Goal: Information Seeking & Learning: Learn about a topic

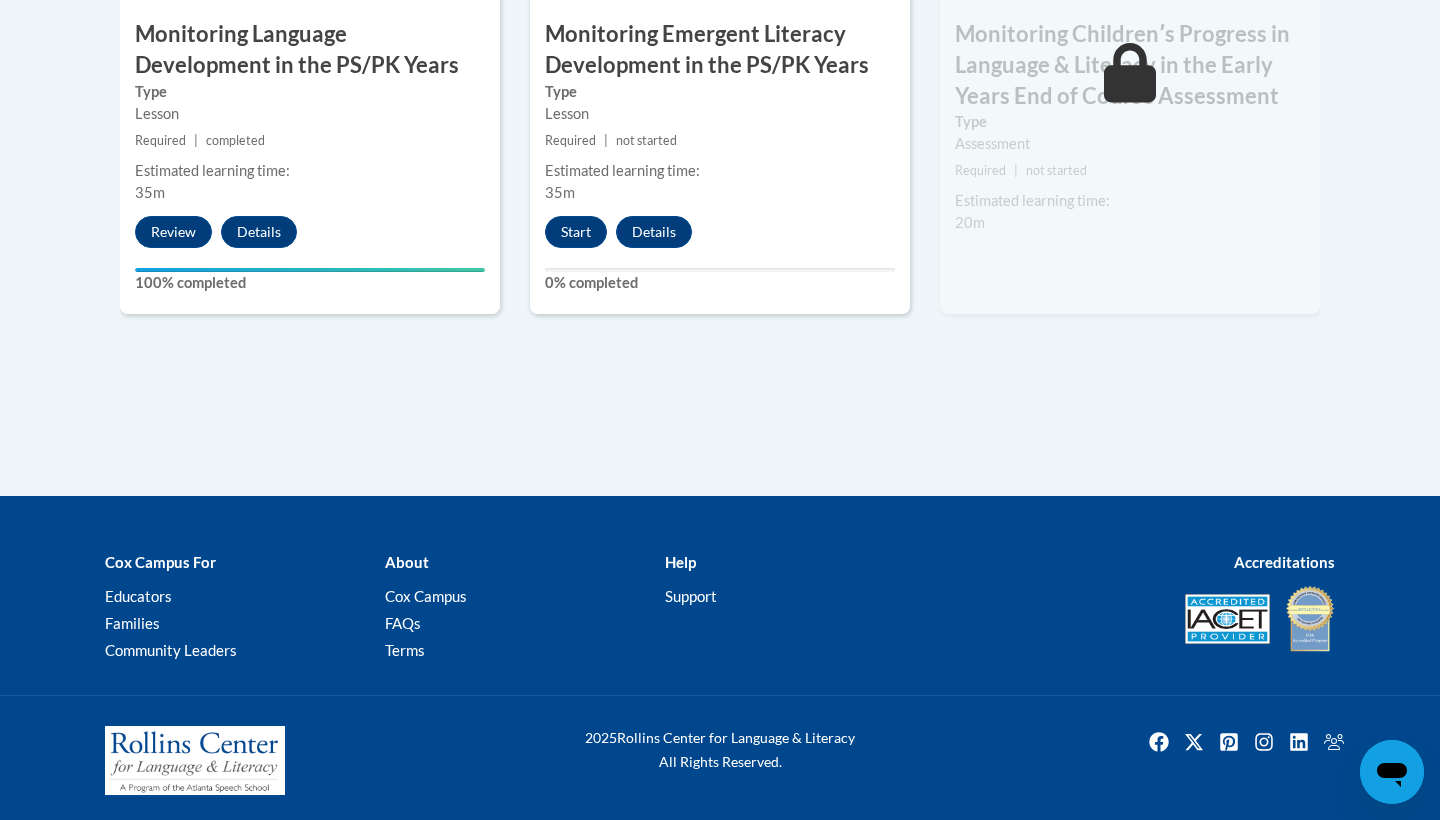
scroll to position [2053, 0]
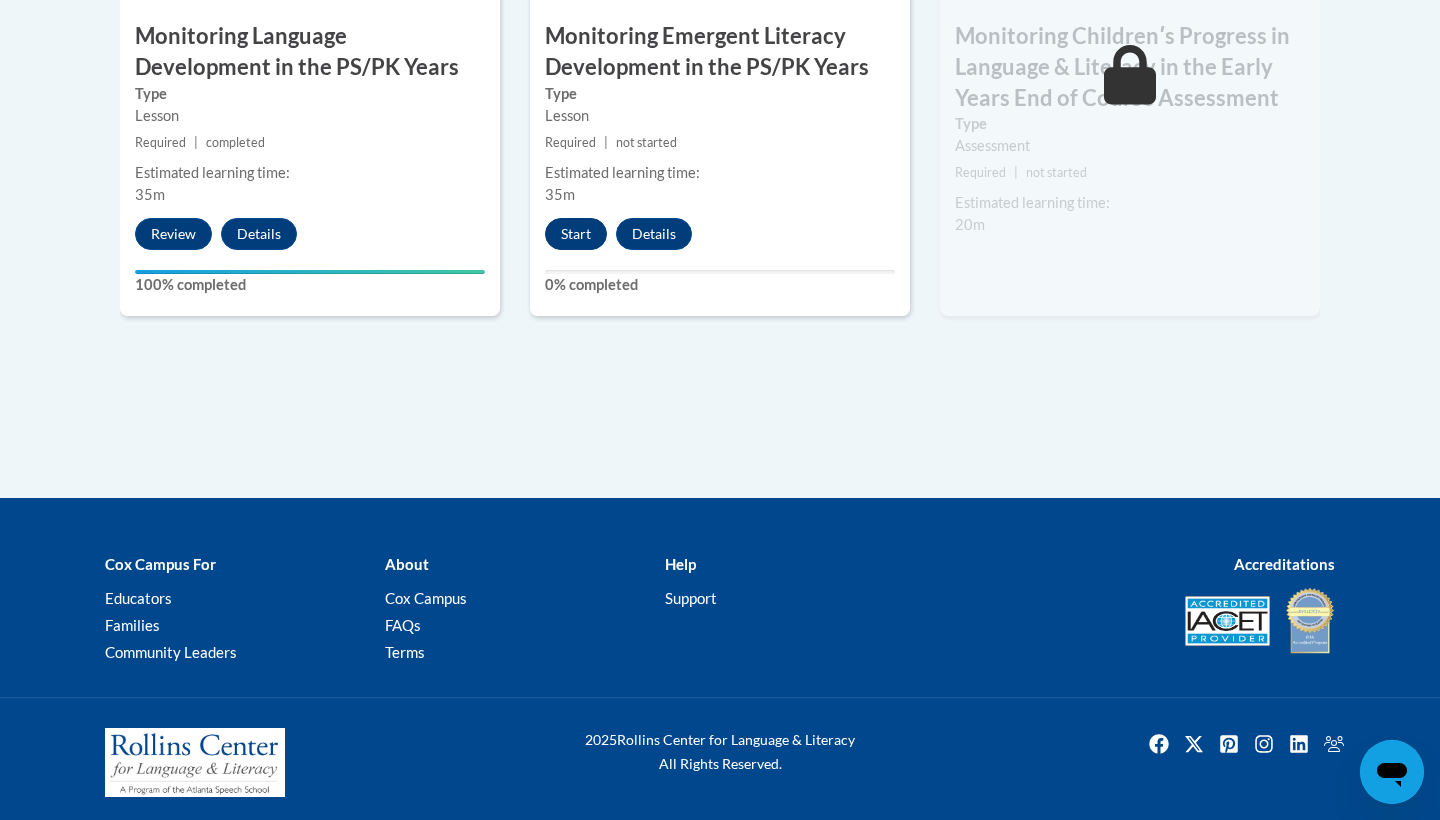
click at [578, 238] on button "Start" at bounding box center [576, 234] width 62 height 32
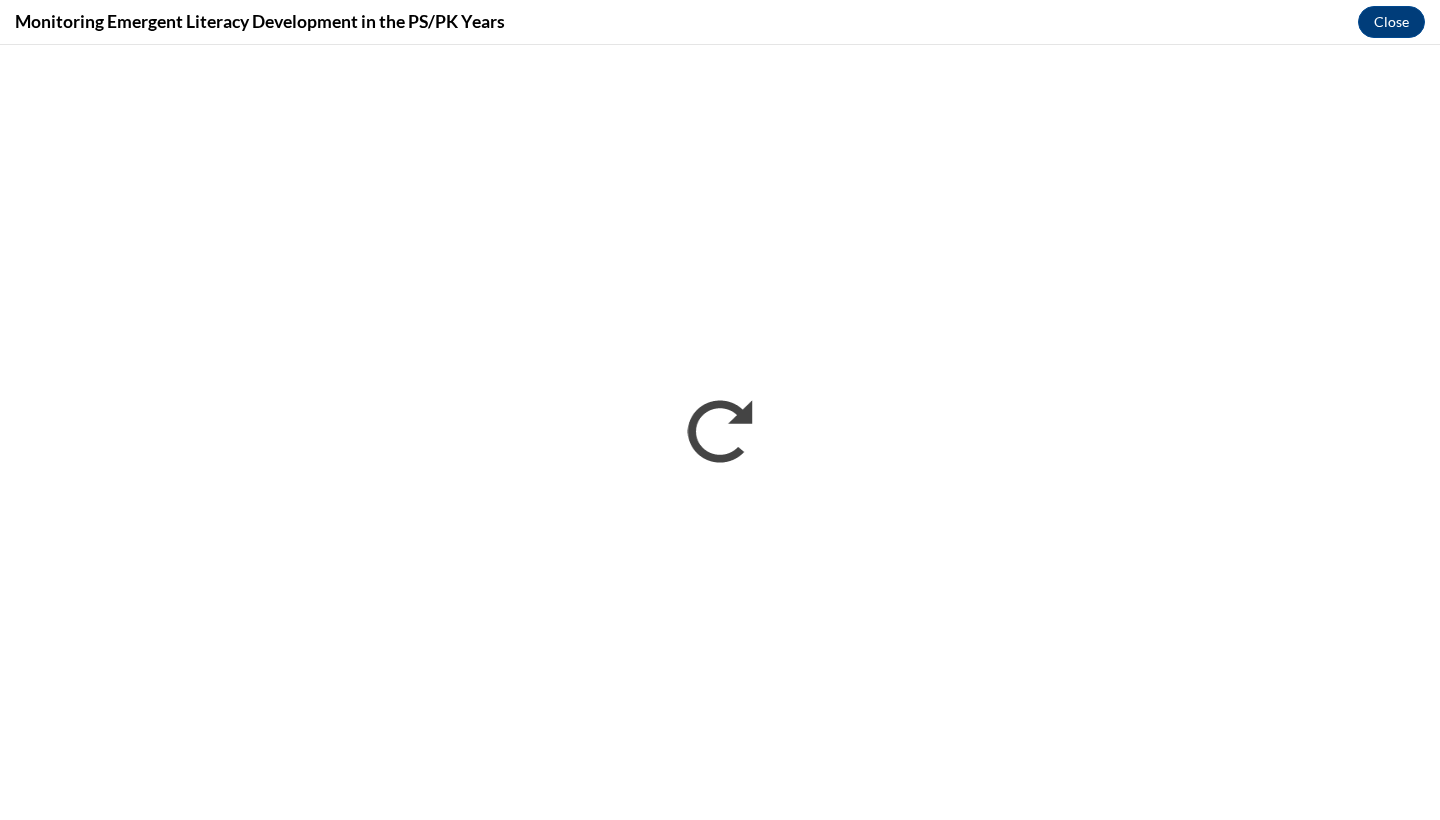
scroll to position [0, 0]
click at [1248, 2] on div "Monitoring Emergent Literacy Development in the PS/PK Years Close" at bounding box center [720, 22] width 1440 height 45
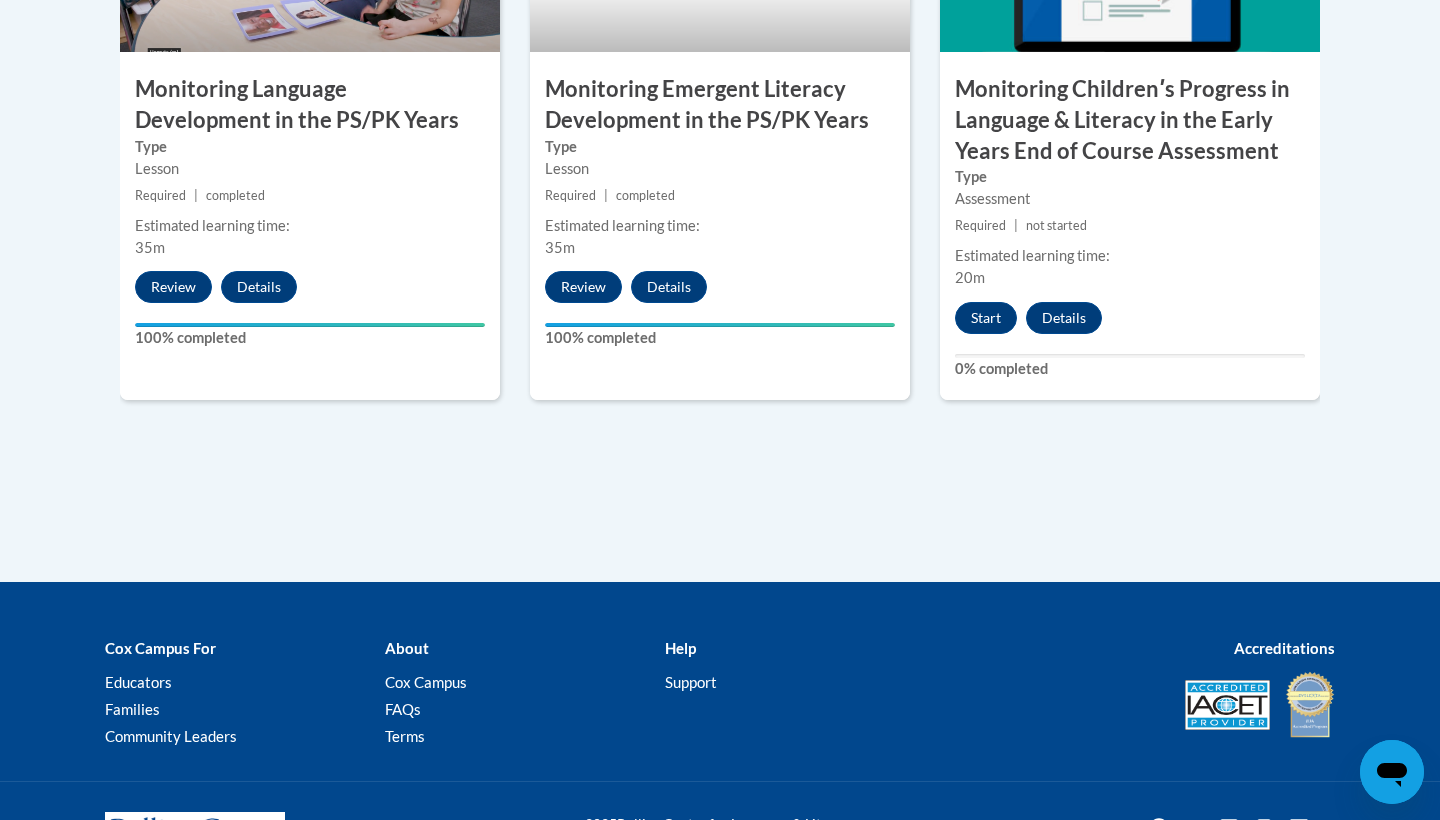
scroll to position [2004, 0]
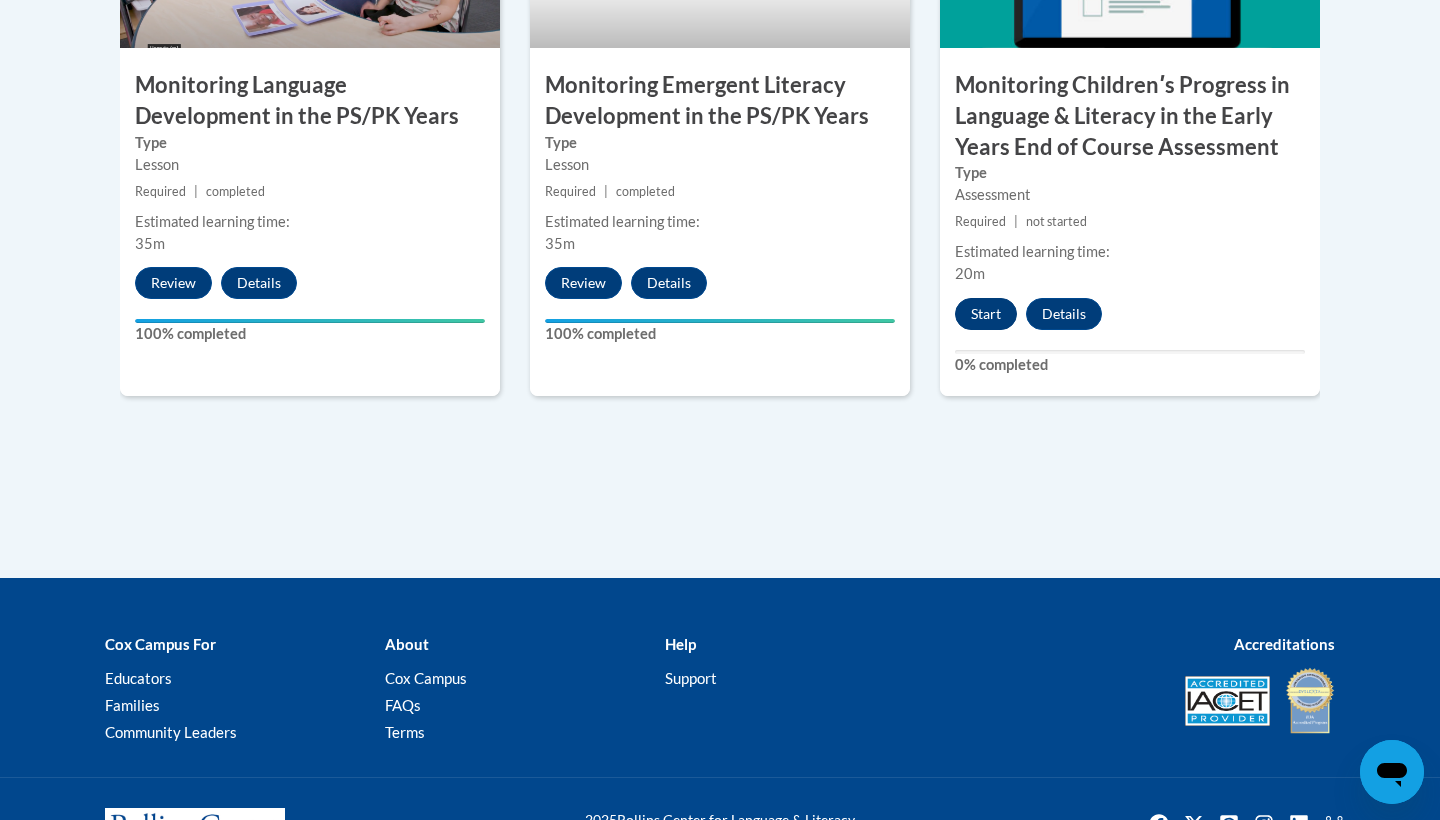
click at [991, 316] on button "Start" at bounding box center [986, 314] width 62 height 32
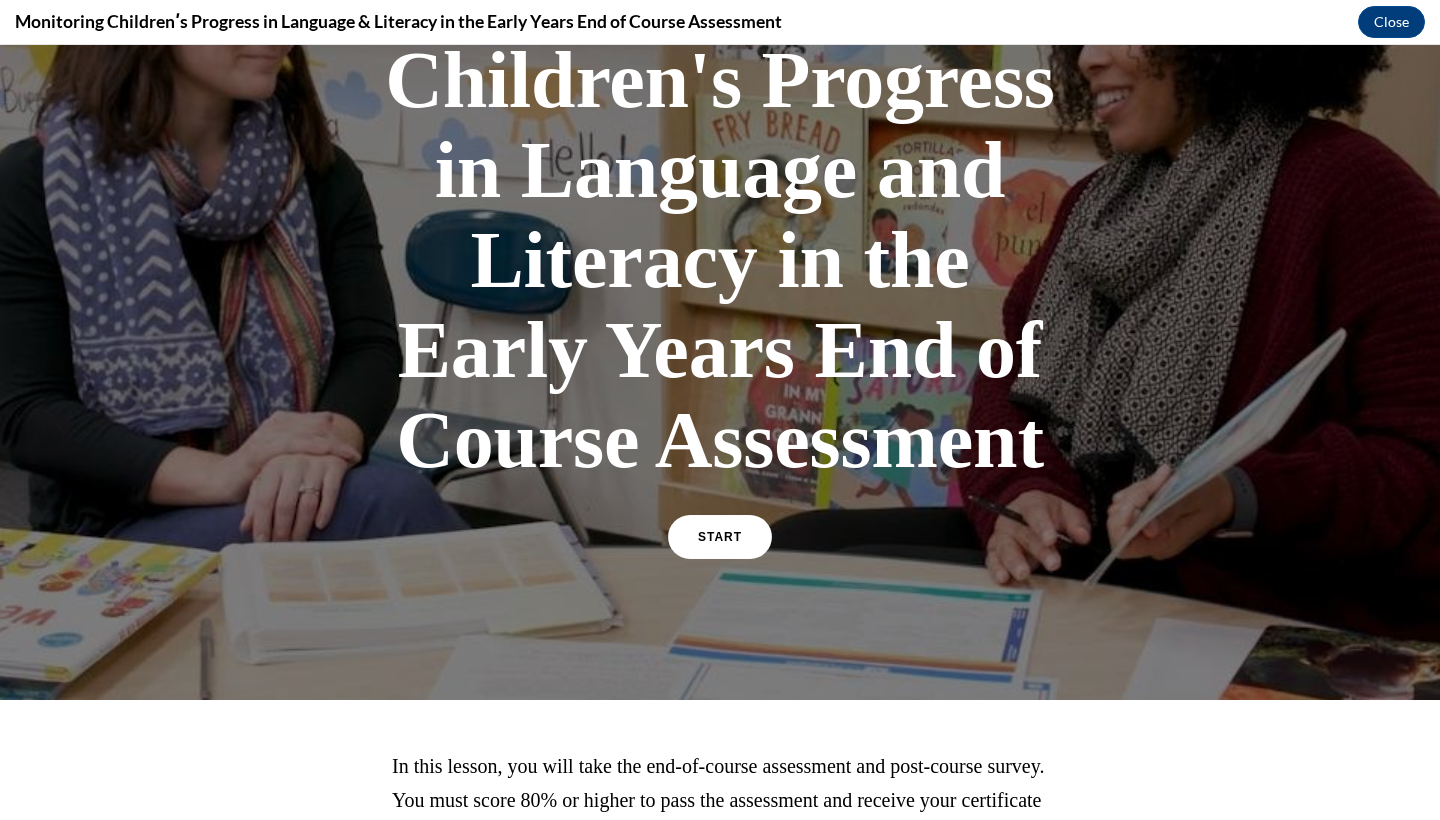
scroll to position [245, 0]
click at [764, 526] on link "START" at bounding box center [719, 536] width 109 height 46
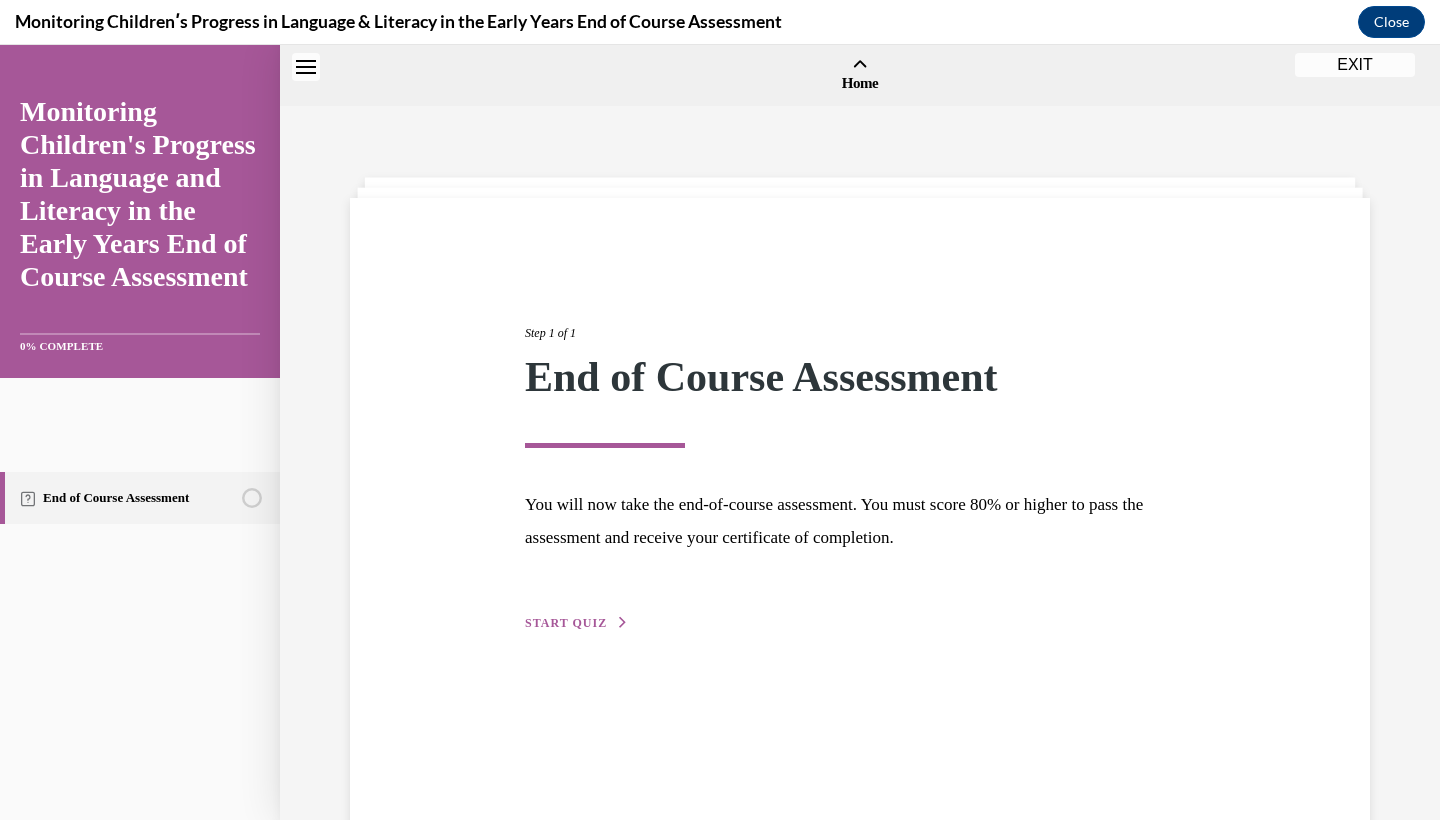
scroll to position [62, 0]
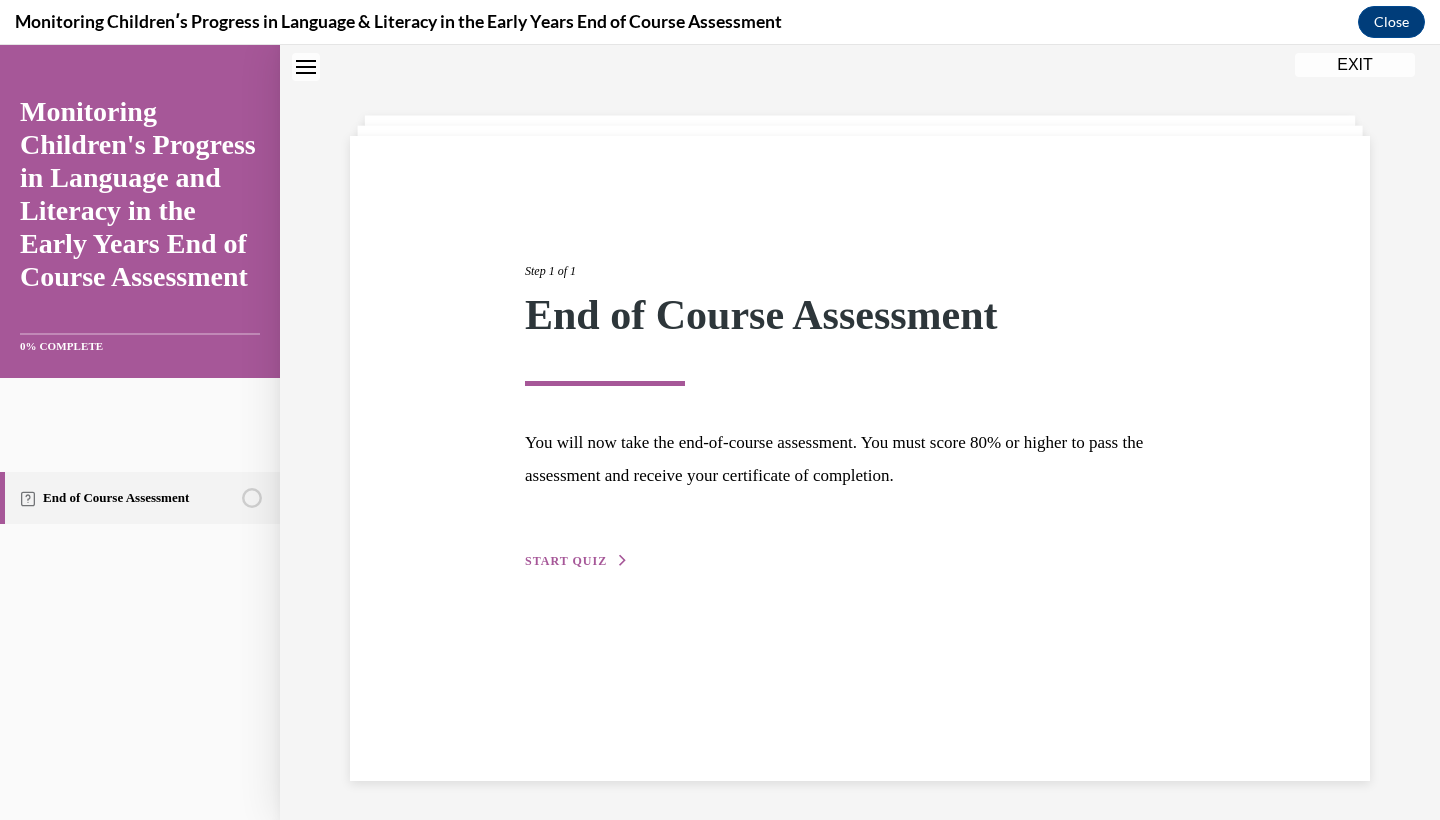
click at [602, 563] on span "START QUIZ" at bounding box center [566, 561] width 82 height 14
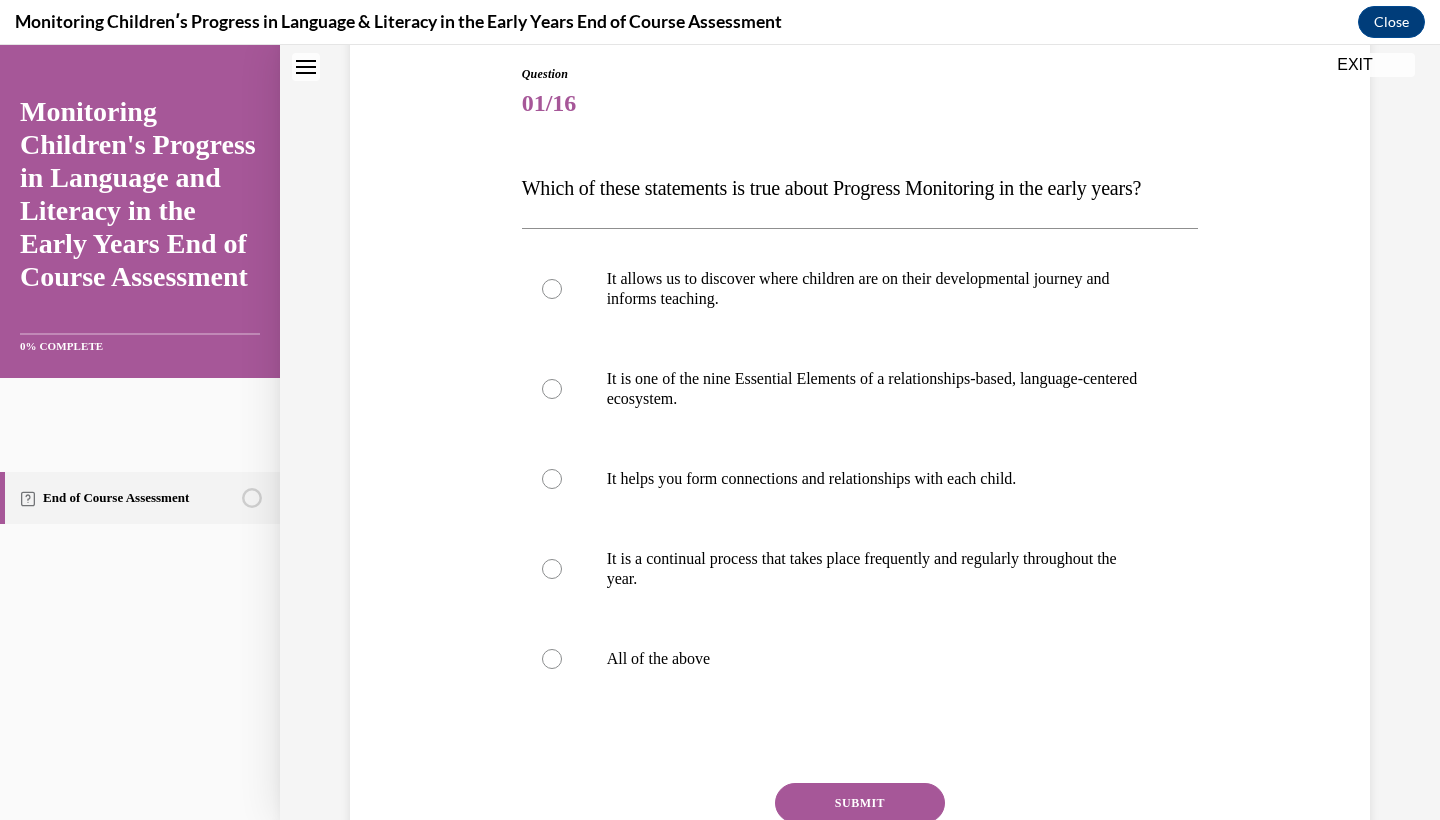
scroll to position [244, 0]
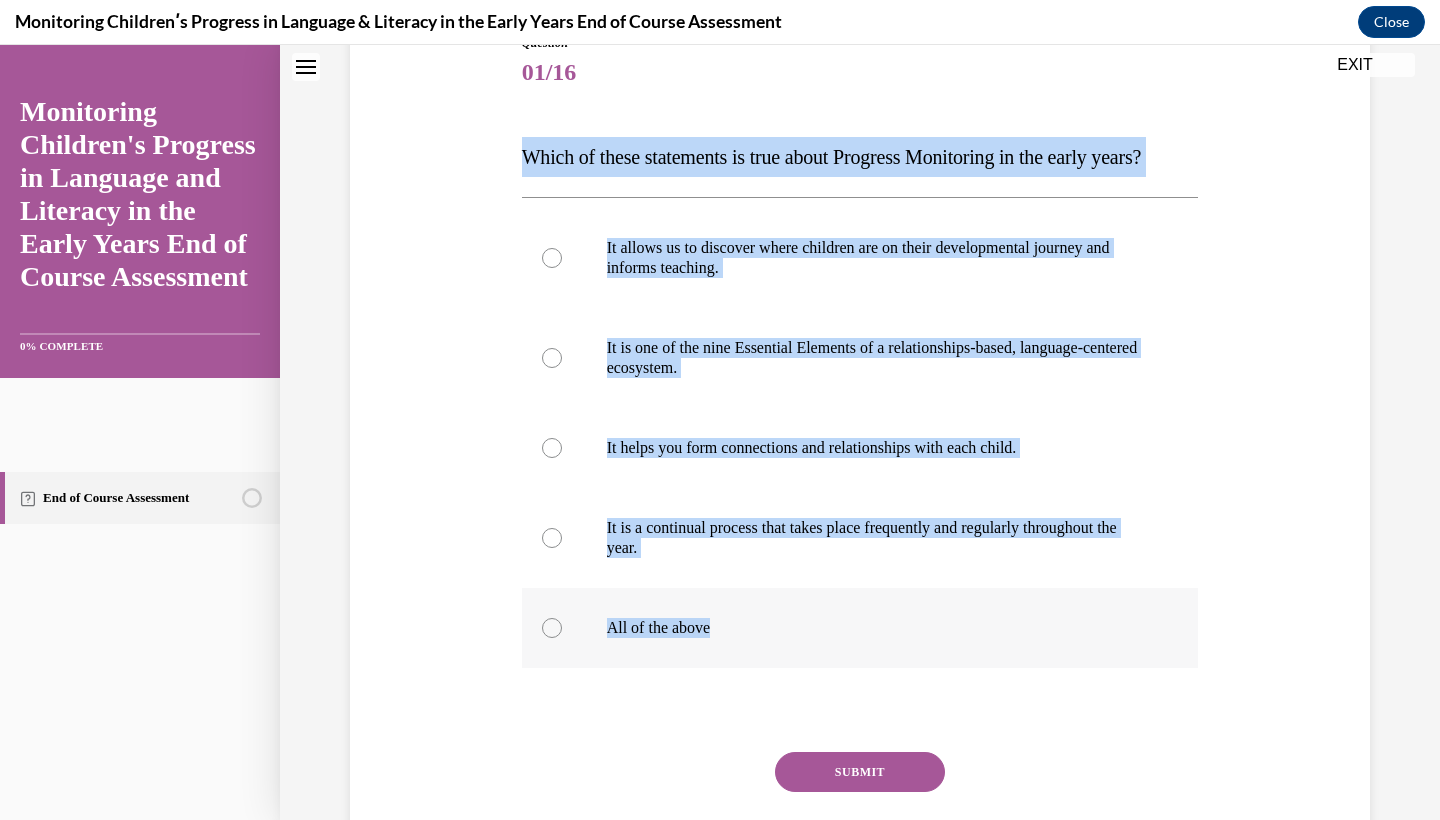
drag, startPoint x: 523, startPoint y: 151, endPoint x: 748, endPoint y: 676, distance: 571.0
click at [748, 676] on div "Question 01/16 Which of these statements is true about Progress Monitoring in t…" at bounding box center [860, 475] width 677 height 882
copy div "Which of these statements is true about Progress Monitoring in the early years?…"
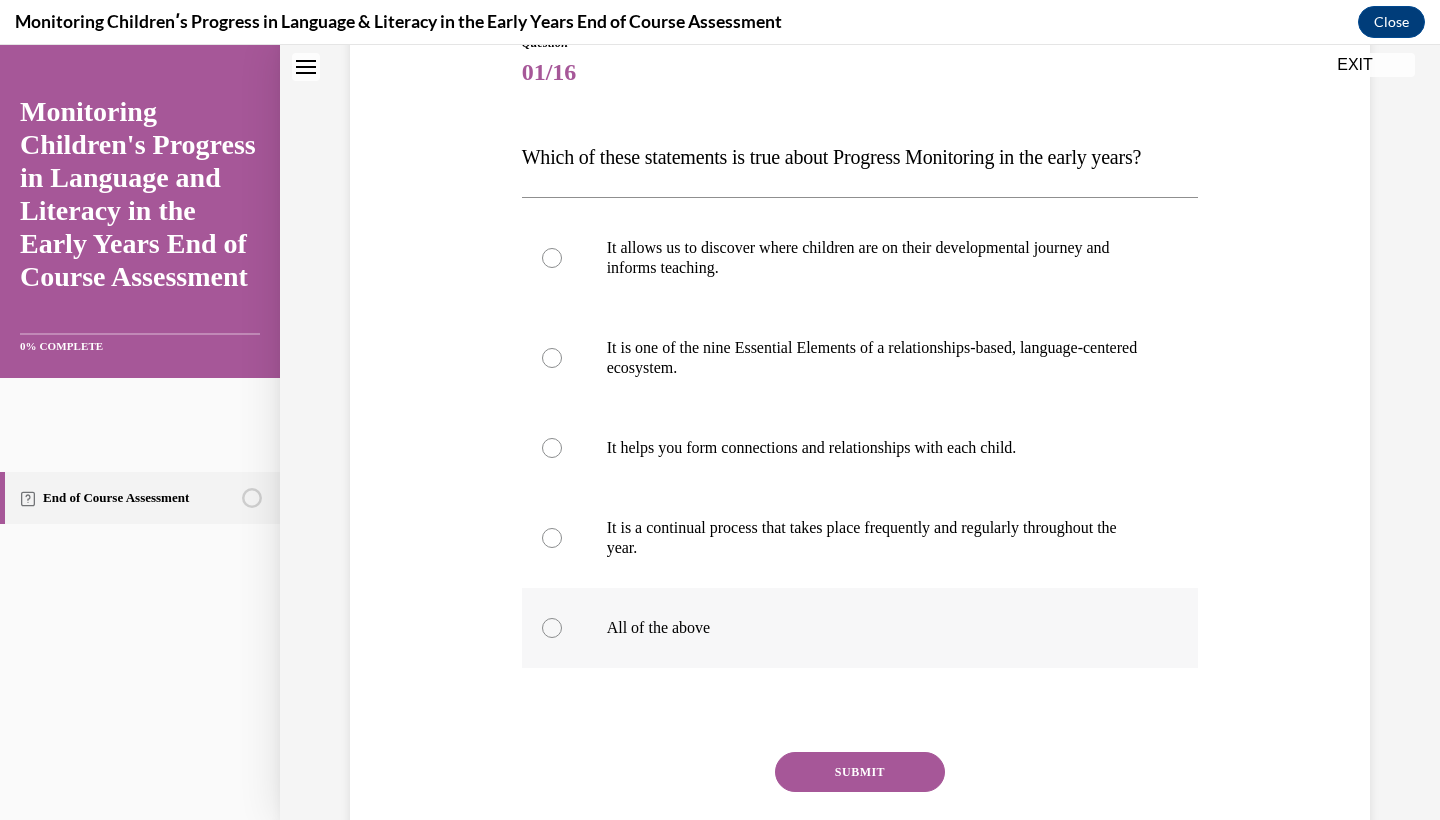
click at [540, 661] on label "All of the above" at bounding box center [860, 628] width 677 height 80
click at [542, 638] on input "All of the above" at bounding box center [552, 628] width 20 height 20
radio input "true"
click at [860, 792] on button "SUBMIT" at bounding box center [860, 772] width 170 height 40
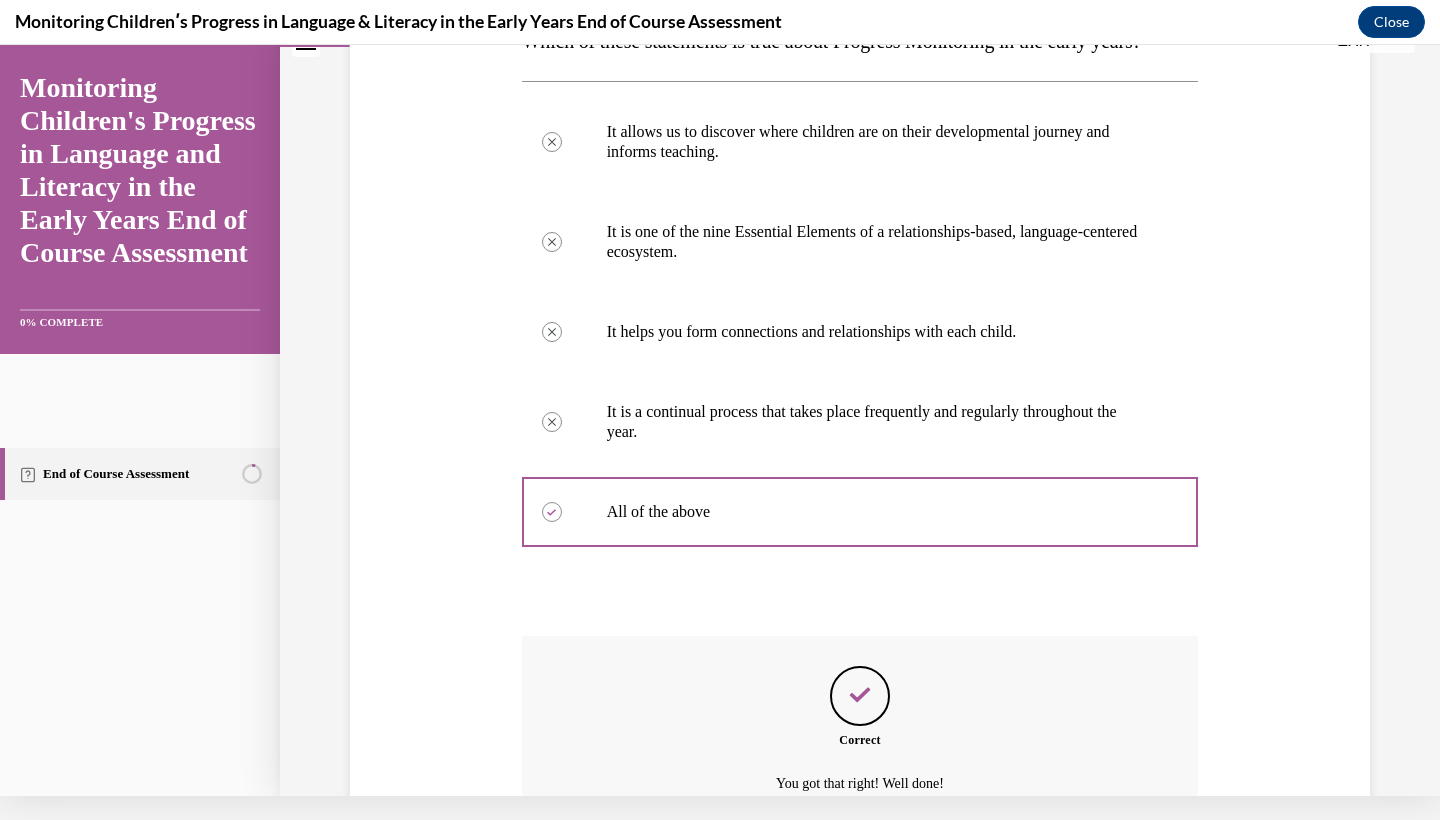
scroll to position [557, 0]
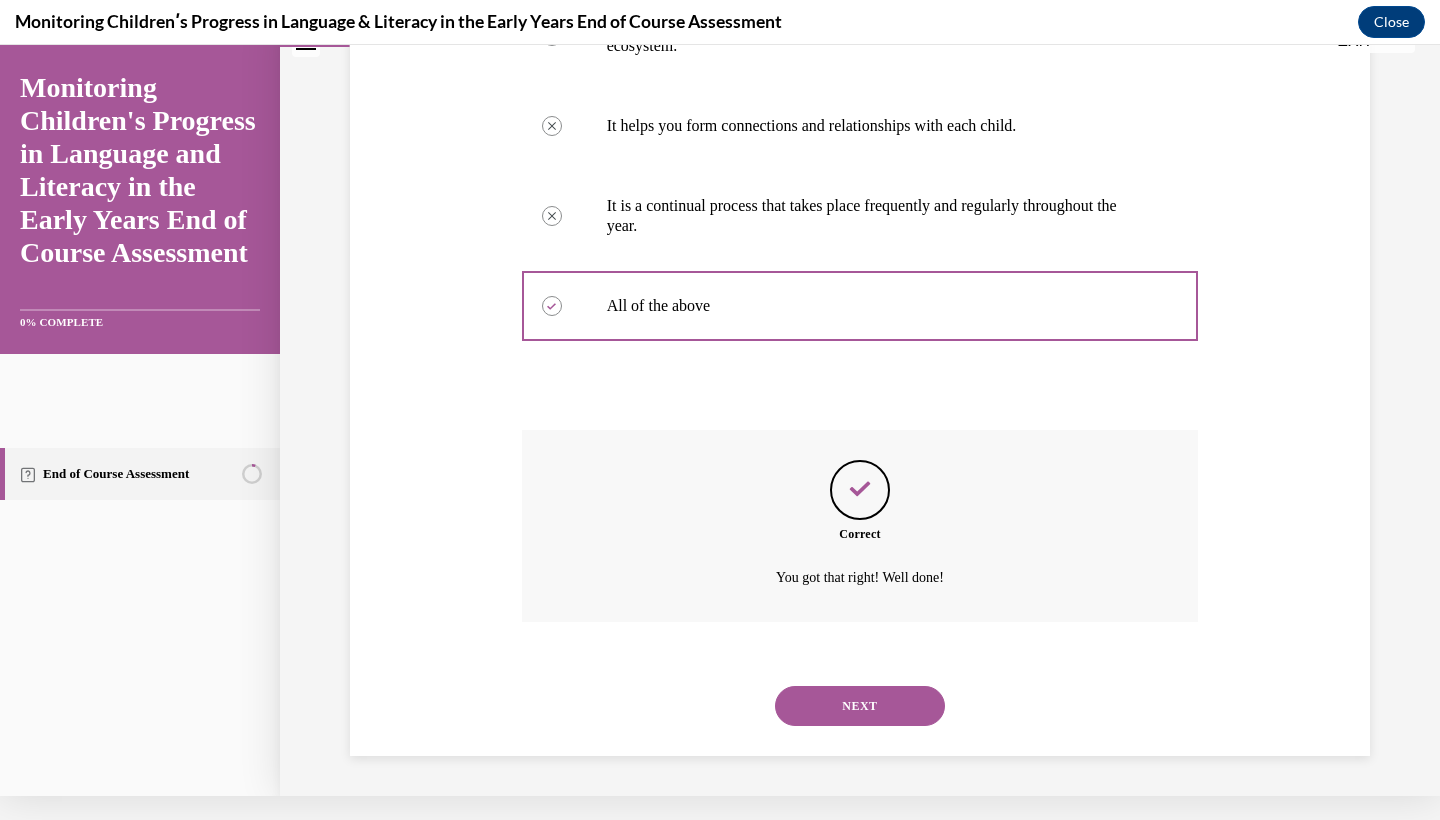
click at [832, 691] on button "NEXT" at bounding box center [860, 706] width 170 height 40
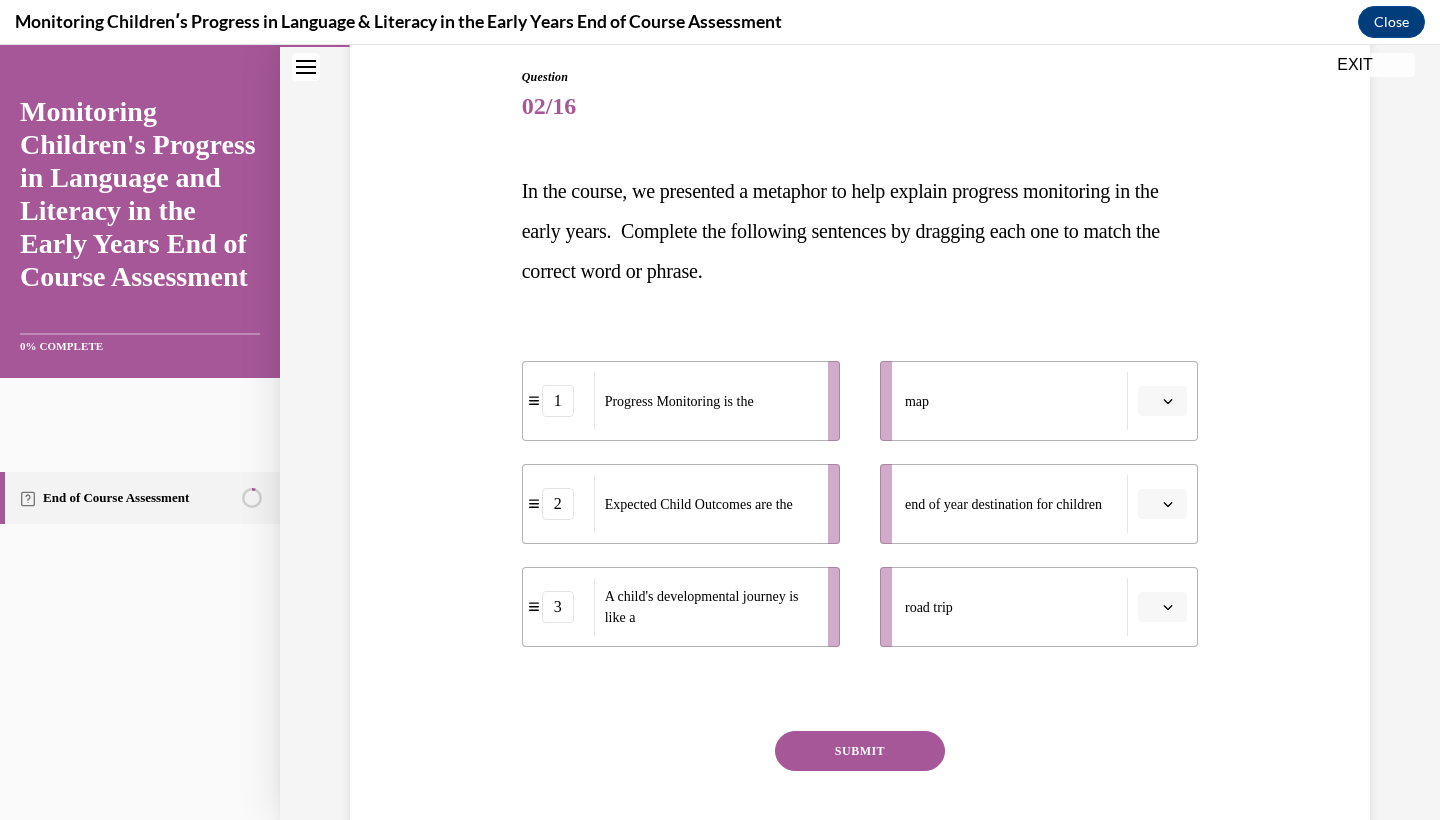
scroll to position [211, 0]
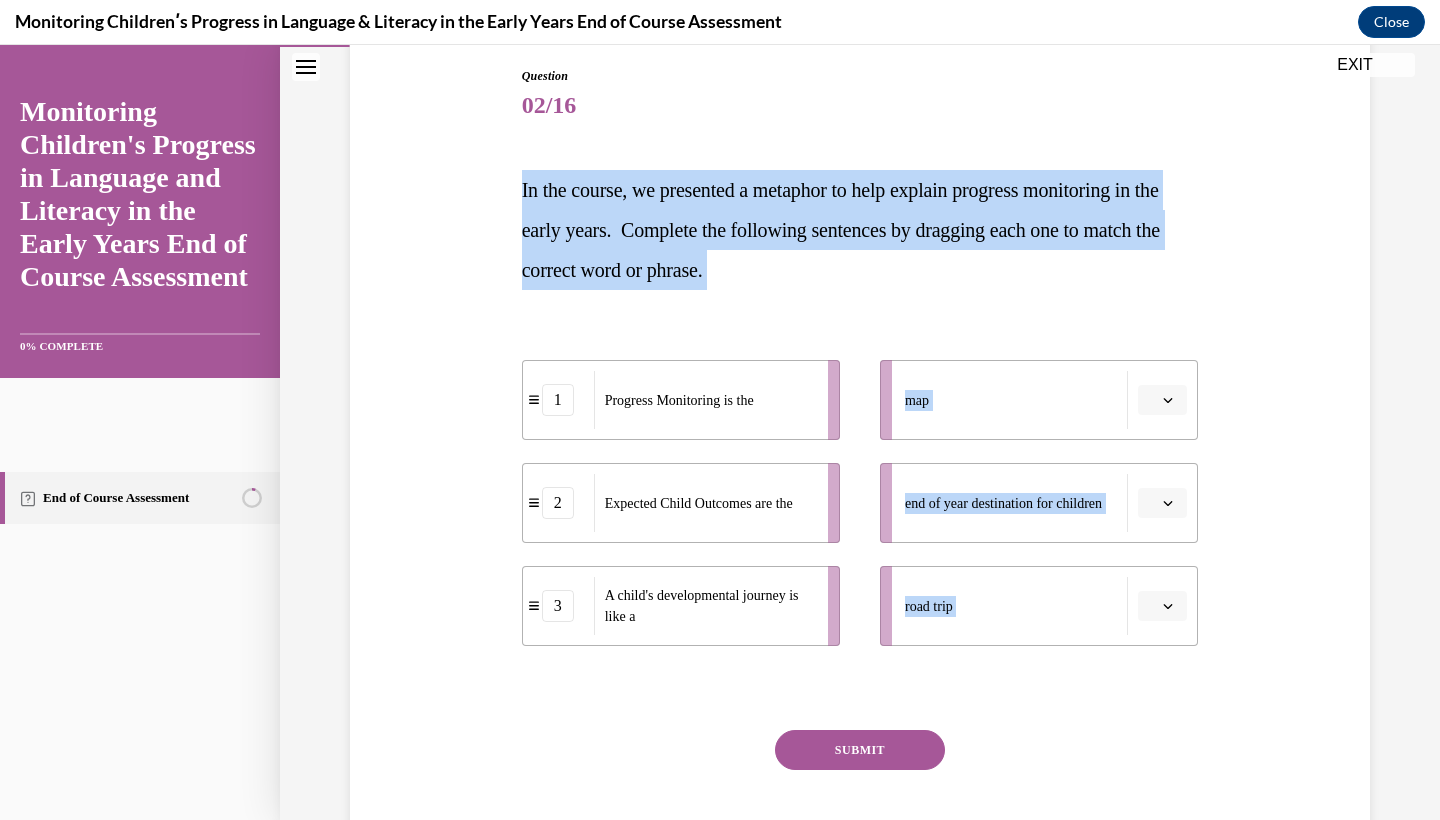
drag, startPoint x: 523, startPoint y: 187, endPoint x: 1213, endPoint y: 705, distance: 862.5
click at [1213, 705] on div "Question 02/16 In the course, we presented a metaphor to help explain progress …" at bounding box center [860, 450] width 1030 height 887
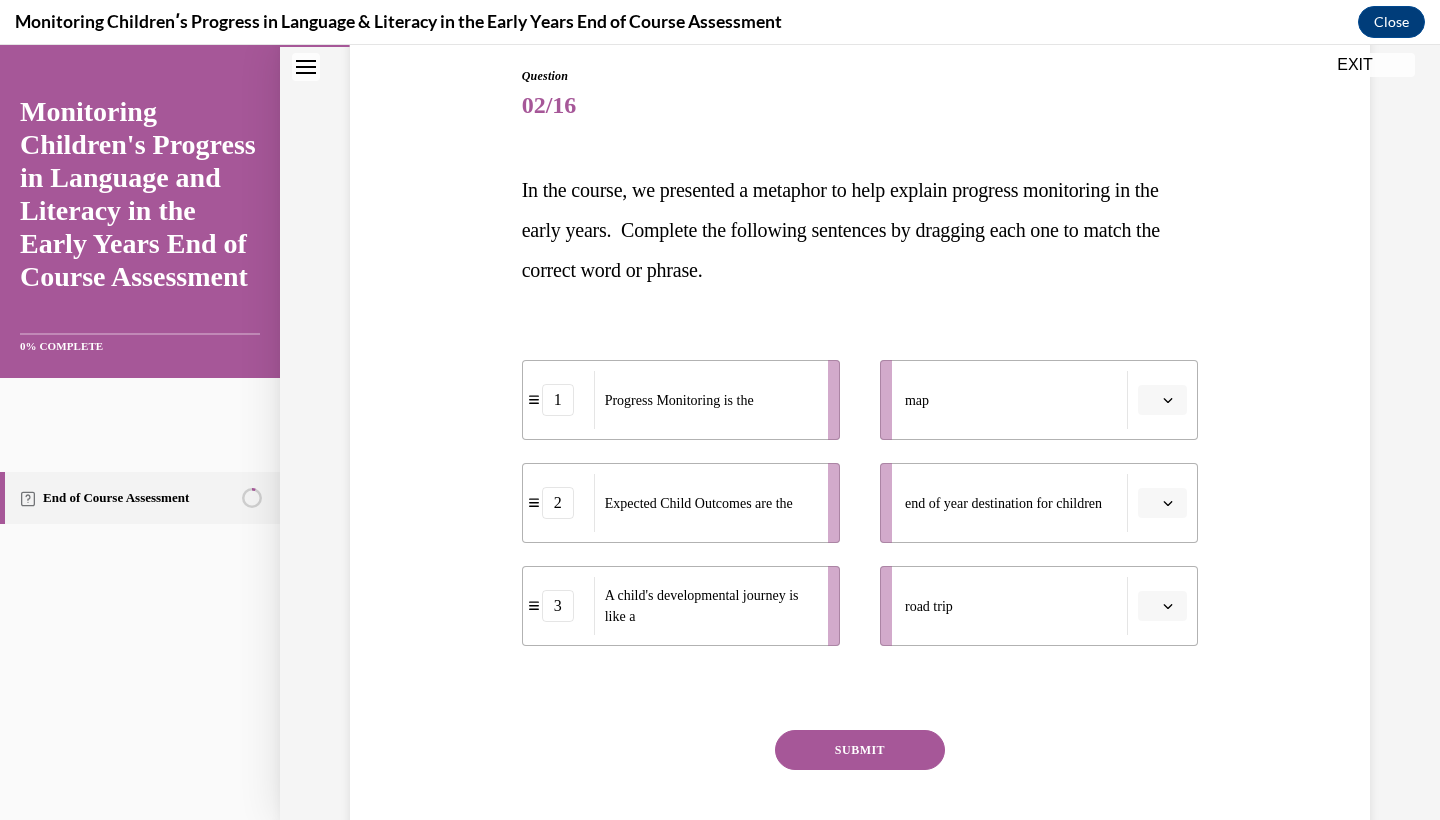
click at [1098, 714] on div "Question 02/16 In the course, we presented a metaphor to help explain progress …" at bounding box center [860, 480] width 677 height 827
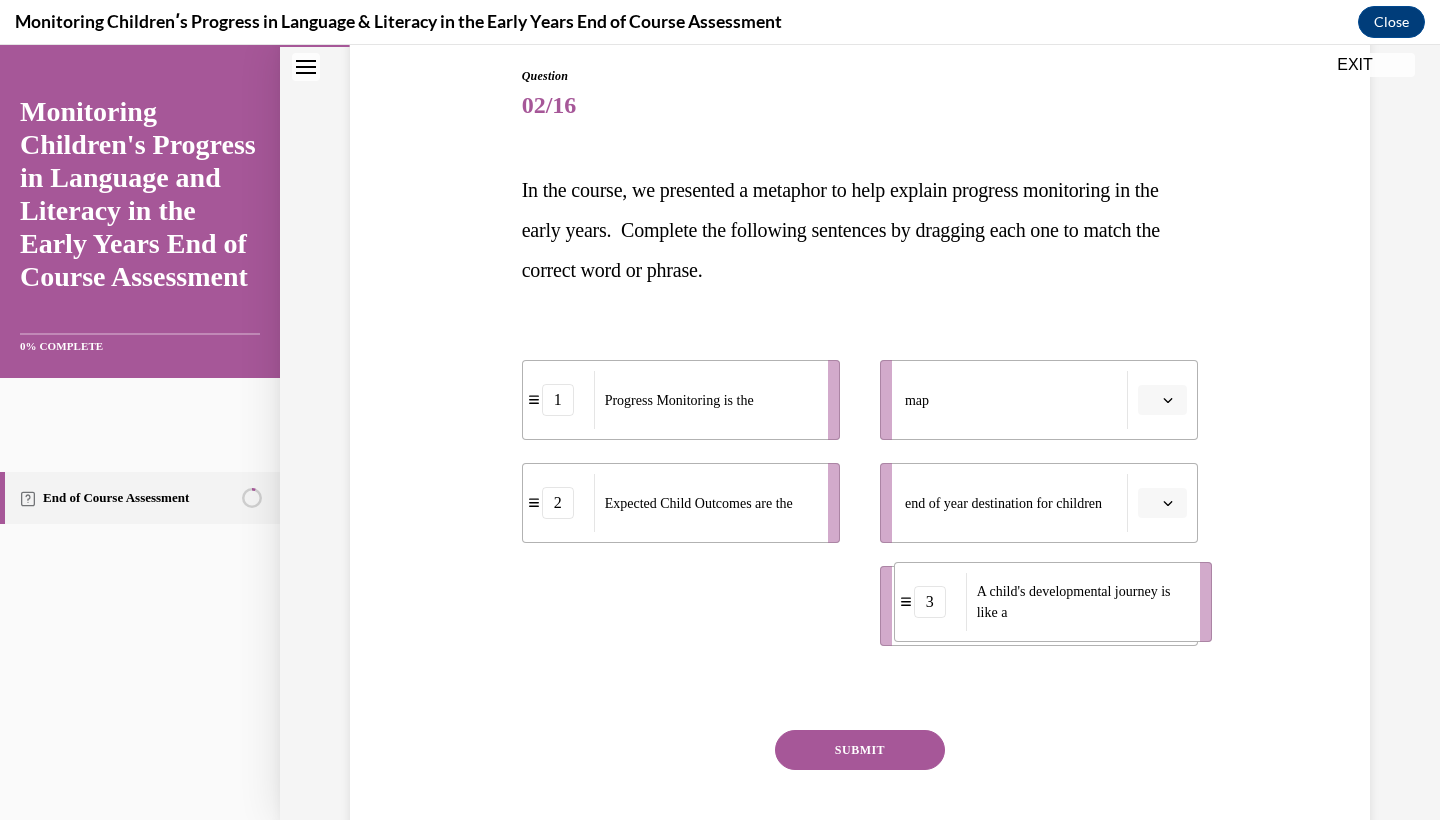
drag, startPoint x: 756, startPoint y: 614, endPoint x: 1137, endPoint y: 605, distance: 381.0
click at [1137, 605] on span "A child's developmental journey is like a" at bounding box center [1082, 602] width 210 height 42
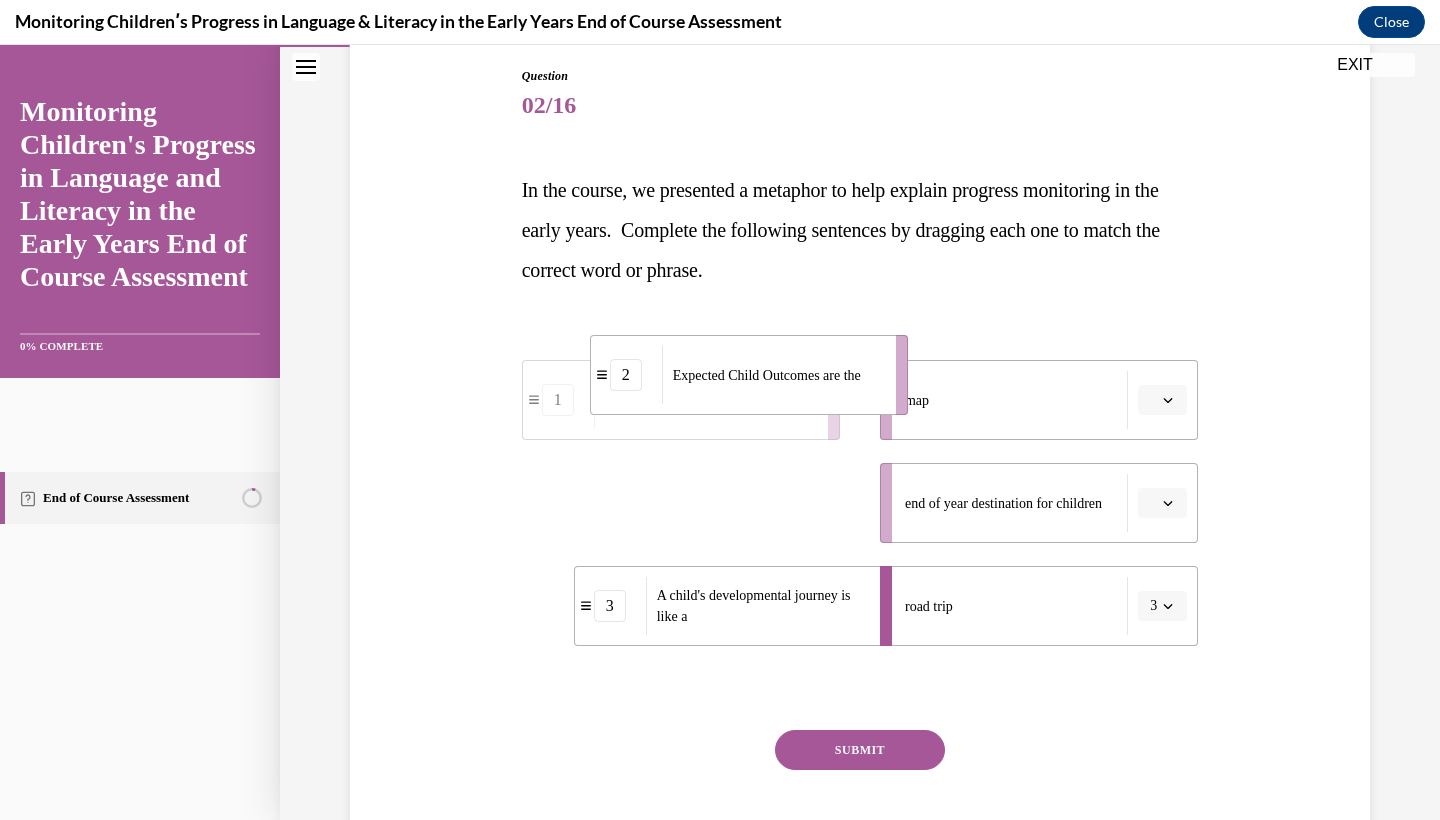
drag, startPoint x: 757, startPoint y: 521, endPoint x: 827, endPoint y: 384, distance: 153.8
click at [827, 384] on div "Expected Child Outcomes are the" at bounding box center [772, 375] width 221 height 58
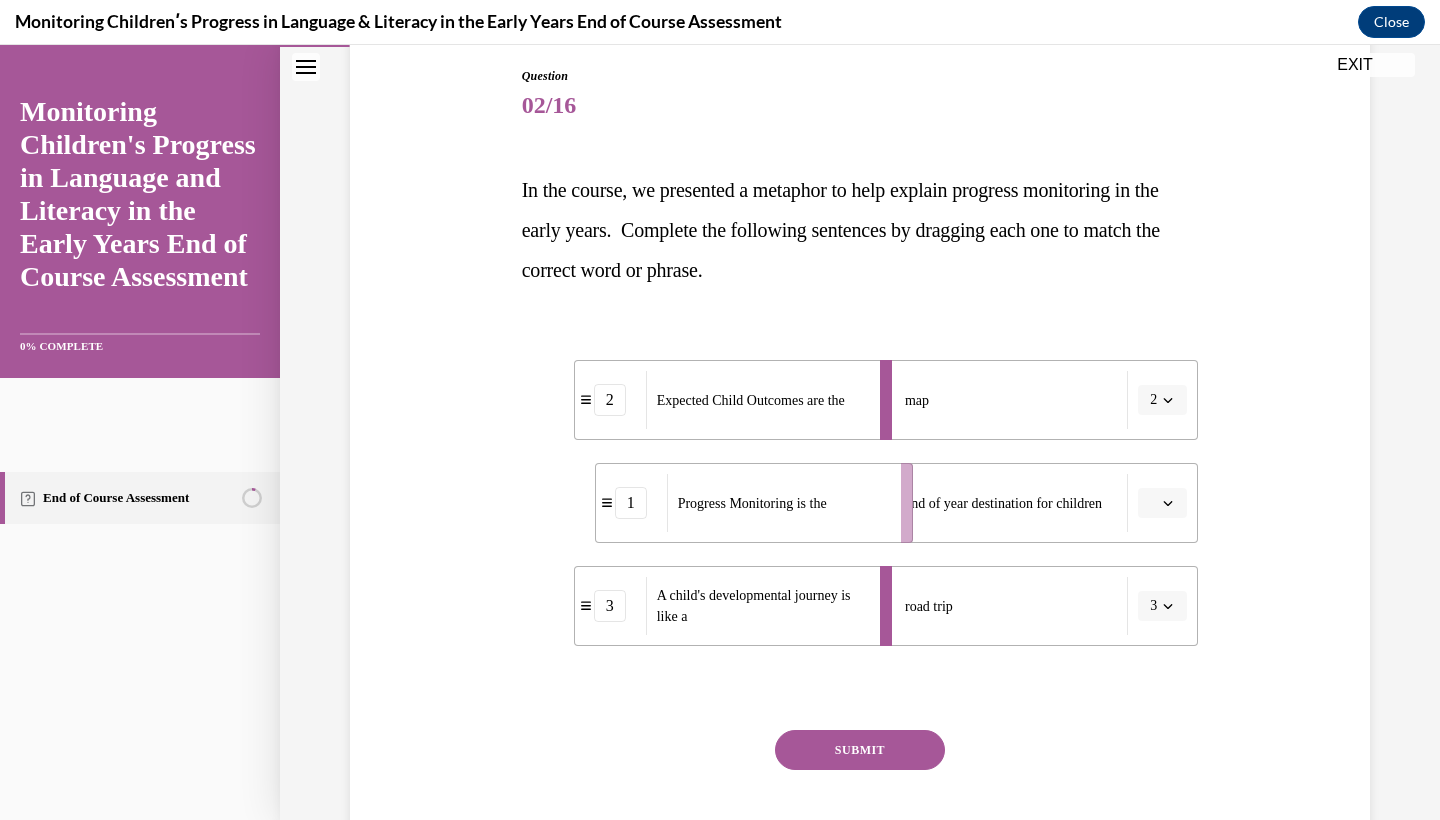
drag, startPoint x: 748, startPoint y: 520, endPoint x: 826, endPoint y: 520, distance: 78.0
click at [826, 520] on div "Progress Monitoring is the" at bounding box center [777, 503] width 221 height 58
click at [902, 740] on button "SUBMIT" at bounding box center [860, 750] width 170 height 40
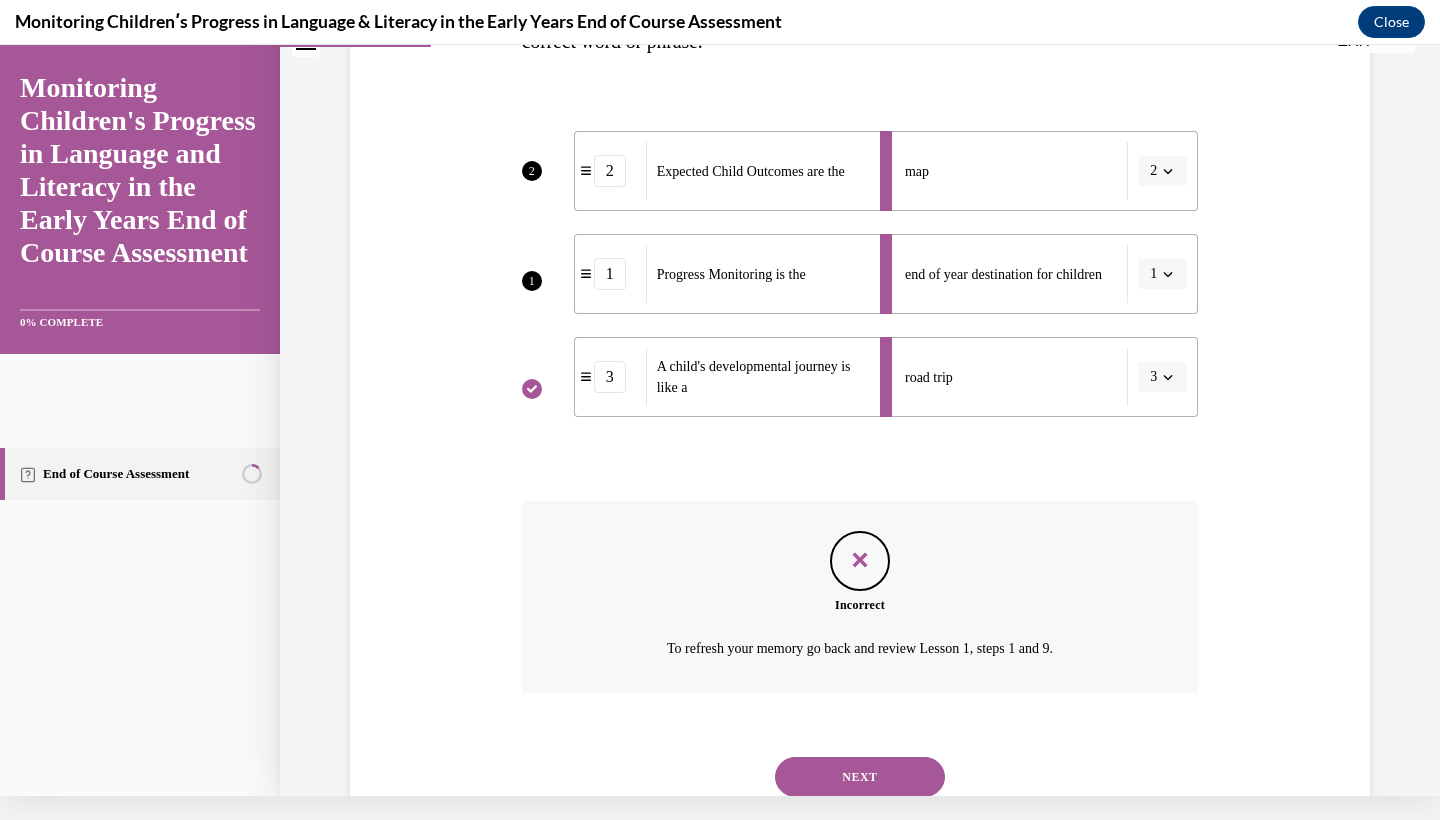
scroll to position [462, 0]
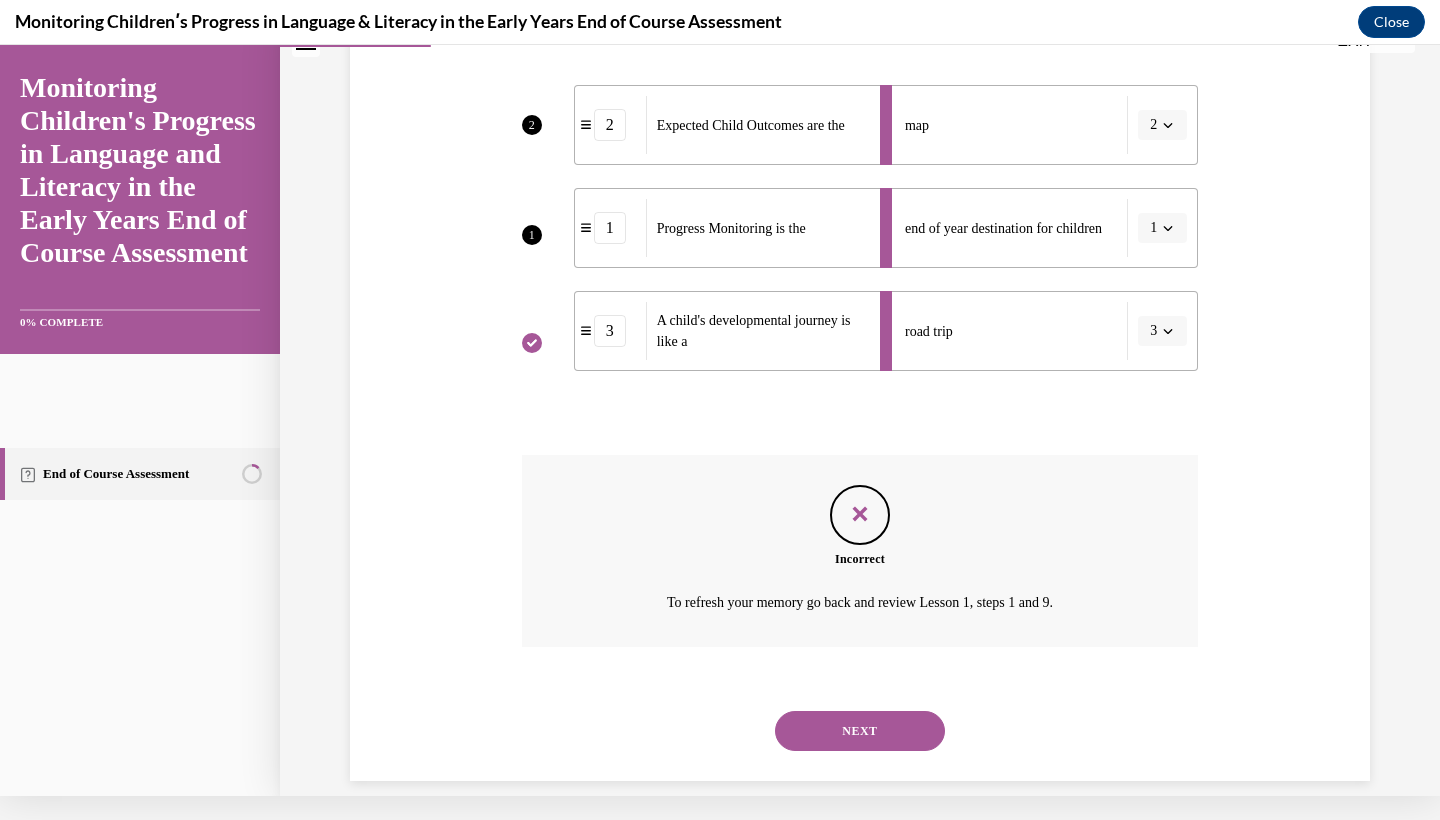
click at [905, 711] on button "NEXT" at bounding box center [860, 731] width 170 height 40
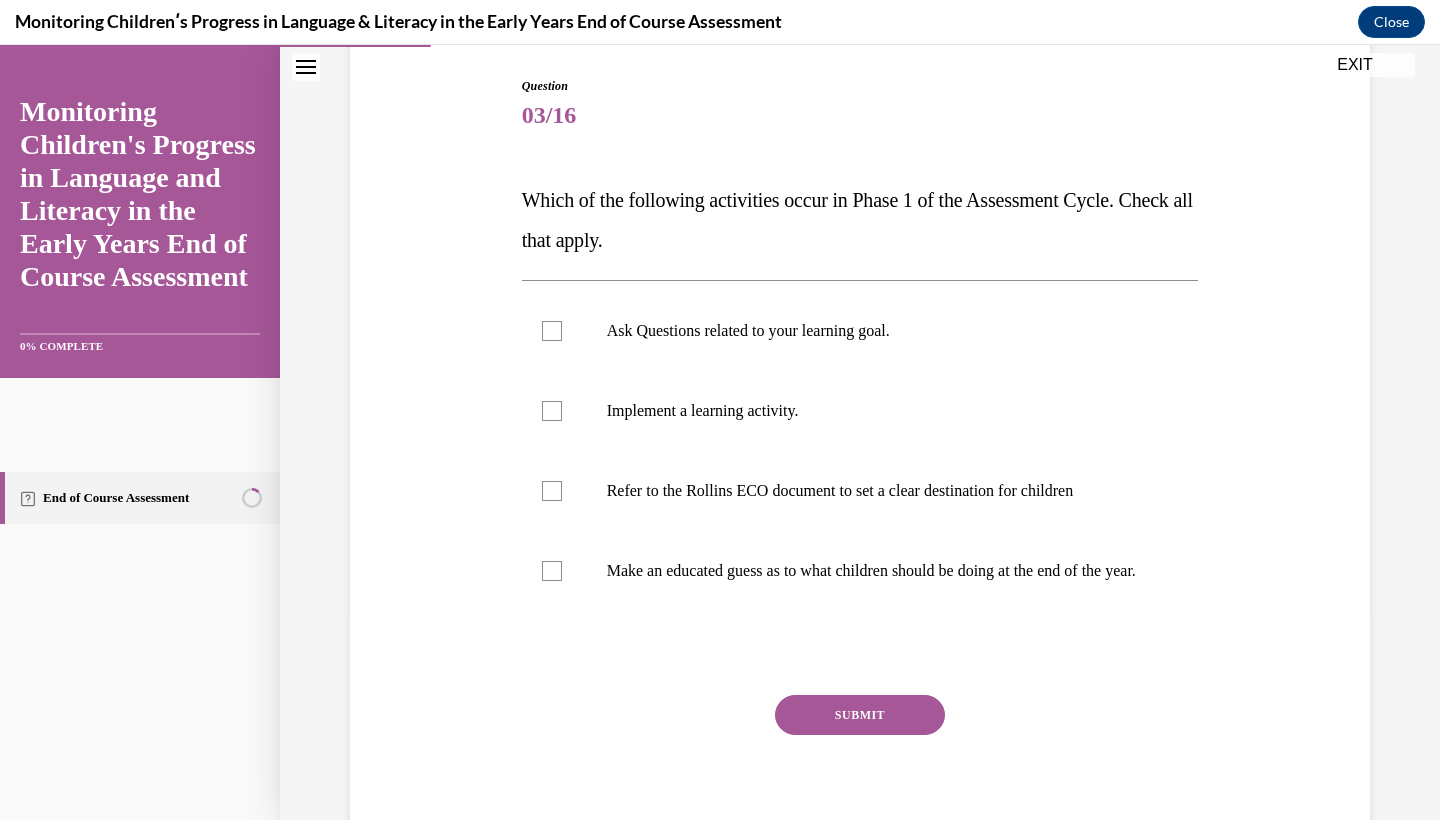
scroll to position [195, 0]
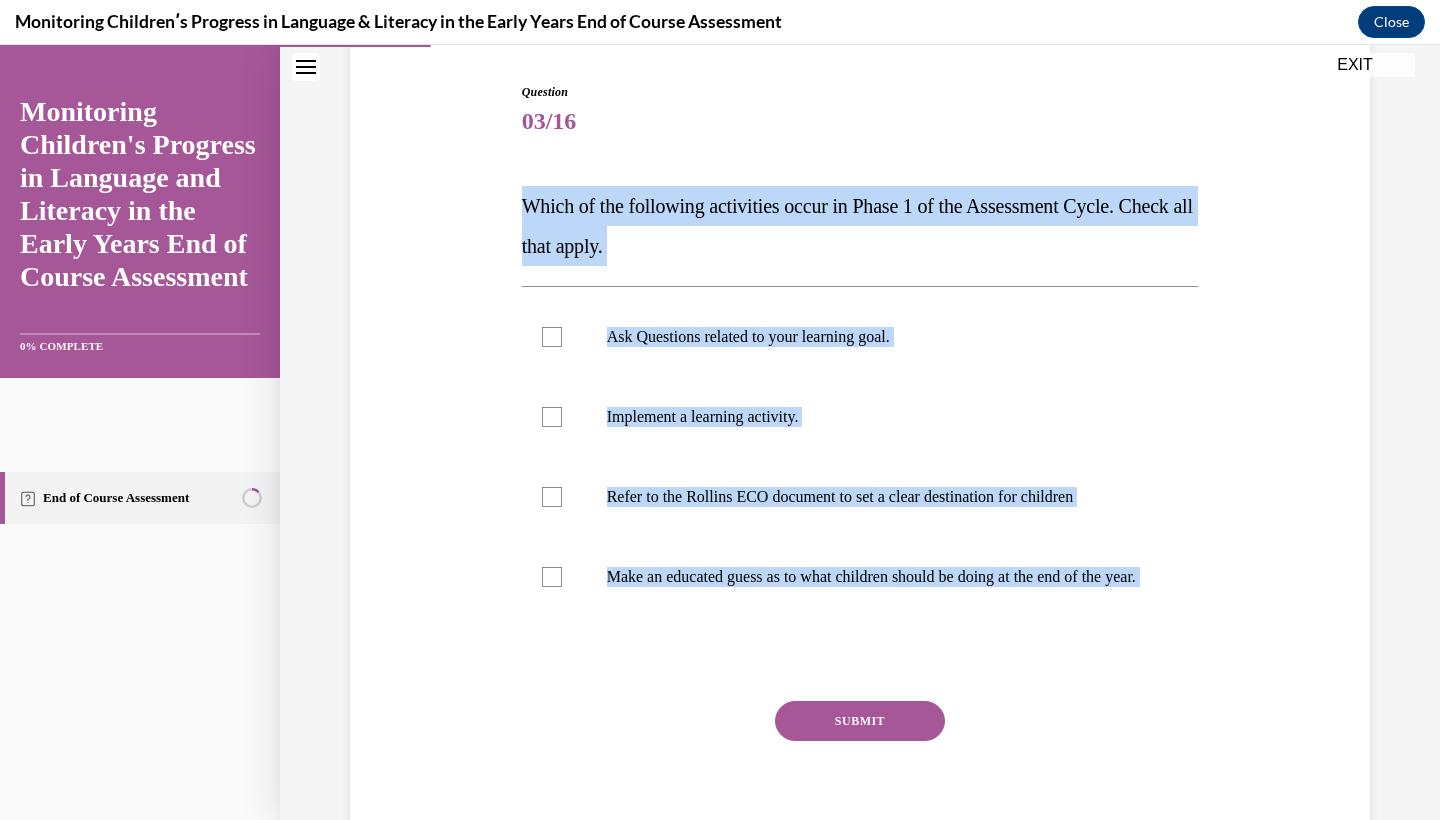
drag, startPoint x: 522, startPoint y: 204, endPoint x: 1082, endPoint y: 705, distance: 751.2
click at [1082, 705] on div "Question 03/16 Which of the following activities occur in Phase 1 of the Assess…" at bounding box center [860, 474] width 677 height 782
copy div "Which of the following activities occur in Phase 1 of the Assessment Cycle. Che…"
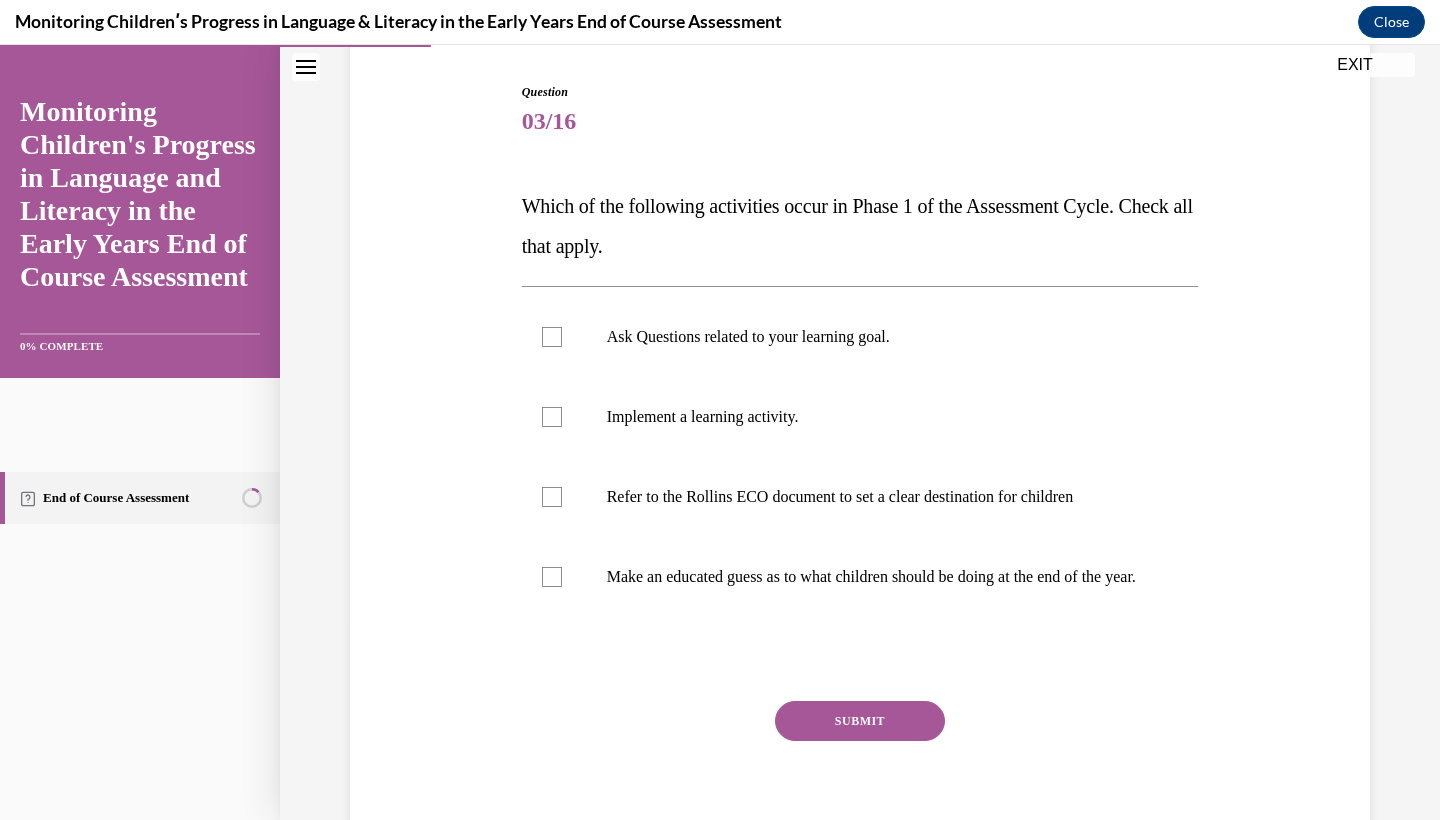
click at [1276, 388] on div "Question 03/16 Which of the following activities occur in Phase 1 of the Assess…" at bounding box center [860, 444] width 1030 height 842
click at [754, 343] on p "Ask Questions related to your learning goal." at bounding box center [878, 337] width 542 height 20
click at [562, 343] on input "Ask Questions related to your learning goal." at bounding box center [552, 337] width 20 height 20
checkbox input "true"
click at [734, 496] on p "Refer to the Rollins ECO document to set a clear destination for children" at bounding box center [878, 497] width 542 height 20
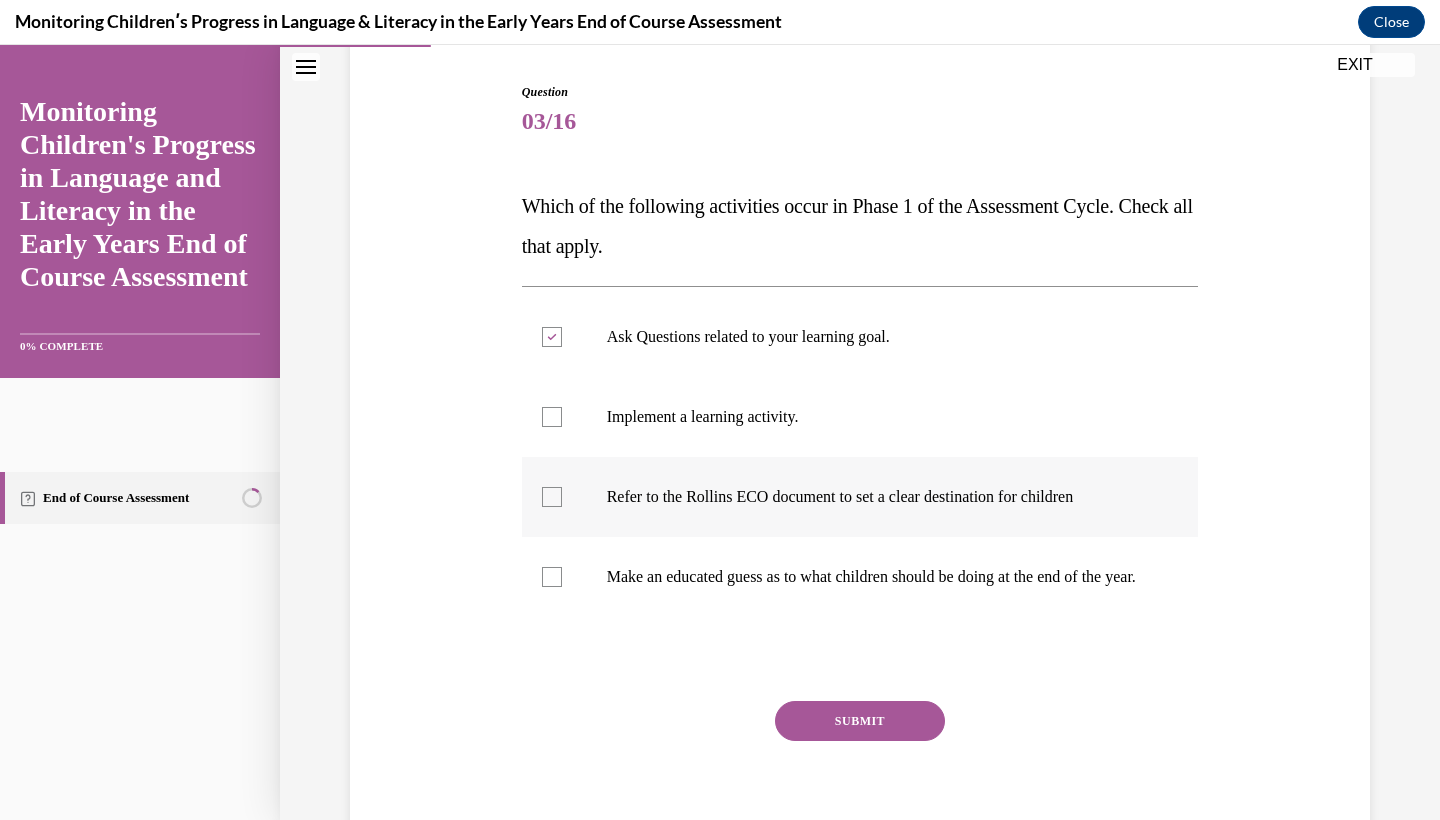
click at [562, 496] on input "Refer to the Rollins ECO document to set a clear destination for children" at bounding box center [552, 497] width 20 height 20
checkbox input "true"
click at [731, 585] on p "Make an educated guess as to what children should be doing at the end of the ye…" at bounding box center [878, 577] width 542 height 20
click at [562, 585] on input "Make an educated guess as to what children should be doing at the end of the ye…" at bounding box center [552, 577] width 20 height 20
checkbox input "true"
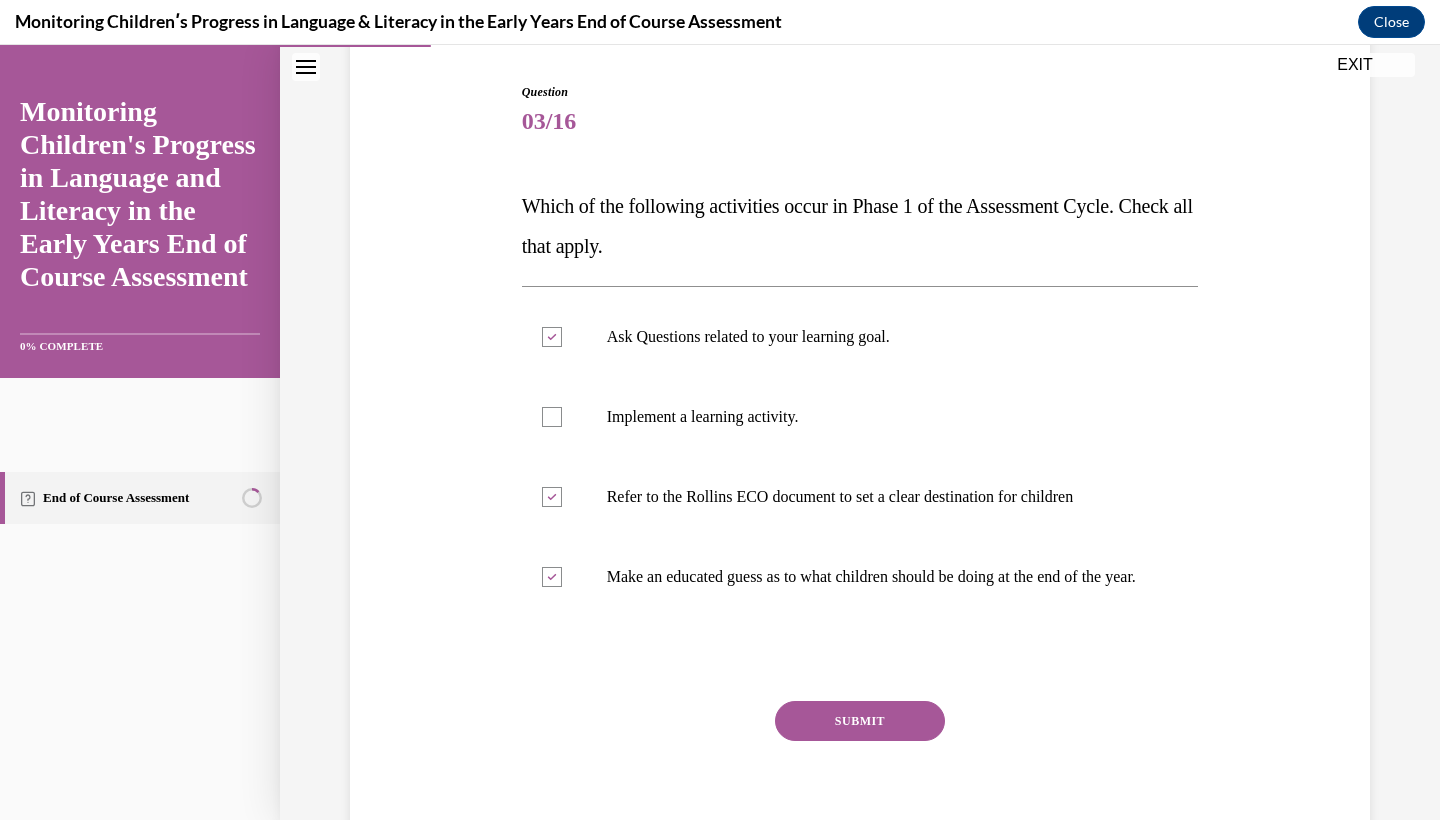
click at [840, 741] on button "SUBMIT" at bounding box center [860, 721] width 170 height 40
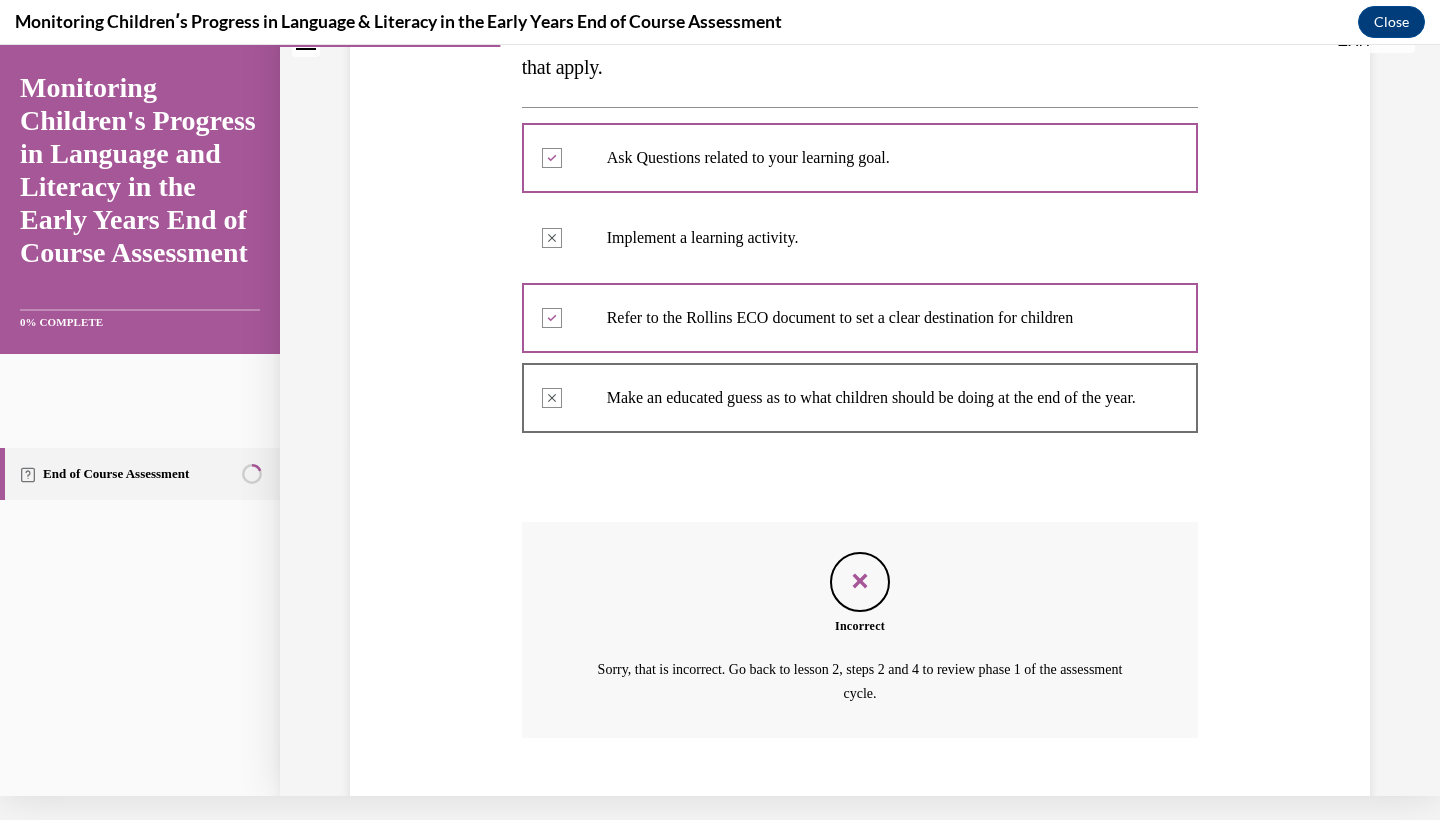
scroll to position [354, 0]
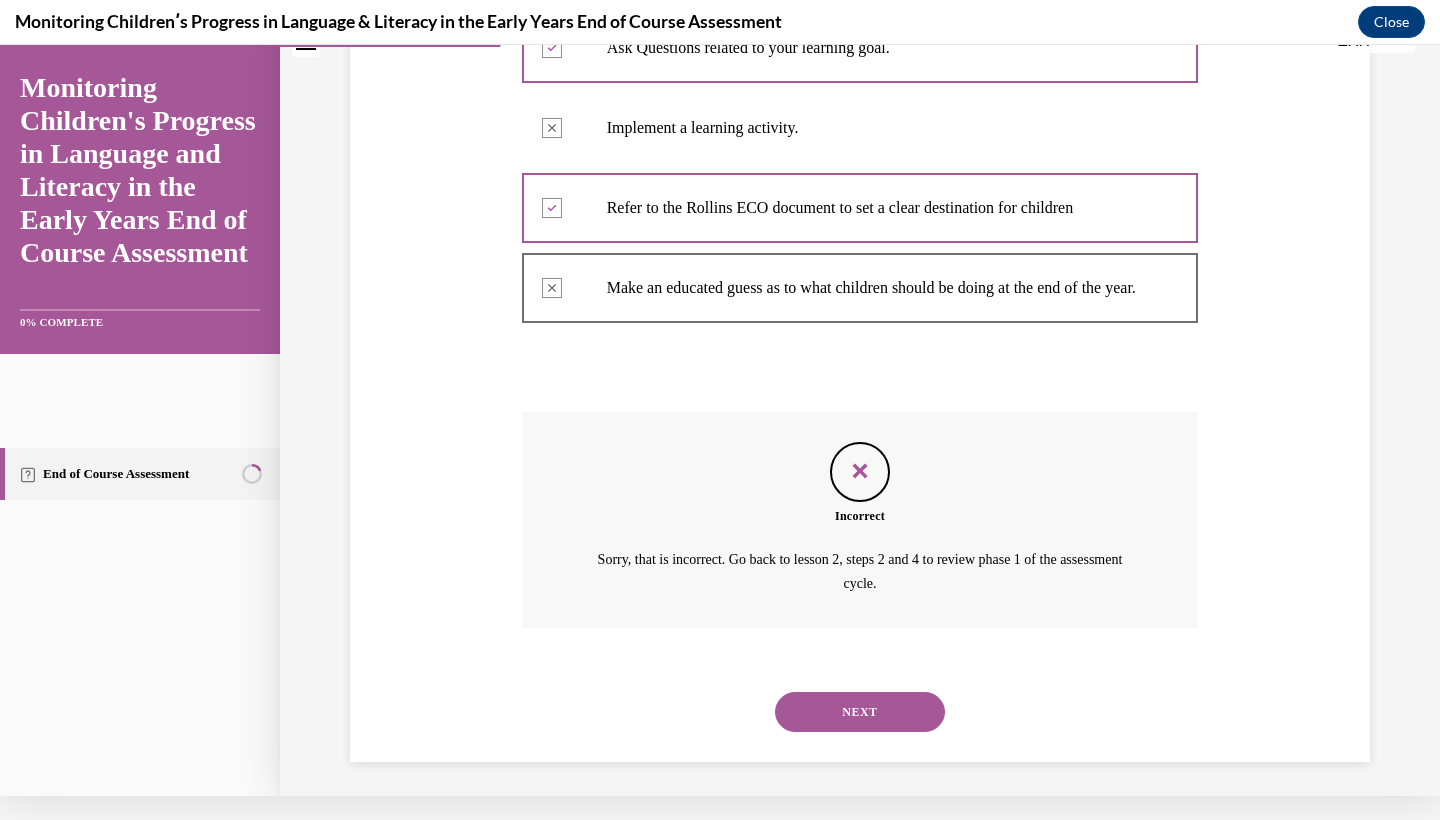
click at [840, 708] on button "NEXT" at bounding box center [860, 712] width 170 height 40
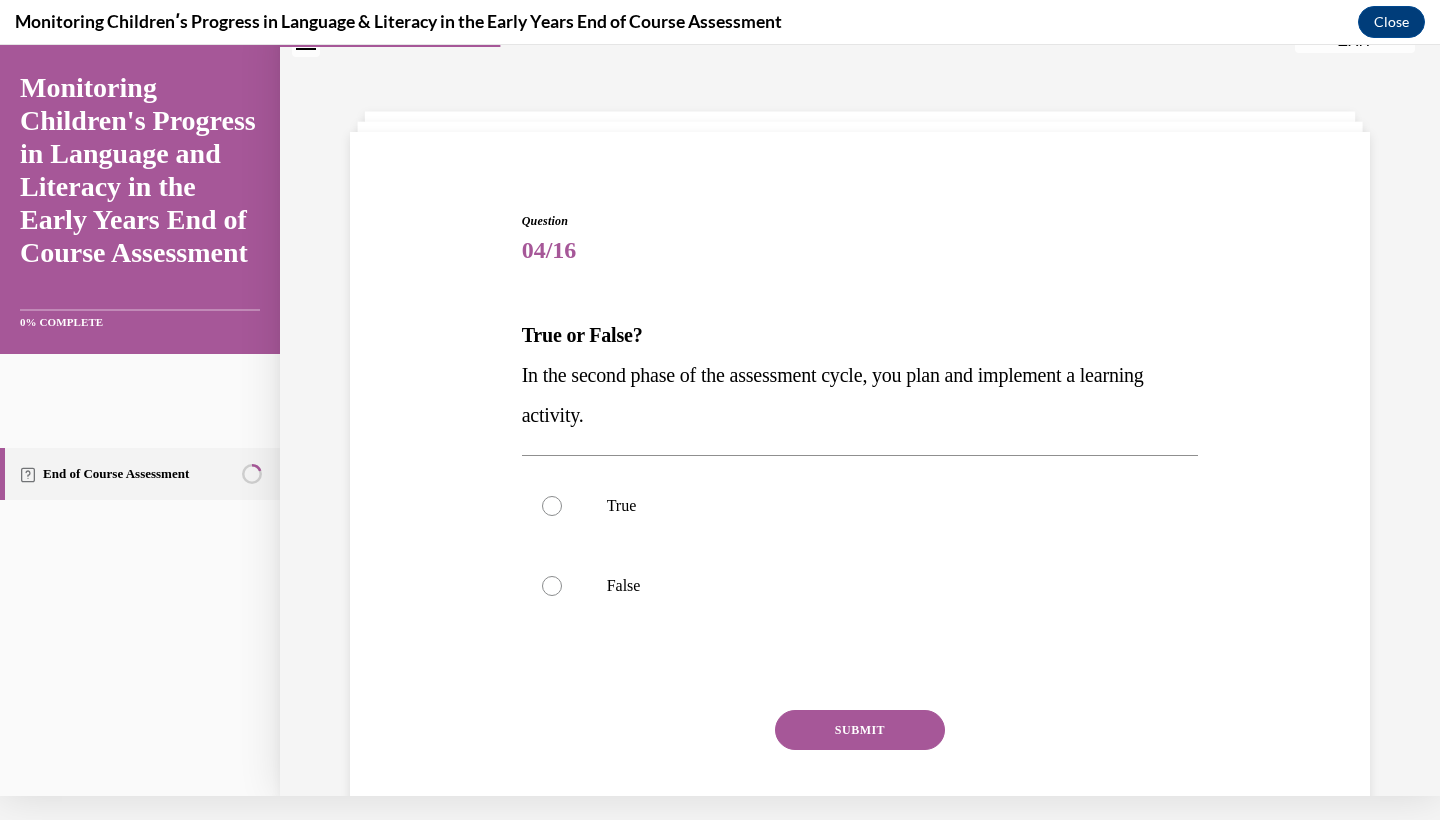
scroll to position [60, 0]
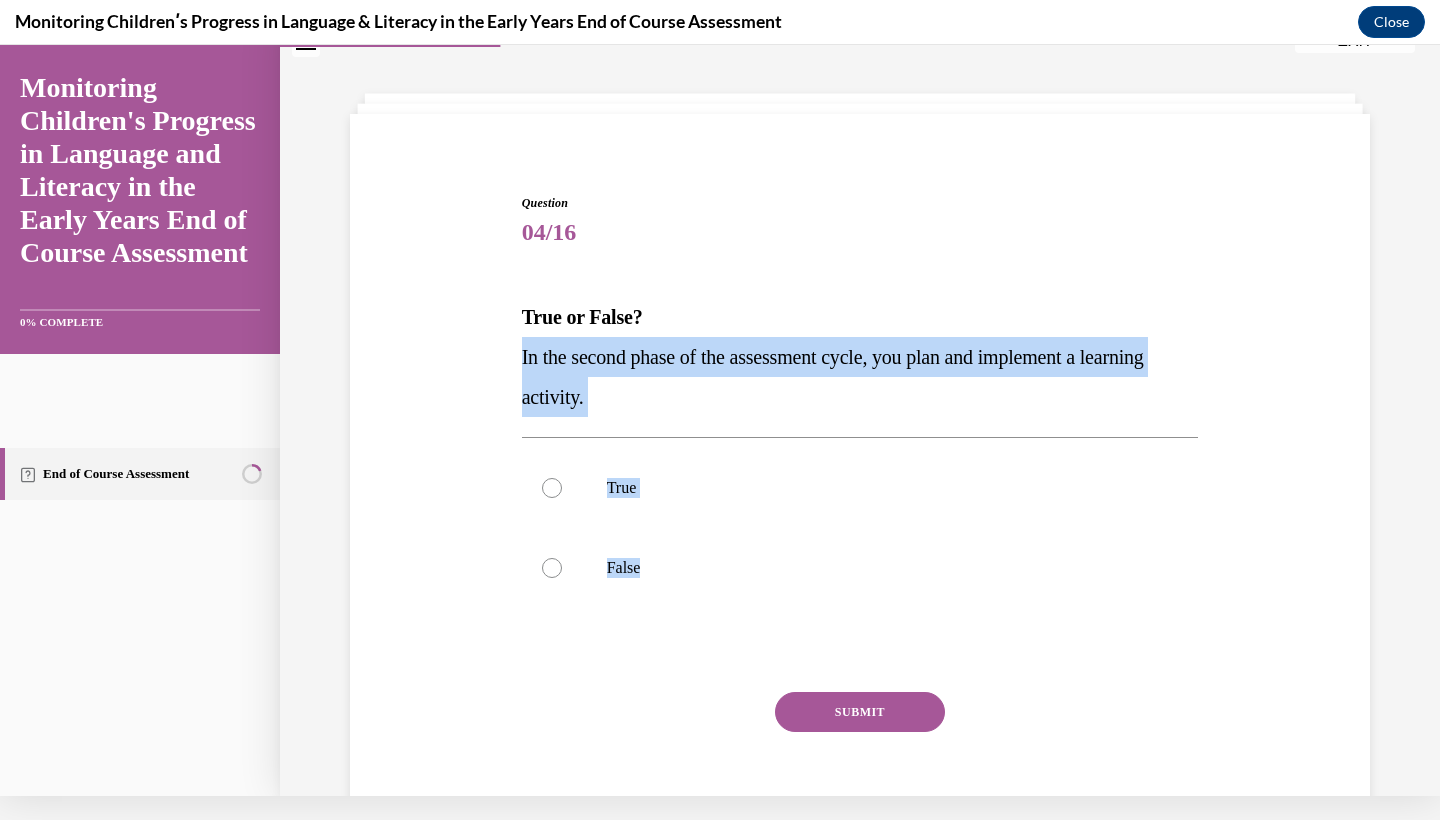
drag, startPoint x: 521, startPoint y: 350, endPoint x: 783, endPoint y: 643, distance: 392.9
click at [783, 643] on div "Question 04/16 True or False? In the second phase of the assessment cycle, you …" at bounding box center [860, 525] width 677 height 662
copy div "In the second phase of the assessment cycle, you plan and implement a learning …"
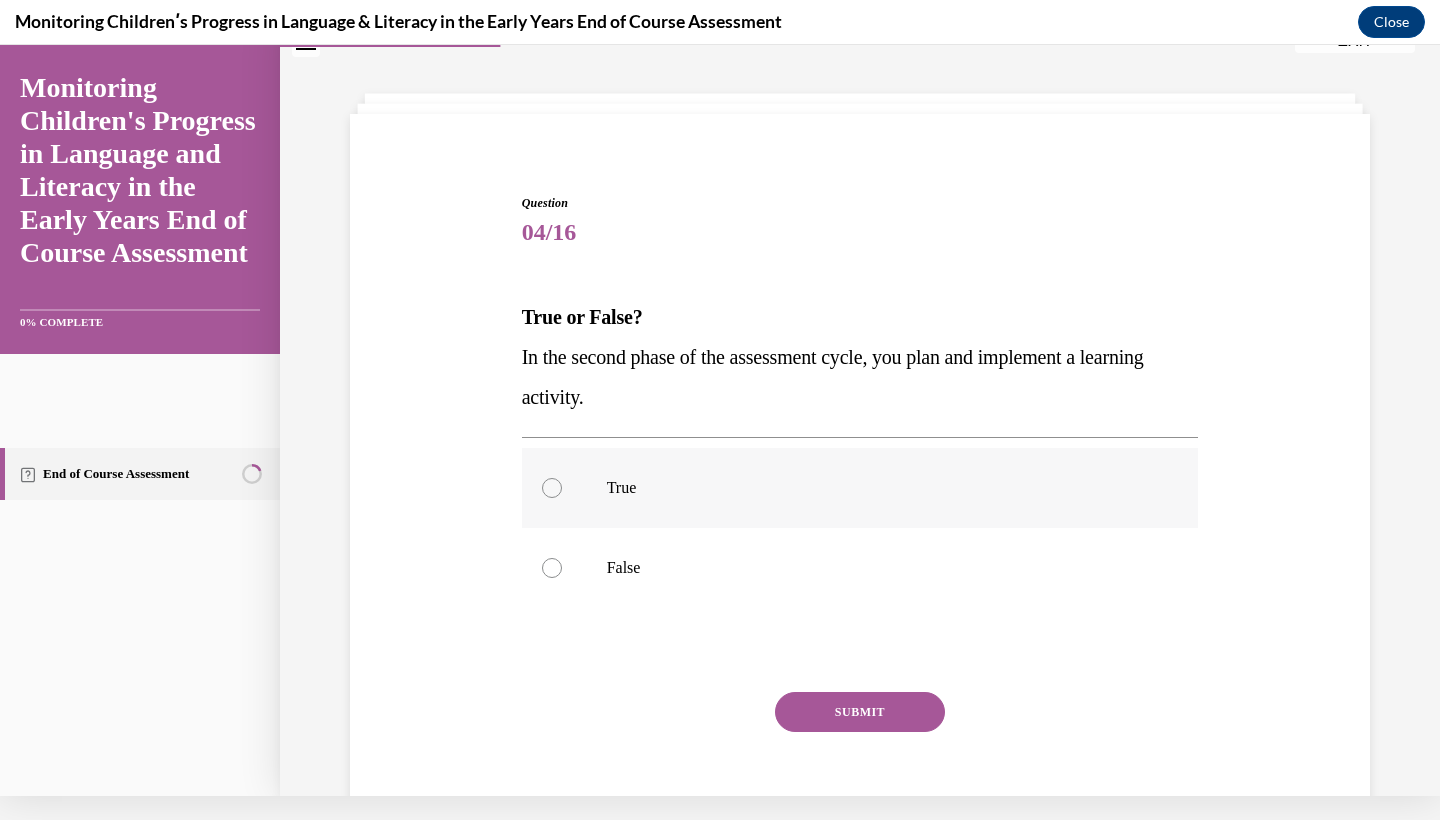
click at [559, 493] on div at bounding box center [552, 488] width 20 height 20
click at [559, 493] on input "True" at bounding box center [552, 488] width 20 height 20
radio input "true"
click at [833, 718] on button "SUBMIT" at bounding box center [860, 712] width 170 height 40
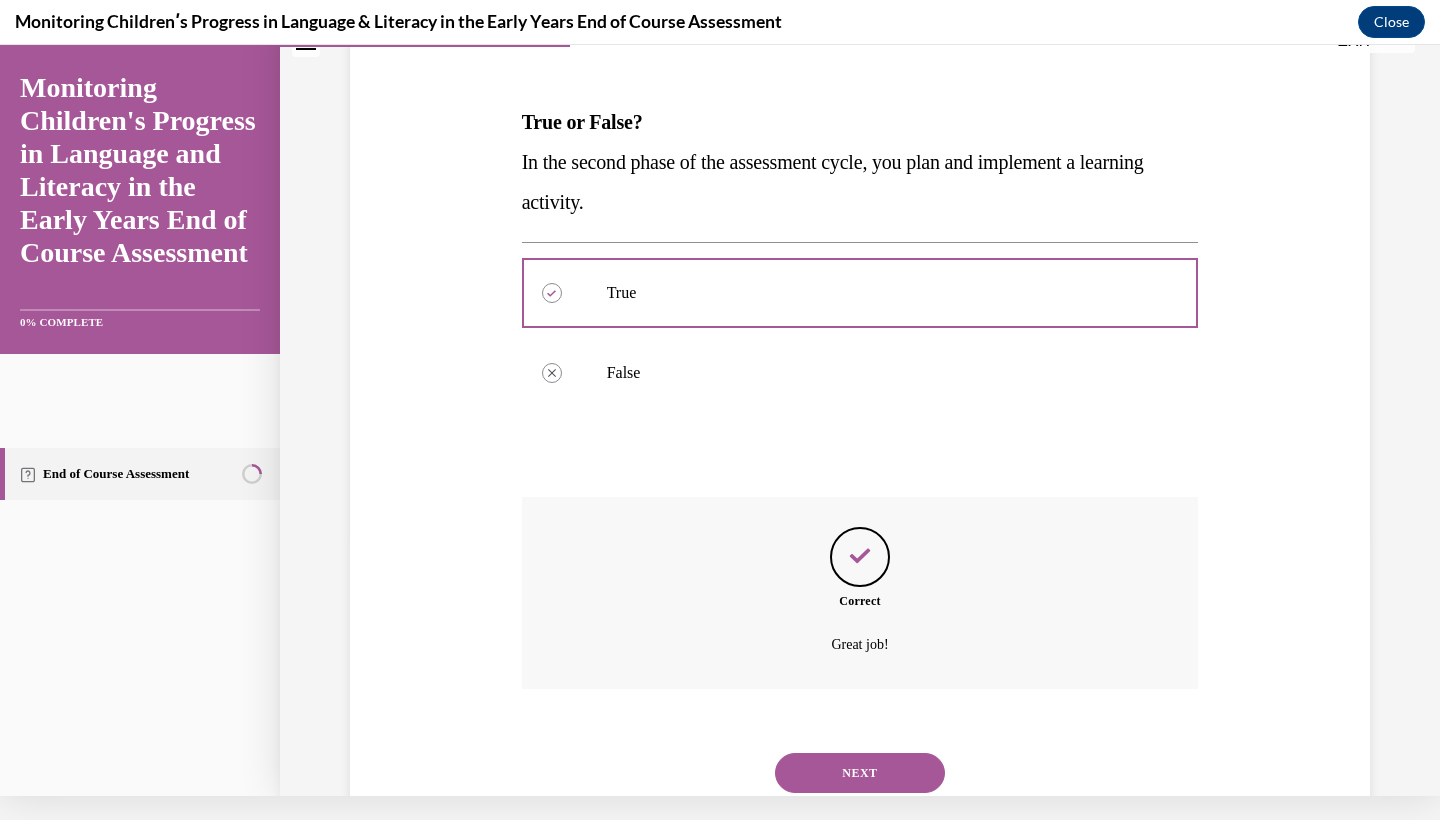
scroll to position [297, 0]
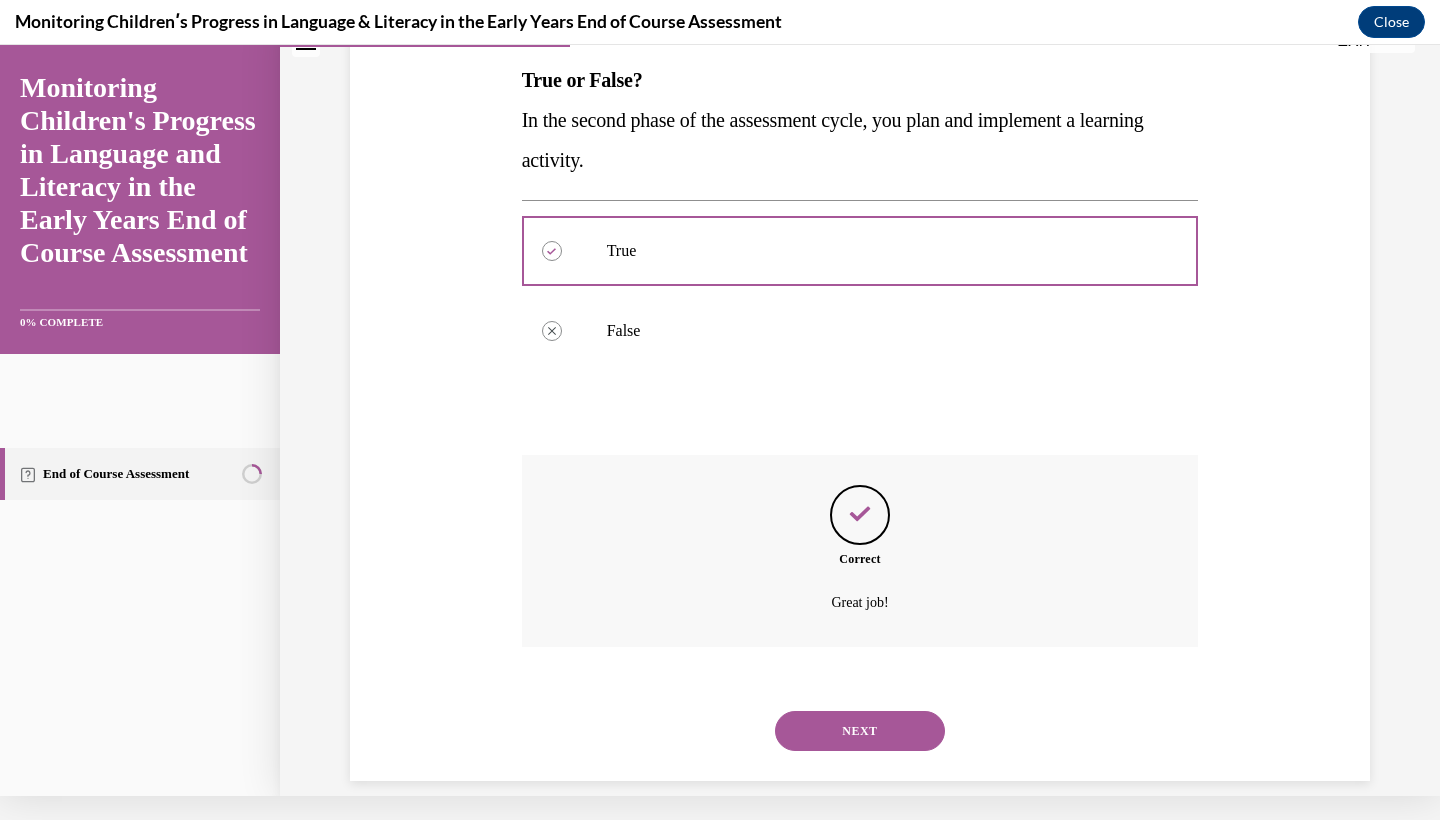
click at [911, 711] on button "NEXT" at bounding box center [860, 731] width 170 height 40
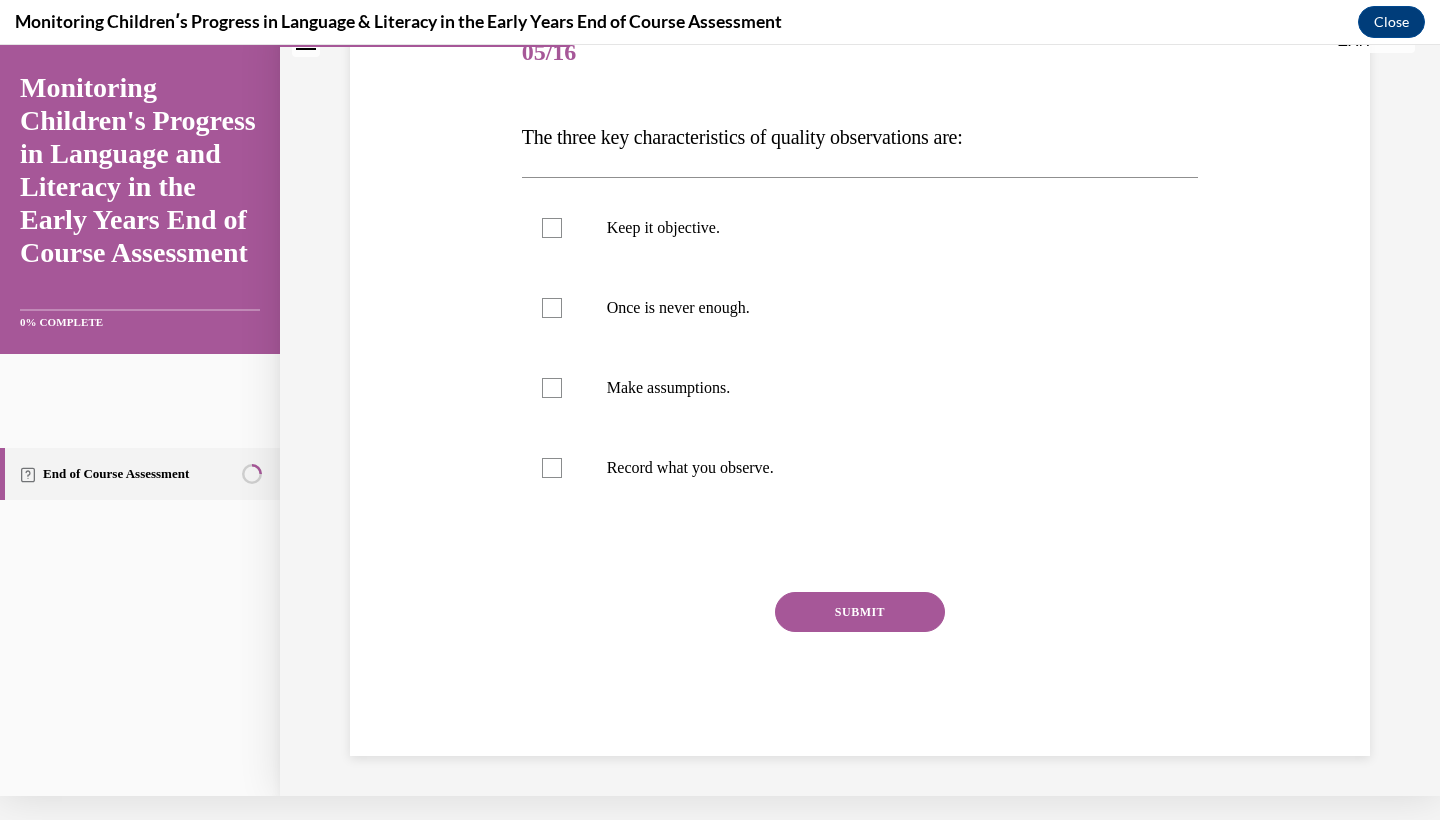
scroll to position [7, 0]
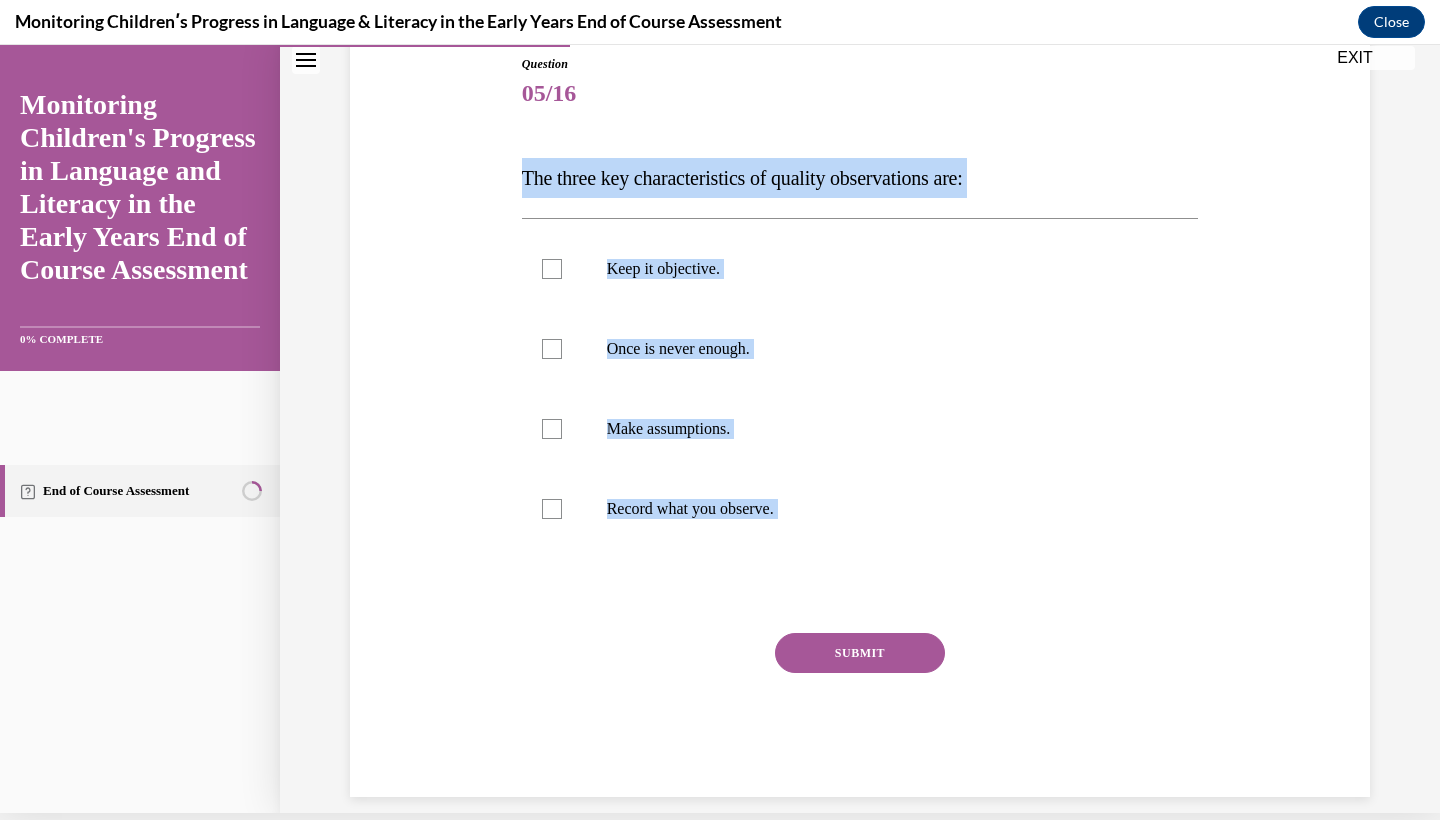
drag, startPoint x: 526, startPoint y: 172, endPoint x: 969, endPoint y: 618, distance: 628.4
click at [969, 618] on div "Question 05/16 The three key characteristics of quality observations are: Keep …" at bounding box center [860, 426] width 677 height 742
copy div "The three key characteristics of quality observations are: Keep it objective. O…"
click at [708, 283] on label "Keep it objective." at bounding box center [860, 269] width 677 height 80
click at [562, 279] on input "Keep it objective." at bounding box center [552, 269] width 20 height 20
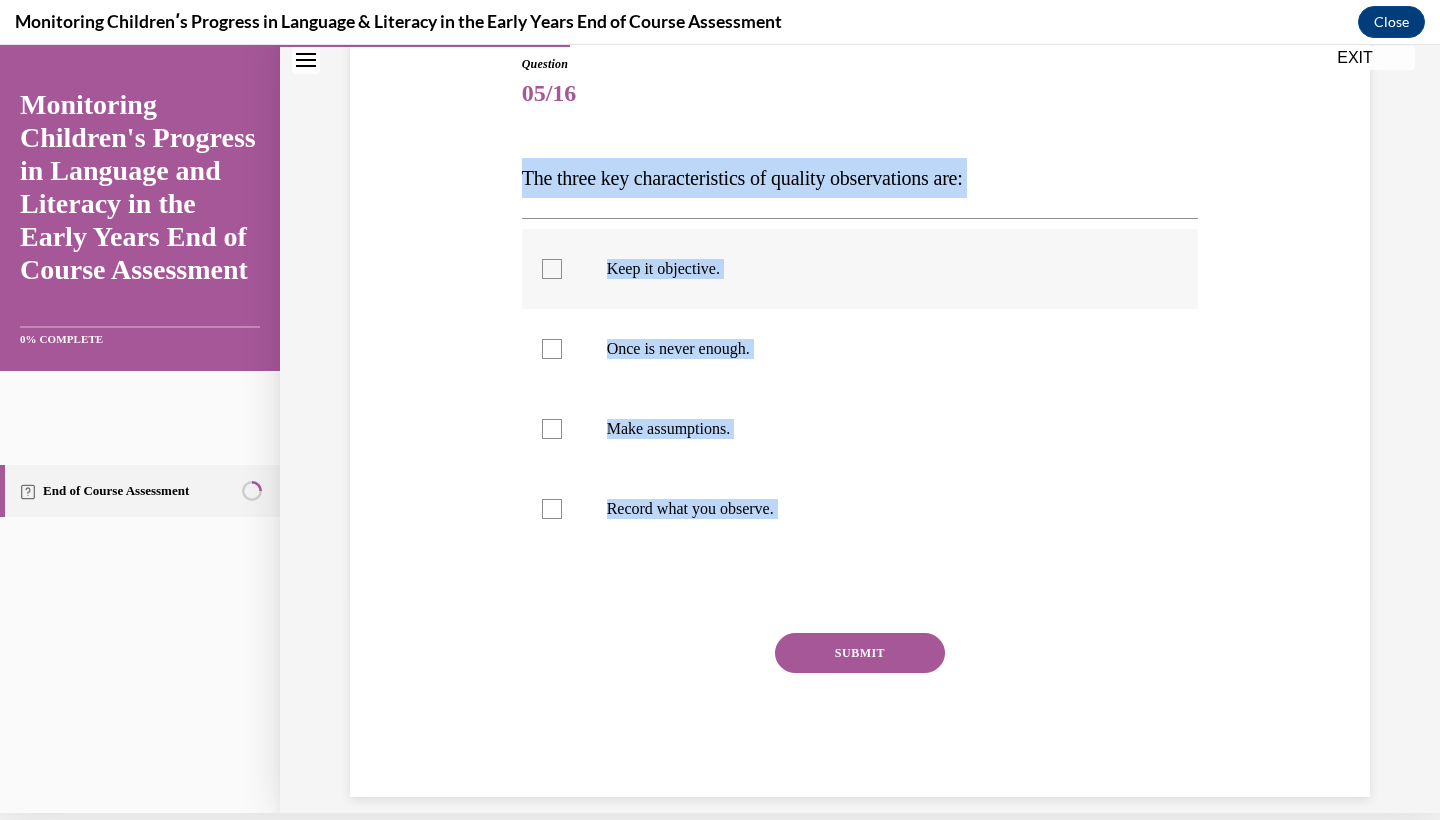
checkbox input "true"
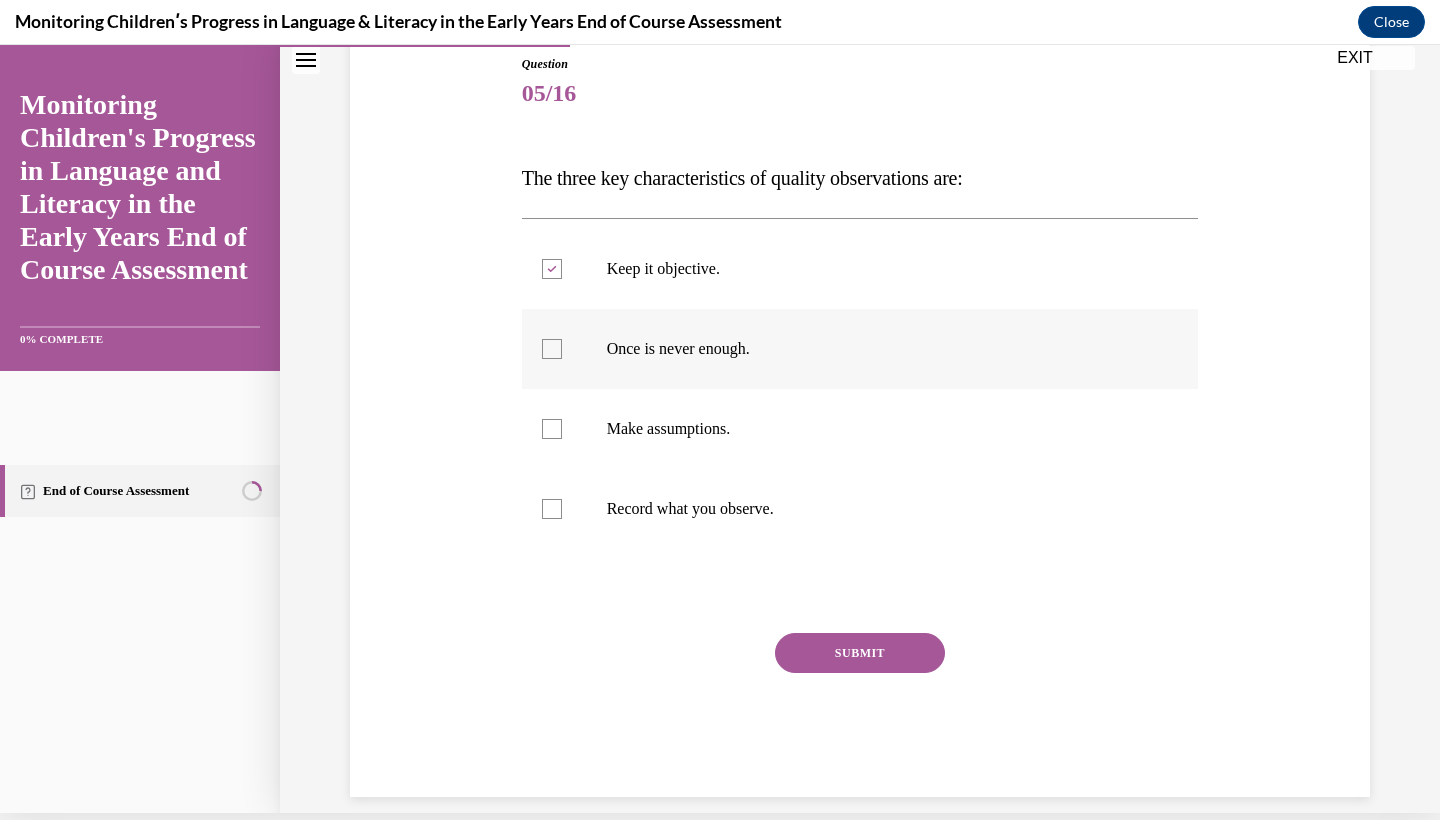
click at [706, 316] on label "Once is never enough." at bounding box center [860, 349] width 677 height 80
click at [562, 339] on input "Once is never enough." at bounding box center [552, 349] width 20 height 20
checkbox input "true"
click at [711, 534] on label "Record what you observe." at bounding box center [860, 509] width 677 height 80
click at [562, 519] on input "Record what you observe." at bounding box center [552, 509] width 20 height 20
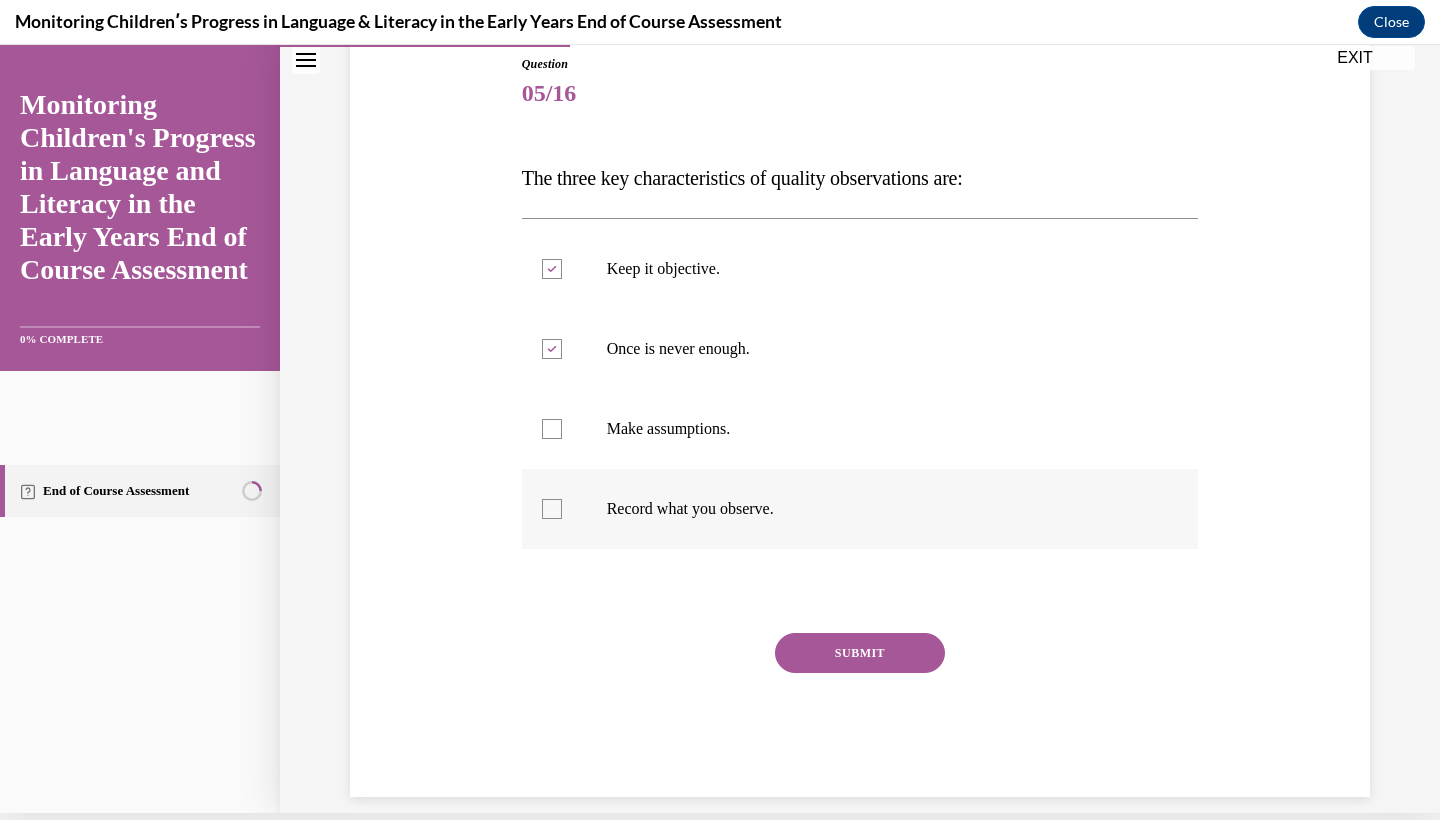
checkbox input "true"
click at [810, 643] on button "SUBMIT" at bounding box center [860, 653] width 170 height 40
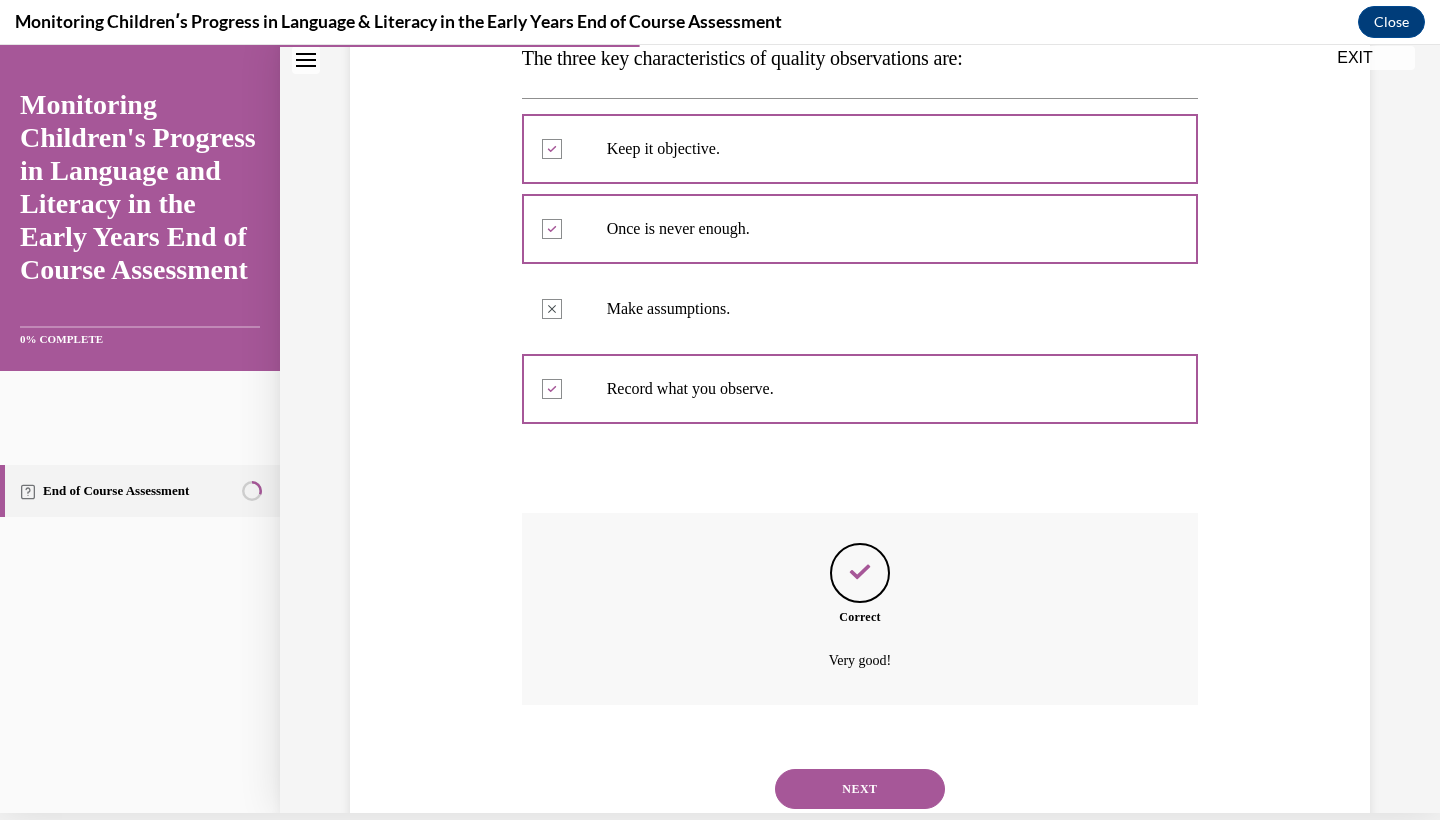
scroll to position [377, 0]
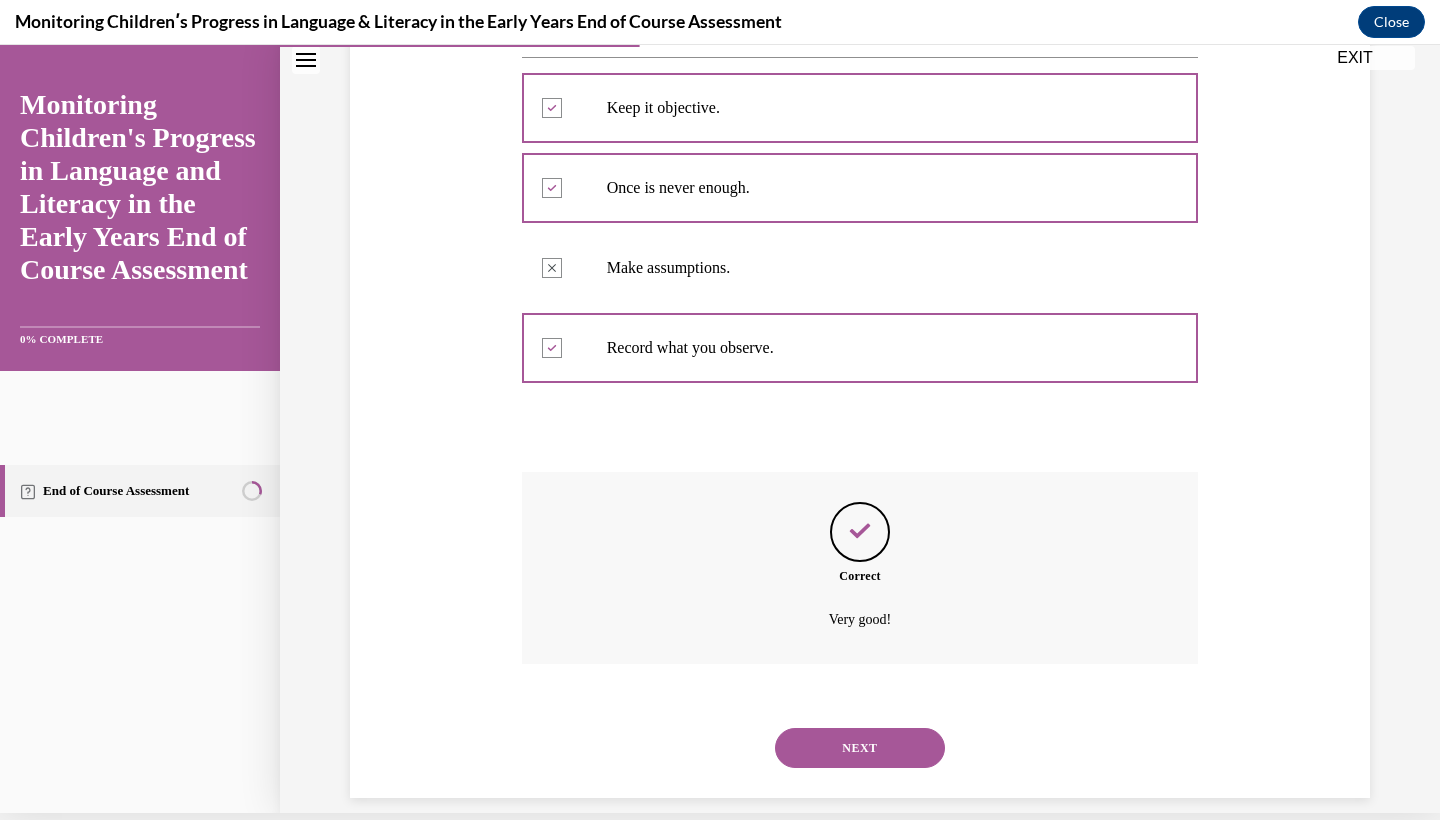
click at [848, 747] on div "NEXT" at bounding box center [860, 748] width 677 height 80
click at [848, 734] on button "NEXT" at bounding box center [860, 748] width 170 height 40
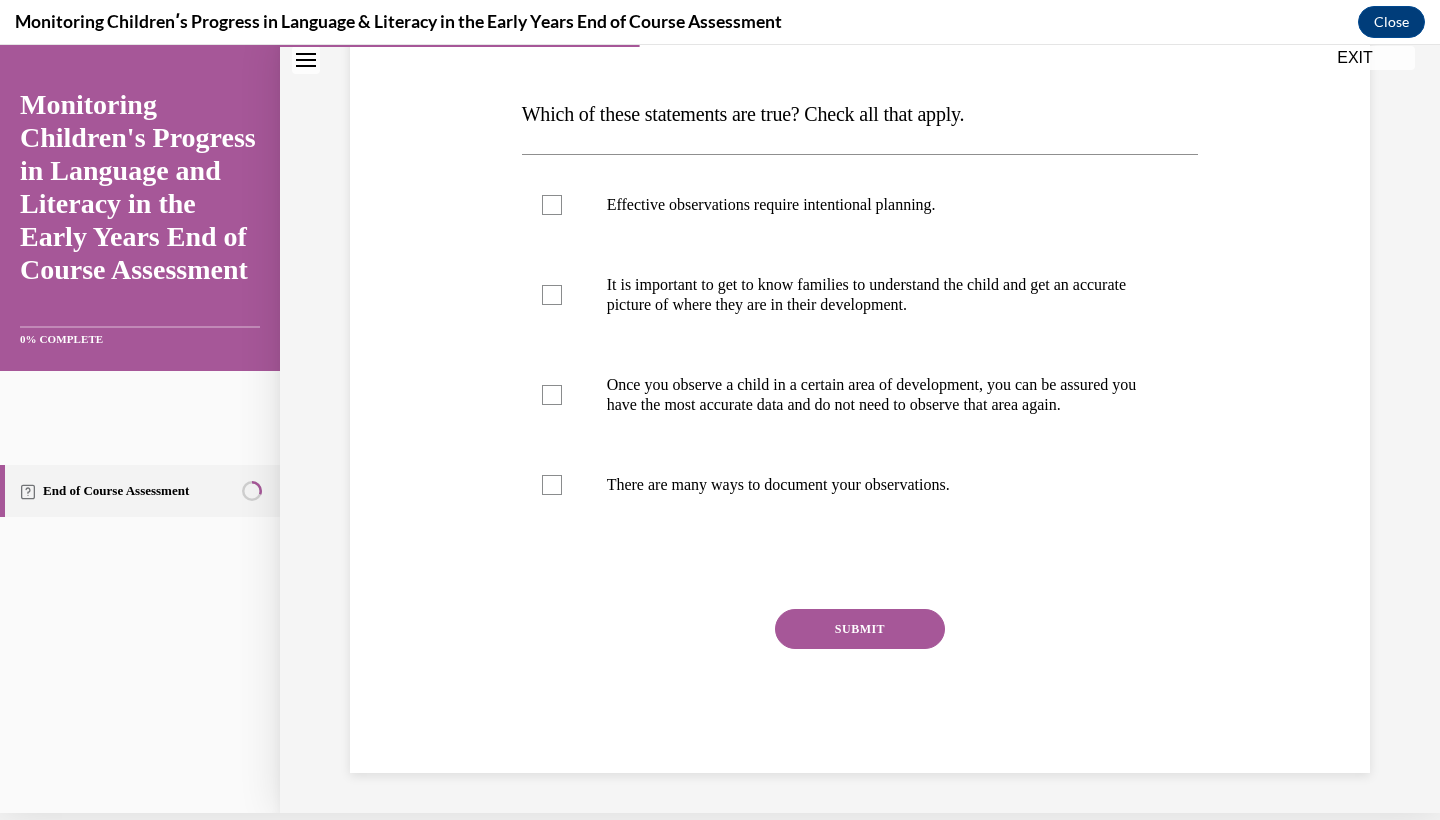
scroll to position [0, 0]
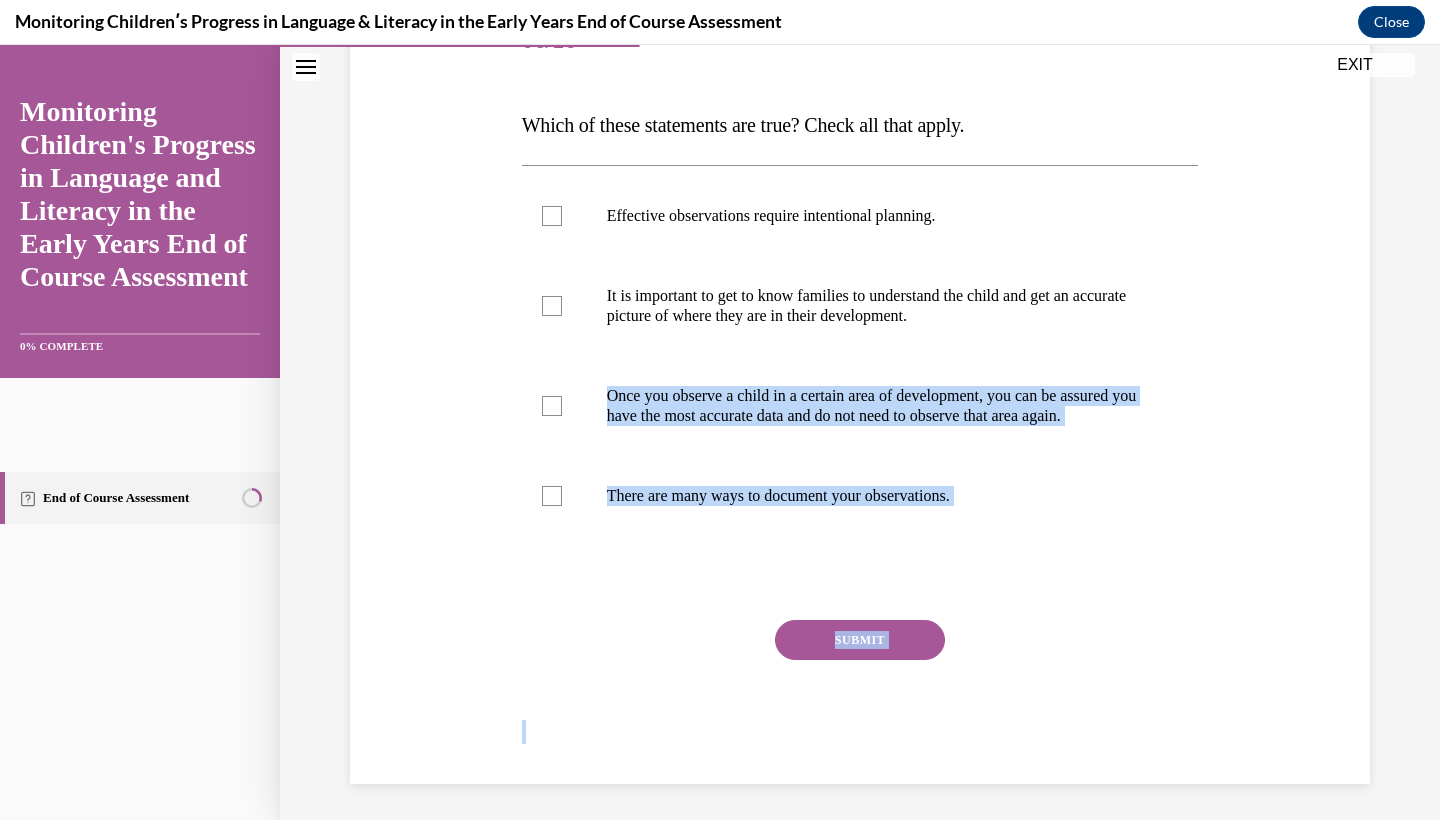
drag, startPoint x: 513, startPoint y: 402, endPoint x: 1064, endPoint y: 816, distance: 689.0
click at [1064, 816] on div "Question 06/16 Which of these statements are true? Check all that apply. Effect…" at bounding box center [860, 328] width 1160 height 992
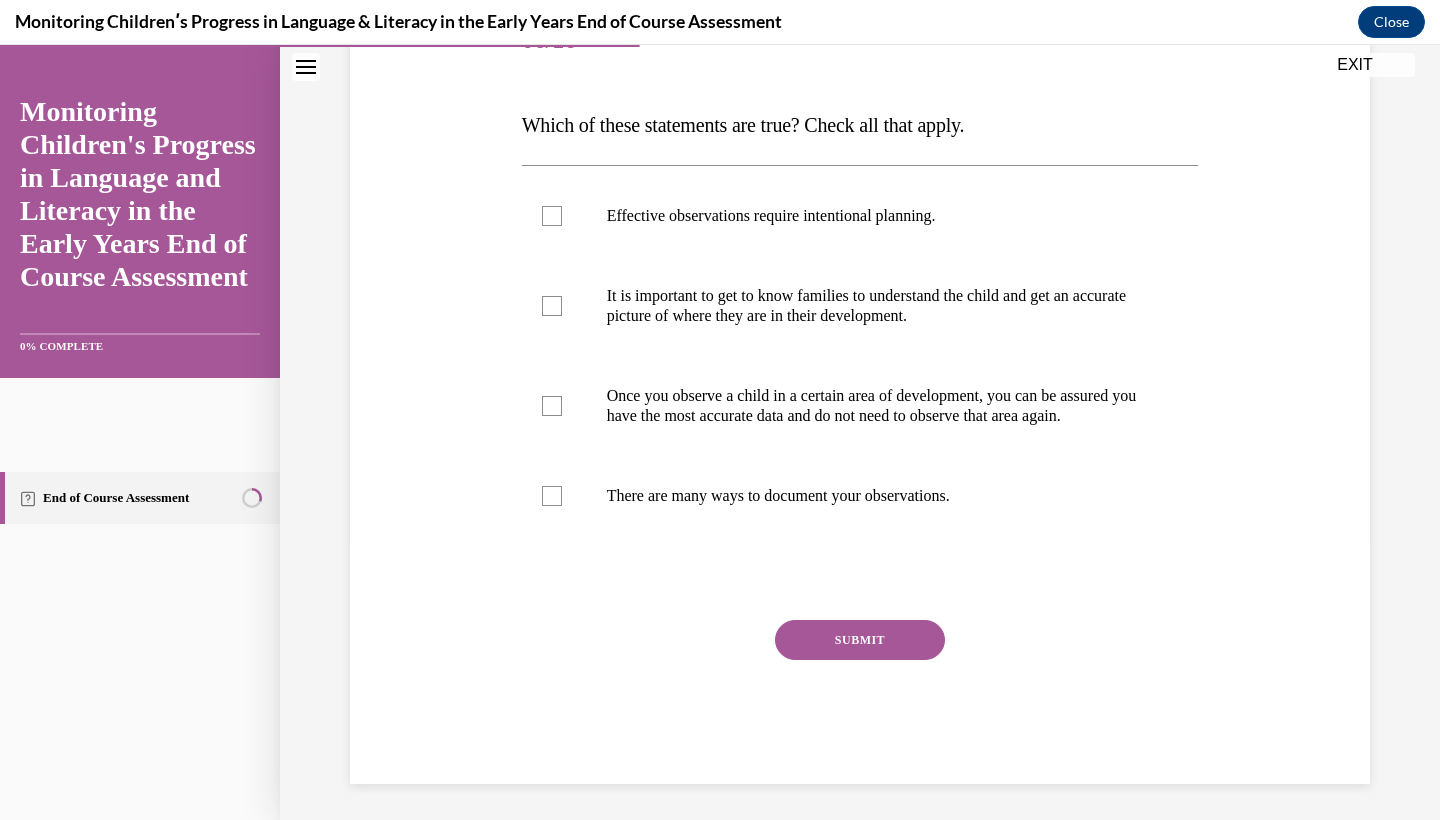
click at [531, 616] on div "Question 06/16 Which of these statements are true? Check all that apply. Effect…" at bounding box center [860, 393] width 677 height 782
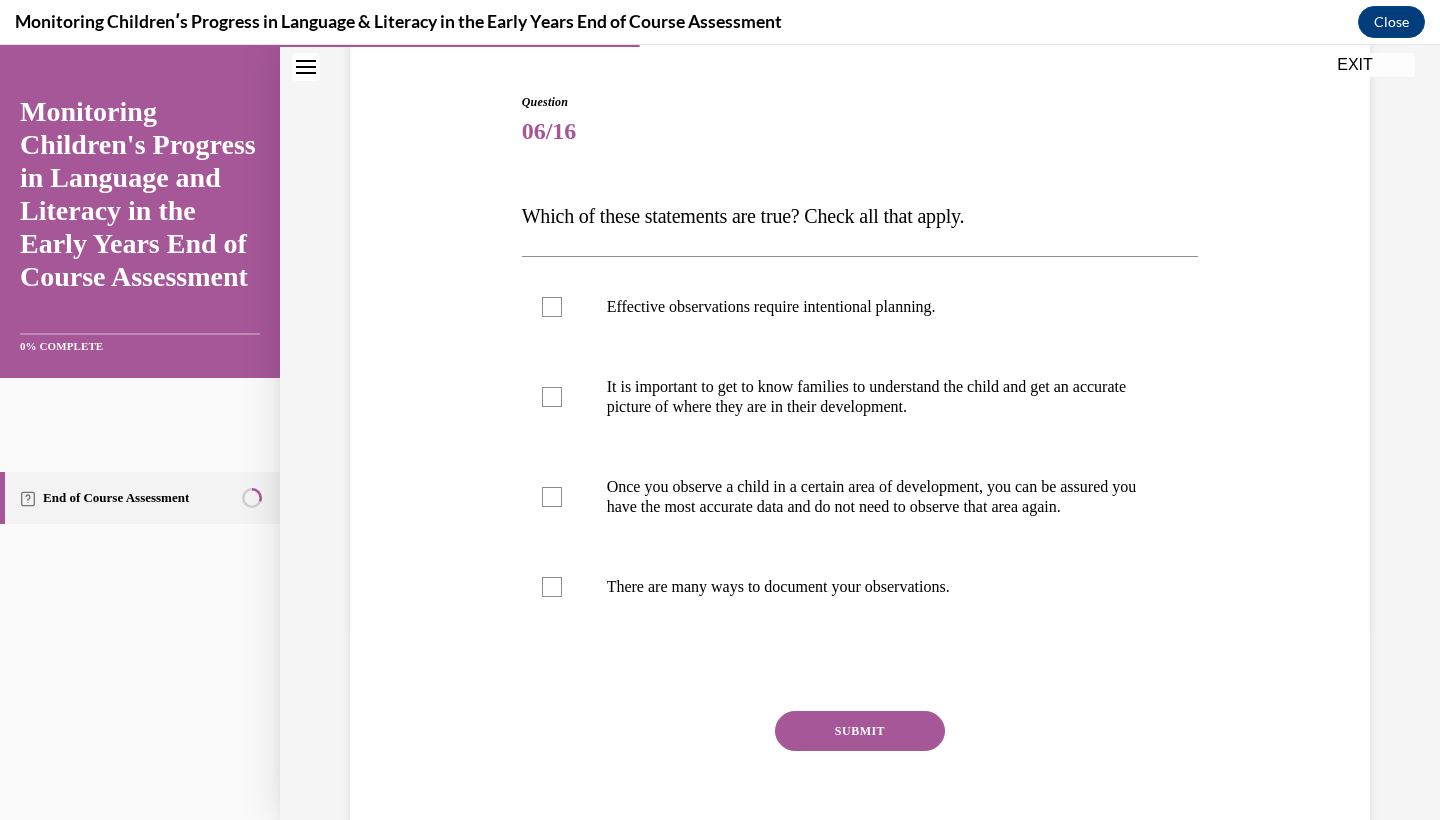
scroll to position [189, 0]
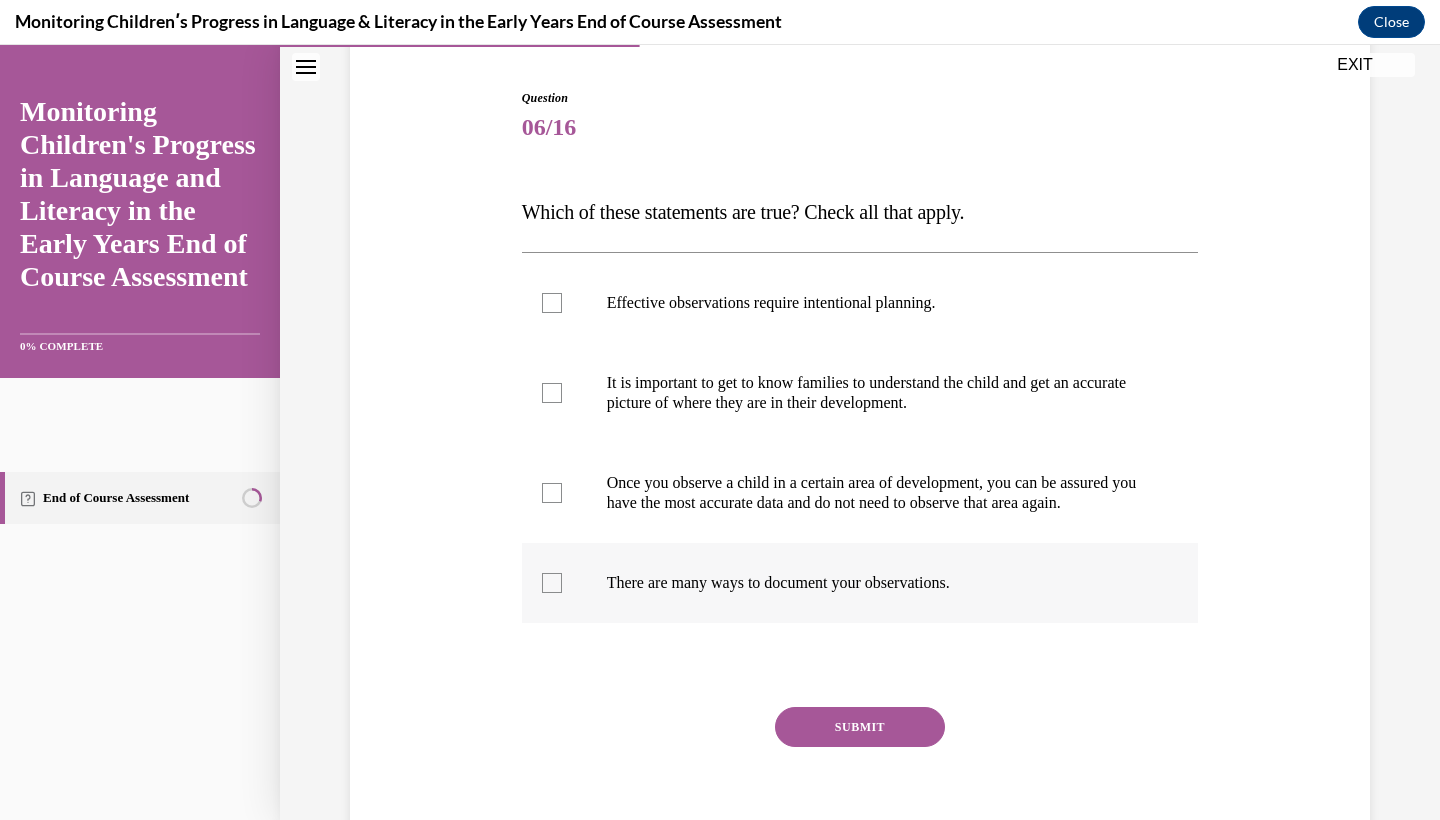
drag, startPoint x: 524, startPoint y: 211, endPoint x: 1027, endPoint y: 622, distance: 649.4
click at [1027, 622] on div "Question 06/16 Which of these statements are true? Check all that apply. Effect…" at bounding box center [860, 480] width 677 height 782
copy div "Which of these statements are true? Check all that apply. Effective observation…"
click at [886, 571] on label "There are many ways to document your observations." at bounding box center [860, 583] width 677 height 80
click at [562, 573] on input "There are many ways to document your observations." at bounding box center [552, 583] width 20 height 20
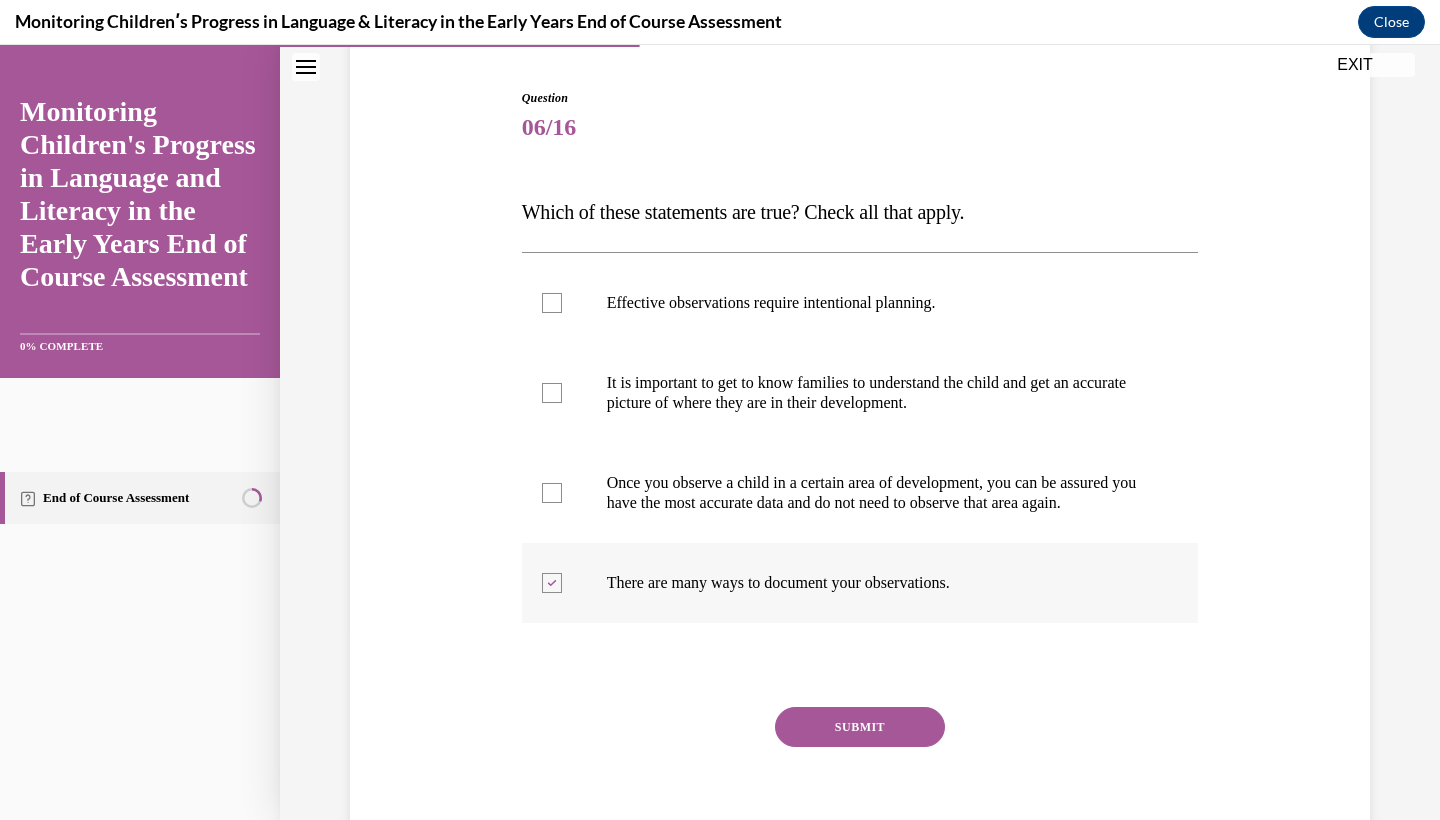
click at [893, 586] on label "There are many ways to document your observations." at bounding box center [860, 583] width 677 height 80
click at [562, 586] on input "There are many ways to document your observations." at bounding box center [552, 583] width 20 height 20
click at [893, 586] on label "There are many ways to document your observations." at bounding box center [860, 583] width 677 height 80
click at [562, 586] on input "There are many ways to document your observations." at bounding box center [552, 583] width 20 height 20
checkbox input "true"
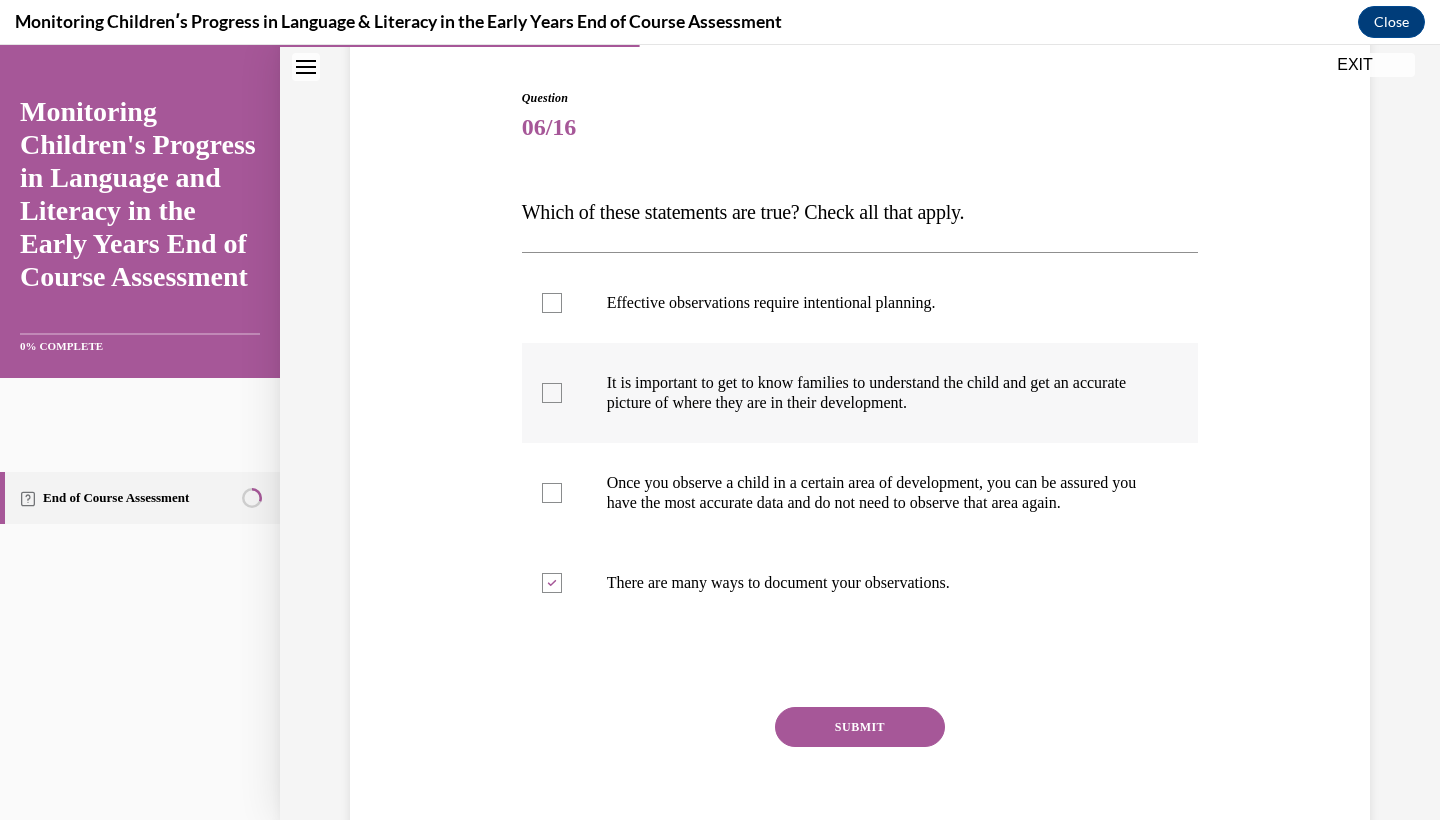
click at [867, 428] on label "It is important to get to know families to understand the child and get an accu…" at bounding box center [860, 393] width 677 height 100
click at [562, 403] on input "It is important to get to know families to understand the child and get an accu…" at bounding box center [552, 393] width 20 height 20
checkbox input "true"
click at [873, 293] on p "Effective observations require intentional planning." at bounding box center [878, 303] width 542 height 20
click at [562, 293] on input "Effective observations require intentional planning." at bounding box center [552, 303] width 20 height 20
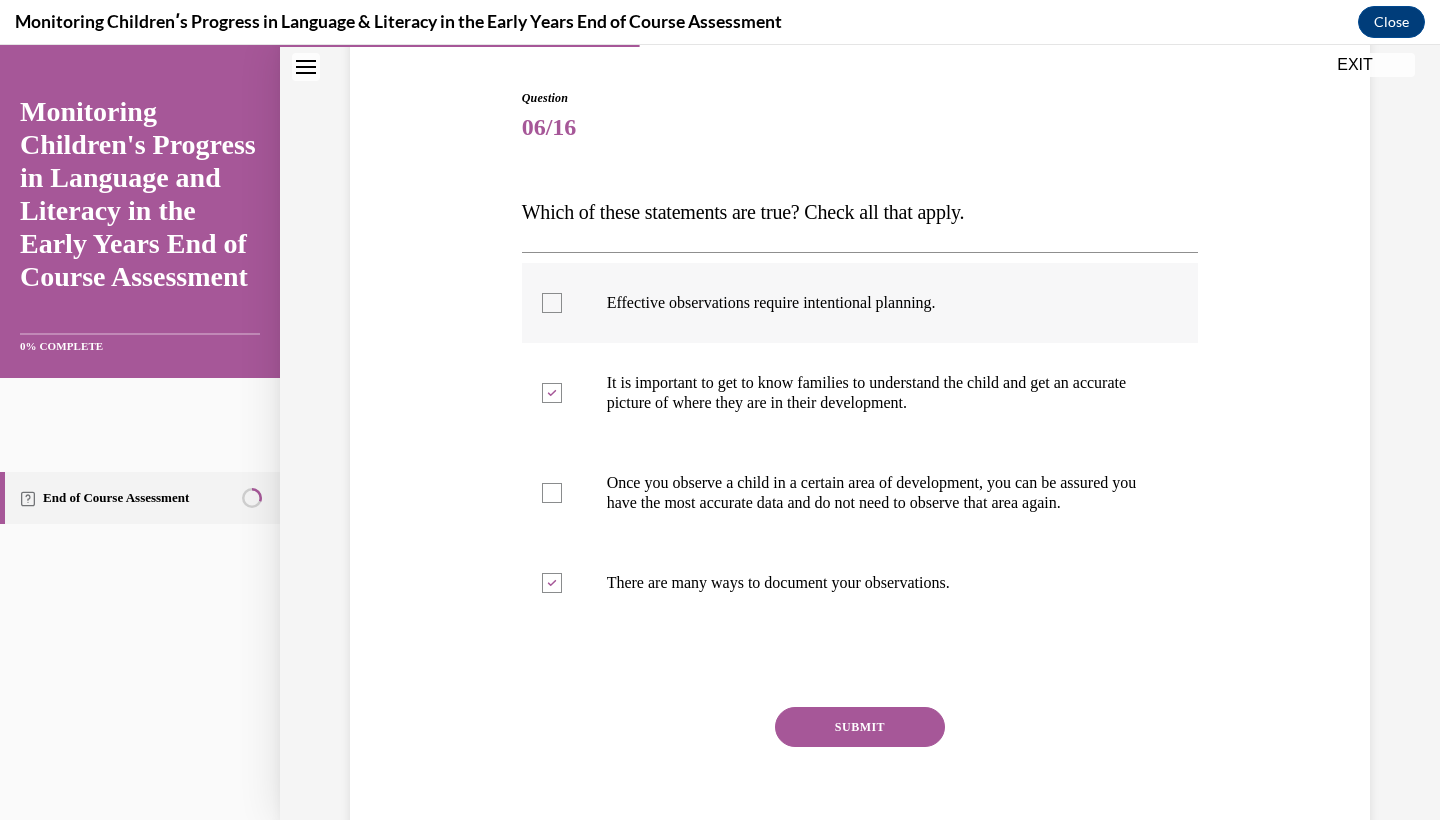
checkbox input "true"
click at [865, 738] on button "SUBMIT" at bounding box center [860, 727] width 170 height 40
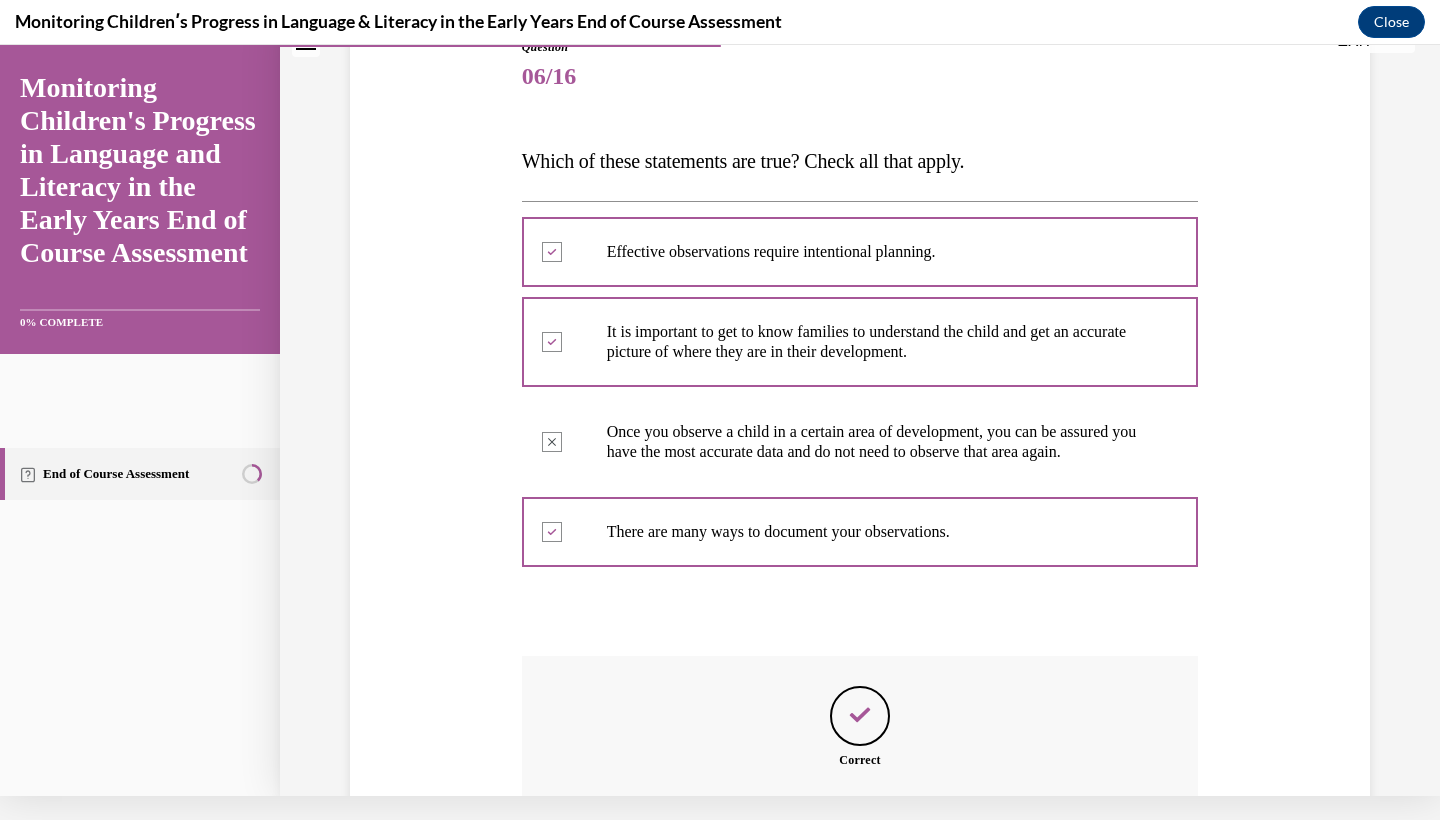
scroll to position [437, 0]
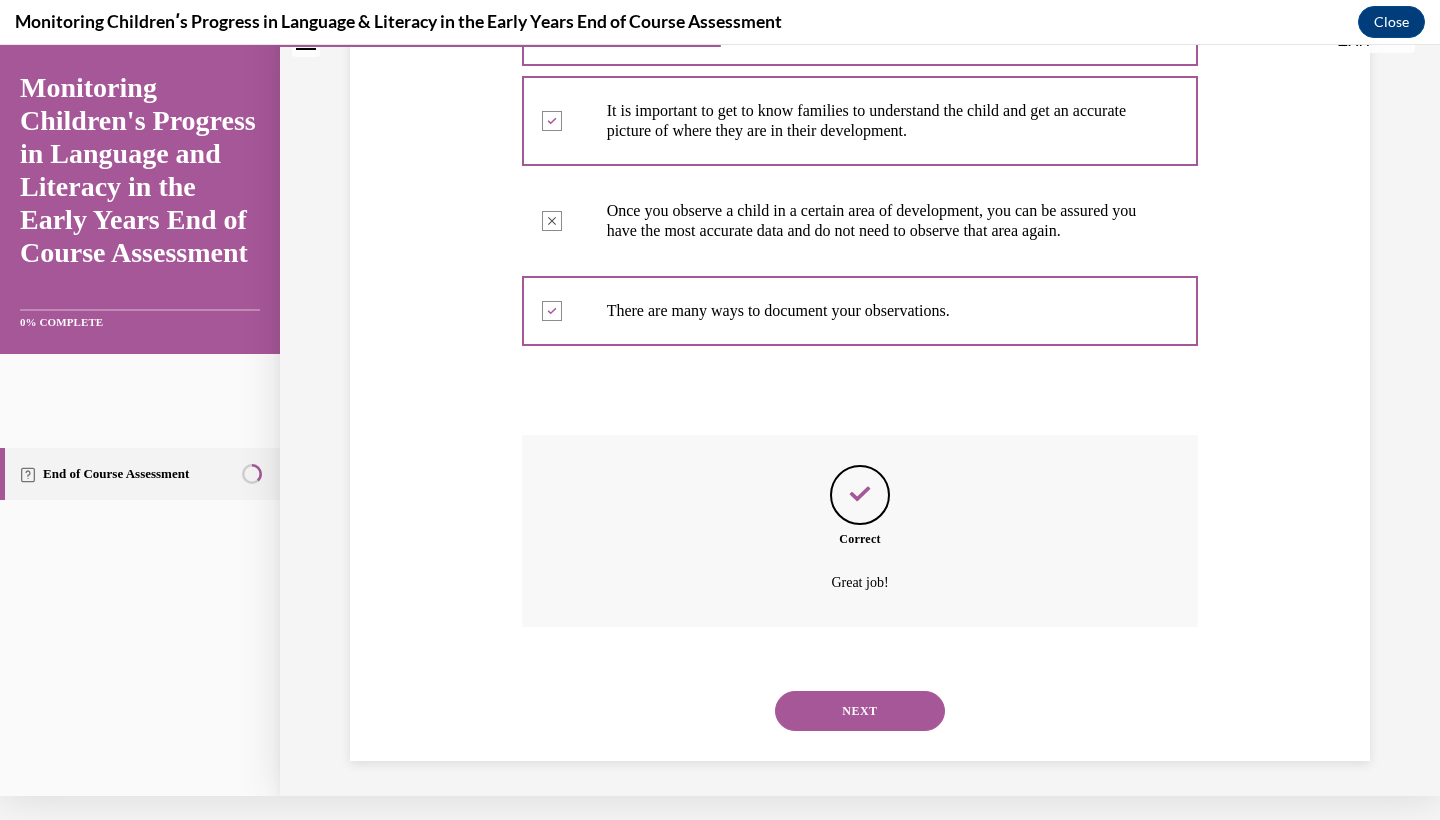
click at [866, 706] on button "NEXT" at bounding box center [860, 711] width 170 height 40
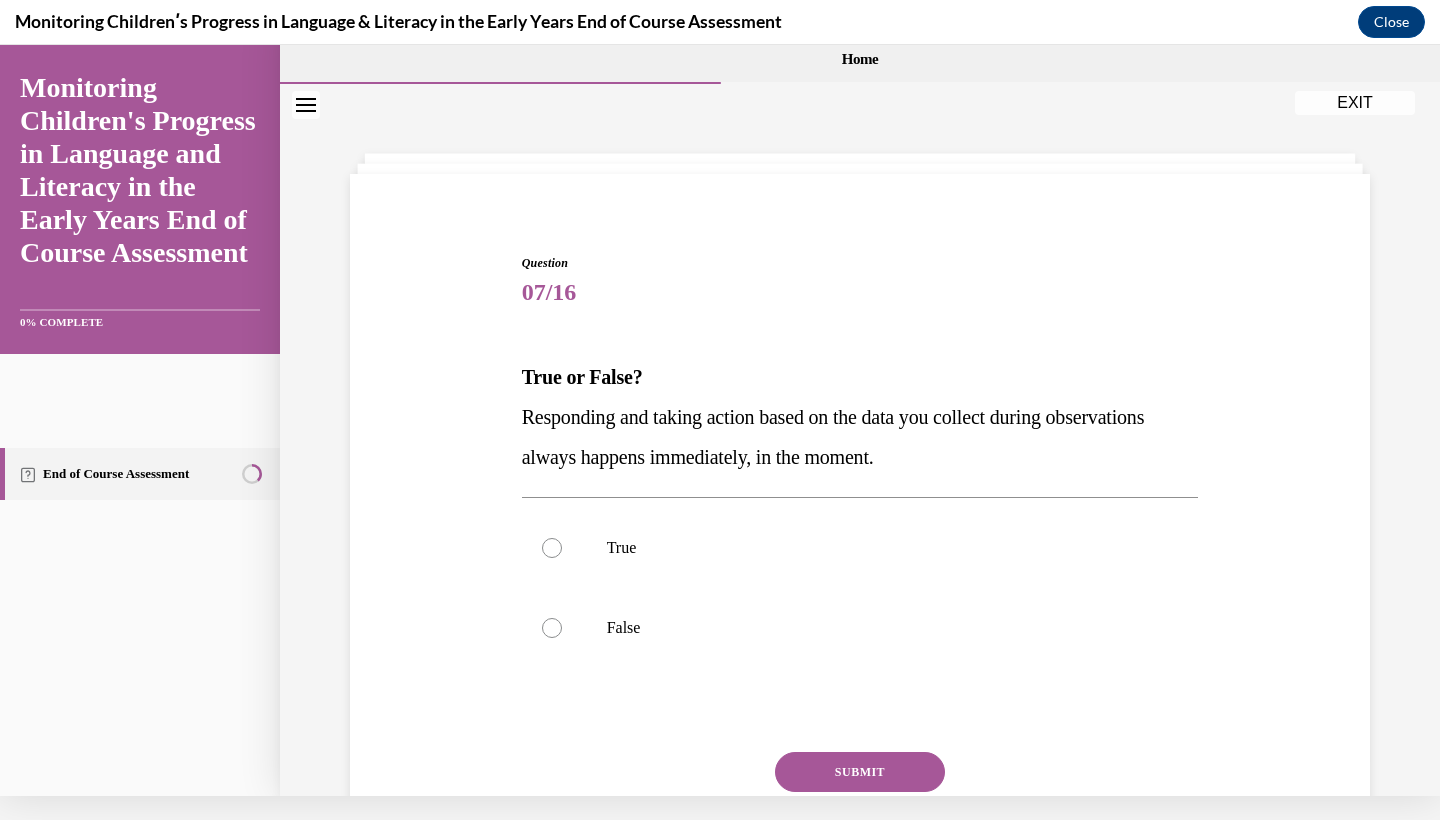
scroll to position [0, 0]
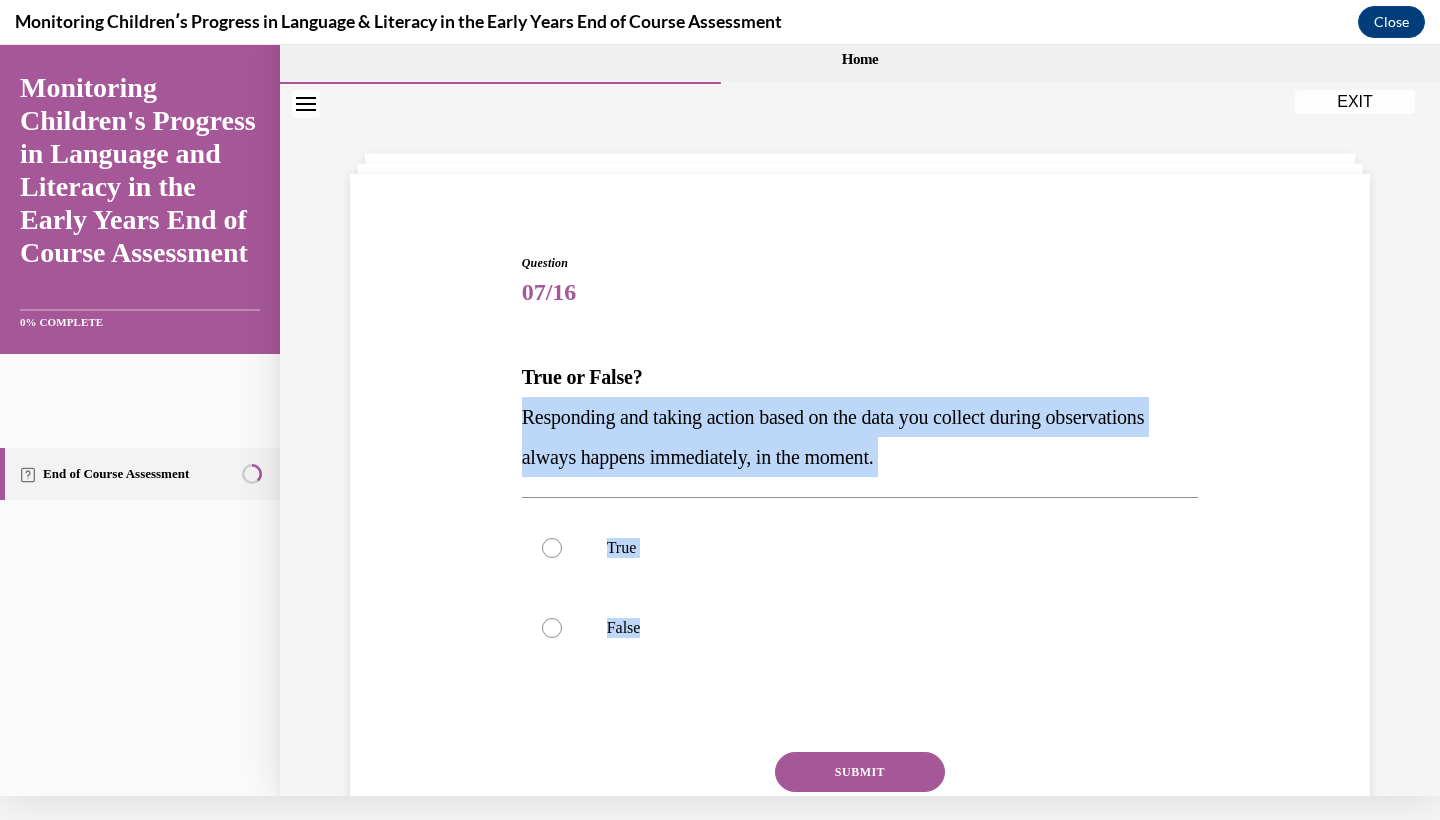
drag, startPoint x: 520, startPoint y: 419, endPoint x: 748, endPoint y: 712, distance: 371.1
click at [748, 712] on div "Question 07/16 True or False? Responding and taking action based on the data yo…" at bounding box center [860, 570] width 687 height 692
copy div "Responding and taking action based on the data you collect during observations …"
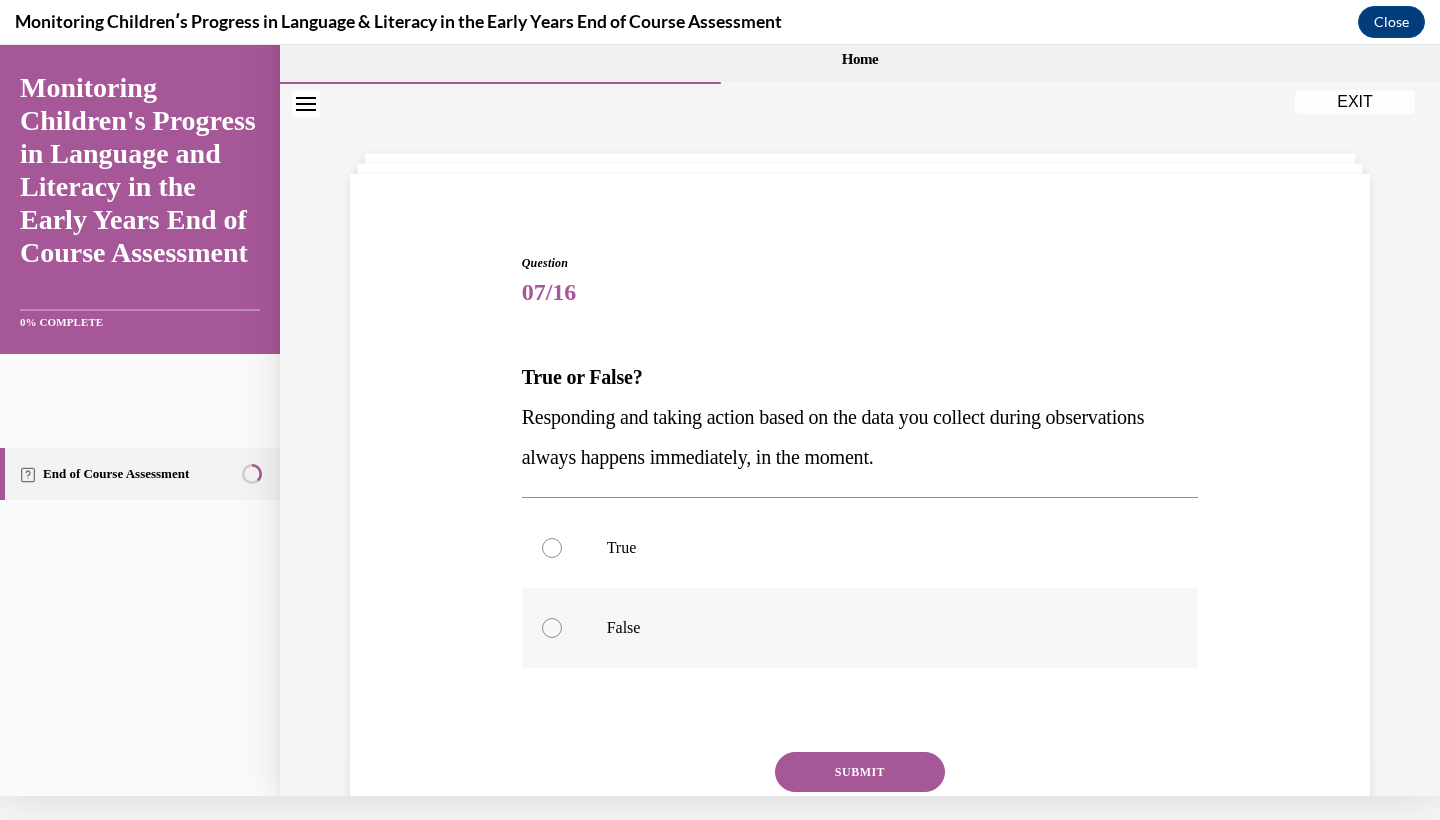
click at [564, 624] on label "False" at bounding box center [860, 628] width 677 height 80
click at [562, 624] on input "False" at bounding box center [552, 628] width 20 height 20
radio input "true"
click at [805, 780] on button "SUBMIT" at bounding box center [860, 772] width 170 height 40
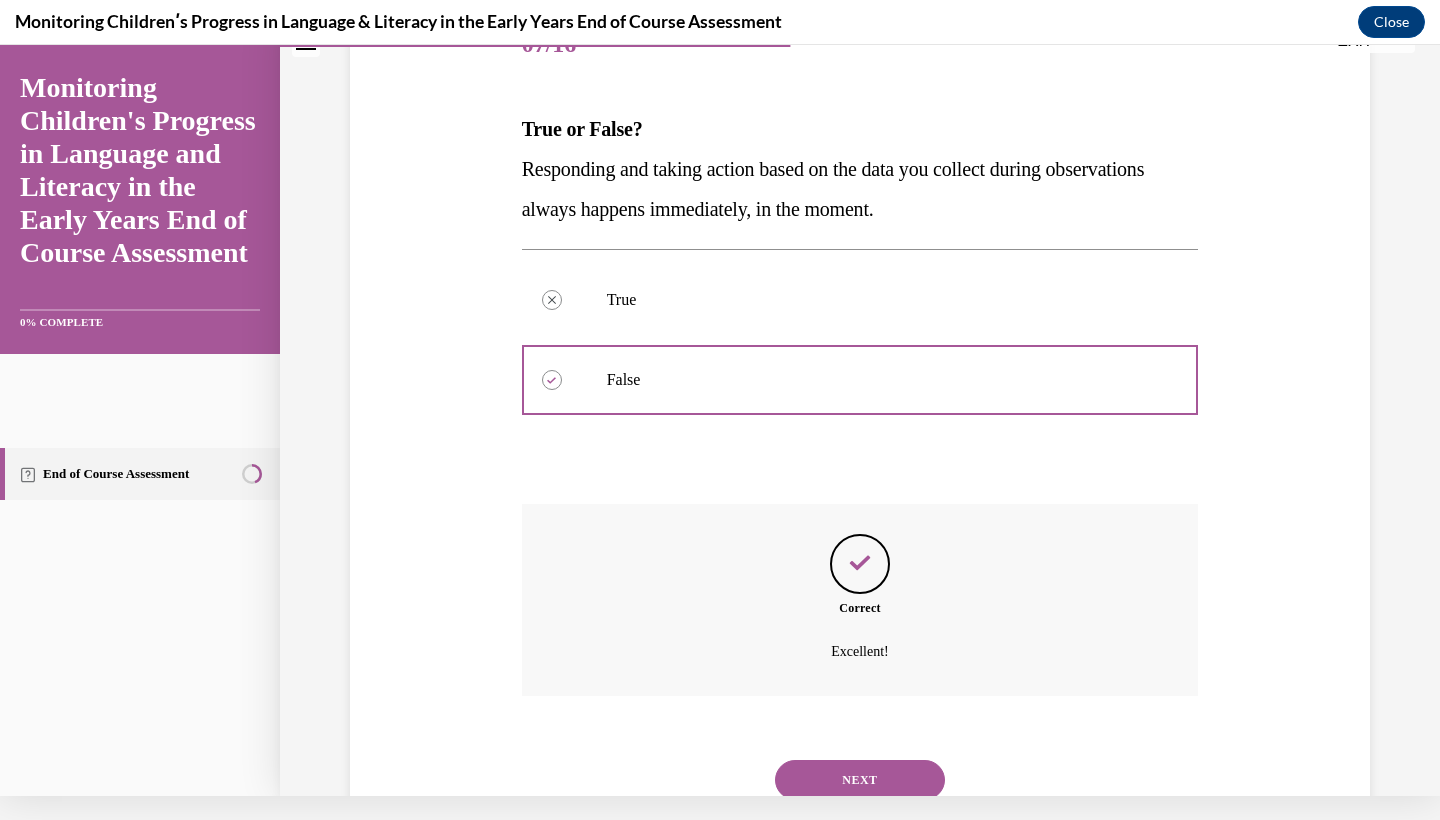
scroll to position [297, 0]
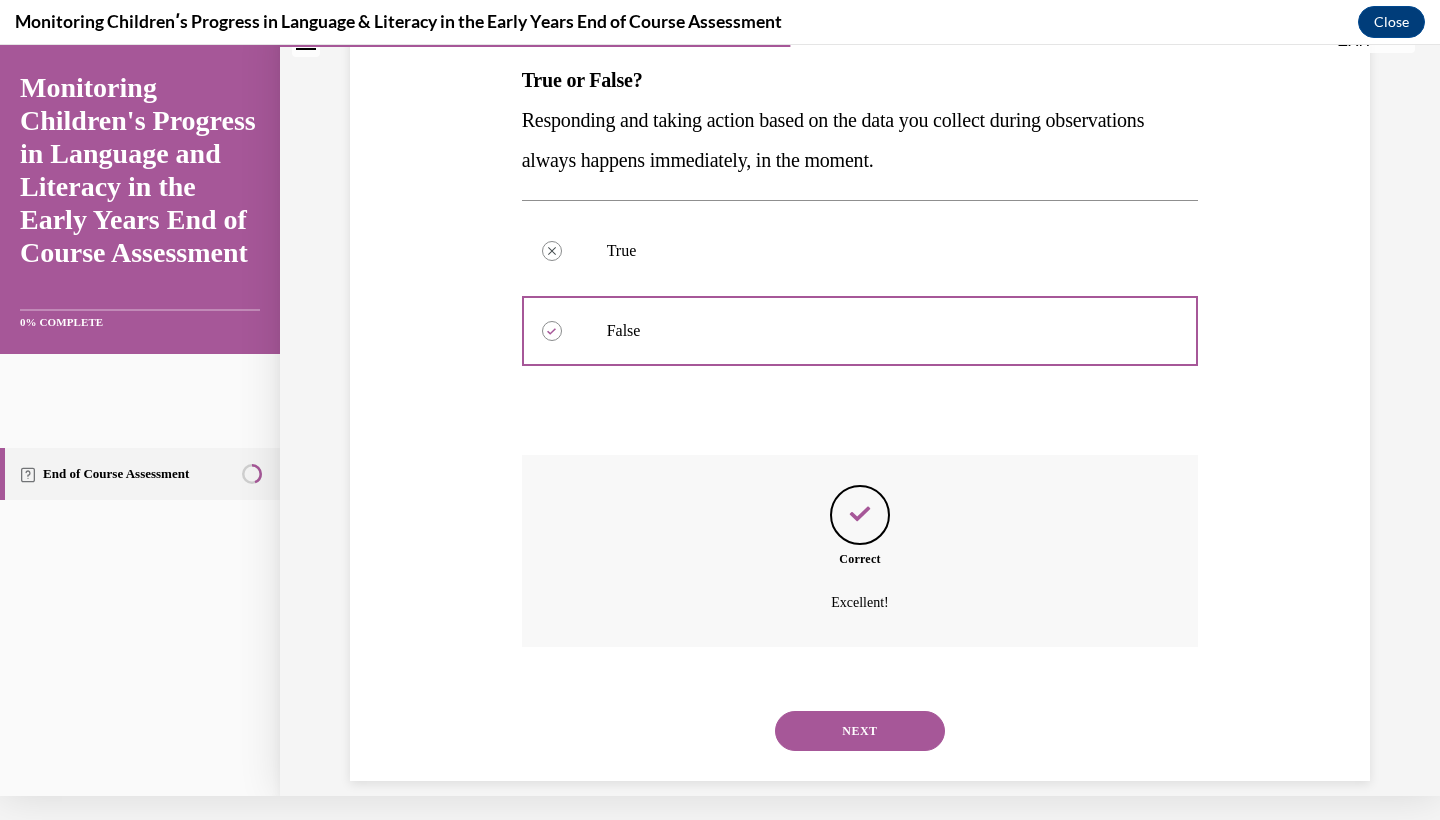
click at [865, 727] on div "NEXT" at bounding box center [860, 731] width 677 height 80
click at [867, 711] on button "NEXT" at bounding box center [860, 731] width 170 height 40
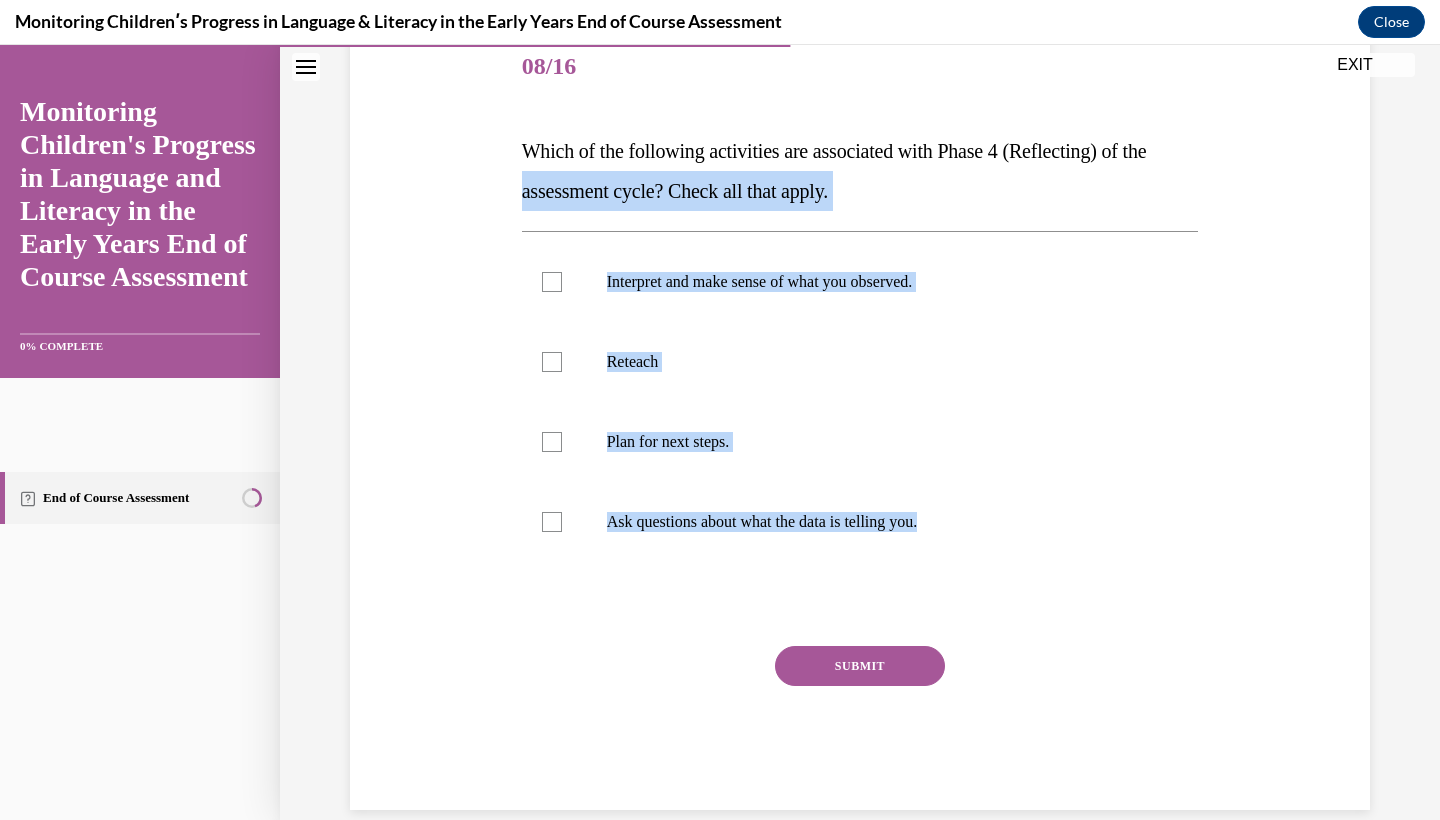
drag, startPoint x: 521, startPoint y: 175, endPoint x: 1031, endPoint y: 575, distance: 648.0
click at [1031, 575] on div "Question 08/16 Which of the following activities are associated with Phase 4 (R…" at bounding box center [860, 419] width 677 height 782
copy div "assessment cycle? Check all that apply. Interpret and make sense of what you ob…"
click at [557, 205] on p "Which of the following activities are associated with Phase 4 (Reflecting) of t…" at bounding box center [860, 171] width 677 height 80
drag, startPoint x: 520, startPoint y: 180, endPoint x: 933, endPoint y: 550, distance: 554.3
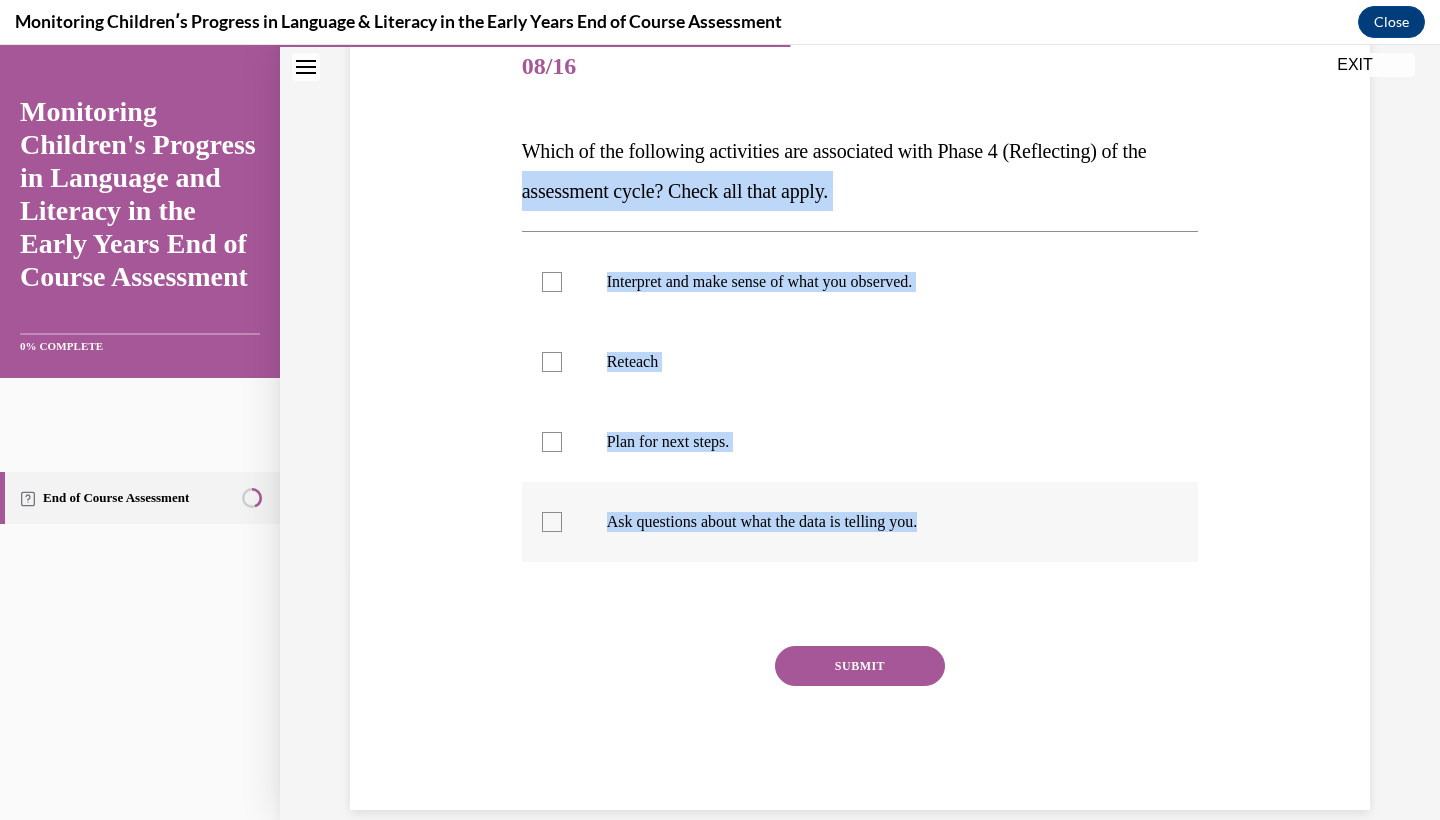
click at [933, 550] on div "Question 08/16 Which of the following activities are associated with Phase 4 (R…" at bounding box center [860, 404] width 687 height 812
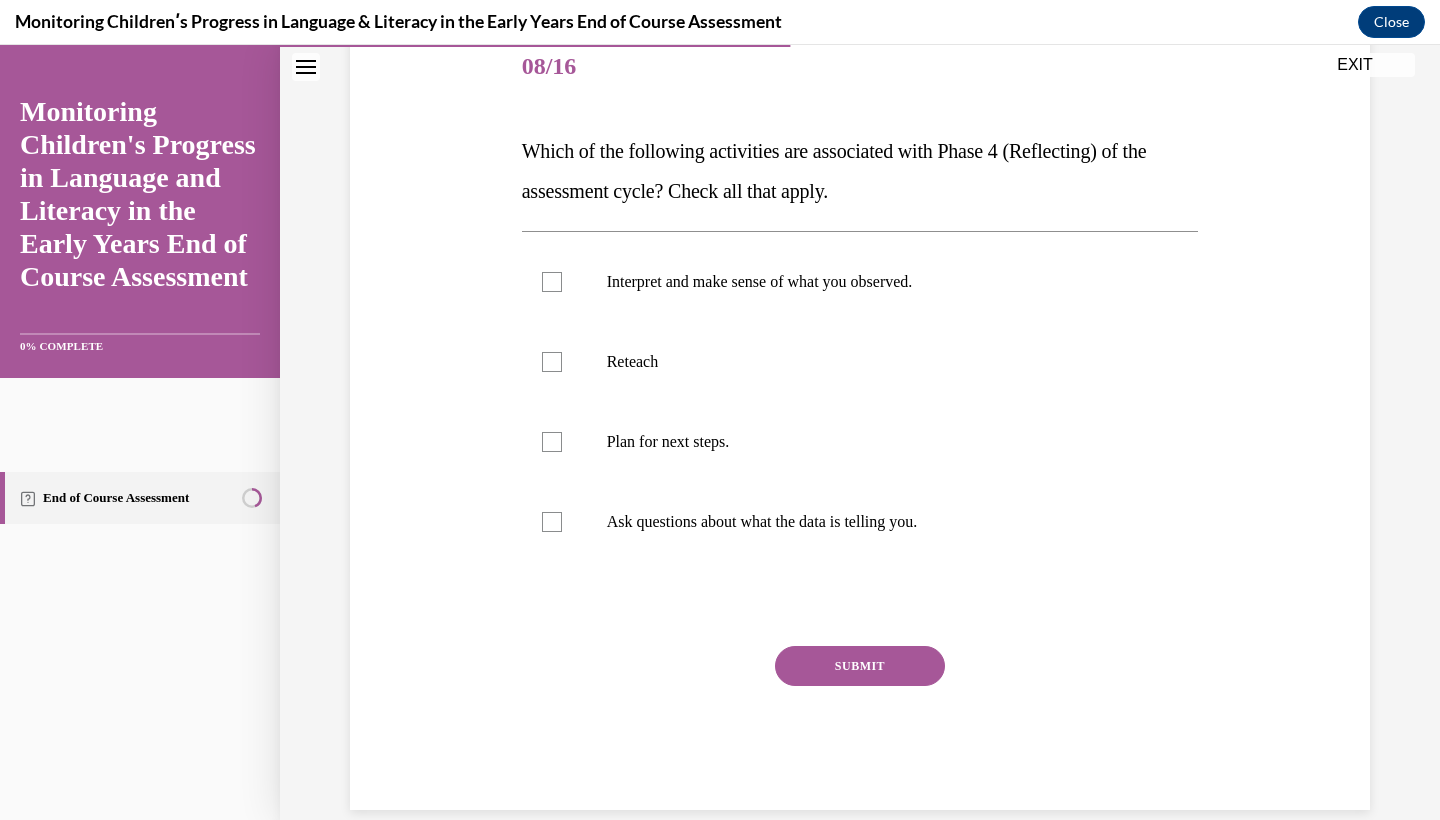
click at [514, 142] on div "Question 08/16 Which of the following activities are associated with Phase 4 (R…" at bounding box center [860, 389] width 1030 height 842
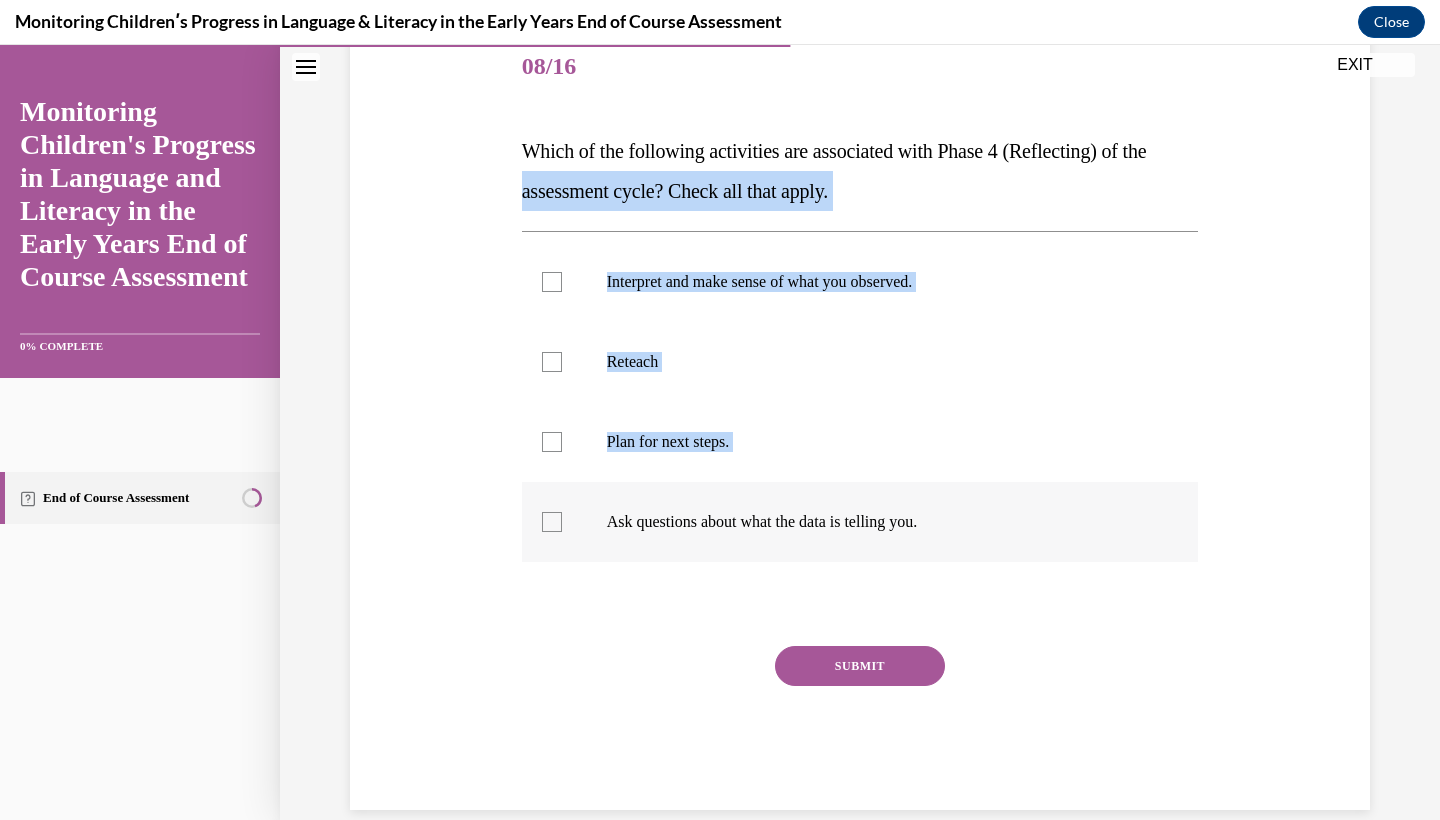
drag, startPoint x: 524, startPoint y: 180, endPoint x: 1121, endPoint y: 509, distance: 681.4
click at [1121, 509] on div "Question 08/16 Which of the following activities are associated with Phase 4 (R…" at bounding box center [860, 419] width 677 height 782
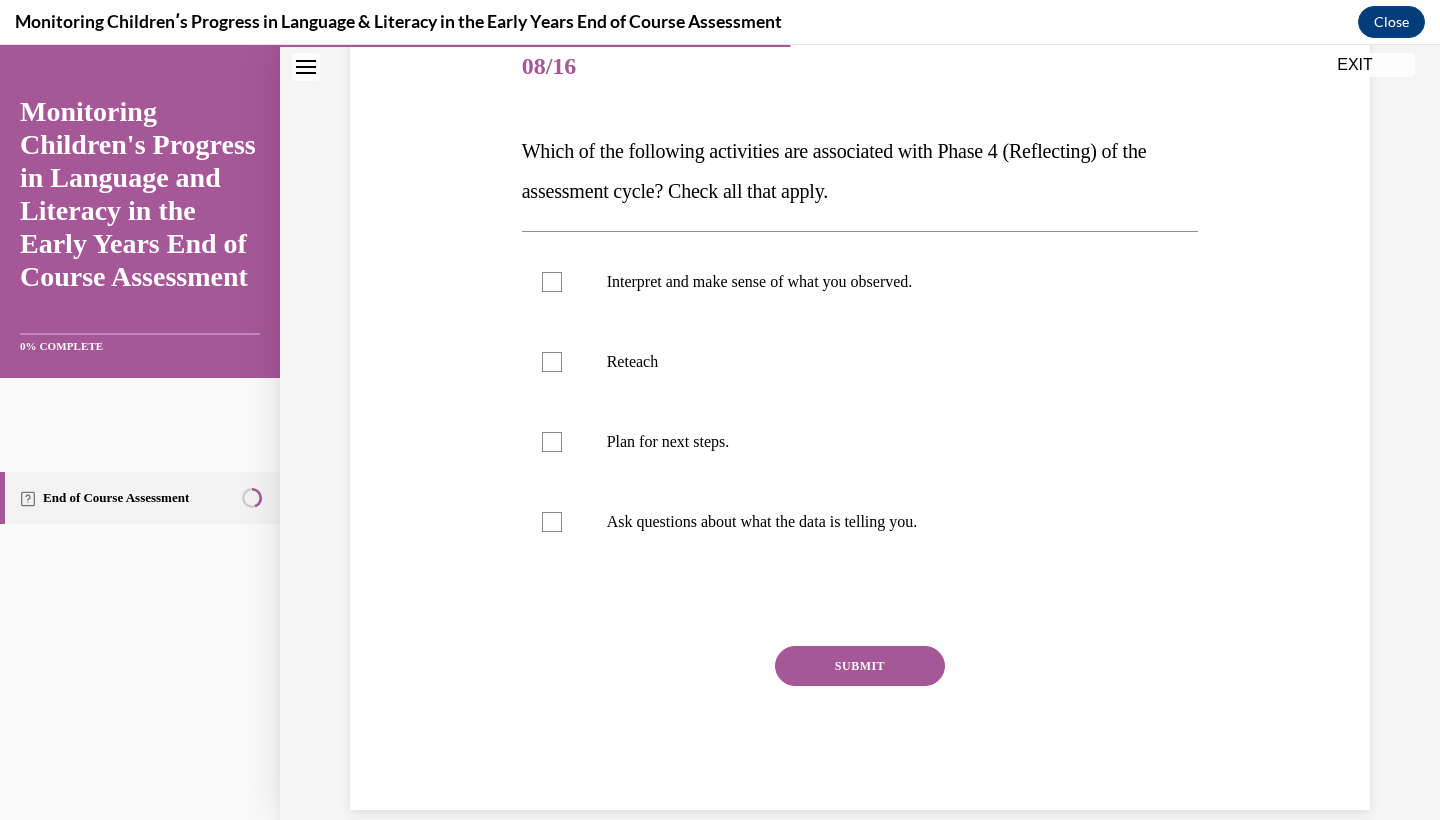
click at [504, 152] on div "Question 08/16 Which of the following activities are associated with Phase 4 (R…" at bounding box center [860, 389] width 1030 height 842
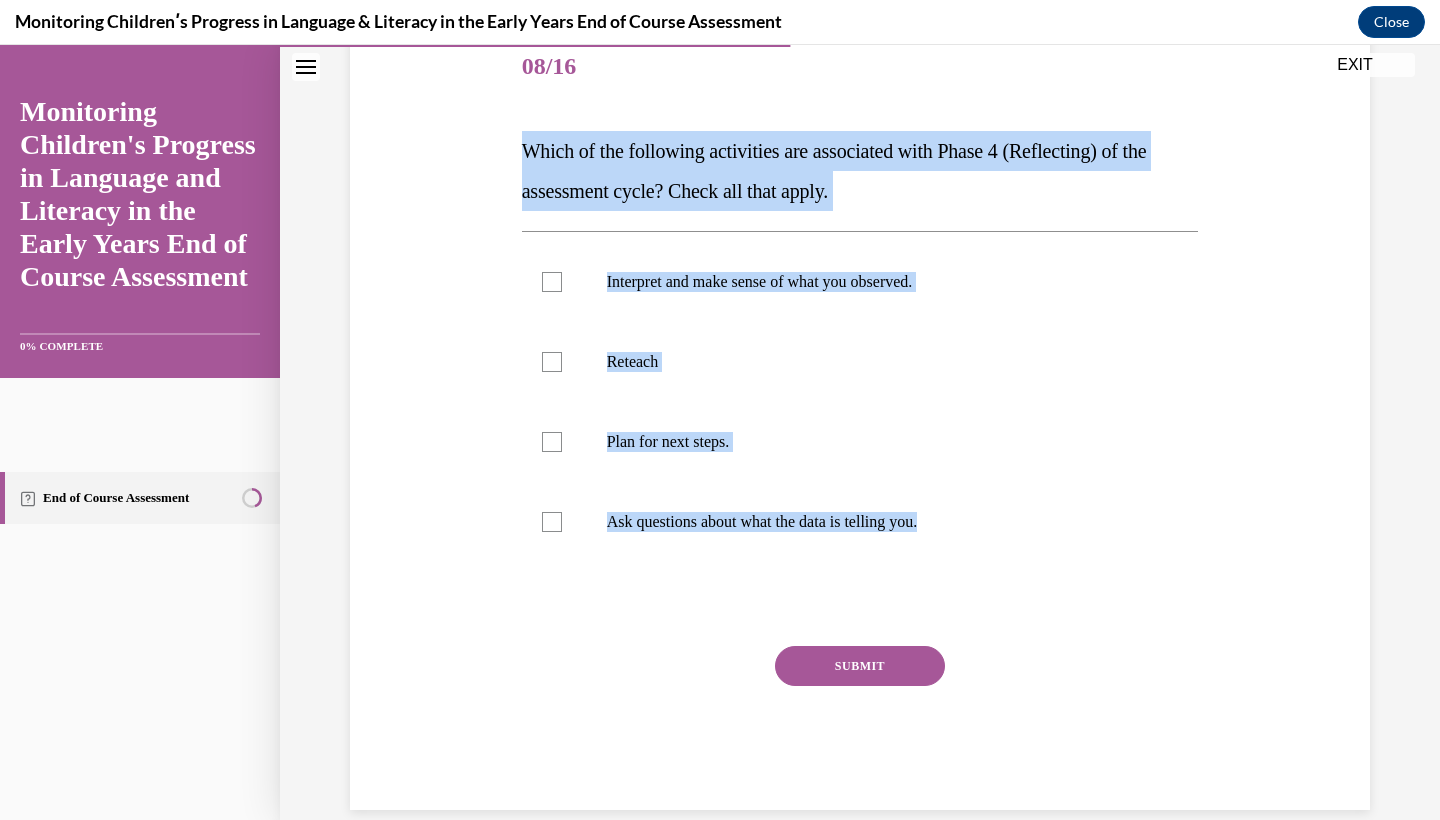
drag, startPoint x: 529, startPoint y: 162, endPoint x: 971, endPoint y: 577, distance: 606.1
click at [971, 577] on div "Question 08/16 Which of the following activities are associated with Phase 4 (R…" at bounding box center [860, 419] width 677 height 782
copy div "Which of the following activities are associated with Phase 4 (Reflecting) of t…"
click at [825, 407] on label "Plan for next steps." at bounding box center [860, 442] width 677 height 80
click at [562, 432] on input "Plan for next steps." at bounding box center [552, 442] width 20 height 20
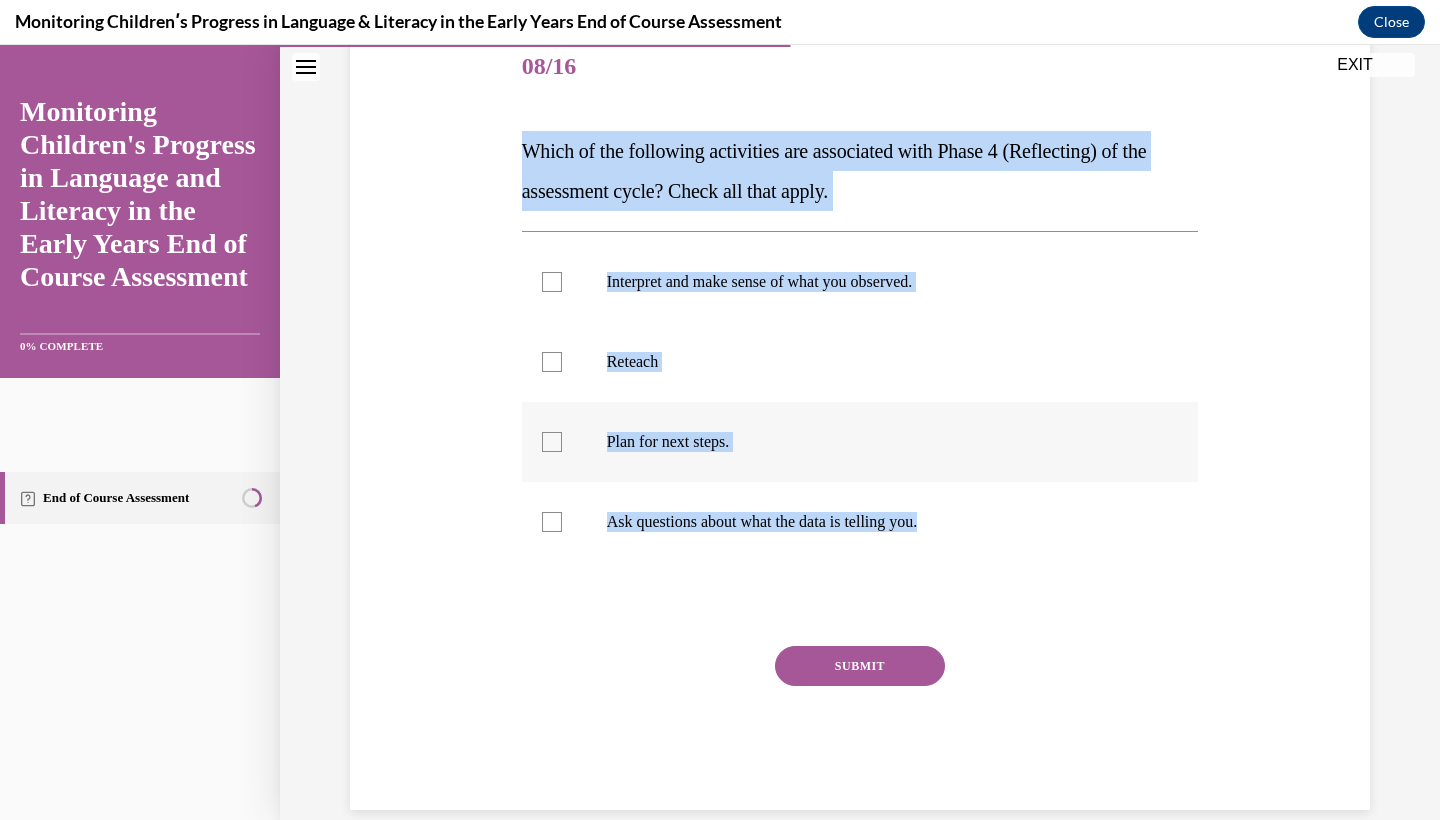
checkbox input "true"
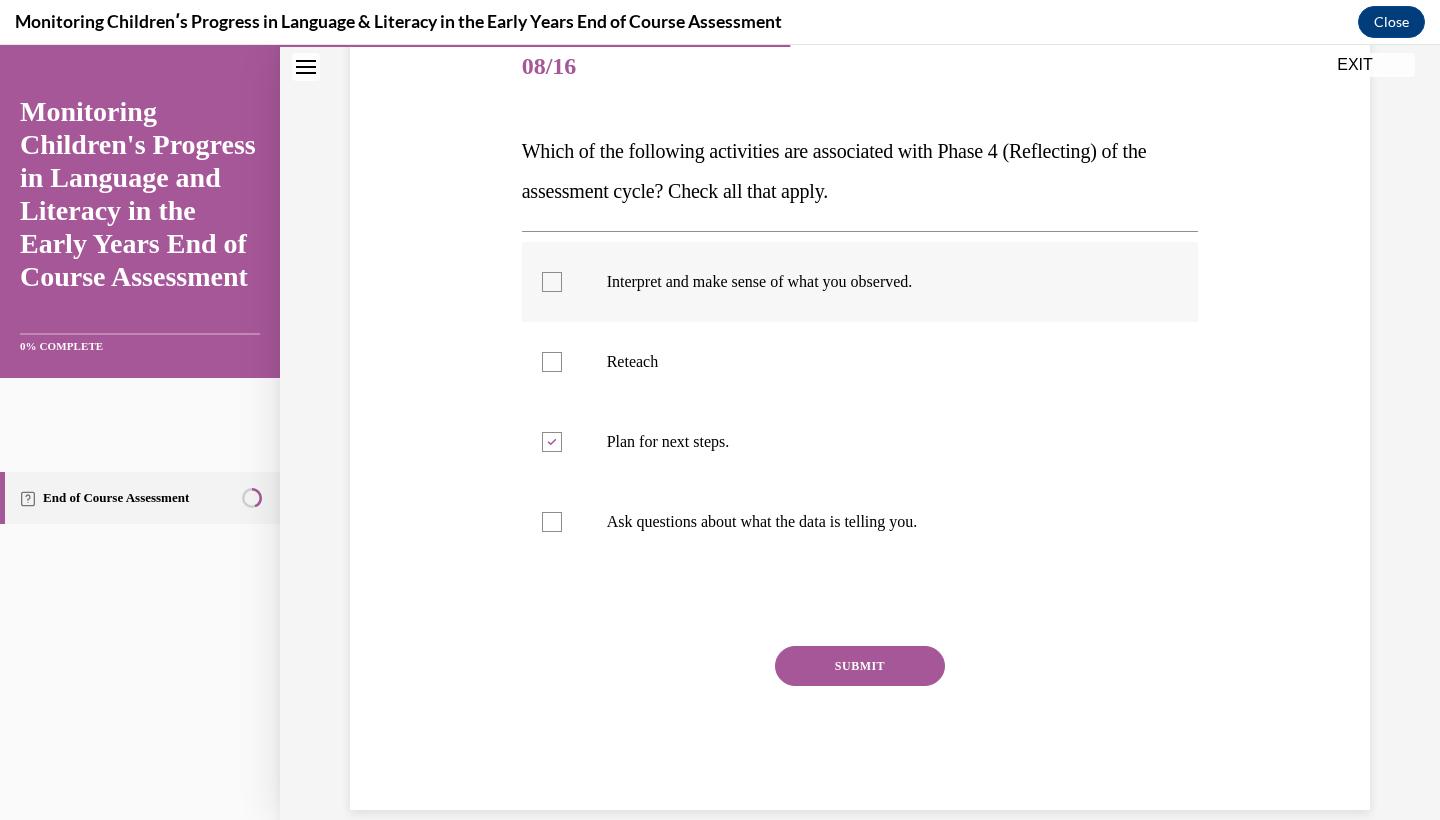
click at [818, 285] on p "Interpret and make sense of what you observed." at bounding box center [878, 282] width 542 height 20
click at [562, 285] on input "Interpret and make sense of what you observed." at bounding box center [552, 282] width 20 height 20
checkbox input "true"
click at [771, 538] on label "Ask questions about what the data is telling you." at bounding box center [860, 522] width 677 height 80
click at [562, 532] on input "Ask questions about what the data is telling you." at bounding box center [552, 522] width 20 height 20
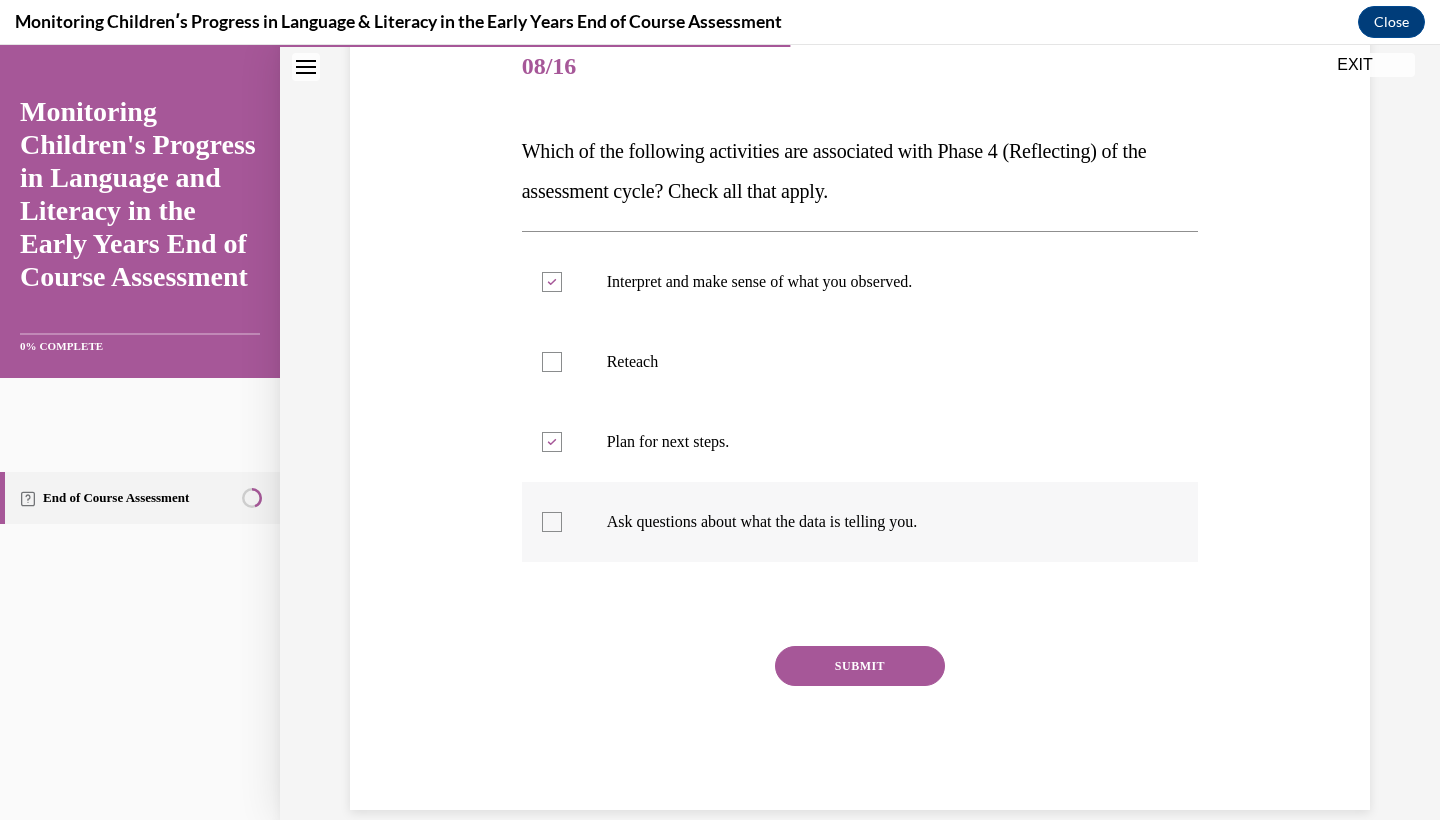
checkbox input "true"
click at [849, 652] on button "SUBMIT" at bounding box center [860, 666] width 170 height 40
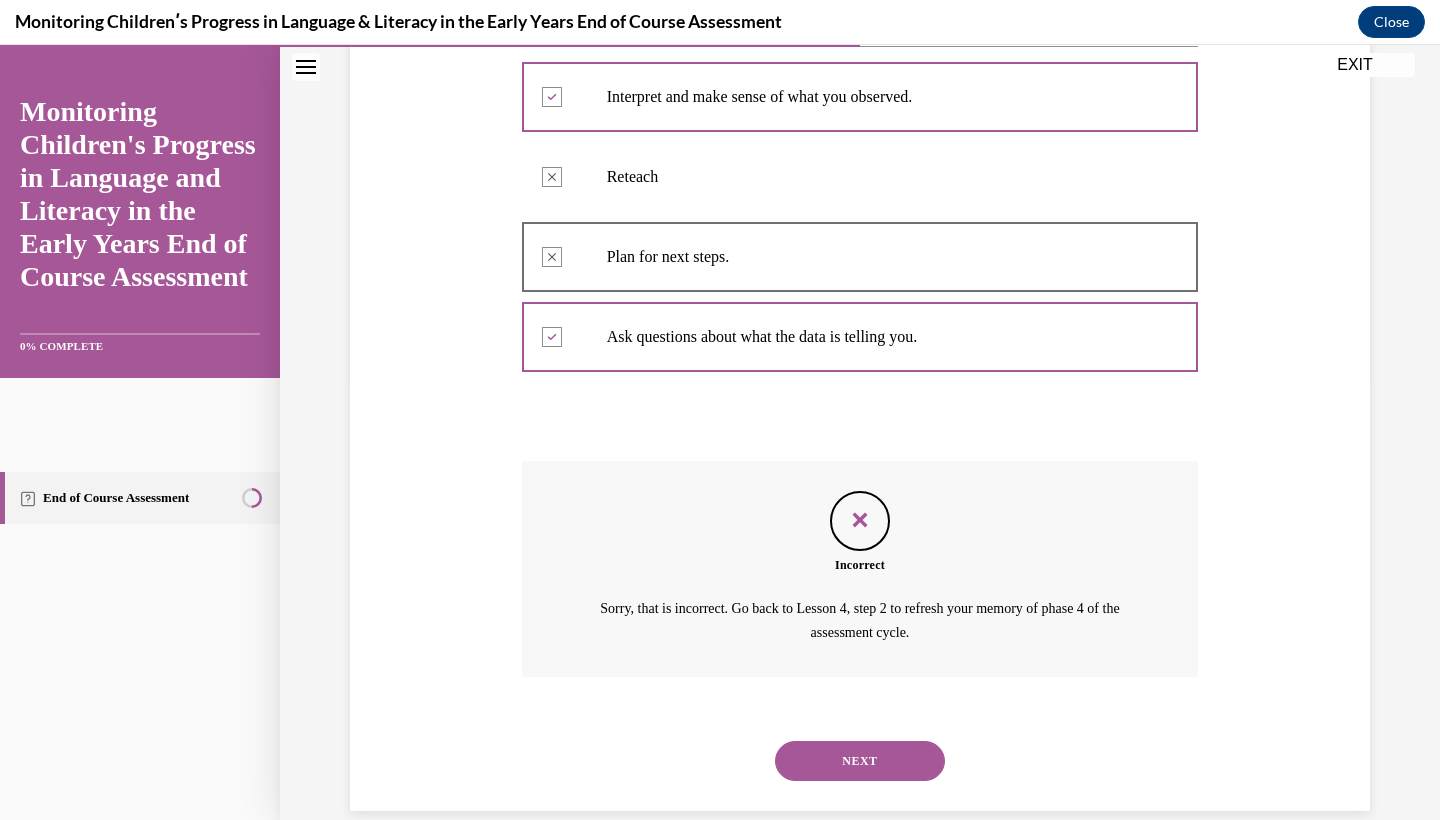
scroll to position [440, 0]
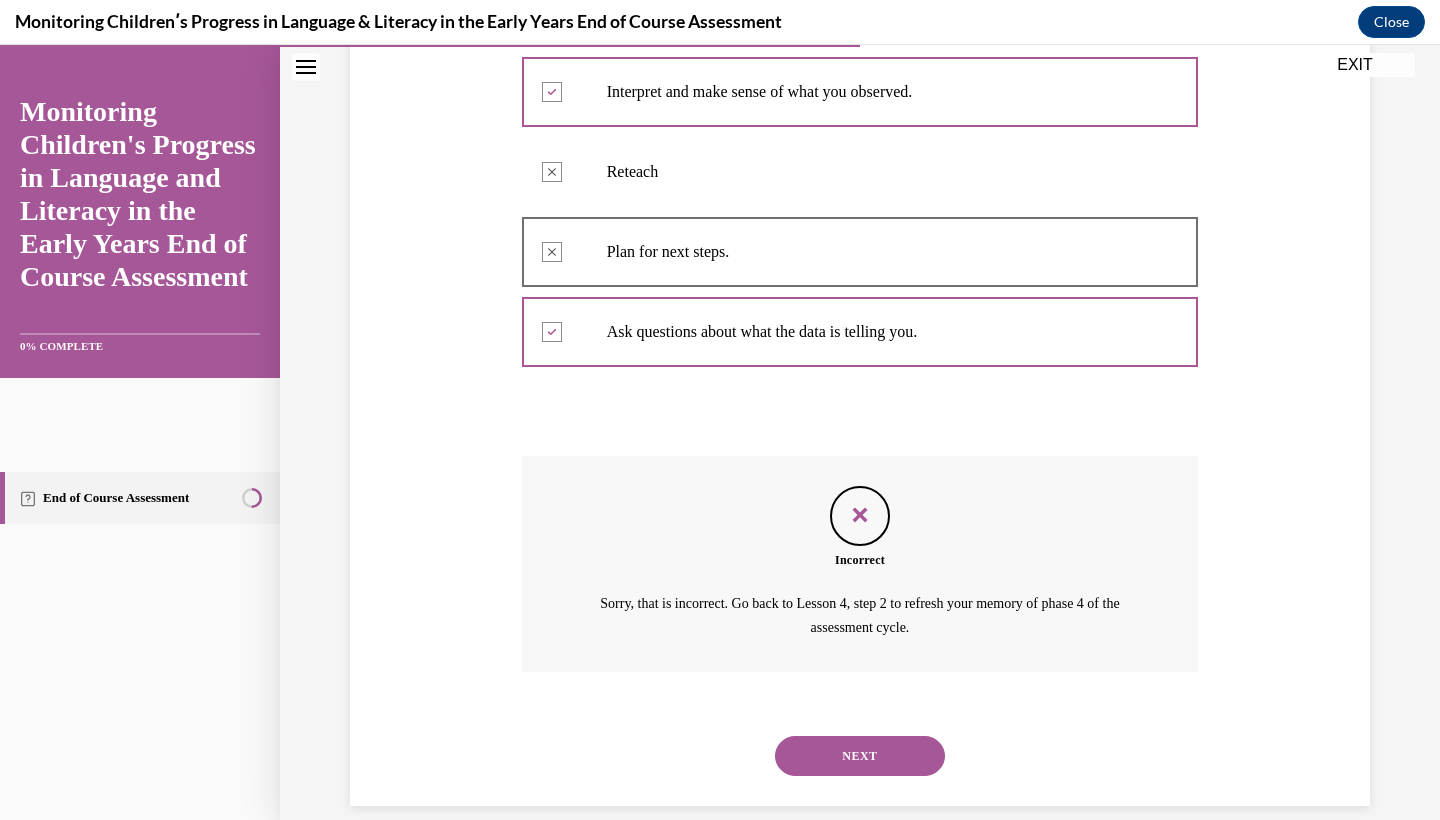
click at [857, 736] on button "NEXT" at bounding box center [860, 756] width 170 height 40
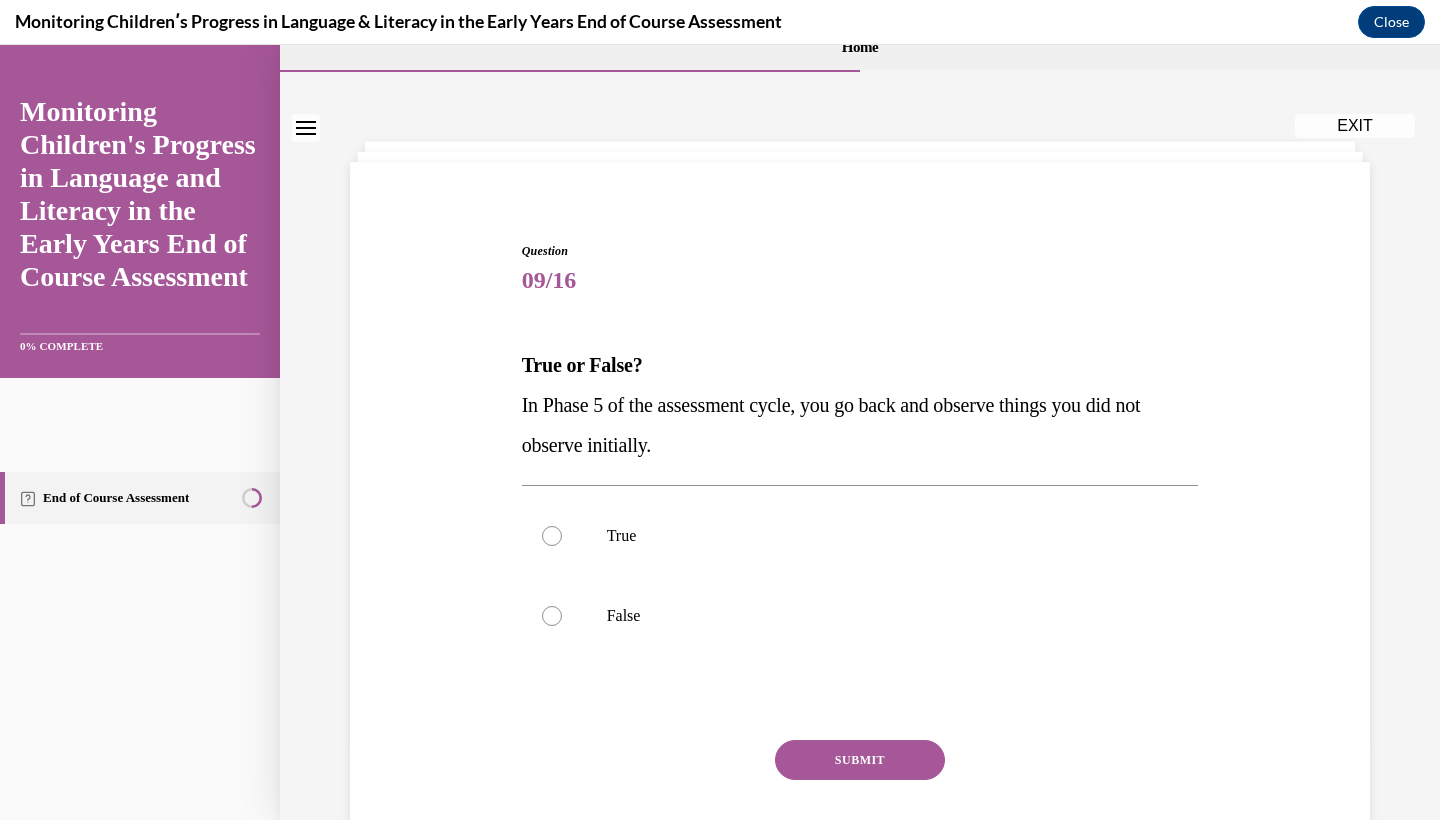
scroll to position [37, 0]
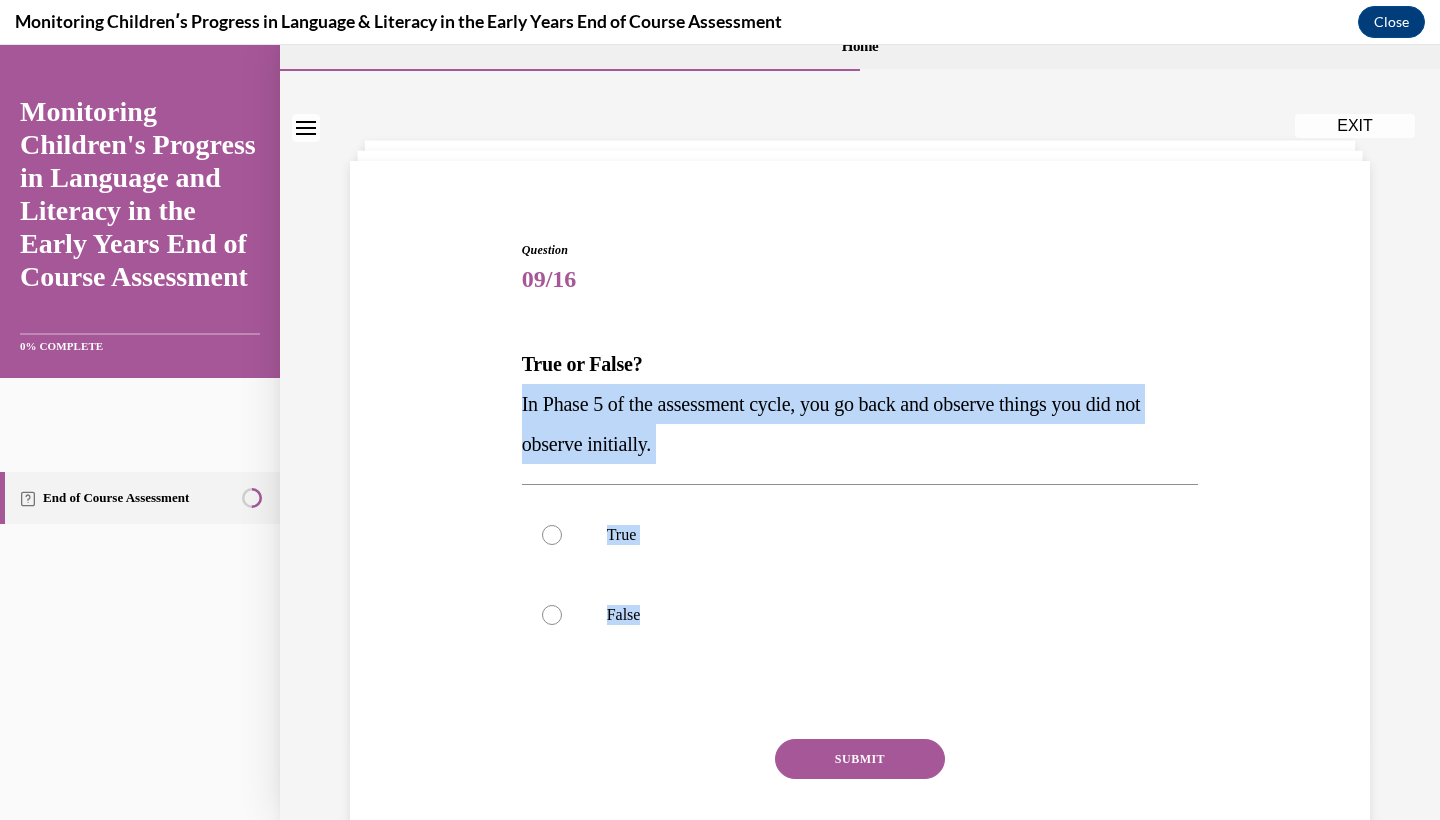
drag, startPoint x: 520, startPoint y: 405, endPoint x: 767, endPoint y: 678, distance: 368.0
click at [767, 678] on div "Question 09/16 True or False? In Phase 5 of the assessment cycle, you go back a…" at bounding box center [860, 557] width 687 height 692
copy div "In Phase 5 of the assessment cycle, you go back and observe things you did not …"
click at [558, 519] on label "True" at bounding box center [860, 535] width 677 height 80
click at [558, 525] on input "True" at bounding box center [552, 535] width 20 height 20
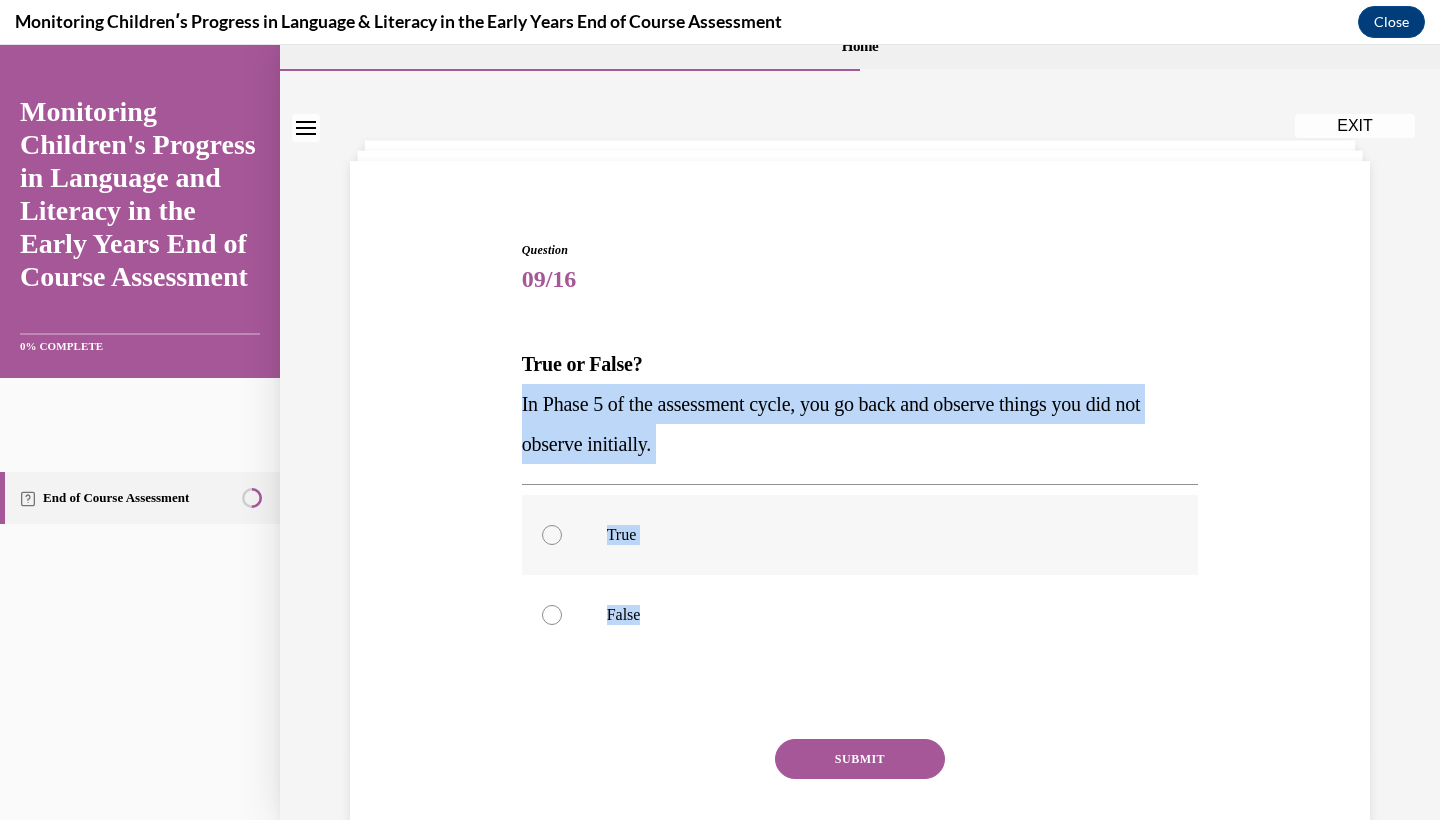
radio input "true"
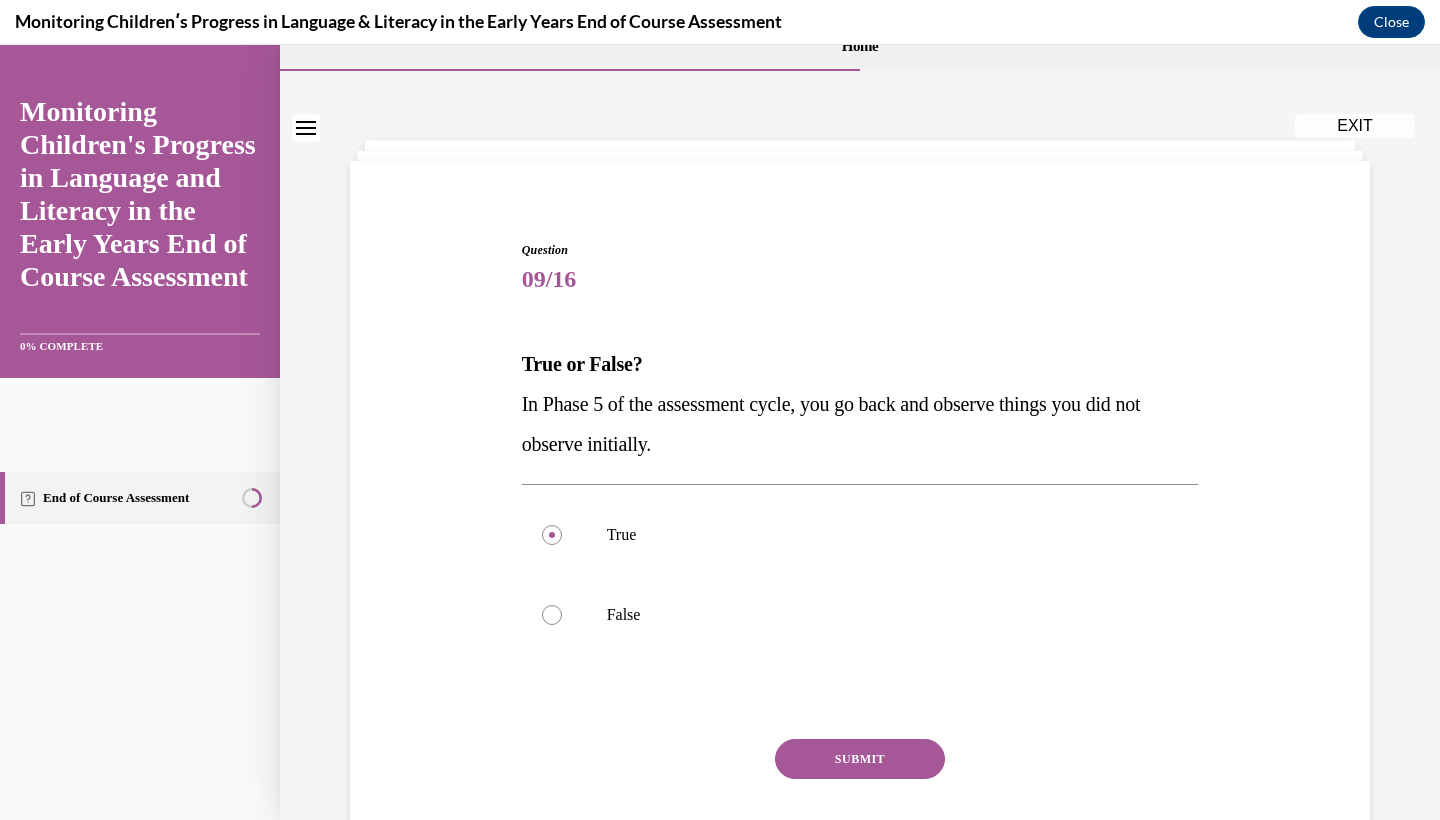
click at [825, 760] on button "SUBMIT" at bounding box center [860, 759] width 170 height 40
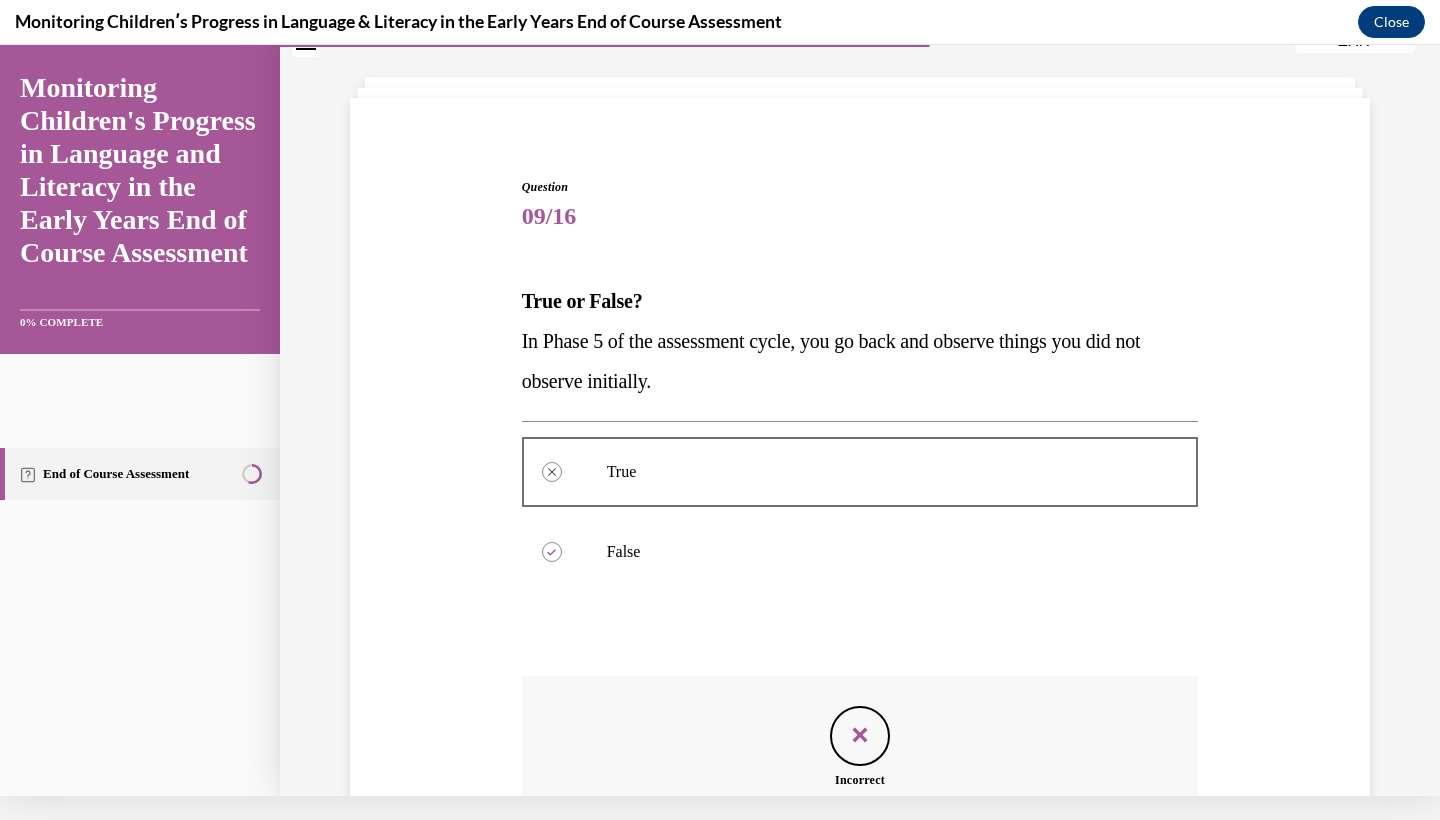
scroll to position [297, 0]
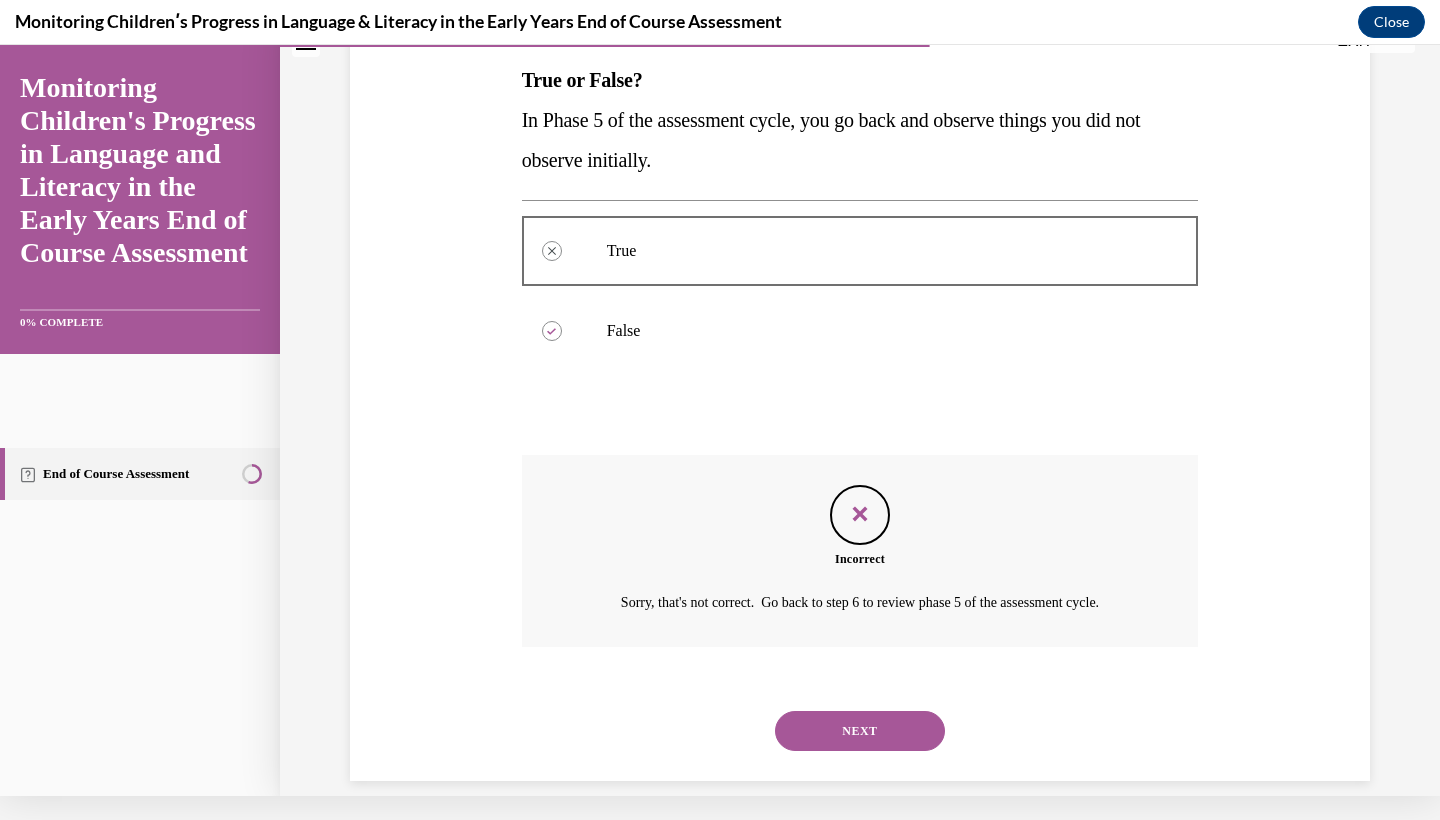
click at [844, 732] on div "NEXT" at bounding box center [860, 731] width 677 height 80
click at [845, 715] on button "NEXT" at bounding box center [860, 731] width 170 height 40
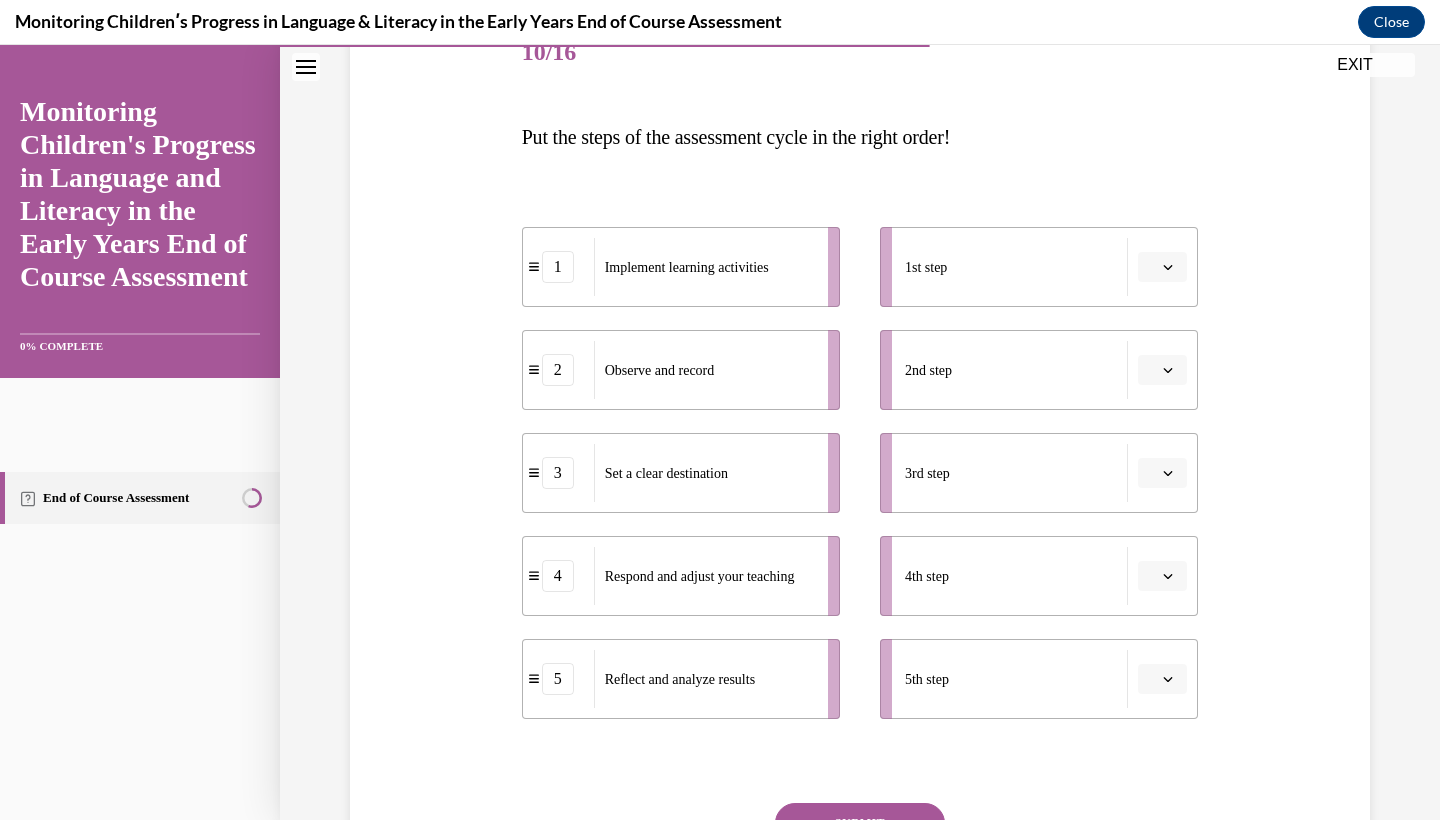
scroll to position [274, 0]
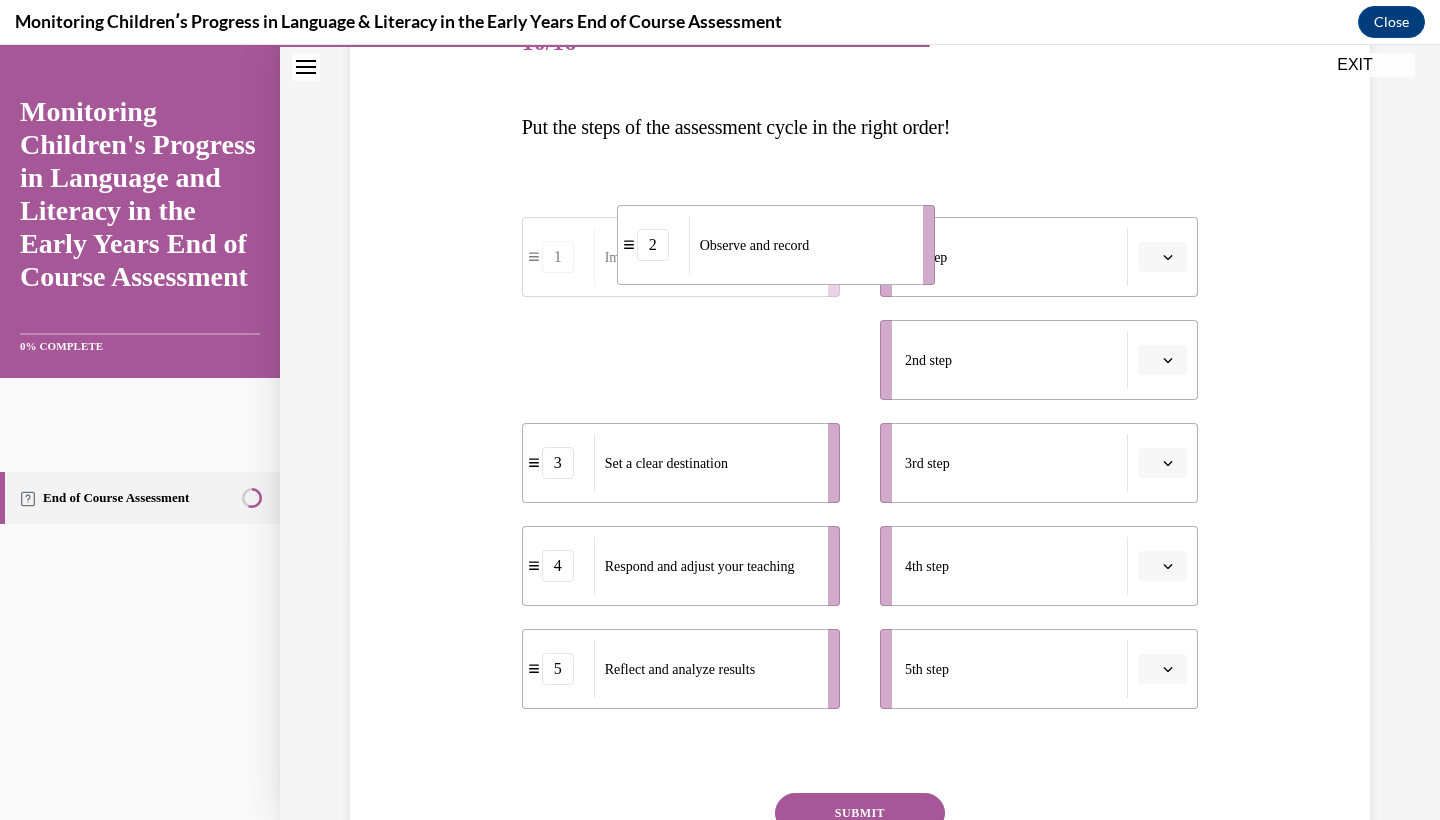
drag, startPoint x: 612, startPoint y: 353, endPoint x: 703, endPoint y: 220, distance: 161.1
click at [703, 220] on div "Observe and record" at bounding box center [799, 245] width 221 height 58
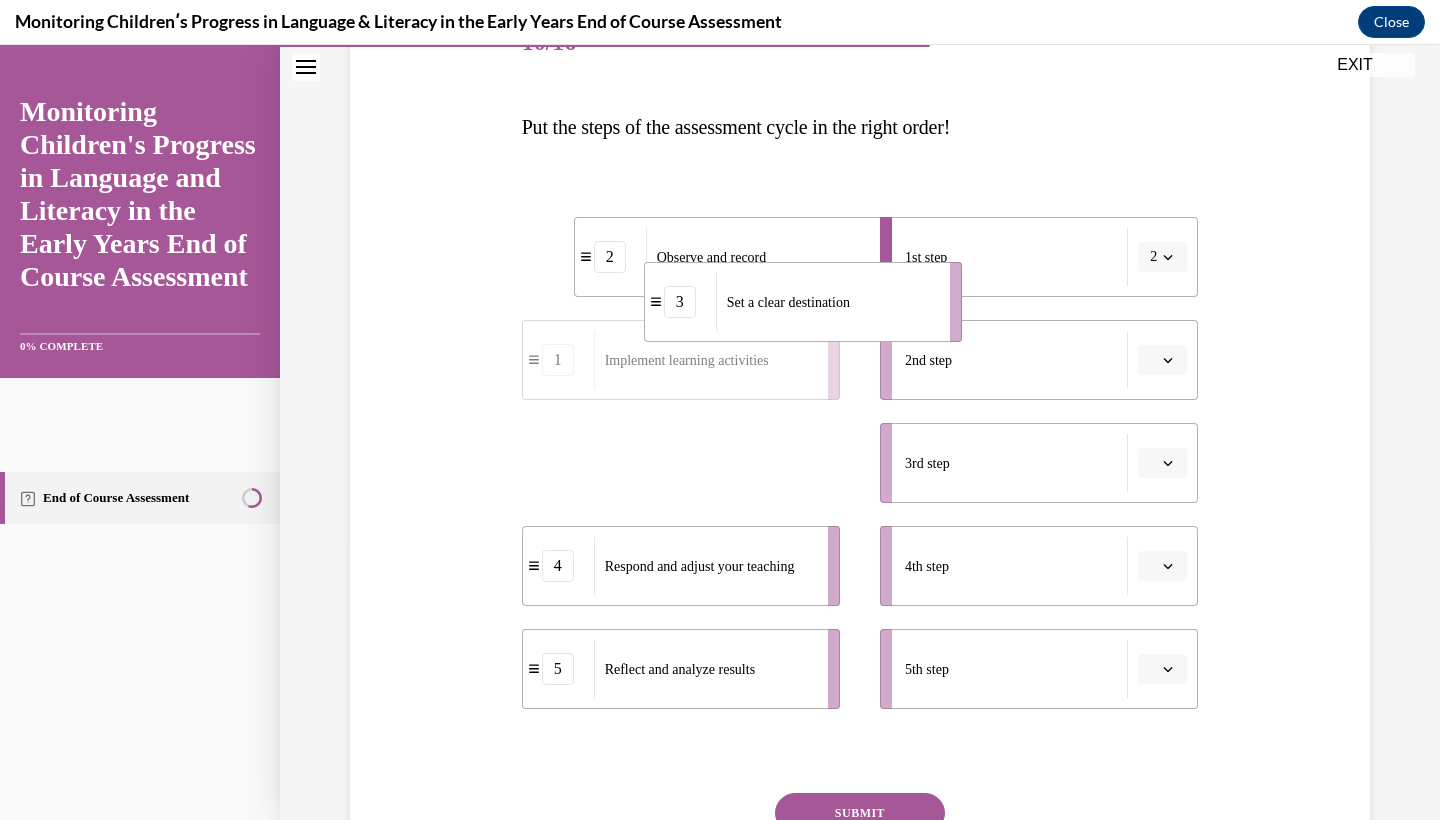
drag, startPoint x: 672, startPoint y: 467, endPoint x: 786, endPoint y: 295, distance: 206.3
click at [787, 295] on span "Set a clear destination" at bounding box center [788, 302] width 123 height 15
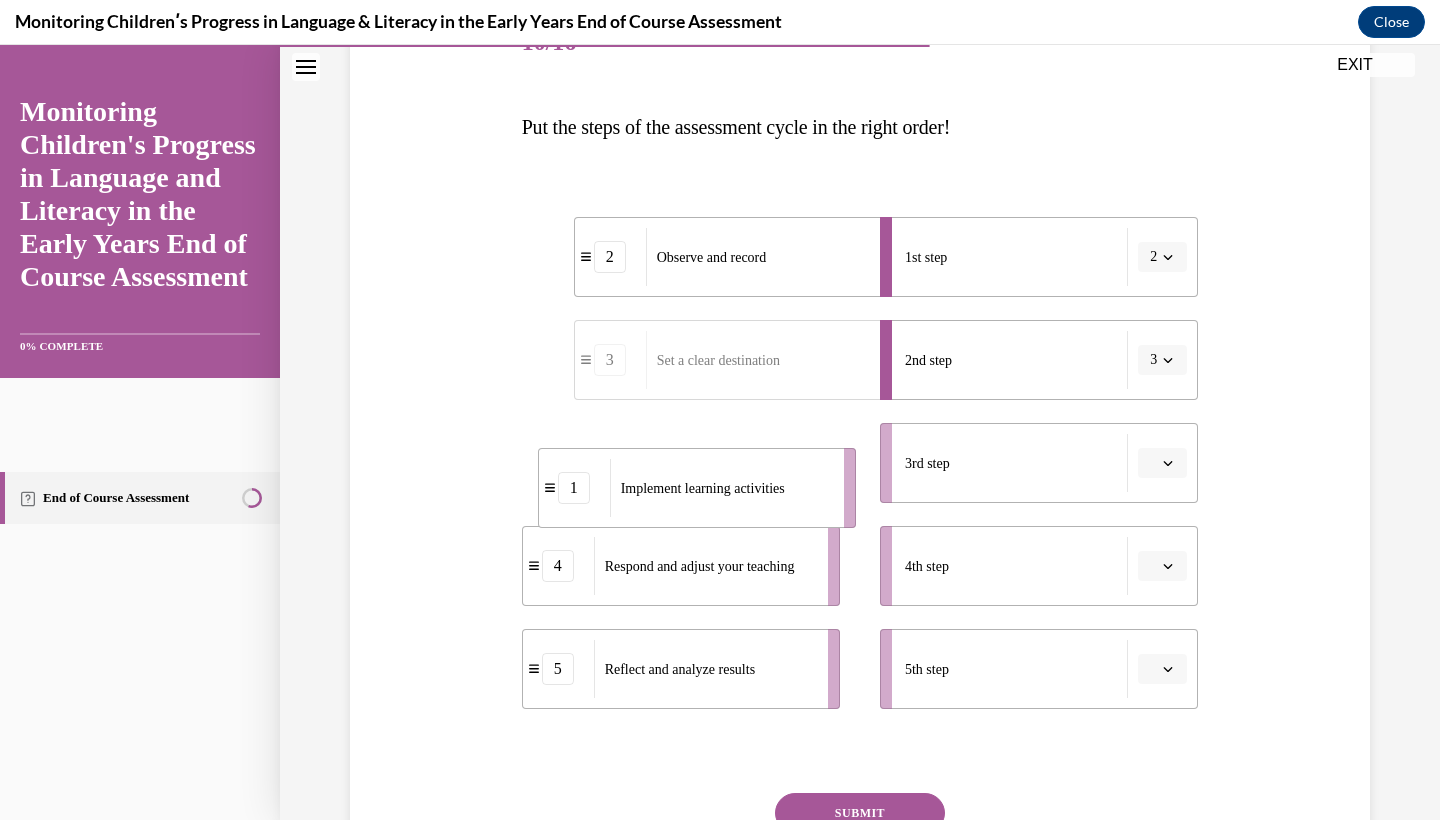
drag, startPoint x: 768, startPoint y: 477, endPoint x: 864, endPoint y: 459, distance: 97.6
click at [831, 459] on div "Implement learning activities" at bounding box center [720, 488] width 221 height 58
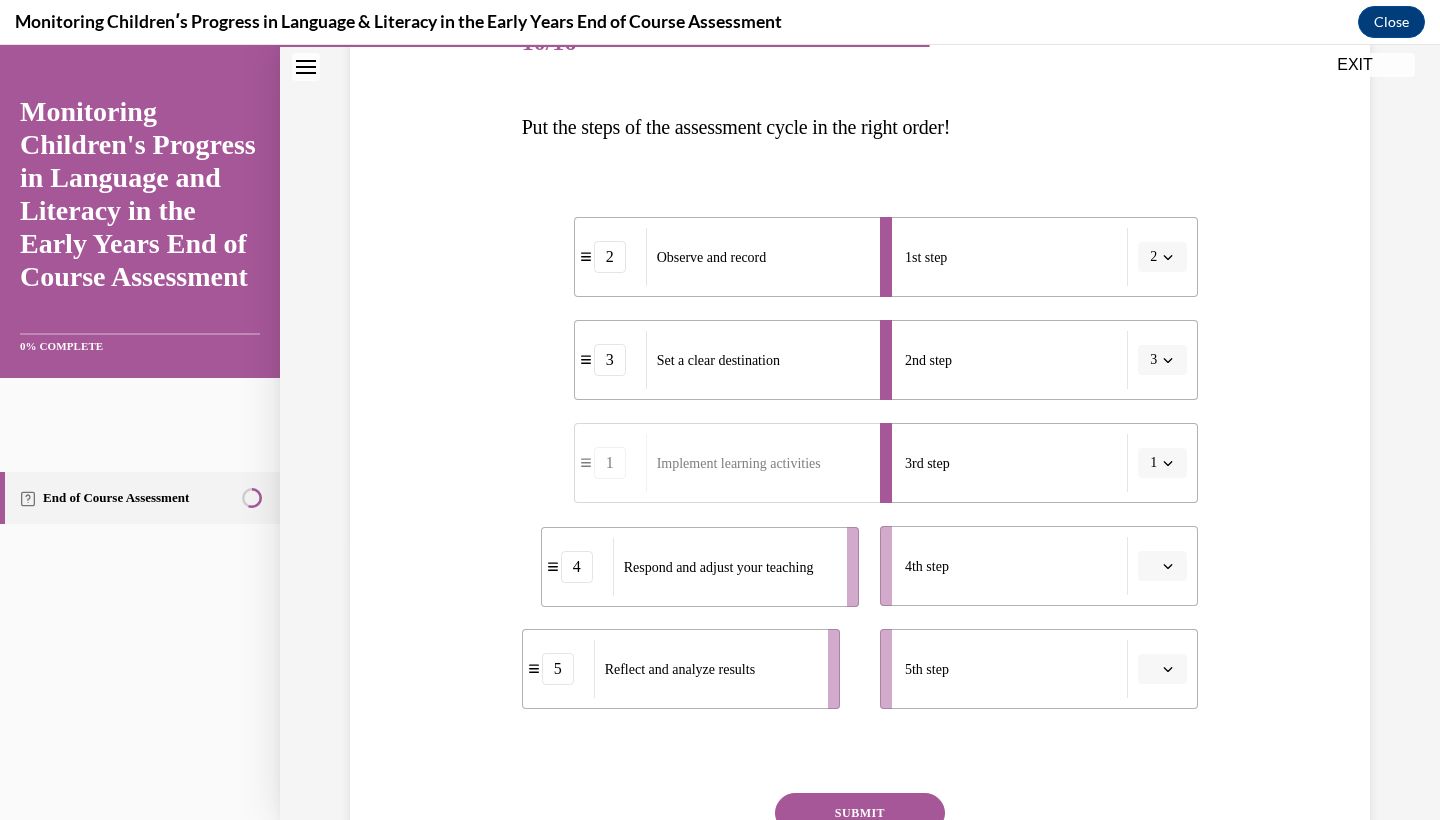
drag, startPoint x: 770, startPoint y: 578, endPoint x: 907, endPoint y: 575, distance: 137.0
click at [834, 575] on div "Respond and adjust your teaching" at bounding box center [723, 567] width 221 height 58
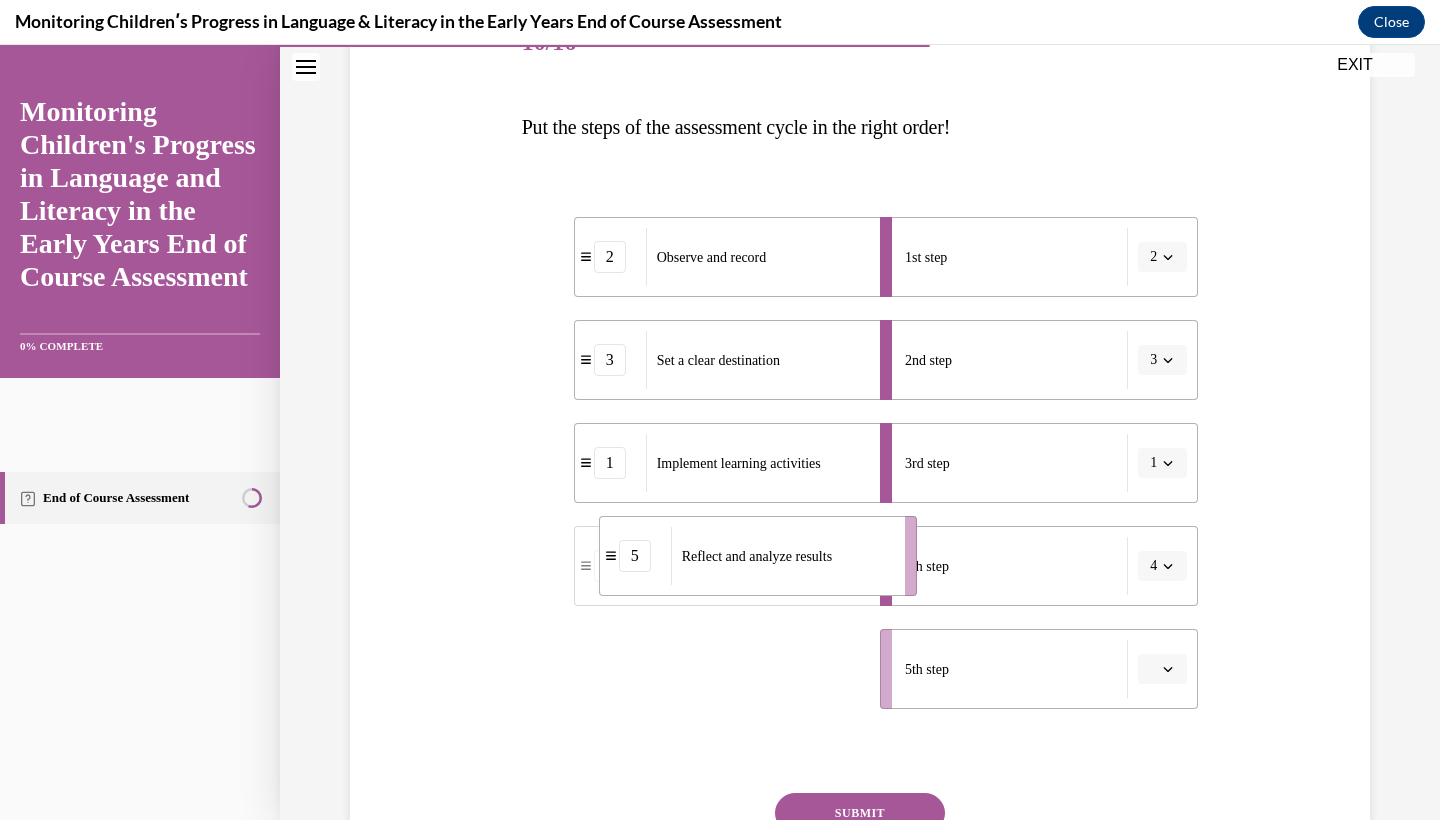
drag, startPoint x: 799, startPoint y: 676, endPoint x: 870, endPoint y: 559, distance: 136.8
click at [870, 559] on div "Reflect and analyze results" at bounding box center [781, 556] width 221 height 58
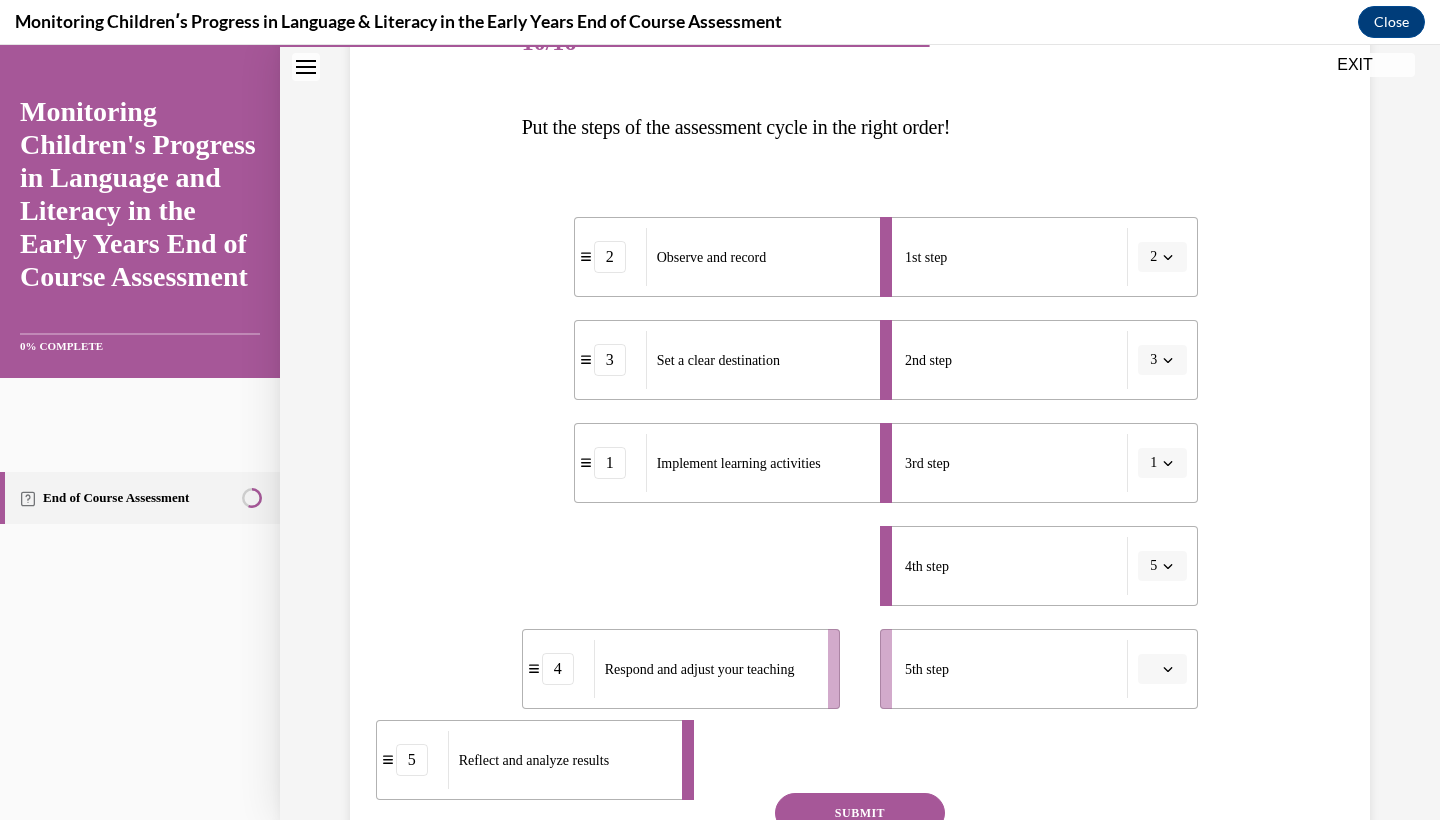
drag, startPoint x: 801, startPoint y: 566, endPoint x: 603, endPoint y: 762, distance: 278.5
click at [603, 762] on span "Reflect and analyze results" at bounding box center [534, 760] width 150 height 15
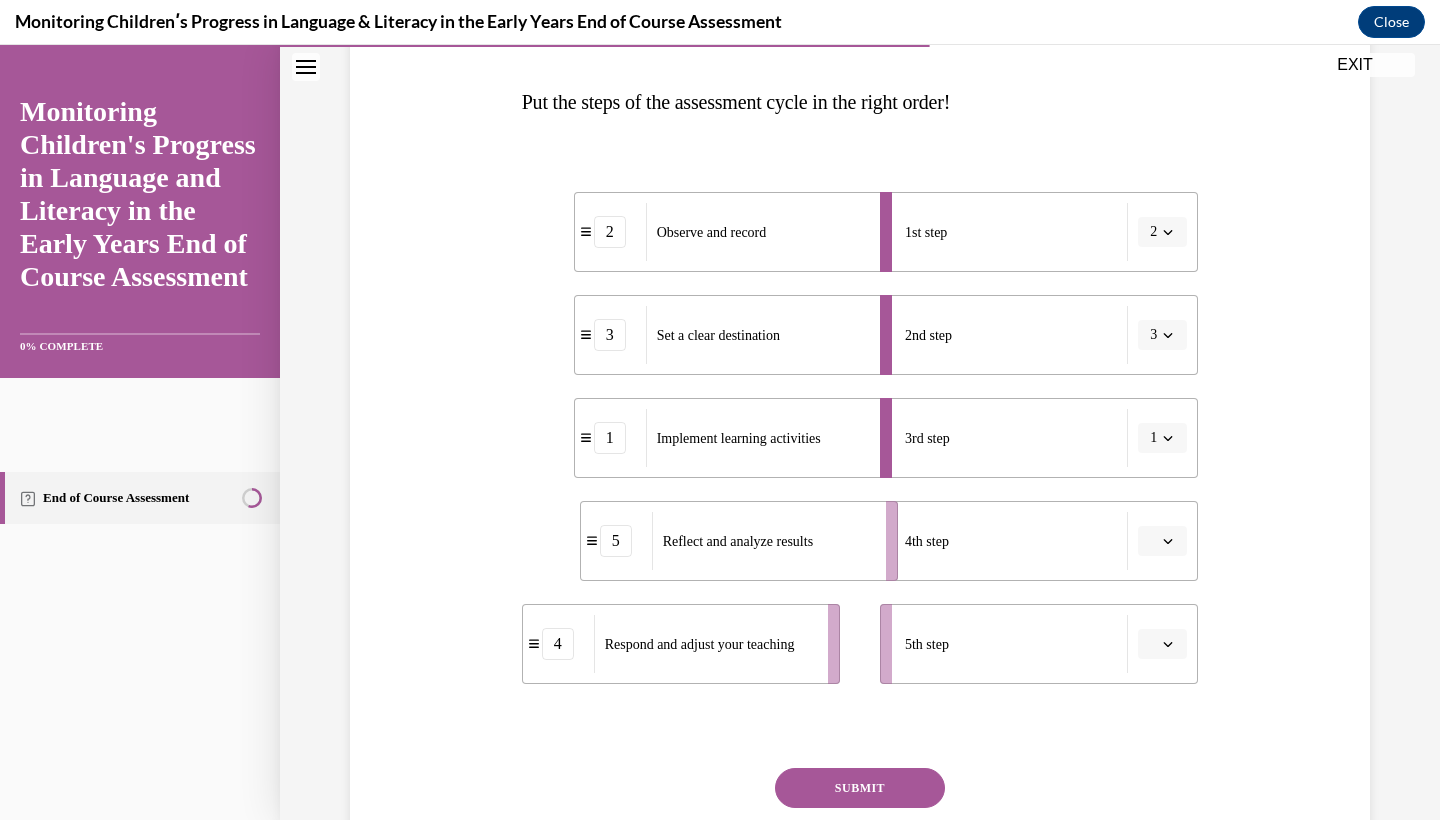
drag, startPoint x: 720, startPoint y: 543, endPoint x: 780, endPoint y: 541, distance: 60.0
click at [780, 542] on span "Reflect and analyze results" at bounding box center [738, 541] width 150 height 15
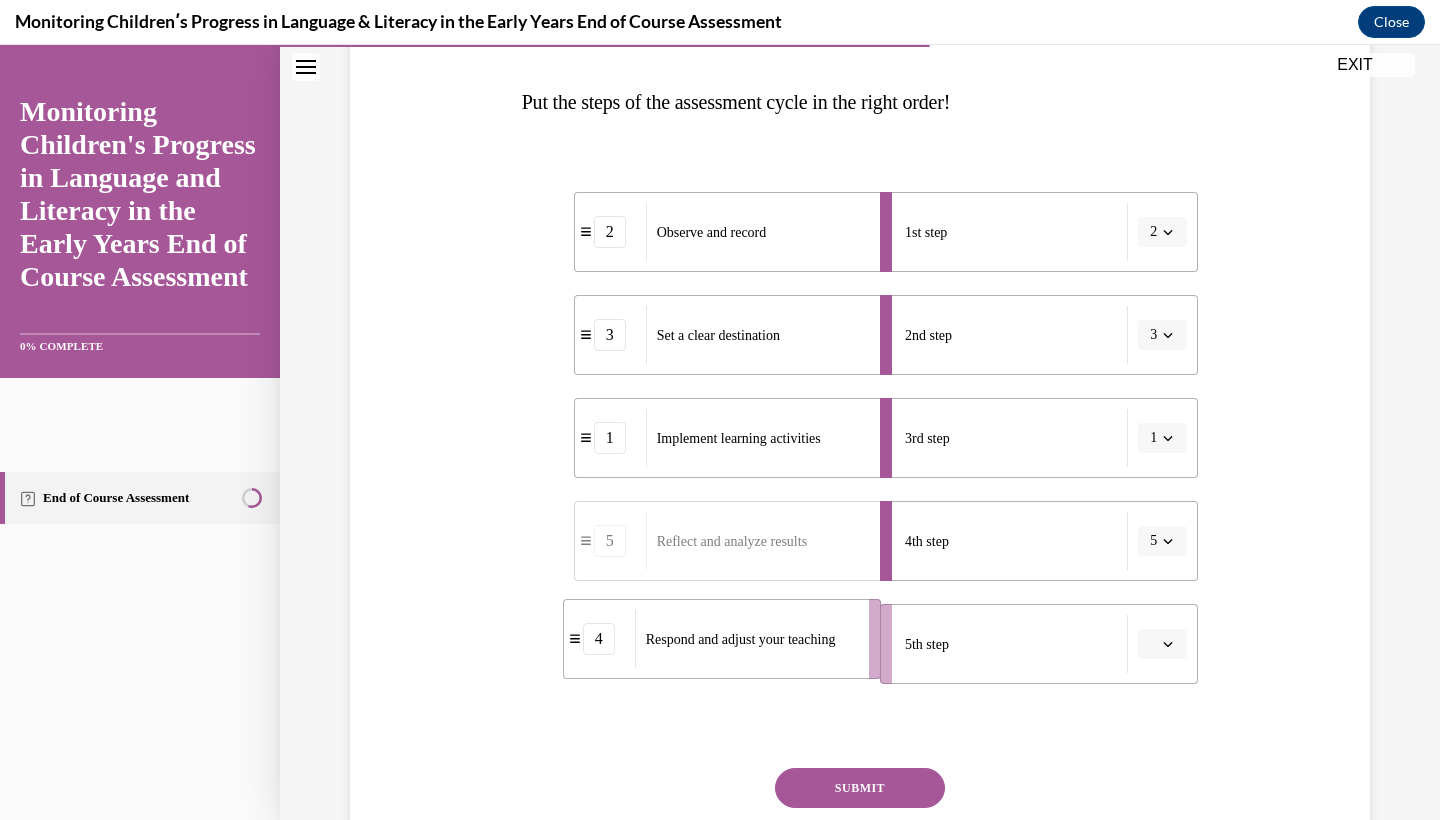
drag, startPoint x: 748, startPoint y: 656, endPoint x: 898, endPoint y: 639, distance: 150.9
click at [856, 639] on div "Respond and adjust your teaching" at bounding box center [745, 639] width 221 height 58
click at [875, 792] on button "SUBMIT" at bounding box center [860, 788] width 170 height 40
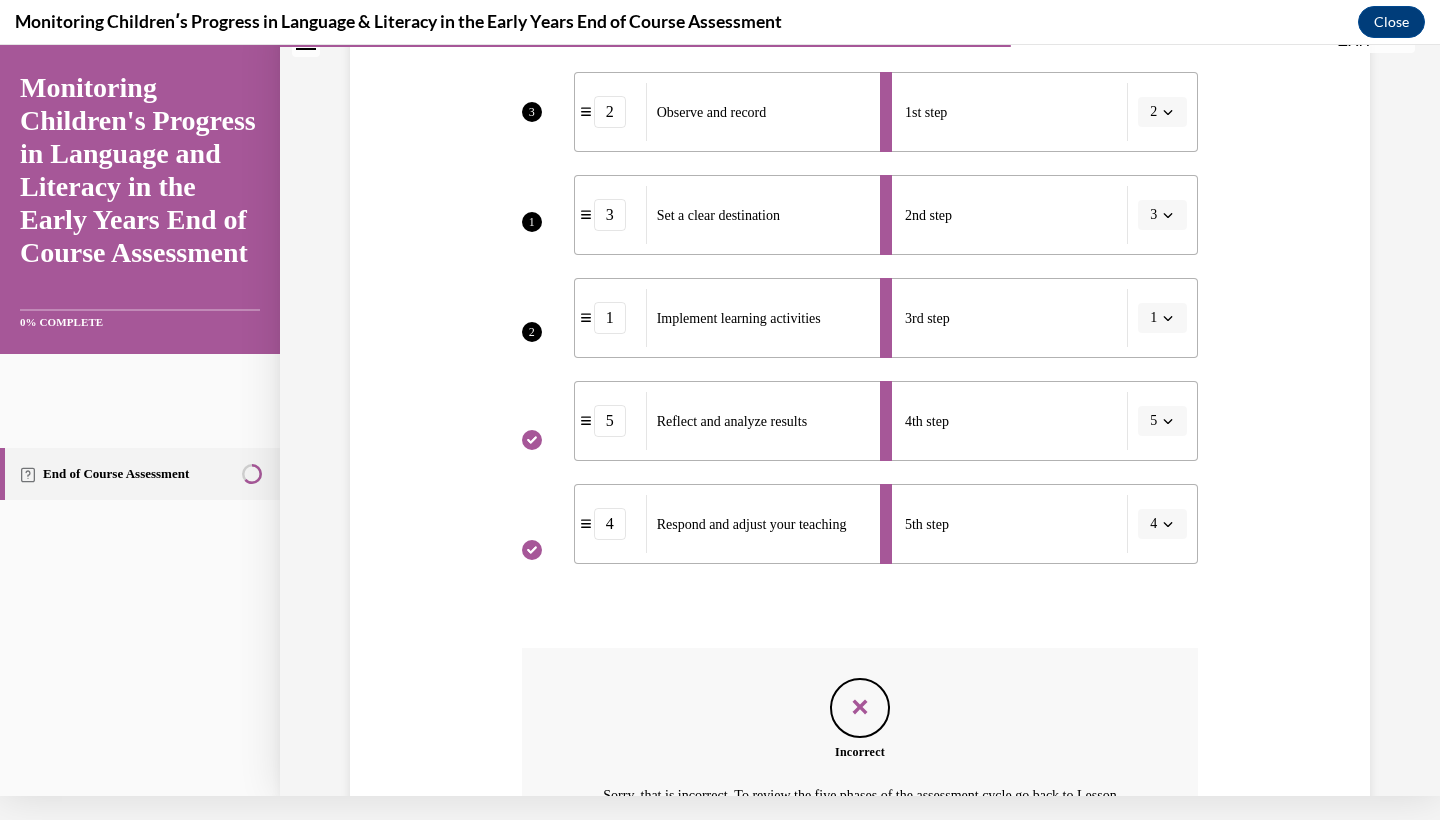
scroll to position [399, 0]
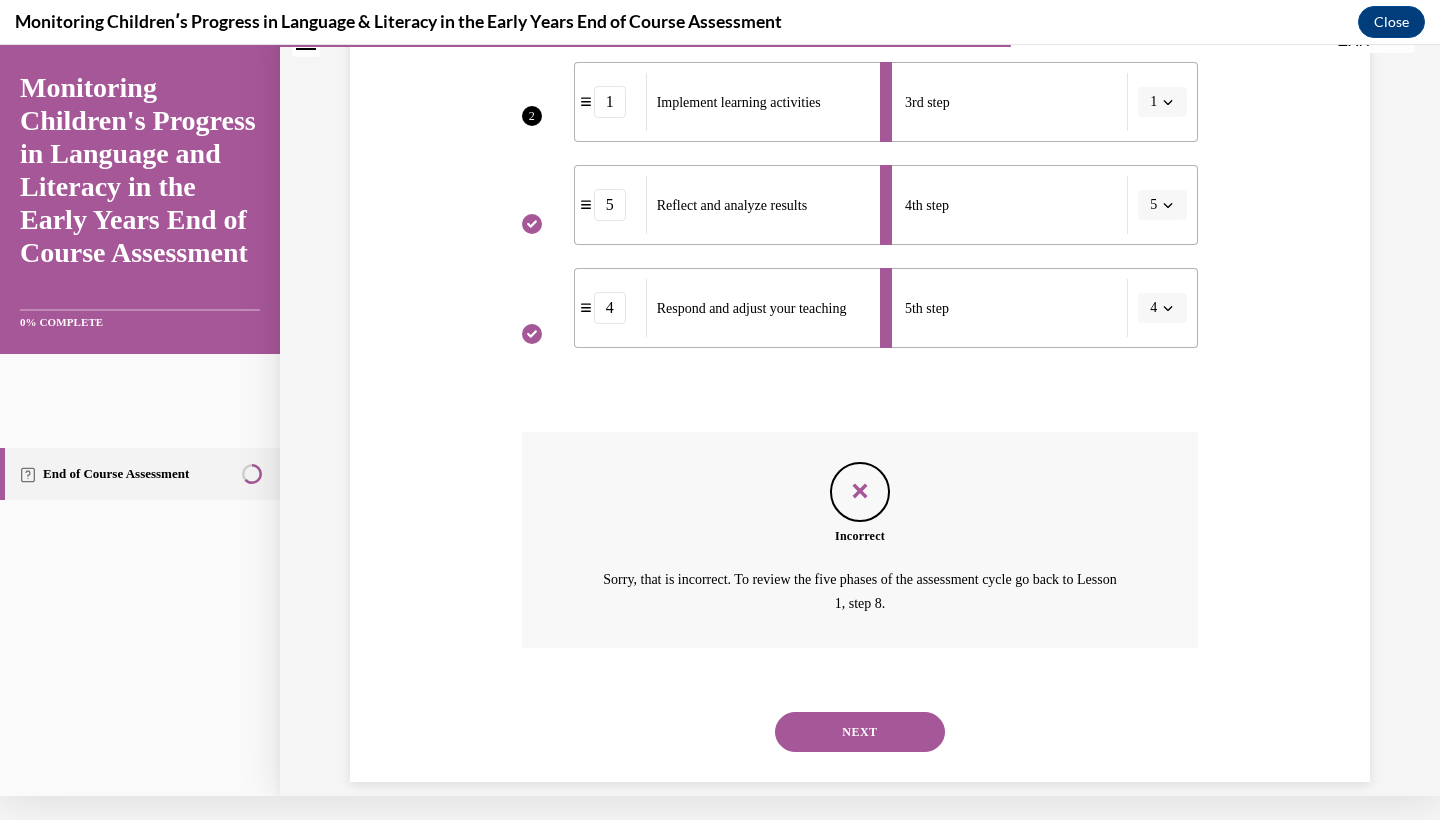
click at [843, 712] on button "NEXT" at bounding box center [860, 732] width 170 height 40
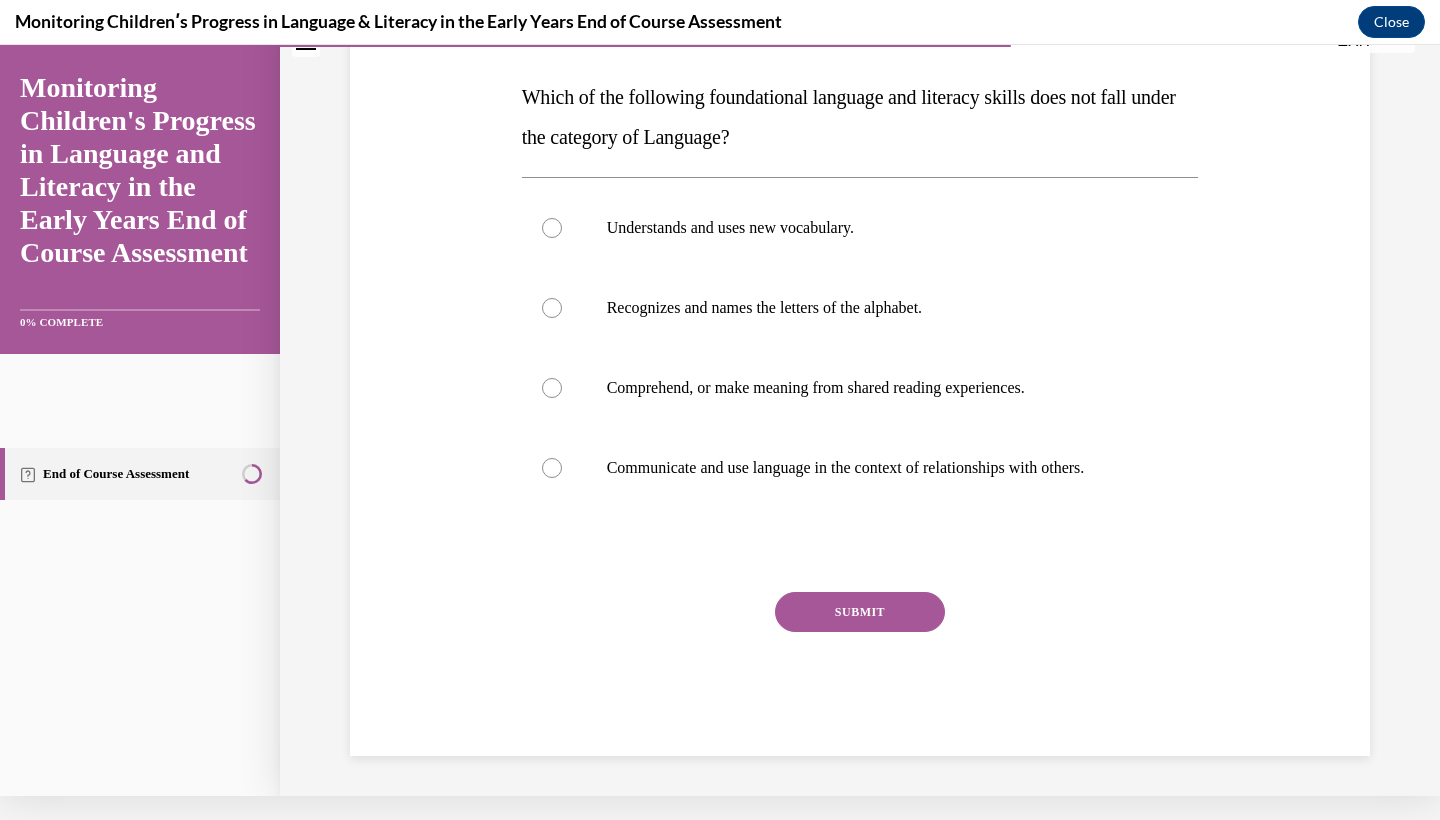
scroll to position [0, 0]
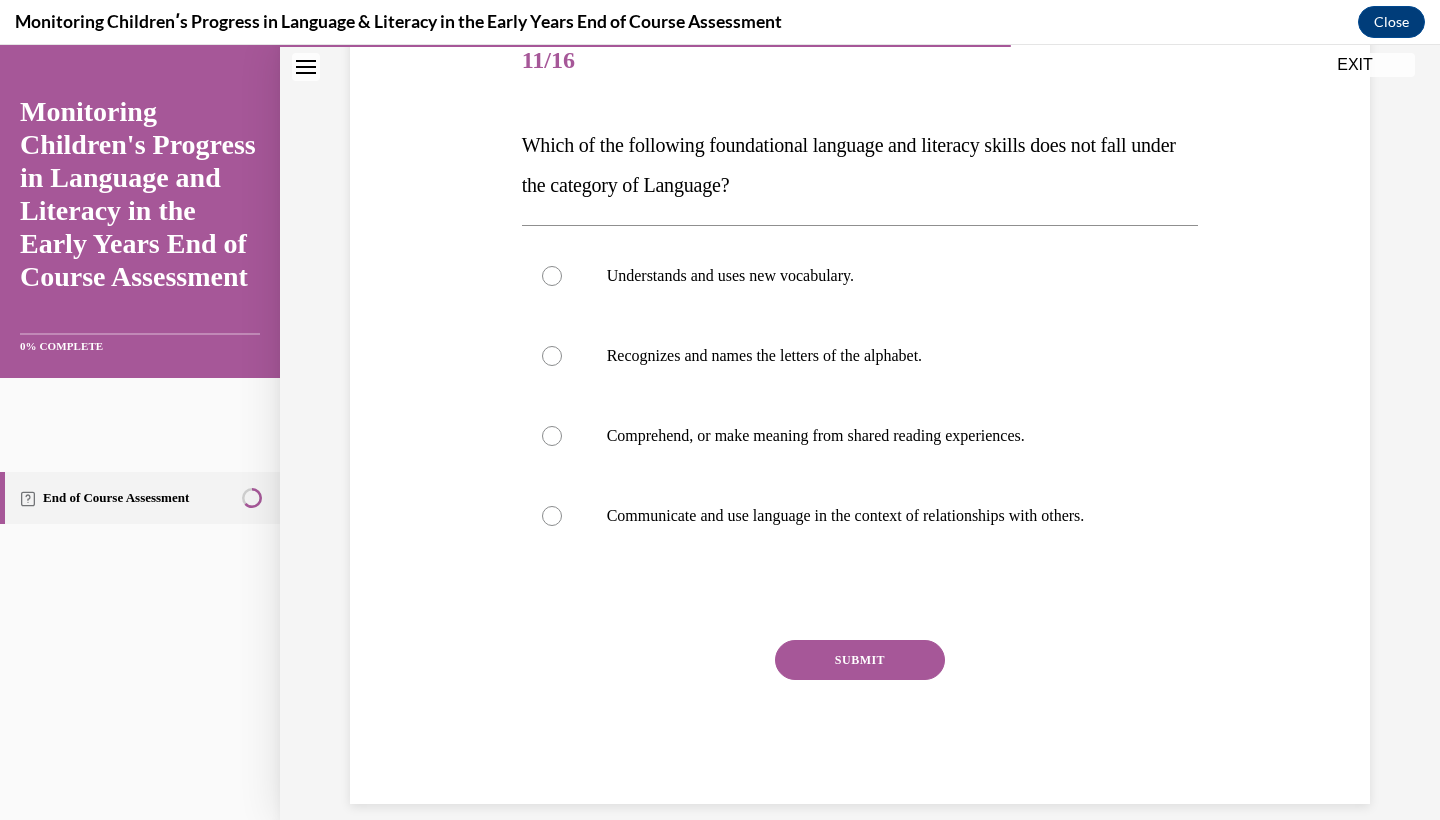
drag, startPoint x: 518, startPoint y: 176, endPoint x: 1093, endPoint y: 556, distance: 689.0
click at [1104, 559] on div "Question 11/16 Which of the following foundational language and literacy skills…" at bounding box center [860, 398] width 687 height 812
click at [522, 165] on p "Which of the following foundational language and literacy skills does not fall …" at bounding box center [860, 165] width 677 height 80
drag, startPoint x: 518, startPoint y: 171, endPoint x: 1148, endPoint y: 532, distance: 725.9
click at [1148, 532] on div "Question 11/16 Which of the following foundational language and literacy skills…" at bounding box center [860, 398] width 687 height 812
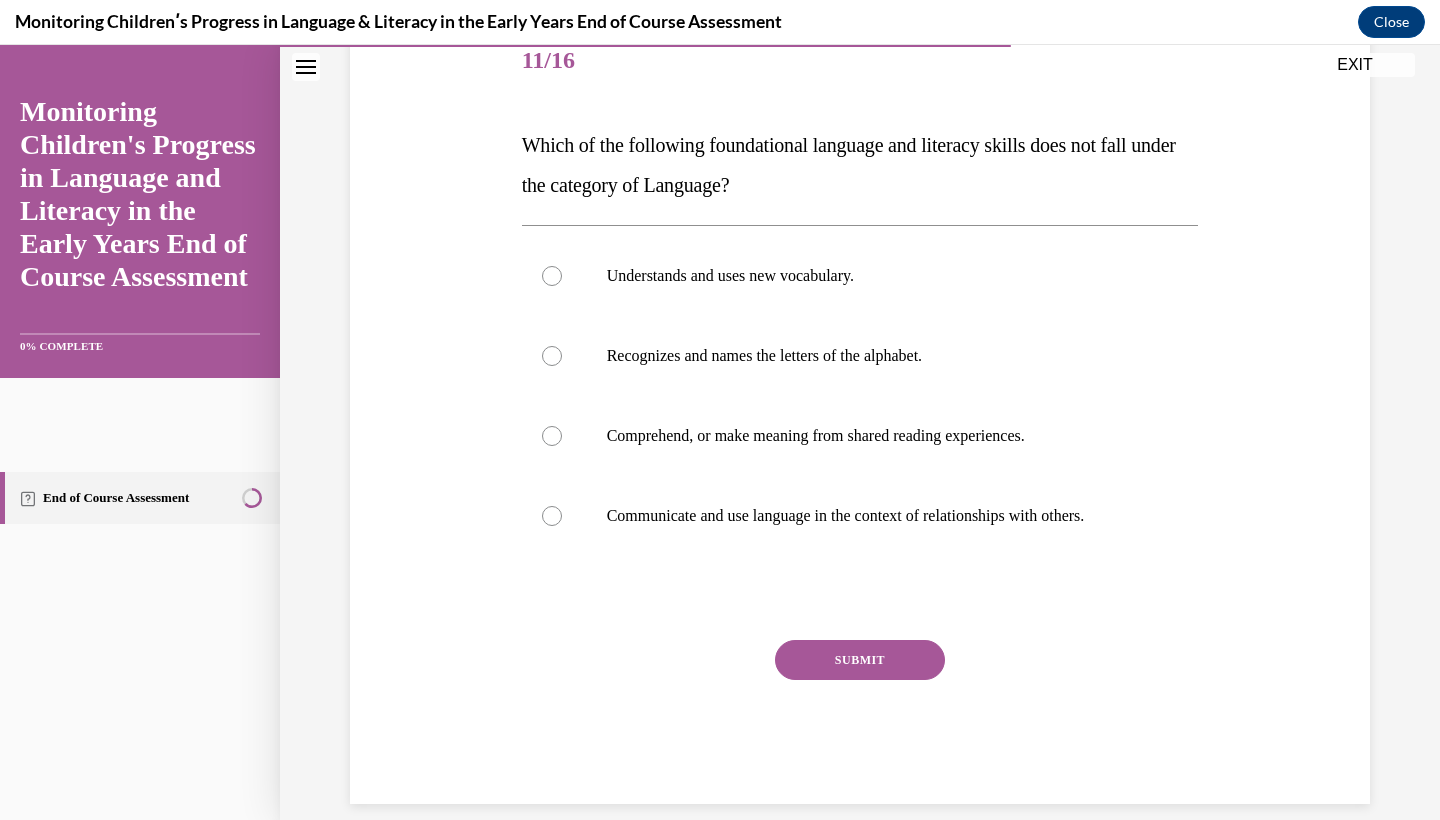
click at [502, 145] on div "Question 11/16 Which of the following foundational language and literacy skills…" at bounding box center [860, 383] width 1030 height 842
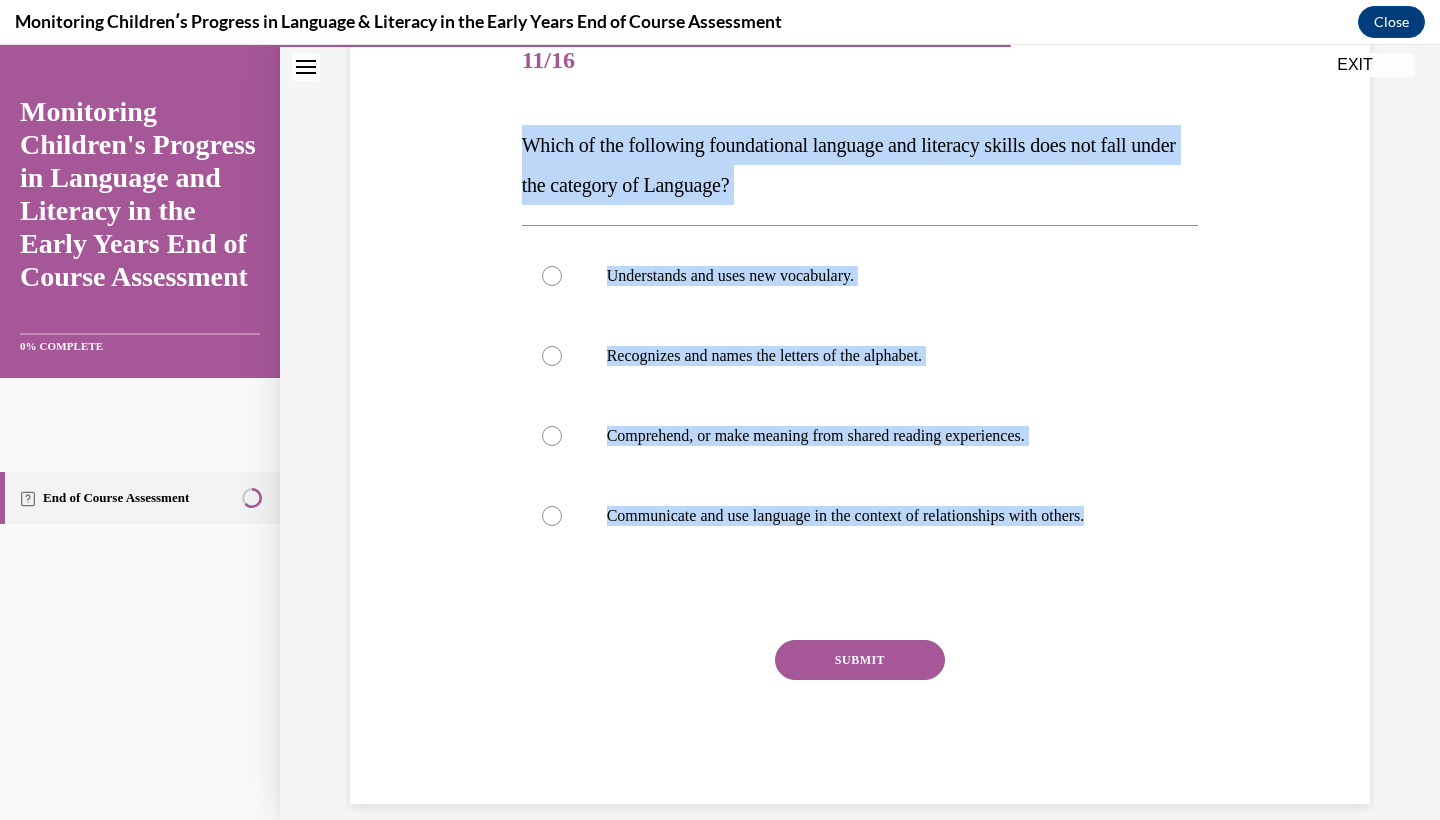
drag, startPoint x: 511, startPoint y: 153, endPoint x: 1181, endPoint y: 579, distance: 793.7
click at [1181, 579] on div "Question 11/16 Which of the following foundational language and literacy skills…" at bounding box center [860, 383] width 1030 height 842
copy div "Which of the following foundational language and literacy skills does not fall …"
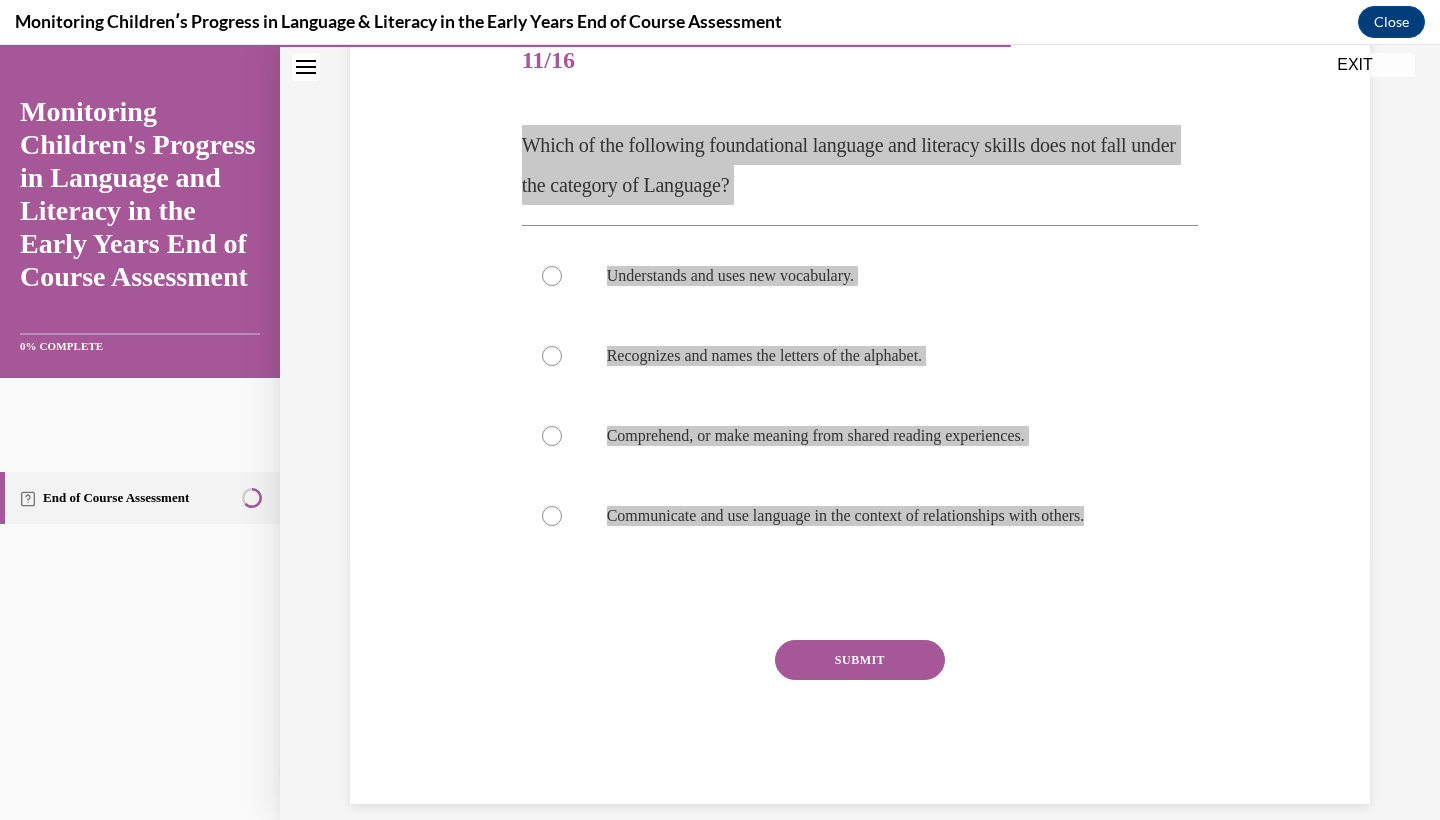
click at [1206, 1] on div "Monitoring Childrenʹs Progress in Language & Literacy in the Early Years End of…" at bounding box center [720, 22] width 1440 height 45
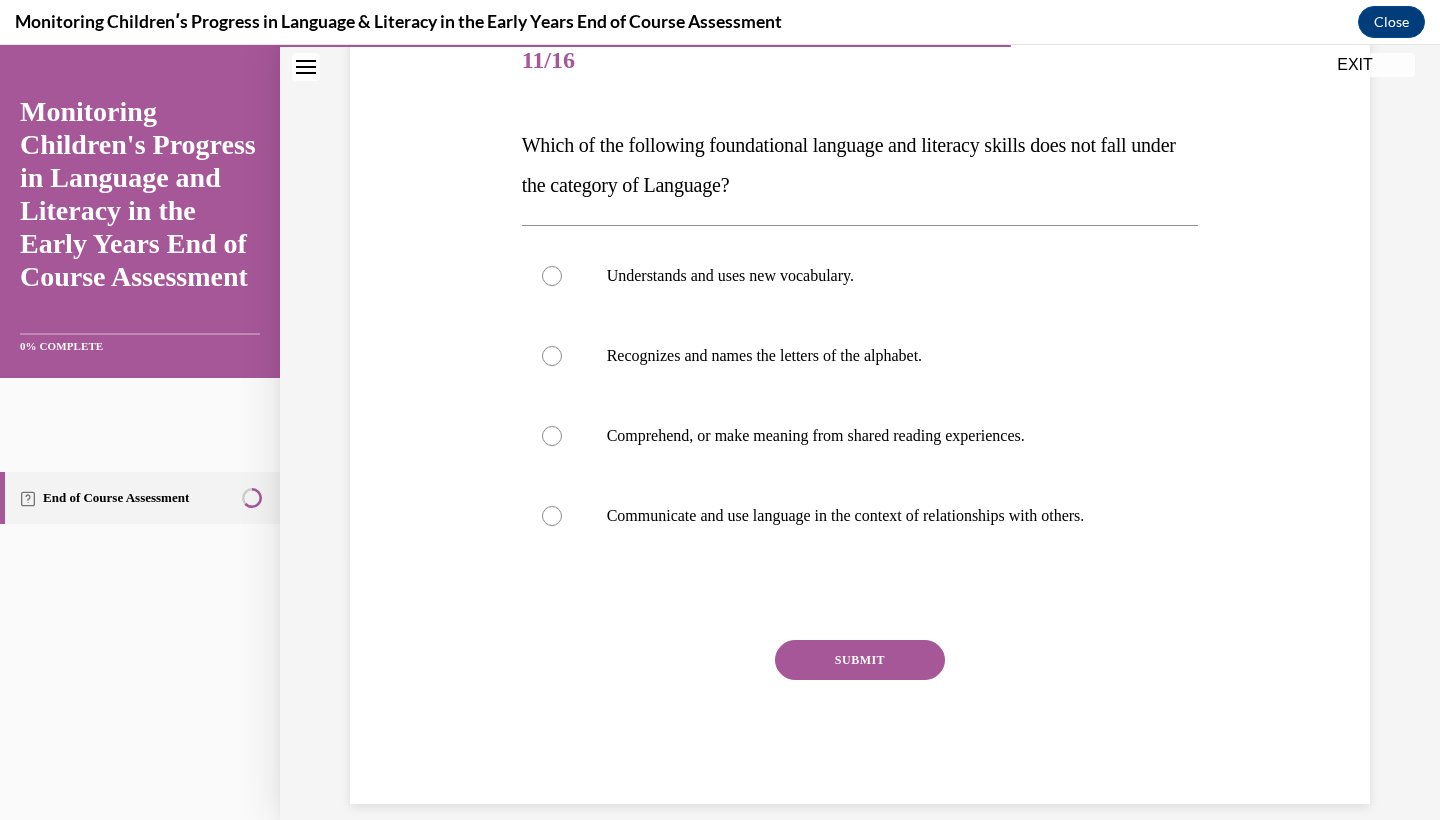
click at [680, 635] on div "Question 11/16 Which of the following foundational language and literacy skills…" at bounding box center [860, 413] width 677 height 782
click at [689, 517] on p "Communicate and use language in the context of relationships with others." at bounding box center [878, 516] width 542 height 20
click at [562, 517] on input "Communicate and use language in the context of relationships with others." at bounding box center [552, 516] width 20 height 20
radio input "true"
click at [696, 444] on p "Comprehend, or make meaning from shared reading experiences." at bounding box center [878, 436] width 542 height 20
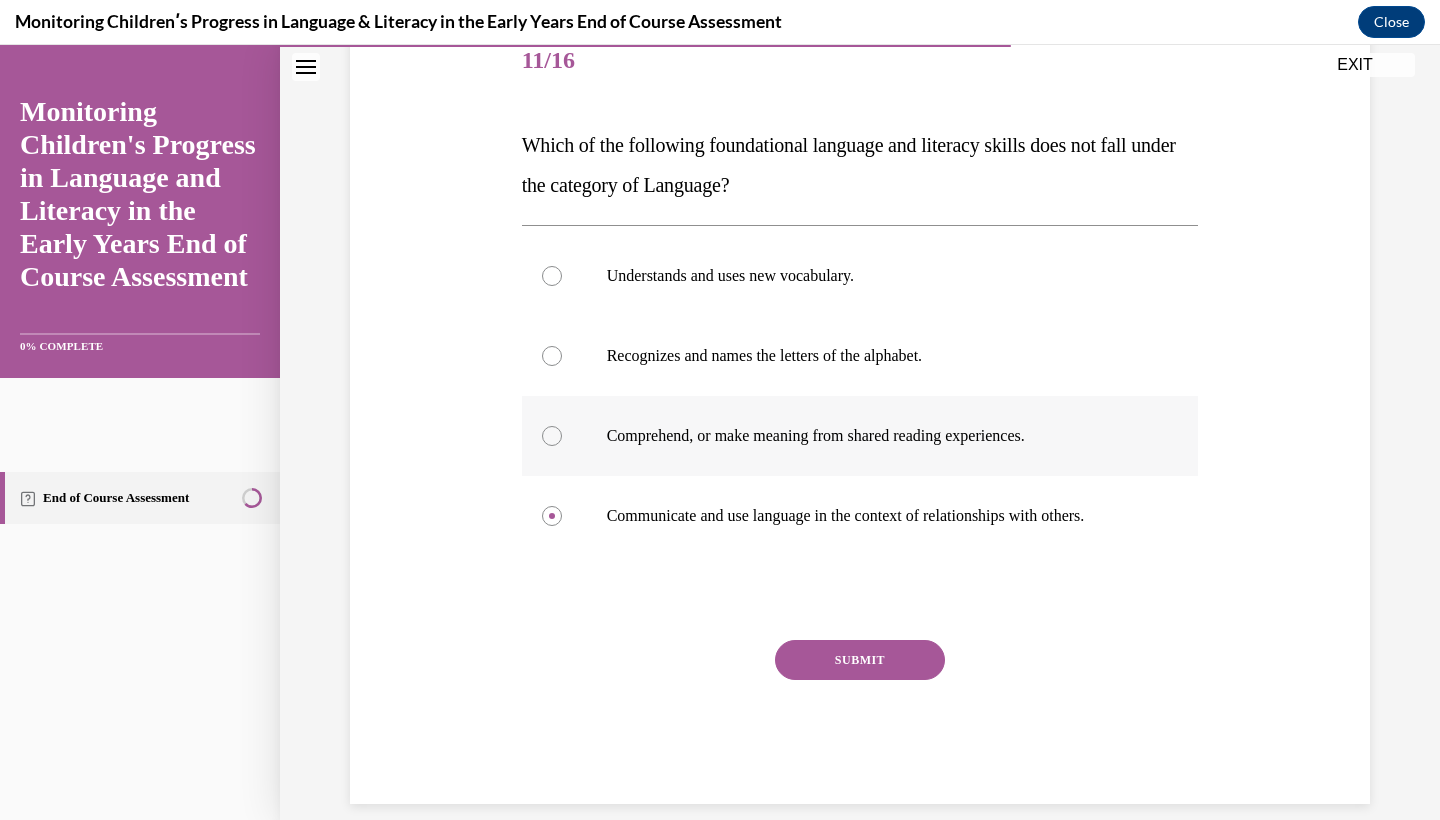
click at [562, 444] on input "Comprehend, or make meaning from shared reading experiences." at bounding box center [552, 436] width 20 height 20
radio input "true"
click at [703, 290] on label "Understands and uses new vocabulary." at bounding box center [860, 276] width 677 height 80
click at [562, 286] on input "Understands and uses new vocabulary." at bounding box center [552, 276] width 20 height 20
radio input "true"
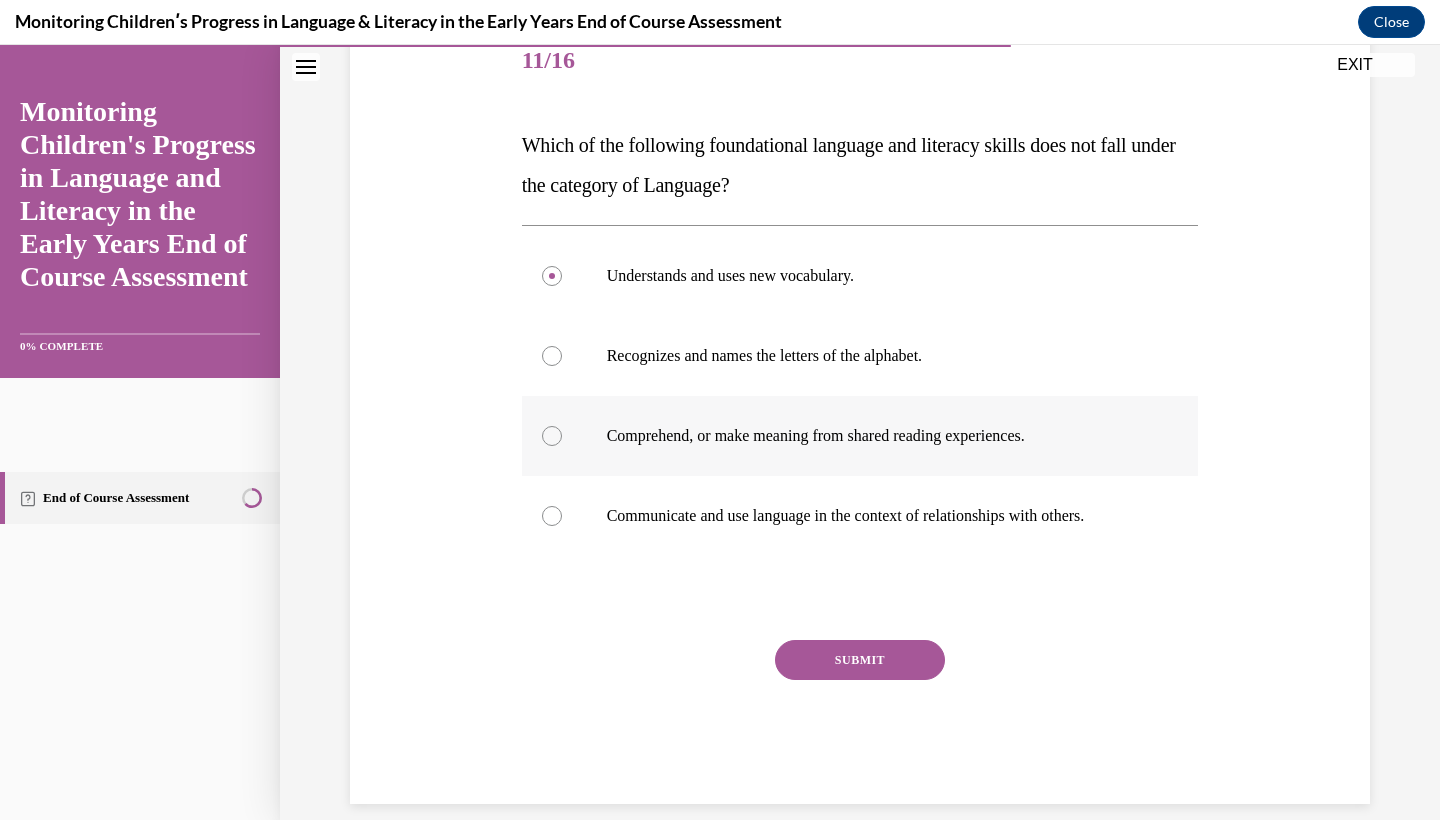
click at [700, 445] on p "Comprehend, or make meaning from shared reading experiences." at bounding box center [878, 436] width 542 height 20
click at [562, 445] on input "Comprehend, or make meaning from shared reading experiences." at bounding box center [552, 436] width 20 height 20
radio input "true"
click at [701, 515] on p "Communicate and use language in the context of relationships with others." at bounding box center [878, 516] width 542 height 20
click at [562, 515] on input "Communicate and use language in the context of relationships with others." at bounding box center [552, 516] width 20 height 20
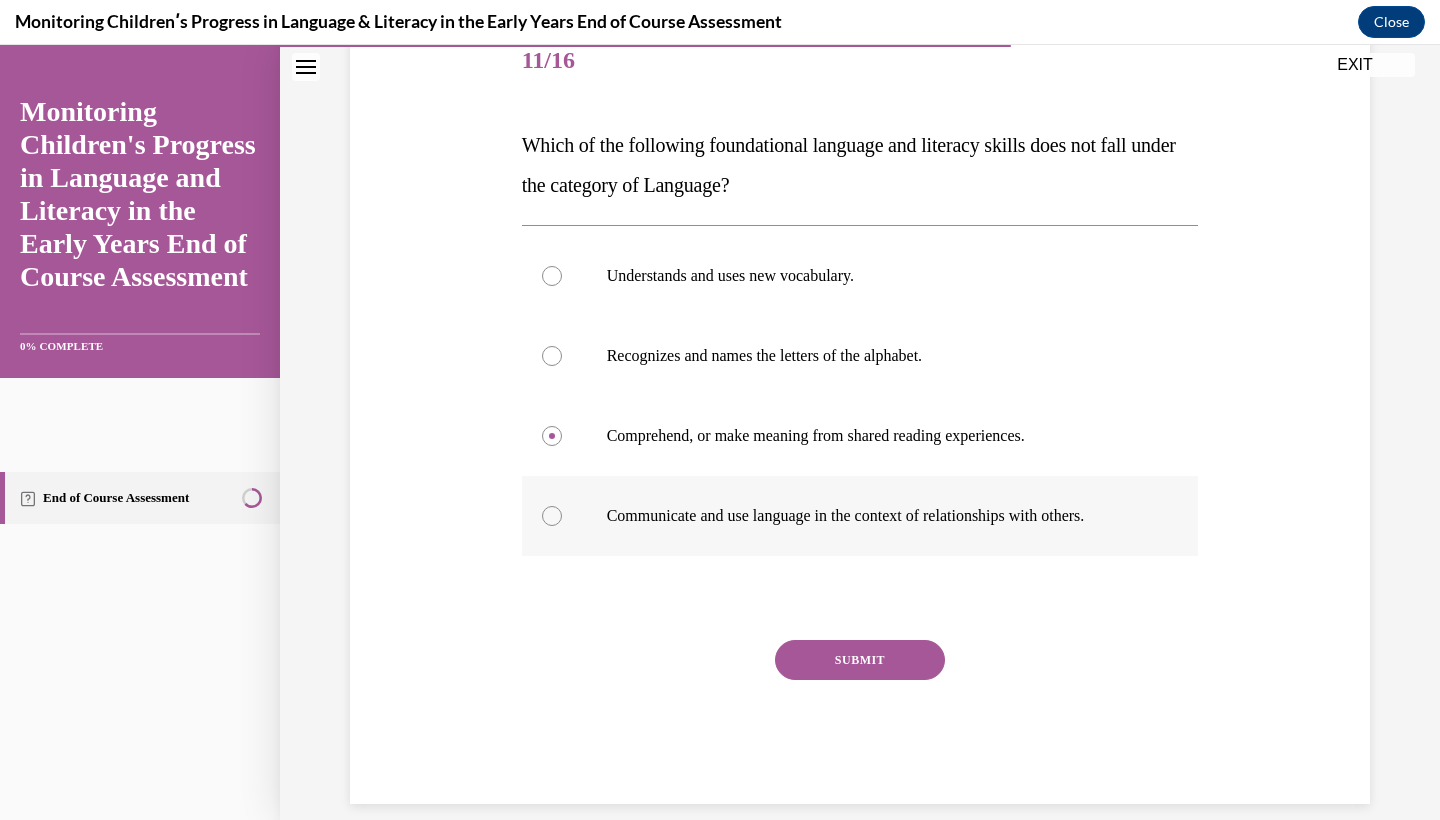
radio input "true"
click at [793, 355] on p "Recognizes and names the letters of the alphabet." at bounding box center [878, 356] width 542 height 20
click at [562, 355] on input "Recognizes and names the letters of the alphabet." at bounding box center [552, 356] width 20 height 20
radio input "true"
click at [829, 660] on button "SUBMIT" at bounding box center [860, 660] width 170 height 40
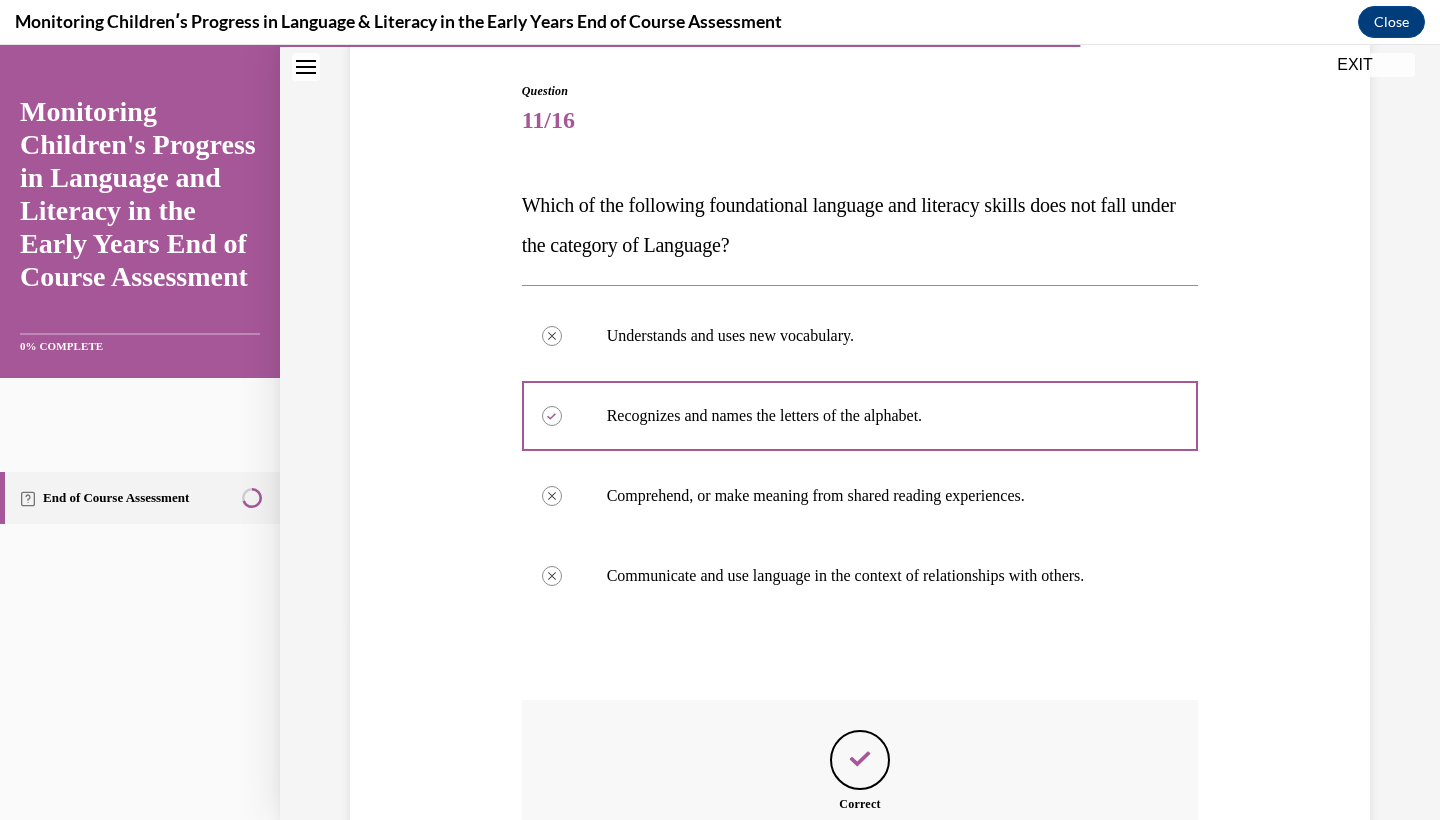
scroll to position [417, 0]
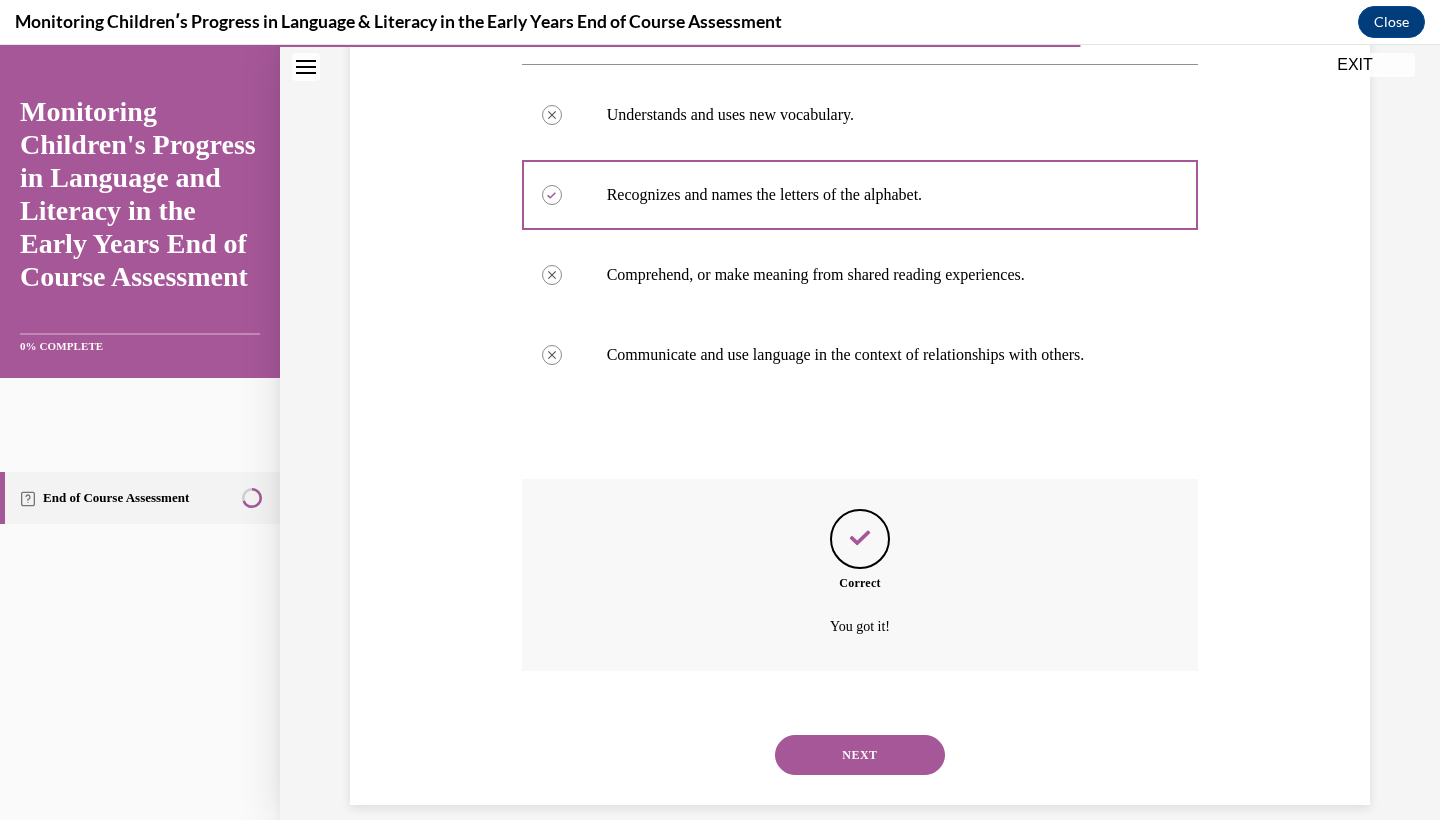
click at [837, 735] on button "NEXT" at bounding box center [860, 755] width 170 height 40
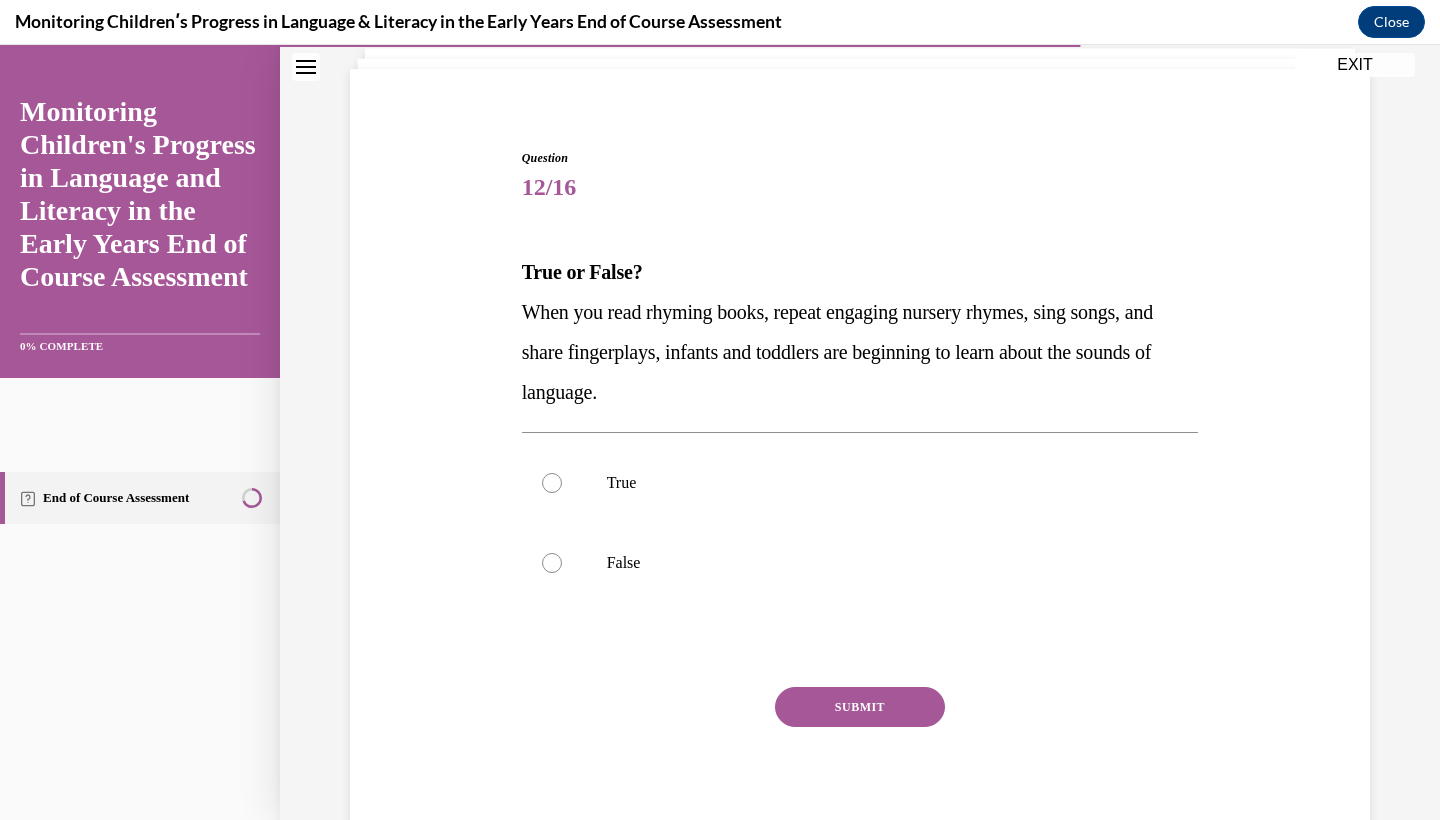
scroll to position [166, 0]
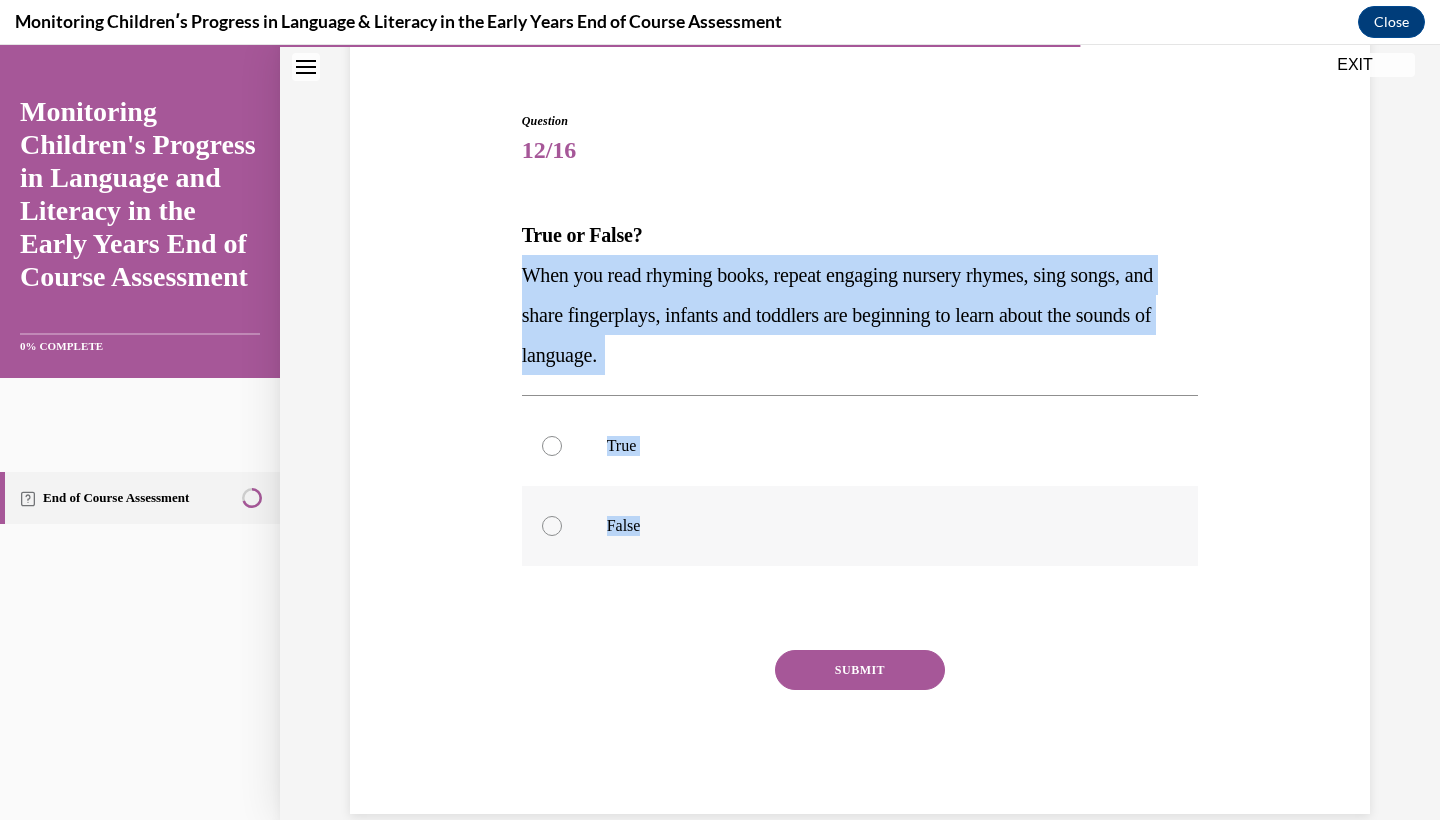
drag, startPoint x: 513, startPoint y: 260, endPoint x: 731, endPoint y: 561, distance: 371.5
click at [731, 561] on div "Question 12/16 True or False? When you read rhyming books, repeat engaging nurs…" at bounding box center [860, 433] width 1030 height 762
click at [564, 424] on label "True" at bounding box center [860, 446] width 677 height 80
click at [562, 436] on input "True" at bounding box center [552, 446] width 20 height 20
radio input "true"
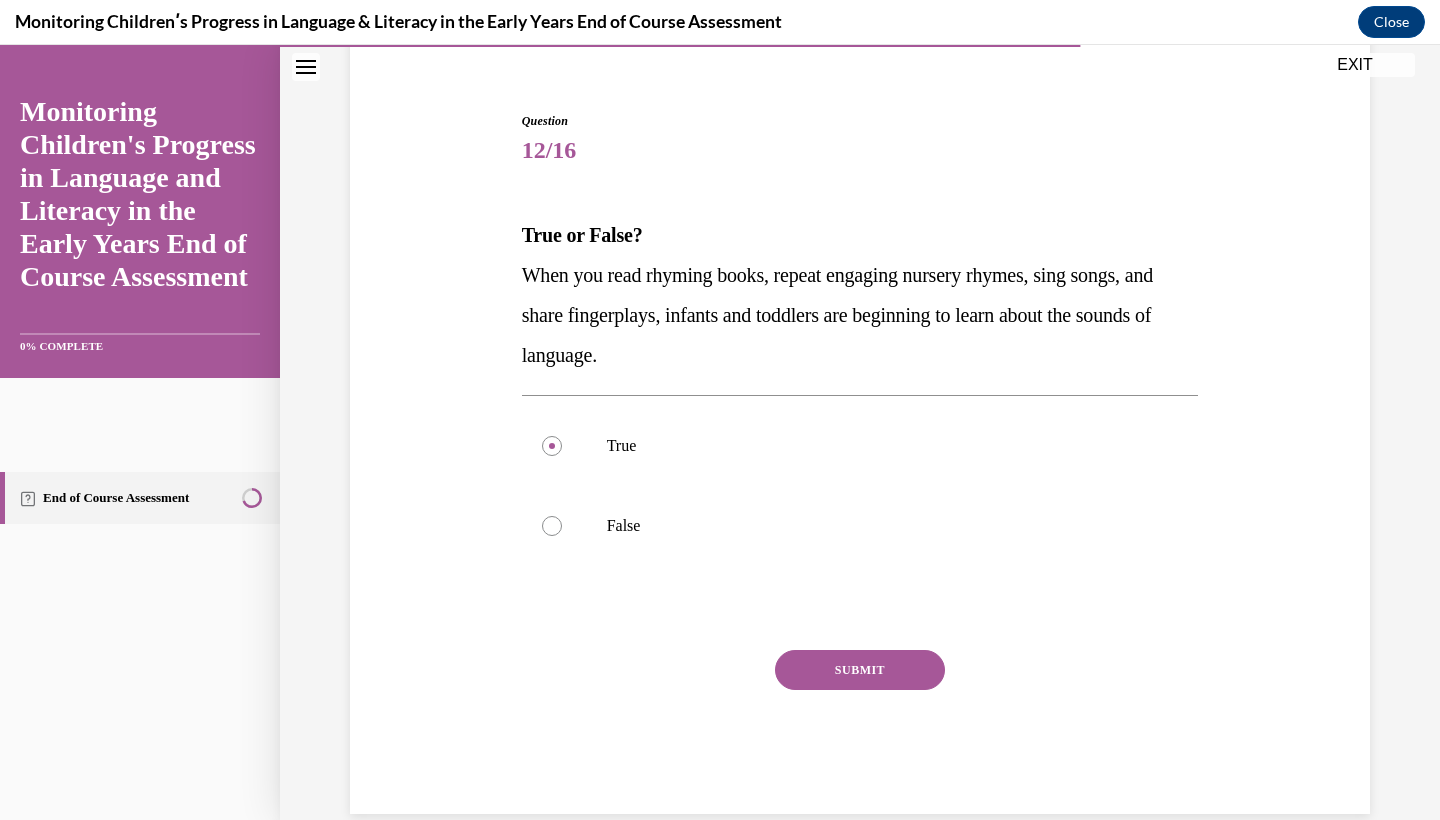
click at [875, 667] on button "SUBMIT" at bounding box center [860, 670] width 170 height 40
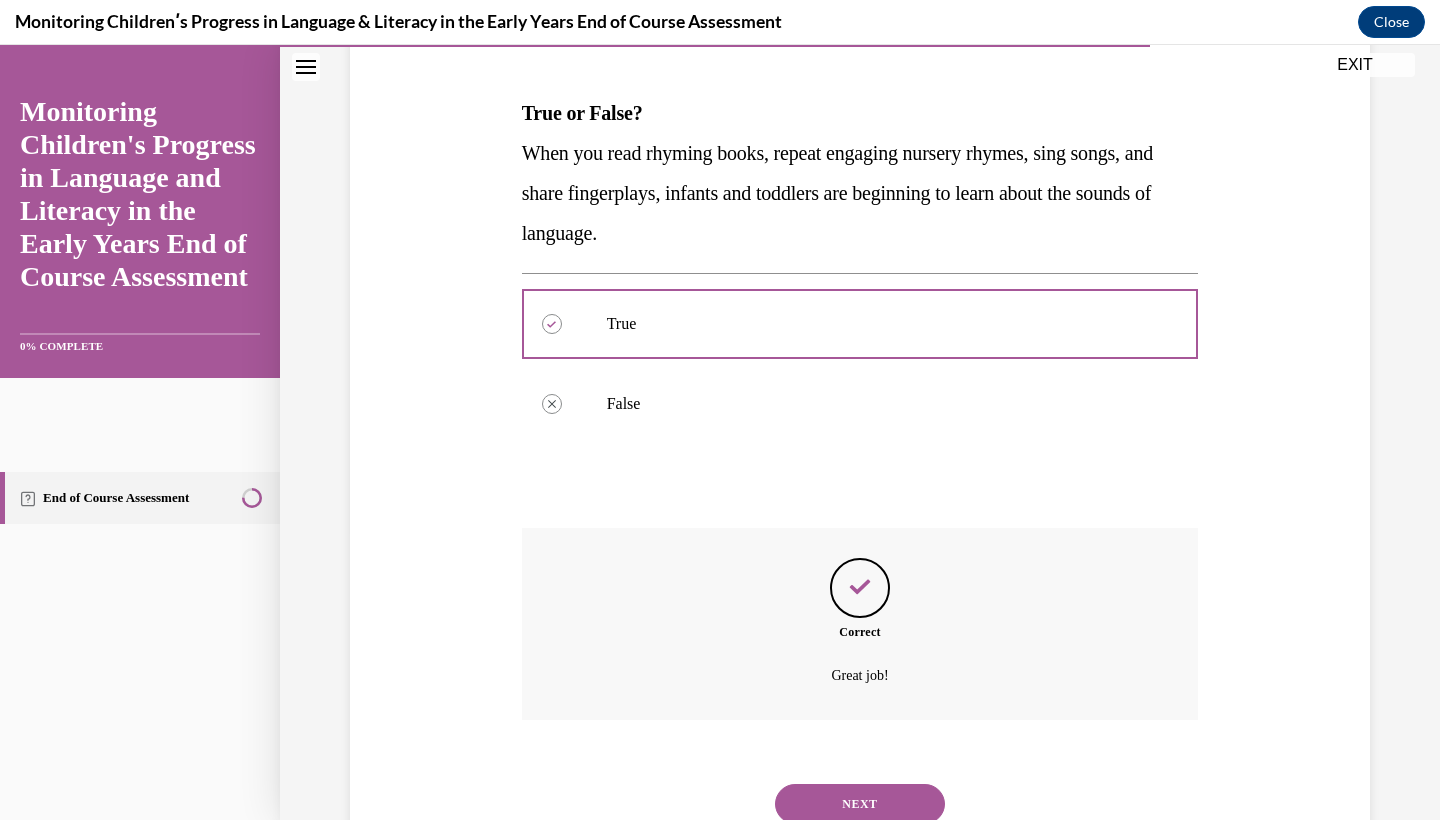
scroll to position [337, 0]
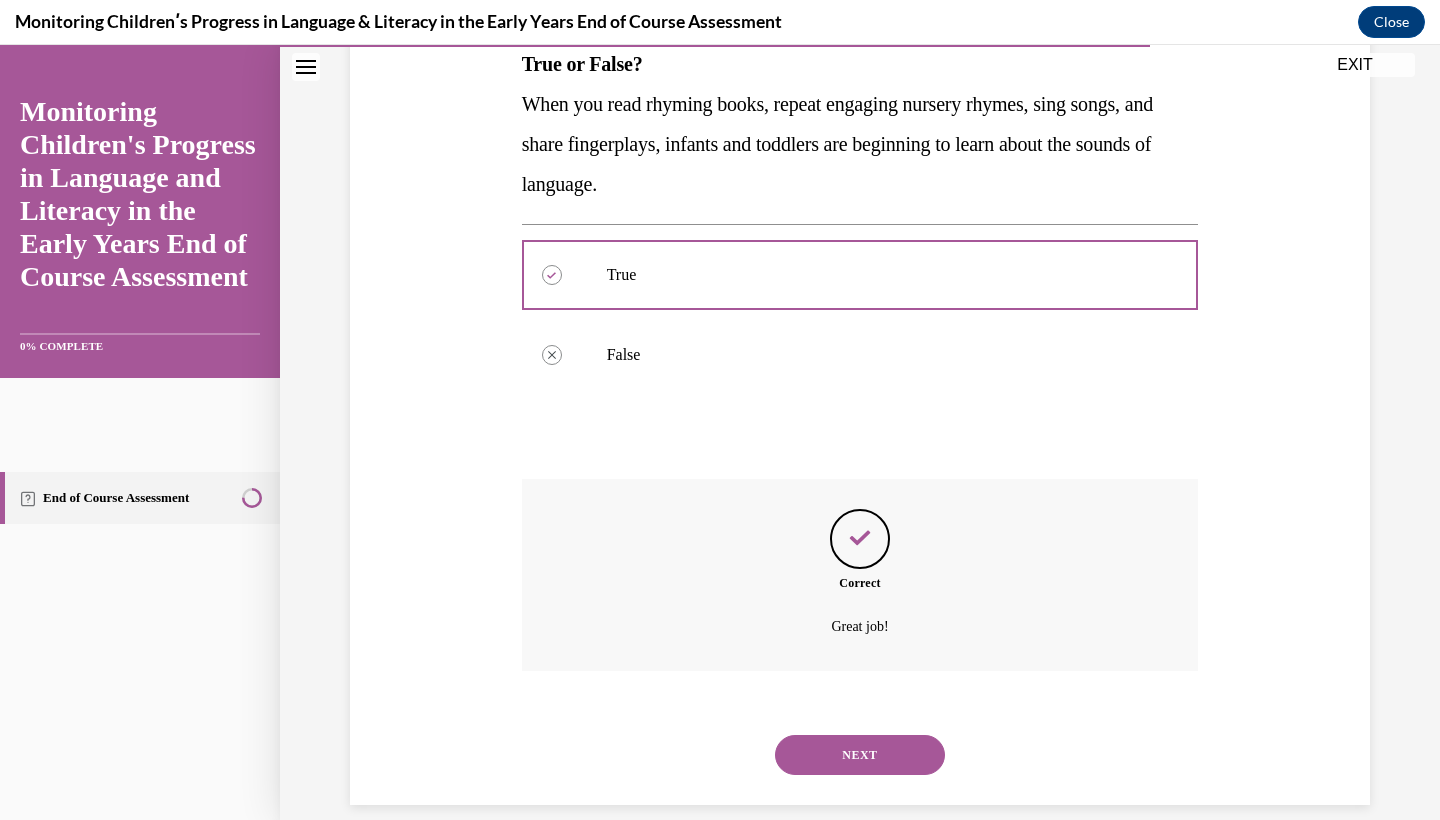
click at [857, 752] on div "NEXT" at bounding box center [860, 755] width 677 height 80
click at [860, 739] on button "NEXT" at bounding box center [860, 755] width 170 height 40
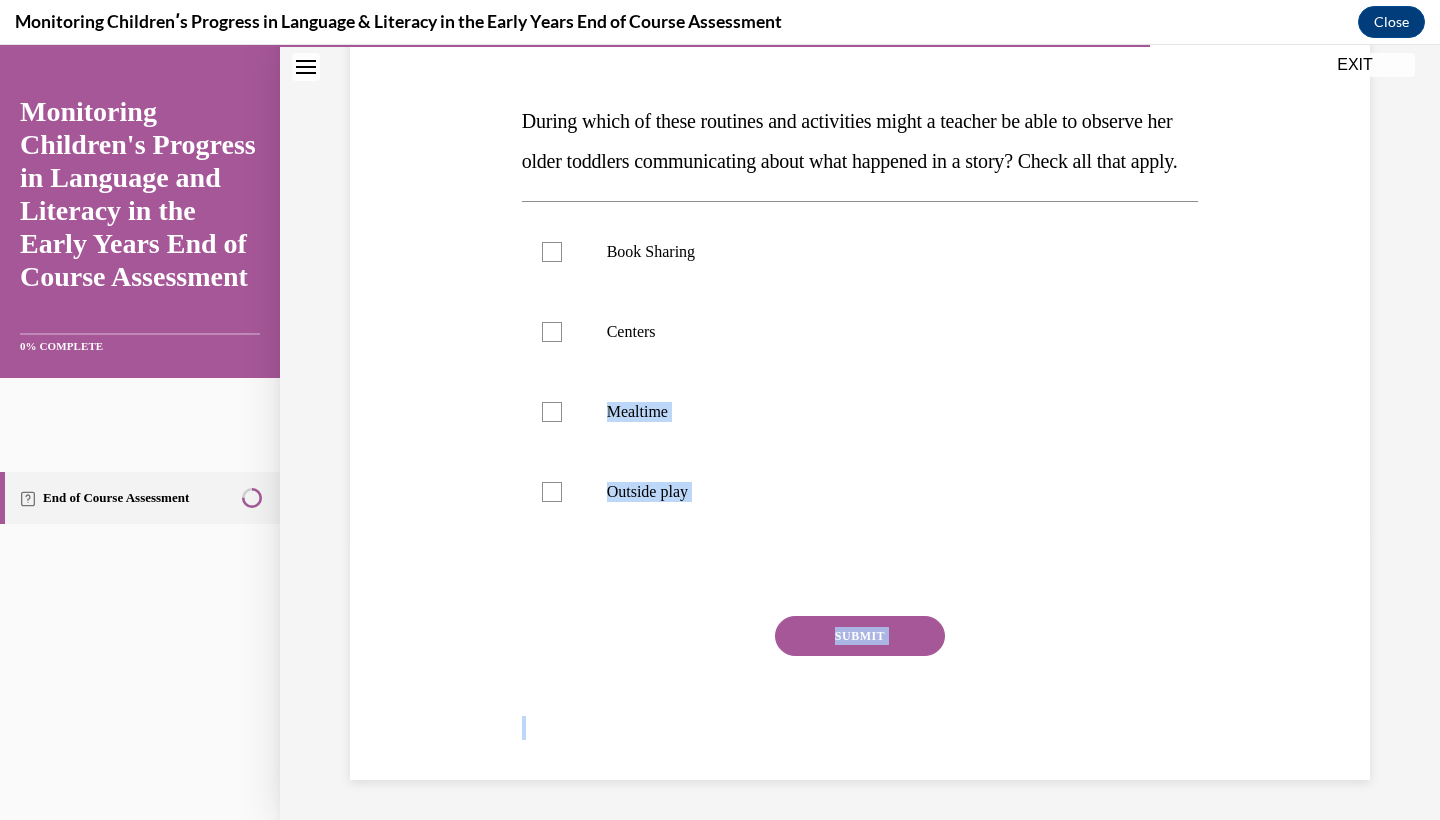
scroll to position [296, 0]
drag, startPoint x: 512, startPoint y: 394, endPoint x: 895, endPoint y: 817, distance: 570.5
click at [895, 817] on div "Question 13/16 During which of these routines and activities might a teacher be…" at bounding box center [860, 324] width 1160 height 992
click at [655, 227] on div "Book Sharing Centers Mealtime Outside play" at bounding box center [860, 371] width 677 height 341
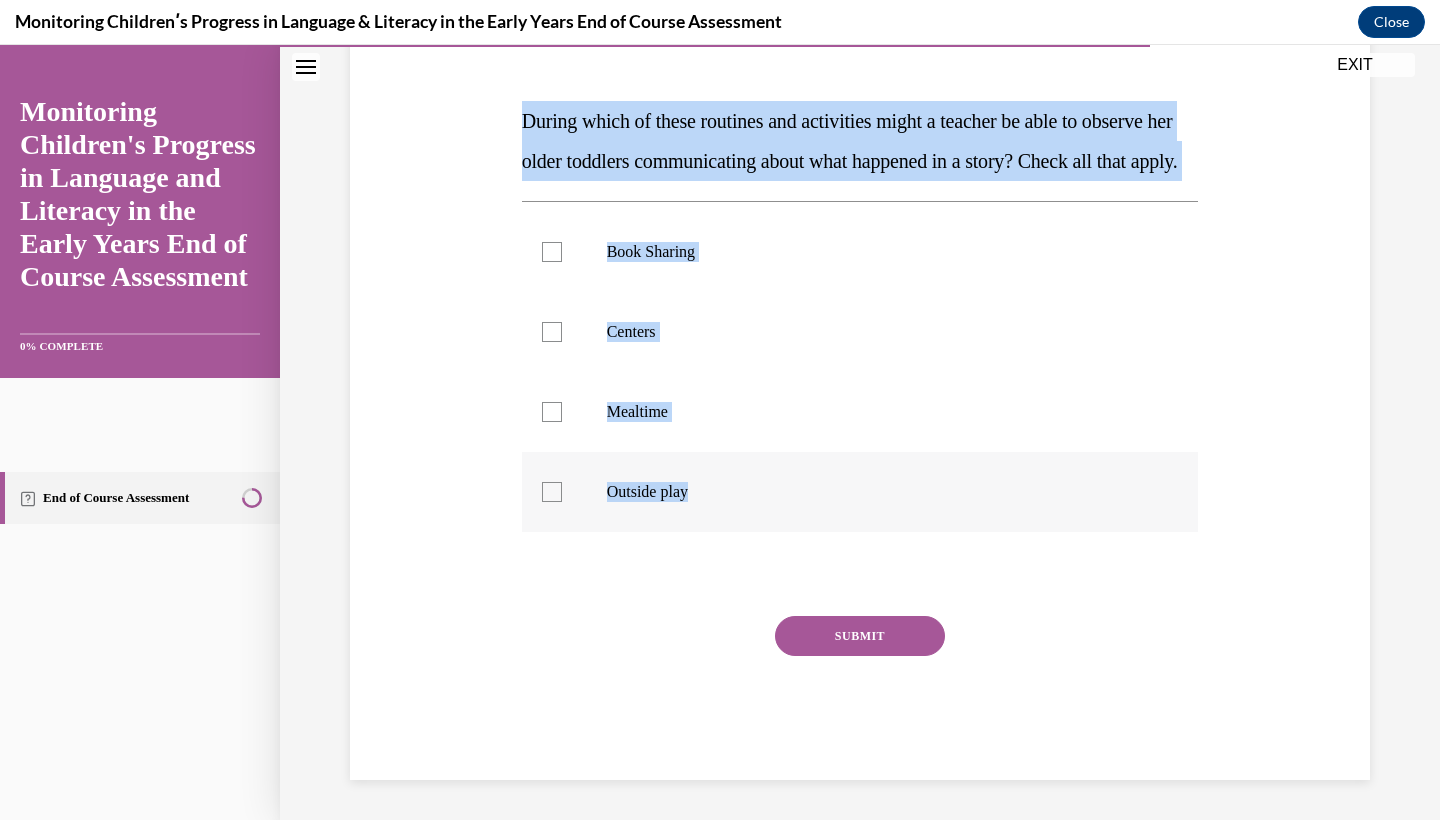
drag, startPoint x: 513, startPoint y: 100, endPoint x: 817, endPoint y: 542, distance: 536.3
click at [817, 542] on div "Question 13/16 During which of these routines and activities might a teacher be…" at bounding box center [860, 359] width 1030 height 842
click at [875, 532] on label "Outside play" at bounding box center [860, 492] width 677 height 80
click at [562, 502] on input "Outside play" at bounding box center [552, 492] width 20 height 20
checkbox input "true"
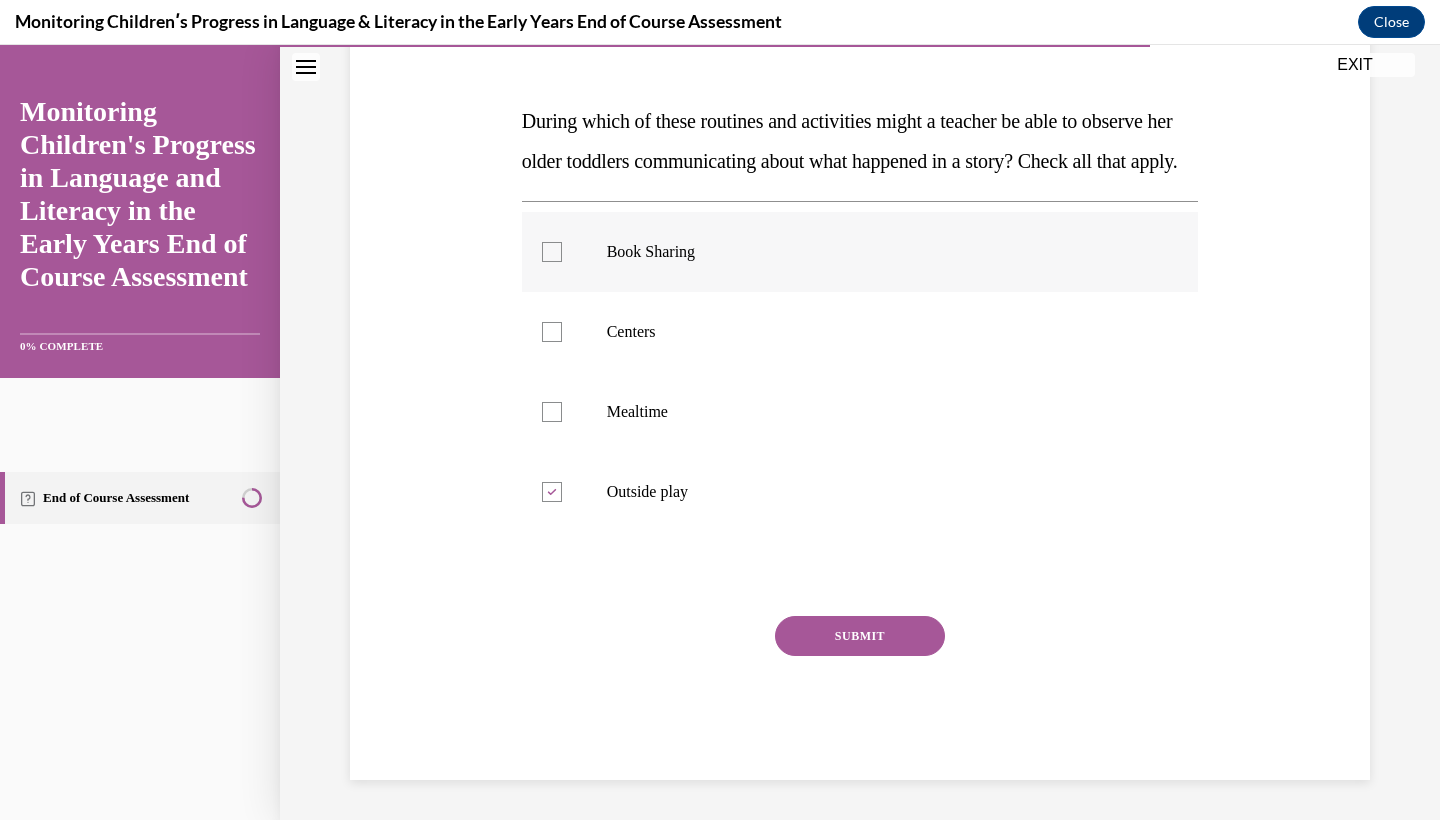
click at [784, 263] on label "Book Sharing" at bounding box center [860, 252] width 677 height 80
click at [562, 262] on input "Book Sharing" at bounding box center [552, 252] width 20 height 20
checkbox input "true"
click at [1137, 2] on div "Monitoring Childrenʹs Progress in Language & Literacy in the Early Years End of…" at bounding box center [720, 22] width 1440 height 45
click at [611, 502] on p "Outside play" at bounding box center [878, 492] width 542 height 20
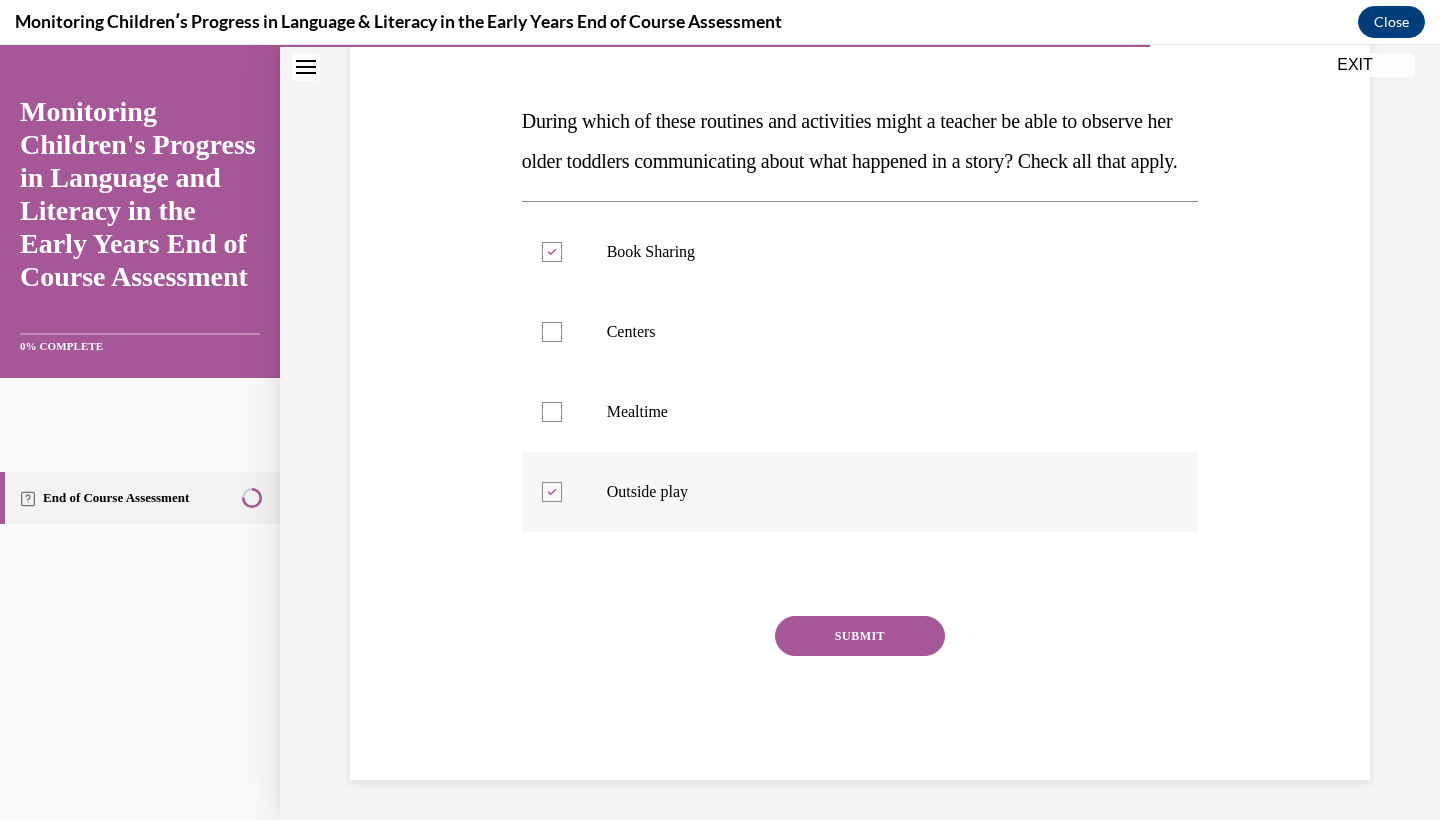
click at [562, 502] on input "Outside play" at bounding box center [552, 492] width 20 height 20
checkbox input "false"
click at [667, 372] on label "Centers" at bounding box center [860, 332] width 677 height 80
click at [562, 342] on input "Centers" at bounding box center [552, 332] width 20 height 20
checkbox input "true"
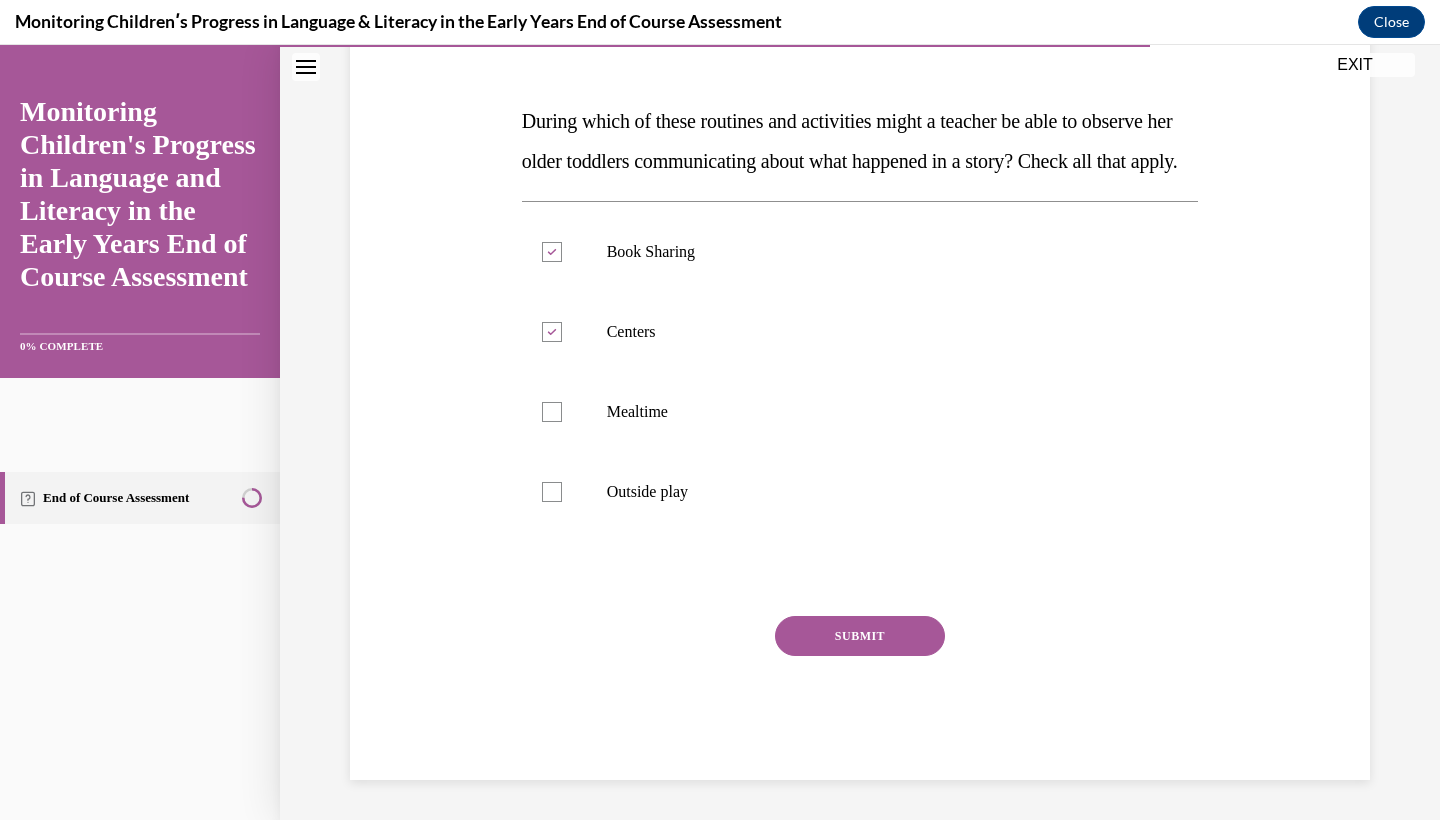
click at [856, 656] on button "SUBMIT" at bounding box center [860, 636] width 170 height 40
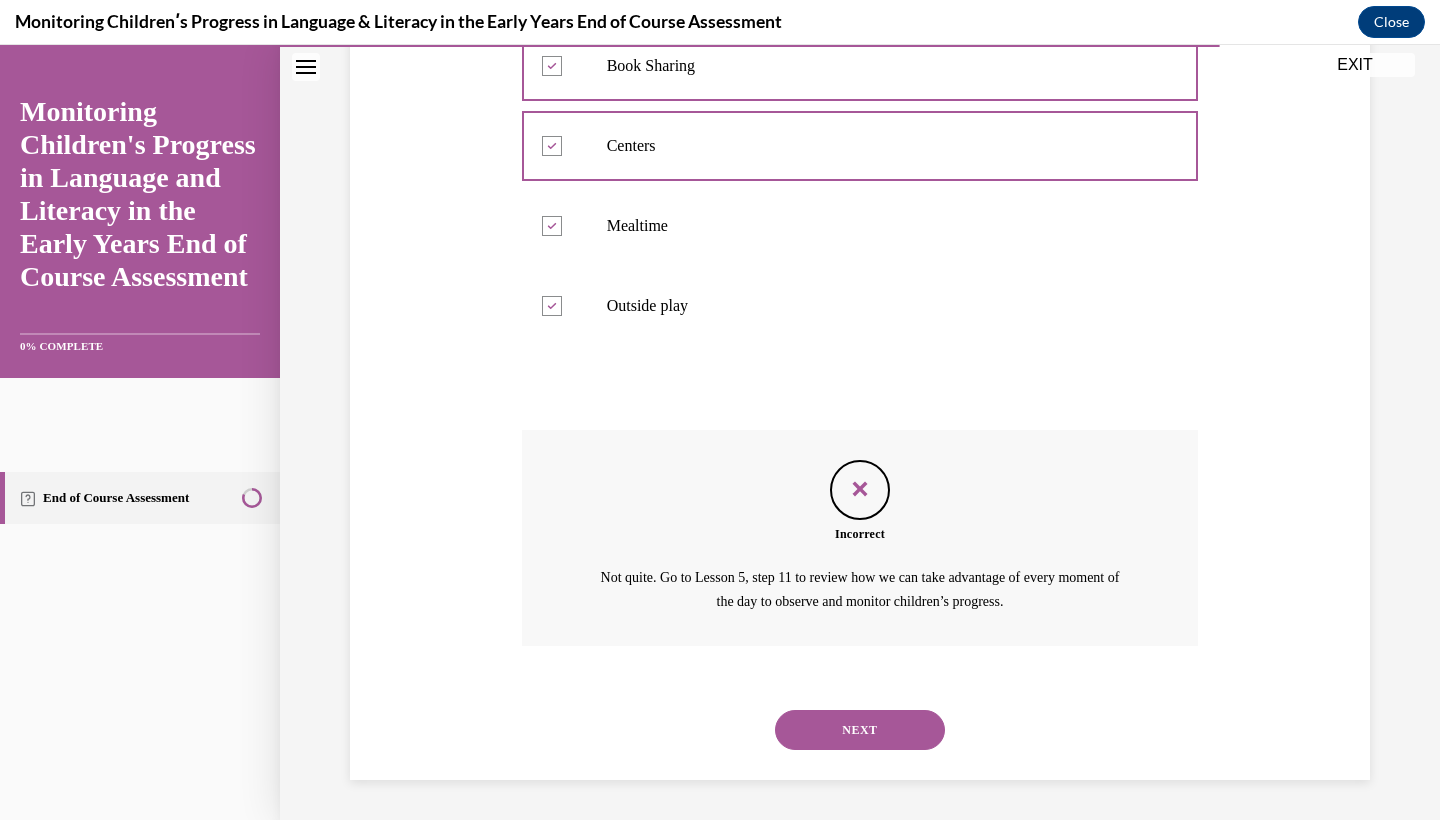
click at [845, 729] on button "NEXT" at bounding box center [860, 730] width 170 height 40
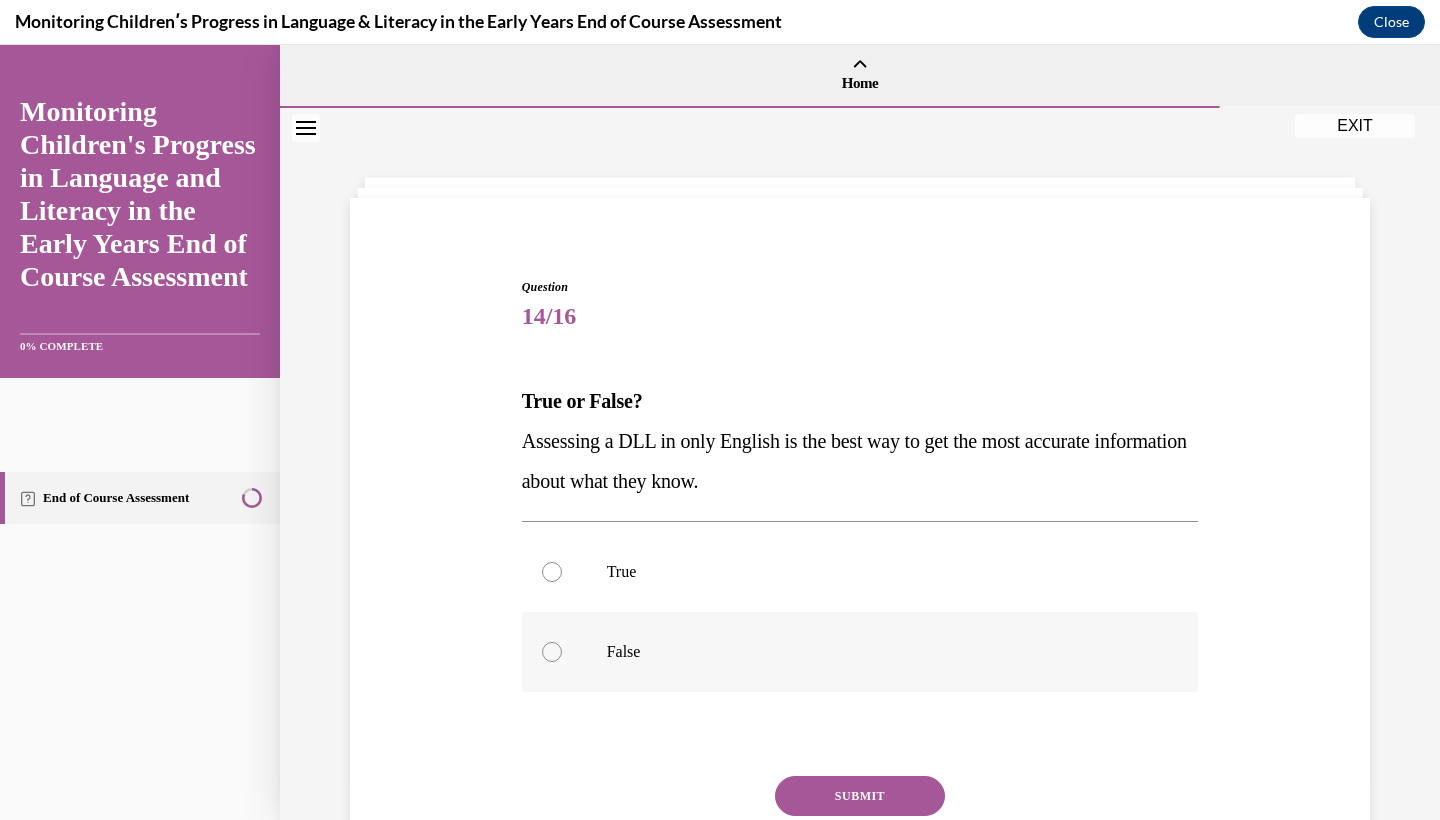
scroll to position [0, 0]
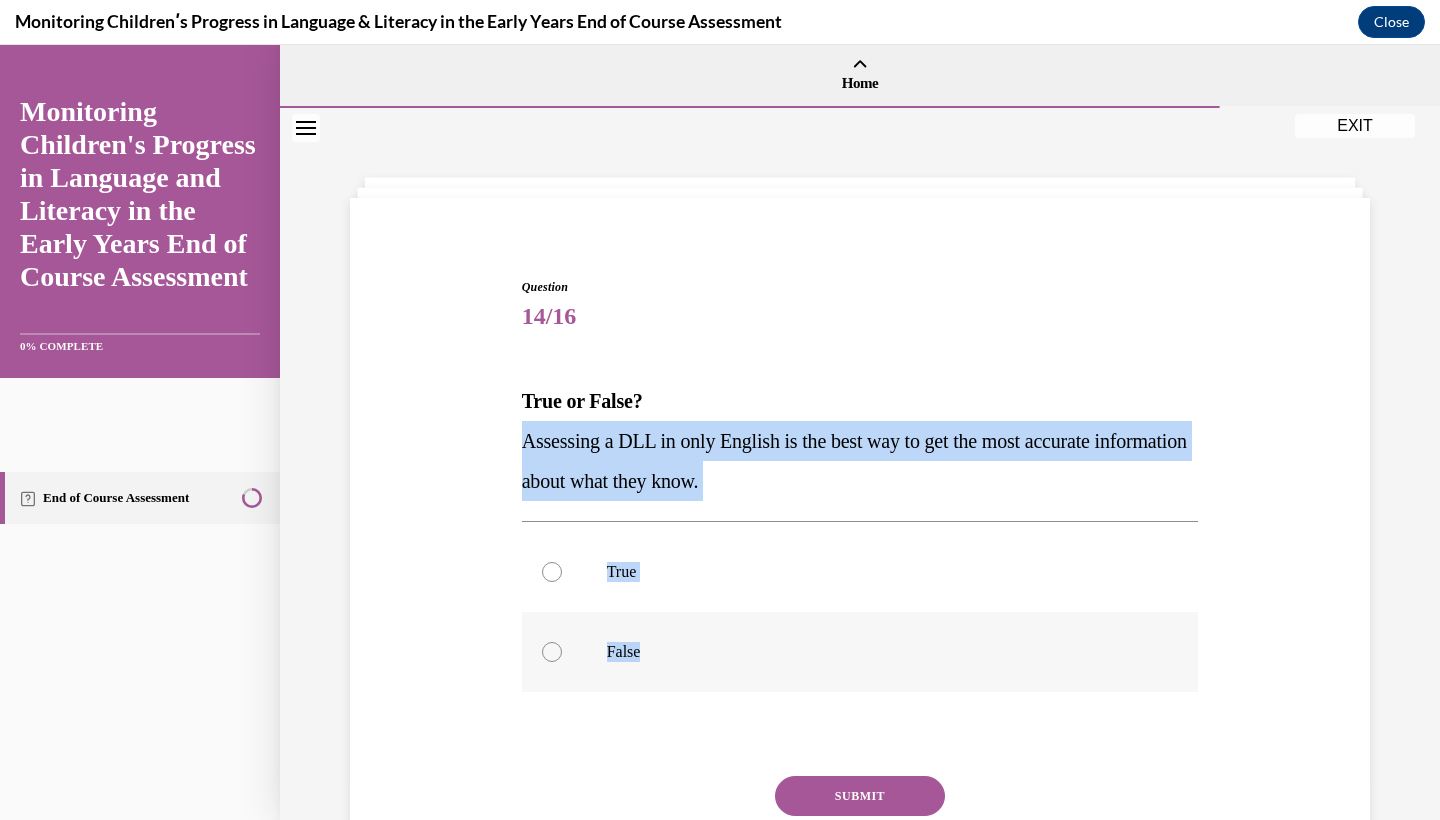
drag, startPoint x: 507, startPoint y: 433, endPoint x: 930, endPoint y: 658, distance: 479.0
click at [930, 658] on div "Question 14/16 True or False? Assessing a DLL in only English is the best way t…" at bounding box center [860, 579] width 1030 height 722
click at [586, 653] on label "False" at bounding box center [860, 652] width 677 height 80
click at [562, 653] on input "False" at bounding box center [552, 652] width 20 height 20
radio input "true"
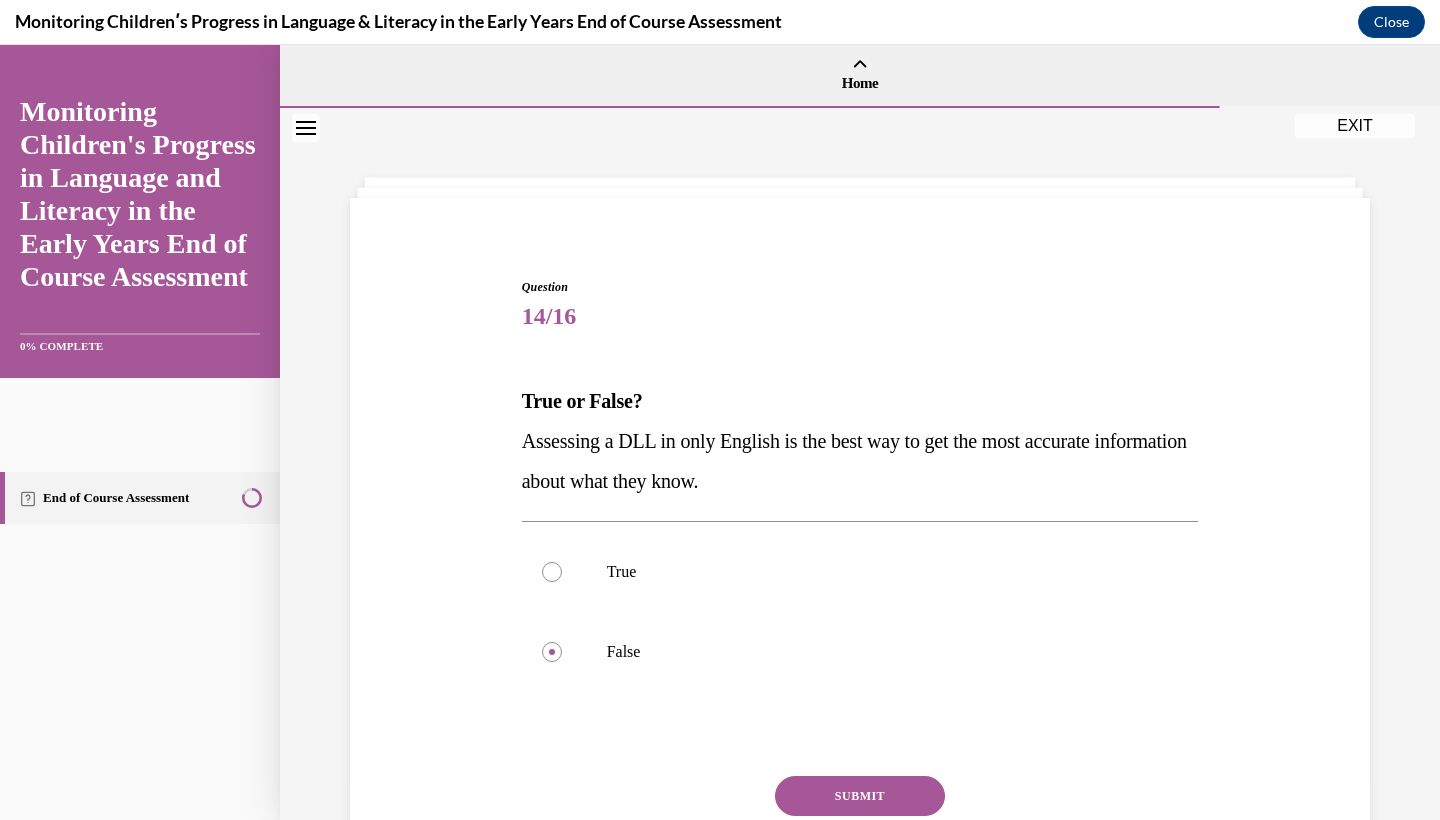
click at [862, 792] on button "SUBMIT" at bounding box center [860, 796] width 170 height 40
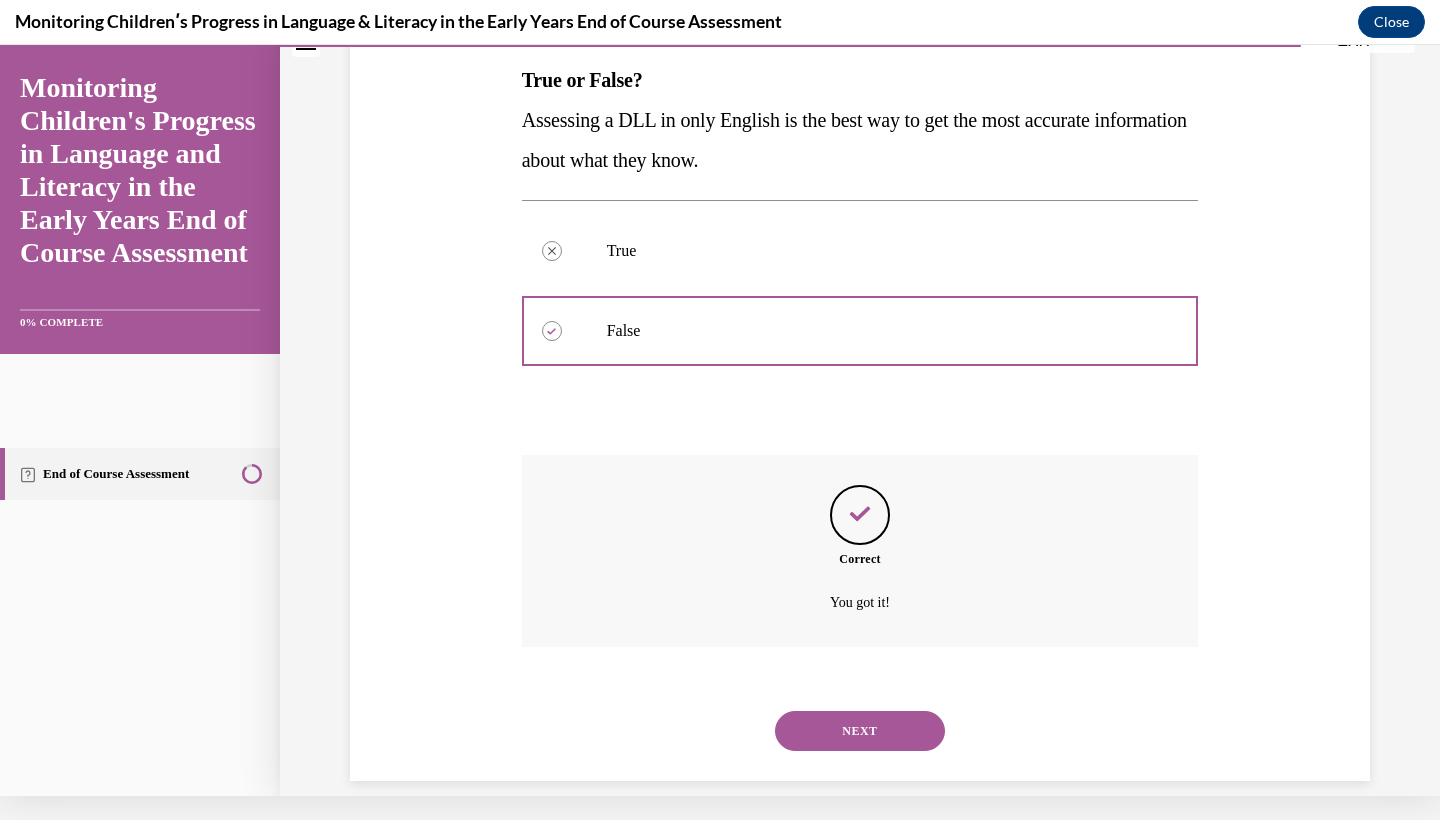
click at [864, 729] on div "NEXT" at bounding box center [860, 731] width 677 height 80
click at [869, 711] on button "NEXT" at bounding box center [860, 731] width 170 height 40
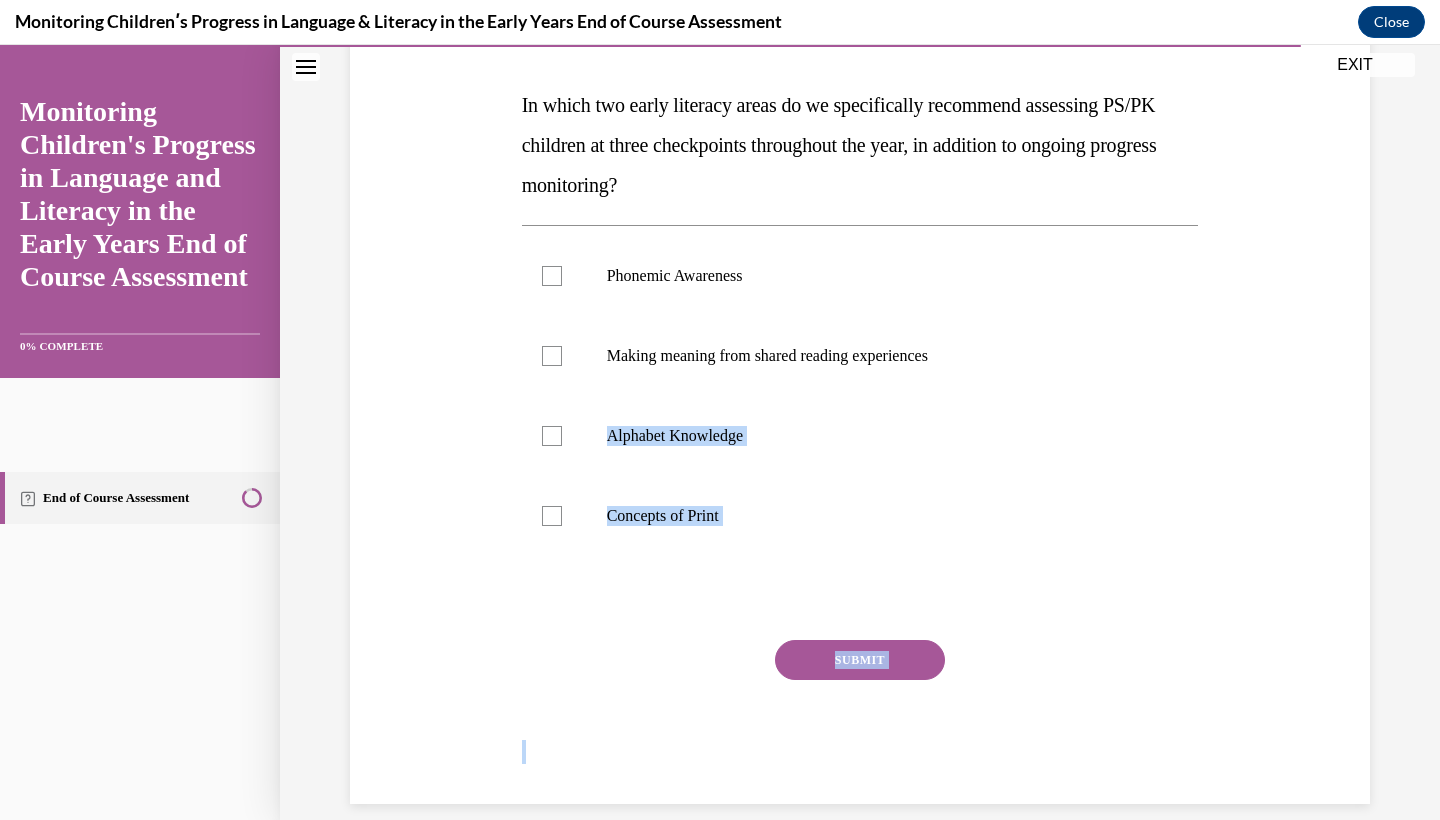
drag, startPoint x: 516, startPoint y: 388, endPoint x: 1012, endPoint y: 819, distance: 656.9
click at [1012, 819] on div "Question 15/16 In which two early literacy areas do we specifically recommend a…" at bounding box center [860, 328] width 1160 height 1032
click at [526, 371] on label "Making meaning from shared reading experiences" at bounding box center [860, 356] width 677 height 80
click at [542, 366] on input "Making meaning from shared reading experiences" at bounding box center [552, 356] width 20 height 20
checkbox input "true"
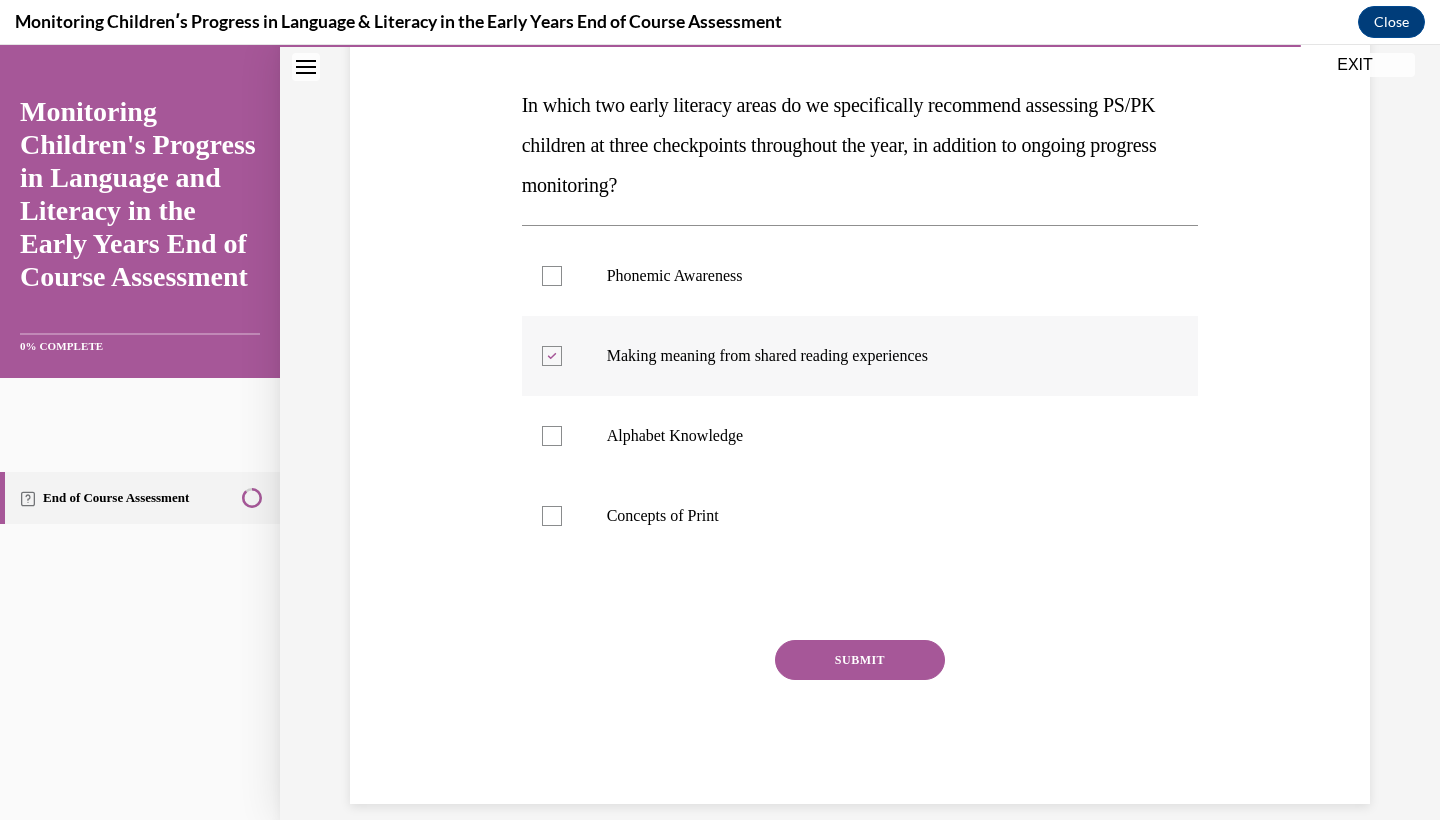
drag, startPoint x: 520, startPoint y: 390, endPoint x: 638, endPoint y: 394, distance: 118.0
click at [638, 394] on div "Question 15/16 In which two early literacy areas do we specifically recommend a…" at bounding box center [860, 378] width 687 height 852
click at [526, 398] on label "Alphabet Knowledge" at bounding box center [860, 436] width 677 height 80
click at [542, 426] on input "Alphabet Knowledge" at bounding box center [552, 436] width 20 height 20
checkbox input "true"
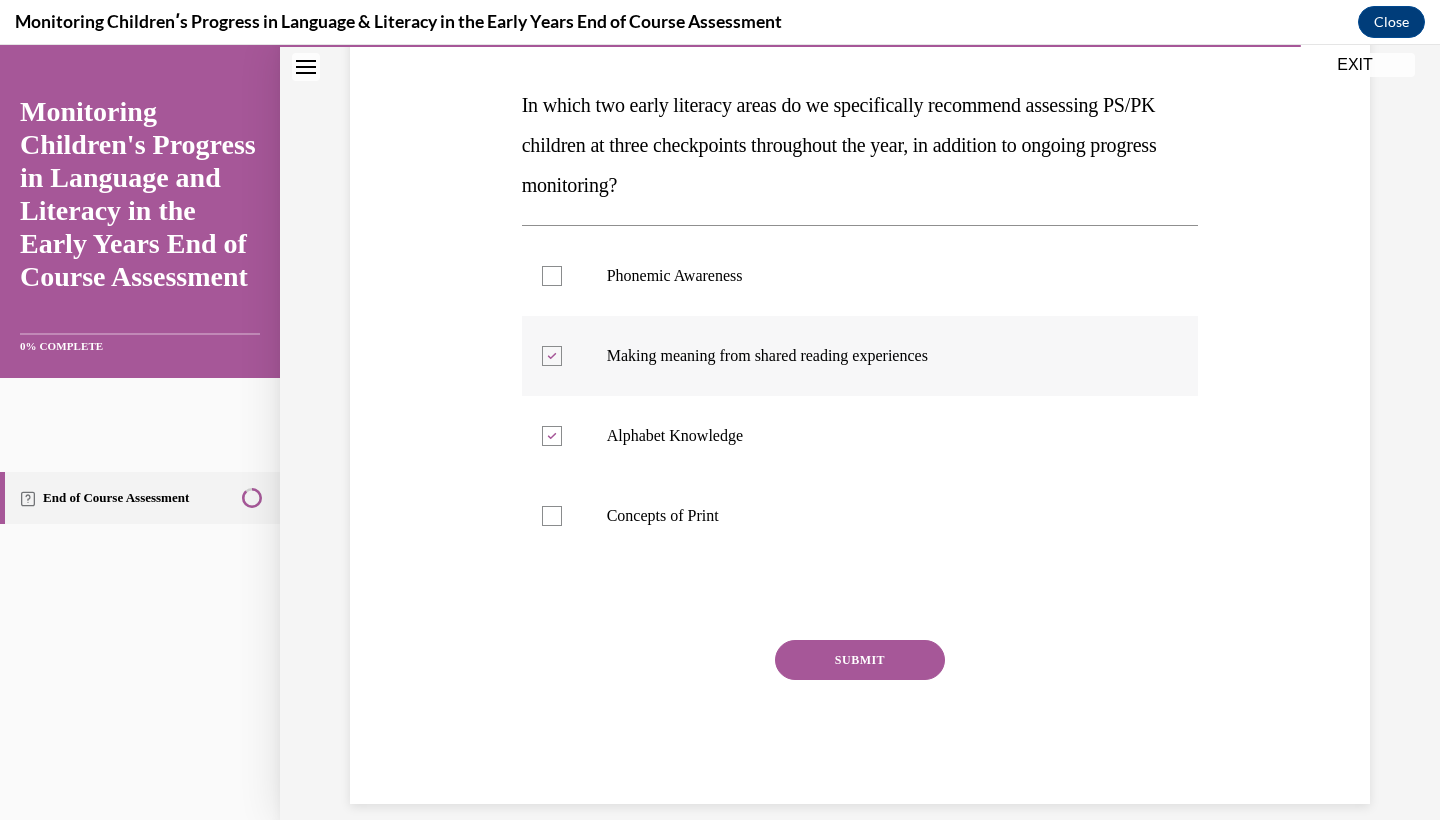
drag, startPoint x: 526, startPoint y: 398, endPoint x: 620, endPoint y: 374, distance: 97.0
click at [620, 374] on ul "Phonemic Awareness Making meaning from shared reading experiences Alphabet Know…" at bounding box center [860, 396] width 677 height 320
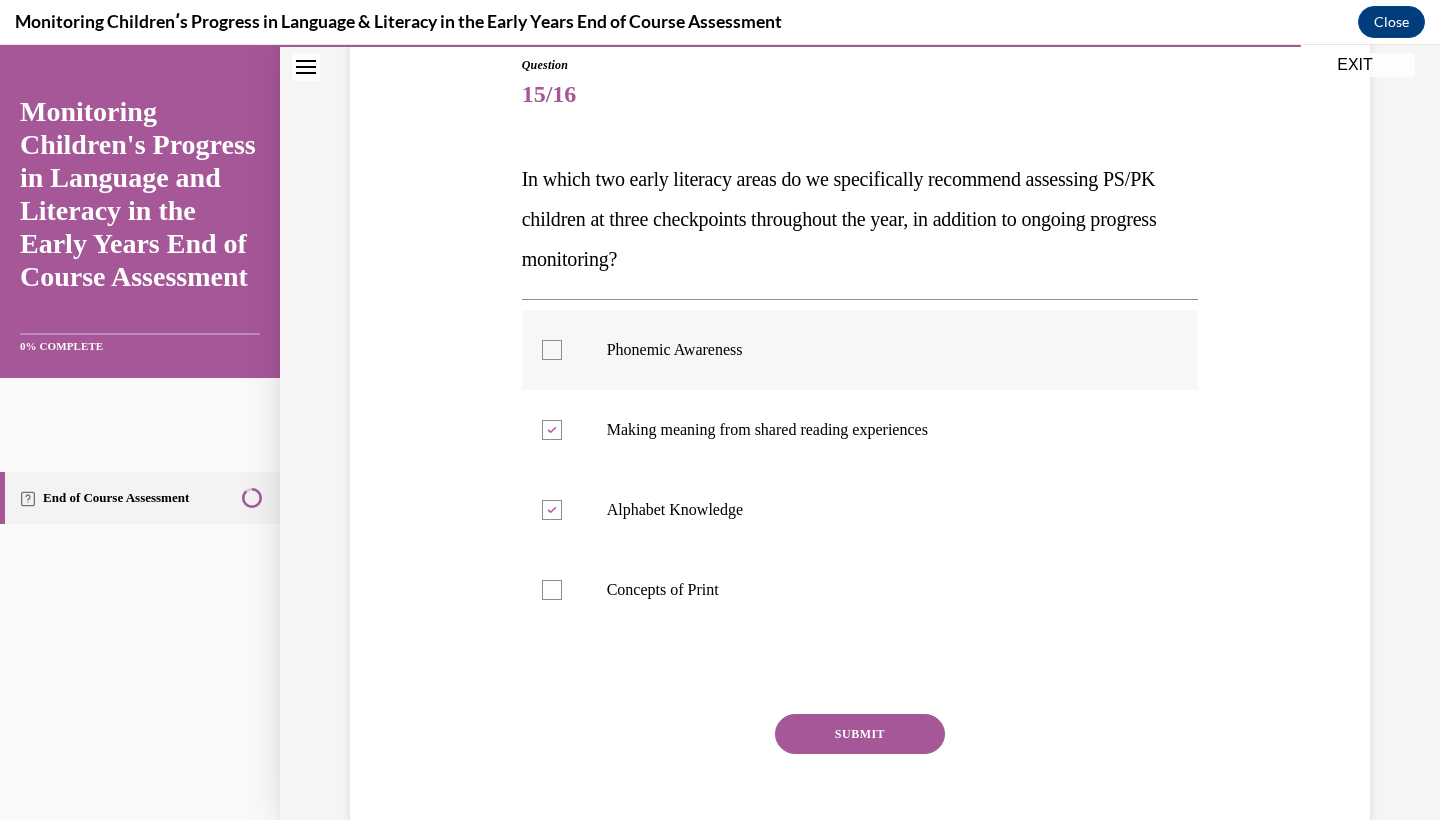
scroll to position [231, 0]
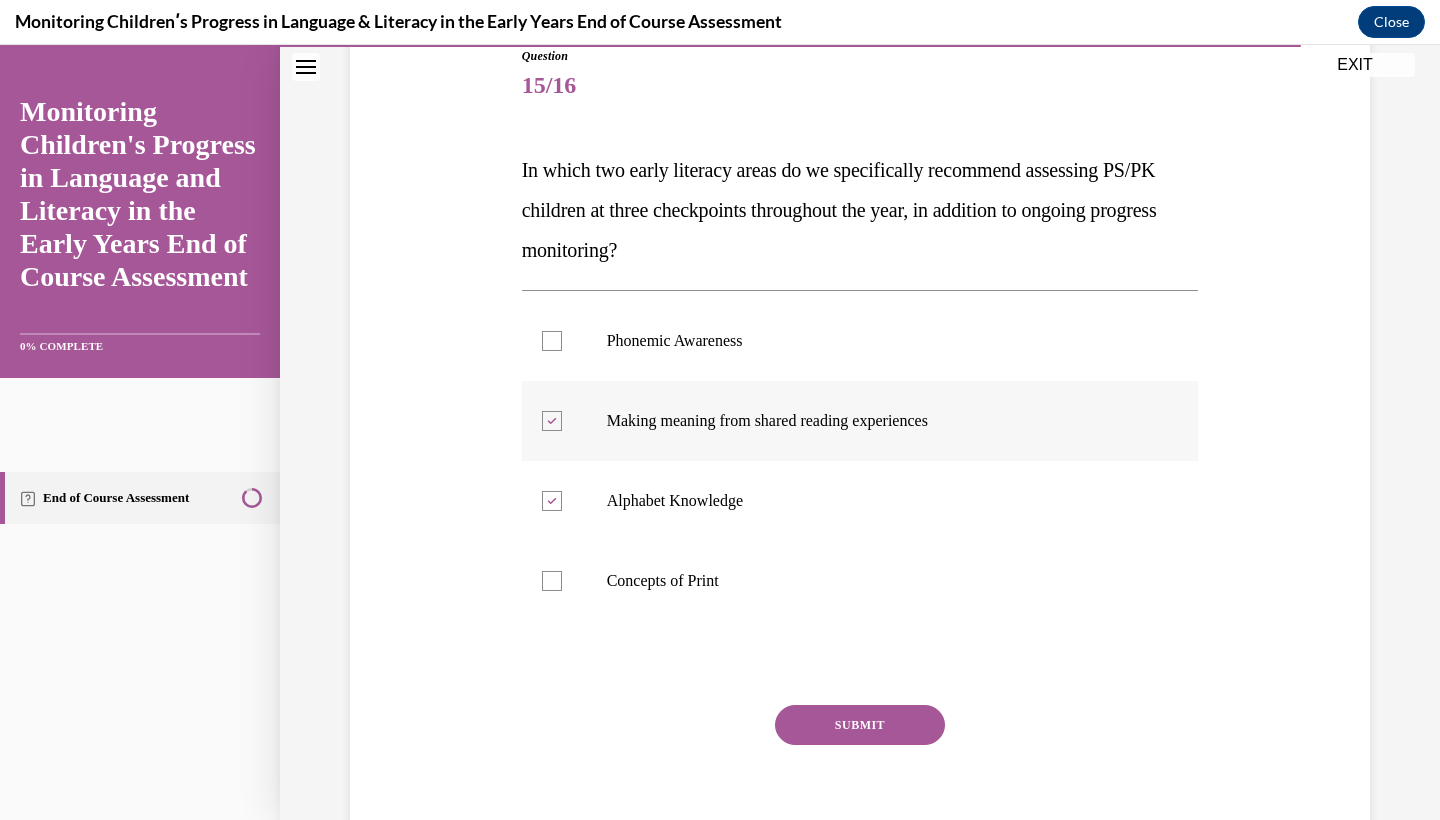
click at [963, 428] on p "Making meaning from shared reading experiences" at bounding box center [878, 421] width 542 height 20
click at [562, 428] on input "Making meaning from shared reading experiences" at bounding box center [552, 421] width 20 height 20
checkbox input "false"
click at [953, 478] on label "Alphabet Knowledge" at bounding box center [860, 501] width 677 height 80
click at [562, 491] on input "Alphabet Knowledge" at bounding box center [552, 501] width 20 height 20
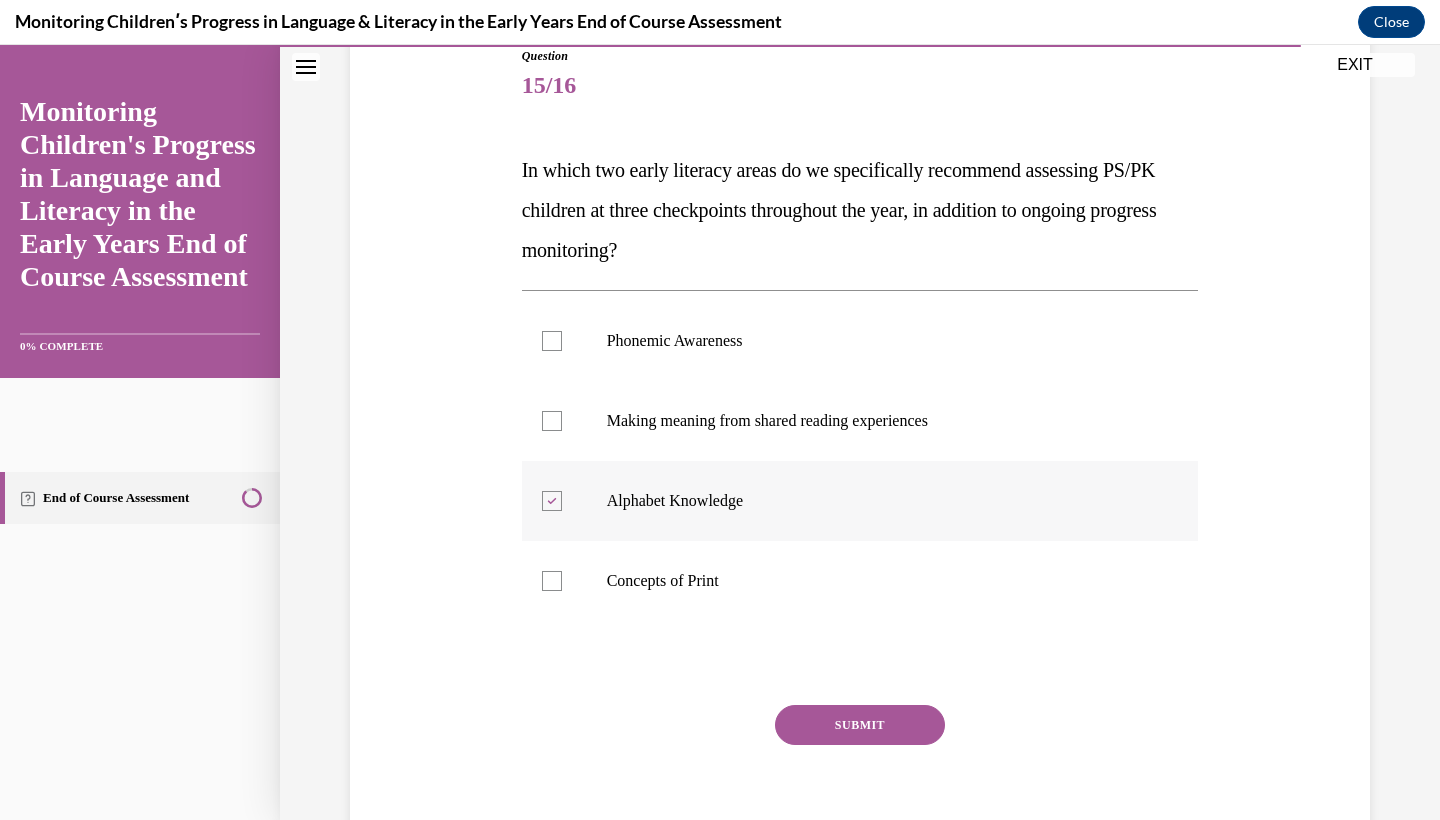
checkbox input "false"
click at [954, 364] on label "Phonemic Awareness" at bounding box center [860, 341] width 677 height 80
click at [562, 351] on input "Phonemic Awareness" at bounding box center [552, 341] width 20 height 20
checkbox input "true"
click at [913, 500] on p "Alphabet Knowledge" at bounding box center [878, 501] width 542 height 20
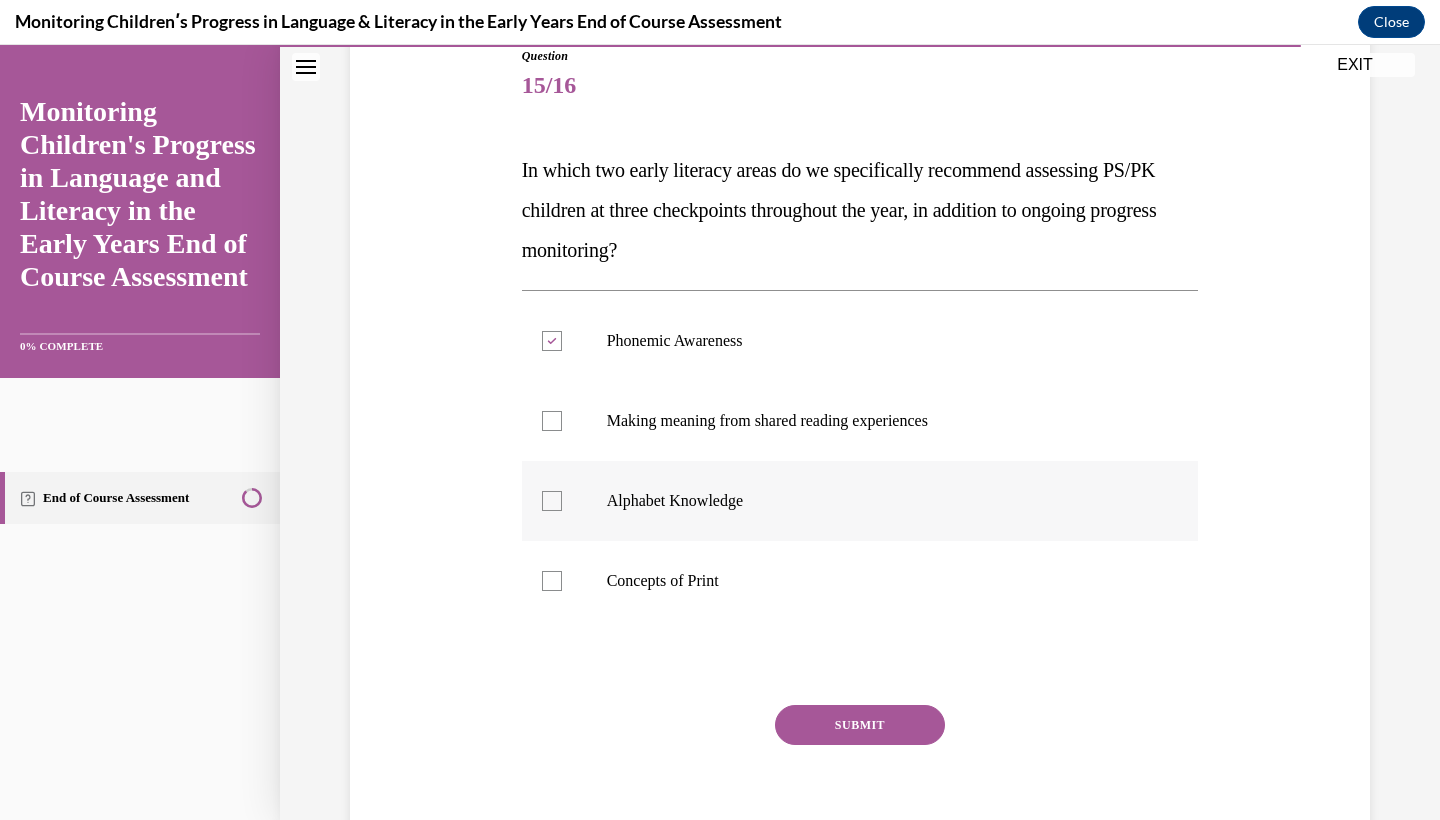
click at [562, 500] on input "Alphabet Knowledge" at bounding box center [552, 501] width 20 height 20
checkbox input "true"
click at [882, 701] on div "Question 15/16 In which two early literacy areas do we specifically recommend a…" at bounding box center [860, 458] width 677 height 822
click at [883, 733] on button "SUBMIT" at bounding box center [860, 725] width 170 height 40
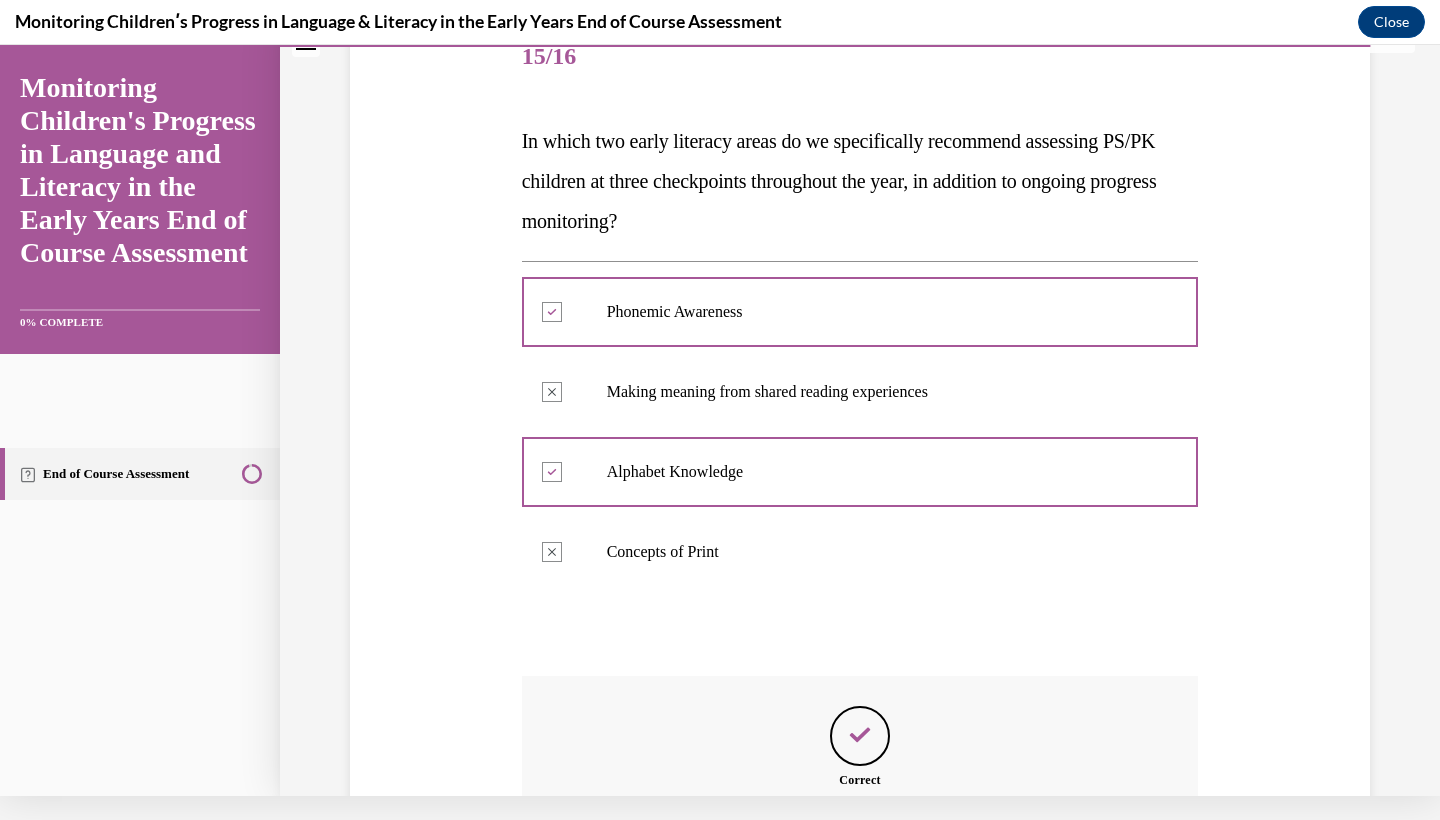
scroll to position [457, 0]
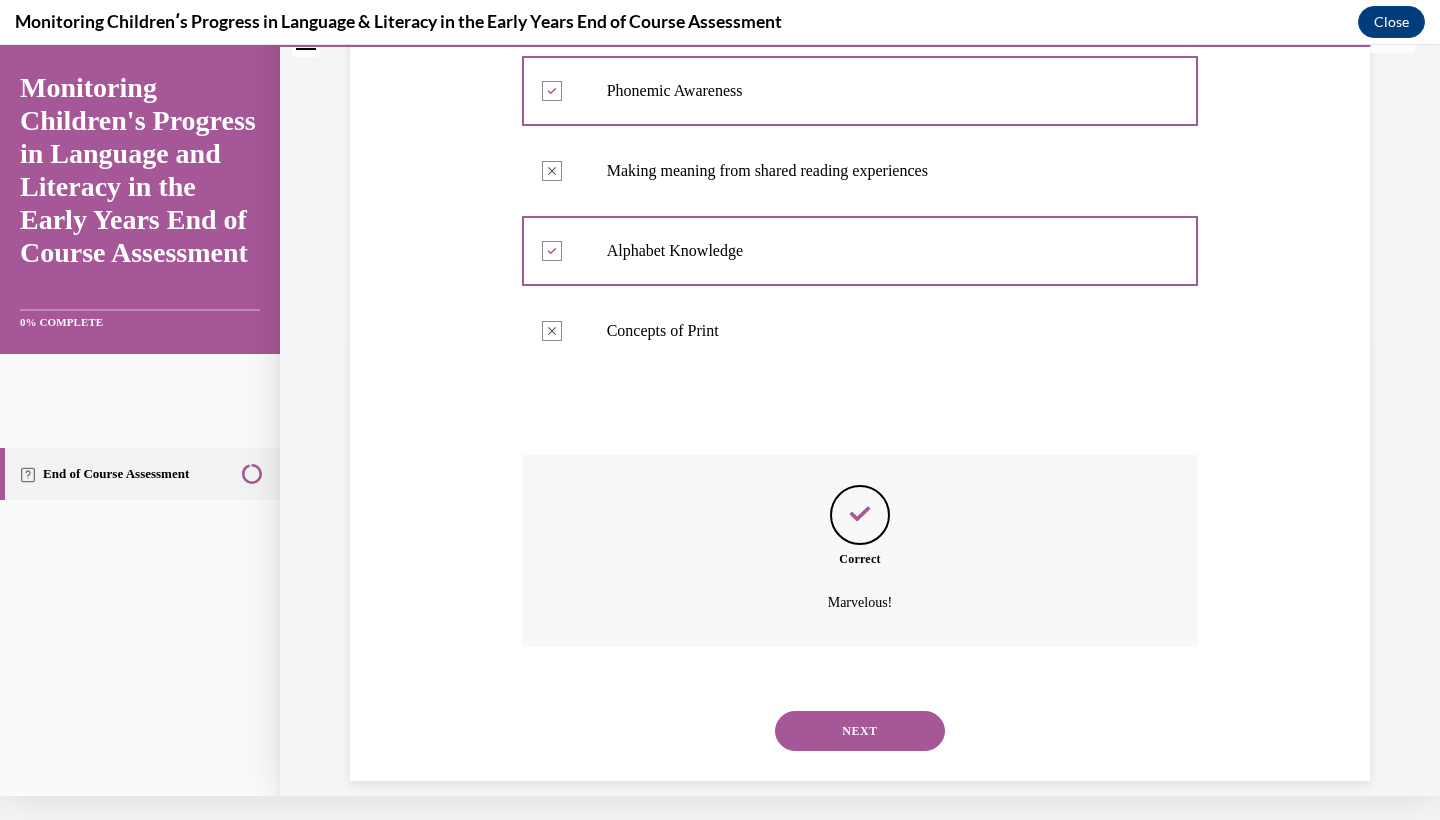
click at [878, 716] on button "NEXT" at bounding box center [860, 731] width 170 height 40
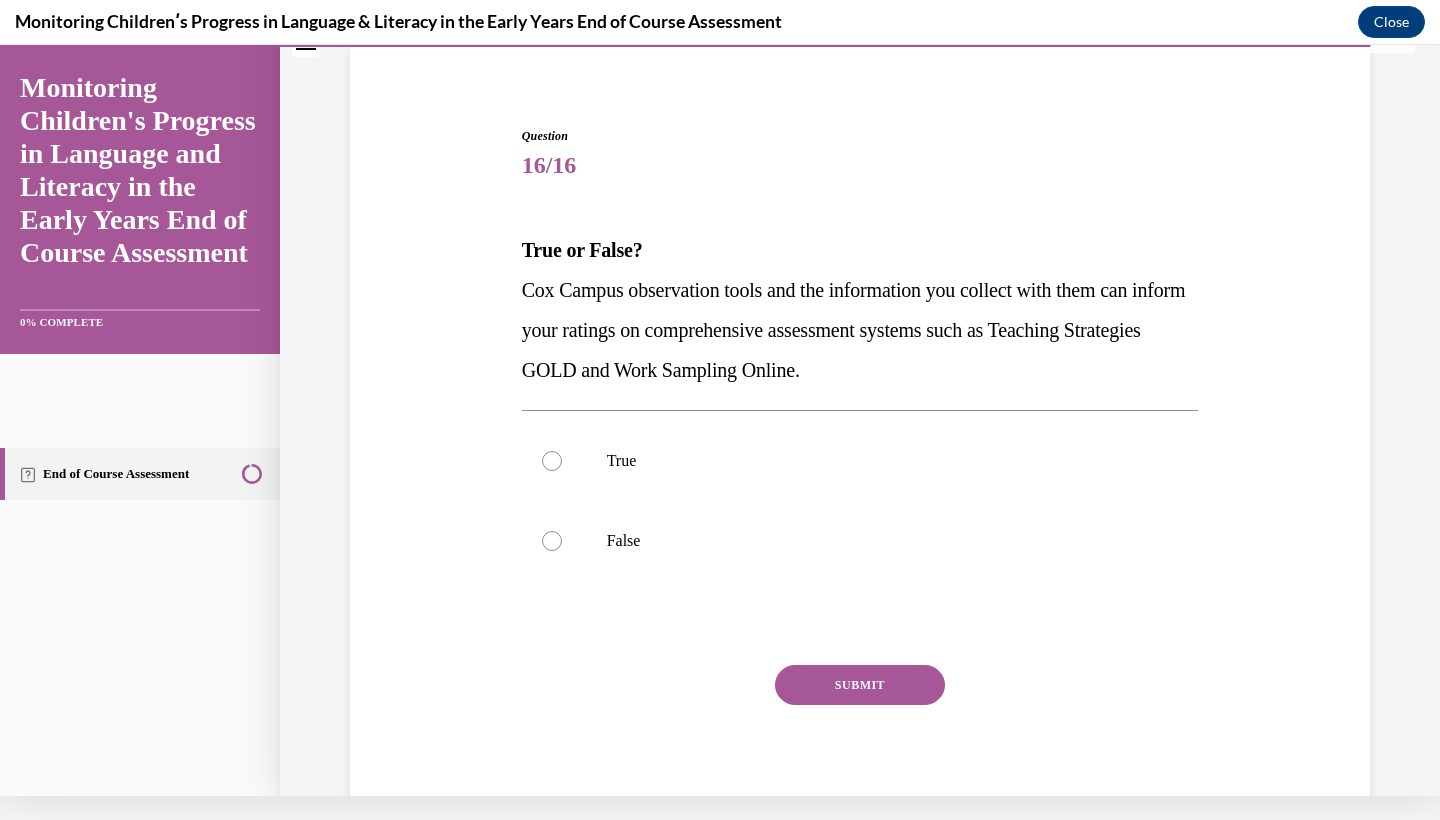
scroll to position [130, 0]
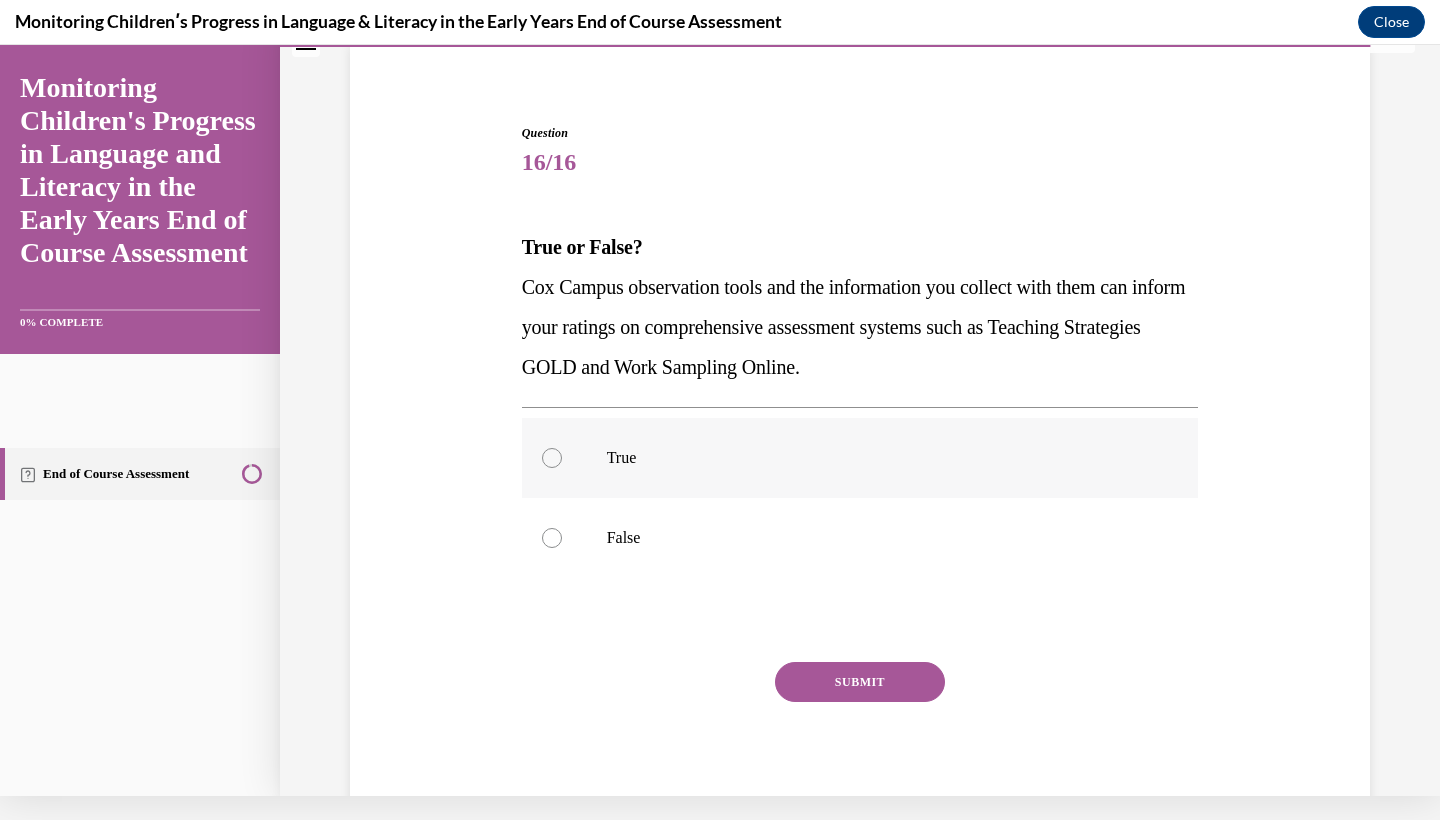
click at [826, 476] on label "True" at bounding box center [860, 458] width 677 height 80
click at [562, 468] on input "True" at bounding box center [552, 458] width 20 height 20
radio input "true"
click at [867, 687] on button "SUBMIT" at bounding box center [860, 682] width 170 height 40
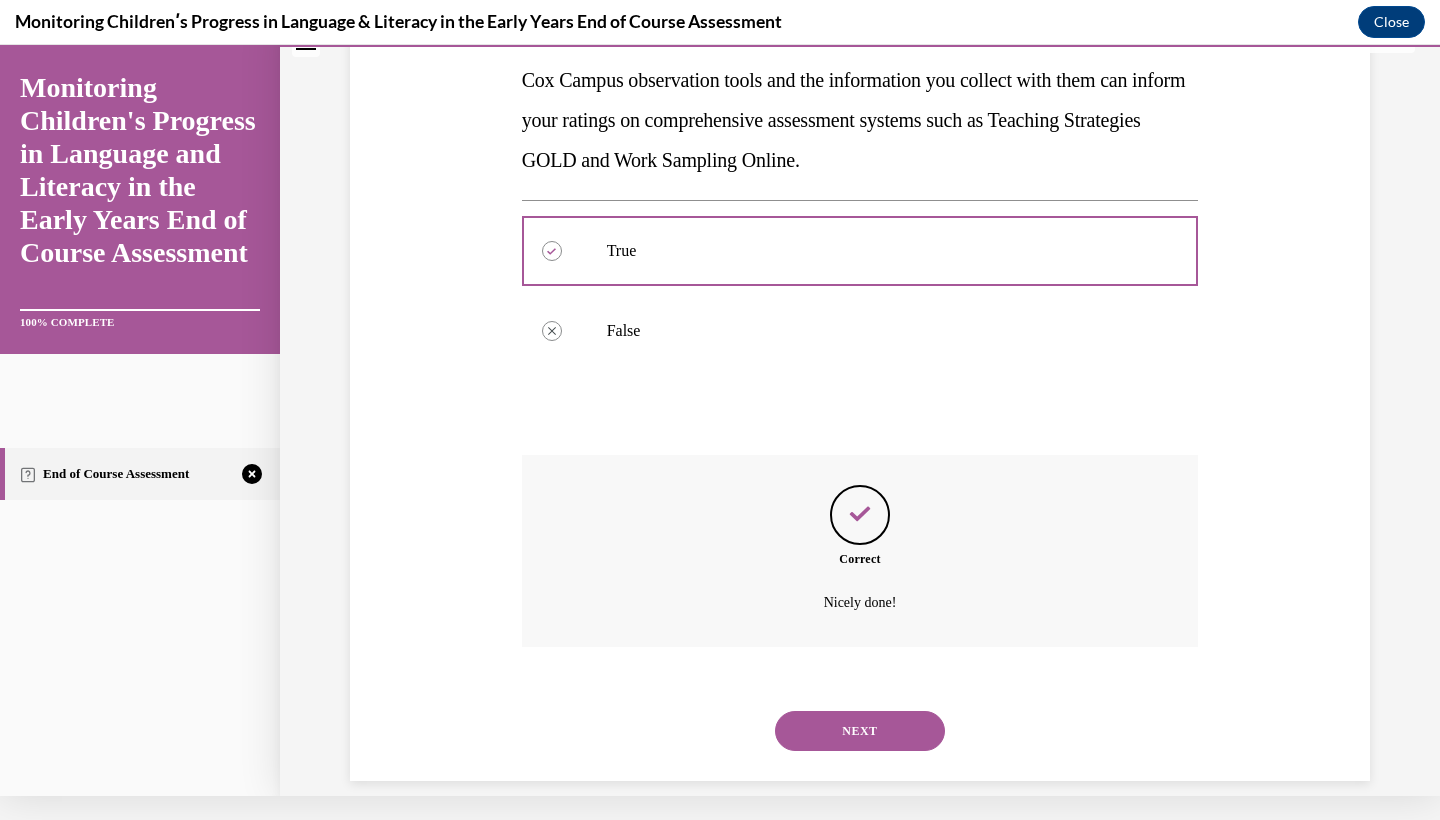
click at [869, 711] on button "NEXT" at bounding box center [860, 731] width 170 height 40
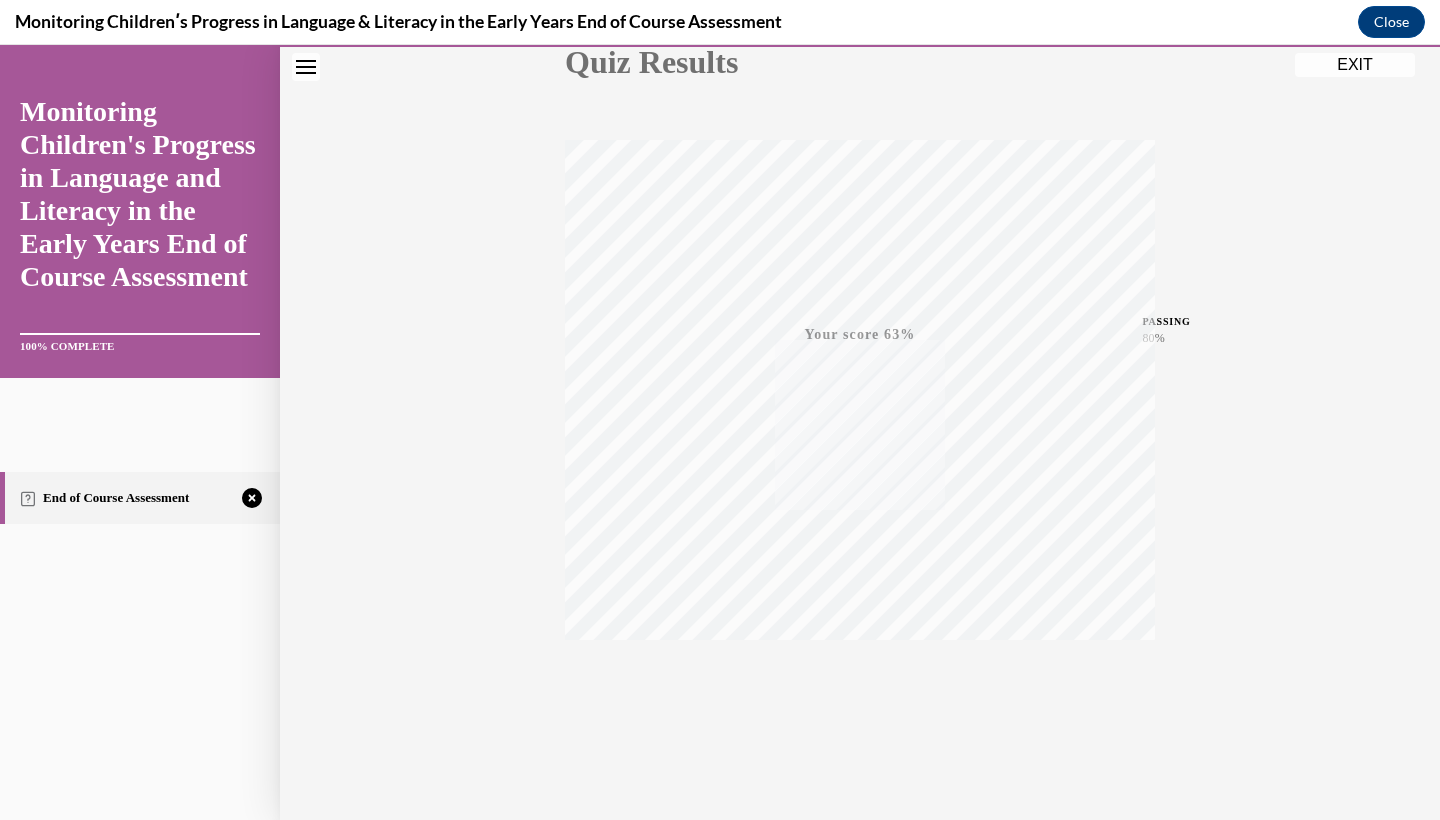
scroll to position [250, 0]
click at [854, 689] on icon "button" at bounding box center [860, 698] width 71 height 22
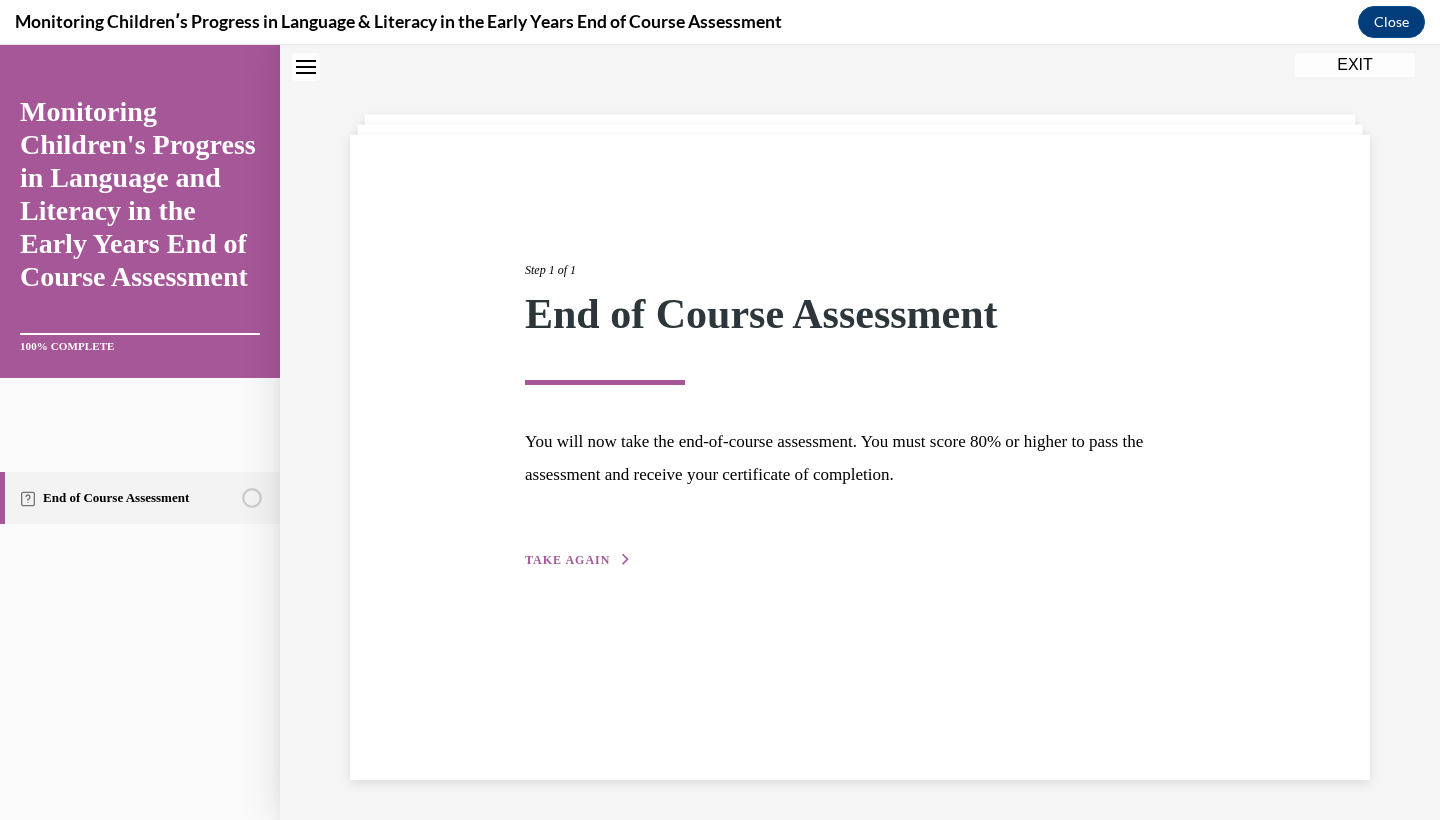
scroll to position [63, 0]
click at [561, 551] on button "TAKE AGAIN" at bounding box center [578, 560] width 107 height 18
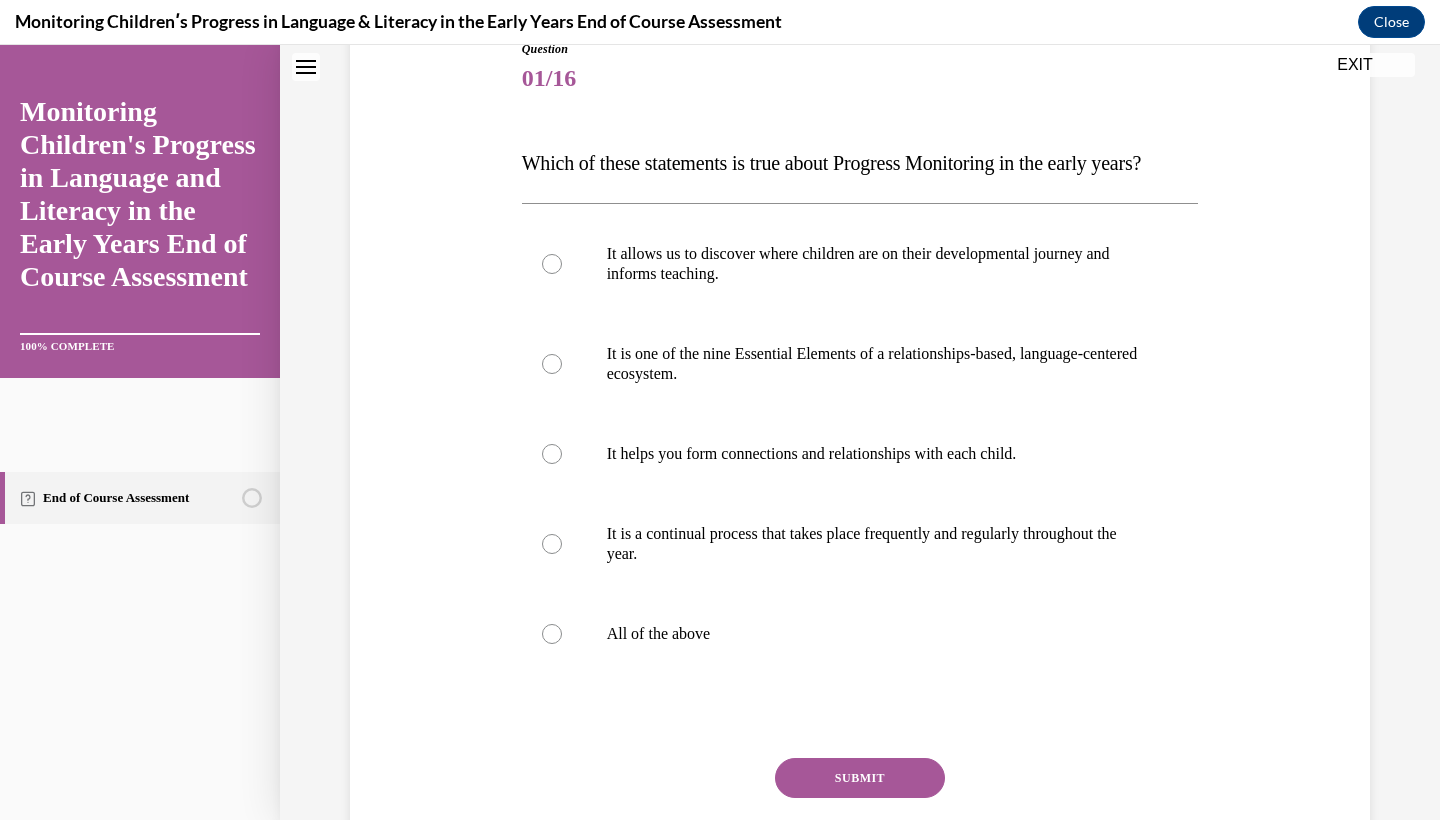
scroll to position [248, 0]
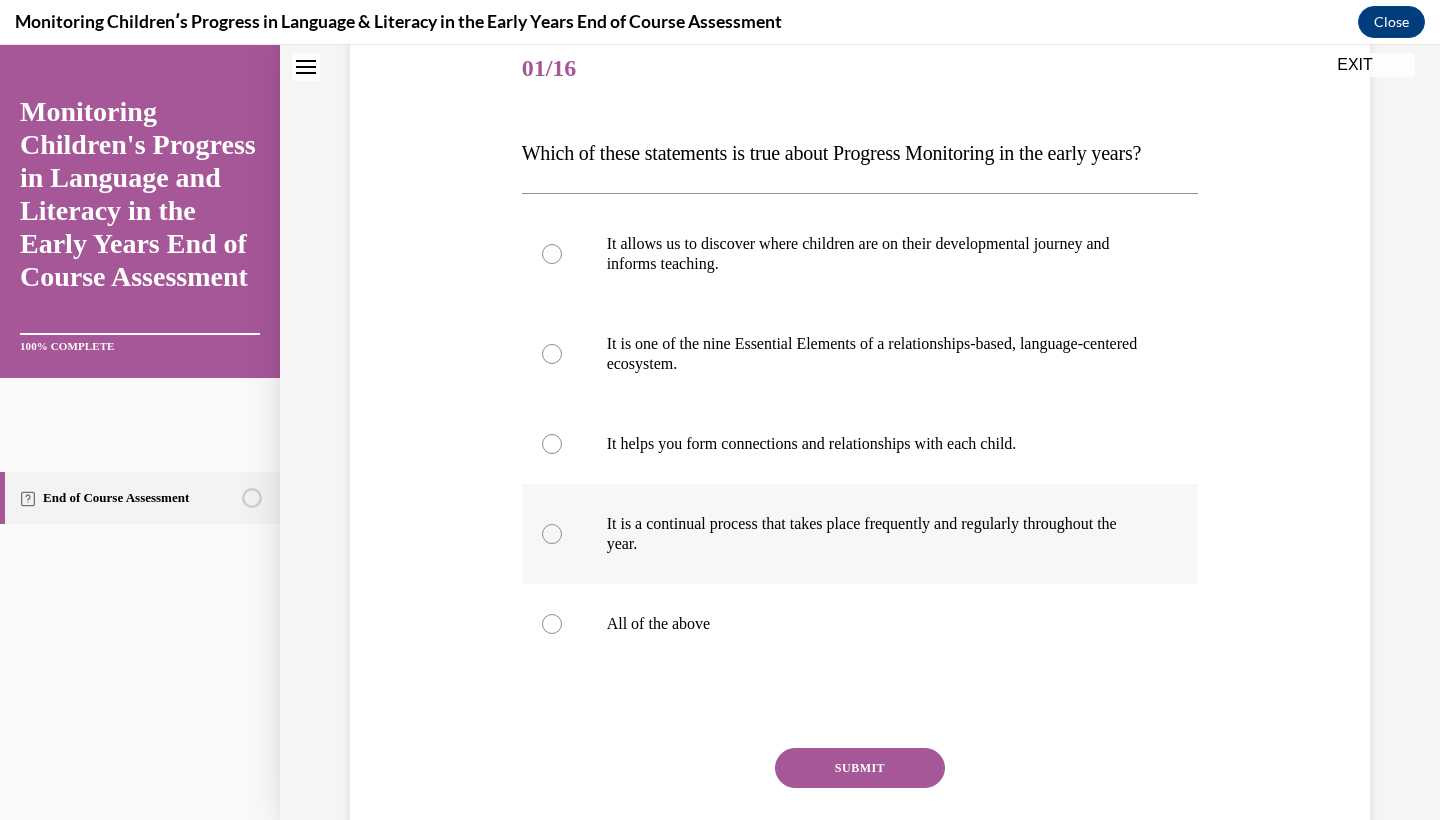
click at [607, 584] on label "It is a continual process that takes place frequently and regularly throughout …" at bounding box center [860, 534] width 677 height 100
click at [562, 544] on input "It is a continual process that takes place frequently and regularly throughout …" at bounding box center [552, 534] width 20 height 20
radio input "true"
click at [613, 664] on label "All of the above" at bounding box center [860, 624] width 677 height 80
click at [562, 634] on input "All of the above" at bounding box center [552, 624] width 20 height 20
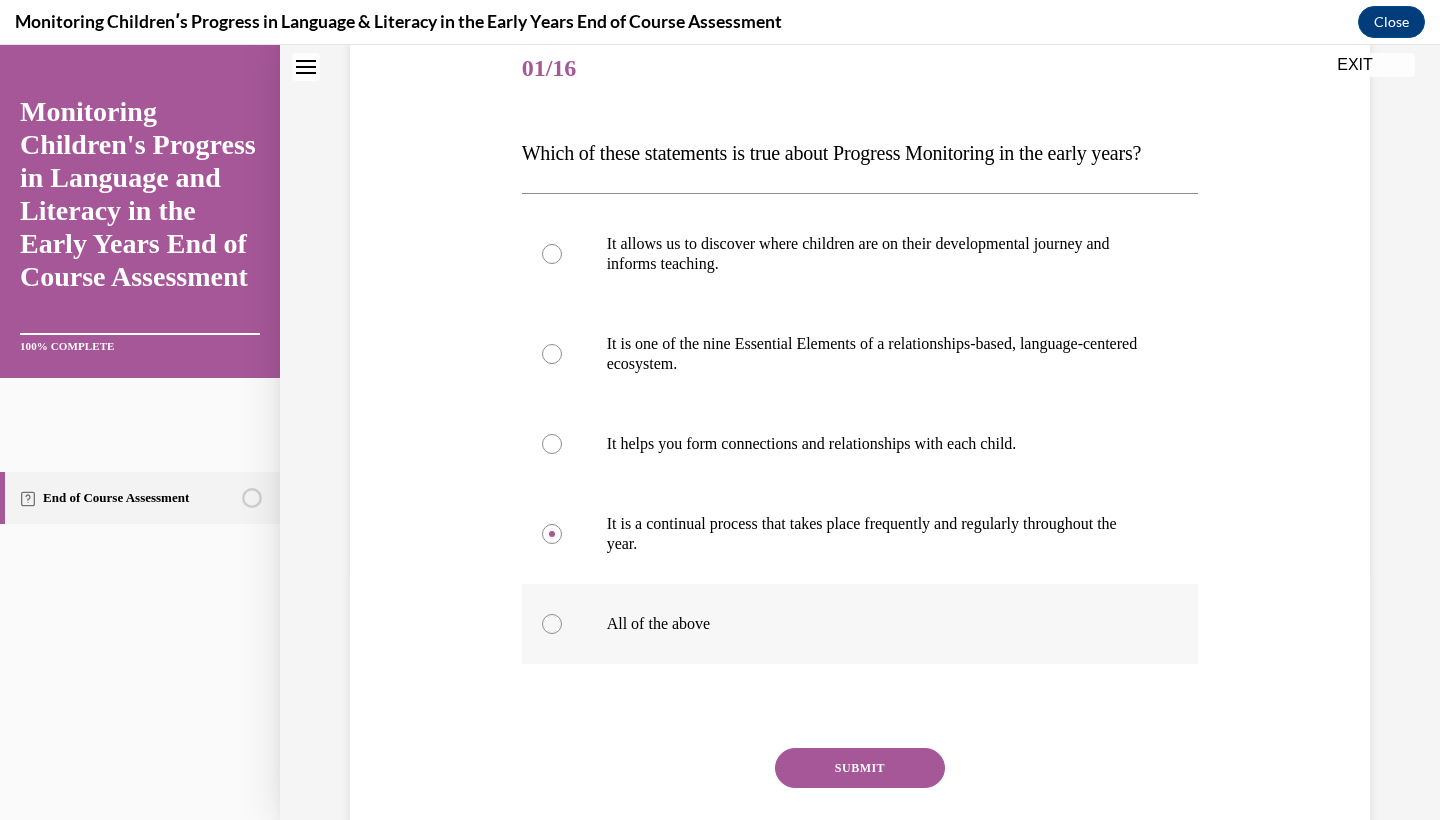
radio input "true"
click at [872, 788] on button "SUBMIT" at bounding box center [860, 768] width 170 height 40
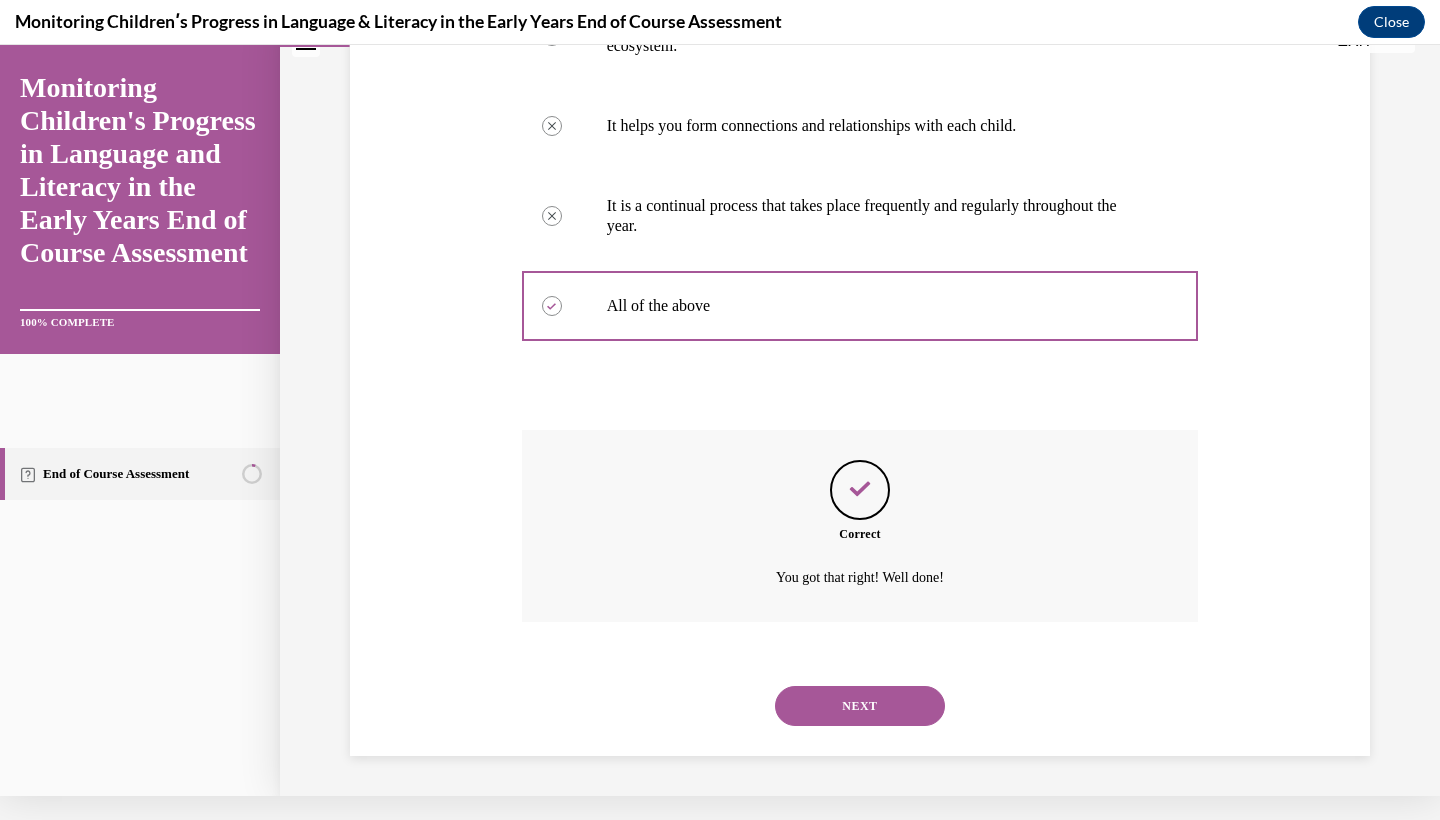
click at [847, 710] on button "NEXT" at bounding box center [860, 706] width 170 height 40
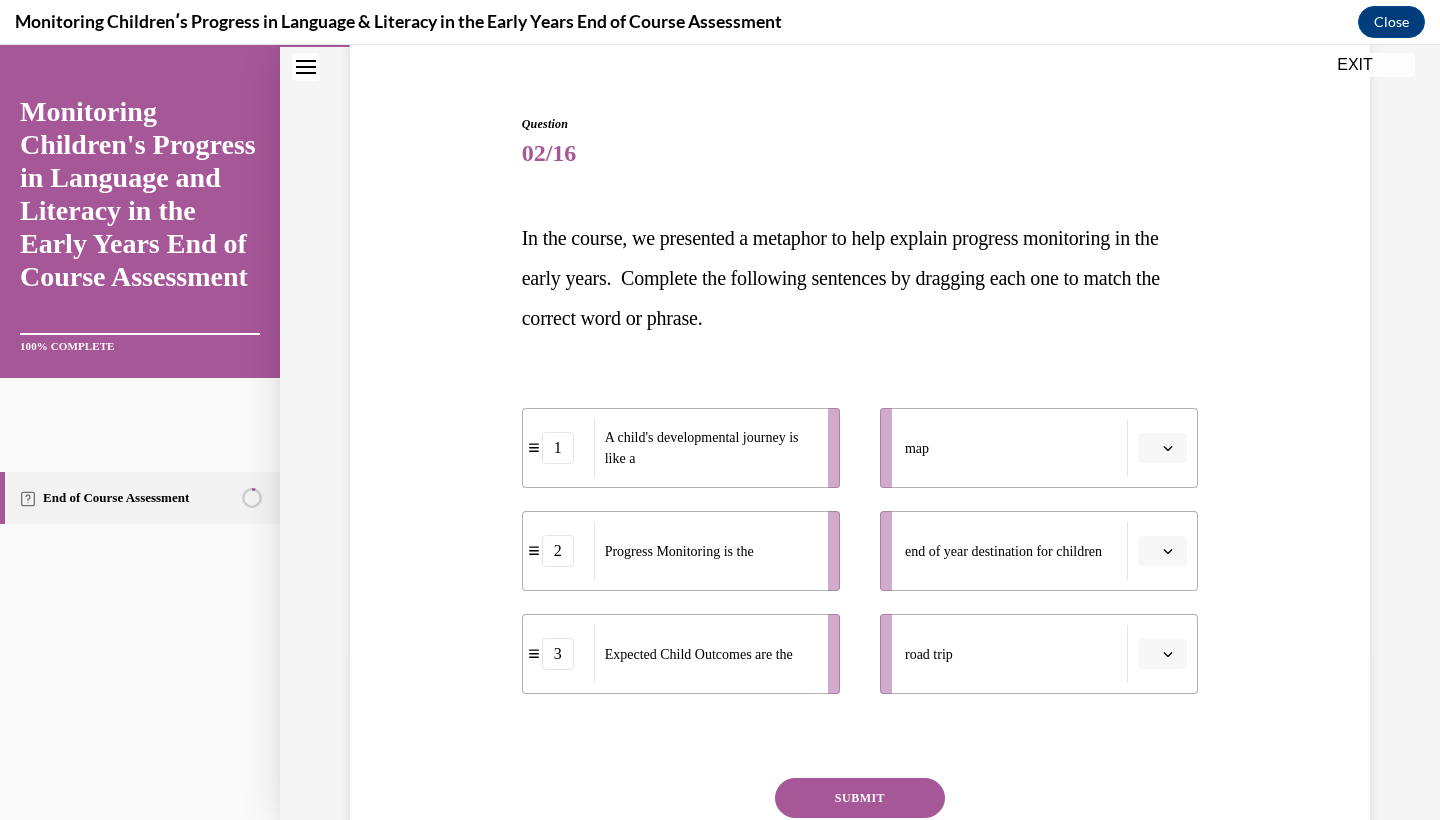
scroll to position [179, 0]
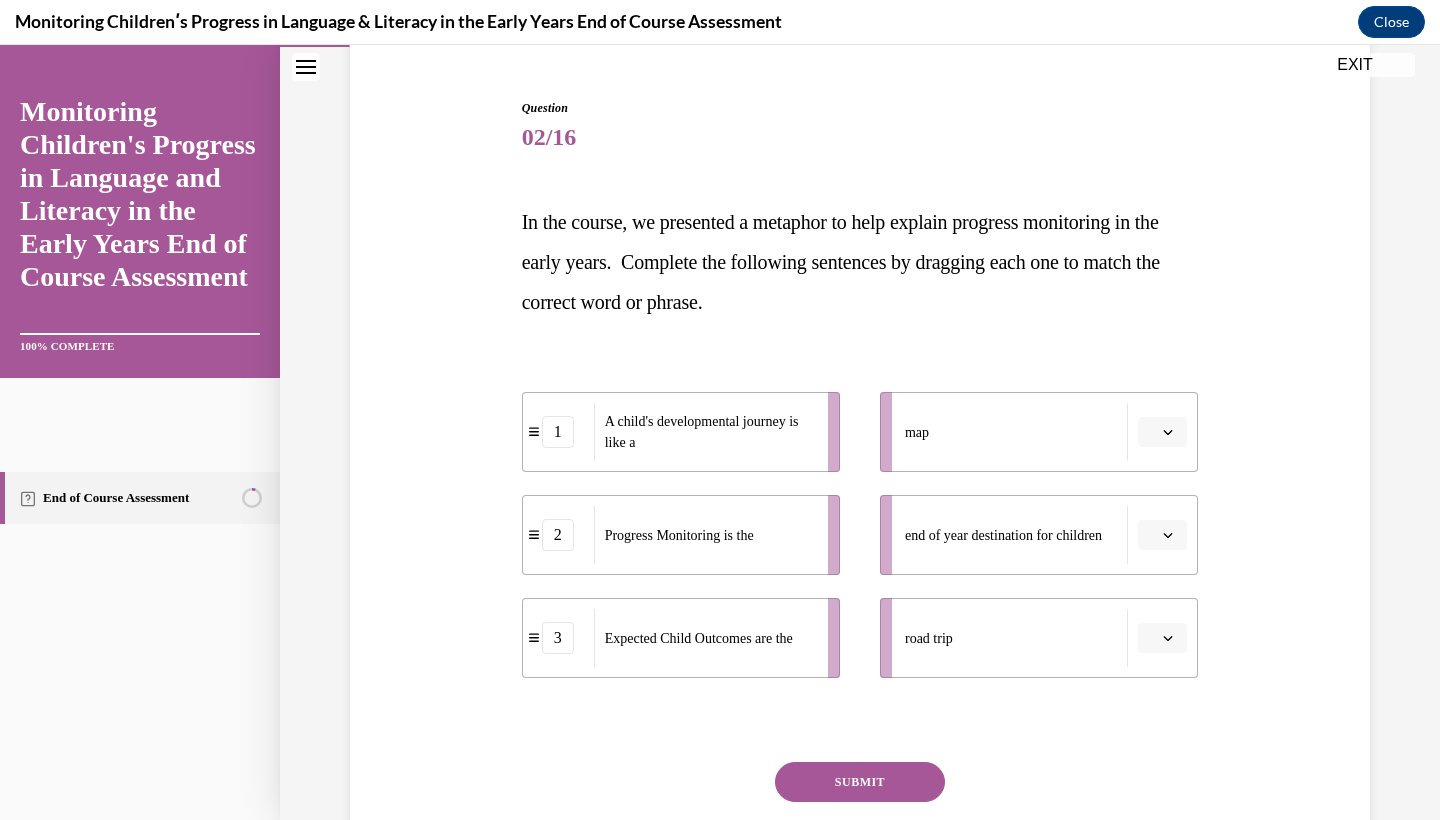
drag, startPoint x: 769, startPoint y: 644, endPoint x: 800, endPoint y: 463, distance: 183.6
click at [793, 631] on span "Expected Child Outcomes are the" at bounding box center [699, 638] width 188 height 15
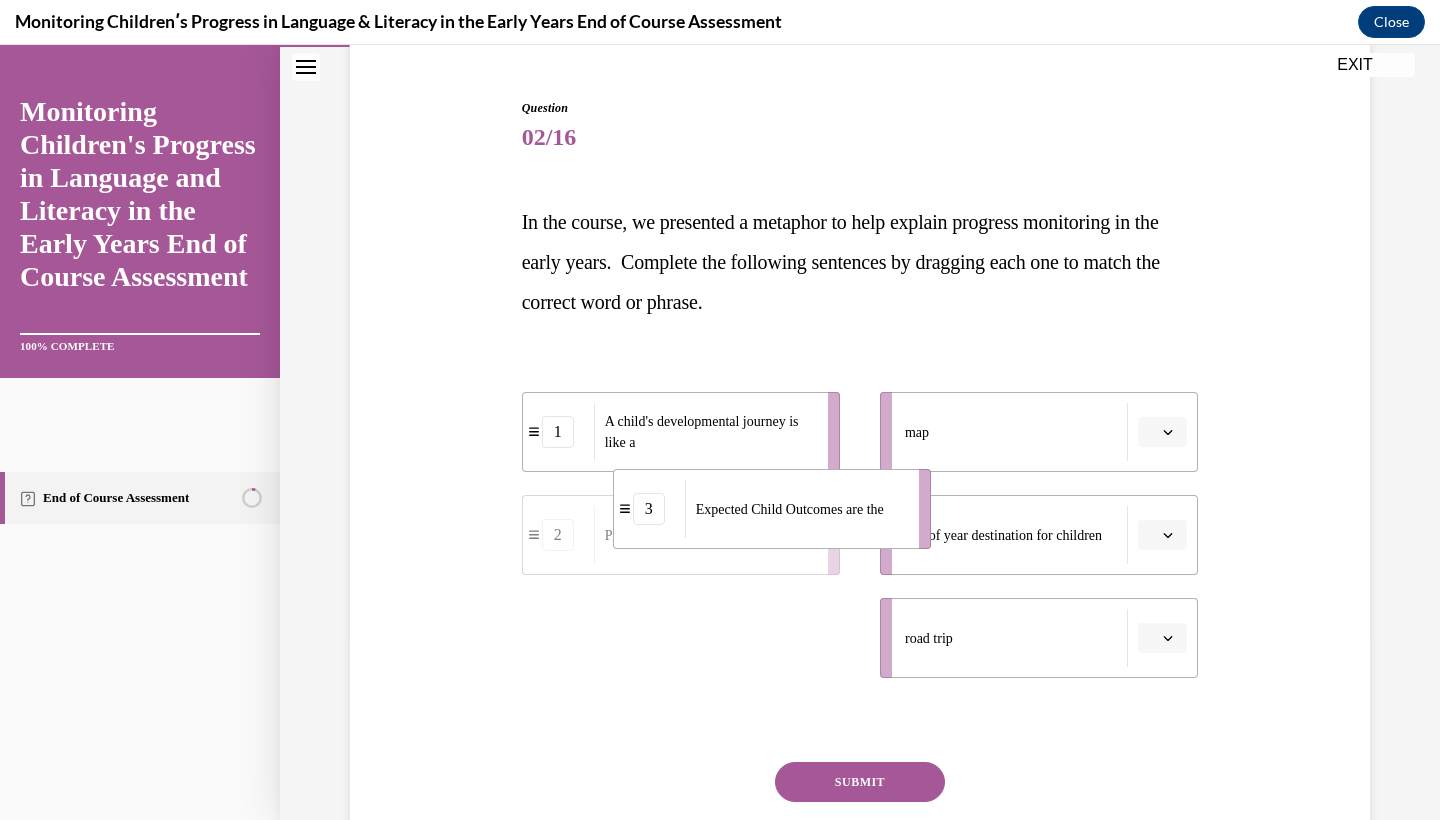
drag, startPoint x: 775, startPoint y: 650, endPoint x: 866, endPoint y: 520, distance: 158.6
click at [866, 520] on div "Expected Child Outcomes are the" at bounding box center [795, 509] width 221 height 58
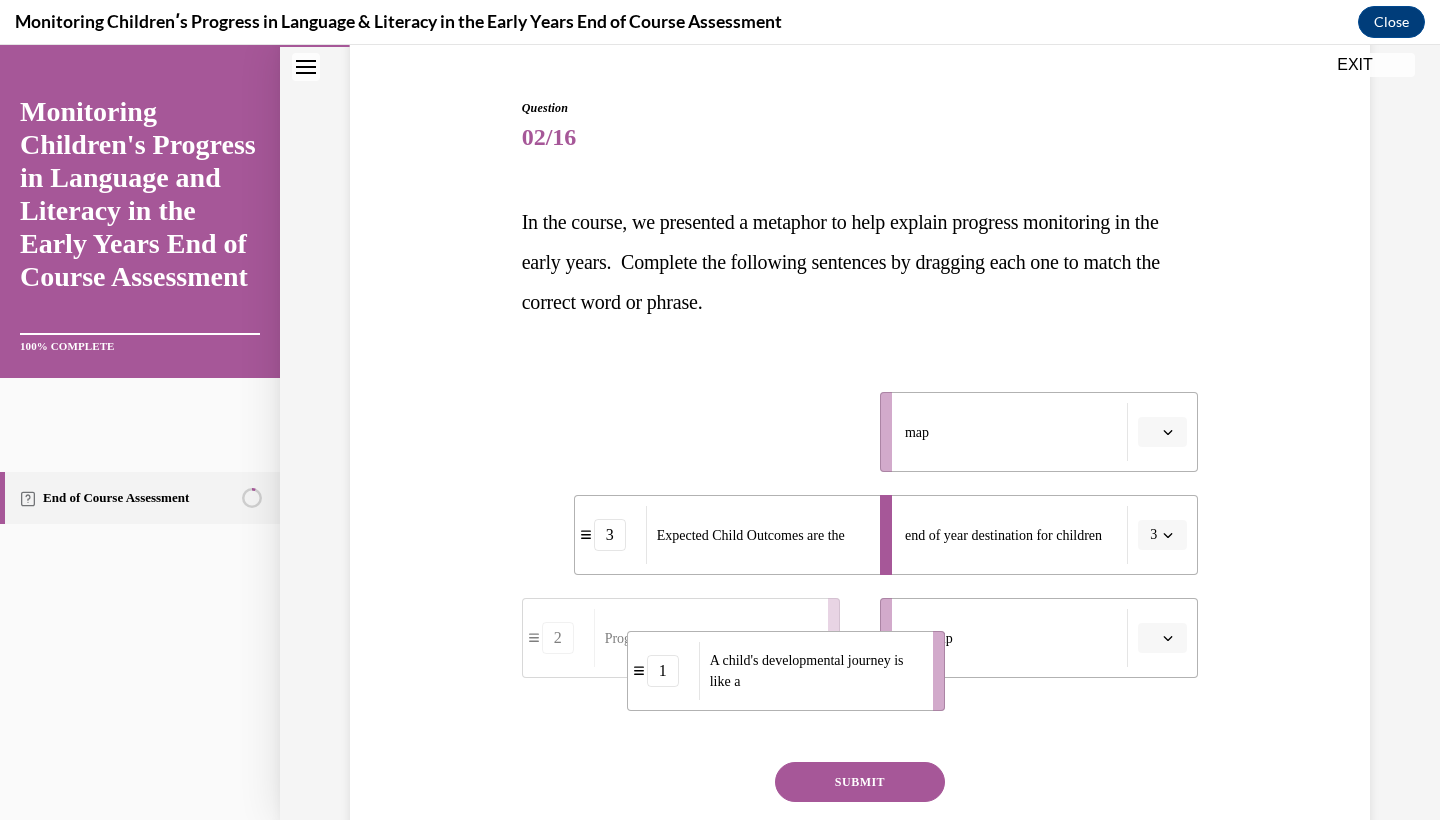
drag, startPoint x: 740, startPoint y: 435, endPoint x: 847, endPoint y: 676, distance: 263.6
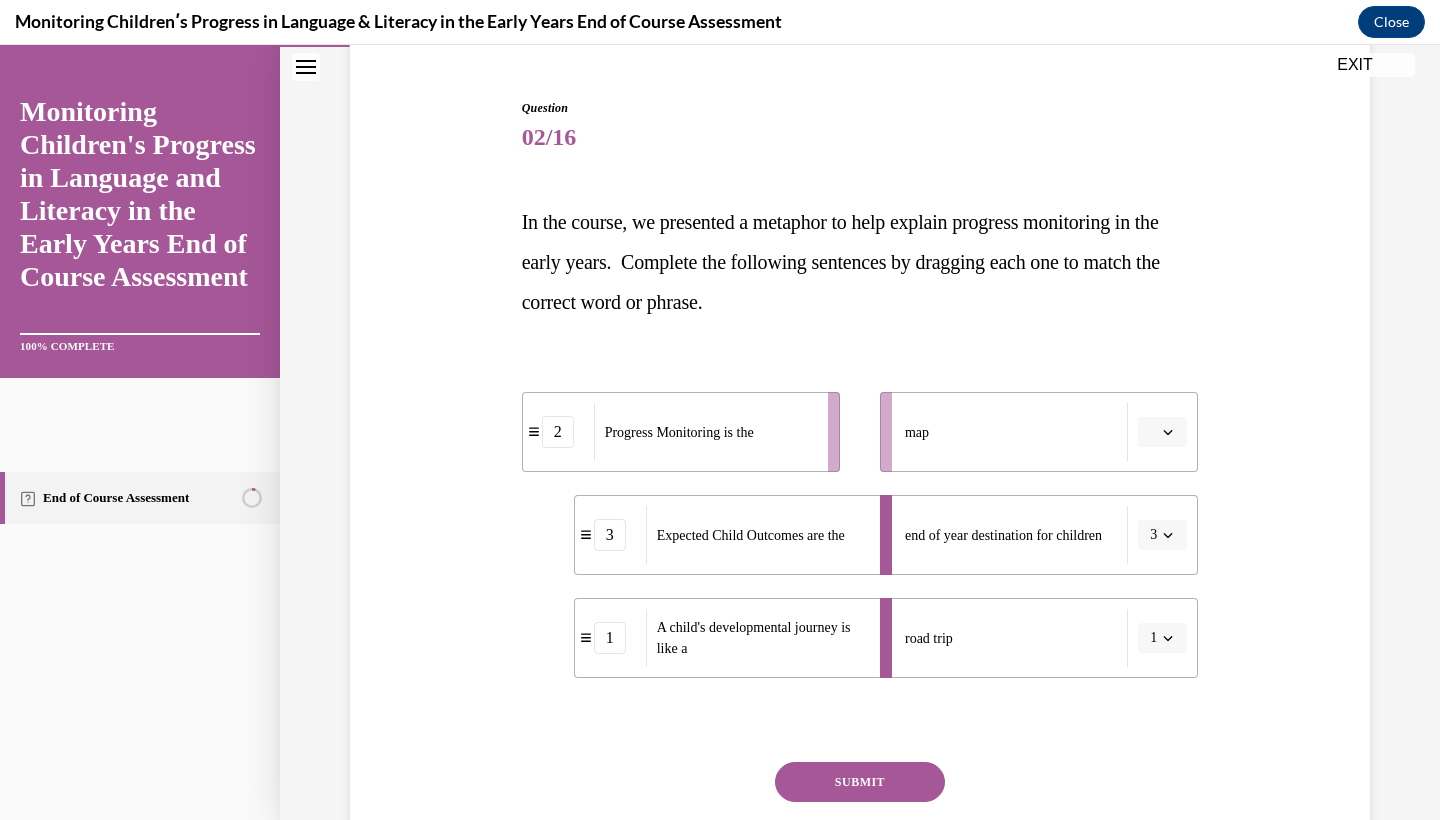
drag, startPoint x: 749, startPoint y: 456, endPoint x: 797, endPoint y: 456, distance: 48.0
click at [796, 456] on div "Progress Monitoring is the" at bounding box center [704, 432] width 221 height 58
click at [904, 790] on button "SUBMIT" at bounding box center [860, 782] width 170 height 40
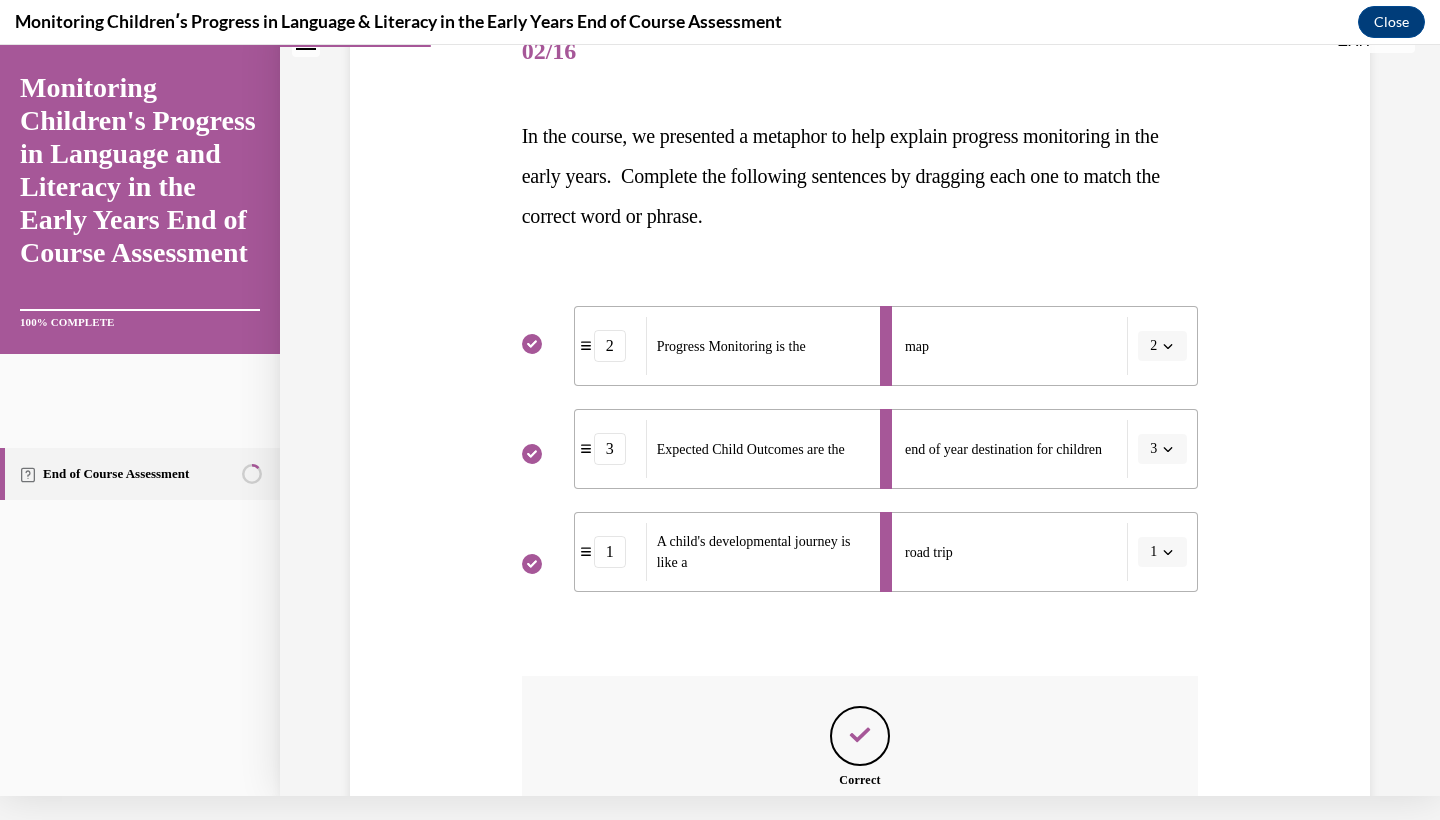
scroll to position [462, 0]
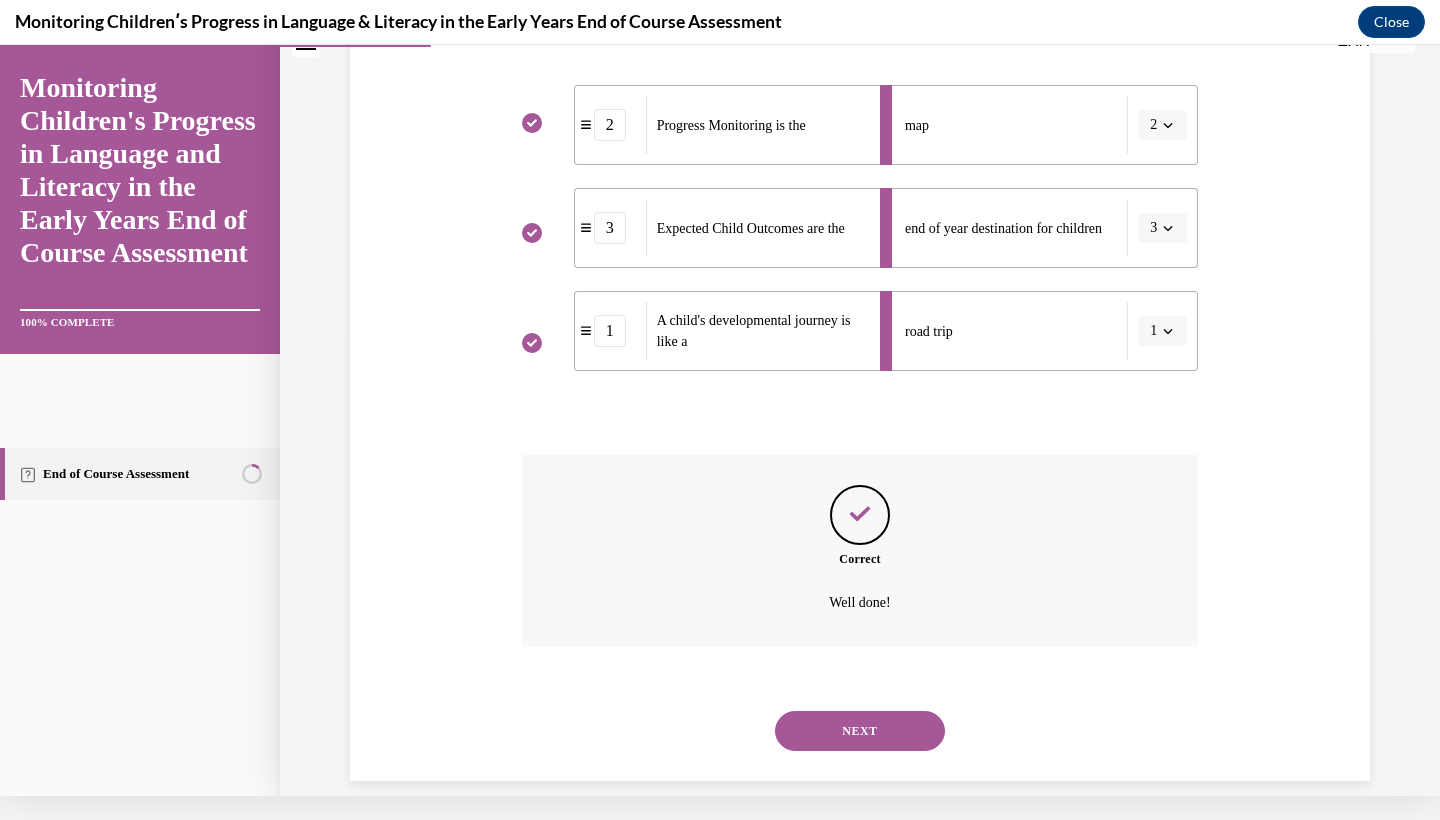
click at [893, 719] on button "NEXT" at bounding box center [860, 731] width 170 height 40
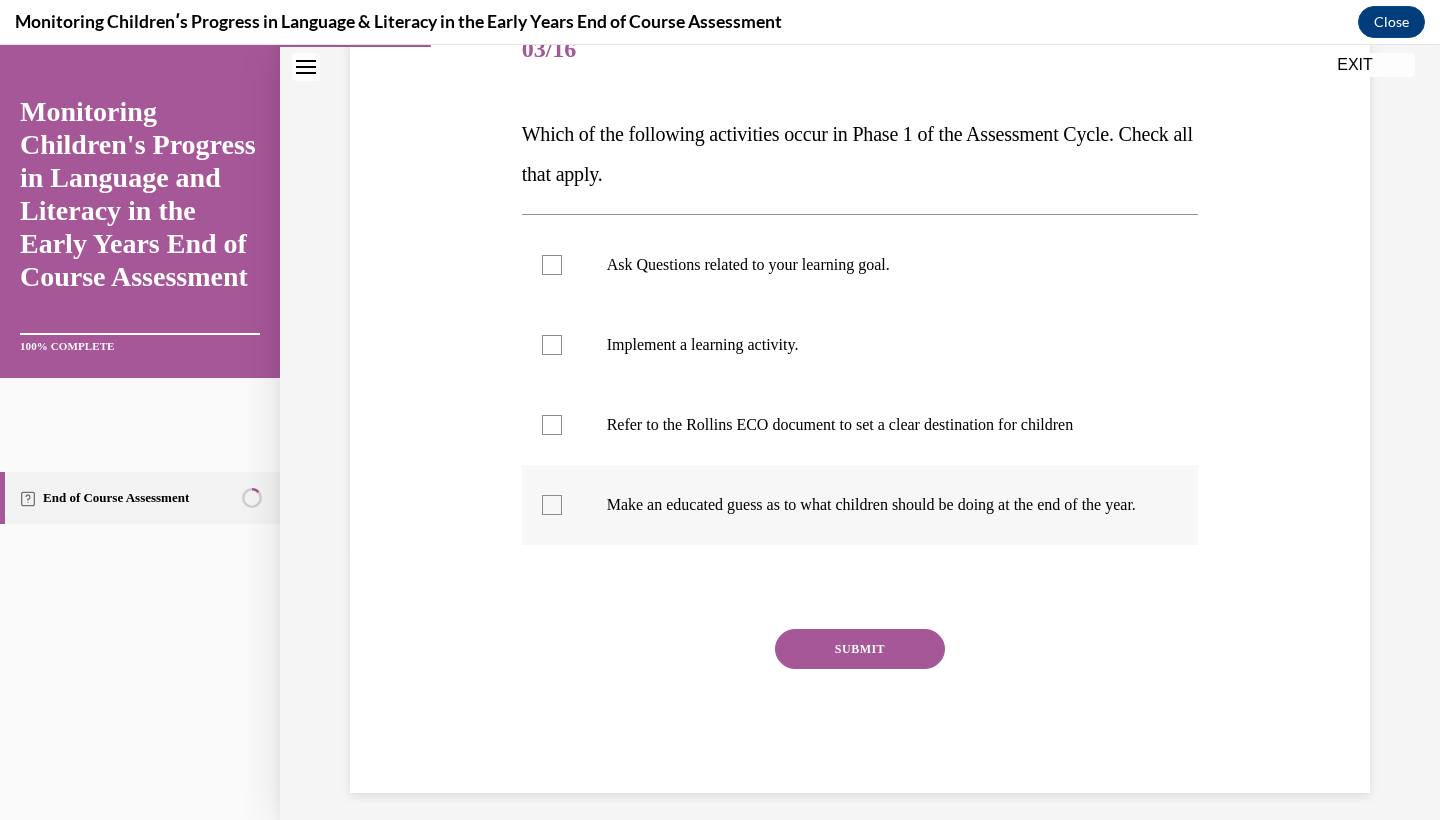
drag, startPoint x: 525, startPoint y: 169, endPoint x: 887, endPoint y: 513, distance: 499.2
click at [887, 513] on div "Question 03/16 Which of the following activities occur in Phase 1 of the Assess…" at bounding box center [860, 402] width 677 height 782
click at [543, 158] on p "Which of the following activities occur in Phase 1 of the Assessment Cycle. Che…" at bounding box center [860, 154] width 677 height 80
drag, startPoint x: 512, startPoint y: 163, endPoint x: 785, endPoint y: 355, distance: 333.7
click at [785, 355] on div "Question 03/16 Which of the following activities occur in Phase 1 of the Assess…" at bounding box center [860, 372] width 1030 height 842
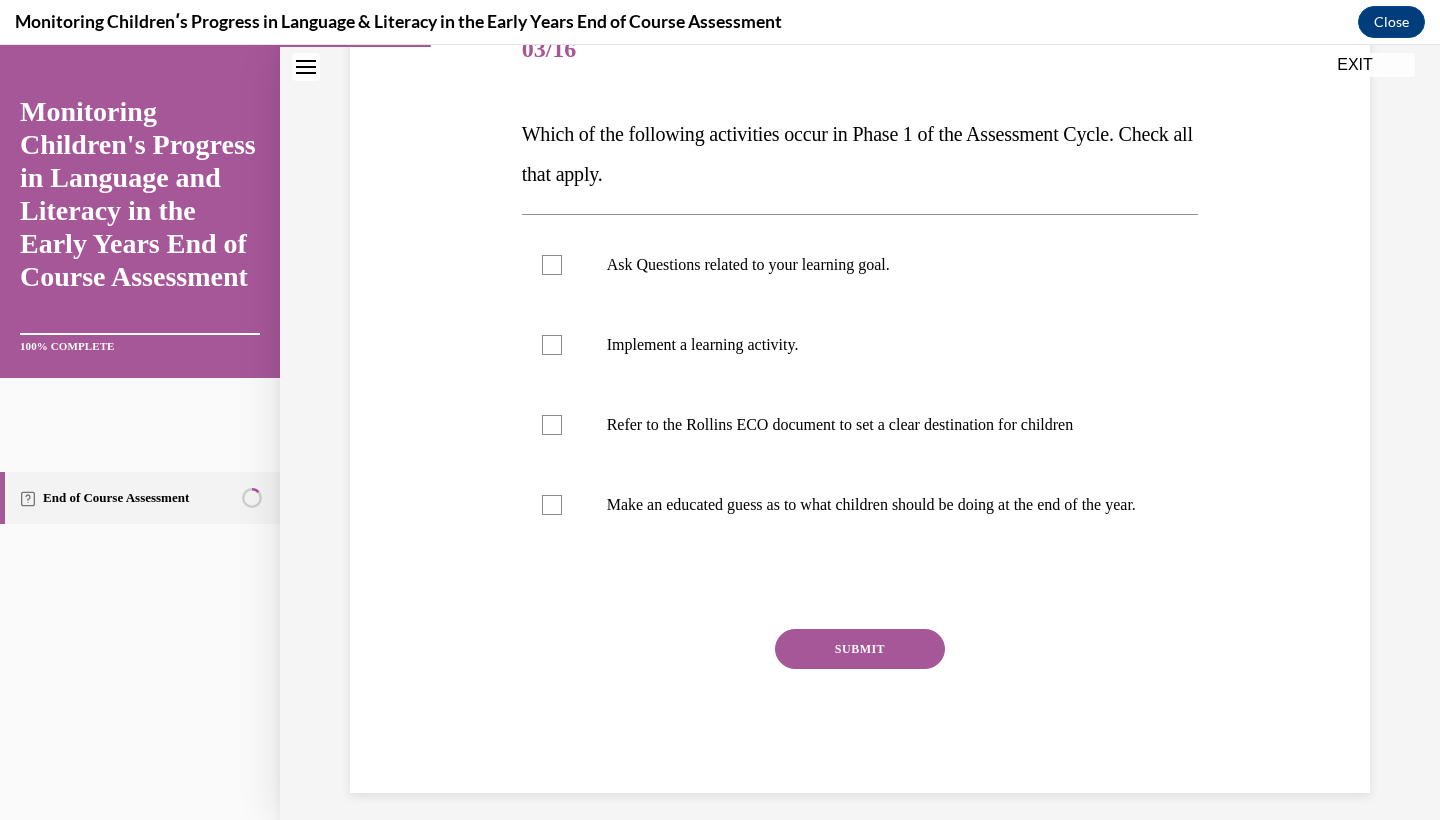
click at [562, 136] on span "Which of the following activities occur in Phase 1 of the Assessment Cycle. Che…" at bounding box center [857, 154] width 671 height 62
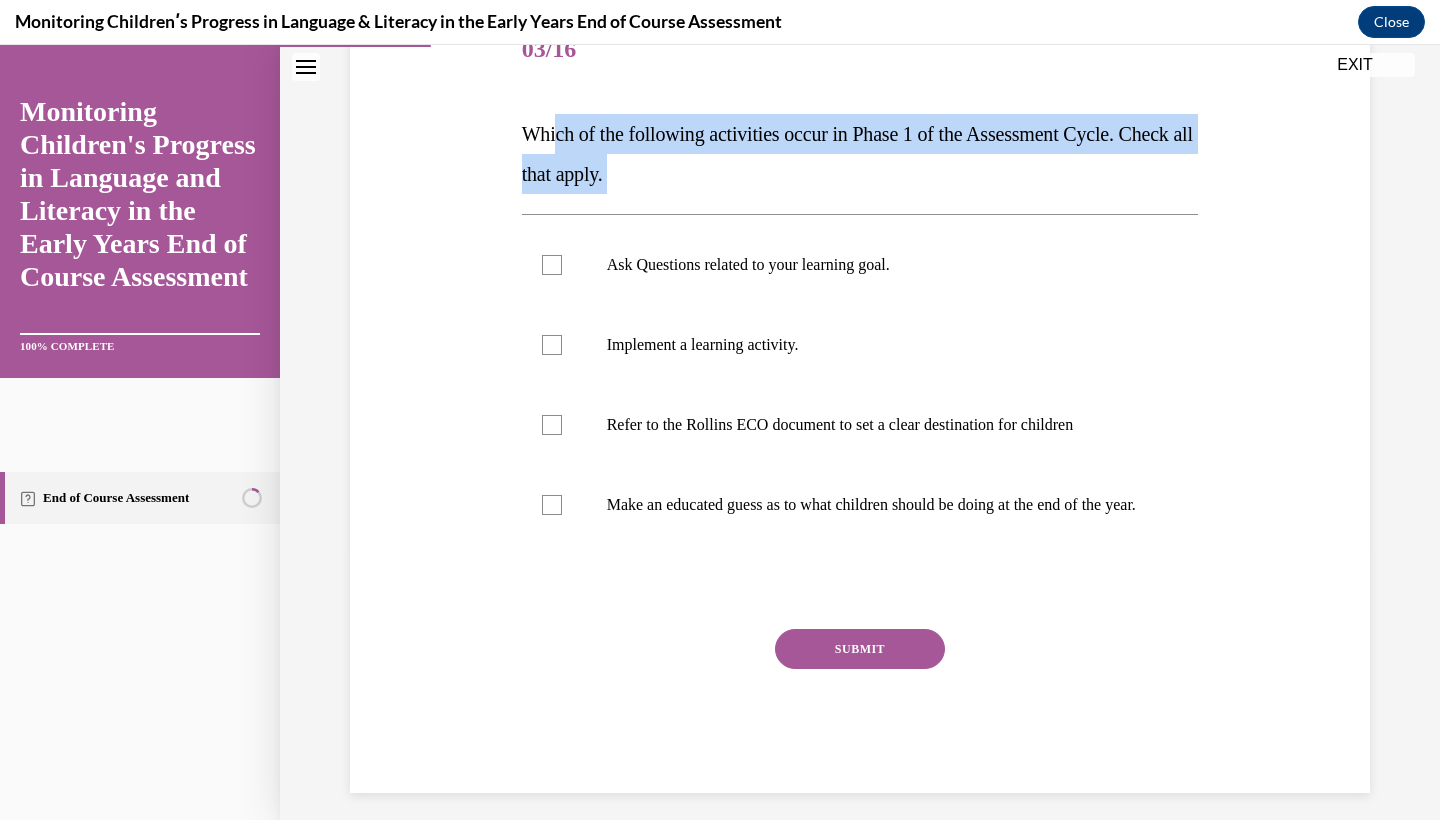
drag, startPoint x: 561, startPoint y: 136, endPoint x: 596, endPoint y: 194, distance: 67.7
click at [596, 194] on div "Question 03/16 Which of the following activities occur in Phase 1 of the Assess…" at bounding box center [860, 402] width 677 height 782
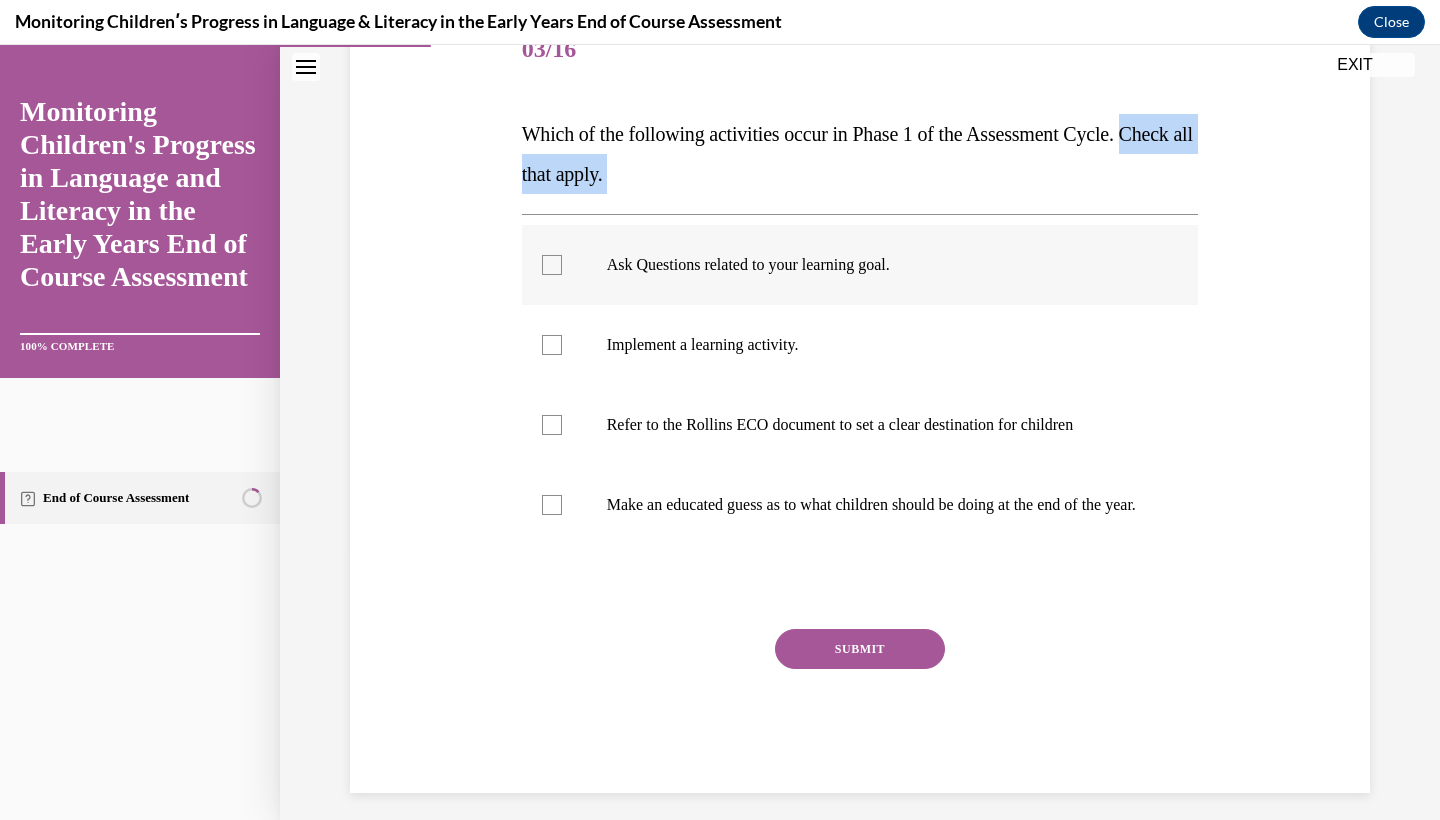
drag, startPoint x: 510, startPoint y: 157, endPoint x: 594, endPoint y: 254, distance: 128.3
click at [594, 254] on div "Question 03/16 Which of the following activities occur in Phase 1 of the Assess…" at bounding box center [860, 372] width 1030 height 842
click at [532, 182] on span "Which of the following activities occur in Phase 1 of the Assessment Cycle. Che…" at bounding box center [857, 154] width 671 height 62
drag, startPoint x: 524, startPoint y: 179, endPoint x: 779, endPoint y: 550, distance: 450.0
click at [780, 550] on div "Question 03/16 Which of the following activities occur in Phase 1 of the Assess…" at bounding box center [860, 402] width 677 height 782
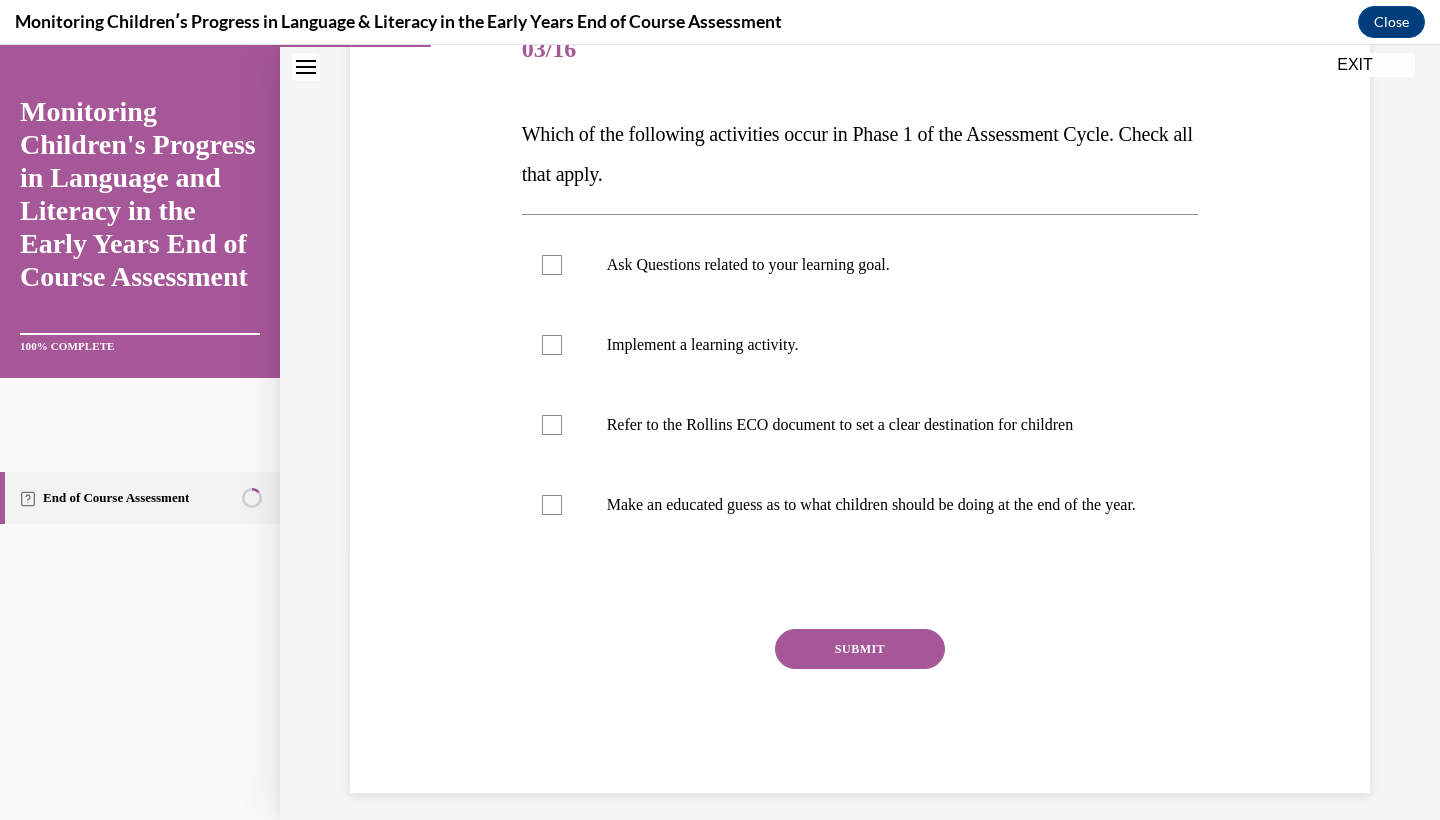
click at [525, 145] on span "Which of the following activities occur in Phase 1 of the Assessment Cycle. Che…" at bounding box center [857, 154] width 671 height 62
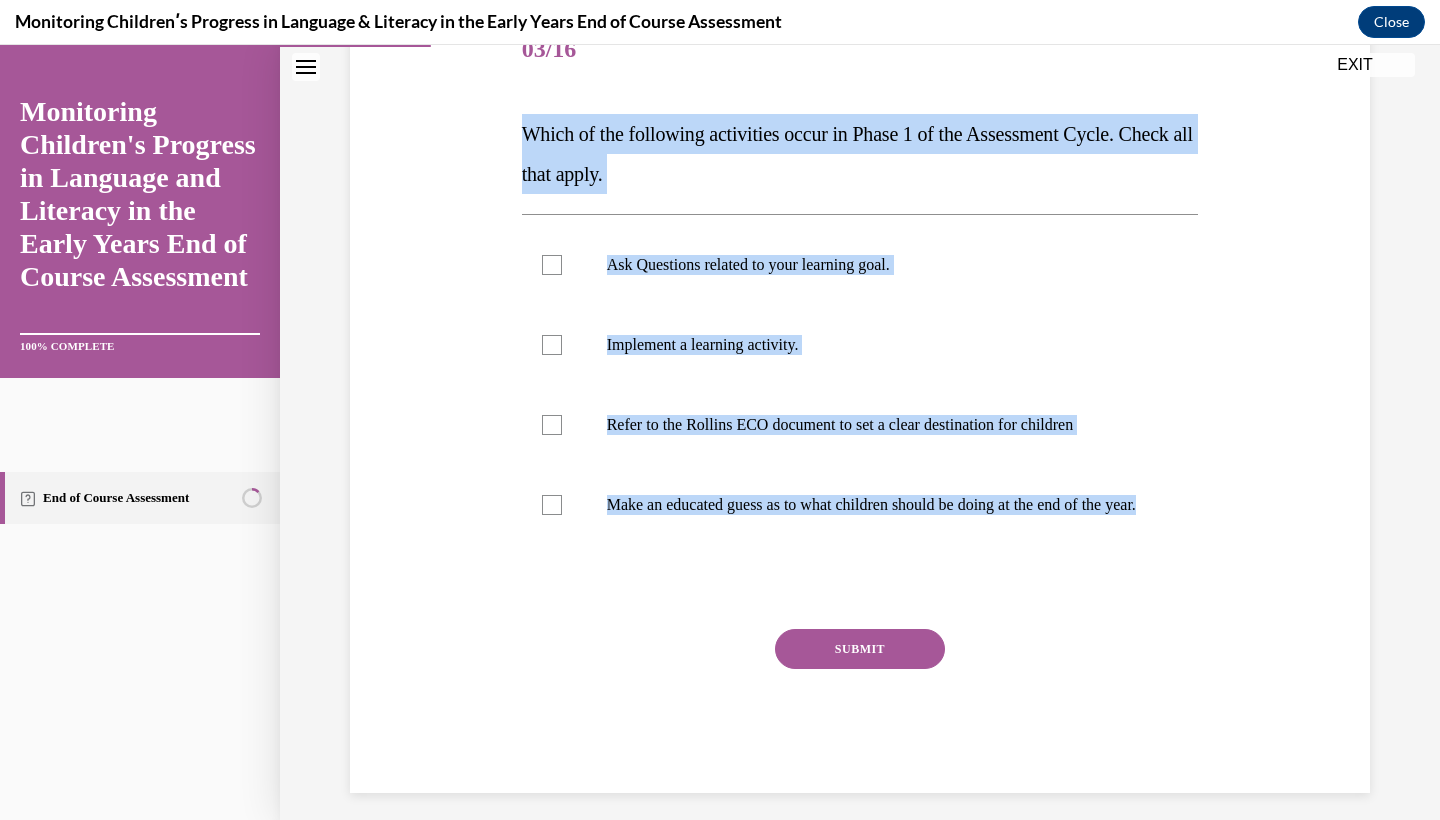
drag, startPoint x: 525, startPoint y: 145, endPoint x: 927, endPoint y: 613, distance: 616.8
click at [927, 613] on div "Question 03/16 Which of the following activities occur in Phase 1 of the Assess…" at bounding box center [860, 402] width 677 height 782
click at [938, 498] on p "Make an educated guess as to what children should be doing at the end of the ye…" at bounding box center [878, 505] width 542 height 20
click at [562, 498] on input "Make an educated guess as to what children should be doing at the end of the ye…" at bounding box center [552, 505] width 20 height 20
checkbox input "true"
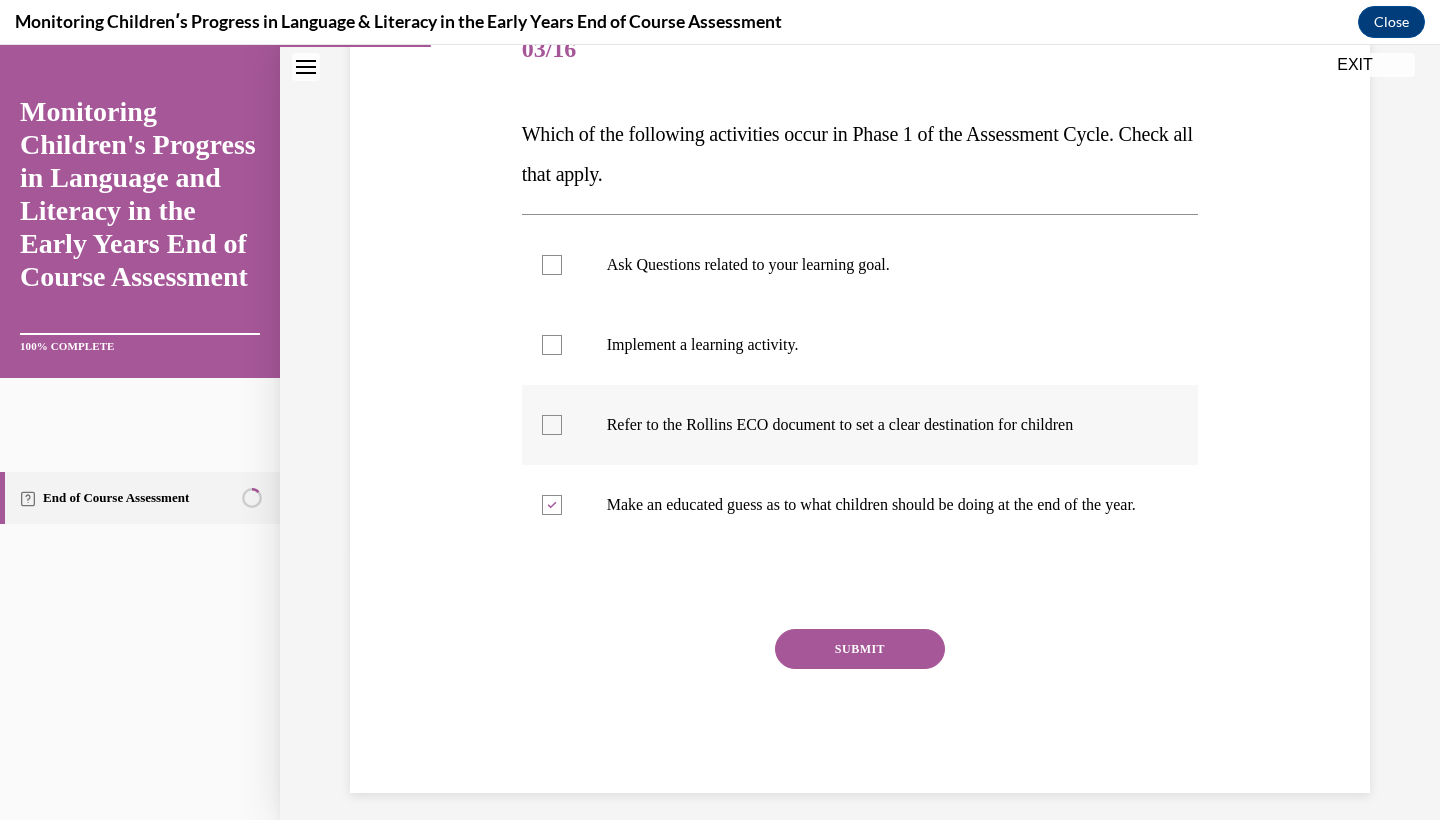
click at [941, 442] on label "Refer to the Rollins ECO document to set a clear destination for children" at bounding box center [860, 425] width 677 height 80
click at [562, 435] on input "Refer to the Rollins ECO document to set a clear destination for children" at bounding box center [552, 425] width 20 height 20
checkbox input "true"
click at [932, 508] on p "Make an educated guess as to what children should be doing at the end of the ye…" at bounding box center [878, 505] width 542 height 20
click at [562, 508] on input "Make an educated guess as to what children should be doing at the end of the ye…" at bounding box center [552, 505] width 20 height 20
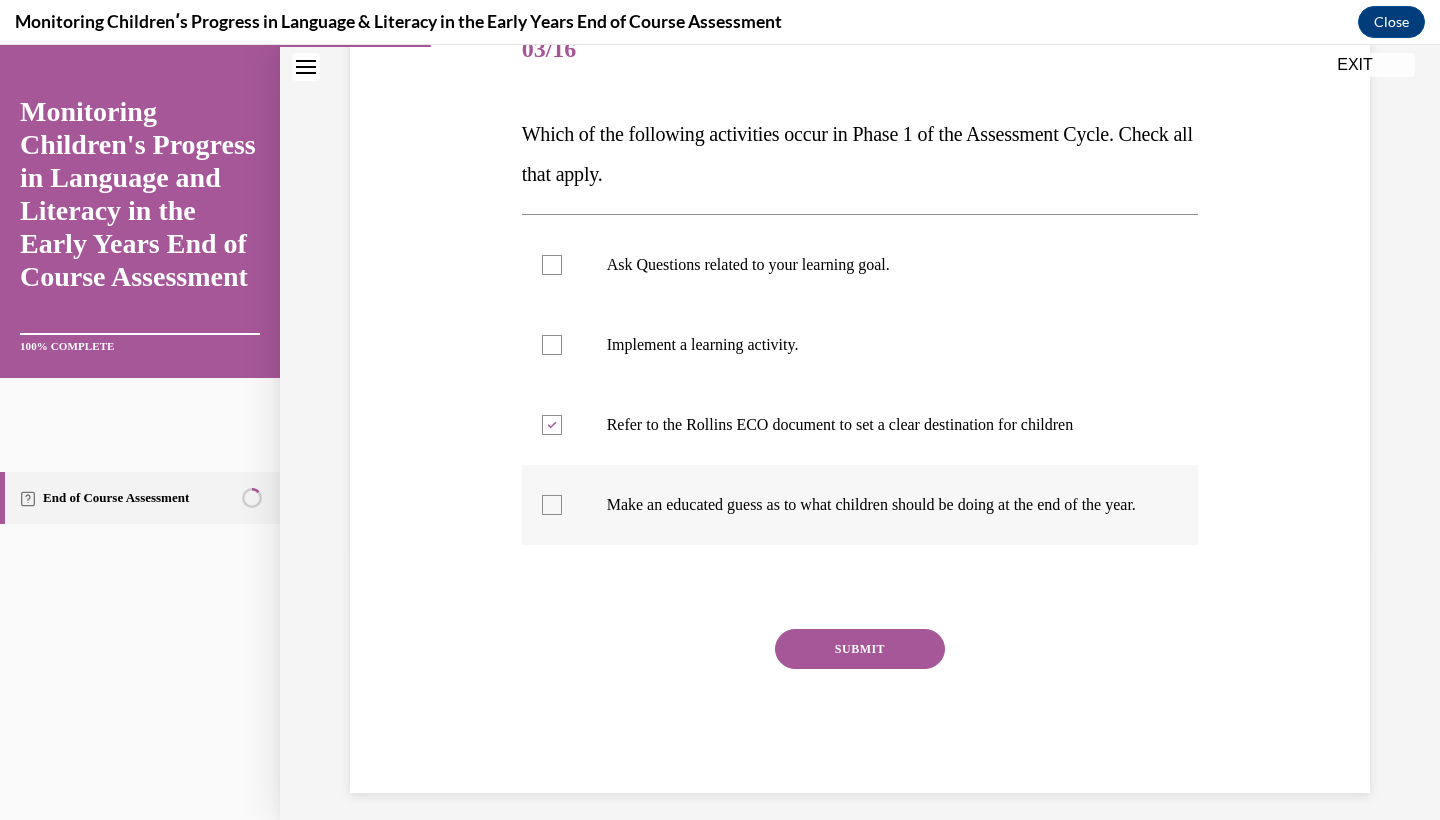
click at [932, 508] on p "Make an educated guess as to what children should be doing at the end of the ye…" at bounding box center [878, 505] width 542 height 20
click at [562, 508] on input "Make an educated guess as to what children should be doing at the end of the ye…" at bounding box center [552, 505] width 20 height 20
checkbox input "true"
click at [916, 289] on label "Ask Questions related to your learning goal." at bounding box center [860, 265] width 677 height 80
click at [562, 275] on input "Ask Questions related to your learning goal." at bounding box center [552, 265] width 20 height 20
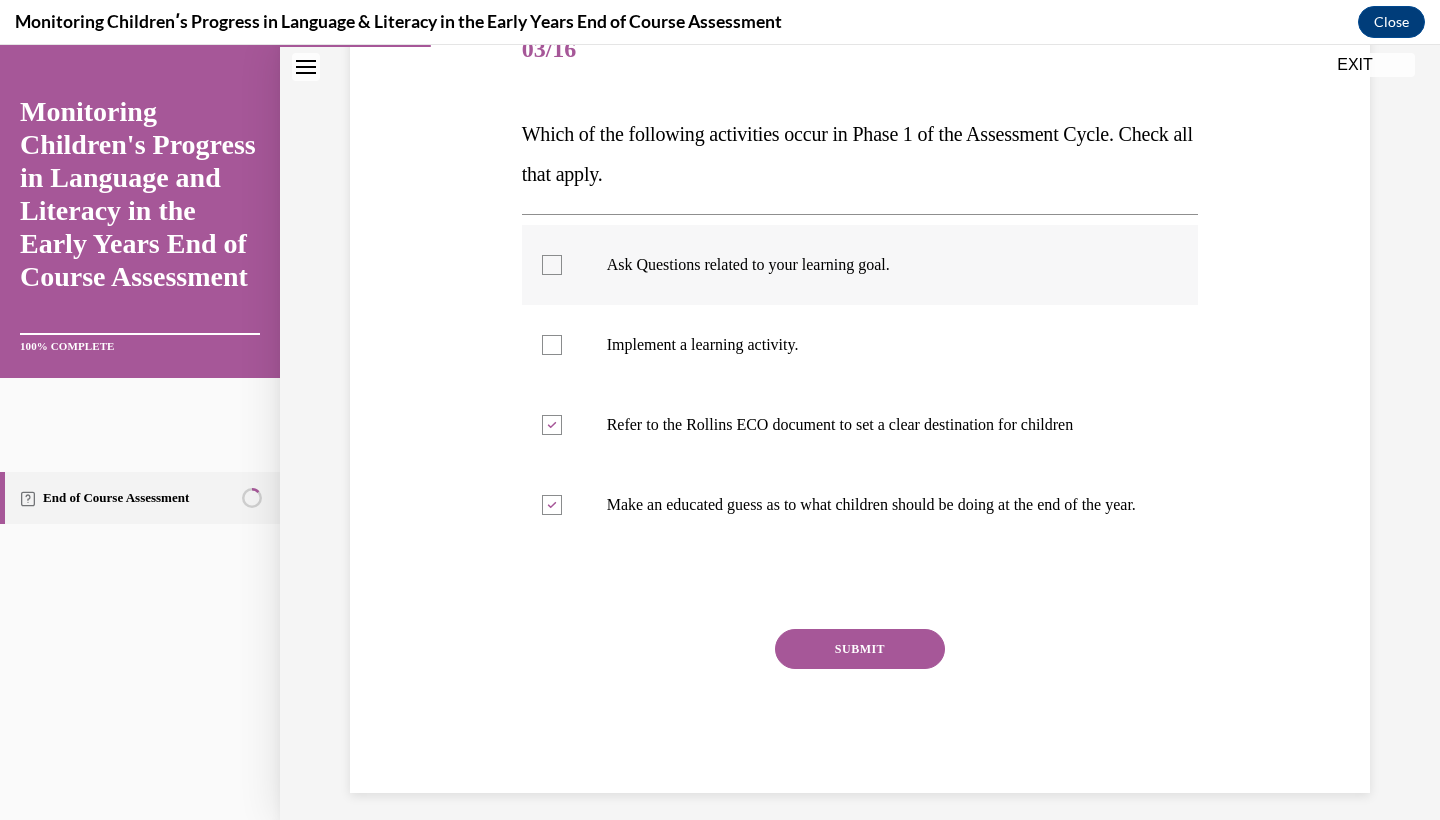
checkbox input "true"
click at [915, 669] on button "SUBMIT" at bounding box center [860, 649] width 170 height 40
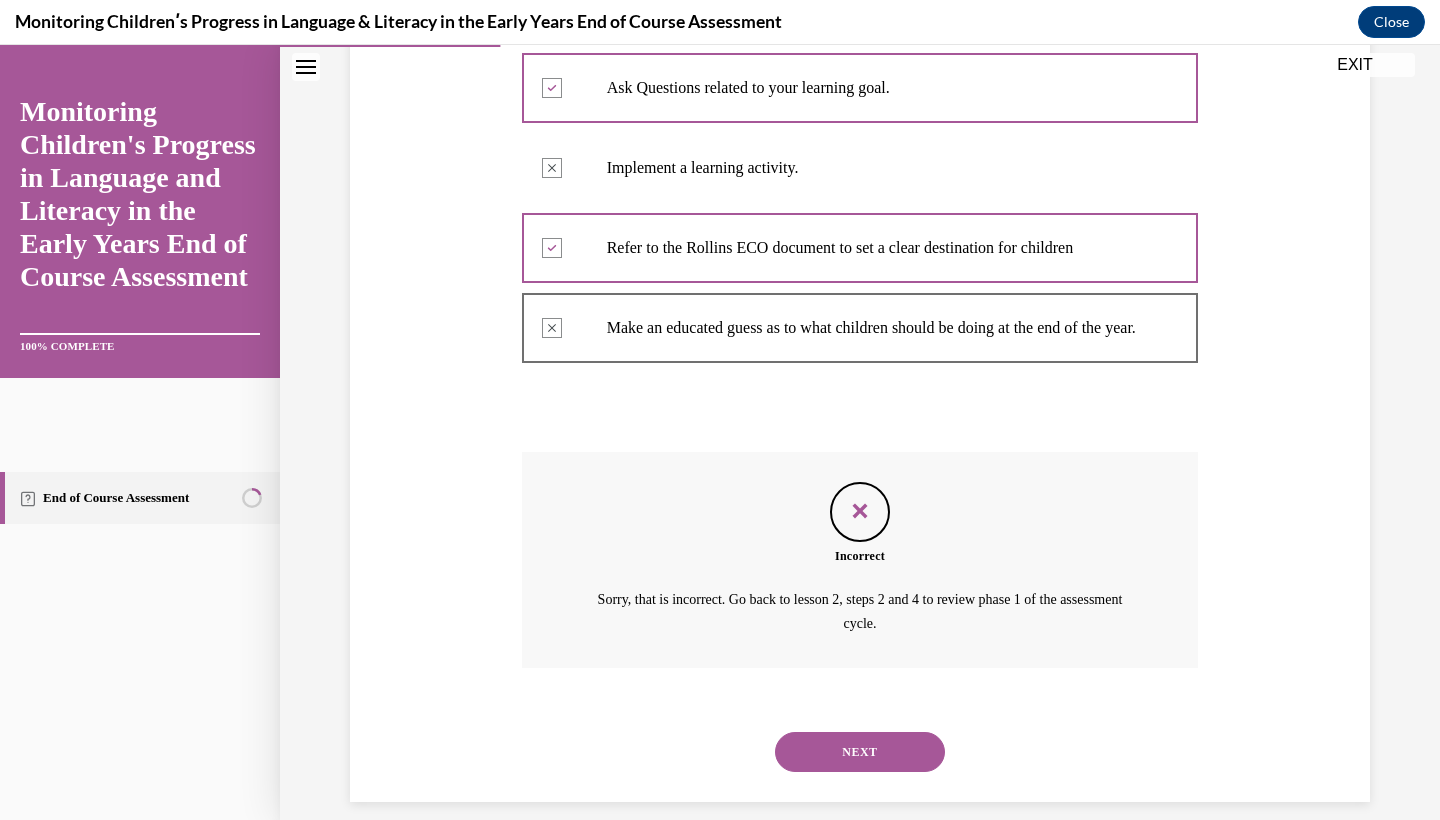
scroll to position [429, 0]
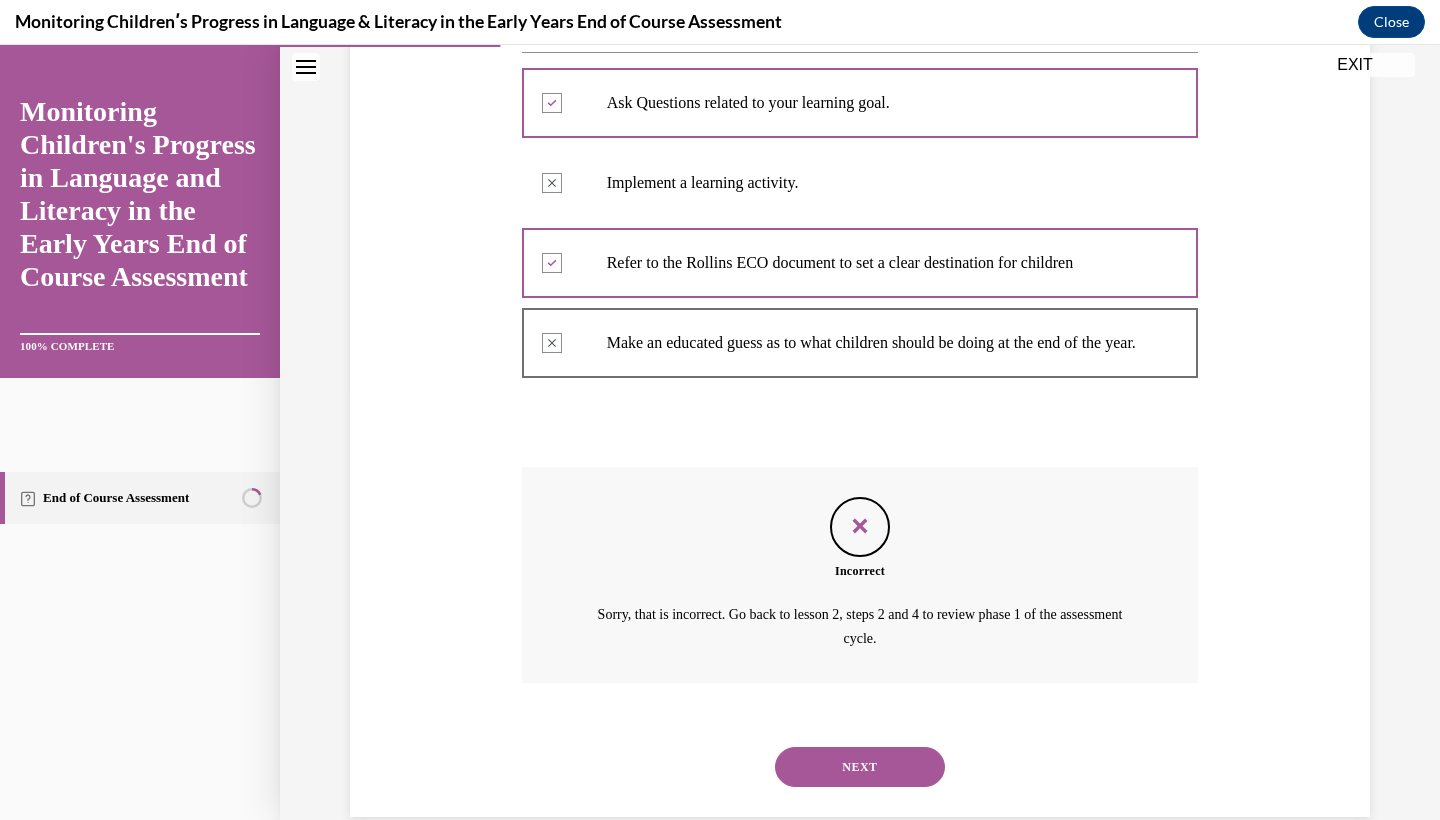
click at [885, 754] on button "NEXT" at bounding box center [860, 767] width 170 height 40
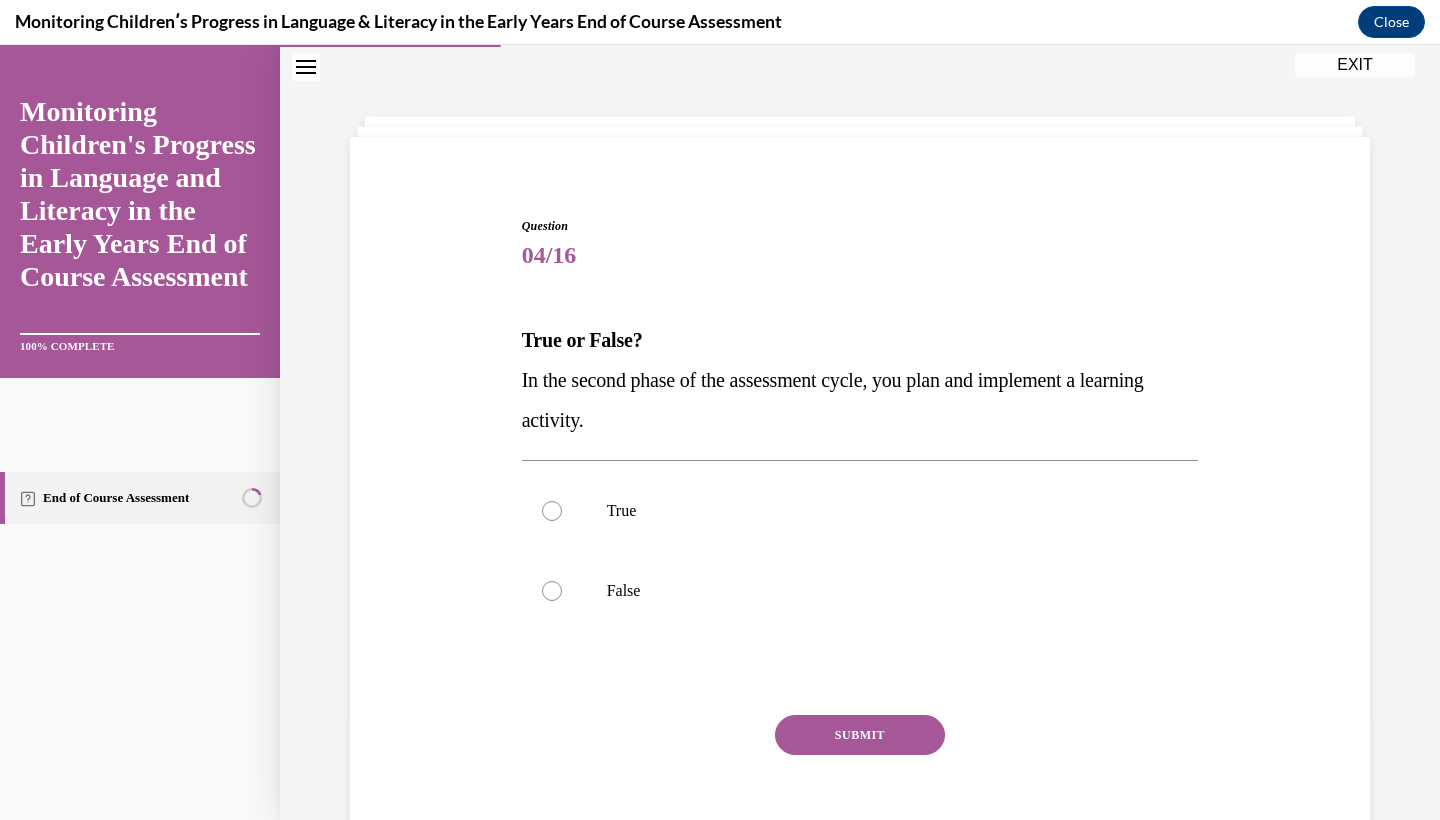
scroll to position [62, 0]
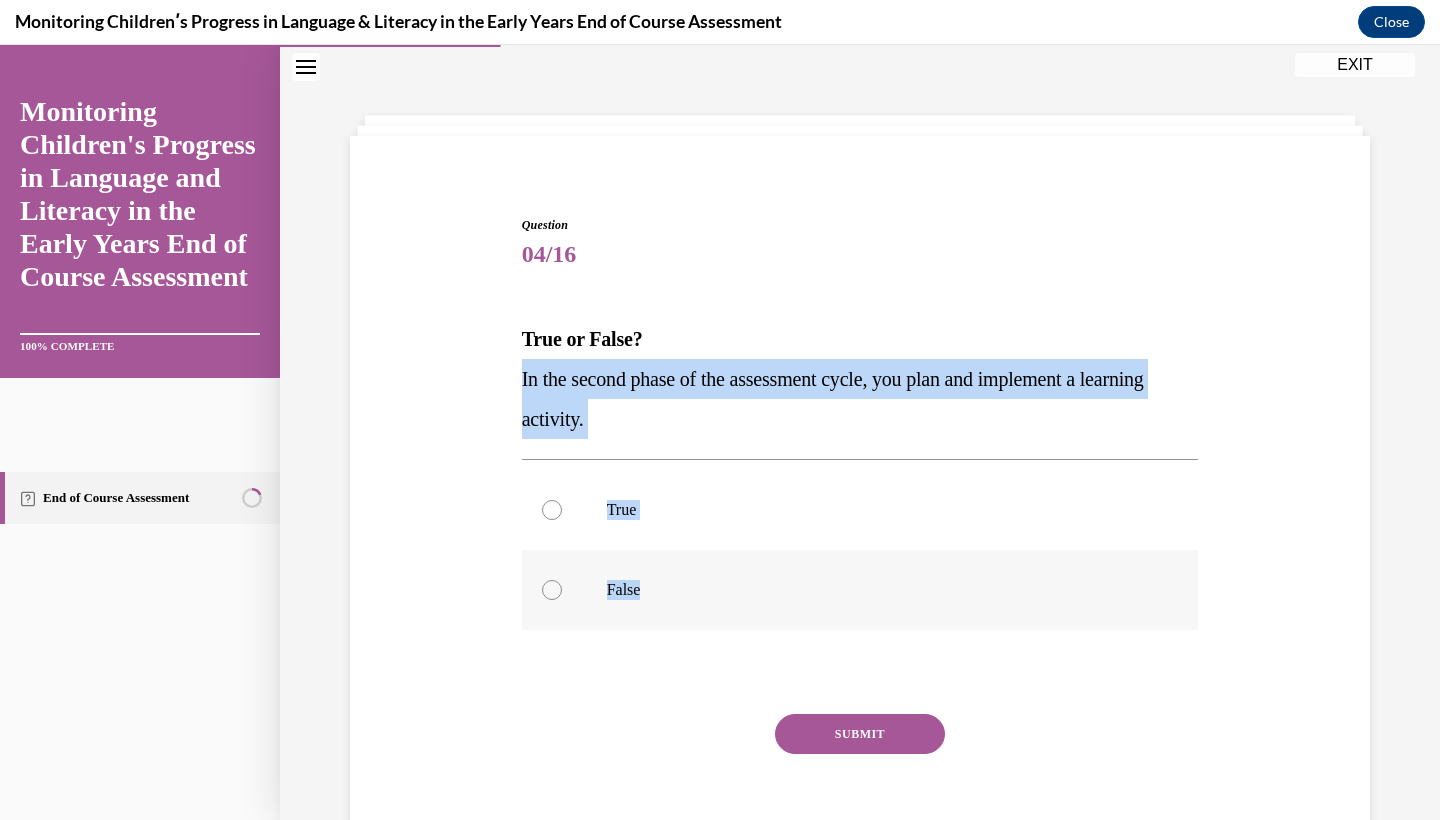
drag, startPoint x: 518, startPoint y: 372, endPoint x: 696, endPoint y: 602, distance: 290.7
click at [696, 602] on div "Question 04/16 True or False? In the second phase of the assessment cycle, you …" at bounding box center [860, 532] width 687 height 692
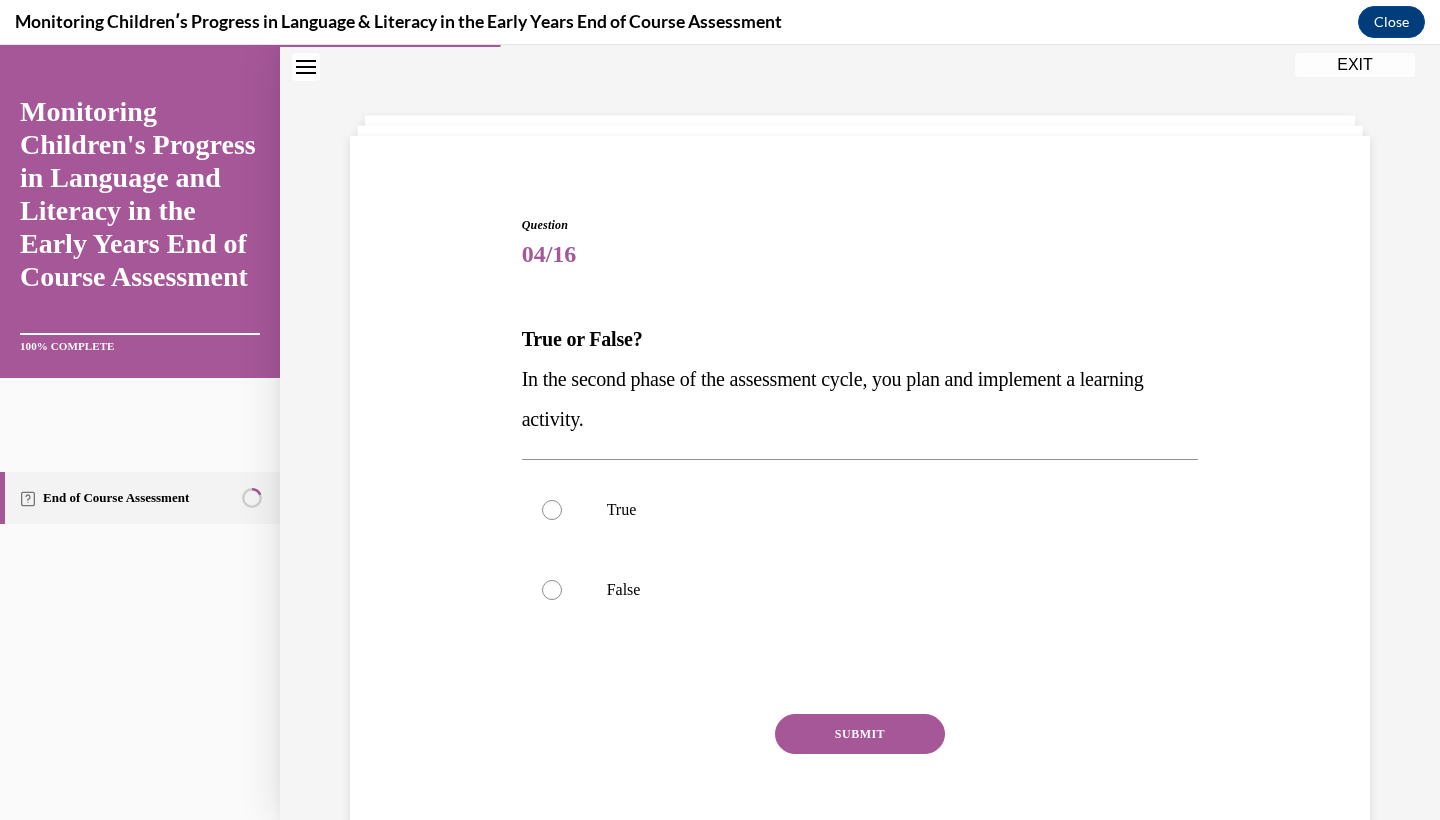
click at [733, 333] on p "True or False?" at bounding box center [860, 339] width 677 height 40
click at [609, 493] on label "True" at bounding box center [860, 510] width 677 height 80
click at [562, 500] on input "True" at bounding box center [552, 510] width 20 height 20
radio input "true"
click at [861, 739] on button "SUBMIT" at bounding box center [860, 734] width 170 height 40
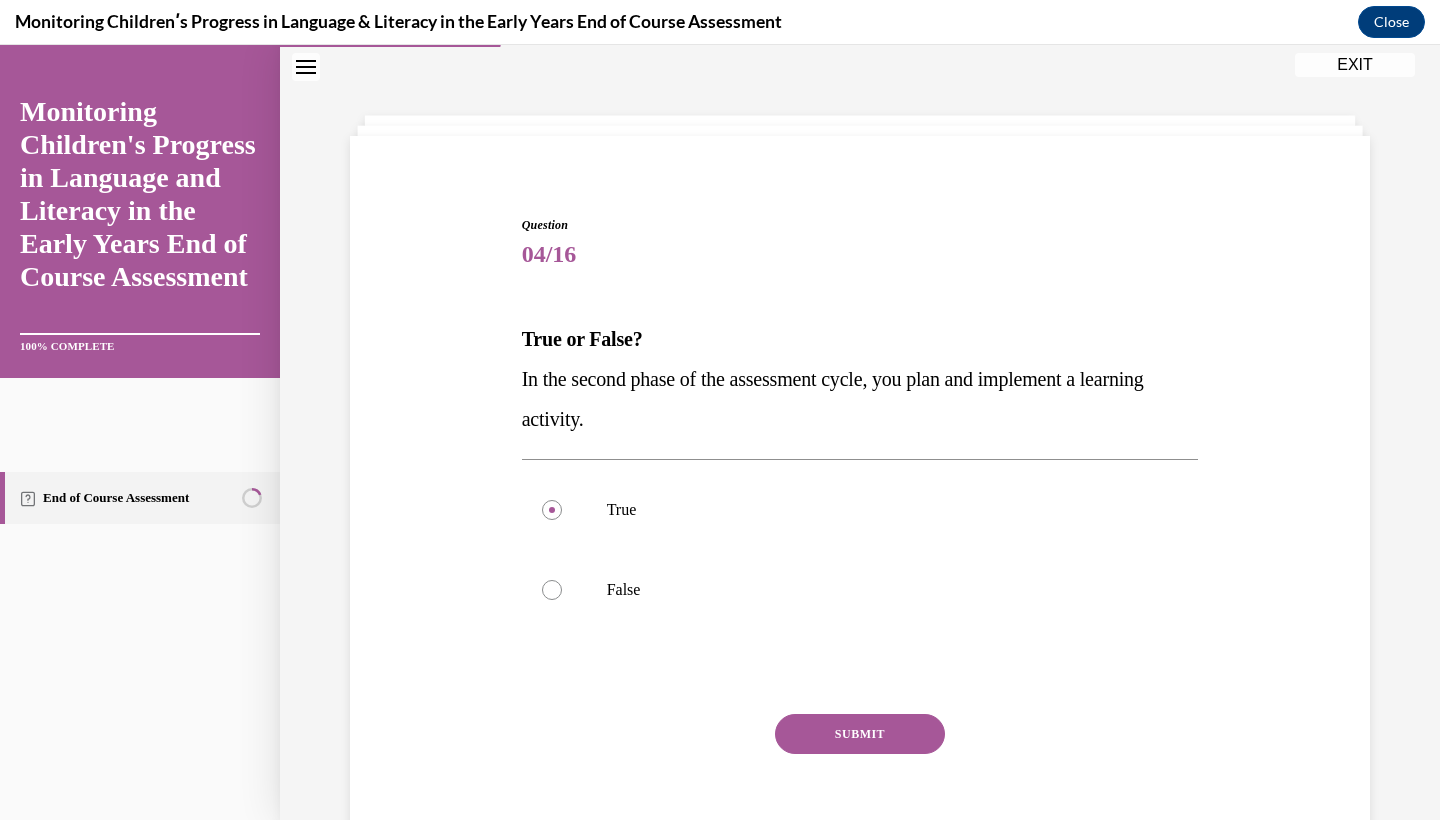
scroll to position [24, 0]
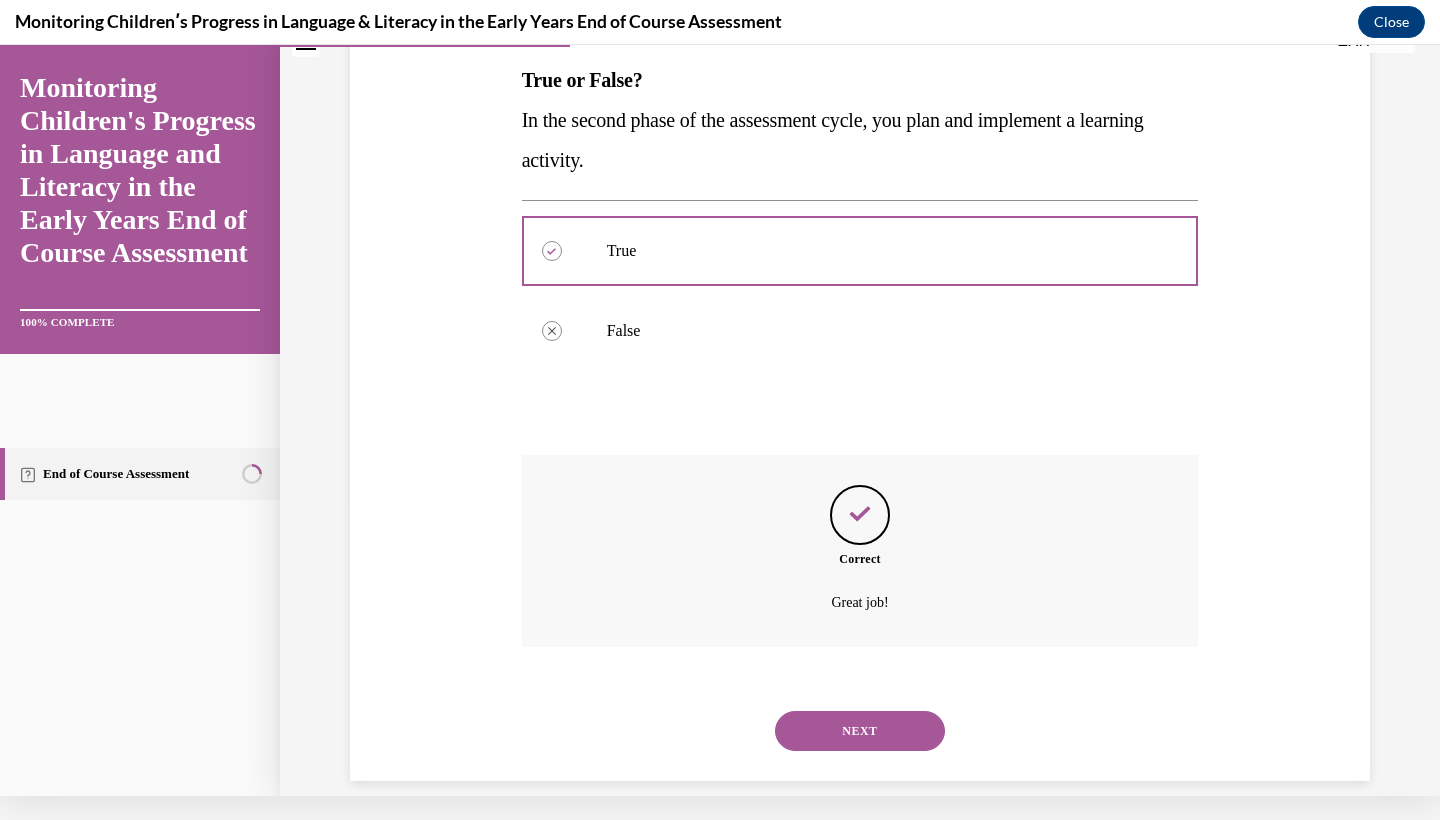
click at [860, 711] on button "NEXT" at bounding box center [860, 731] width 170 height 40
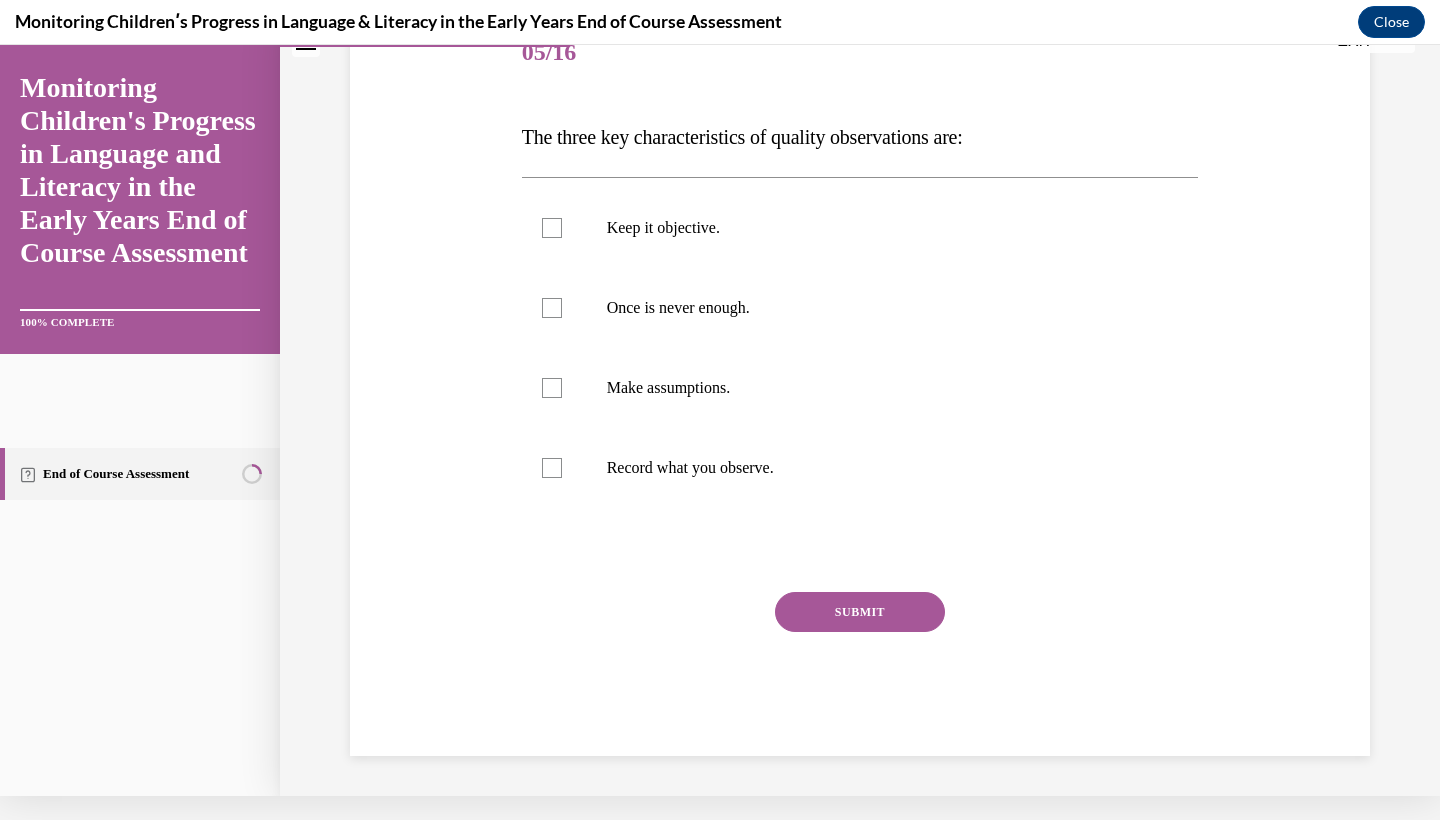
scroll to position [7, 0]
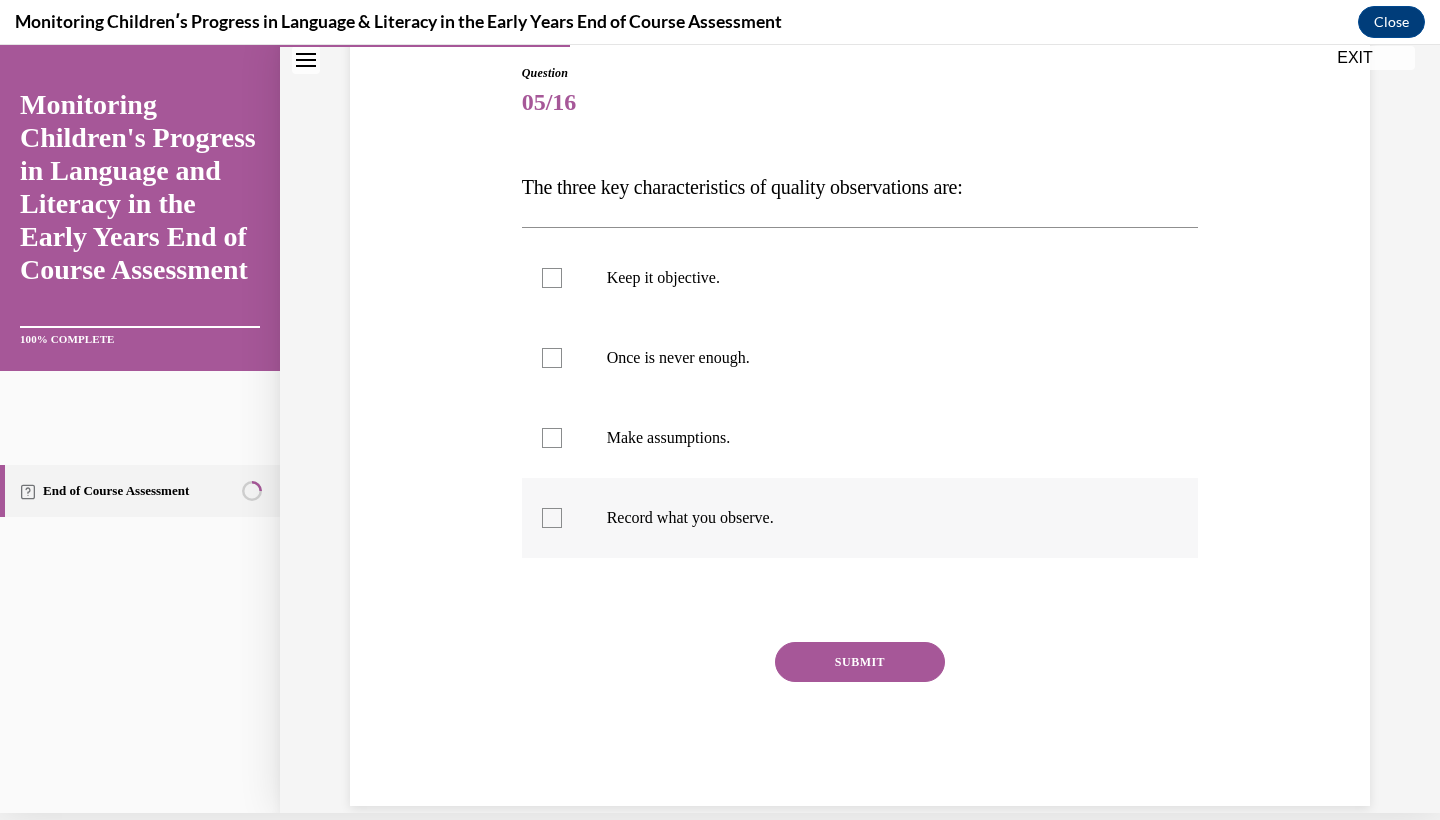
click at [743, 517] on p "Record what you observe." at bounding box center [878, 518] width 542 height 20
click at [562, 517] on input "Record what you observe." at bounding box center [552, 518] width 20 height 20
checkbox input "true"
click at [795, 378] on label "Once is never enough." at bounding box center [860, 358] width 677 height 80
click at [562, 368] on input "Once is never enough." at bounding box center [552, 358] width 20 height 20
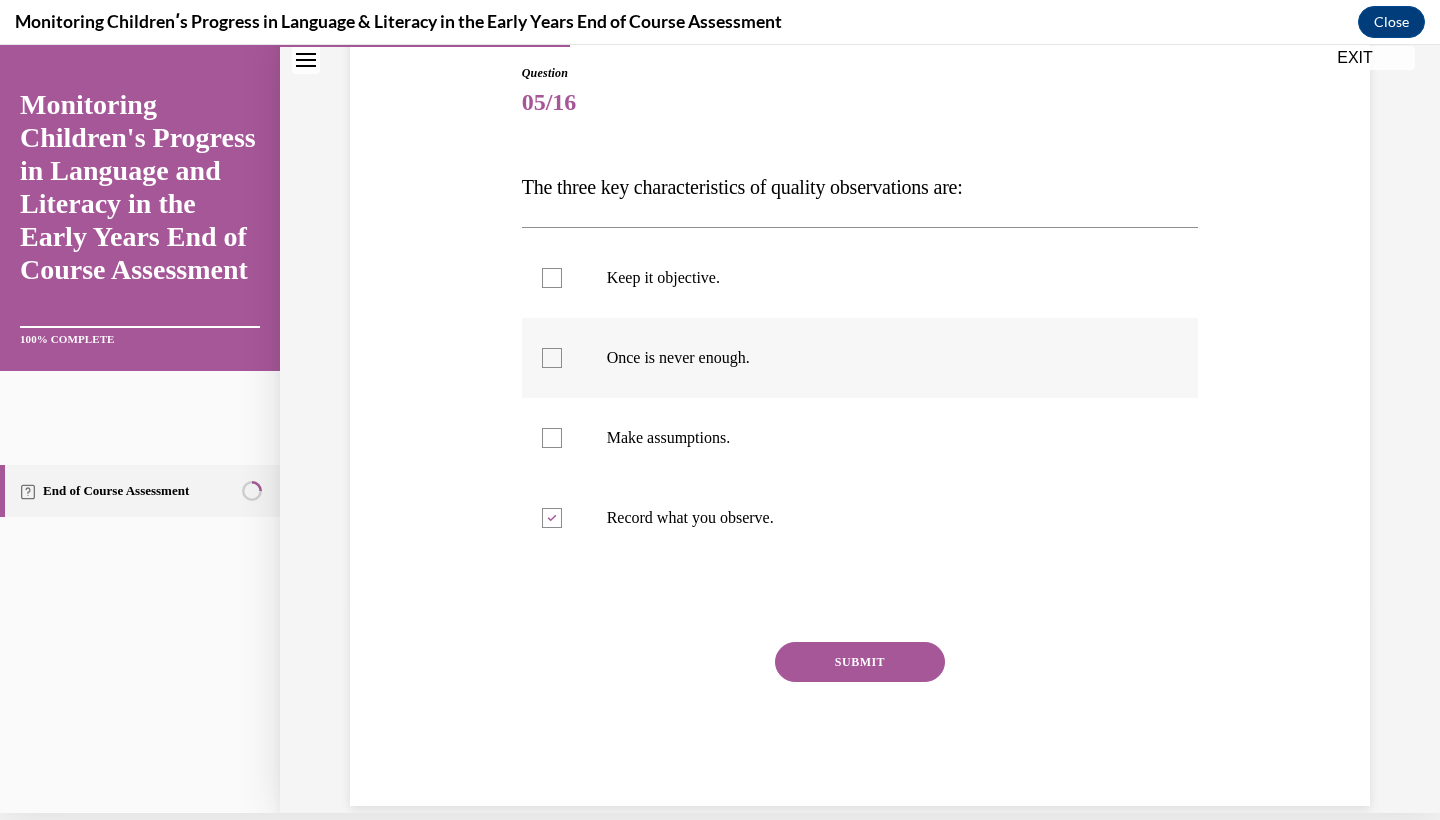
checkbox input "true"
click at [810, 269] on p "Keep it objective." at bounding box center [878, 278] width 542 height 20
click at [562, 269] on input "Keep it objective." at bounding box center [552, 278] width 20 height 20
checkbox input "true"
click at [858, 654] on button "SUBMIT" at bounding box center [860, 662] width 170 height 40
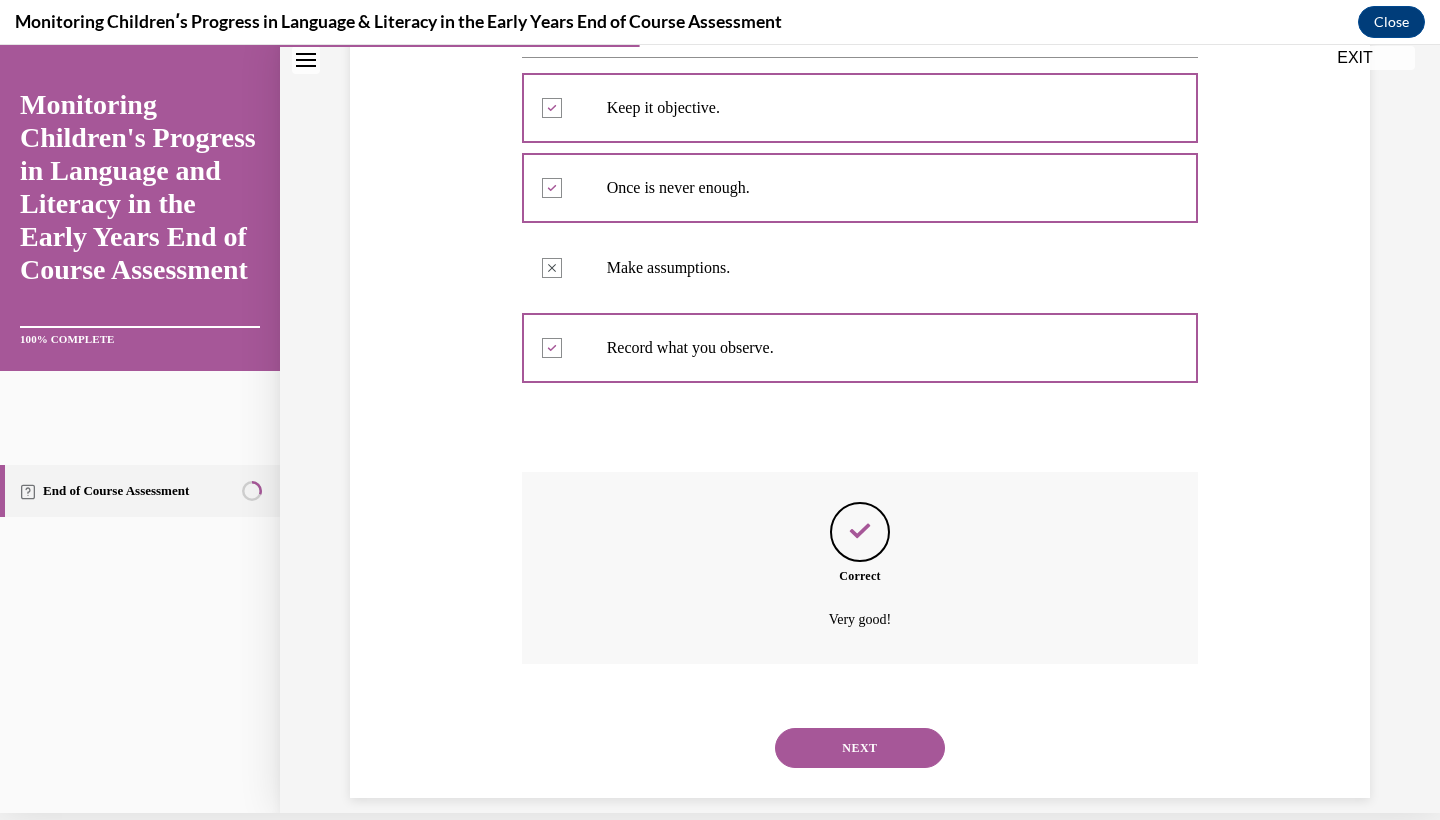
click at [848, 728] on button "NEXT" at bounding box center [860, 748] width 170 height 40
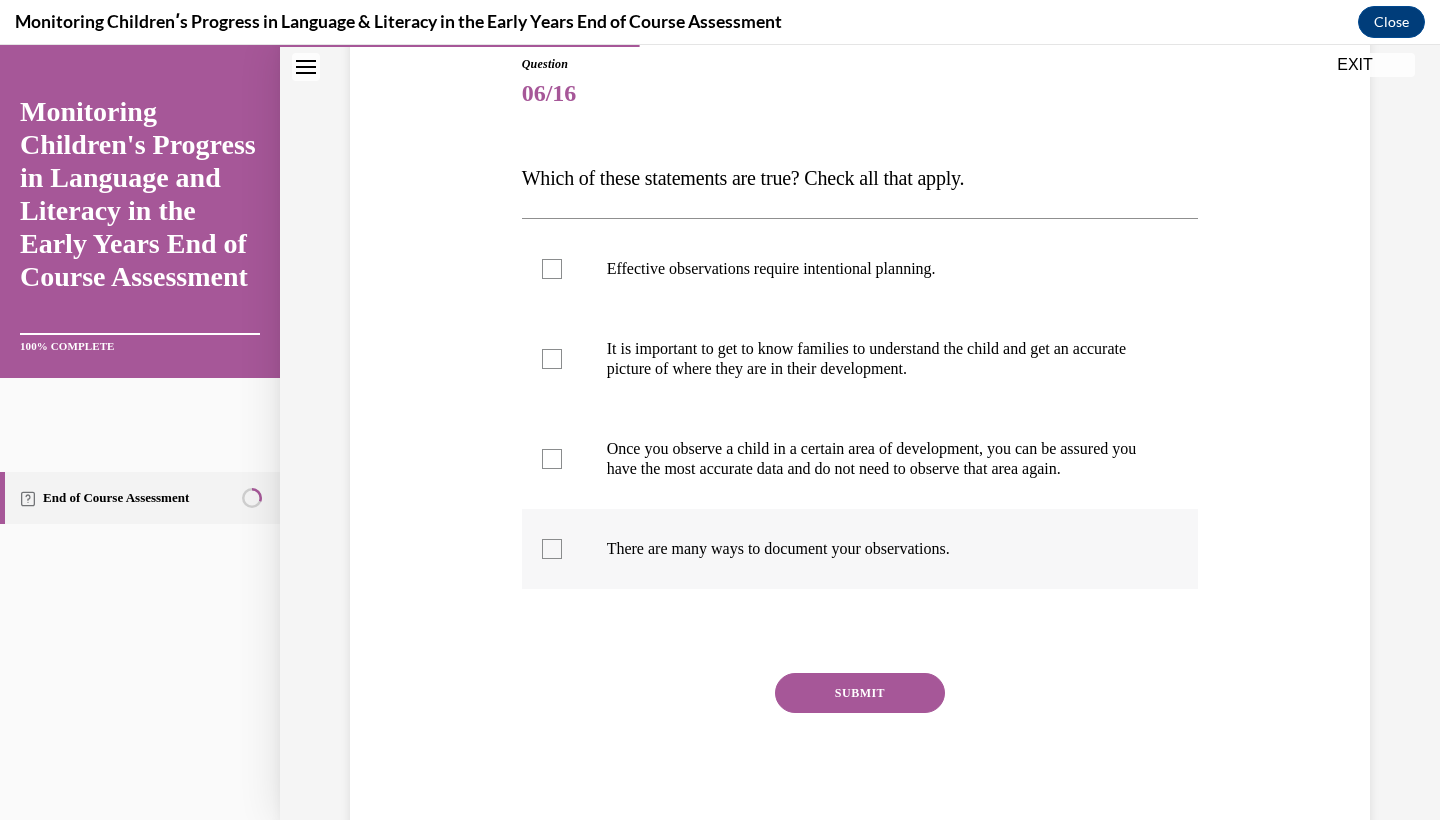
click at [875, 583] on label "There are many ways to document your observations." at bounding box center [860, 549] width 677 height 80
click at [562, 559] on input "There are many ways to document your observations." at bounding box center [552, 549] width 20 height 20
checkbox input "true"
click at [896, 413] on label "Once you observe a child in a certain area of development, you can be assured y…" at bounding box center [860, 459] width 677 height 100
click at [562, 449] on input "Once you observe a child in a certain area of development, you can be assured y…" at bounding box center [552, 459] width 20 height 20
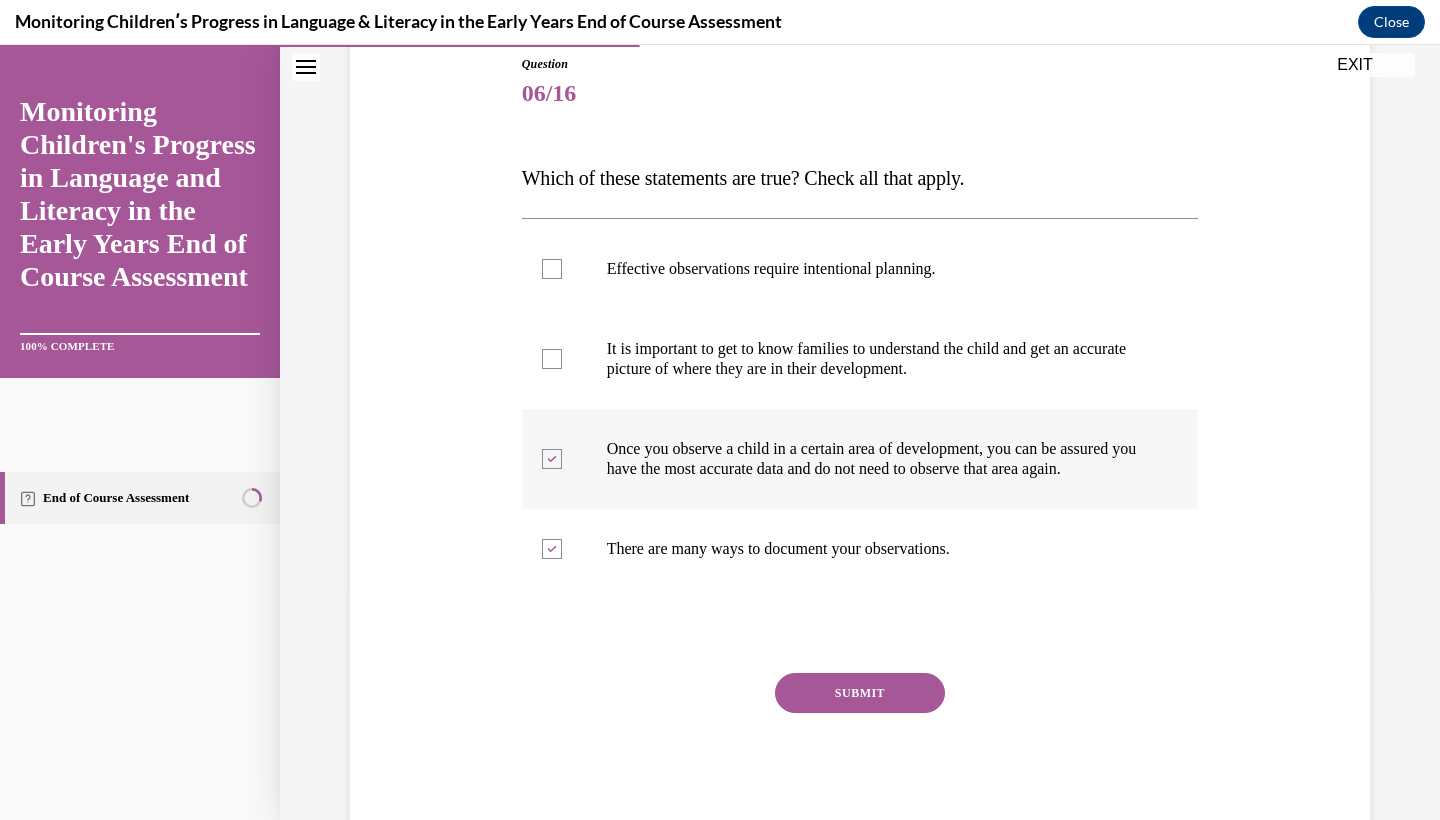
click at [896, 413] on label "Once you observe a child in a certain area of development, you can be assured y…" at bounding box center [860, 459] width 677 height 100
click at [562, 449] on input "Once you observe a child in a certain area of development, you can be assured y…" at bounding box center [552, 459] width 20 height 20
checkbox input "false"
click at [903, 340] on p "It is important to get to know families to understand the child and get an accu…" at bounding box center [878, 359] width 542 height 40
click at [562, 349] on input "It is important to get to know families to understand the child and get an accu…" at bounding box center [552, 359] width 20 height 20
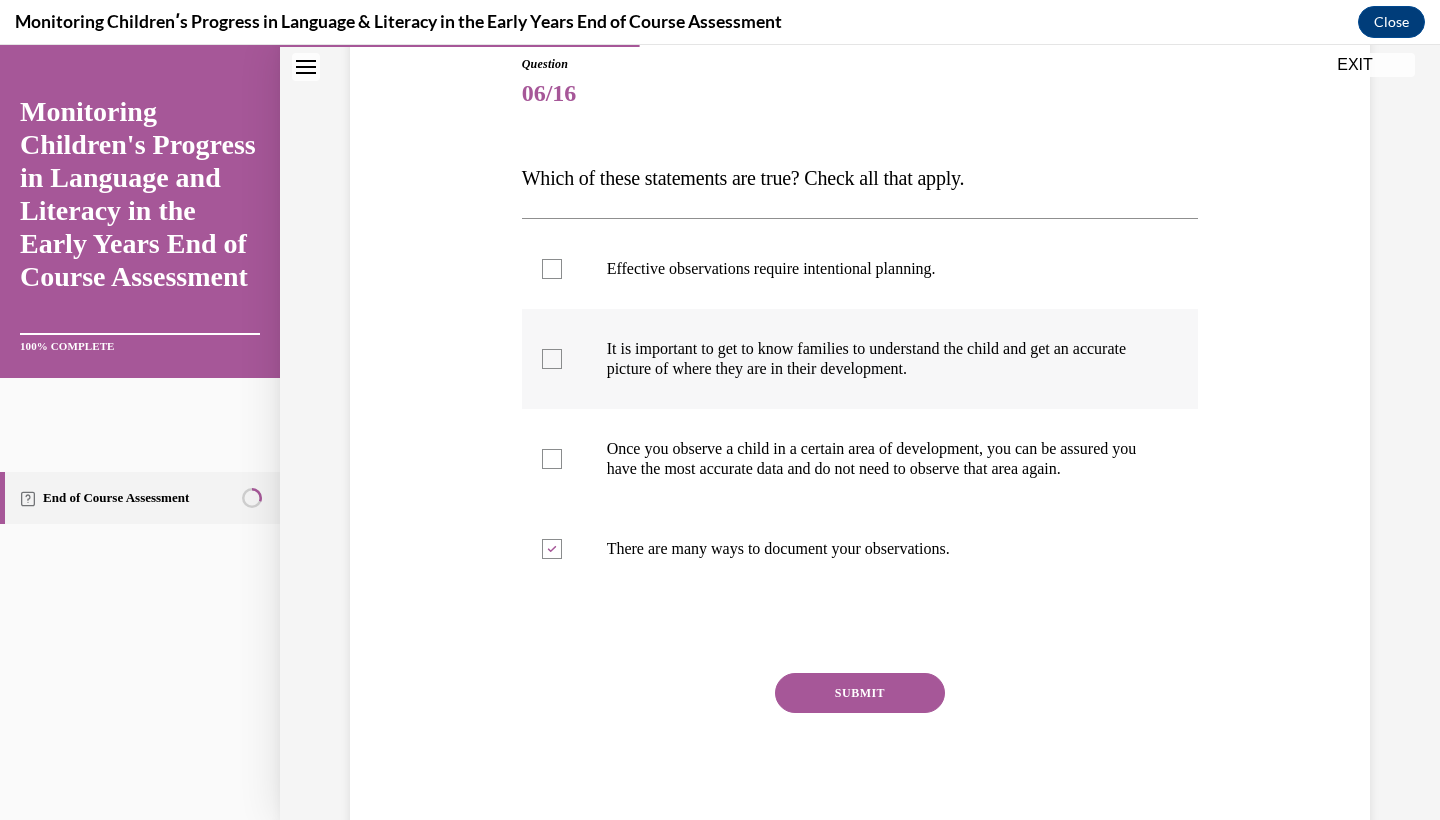
checkbox input "true"
click at [910, 282] on label "Effective observations require intentional planning." at bounding box center [860, 269] width 677 height 80
click at [562, 279] on input "Effective observations require intentional planning." at bounding box center [552, 269] width 20 height 20
checkbox input "true"
click at [910, 700] on button "SUBMIT" at bounding box center [860, 693] width 170 height 40
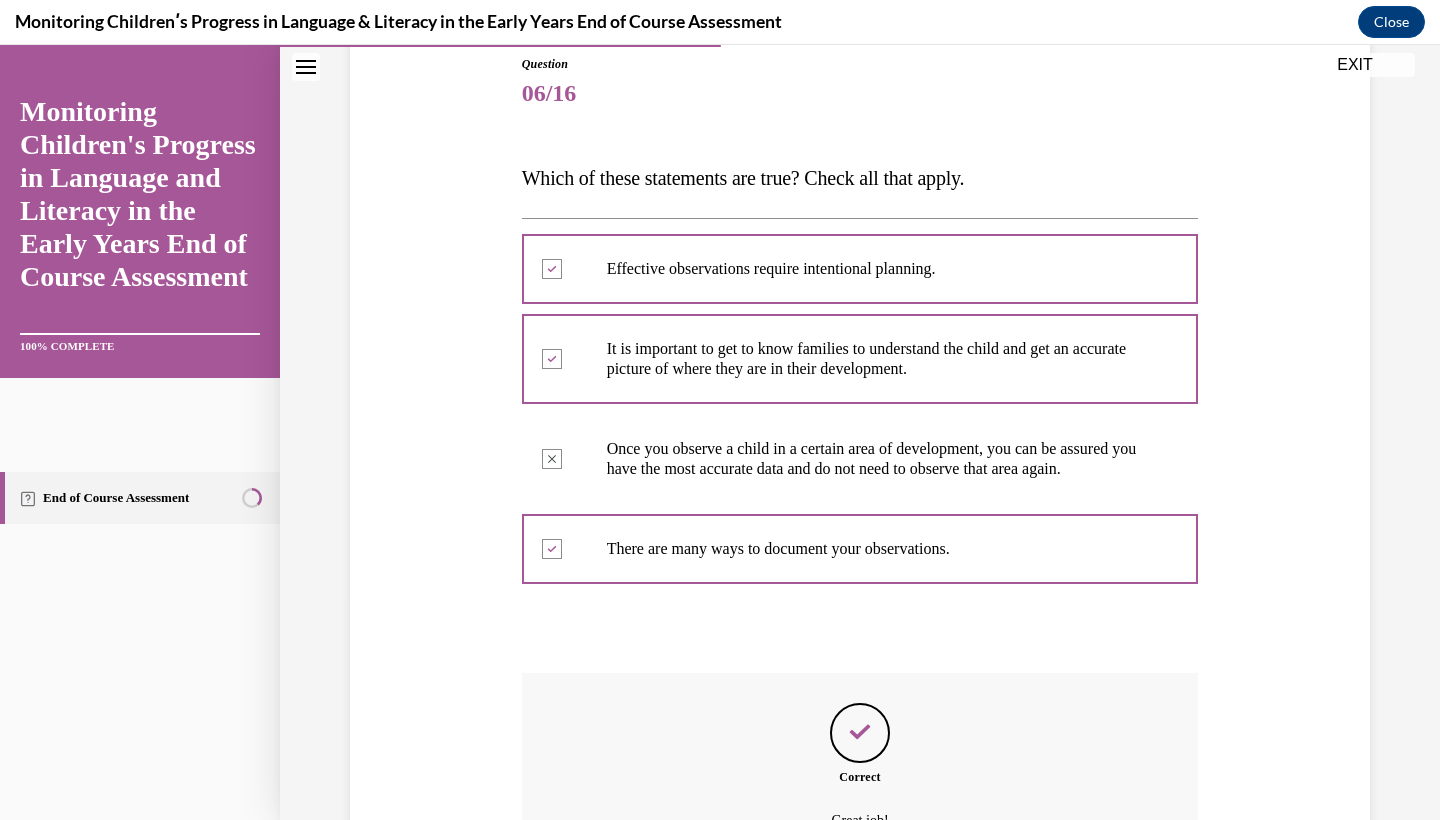
scroll to position [24, 0]
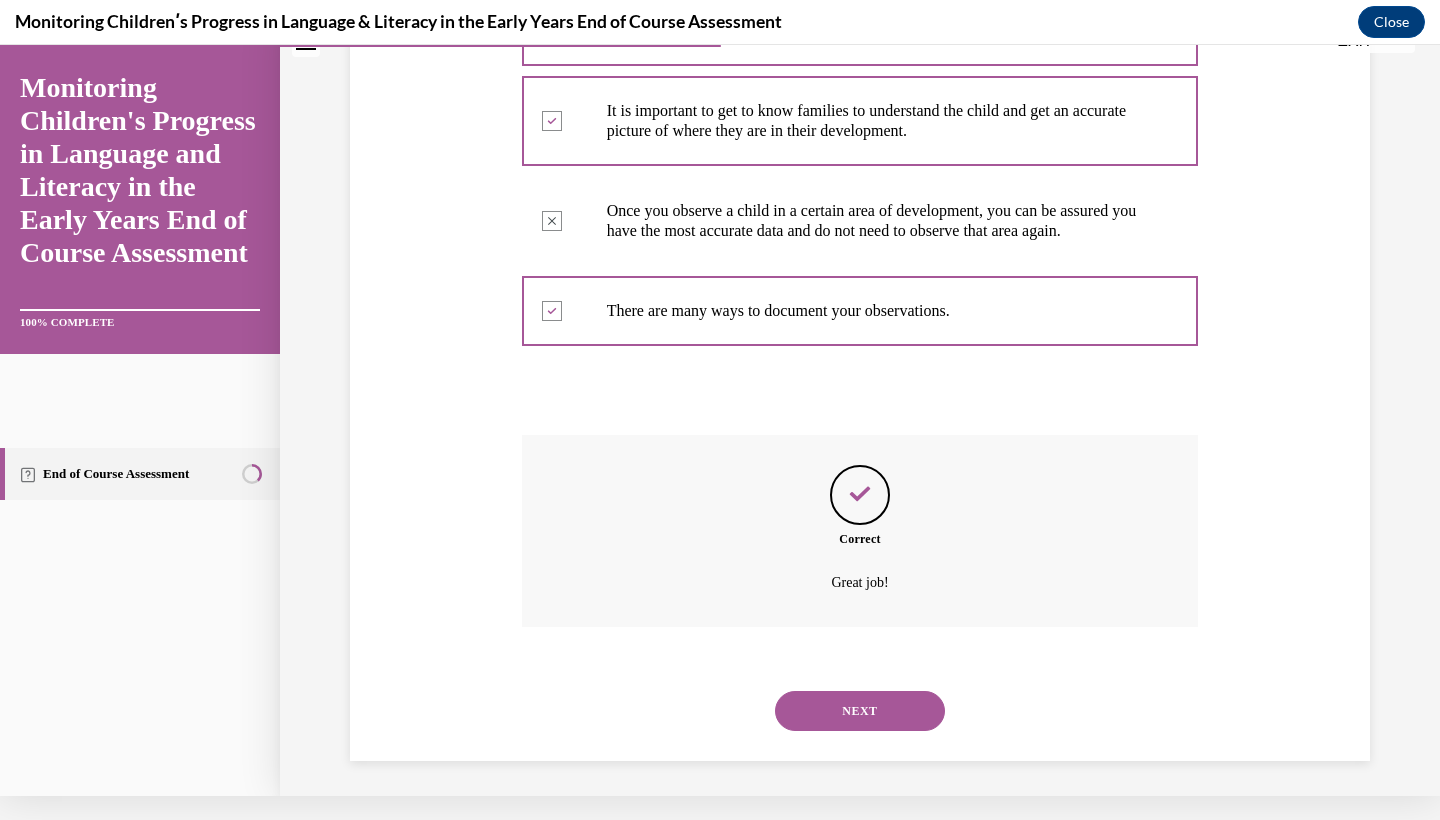
click at [903, 726] on button "NEXT" at bounding box center [860, 711] width 170 height 40
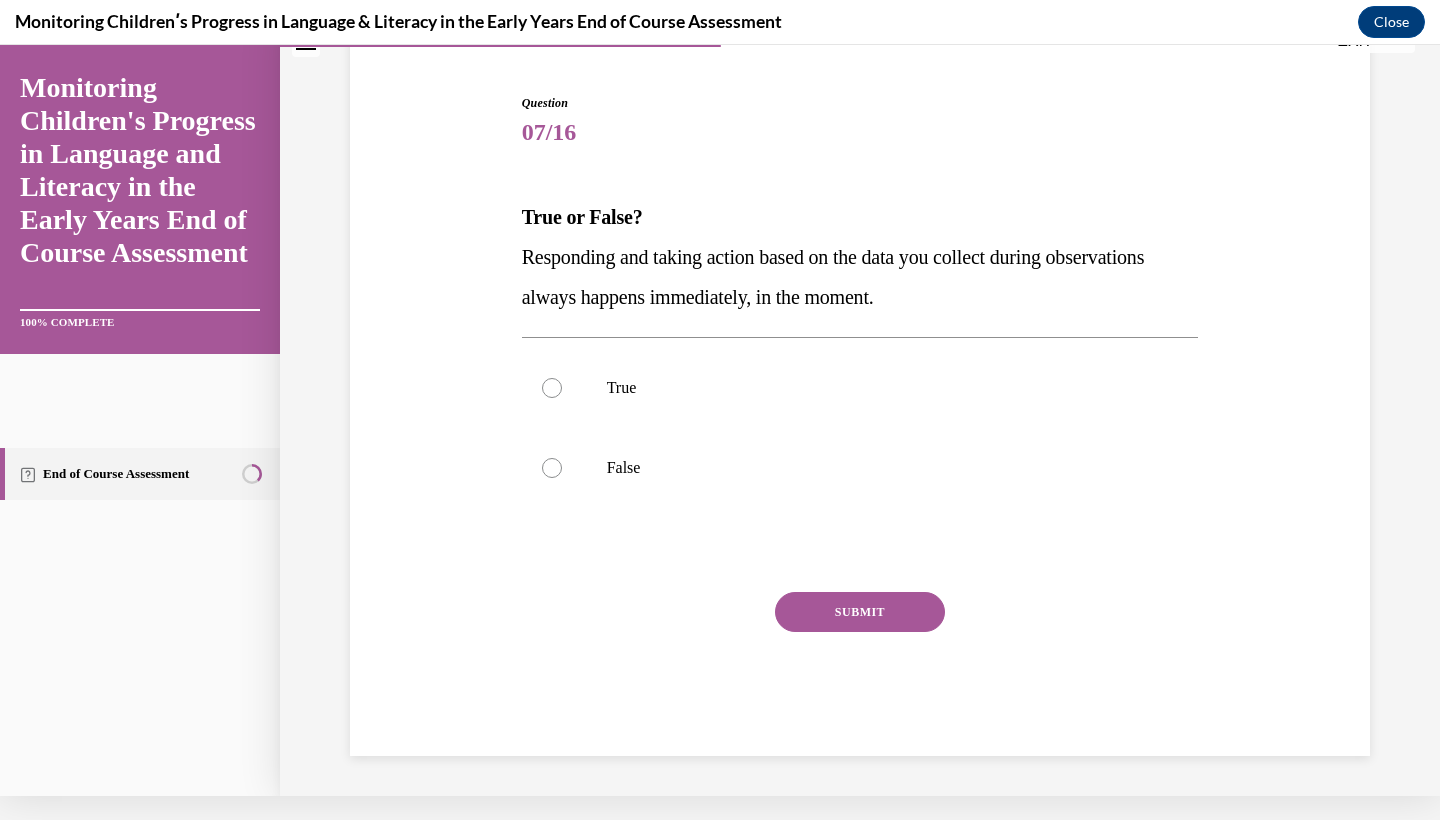
scroll to position [119, 0]
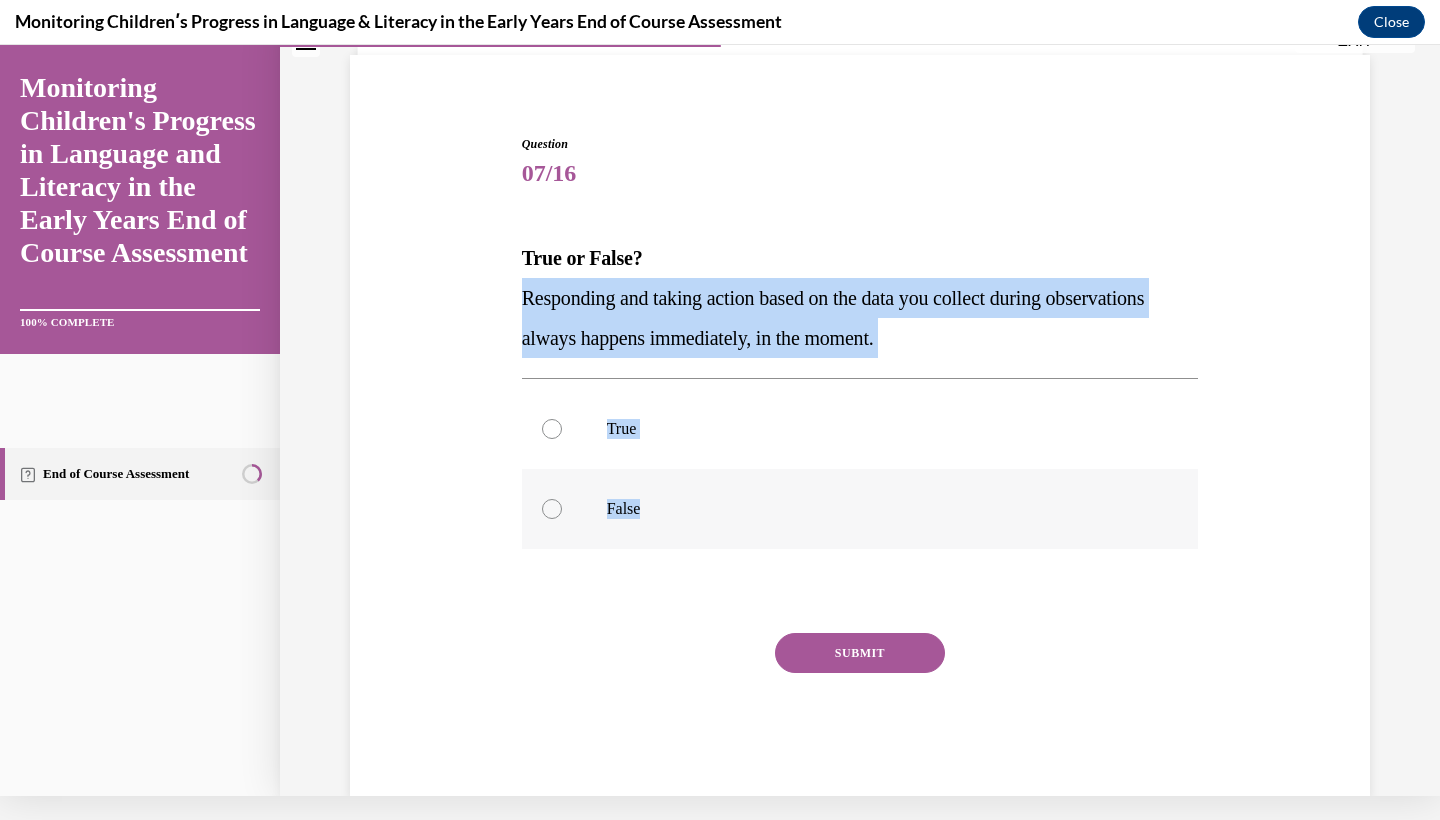
drag, startPoint x: 525, startPoint y: 296, endPoint x: 696, endPoint y: 527, distance: 287.3
click at [696, 527] on div "Question 07/16 True or False? Responding and taking action based on the data yo…" at bounding box center [860, 466] width 677 height 662
click at [556, 492] on label "False" at bounding box center [860, 509] width 677 height 80
click at [556, 499] on input "False" at bounding box center [552, 509] width 20 height 20
radio input "true"
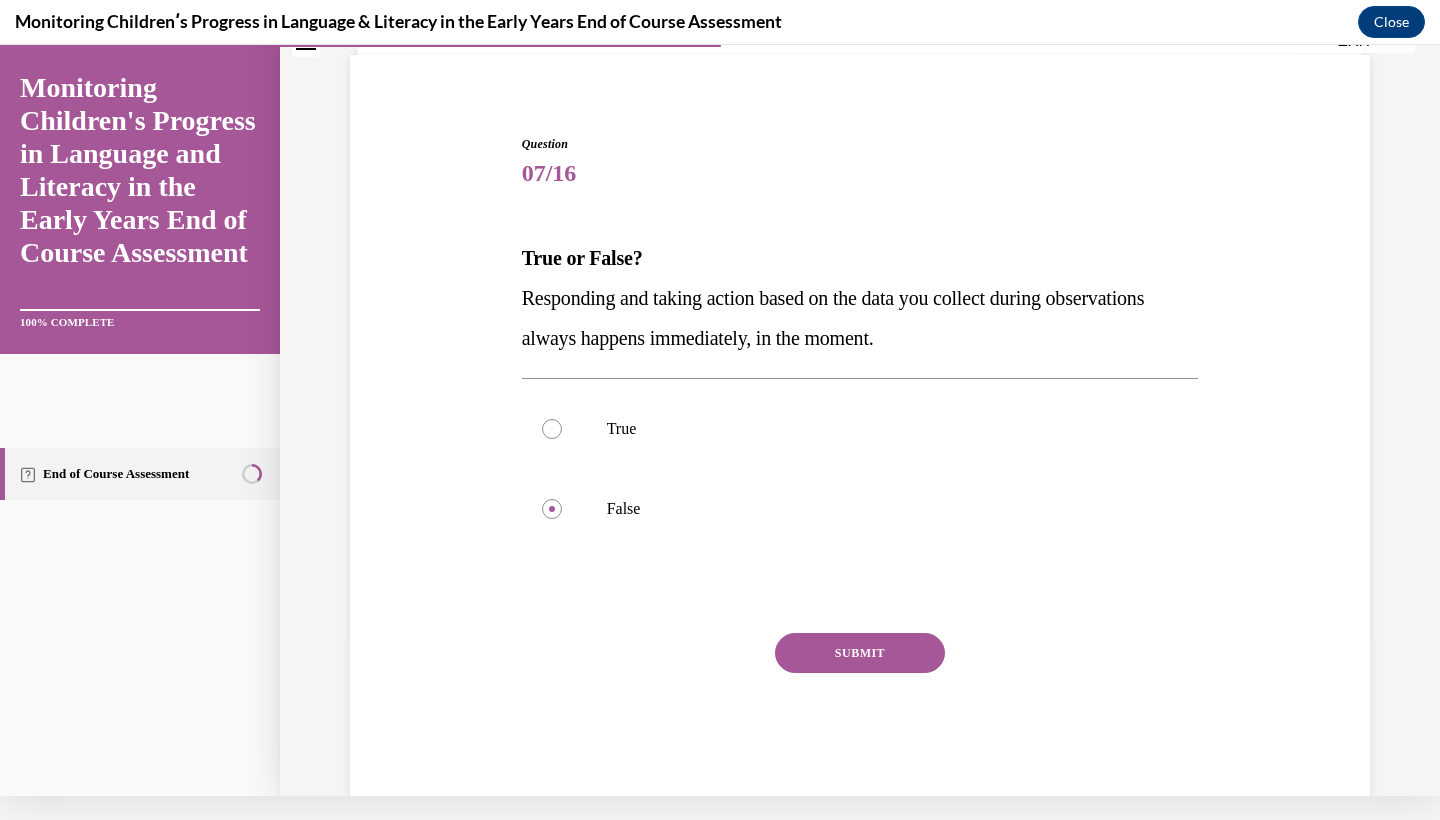
click at [816, 653] on button "SUBMIT" at bounding box center [860, 653] width 170 height 40
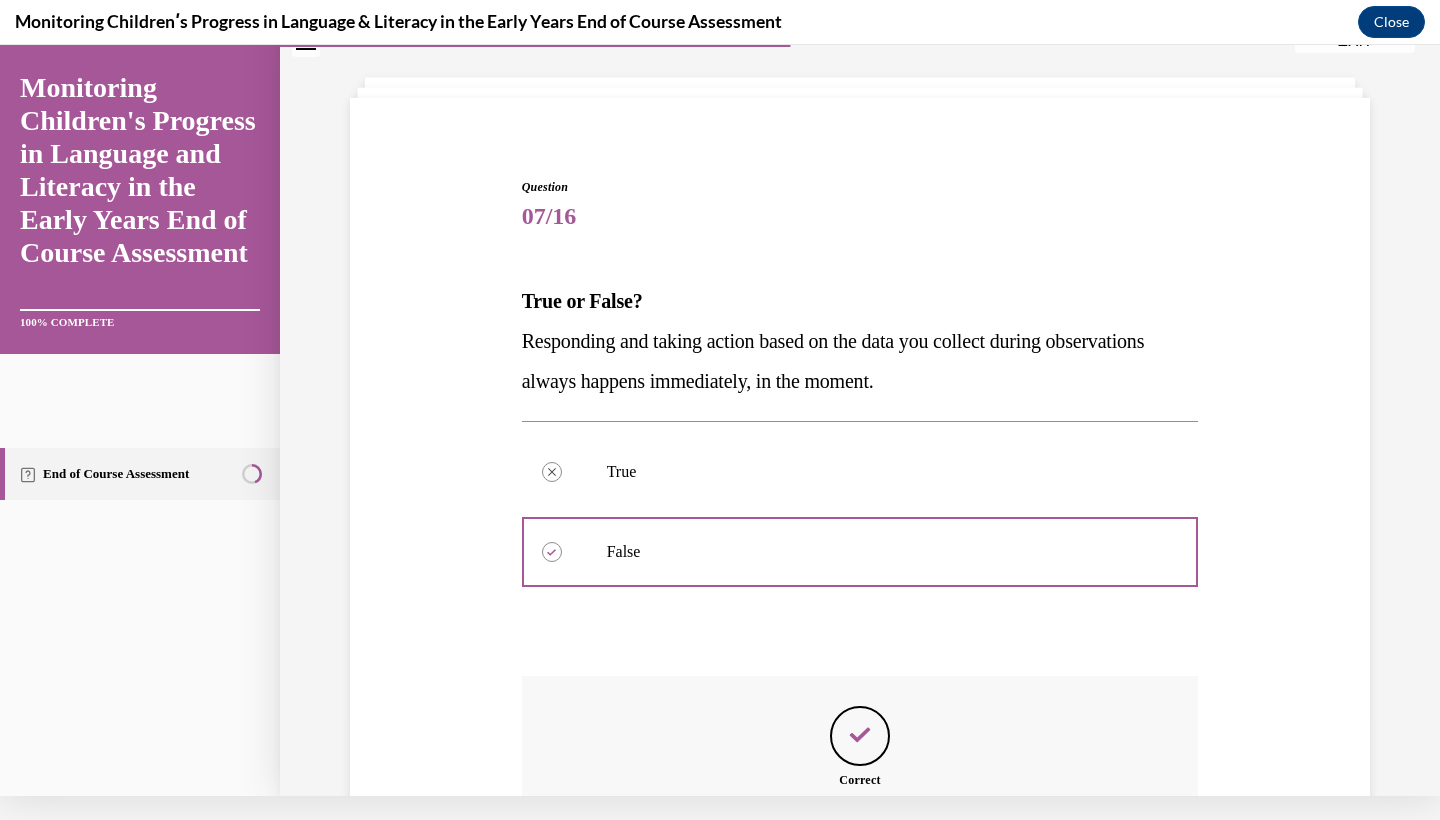
scroll to position [297, 0]
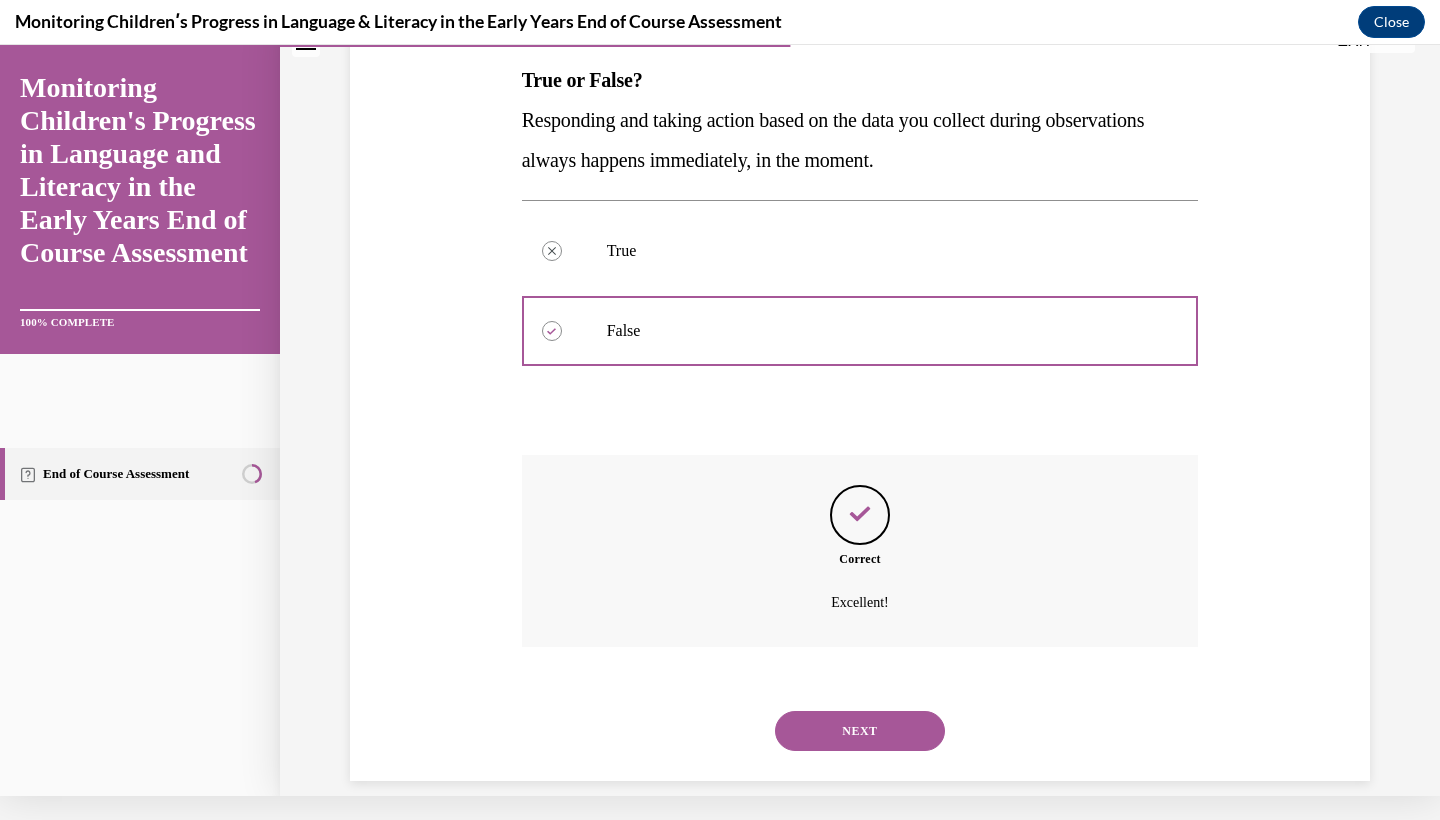
click at [812, 711] on button "NEXT" at bounding box center [860, 731] width 170 height 40
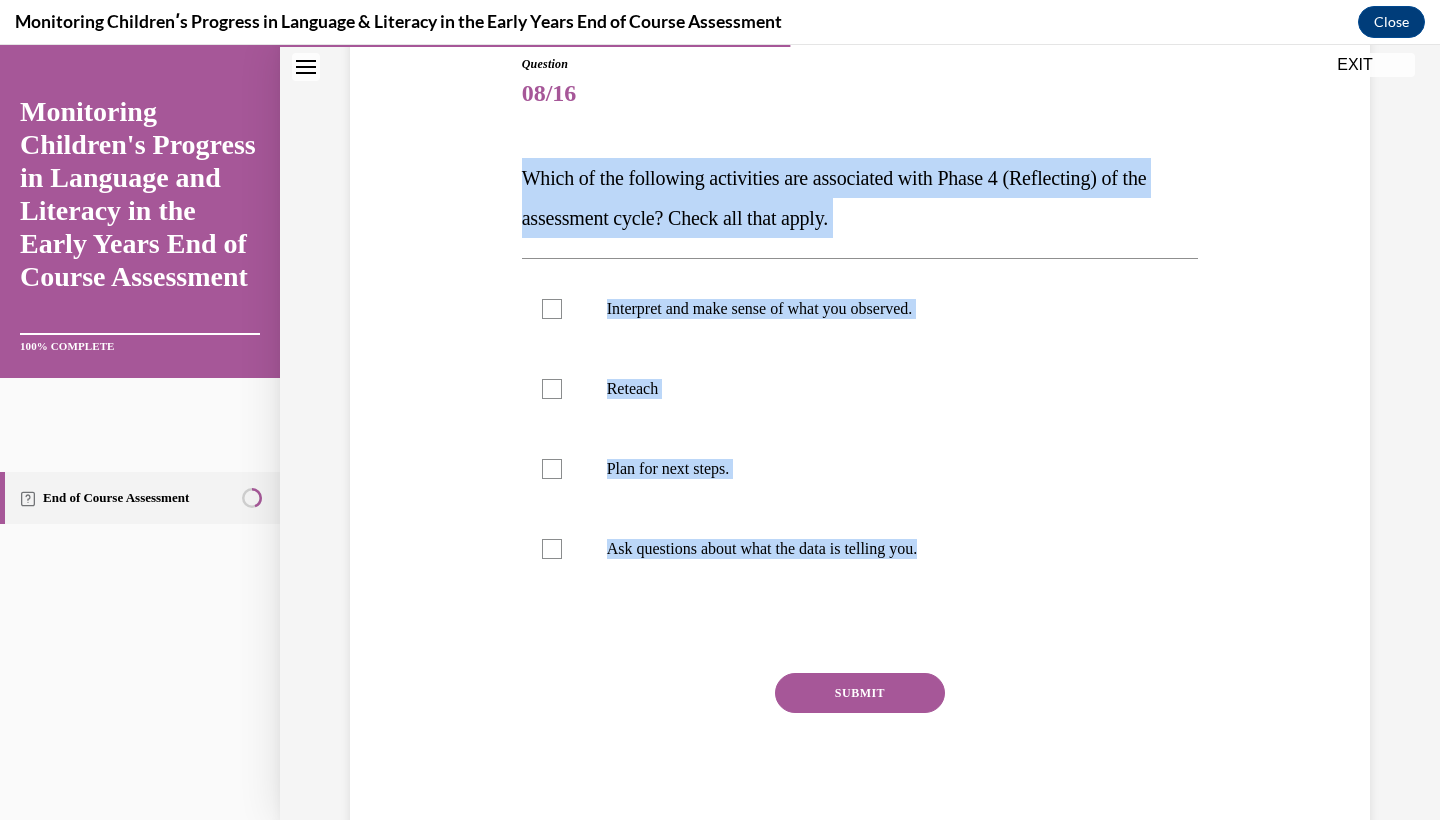
drag, startPoint x: 514, startPoint y: 172, endPoint x: 906, endPoint y: 606, distance: 584.6
click at [906, 606] on div "Question 08/16 Which of the following activities are associated with Phase 4 (R…" at bounding box center [860, 416] width 1030 height 842
click at [612, 619] on div at bounding box center [860, 631] width 677 height 24
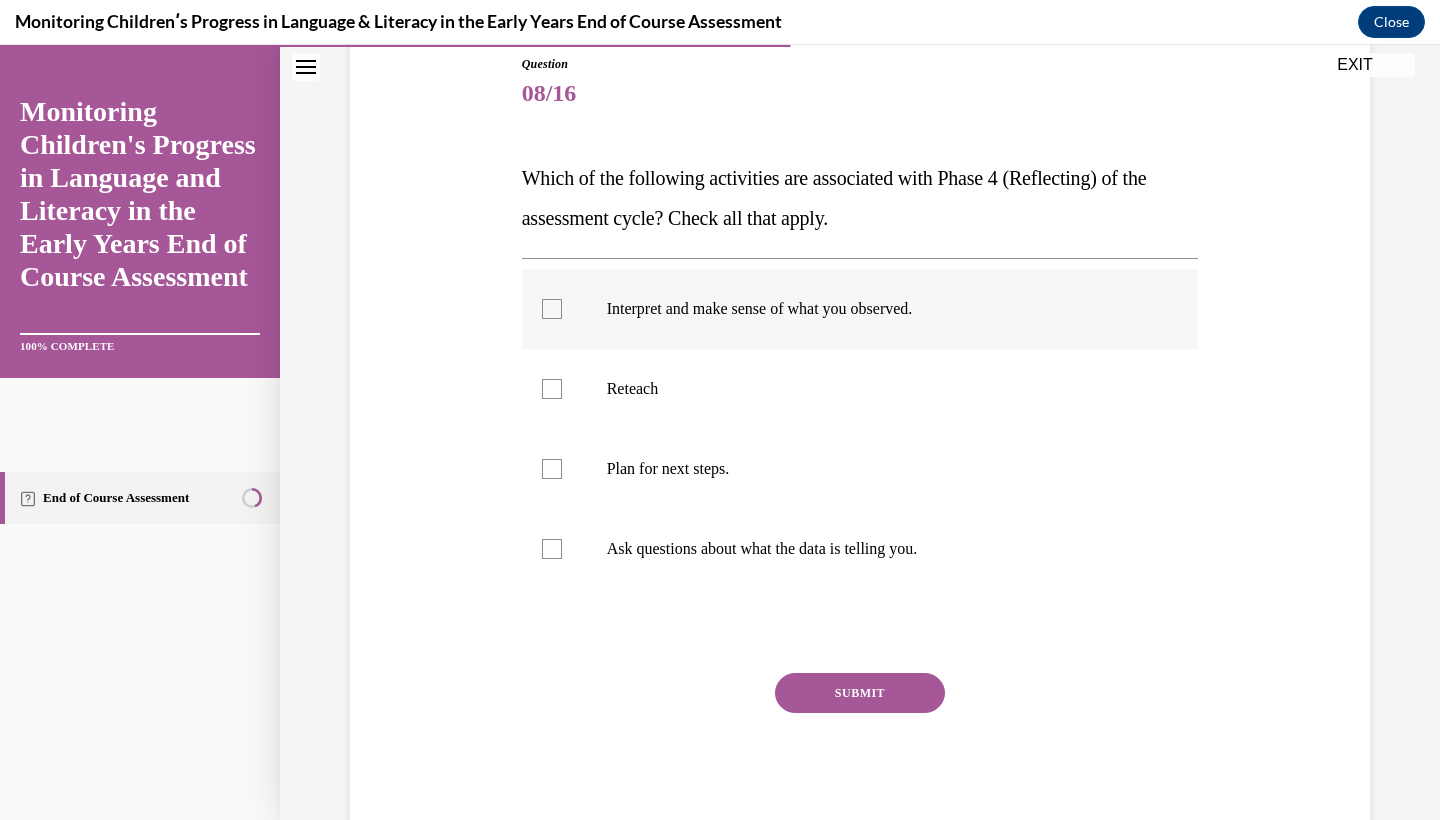
click at [741, 332] on label "Interpret and make sense of what you observed." at bounding box center [860, 309] width 677 height 80
click at [562, 319] on input "Interpret and make sense of what you observed." at bounding box center [552, 309] width 20 height 20
checkbox input "true"
click at [700, 460] on p "Plan for next steps." at bounding box center [878, 469] width 542 height 20
click at [562, 460] on input "Plan for next steps." at bounding box center [552, 469] width 20 height 20
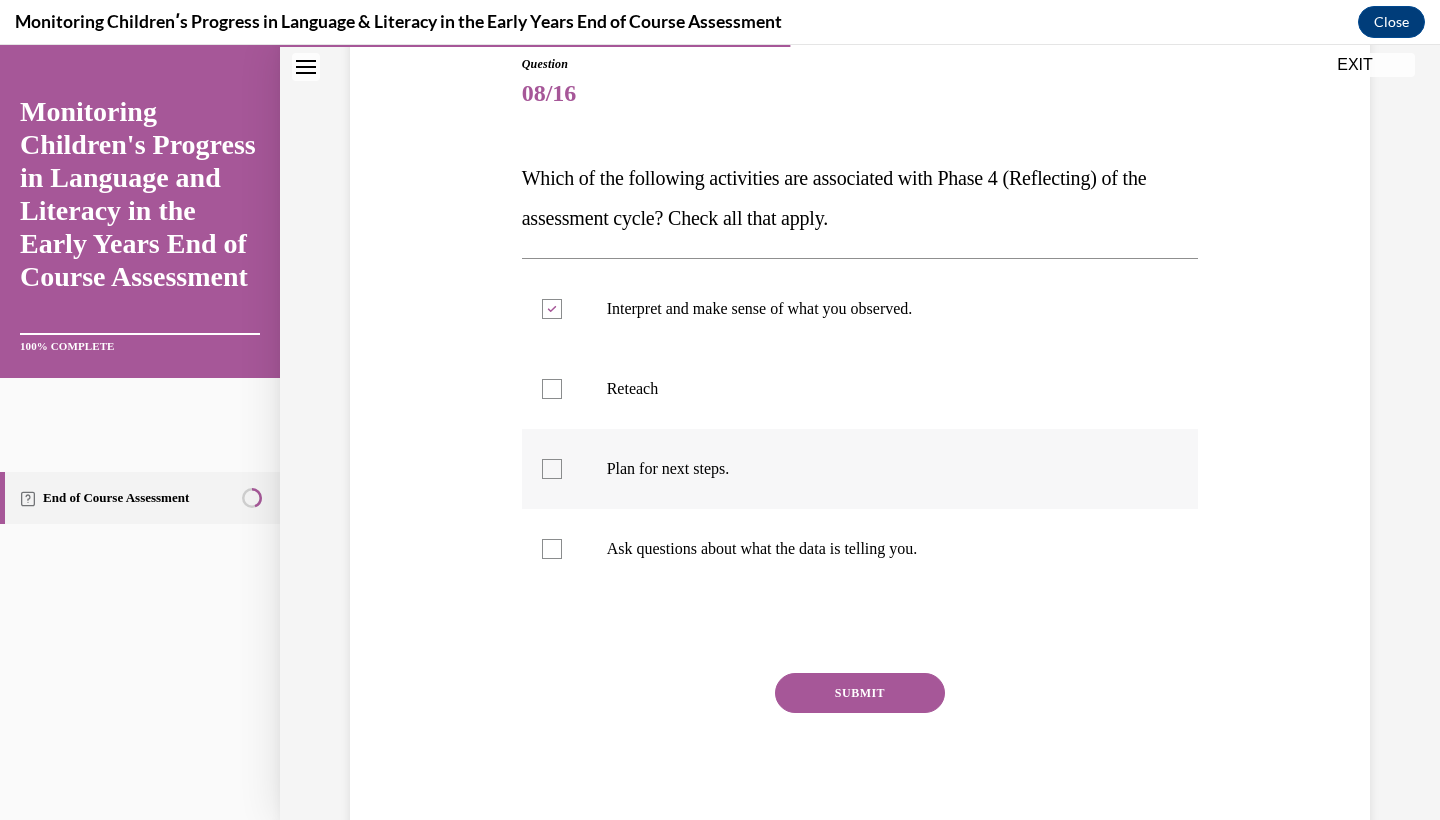
checkbox input "true"
click at [828, 699] on button "SUBMIT" at bounding box center [860, 693] width 170 height 40
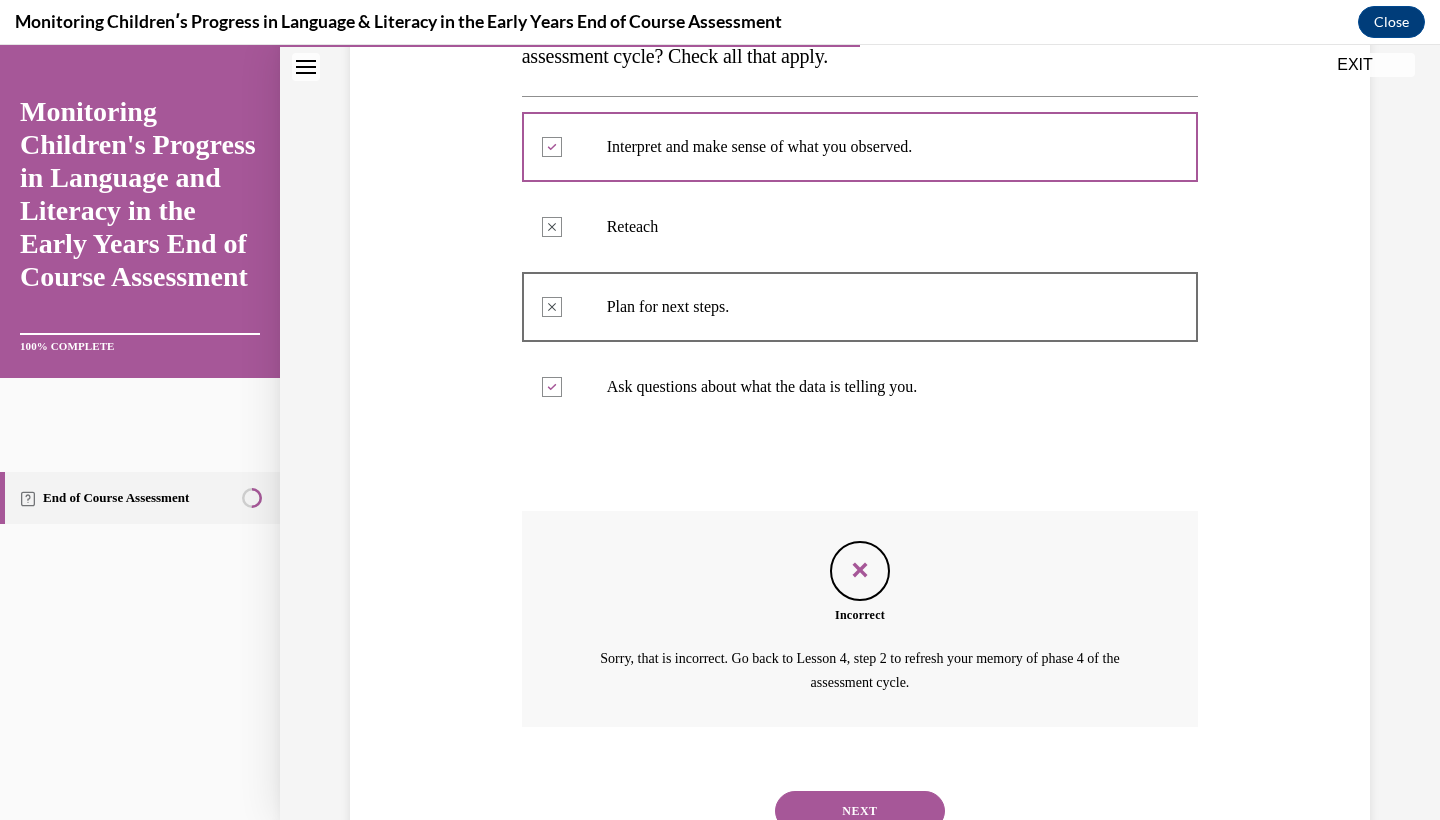
scroll to position [440, 0]
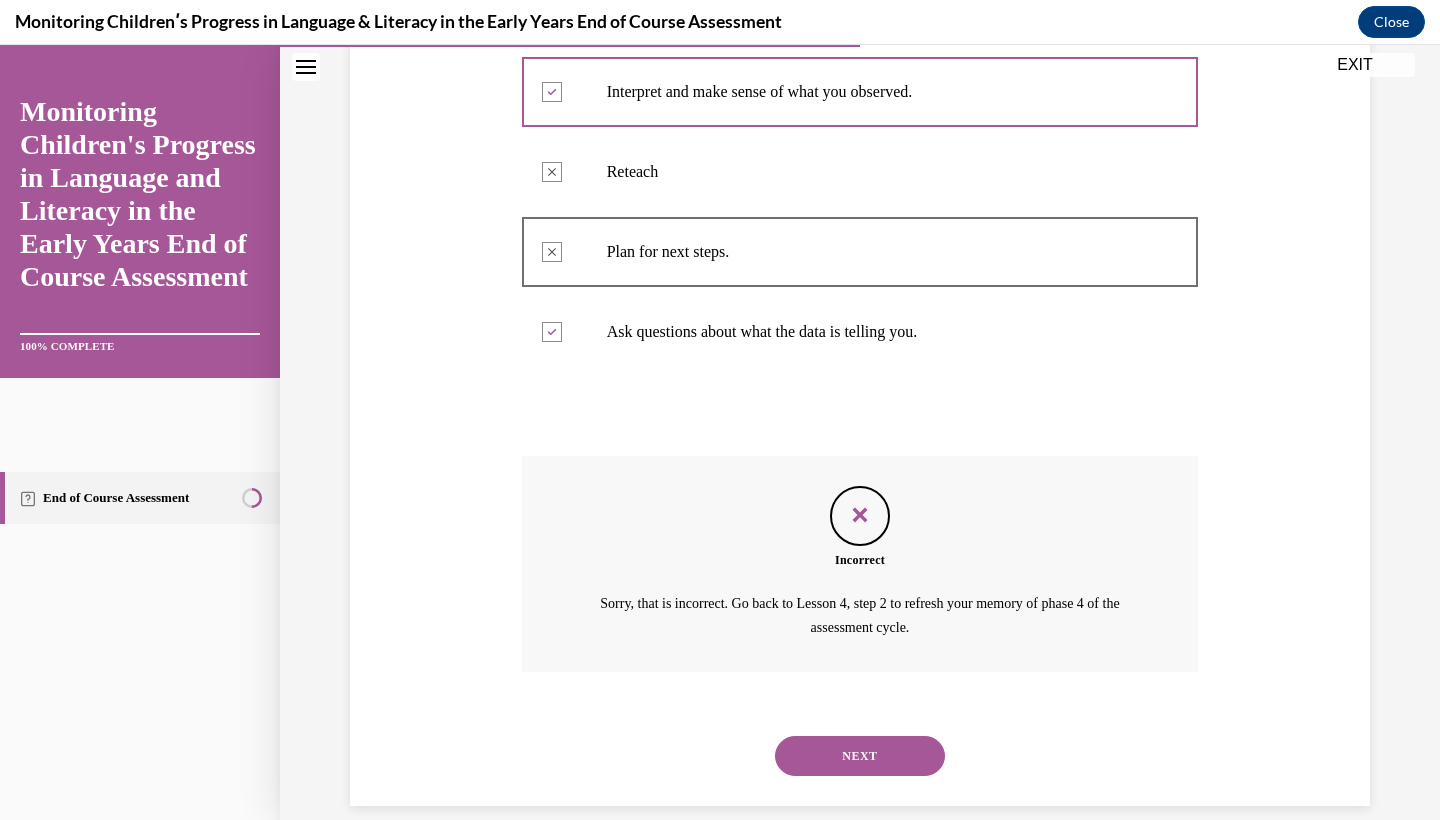
click at [847, 736] on button "NEXT" at bounding box center [860, 756] width 170 height 40
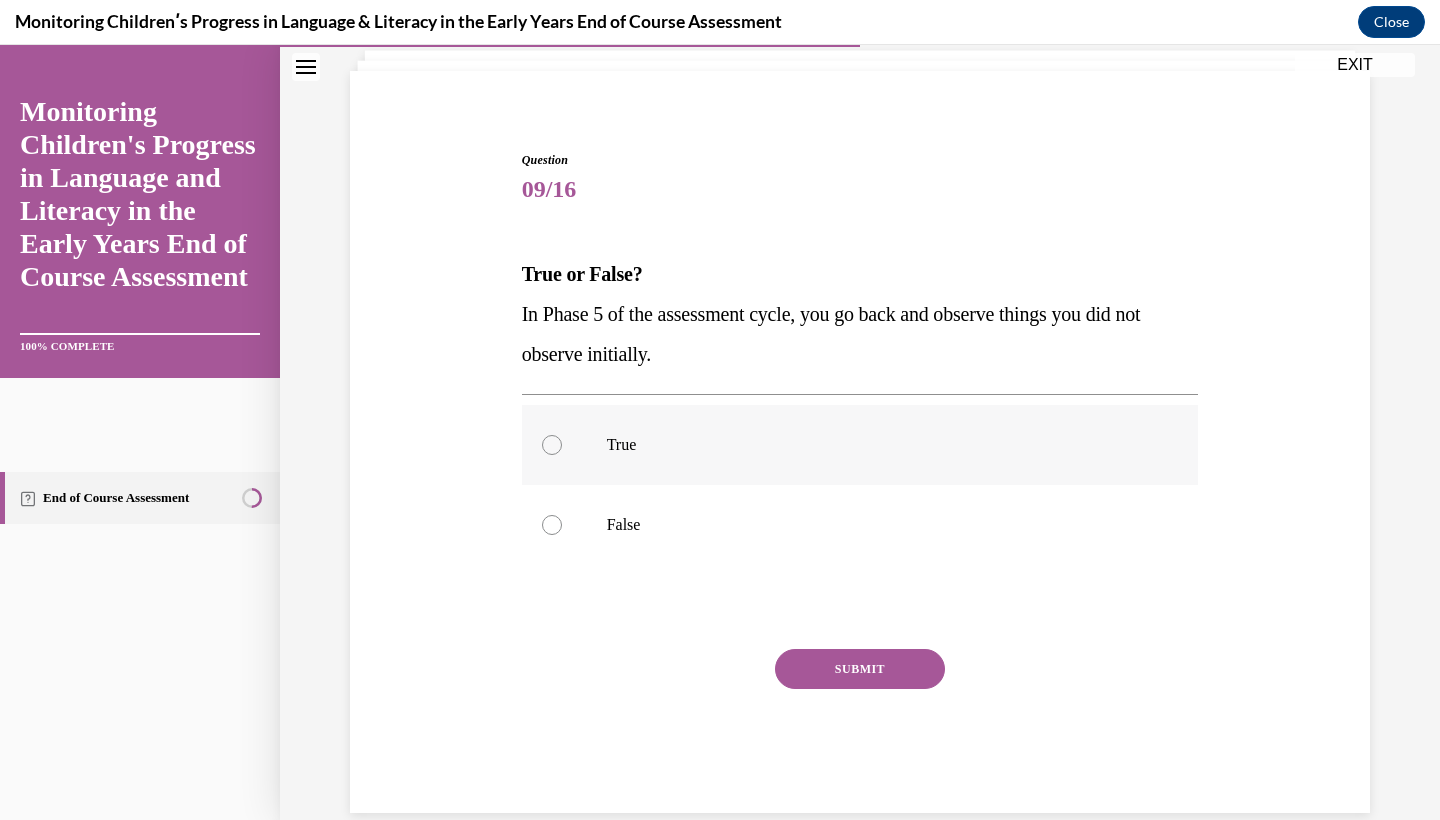
click at [692, 459] on label "True" at bounding box center [860, 445] width 677 height 80
click at [562, 455] on input "True" at bounding box center [552, 445] width 20 height 20
radio input "true"
click at [867, 673] on button "SUBMIT" at bounding box center [860, 669] width 170 height 40
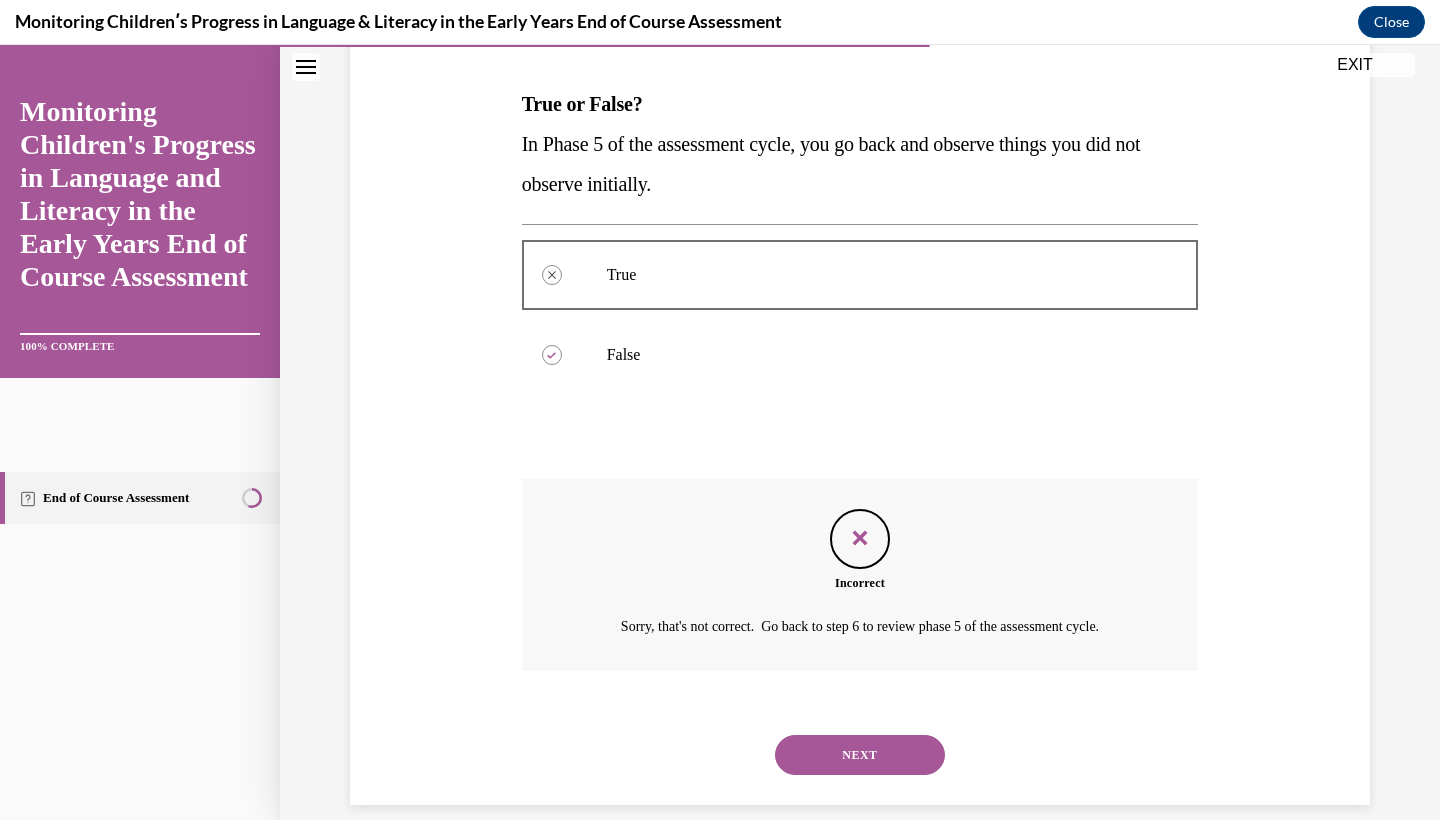
click at [852, 735] on button "NEXT" at bounding box center [860, 755] width 170 height 40
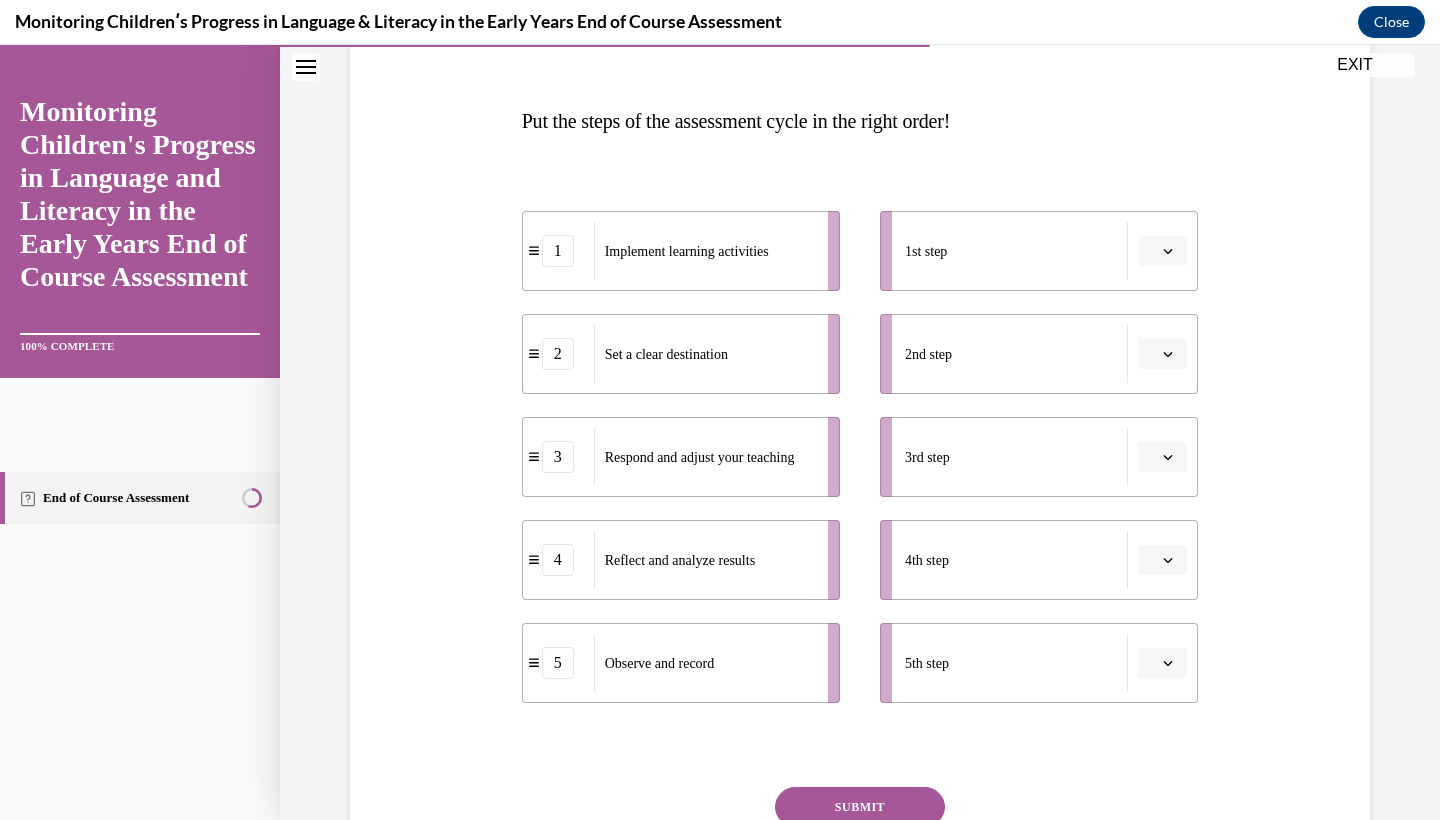
scroll to position [322, 0]
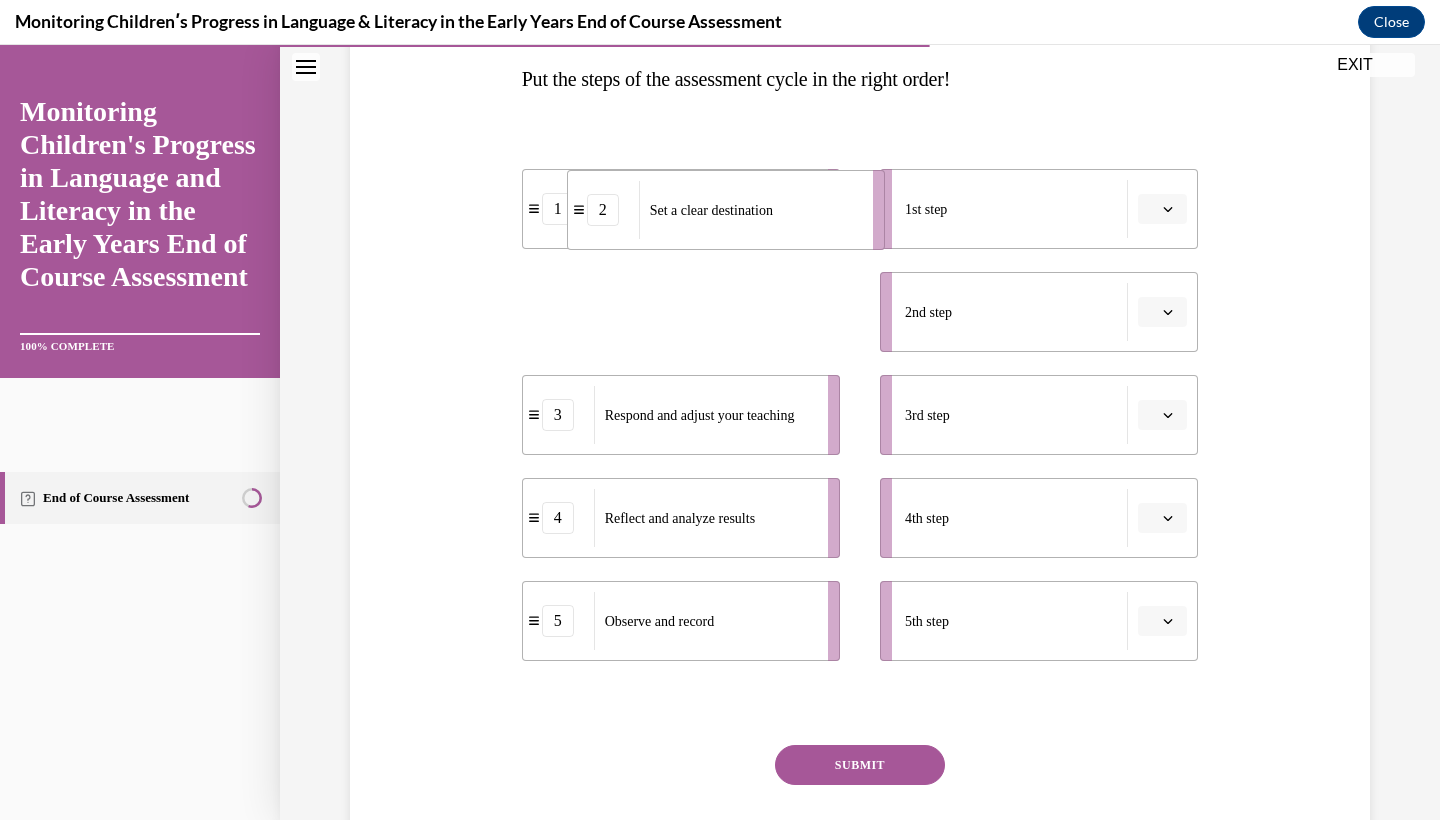
drag, startPoint x: 792, startPoint y: 341, endPoint x: 848, endPoint y: 223, distance: 130.6
click at [848, 223] on li "2 Set a clear destination" at bounding box center [726, 210] width 318 height 80
drag, startPoint x: 762, startPoint y: 303, endPoint x: 836, endPoint y: 303, distance: 74.0
click at [769, 305] on span "Implement learning activities" at bounding box center [687, 312] width 164 height 15
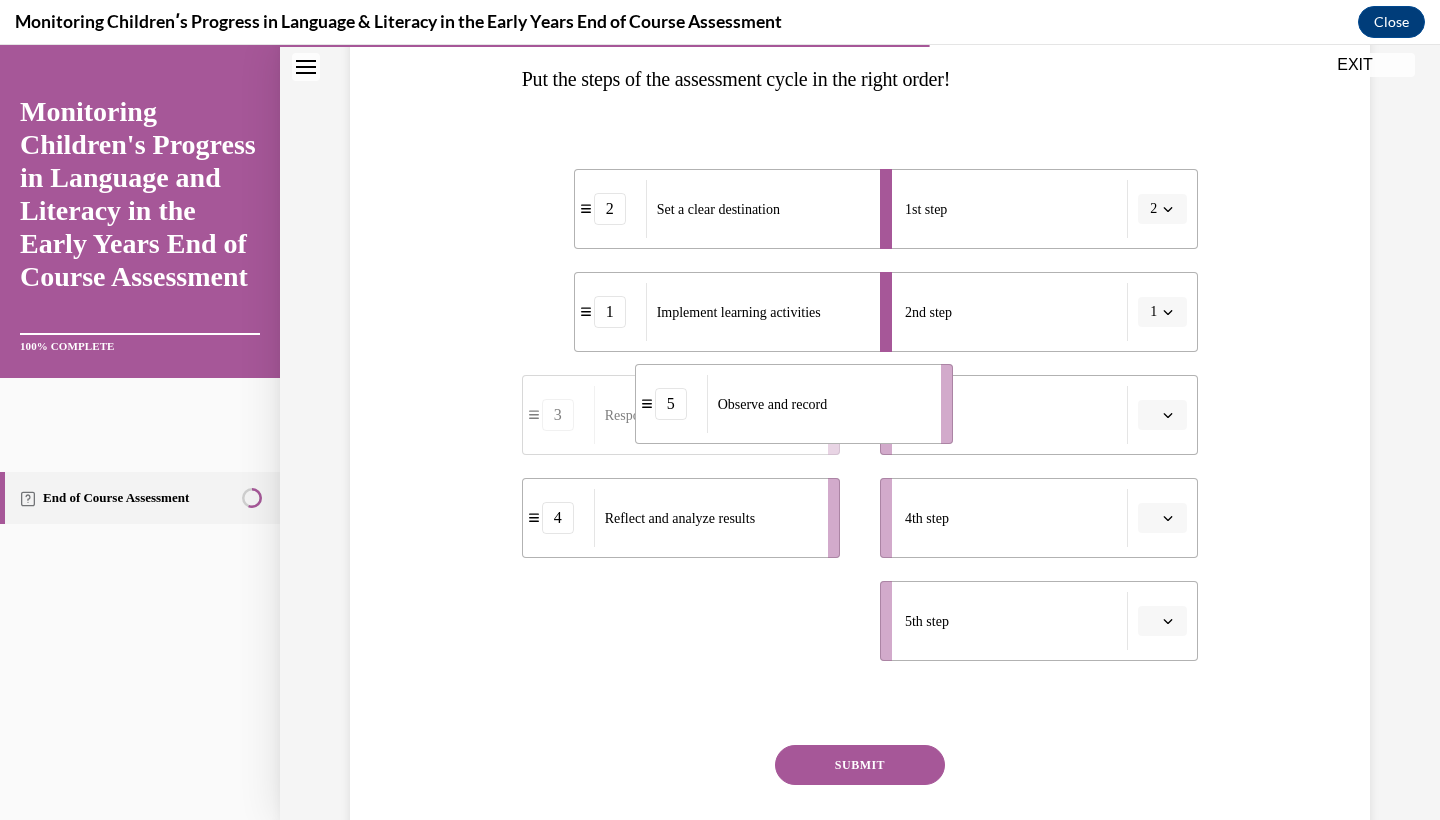
drag, startPoint x: 681, startPoint y: 625, endPoint x: 794, endPoint y: 406, distance: 246.4
click at [794, 406] on span "Observe and record" at bounding box center [773, 404] width 110 height 15
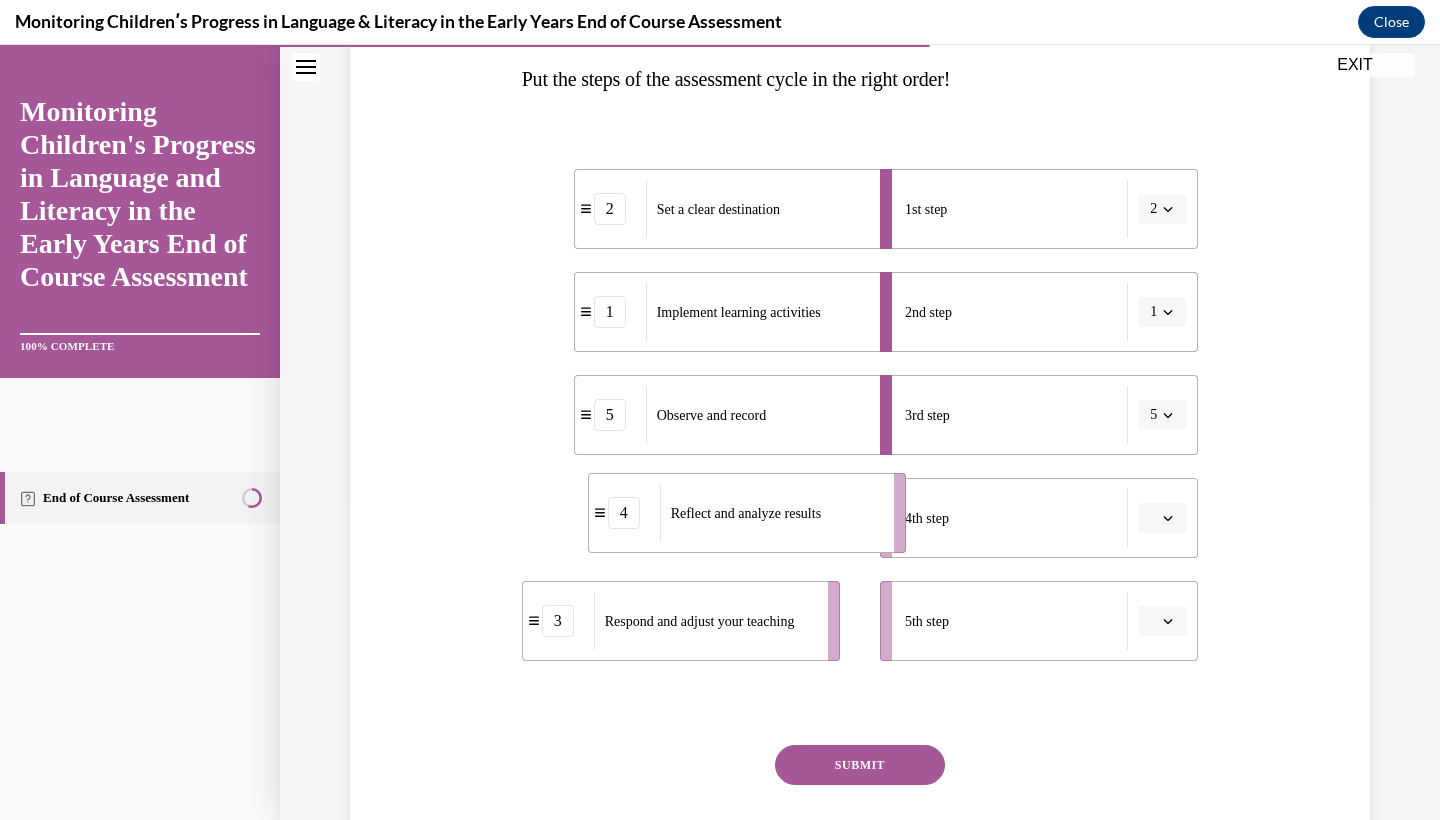
drag, startPoint x: 747, startPoint y: 553, endPoint x: 817, endPoint y: 548, distance: 70.2
click at [817, 548] on li "4 Reflect and analyze results" at bounding box center [747, 513] width 318 height 80
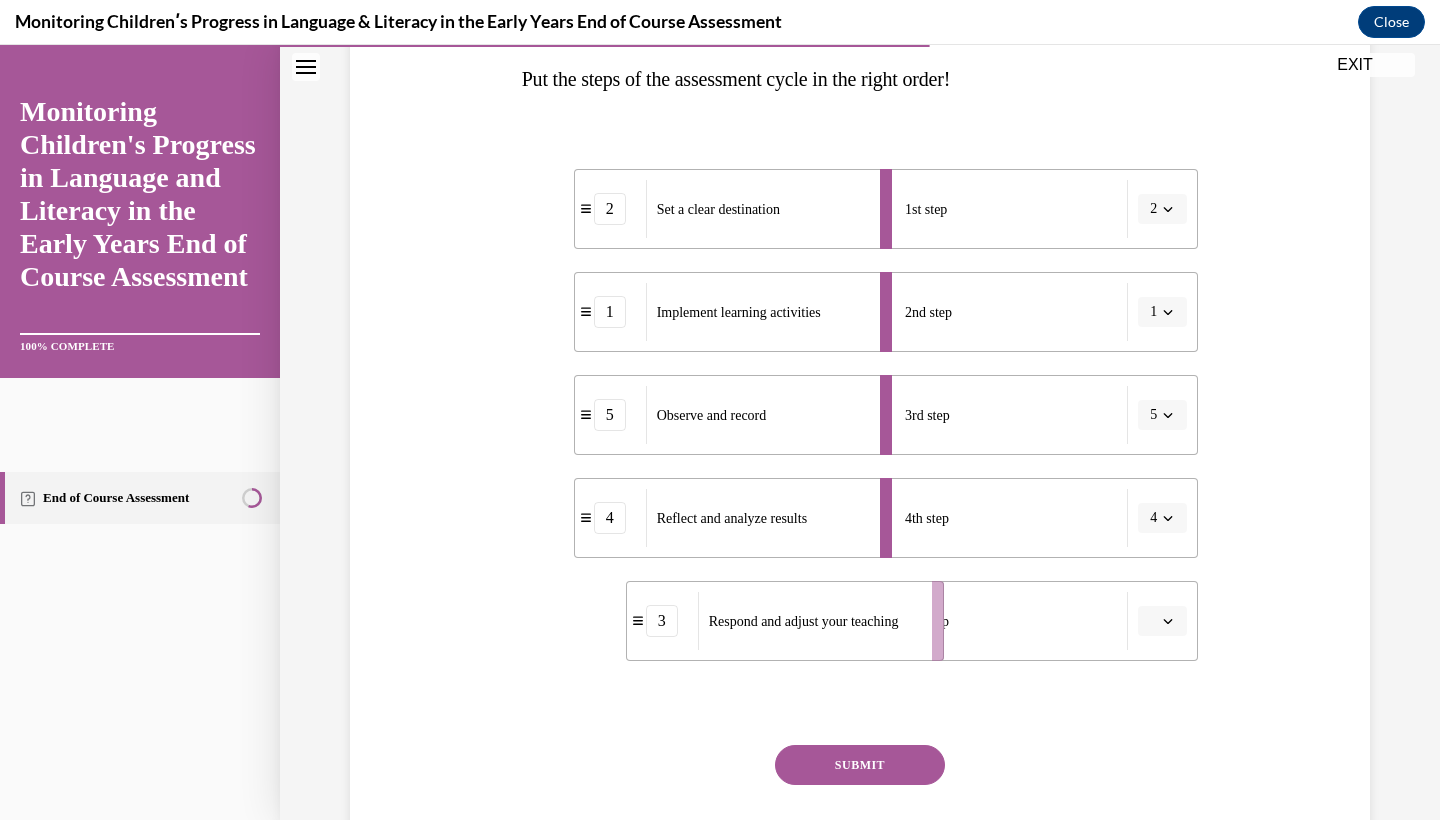
drag, startPoint x: 771, startPoint y: 627, endPoint x: 875, endPoint y: 627, distance: 104.0
click at [875, 627] on span "Respond and adjust your teaching" at bounding box center [804, 621] width 190 height 15
click at [872, 771] on button "SUBMIT" at bounding box center [860, 765] width 170 height 40
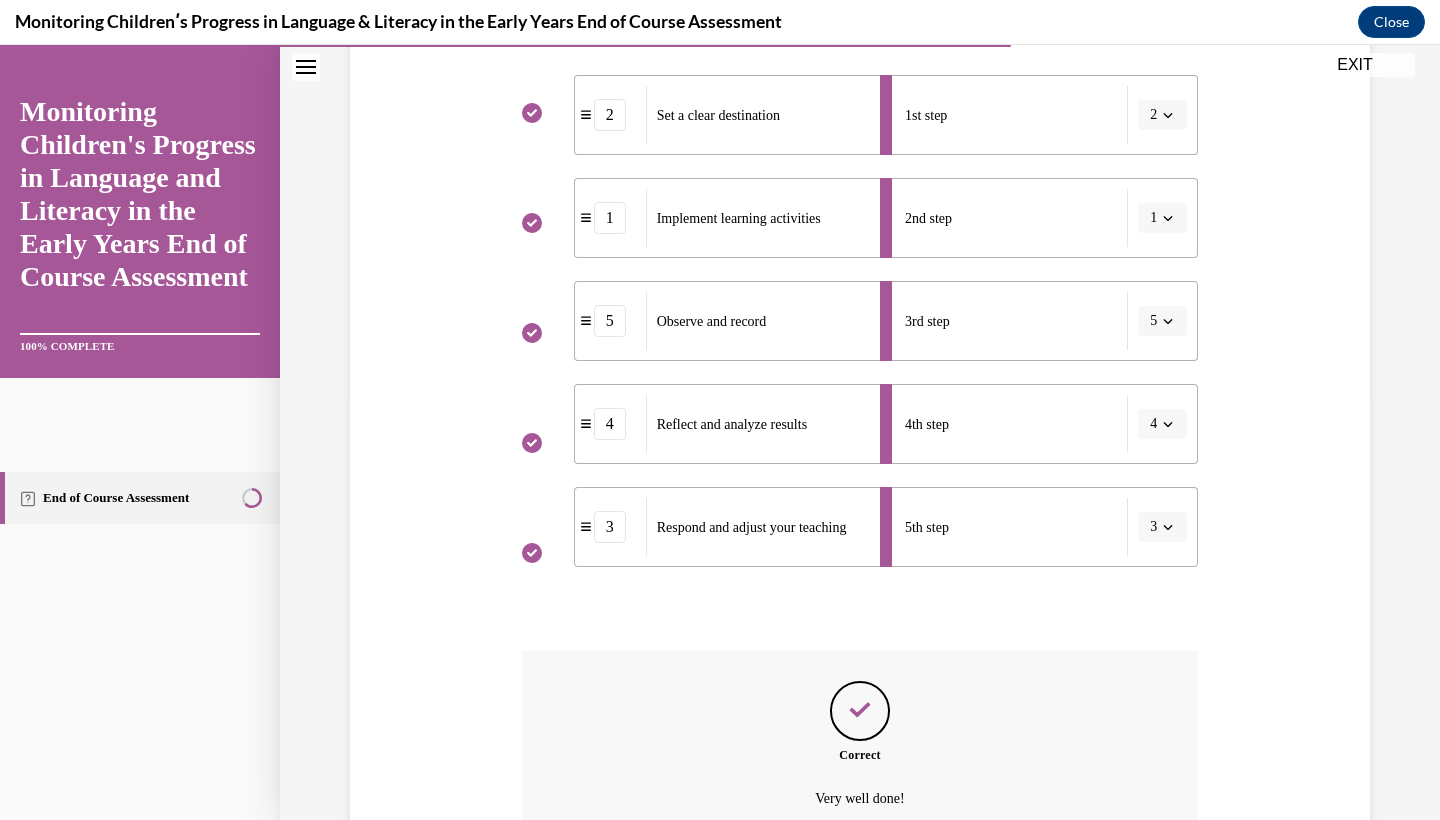
scroll to position [24, 0]
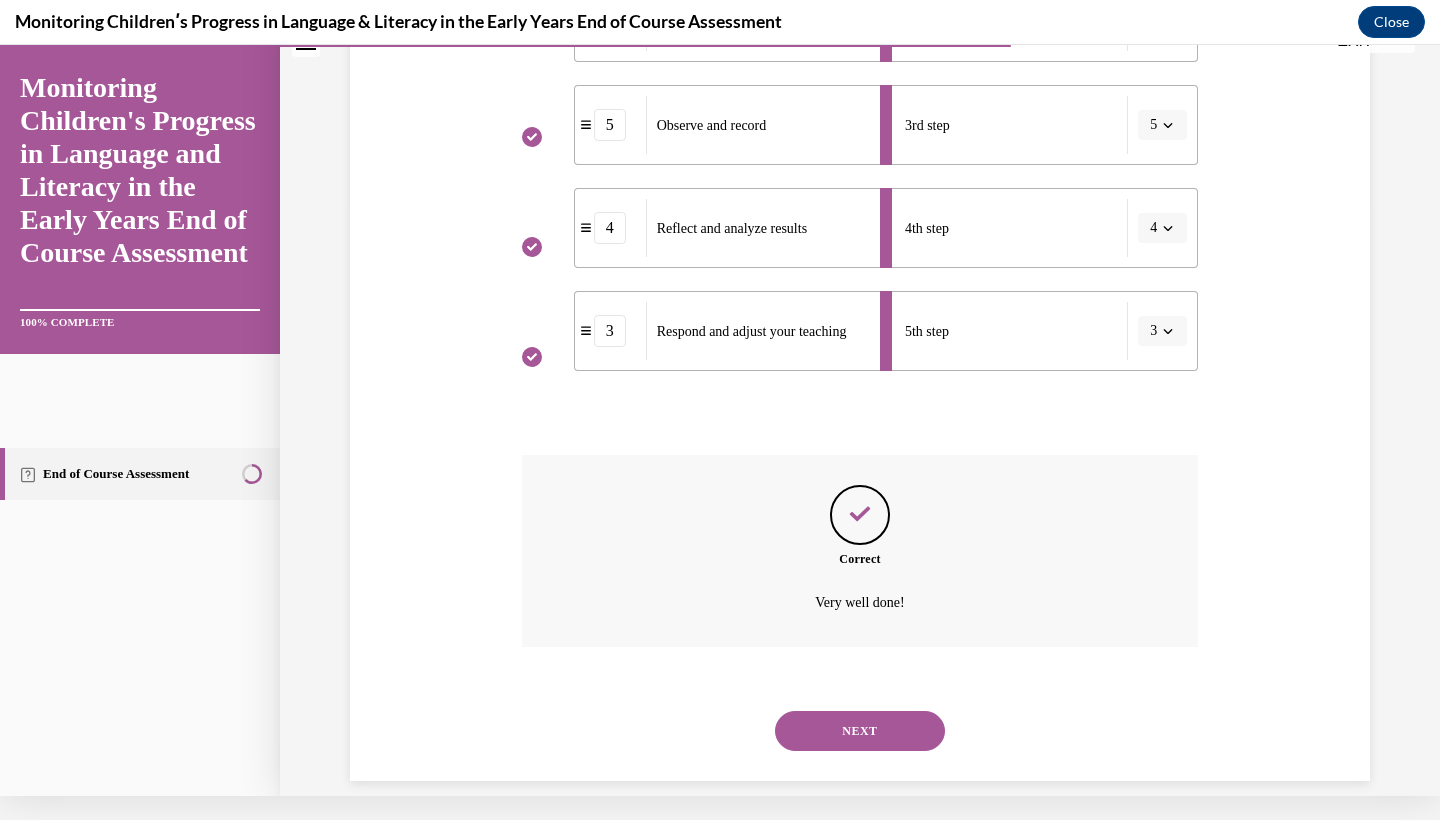
click at [876, 717] on button "NEXT" at bounding box center [860, 731] width 170 height 40
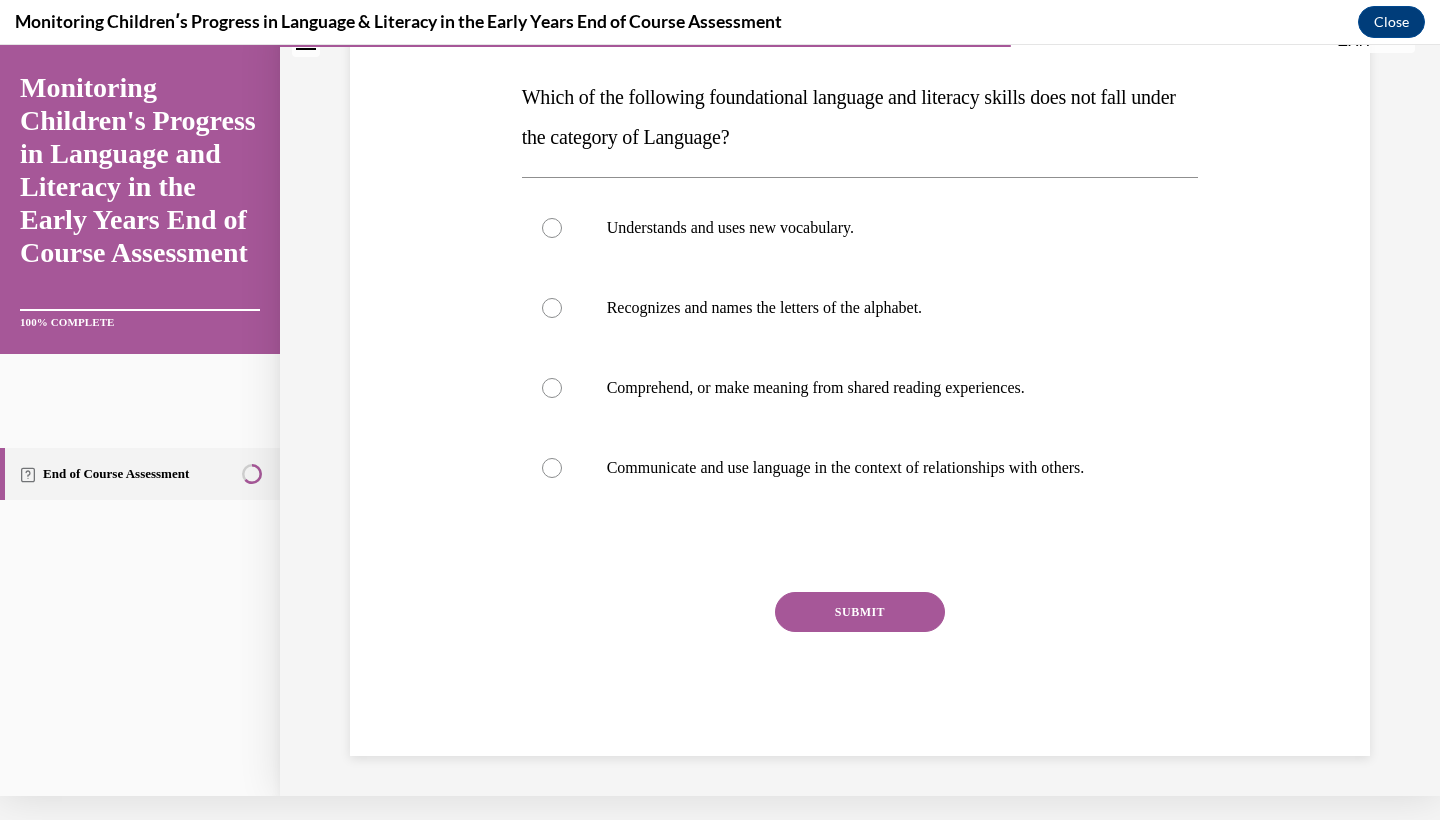
scroll to position [0, 0]
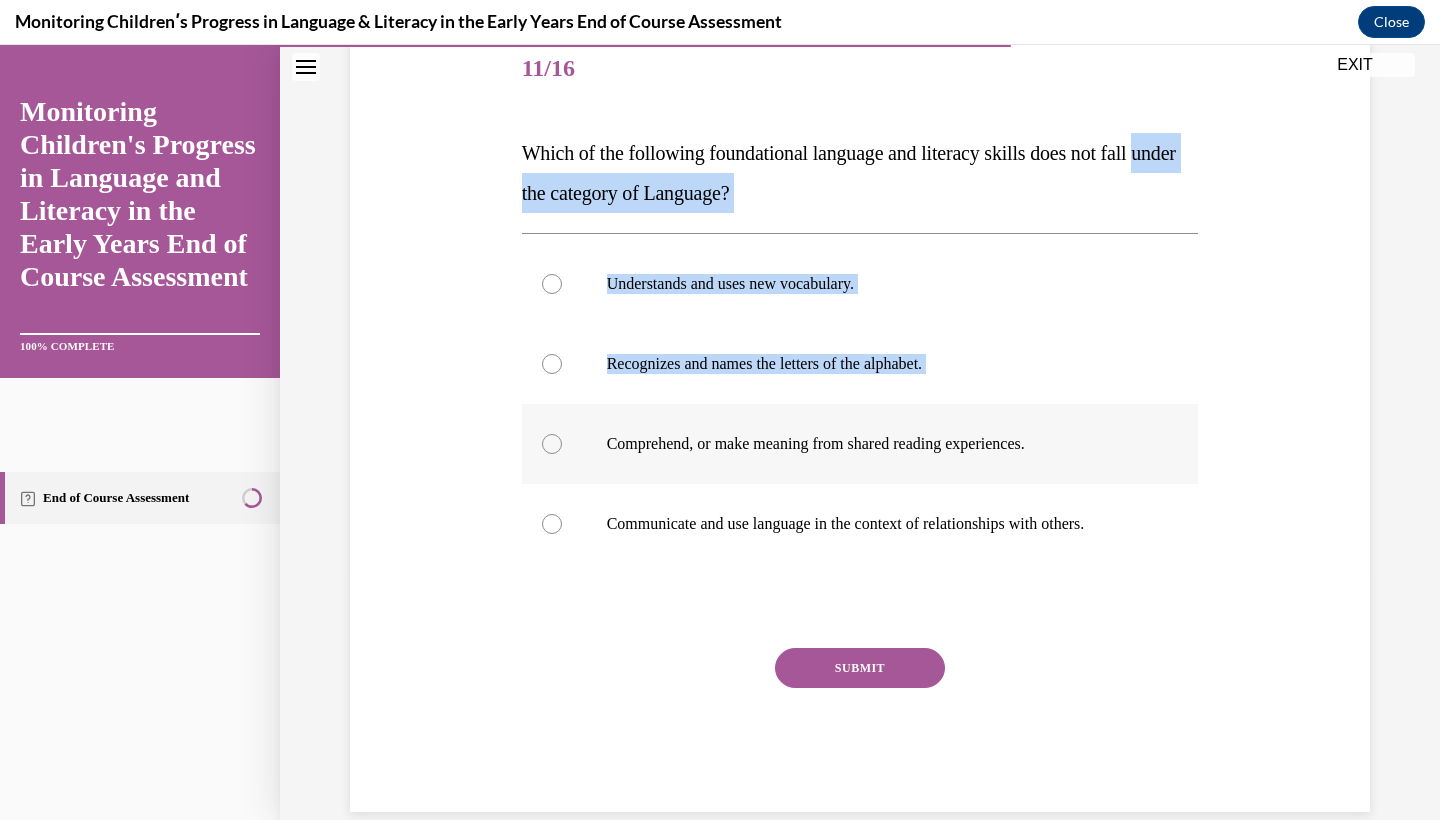
drag, startPoint x: 520, startPoint y: 168, endPoint x: 986, endPoint y: 423, distance: 531.0
click at [986, 423] on div "Question 11/16 Which of the following foundational language and literacy skills…" at bounding box center [860, 406] width 687 height 812
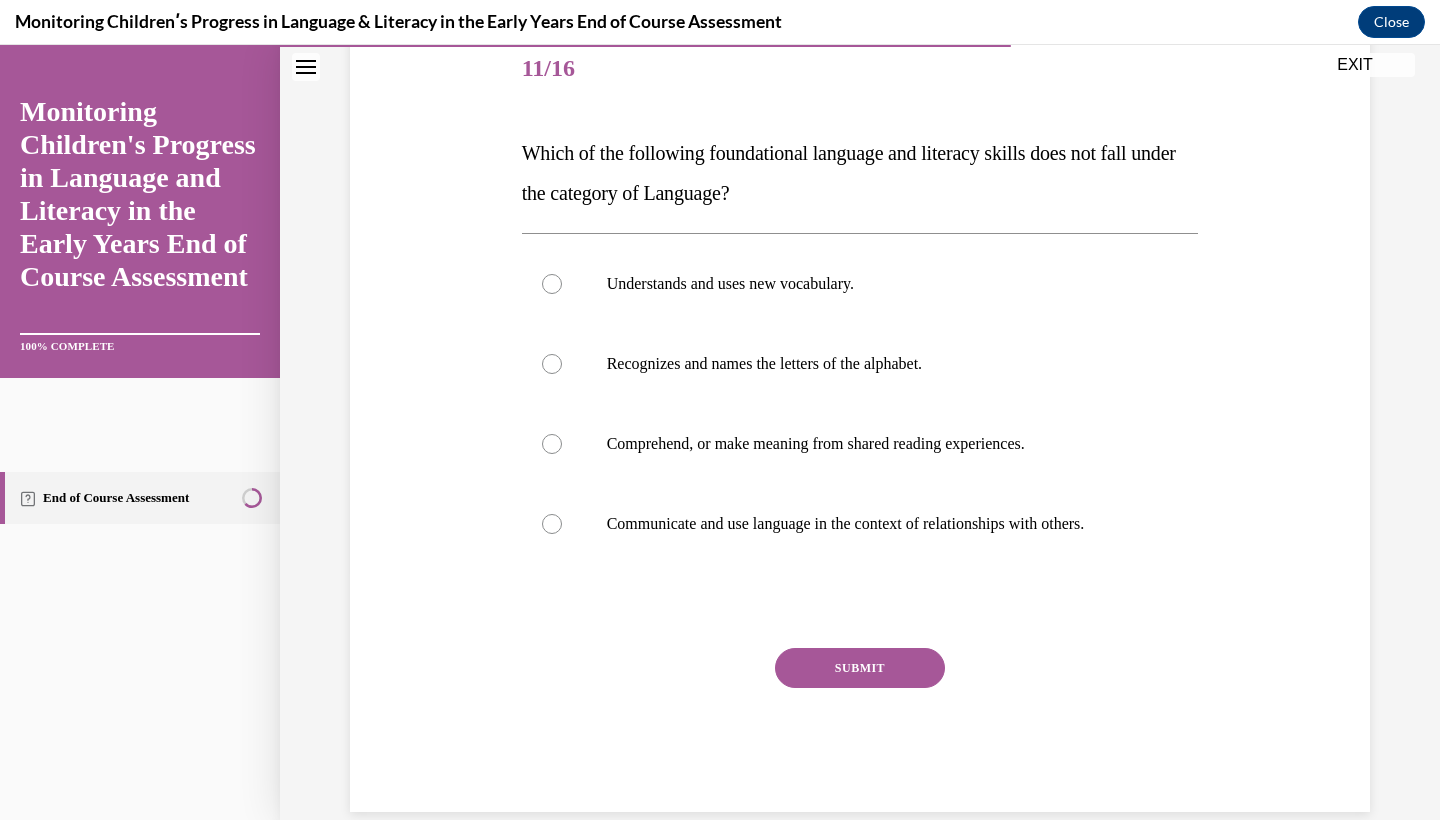
click at [582, 154] on span "Which of the following foundational language and literacy skills does not fall …" at bounding box center [849, 173] width 654 height 62
drag, startPoint x: 512, startPoint y: 141, endPoint x: 1133, endPoint y: 554, distance: 745.6
click at [1133, 554] on div "Question 11/16 Which of the following foundational language and literacy skills…" at bounding box center [860, 391] width 1030 height 842
click at [1234, 408] on div "Question 11/16 Which of the following foundational language and literacy skills…" at bounding box center [860, 391] width 1030 height 842
click at [912, 325] on label "Recognizes and names the letters of the alphabet." at bounding box center [860, 364] width 677 height 80
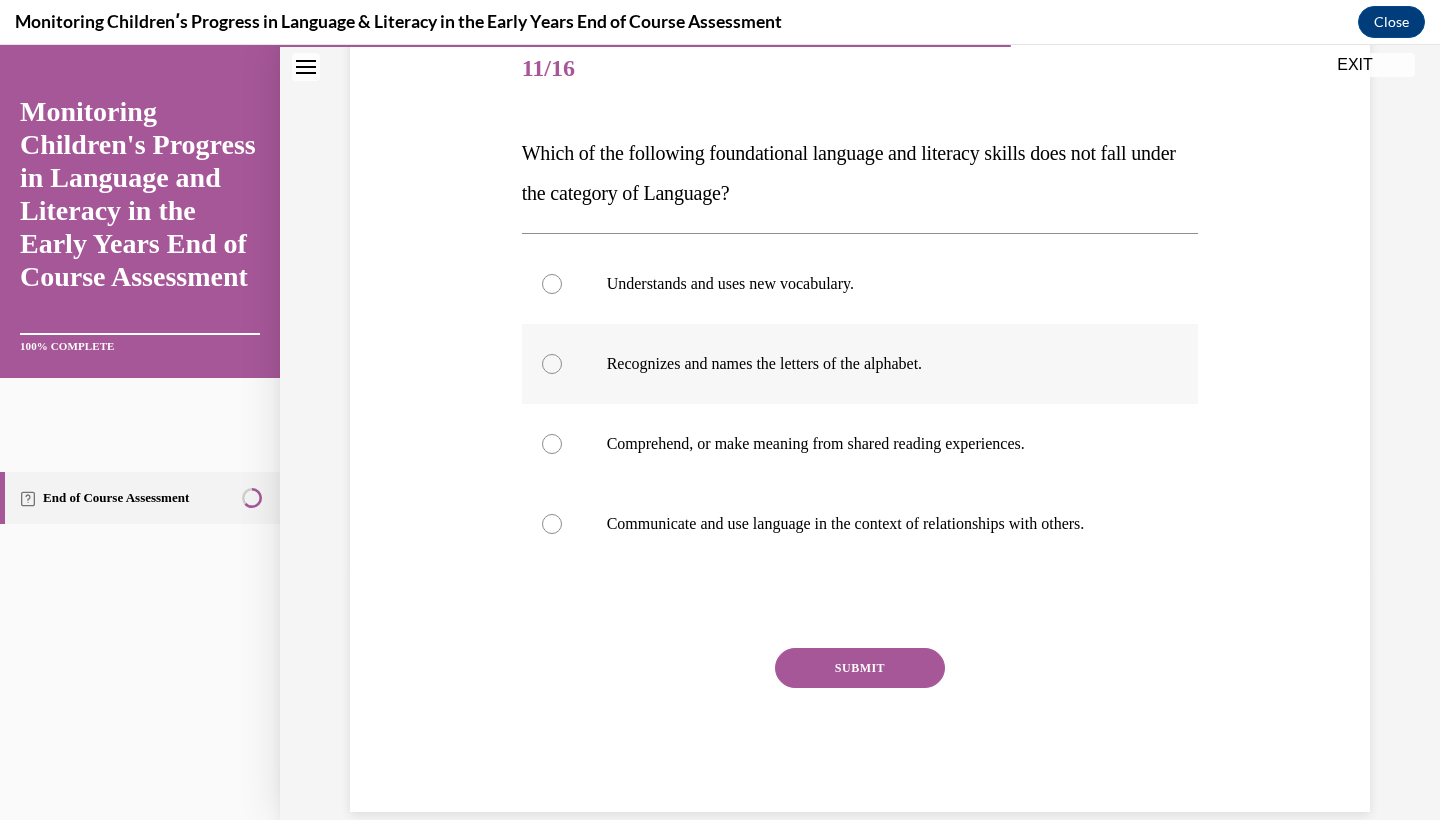
click at [562, 354] on input "Recognizes and names the letters of the alphabet." at bounding box center [552, 364] width 20 height 20
radio input "true"
click at [910, 294] on label "Understands and uses new vocabulary." at bounding box center [860, 284] width 677 height 80
click at [562, 294] on input "Understands and uses new vocabulary." at bounding box center [552, 284] width 20 height 20
radio input "true"
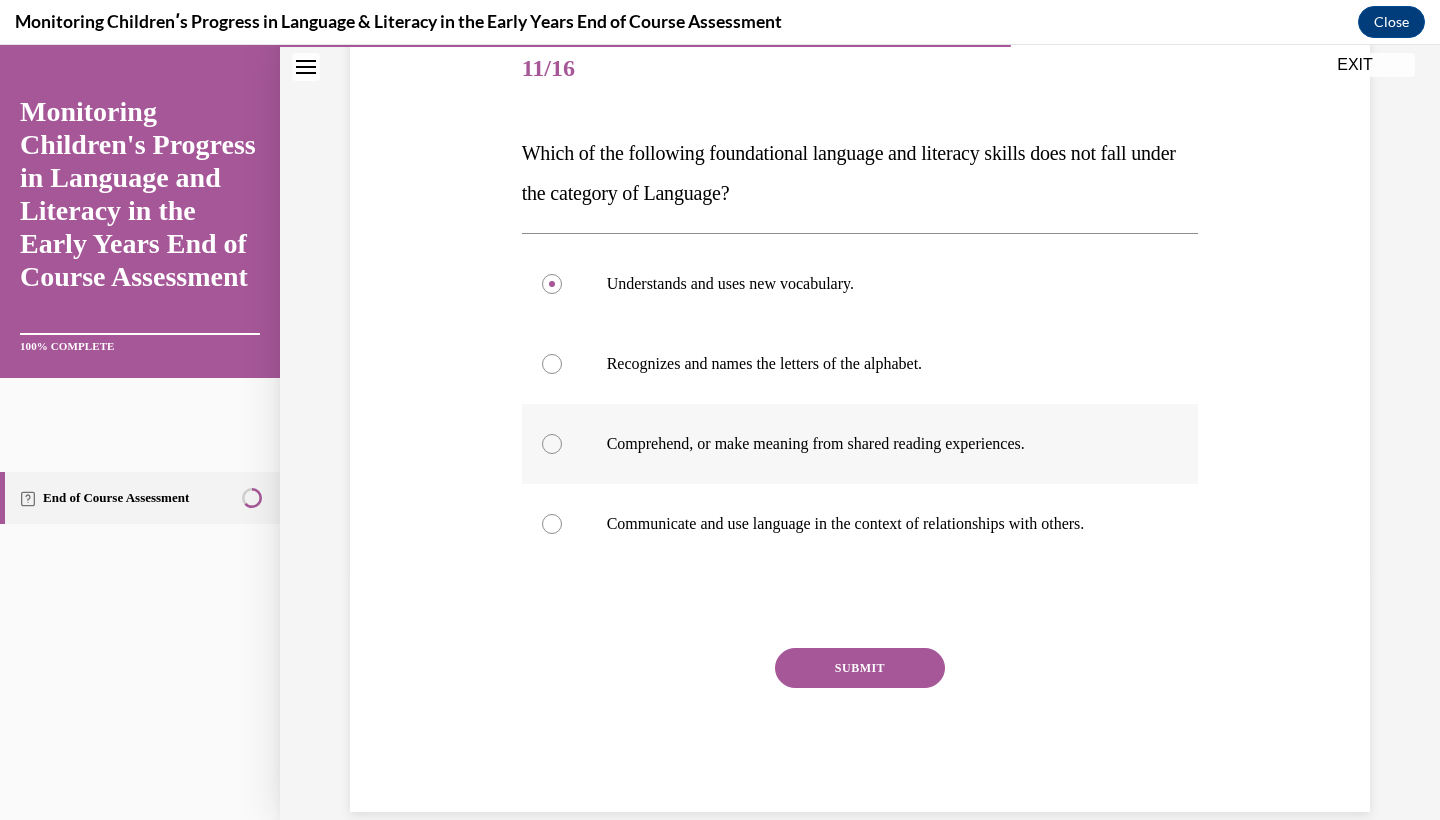
click at [1023, 473] on label "Comprehend, or make meaning from shared reading experiences." at bounding box center [860, 444] width 677 height 80
click at [562, 454] on input "Comprehend, or make meaning from shared reading experiences." at bounding box center [552, 444] width 20 height 20
radio input "true"
click at [1045, 371] on p "Recognizes and names the letters of the alphabet." at bounding box center [878, 364] width 542 height 20
click at [562, 371] on input "Recognizes and names the letters of the alphabet." at bounding box center [552, 364] width 20 height 20
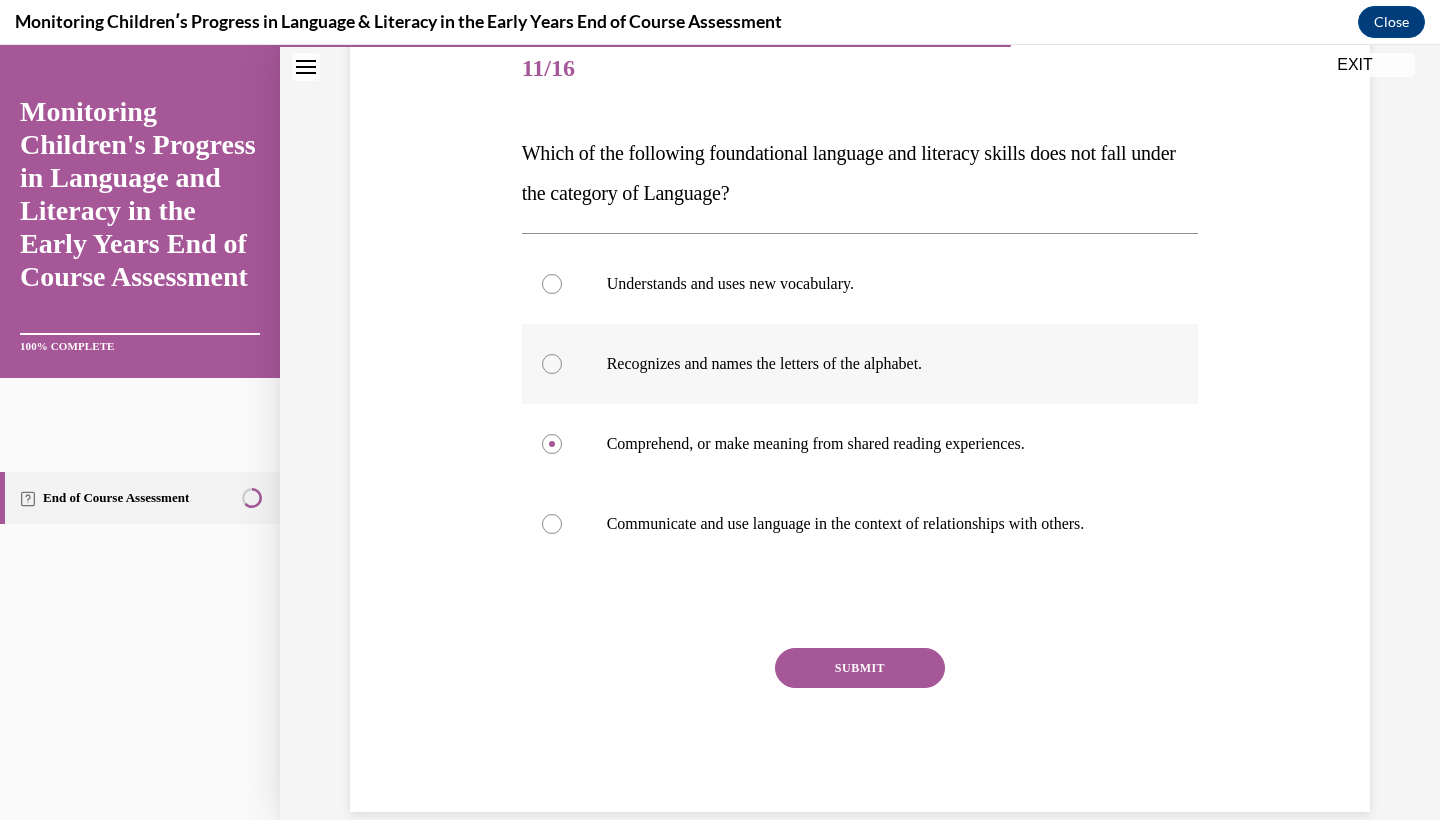
radio input "true"
click at [907, 699] on div "SUBMIT" at bounding box center [860, 698] width 677 height 100
click at [909, 680] on button "SUBMIT" at bounding box center [860, 668] width 170 height 40
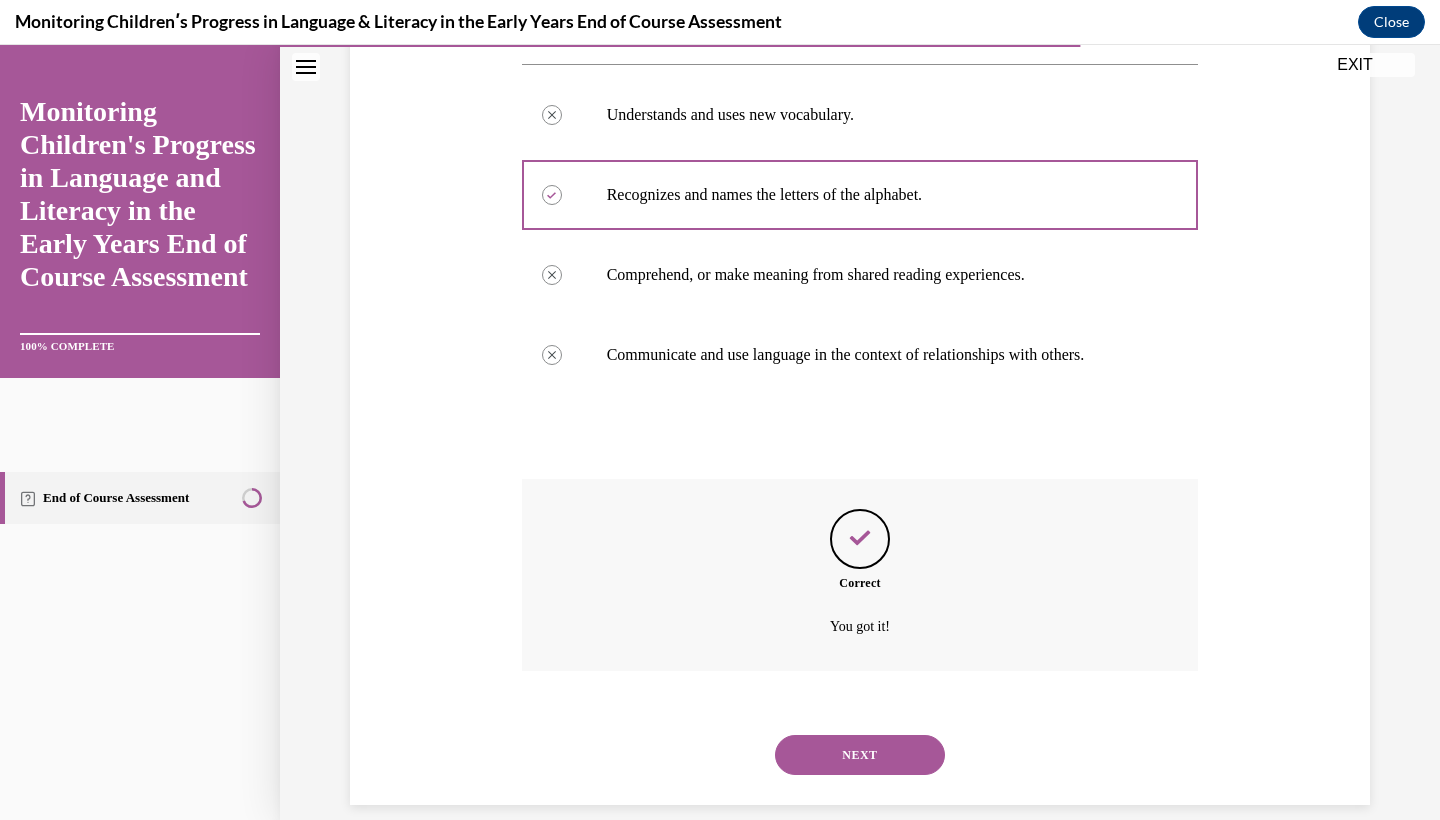
click at [890, 735] on button "NEXT" at bounding box center [860, 755] width 170 height 40
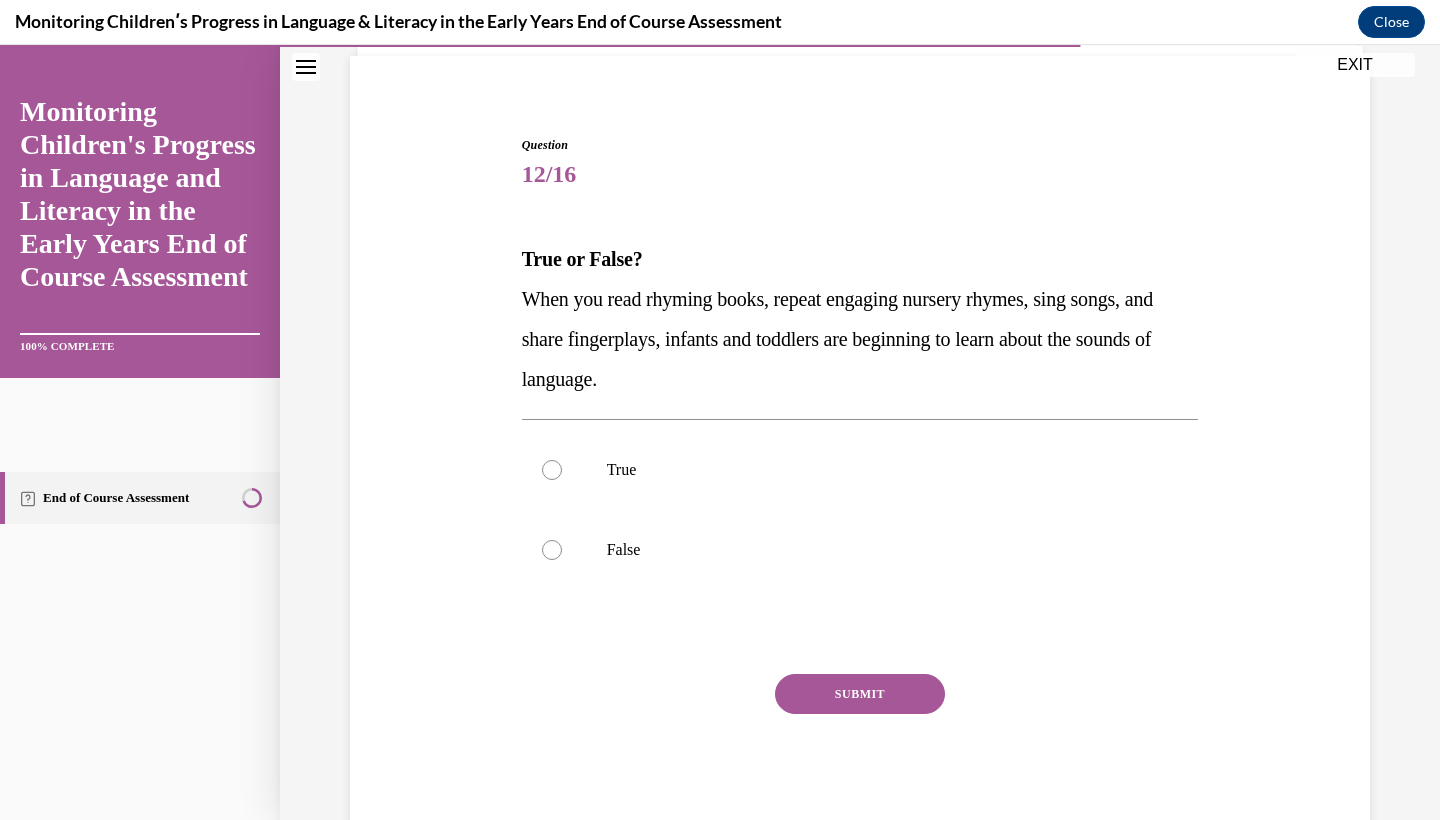
scroll to position [148, 0]
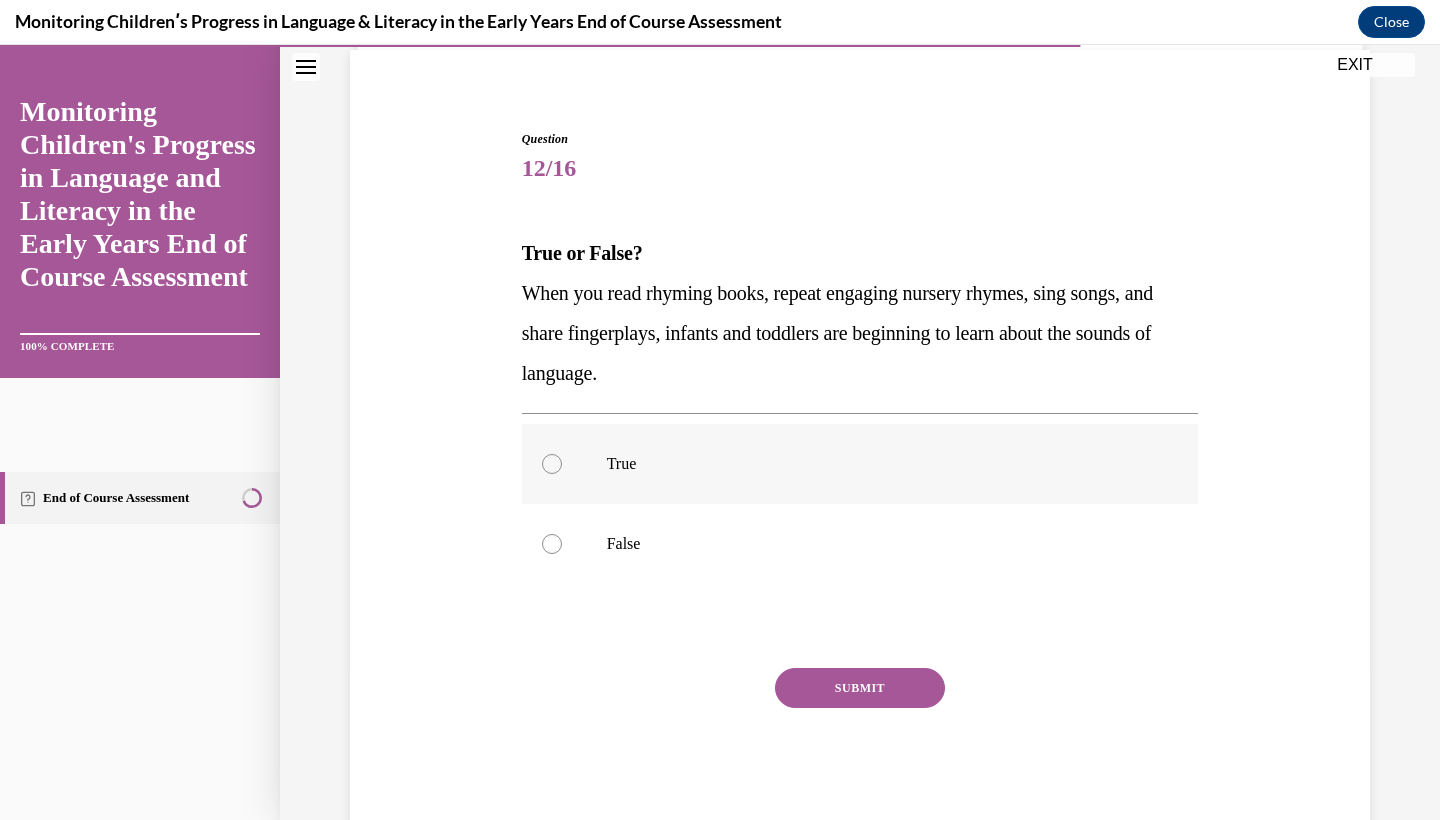
click at [756, 489] on label "True" at bounding box center [860, 464] width 677 height 80
click at [562, 474] on input "True" at bounding box center [552, 464] width 20 height 20
radio input "true"
click at [831, 684] on button "SUBMIT" at bounding box center [860, 688] width 170 height 40
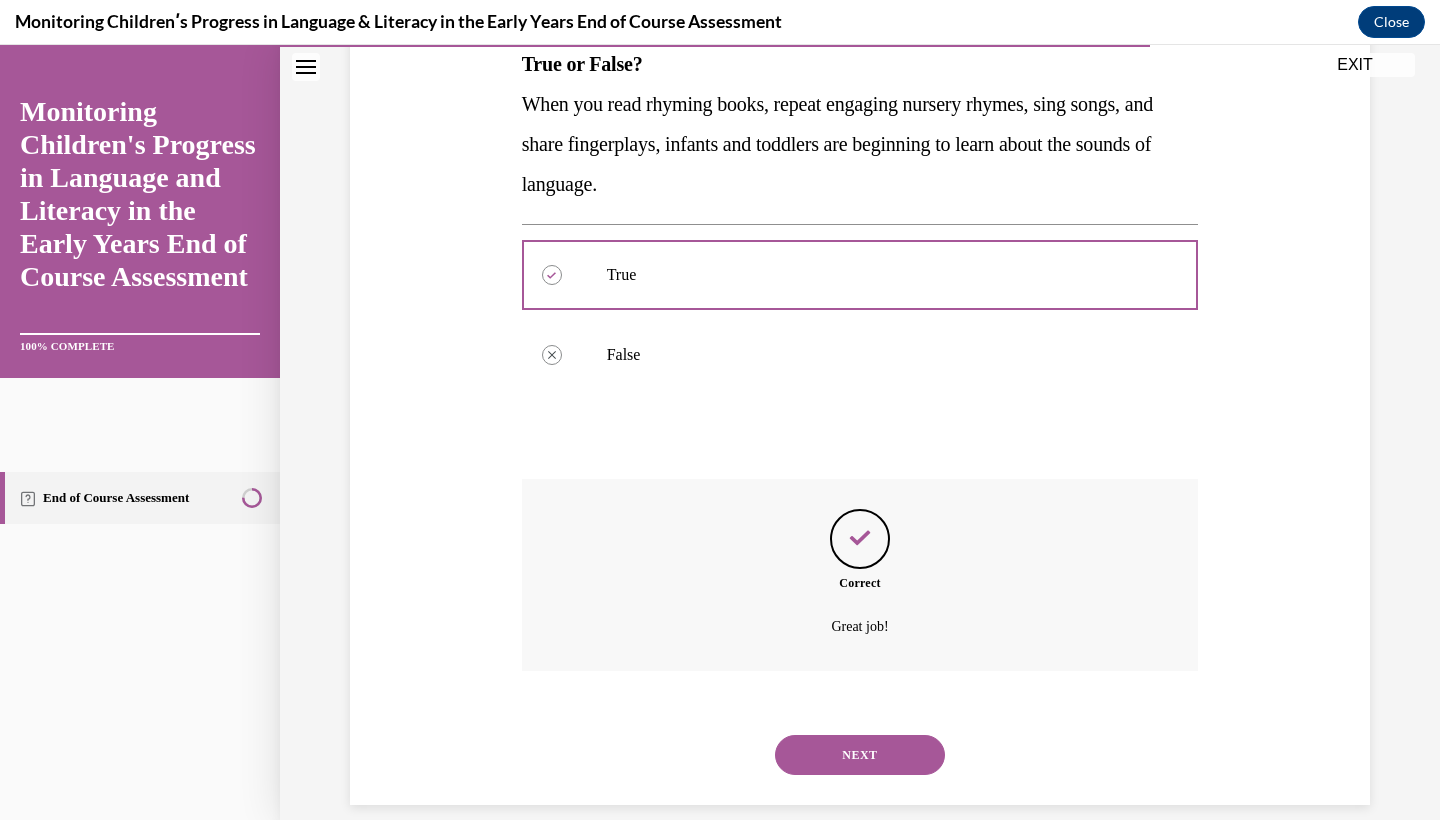
click at [832, 735] on button "NEXT" at bounding box center [860, 755] width 170 height 40
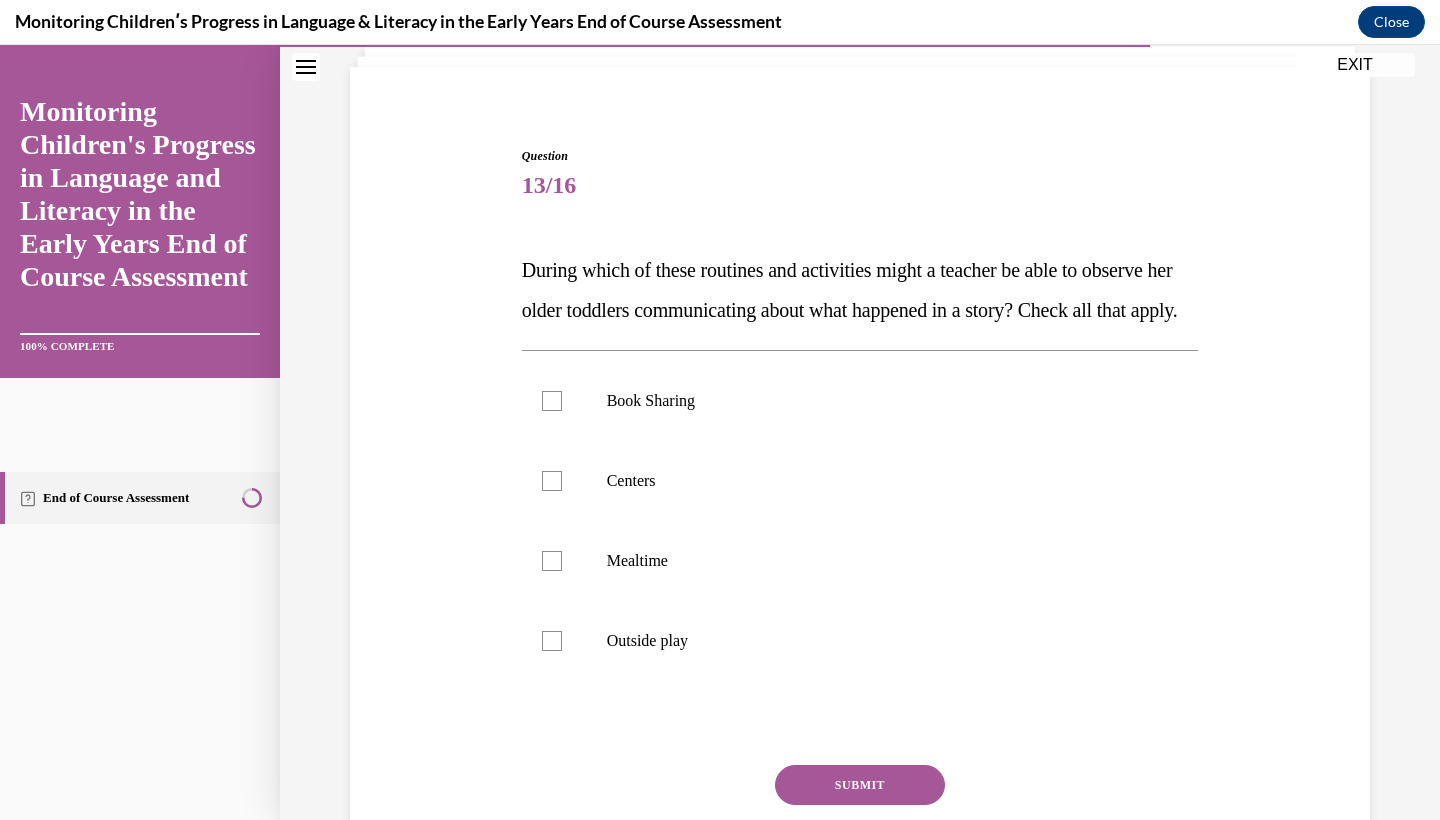
scroll to position [159, 0]
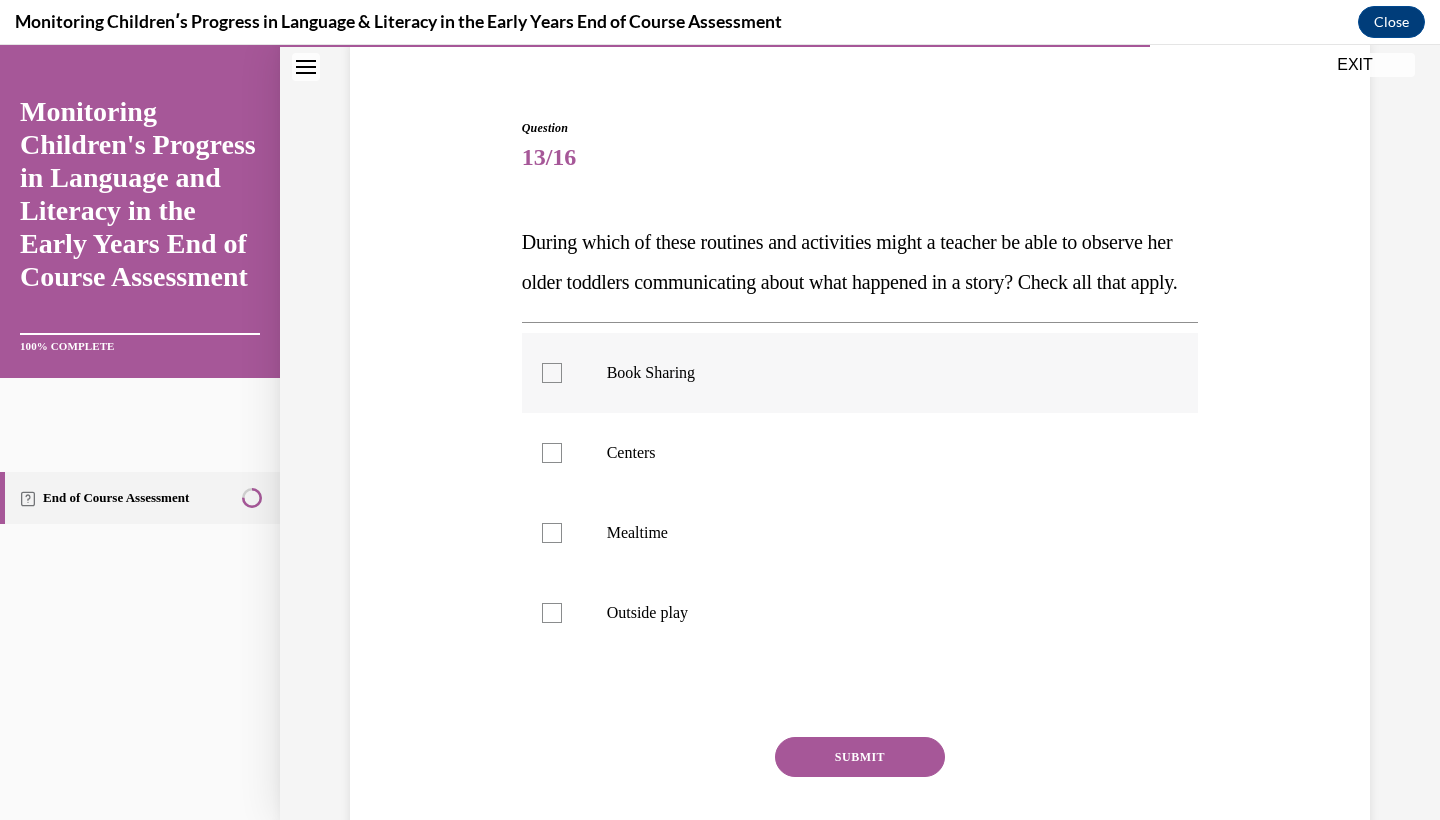
click at [755, 383] on p "Book Sharing" at bounding box center [878, 373] width 542 height 20
click at [562, 383] on input "Book Sharing" at bounding box center [552, 373] width 20 height 20
checkbox input "true"
click at [756, 463] on p "Centers" at bounding box center [878, 453] width 542 height 20
click at [562, 463] on input "Centers" at bounding box center [552, 453] width 20 height 20
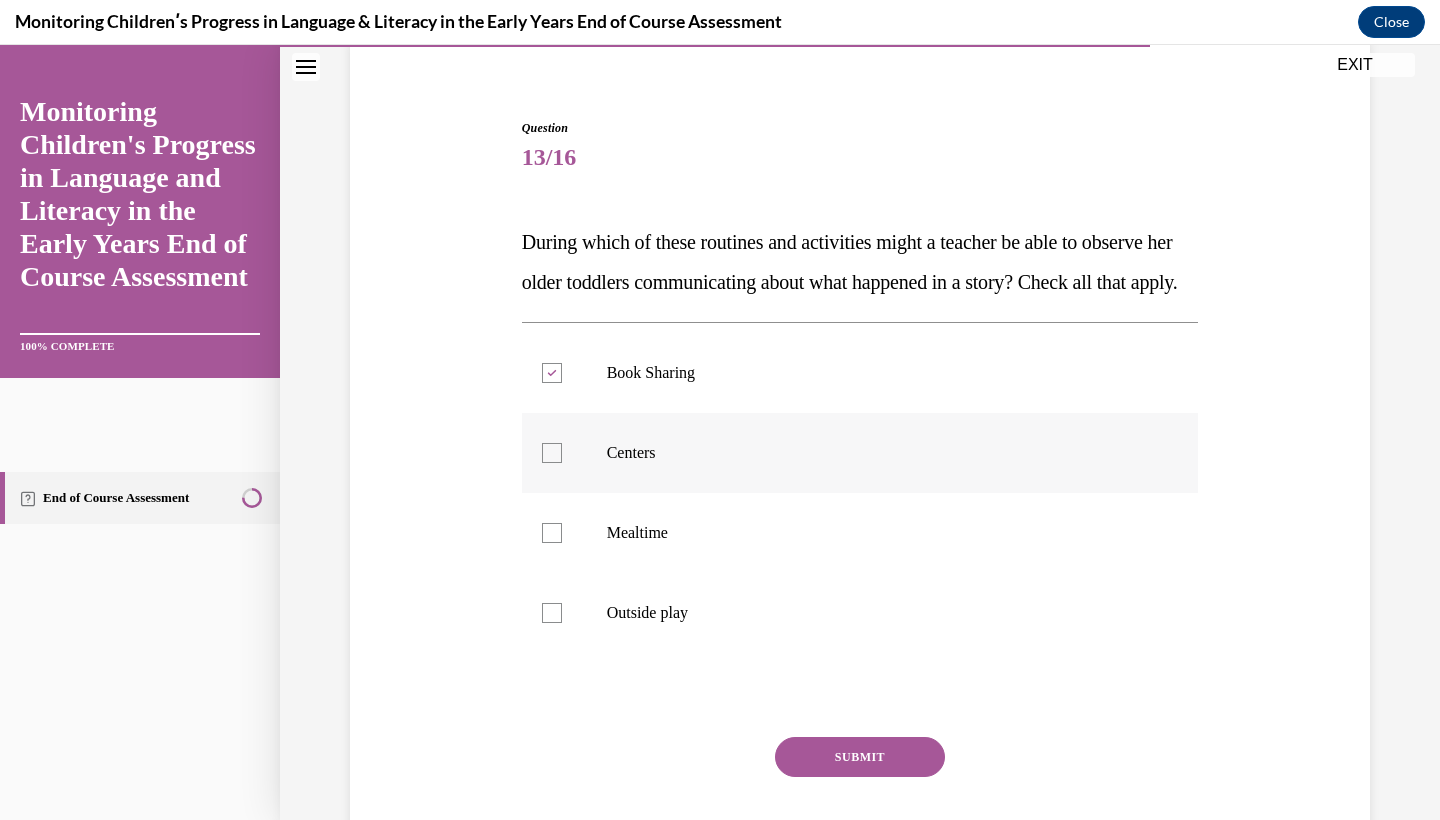
checkbox input "true"
click at [752, 543] on p "Mealtime" at bounding box center [878, 533] width 542 height 20
click at [562, 543] on input "Mealtime" at bounding box center [552, 533] width 20 height 20
click at [767, 543] on p "Mealtime" at bounding box center [878, 533] width 542 height 20
click at [562, 543] on input "Mealtime" at bounding box center [552, 533] width 20 height 20
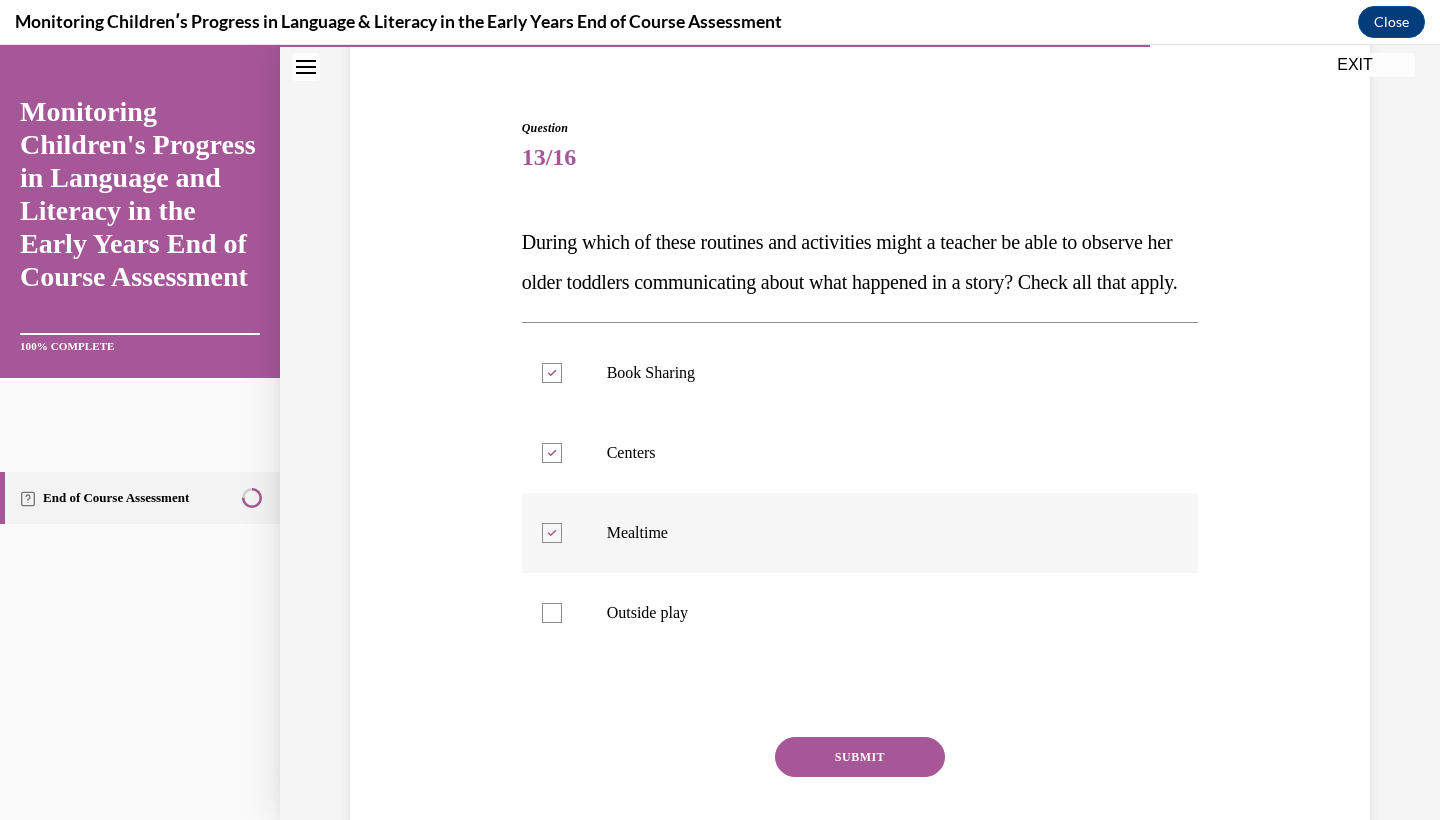
checkbox input "false"
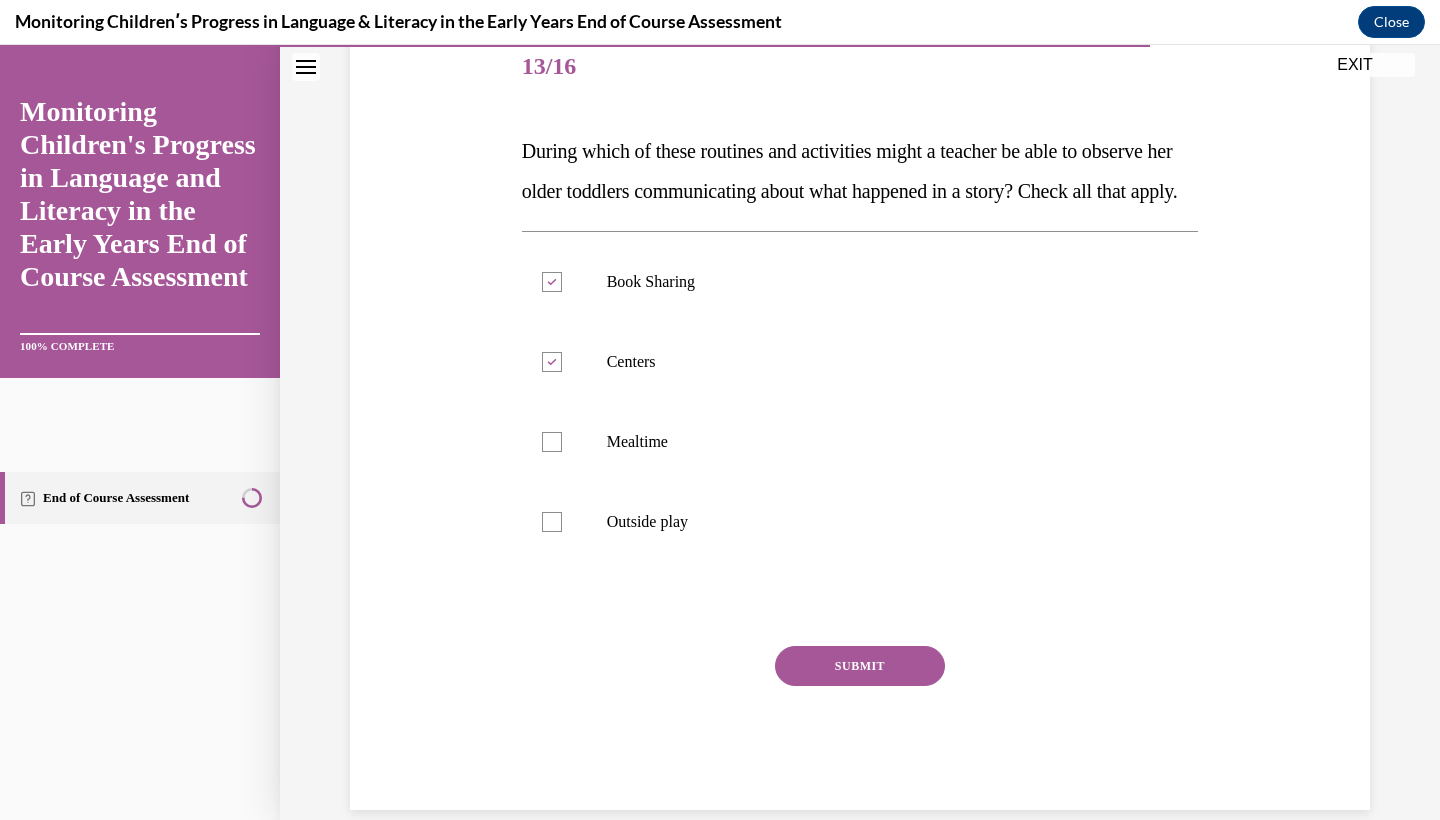
scroll to position [258, 0]
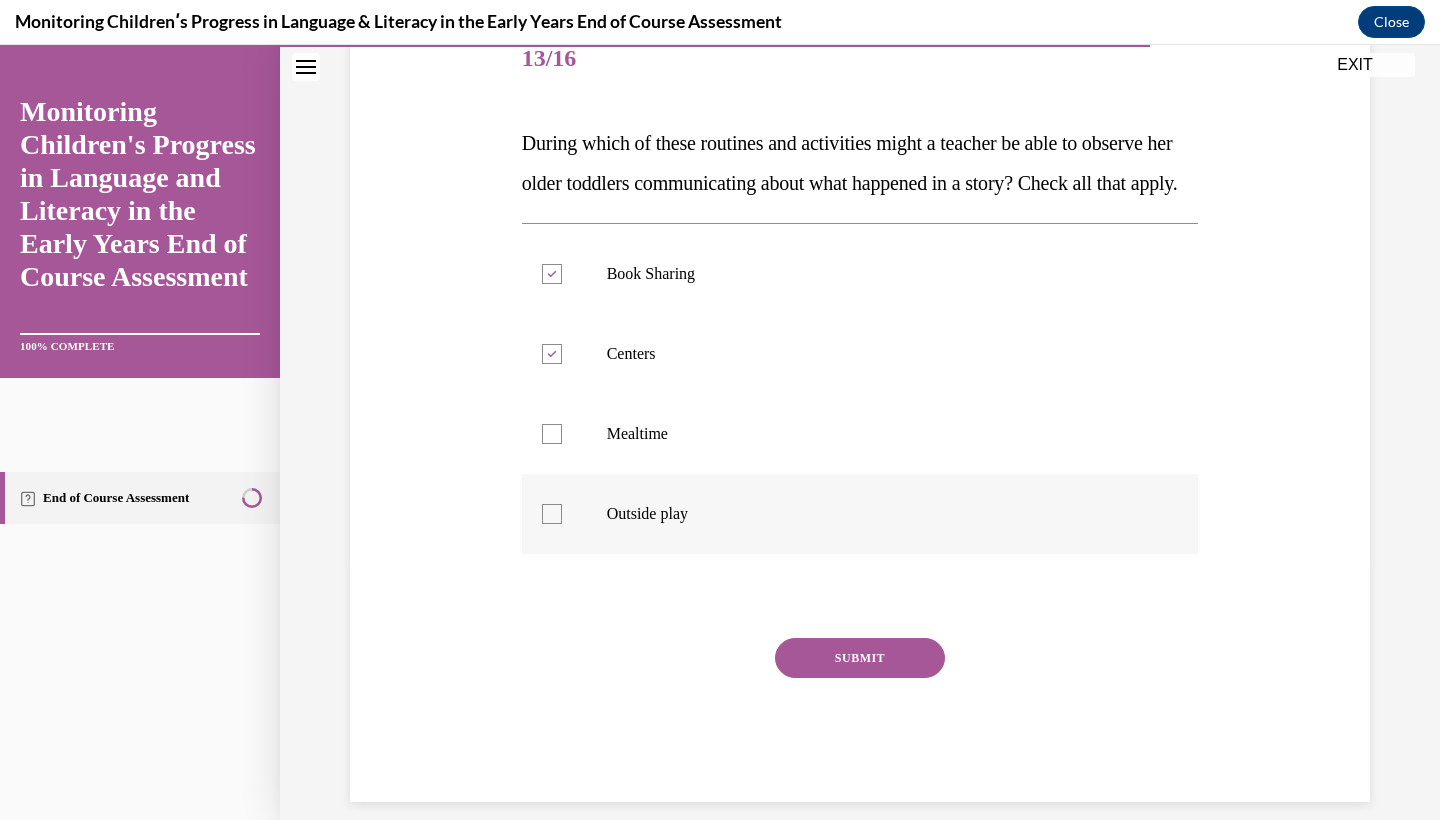
click at [793, 524] on p "Outside play" at bounding box center [878, 514] width 542 height 20
click at [562, 524] on input "Outside play" at bounding box center [552, 514] width 20 height 20
checkbox input "true"
click at [884, 678] on button "SUBMIT" at bounding box center [860, 658] width 170 height 40
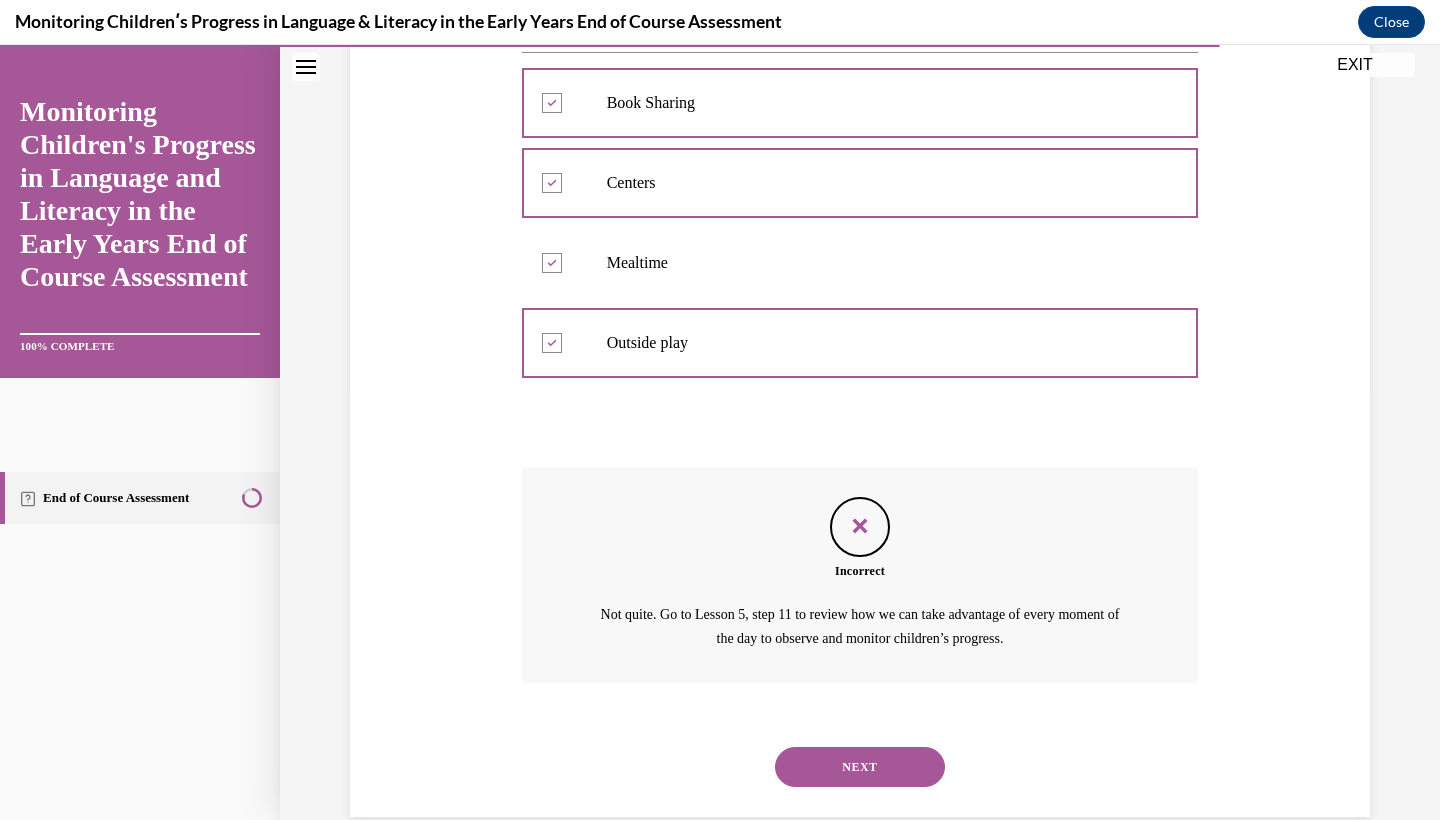
scroll to position [480, 0]
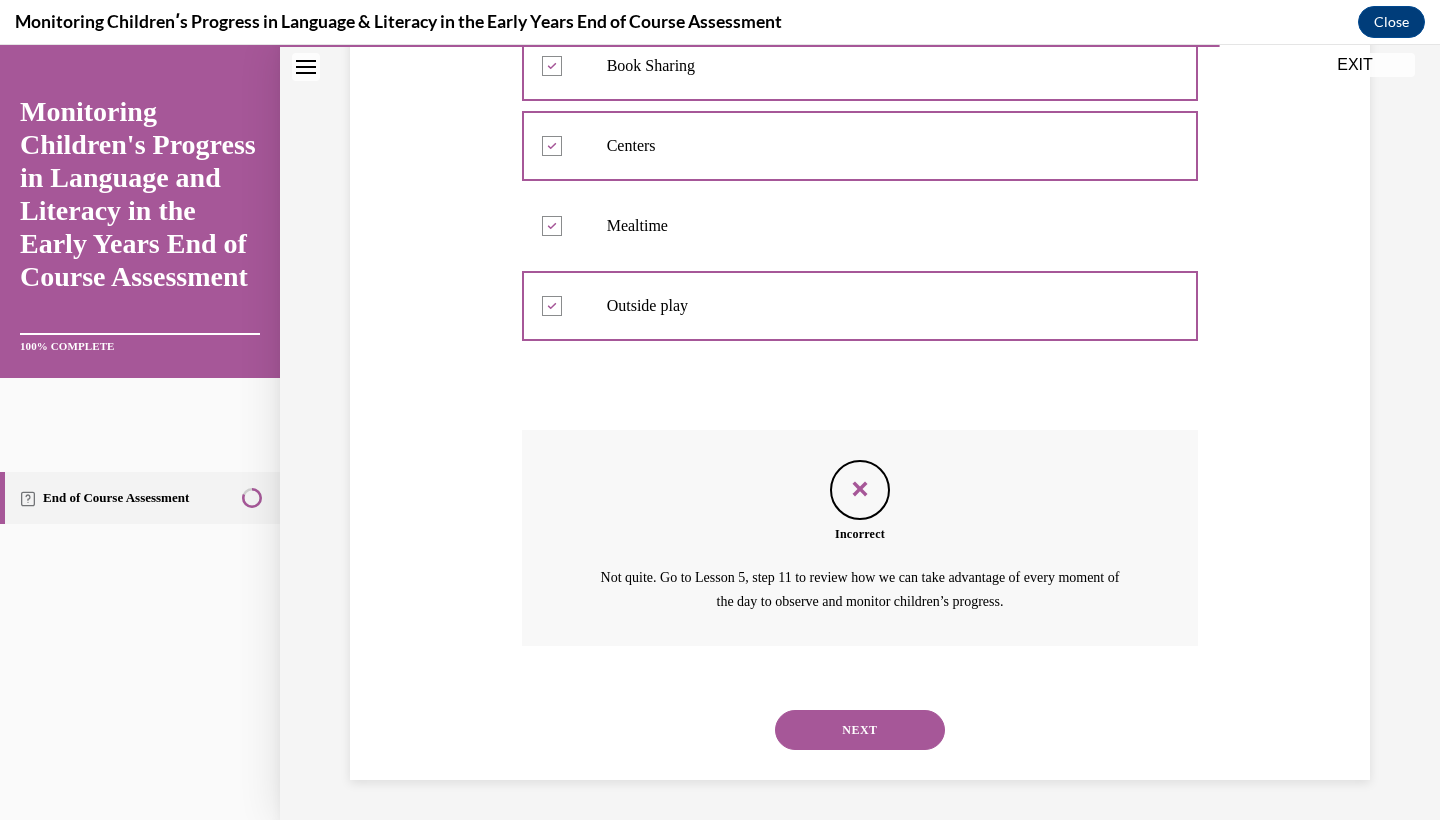
click at [883, 719] on button "NEXT" at bounding box center [860, 730] width 170 height 40
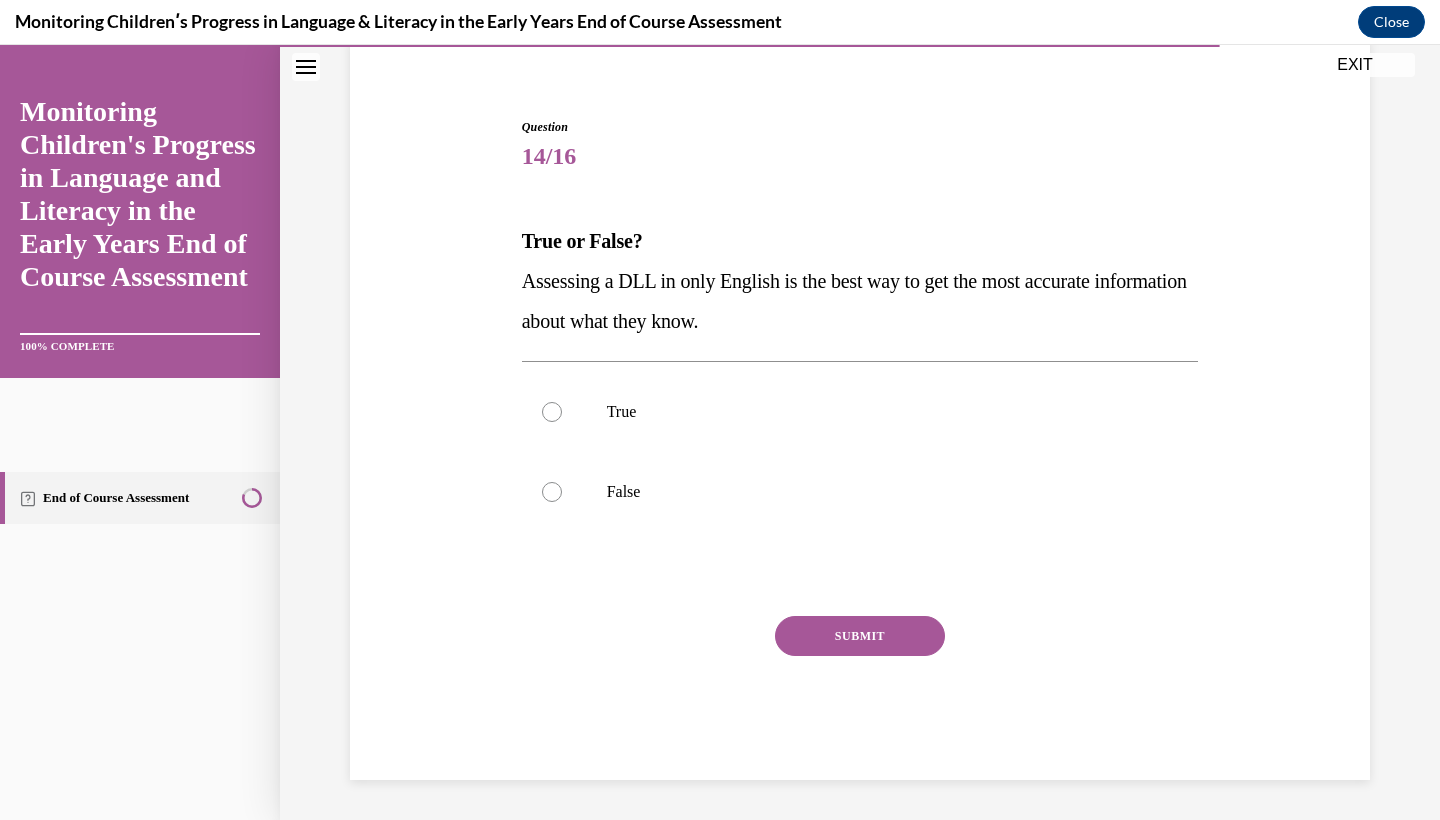
scroll to position [122, 0]
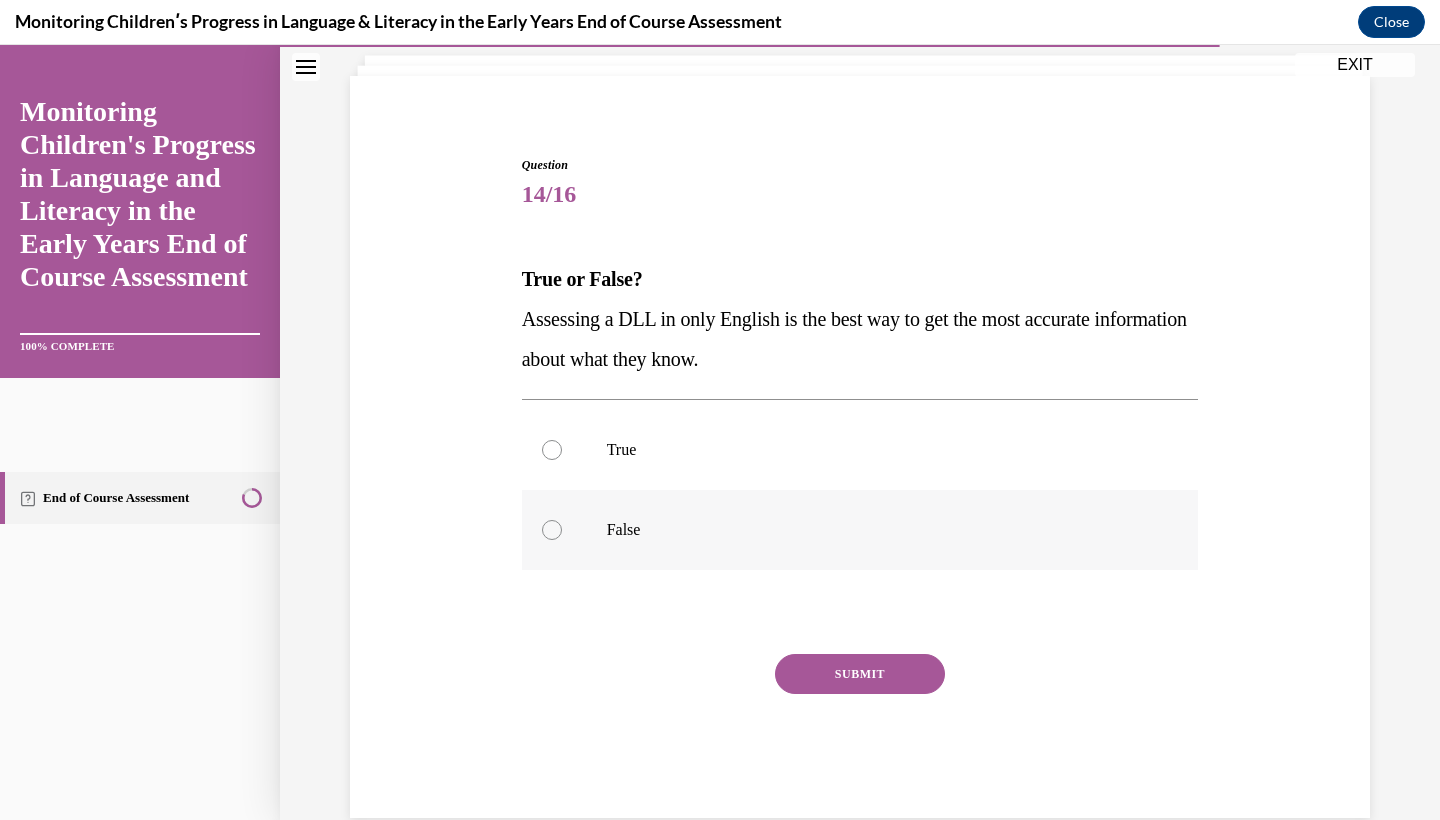
click at [845, 524] on p "False" at bounding box center [878, 530] width 542 height 20
click at [562, 524] on input "False" at bounding box center [552, 530] width 20 height 20
radio input "true"
click at [875, 655] on button "SUBMIT" at bounding box center [860, 674] width 170 height 40
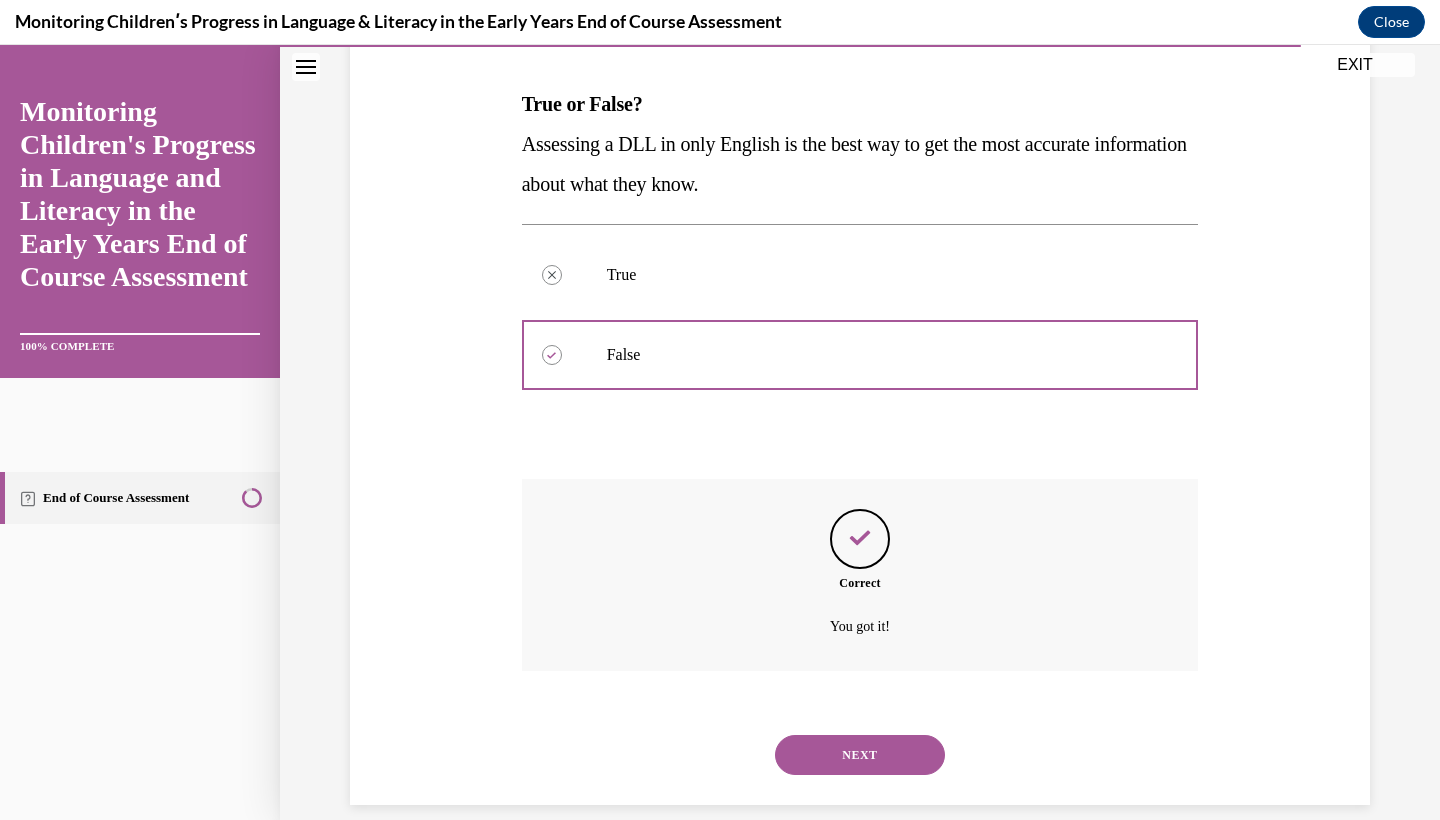
click at [859, 735] on button "NEXT" at bounding box center [860, 755] width 170 height 40
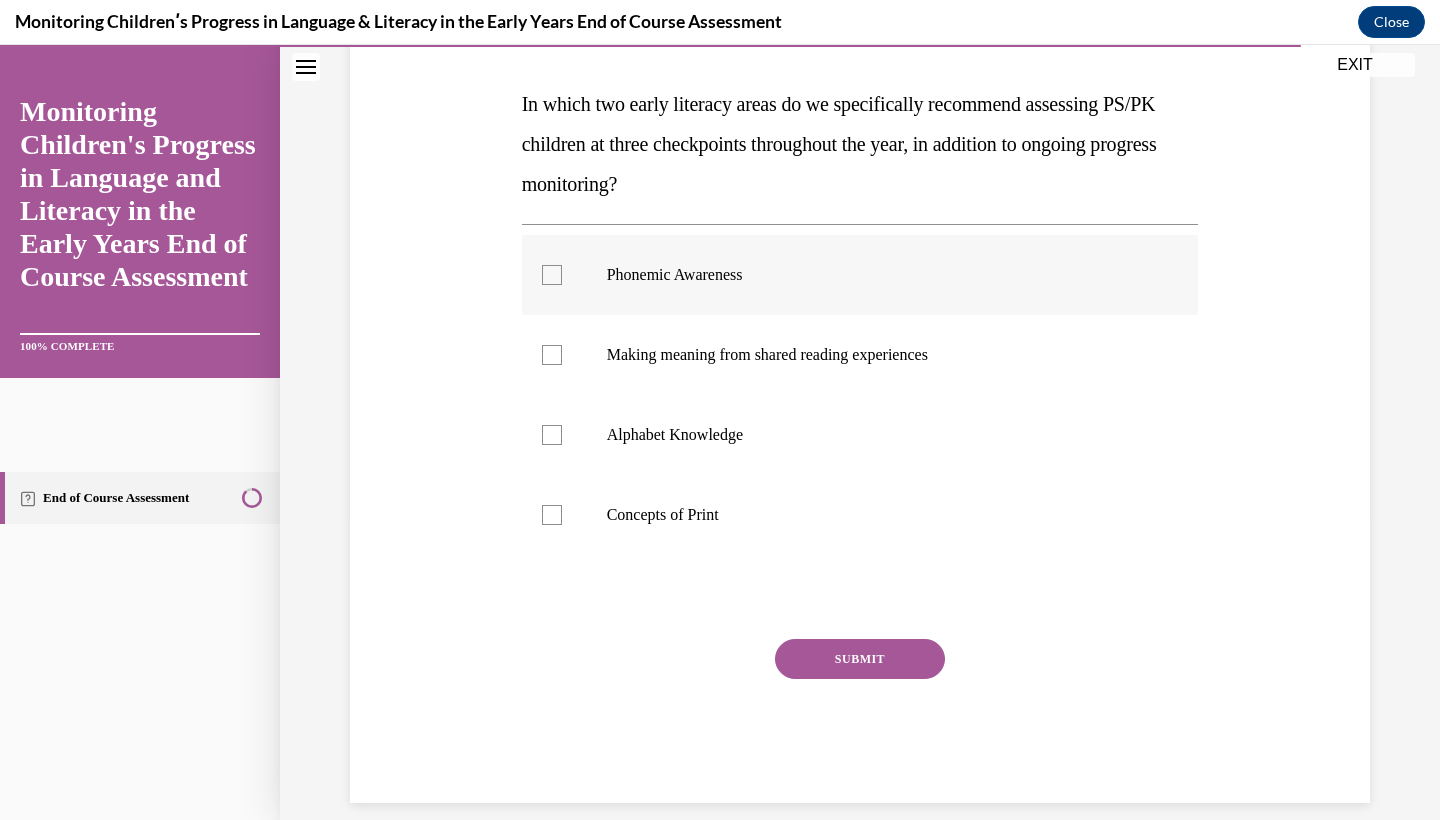
scroll to position [296, 0]
click at [842, 292] on label "Phonemic Awareness" at bounding box center [860, 276] width 677 height 80
click at [562, 286] on input "Phonemic Awareness" at bounding box center [552, 276] width 20 height 20
checkbox input "true"
click at [832, 453] on label "Alphabet Knowledge" at bounding box center [860, 436] width 677 height 80
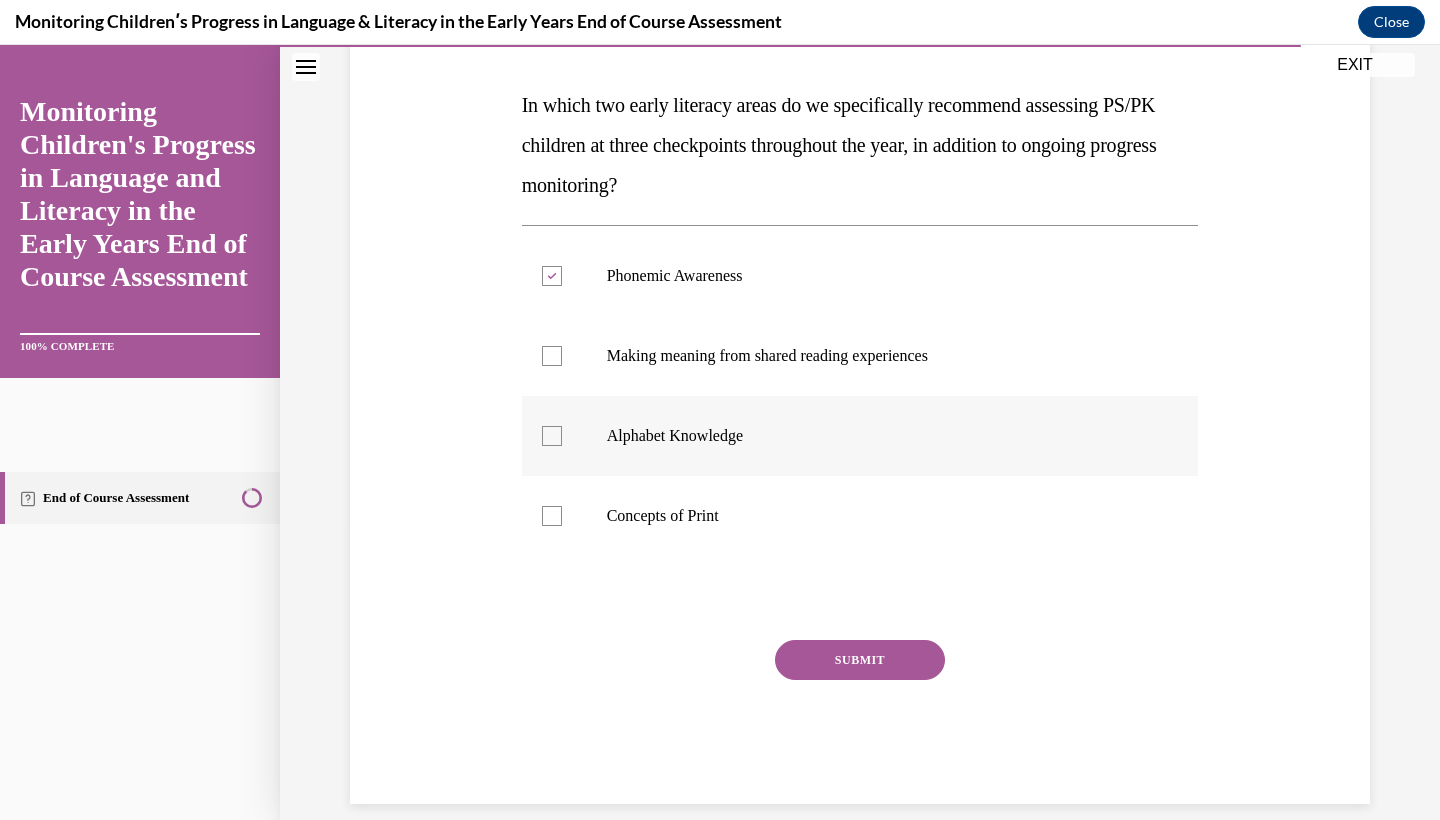
click at [562, 446] on input "Alphabet Knowledge" at bounding box center [552, 436] width 20 height 20
checkbox input "true"
click at [868, 656] on button "SUBMIT" at bounding box center [860, 660] width 170 height 40
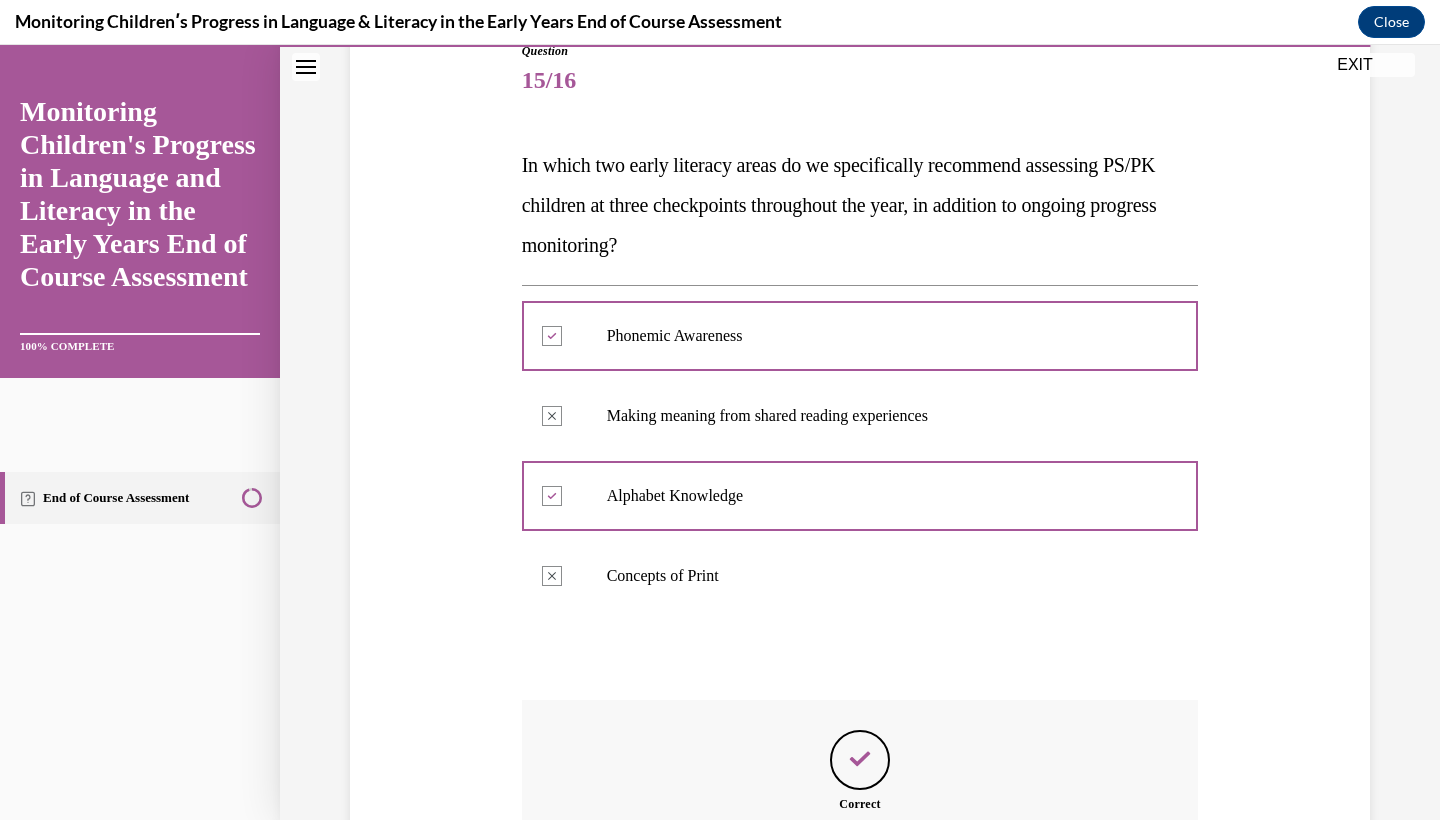
scroll to position [457, 0]
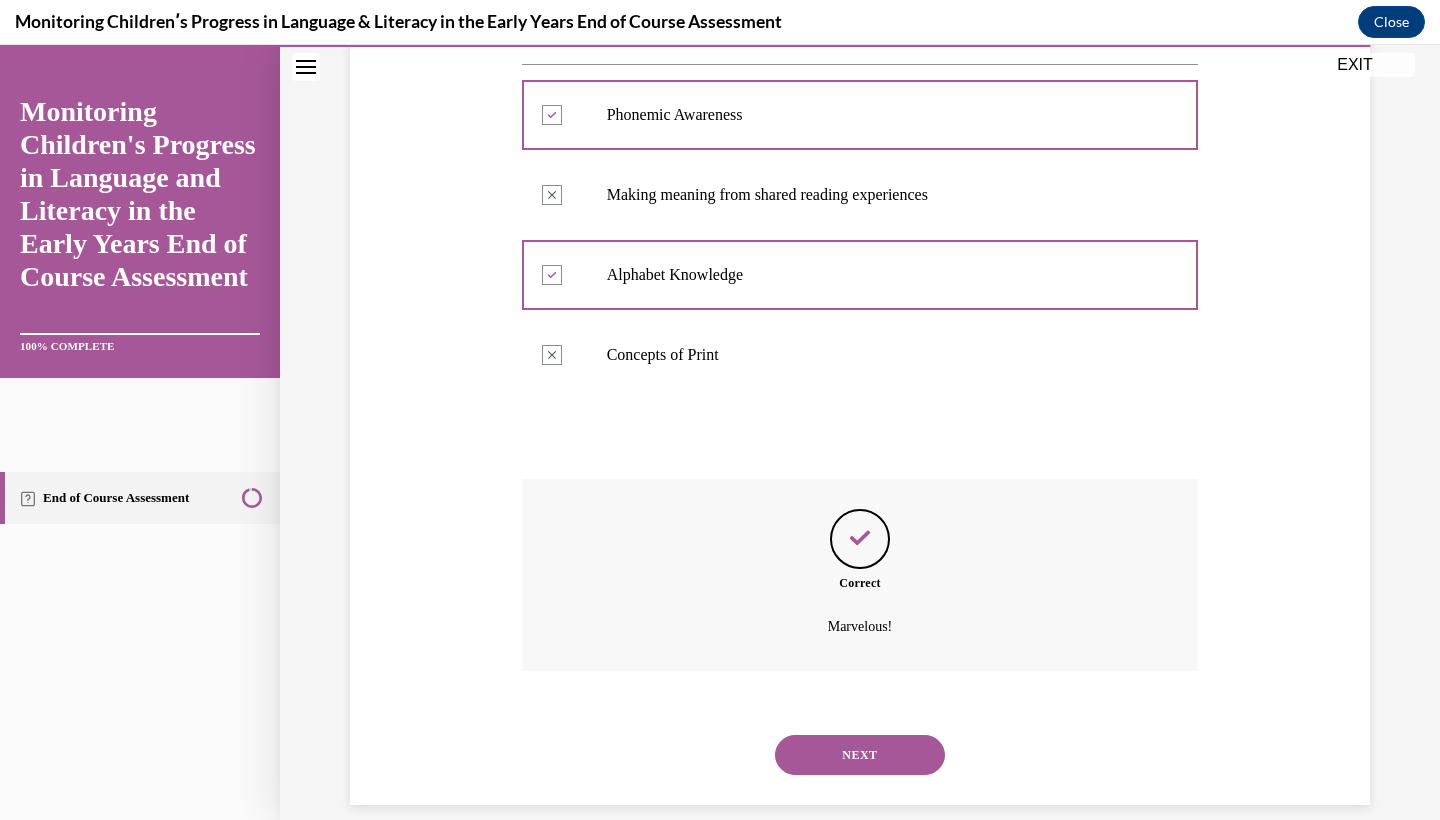
click at [865, 735] on button "NEXT" at bounding box center [860, 755] width 170 height 40
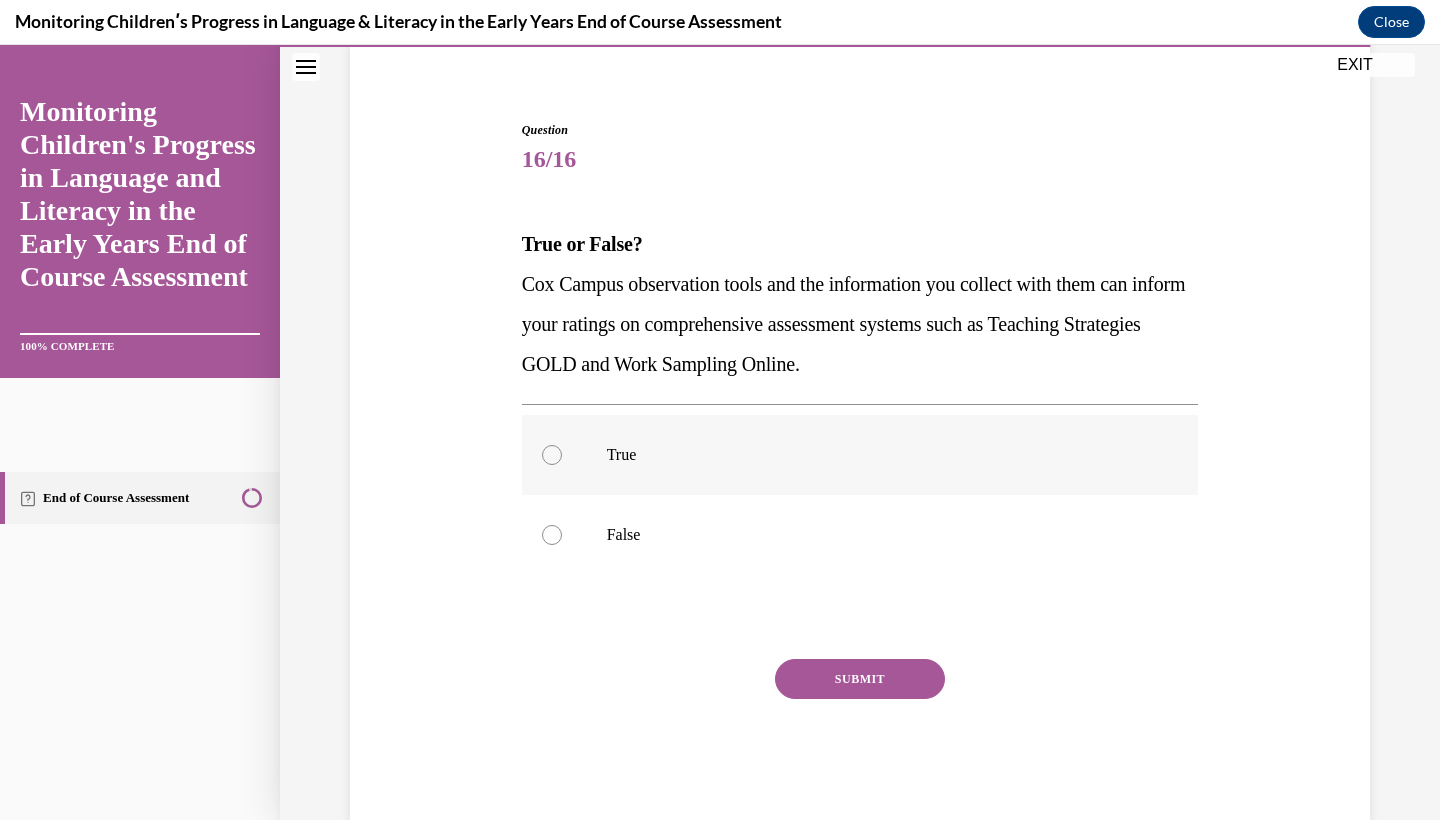
click at [824, 433] on label "True" at bounding box center [860, 455] width 677 height 80
click at [562, 445] on input "True" at bounding box center [552, 455] width 20 height 20
radio input "true"
click at [867, 692] on button "SUBMIT" at bounding box center [860, 679] width 170 height 40
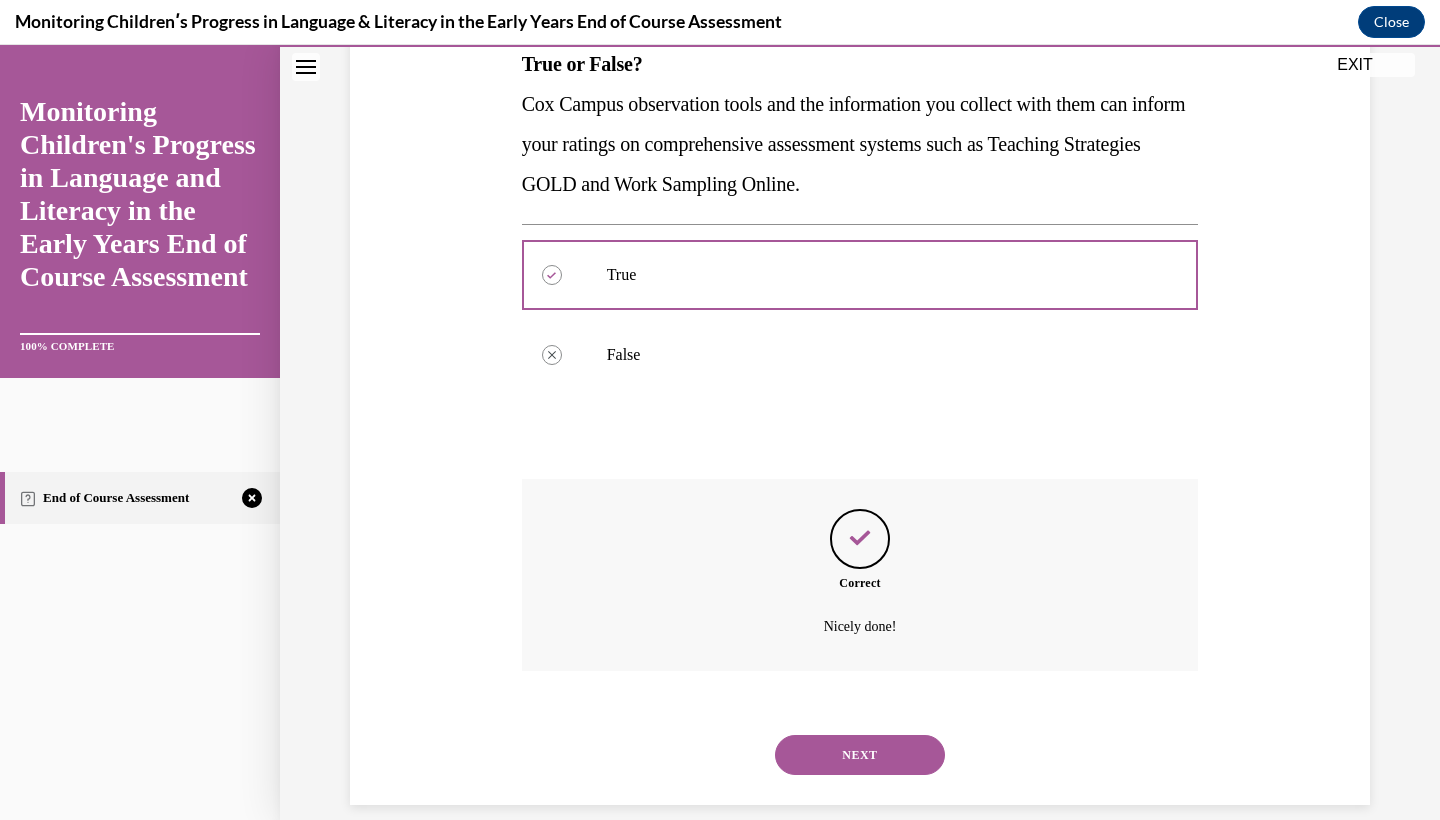
click at [879, 735] on button "NEXT" at bounding box center [860, 755] width 170 height 40
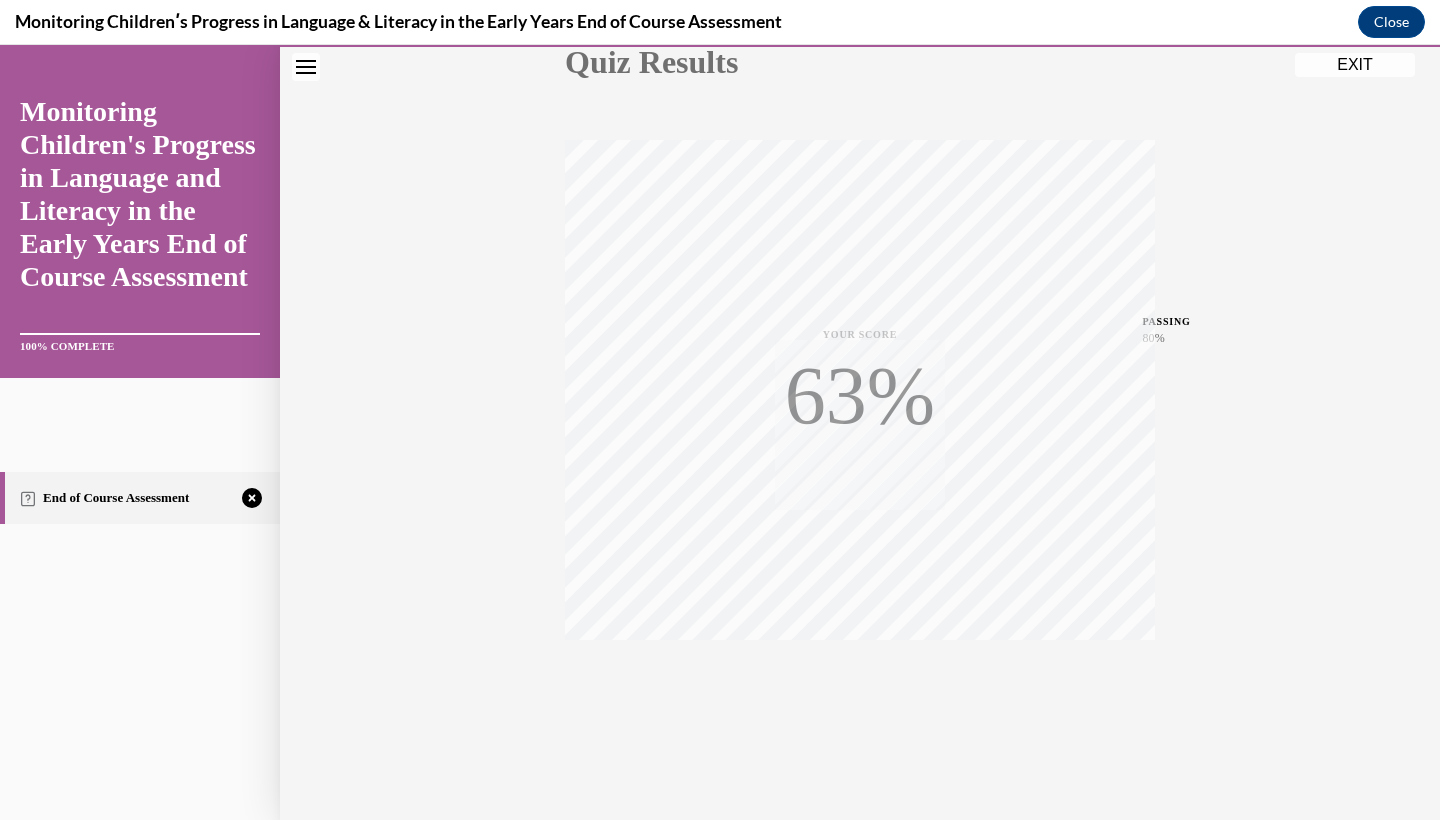
scroll to position [249, 0]
click at [879, 708] on icon "button" at bounding box center [860, 698] width 71 height 22
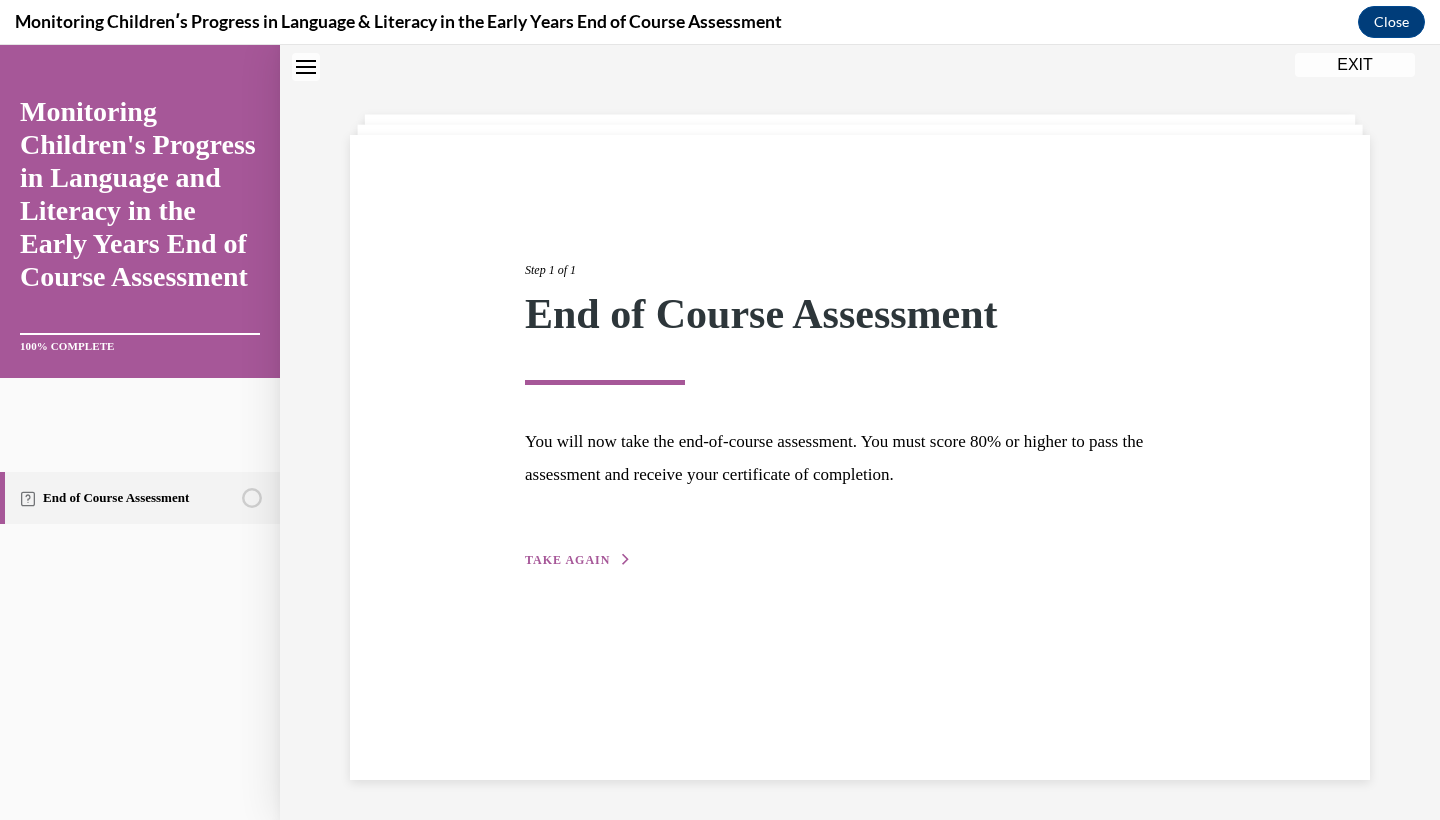
scroll to position [63, 0]
click at [557, 575] on div "Step 1 of 1 End of Course Assessment You will now take the end-of-course assess…" at bounding box center [860, 457] width 1020 height 645
click at [563, 561] on span "TAKE AGAIN" at bounding box center [567, 560] width 85 height 14
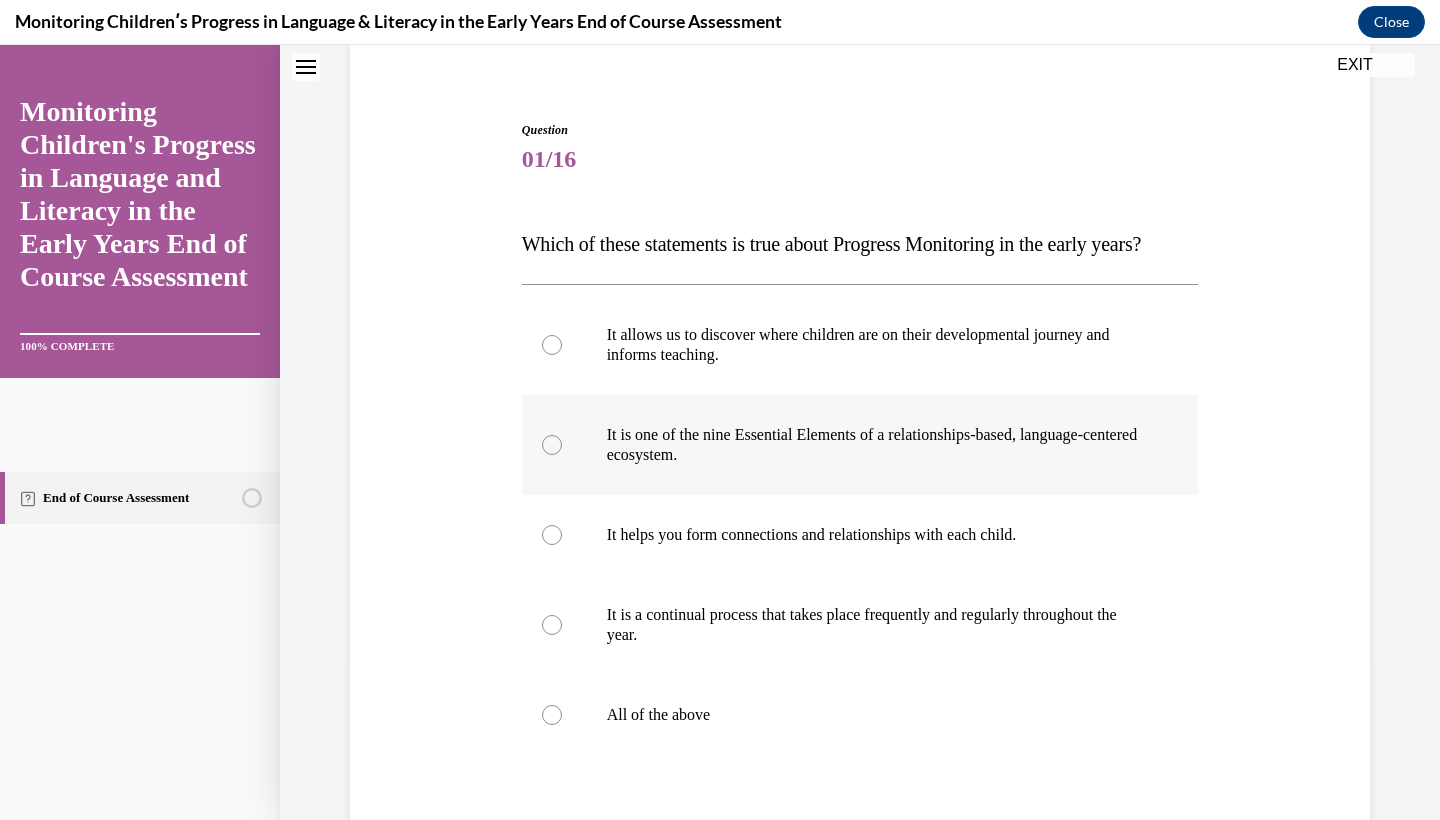
scroll to position [329, 0]
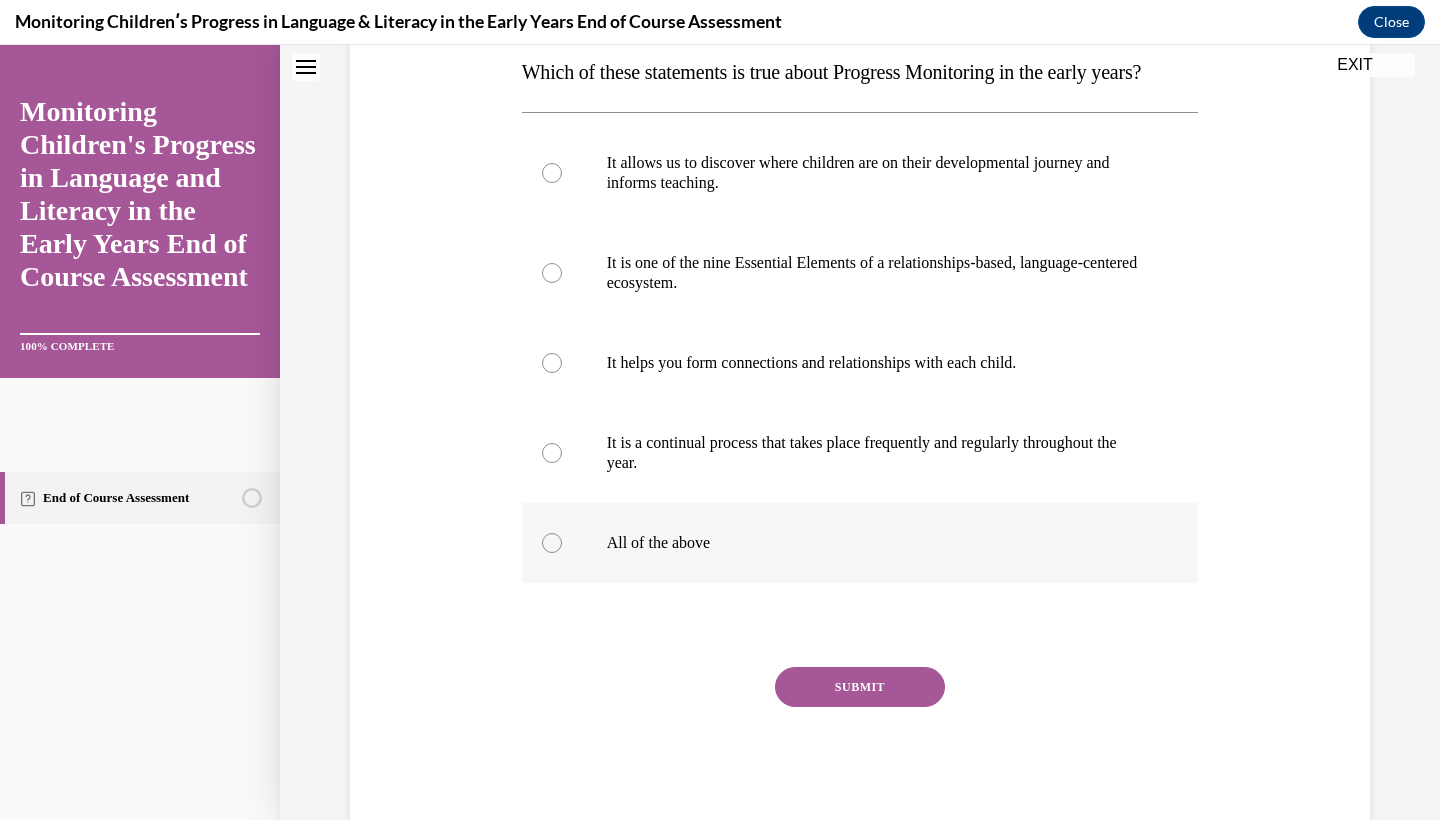
click at [563, 559] on label "All of the above" at bounding box center [860, 543] width 677 height 80
click at [562, 553] on input "All of the above" at bounding box center [552, 543] width 20 height 20
radio input "true"
click at [813, 707] on button "SUBMIT" at bounding box center [860, 687] width 170 height 40
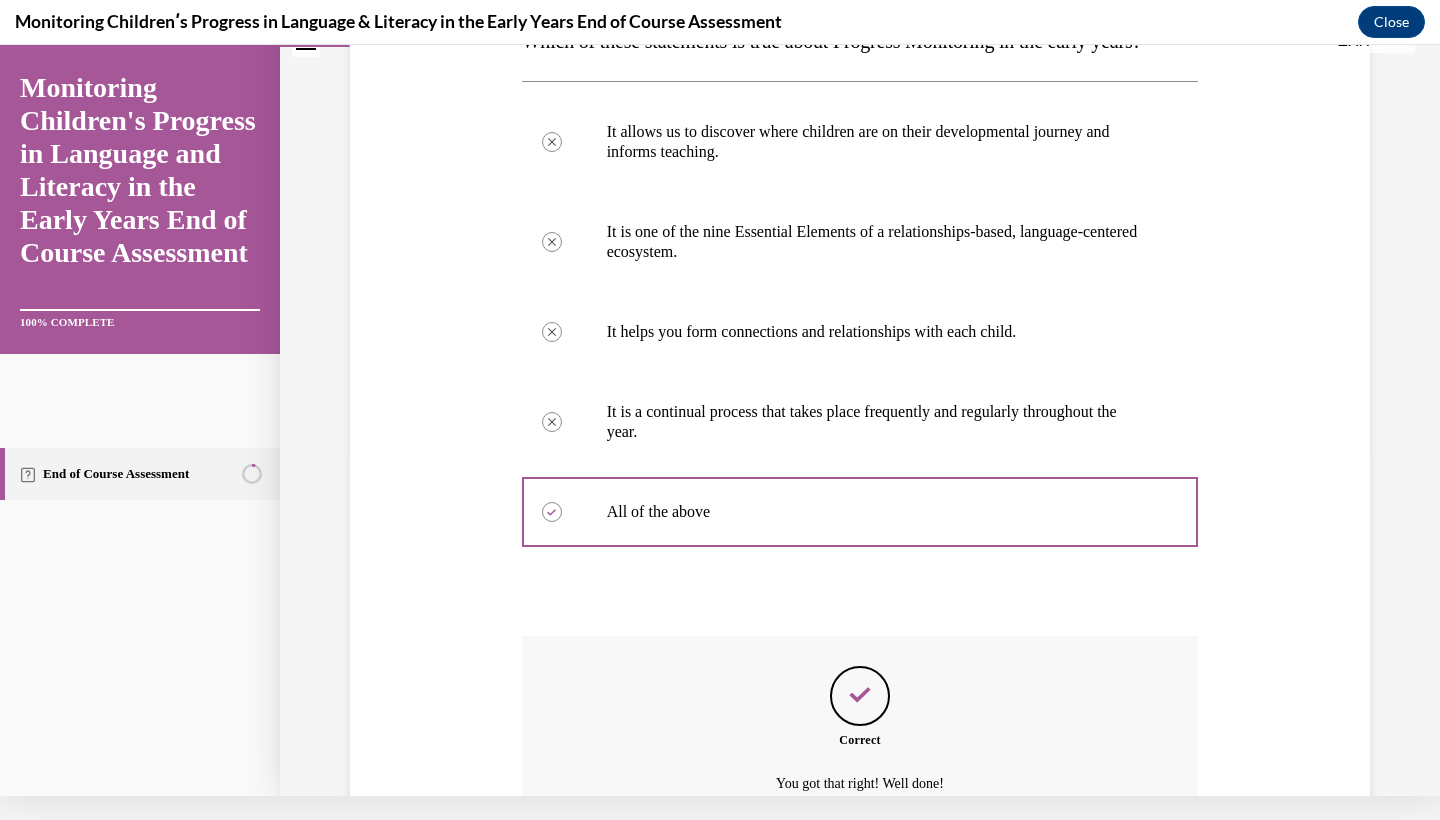
scroll to position [557, 0]
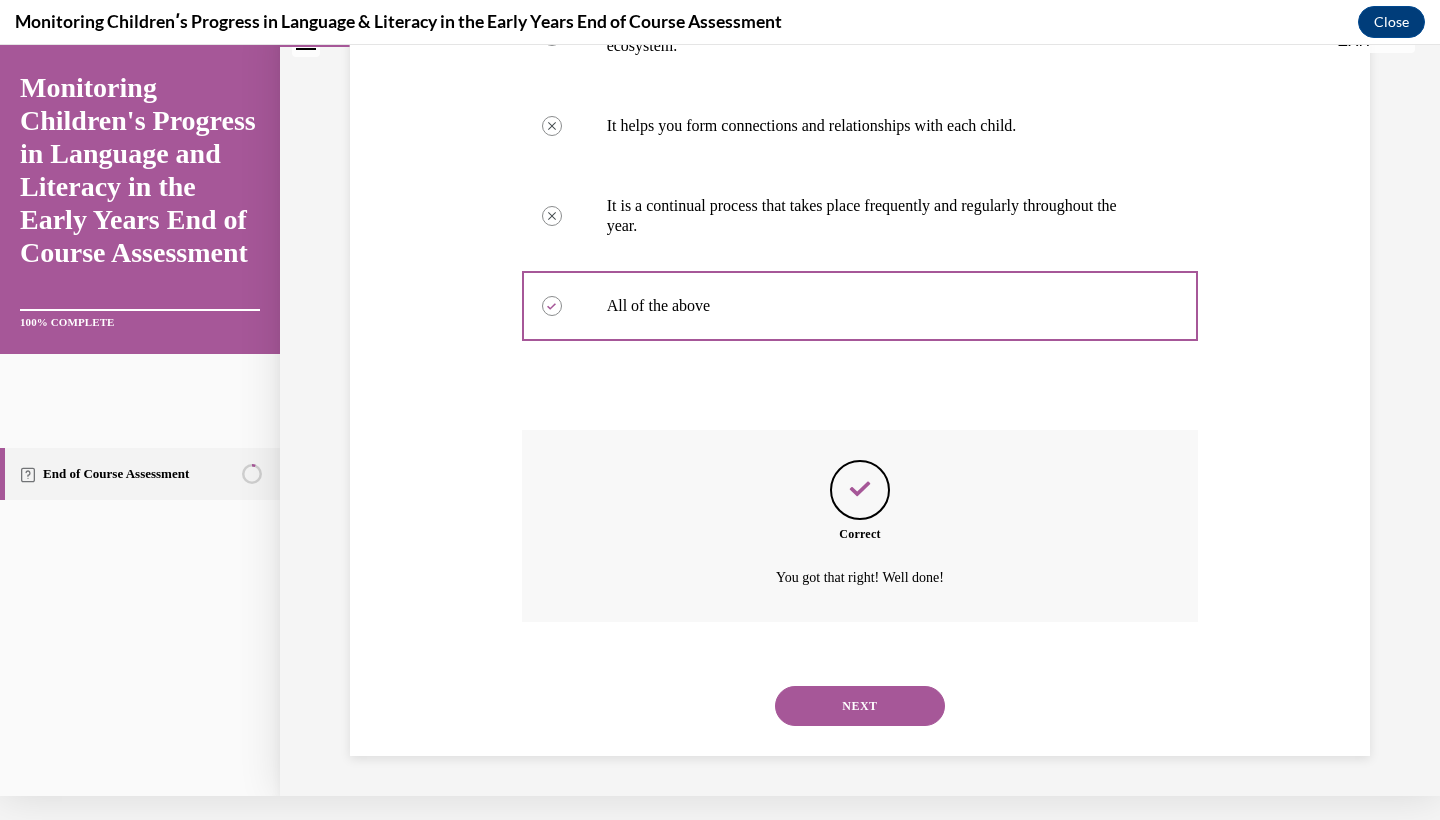
click at [876, 704] on button "NEXT" at bounding box center [860, 706] width 170 height 40
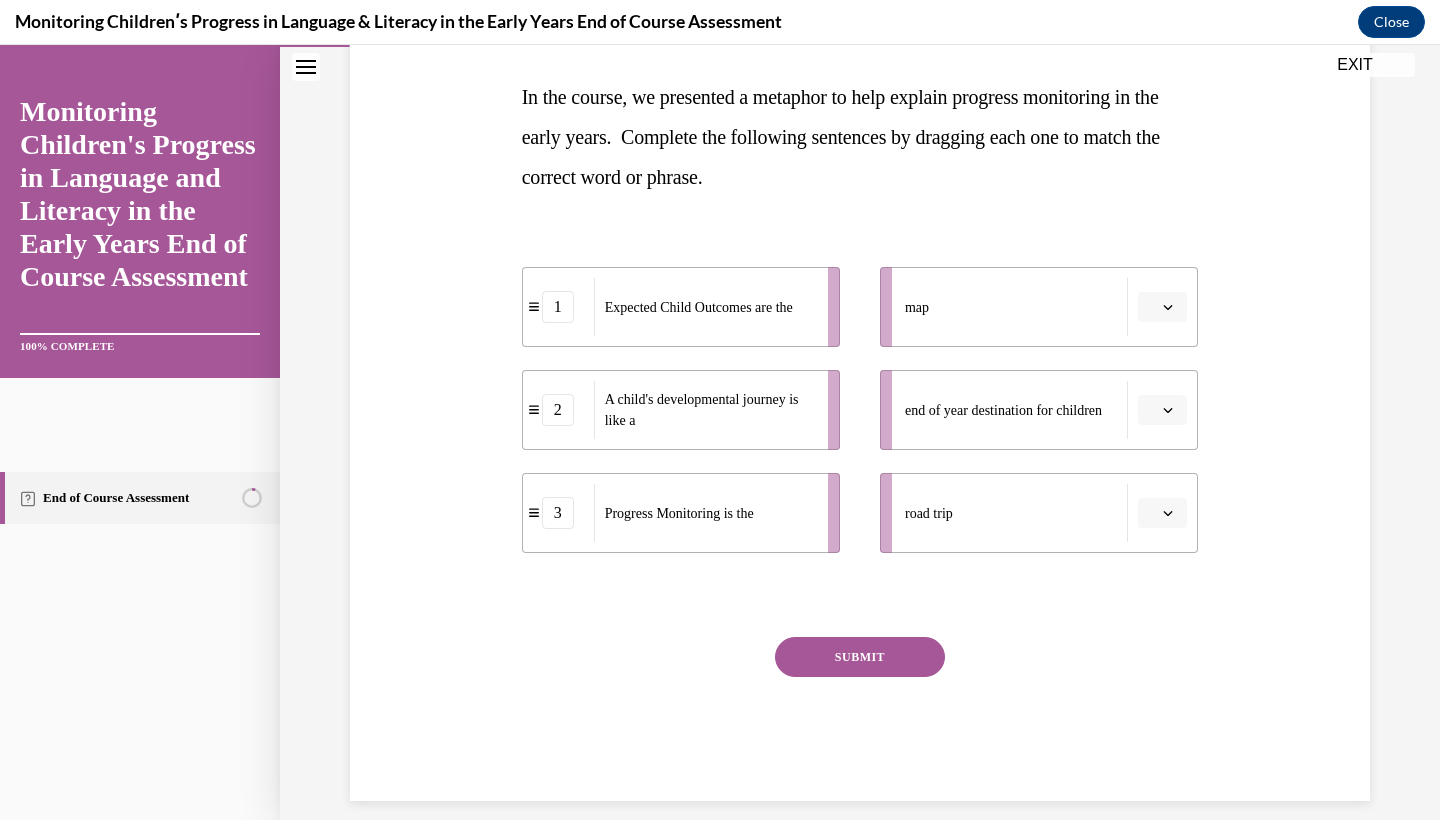
scroll to position [301, 0]
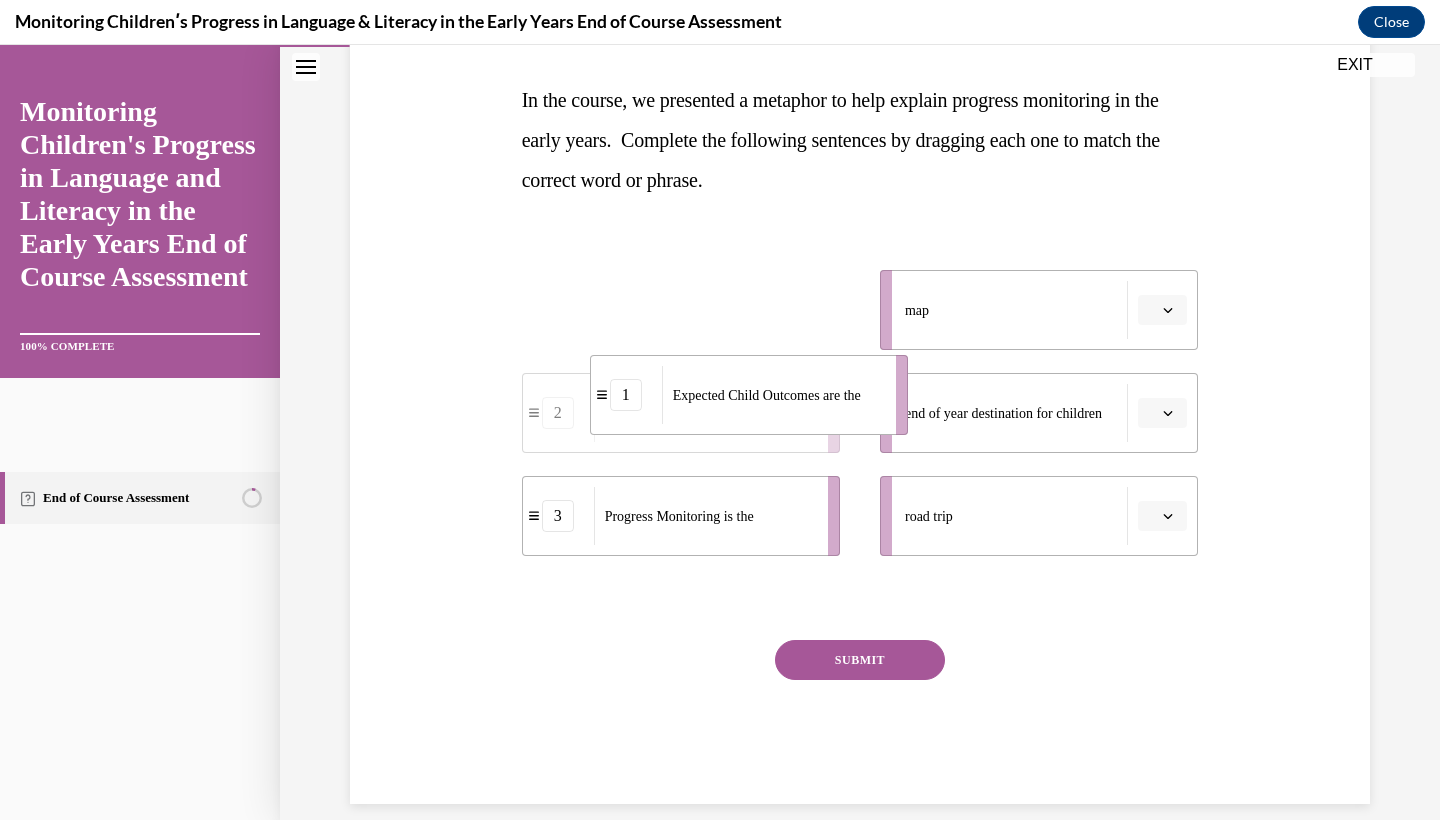
drag, startPoint x: 763, startPoint y: 297, endPoint x: 843, endPoint y: 406, distance: 135.2
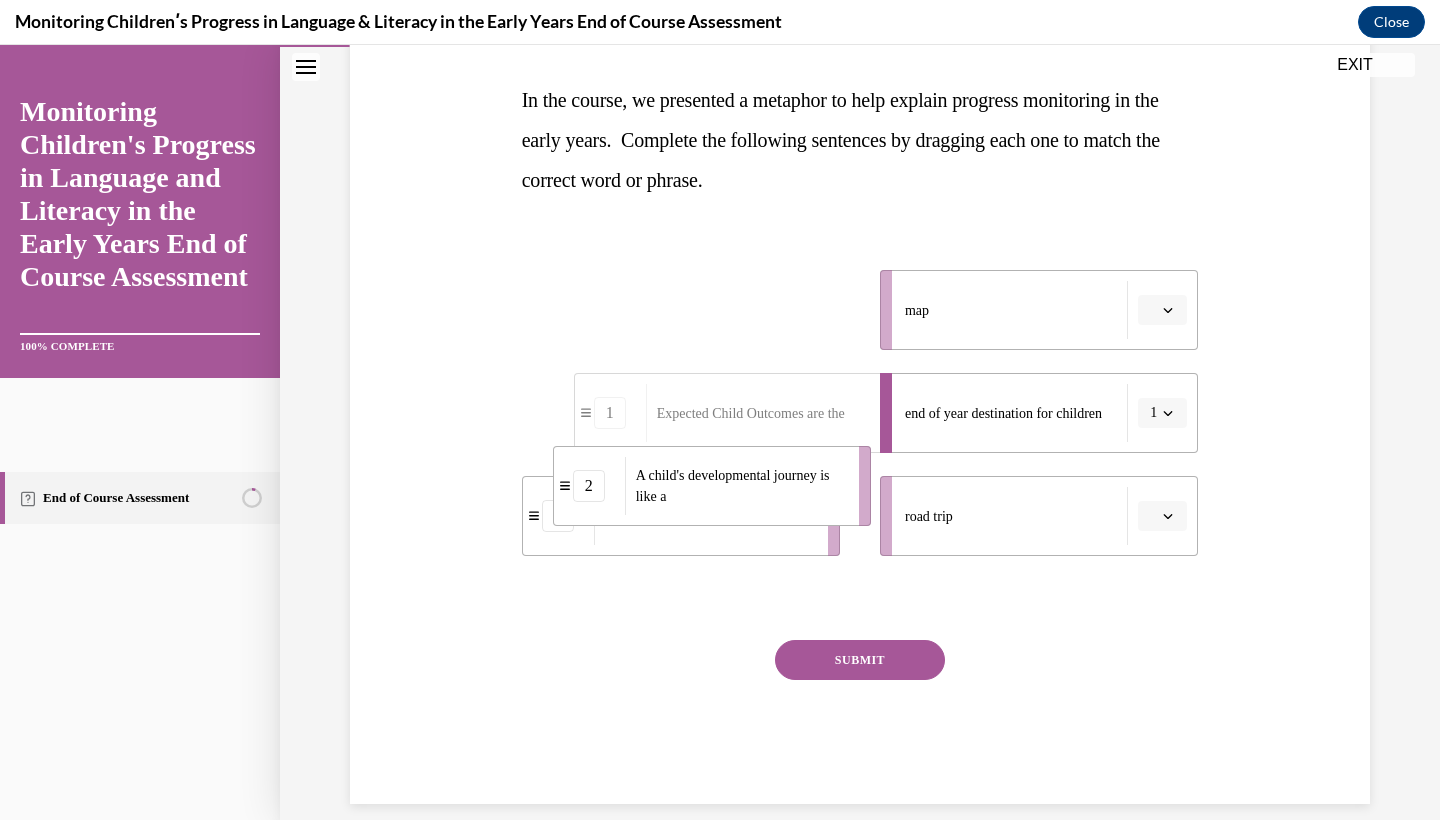
drag, startPoint x: 799, startPoint y: 298, endPoint x: 872, endPoint y: 533, distance: 246.0
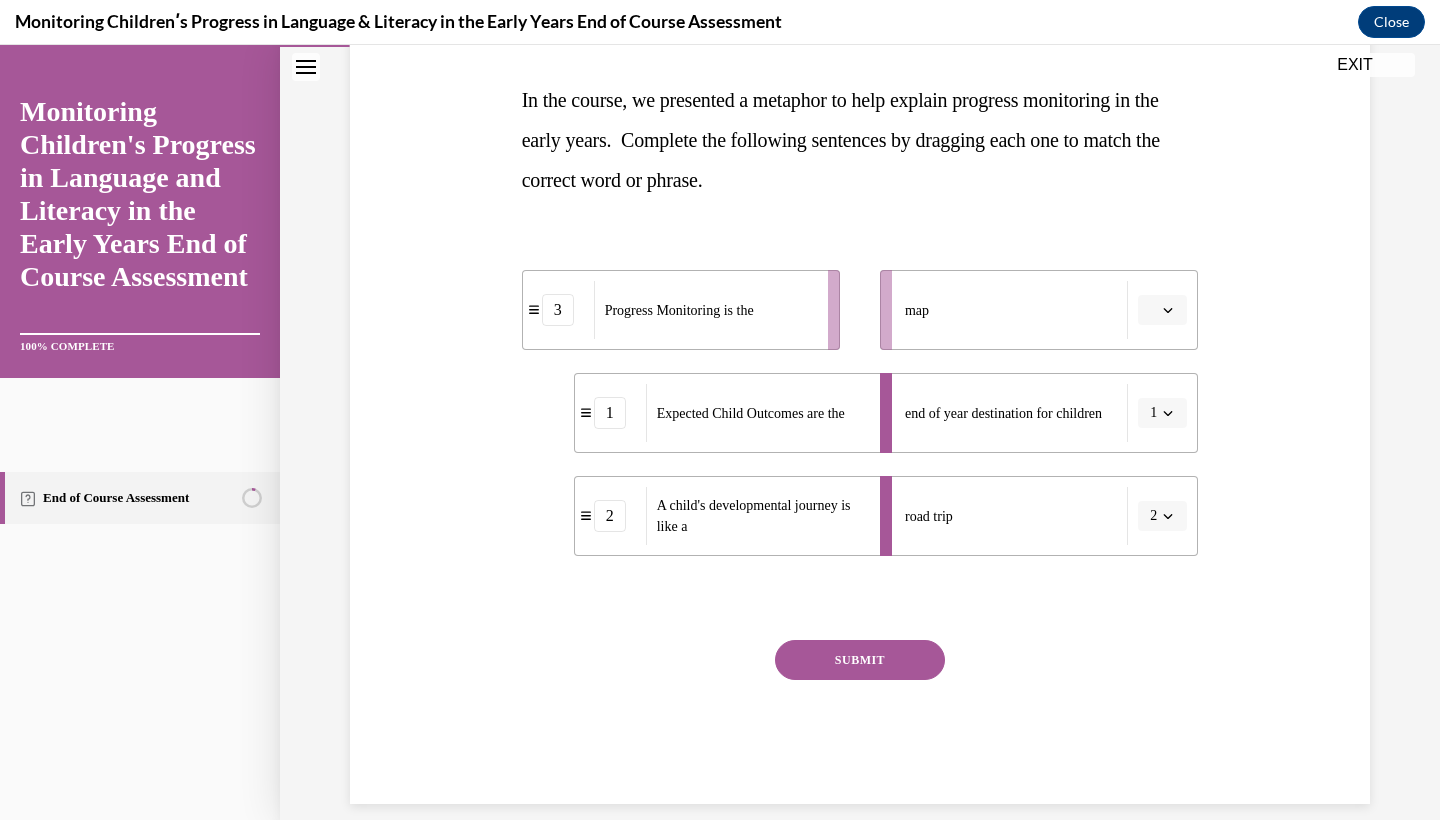
drag, startPoint x: 760, startPoint y: 298, endPoint x: 848, endPoint y: 298, distance: 88.0
click at [815, 298] on div "Progress Monitoring is the" at bounding box center [704, 310] width 221 height 58
click at [887, 655] on button "SUBMIT" at bounding box center [860, 660] width 170 height 40
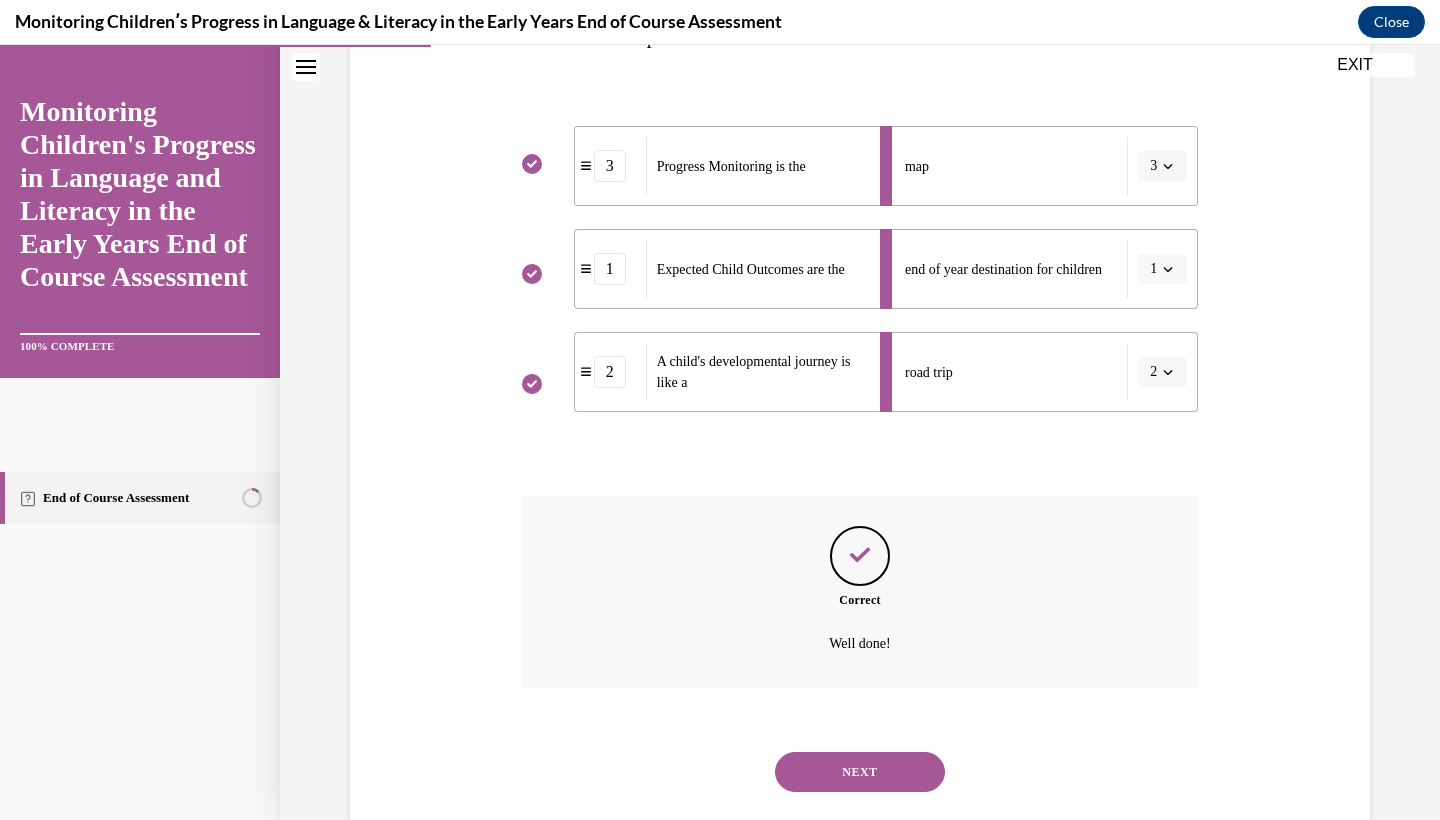
scroll to position [462, 0]
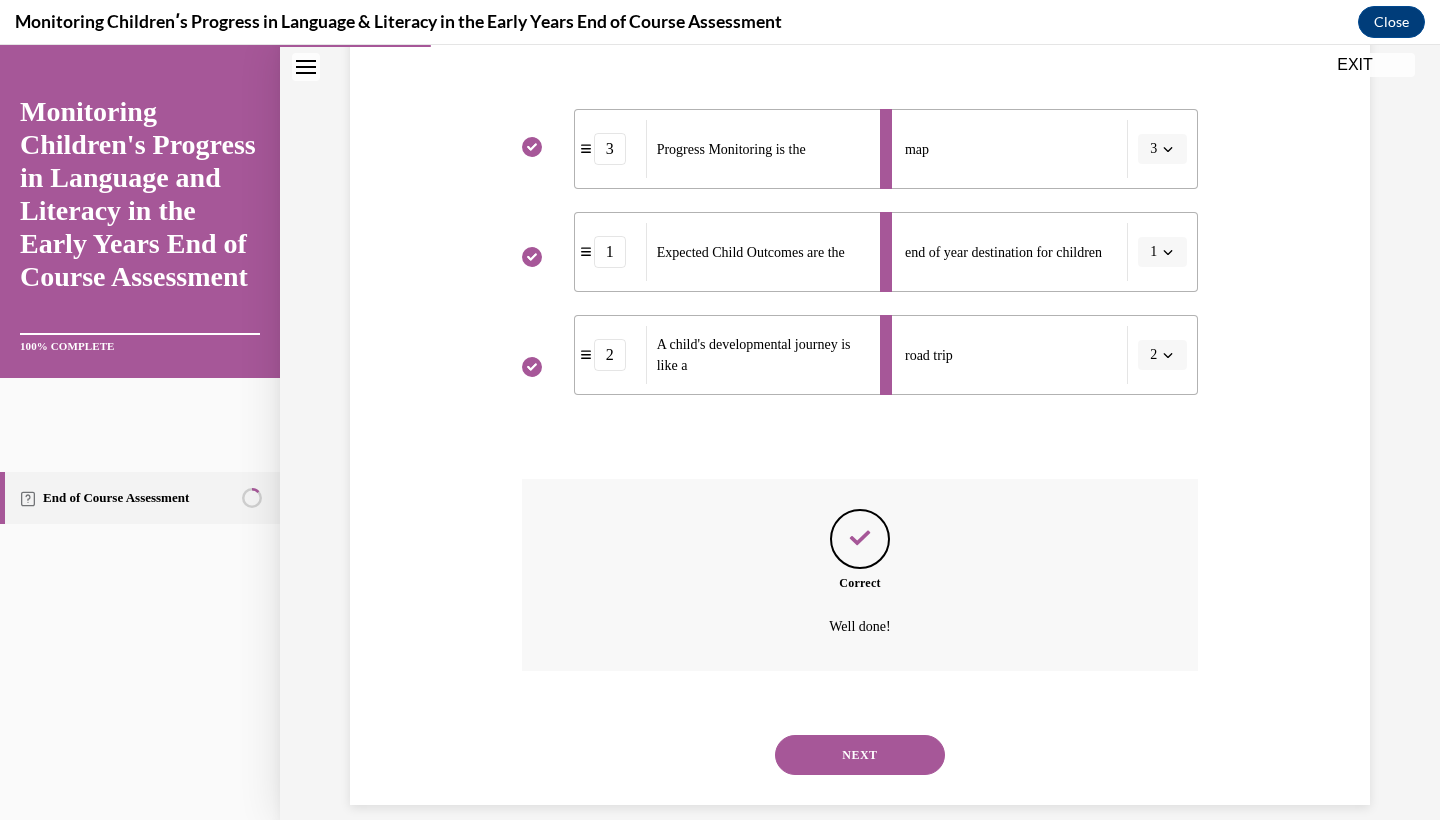
click at [878, 738] on button "NEXT" at bounding box center [860, 755] width 170 height 40
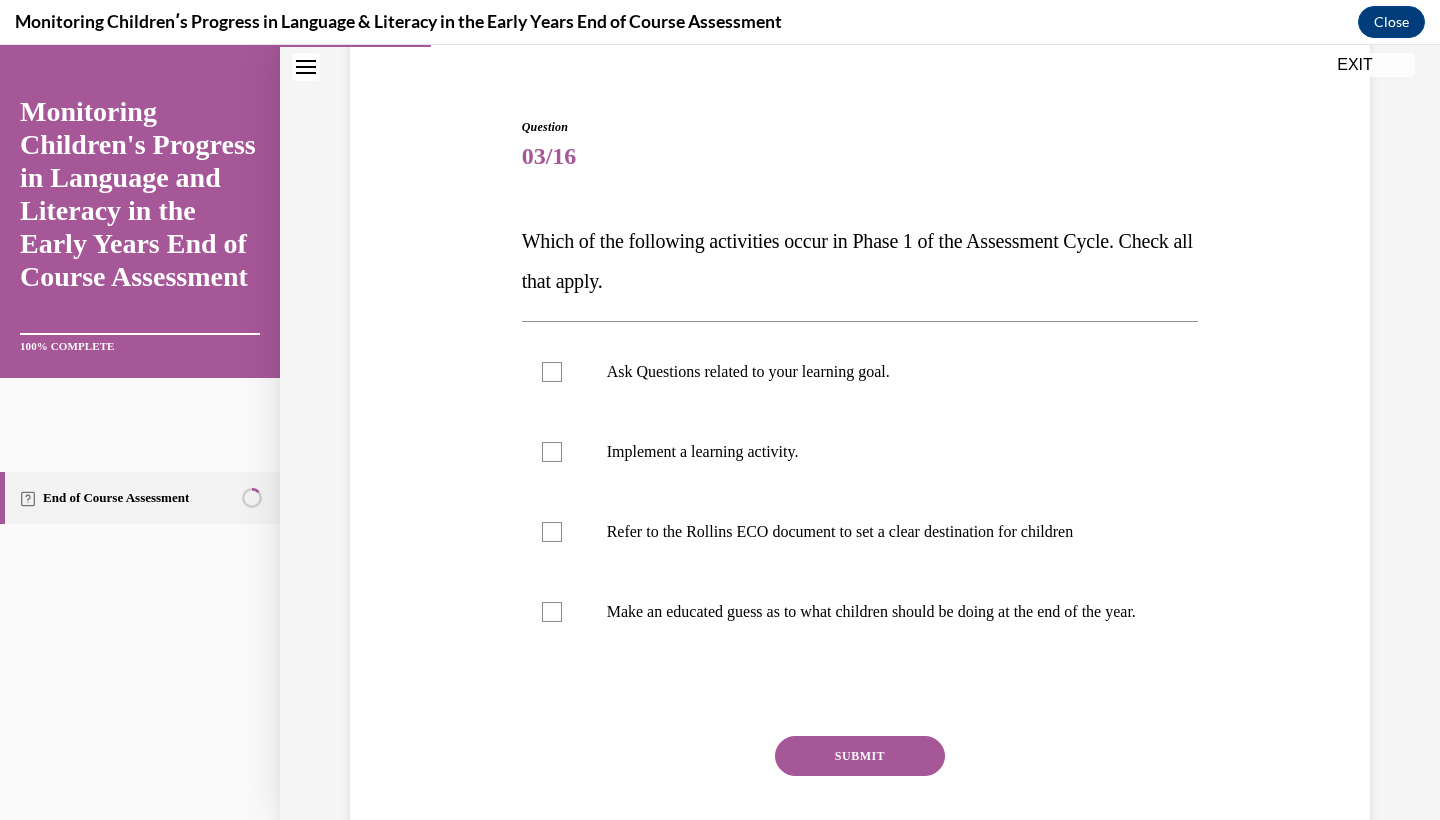
scroll to position [175, 0]
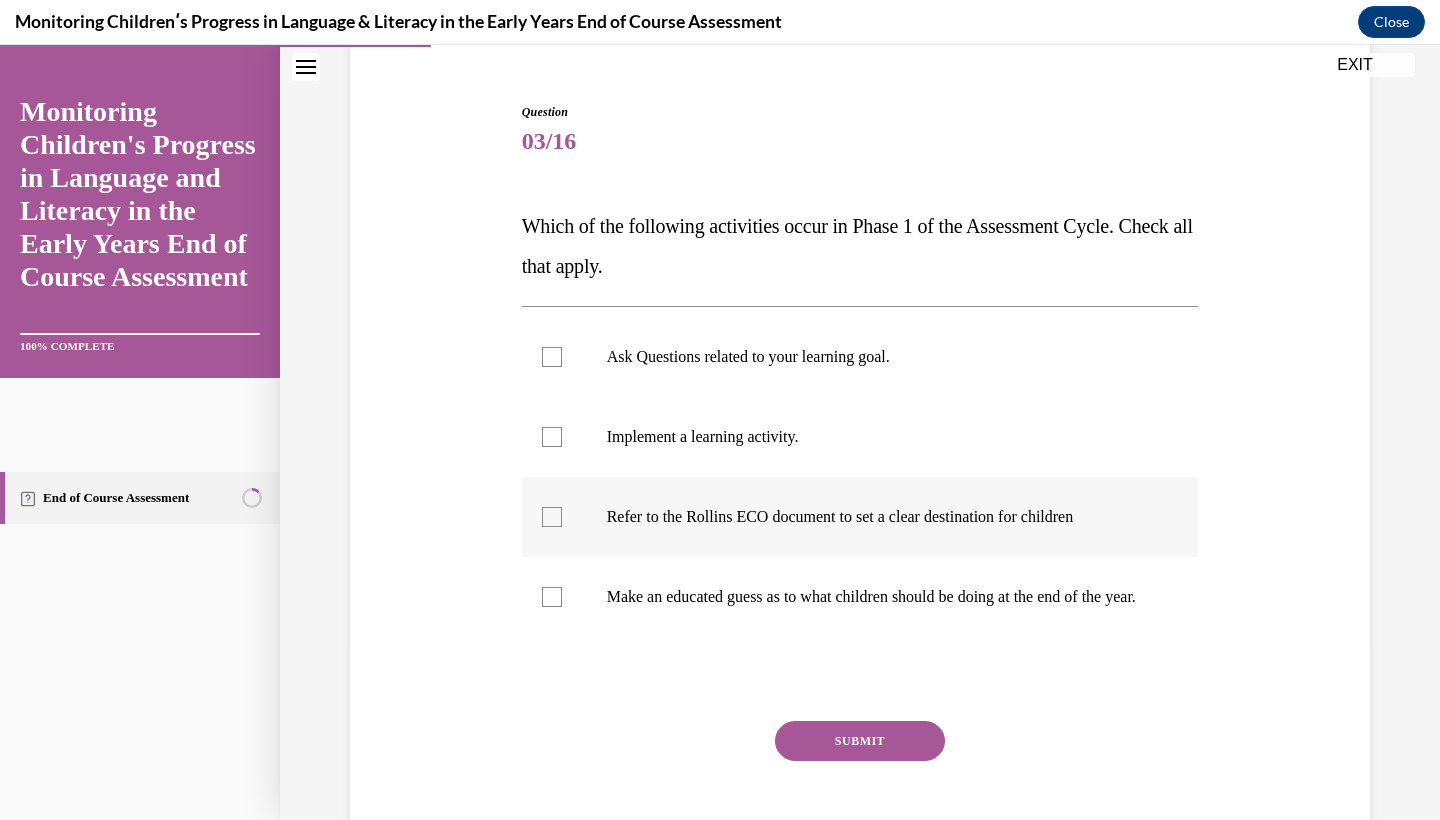
click at [890, 517] on p "Refer to the Rollins ECO document to set a clear destination for children" at bounding box center [878, 517] width 542 height 20
click at [562, 517] on input "Refer to the Rollins ECO document to set a clear destination for children" at bounding box center [552, 517] width 20 height 20
checkbox input "true"
click at [888, 325] on label "Ask Questions related to your learning goal." at bounding box center [860, 357] width 677 height 80
click at [562, 347] on input "Ask Questions related to your learning goal." at bounding box center [552, 357] width 20 height 20
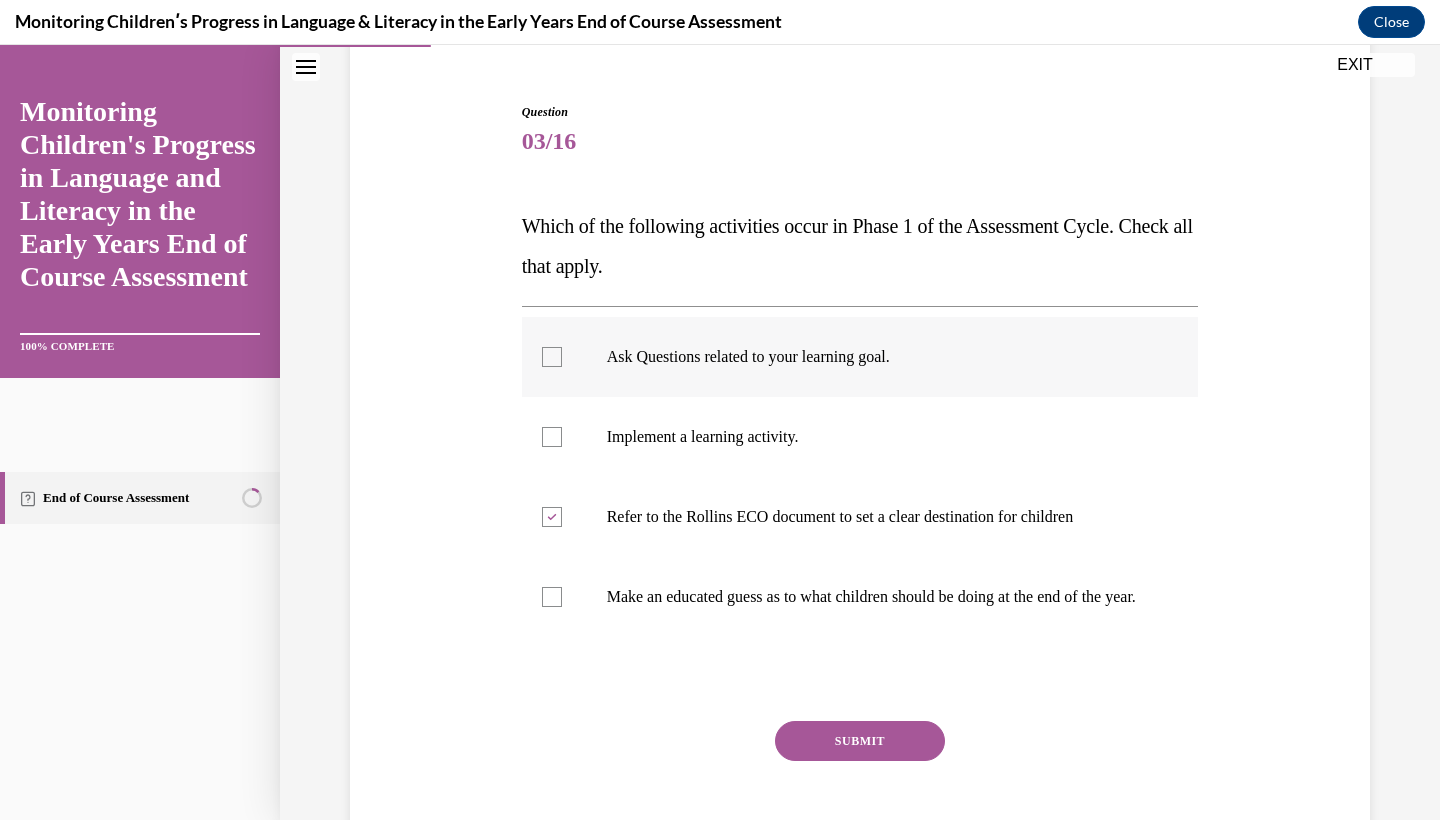
checkbox input "true"
click at [895, 416] on label "Implement a learning activity." at bounding box center [860, 437] width 677 height 80
click at [562, 427] on input "Implement a learning activity." at bounding box center [552, 437] width 20 height 20
checkbox input "true"
click at [865, 745] on button "SUBMIT" at bounding box center [860, 741] width 170 height 40
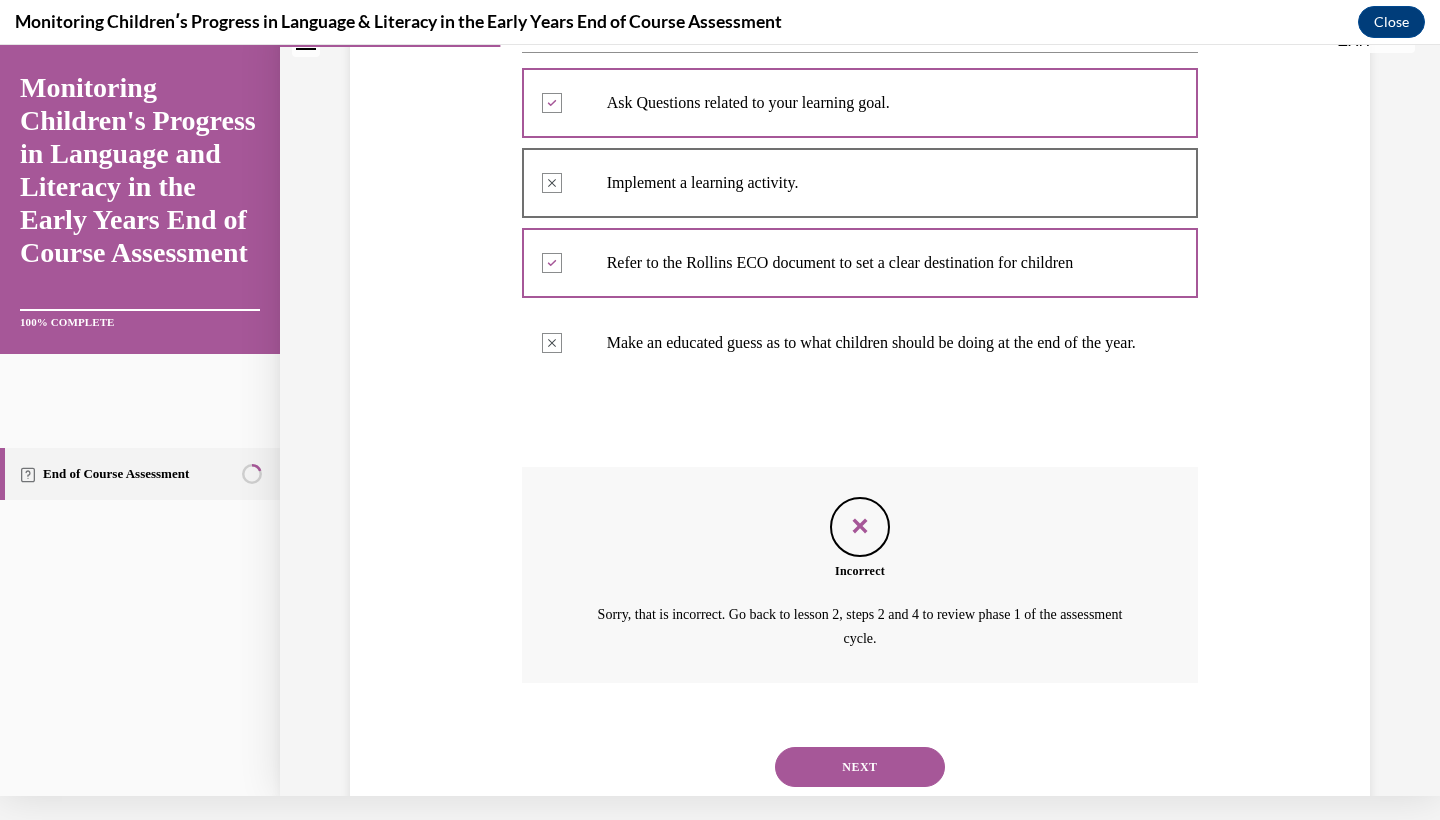
scroll to position [460, 0]
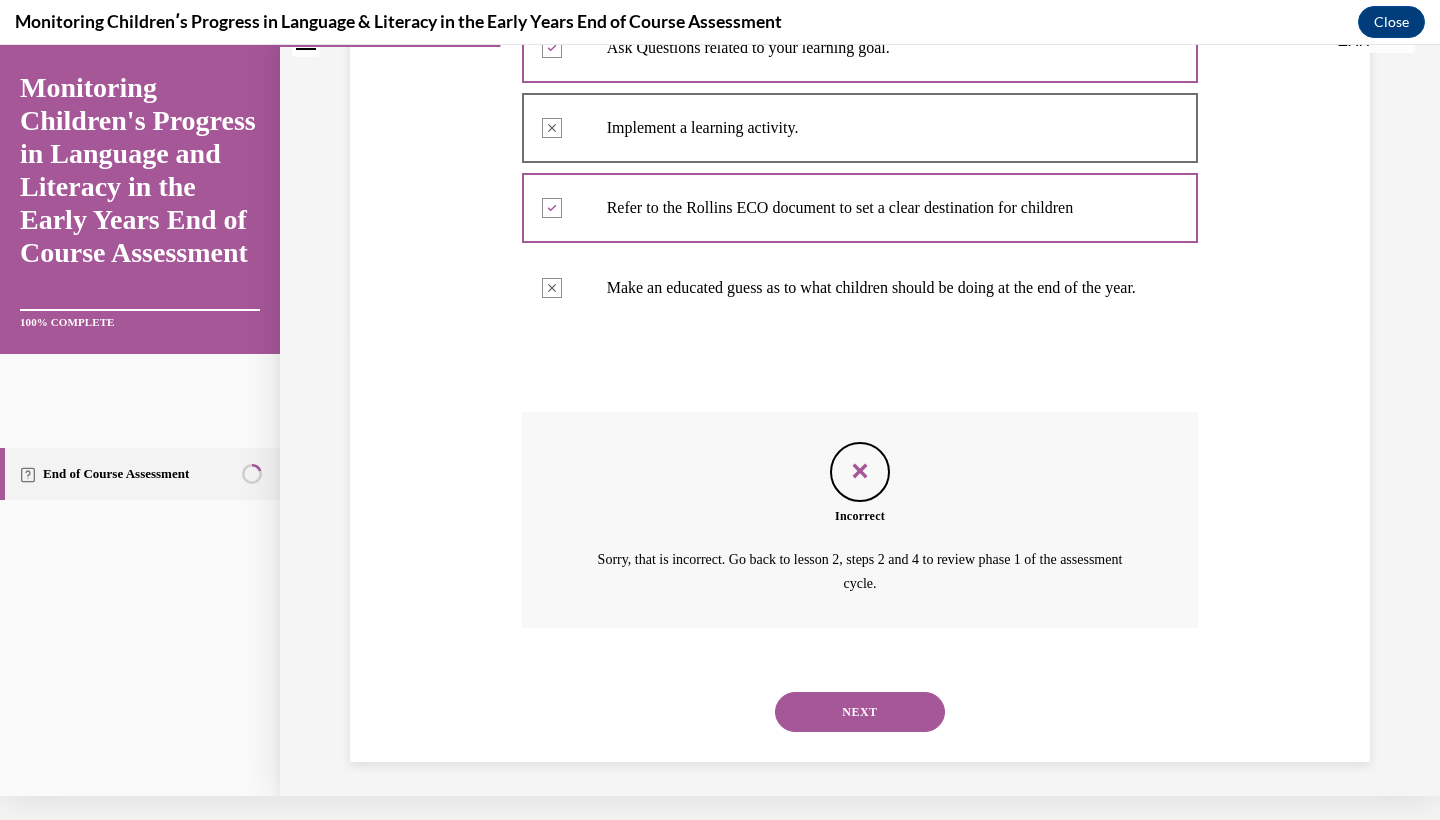
click at [873, 719] on button "NEXT" at bounding box center [860, 712] width 170 height 40
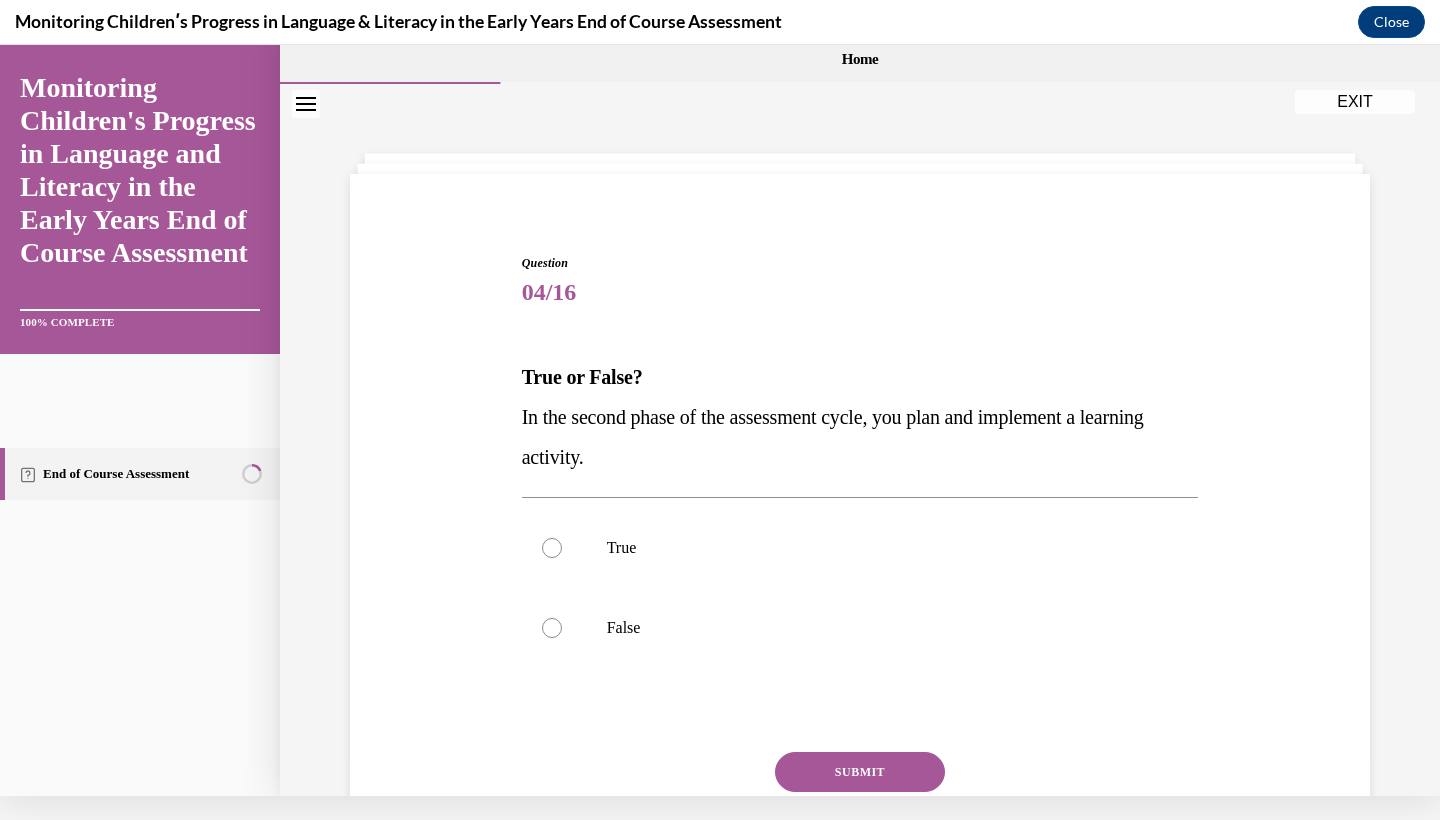
scroll to position [0, 0]
click at [608, 535] on label "True" at bounding box center [860, 548] width 677 height 80
click at [562, 538] on input "True" at bounding box center [552, 548] width 20 height 20
radio input "true"
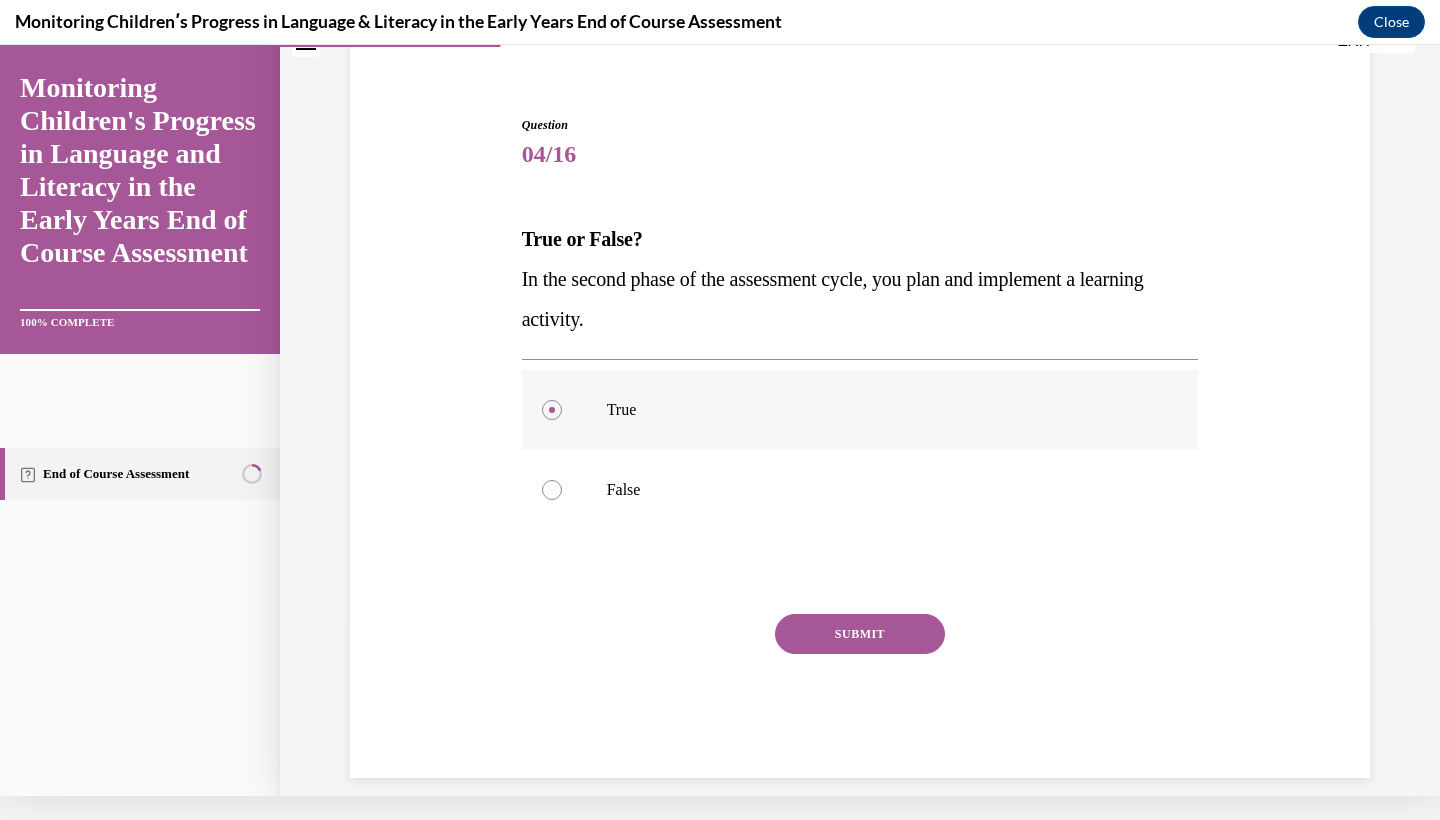
scroll to position [136, 0]
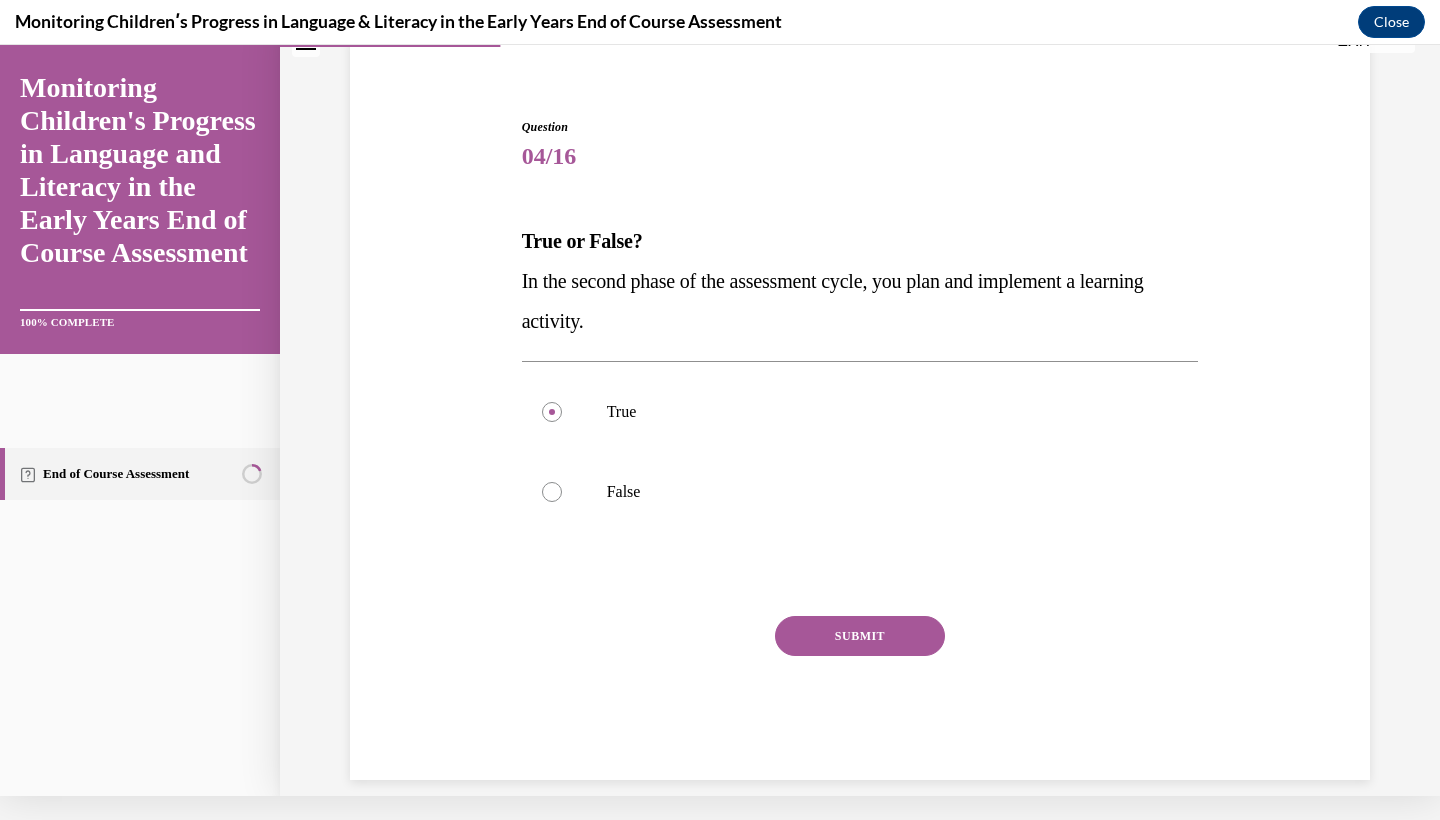
click at [818, 628] on button "SUBMIT" at bounding box center [860, 636] width 170 height 40
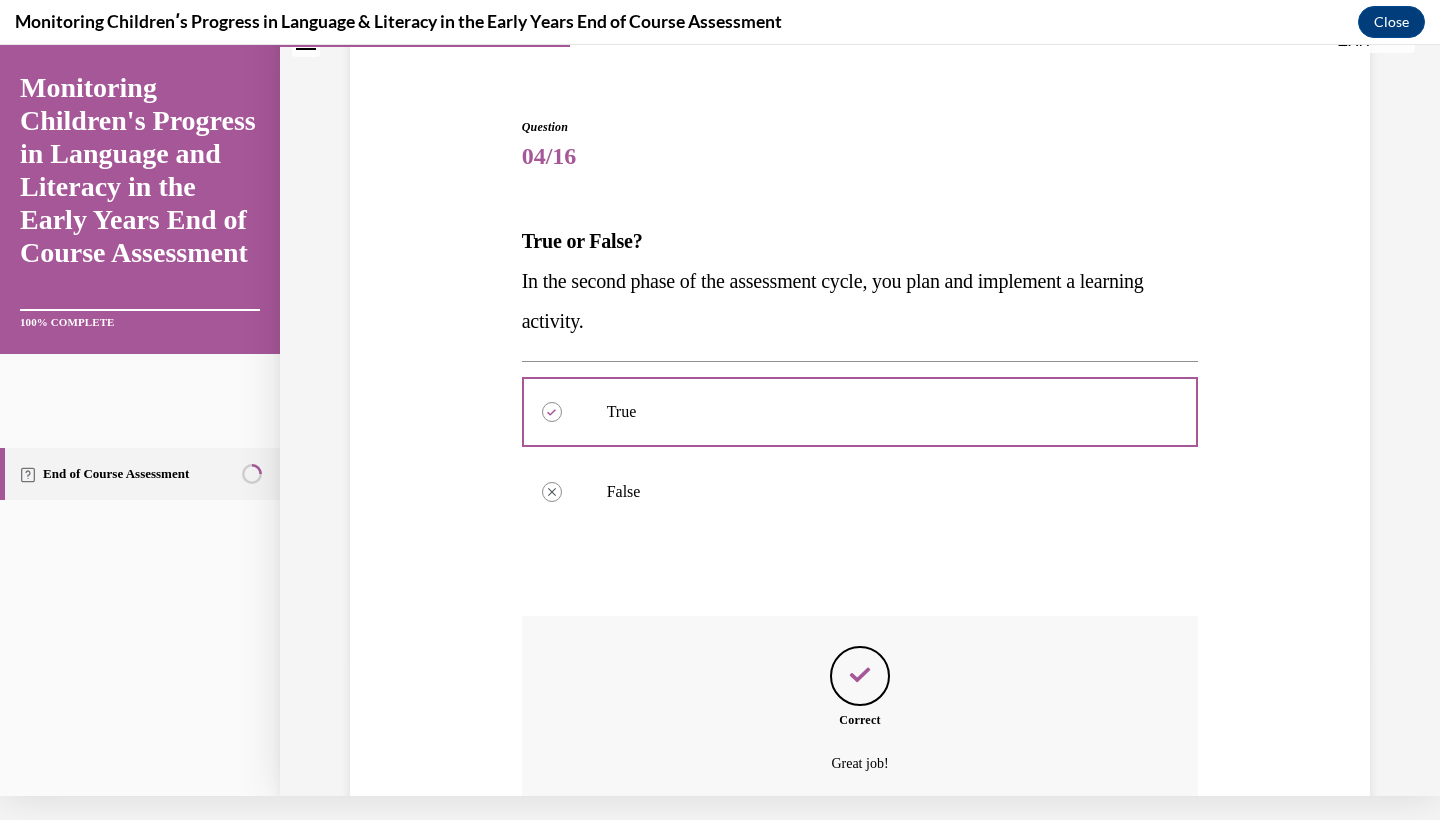
scroll to position [297, 0]
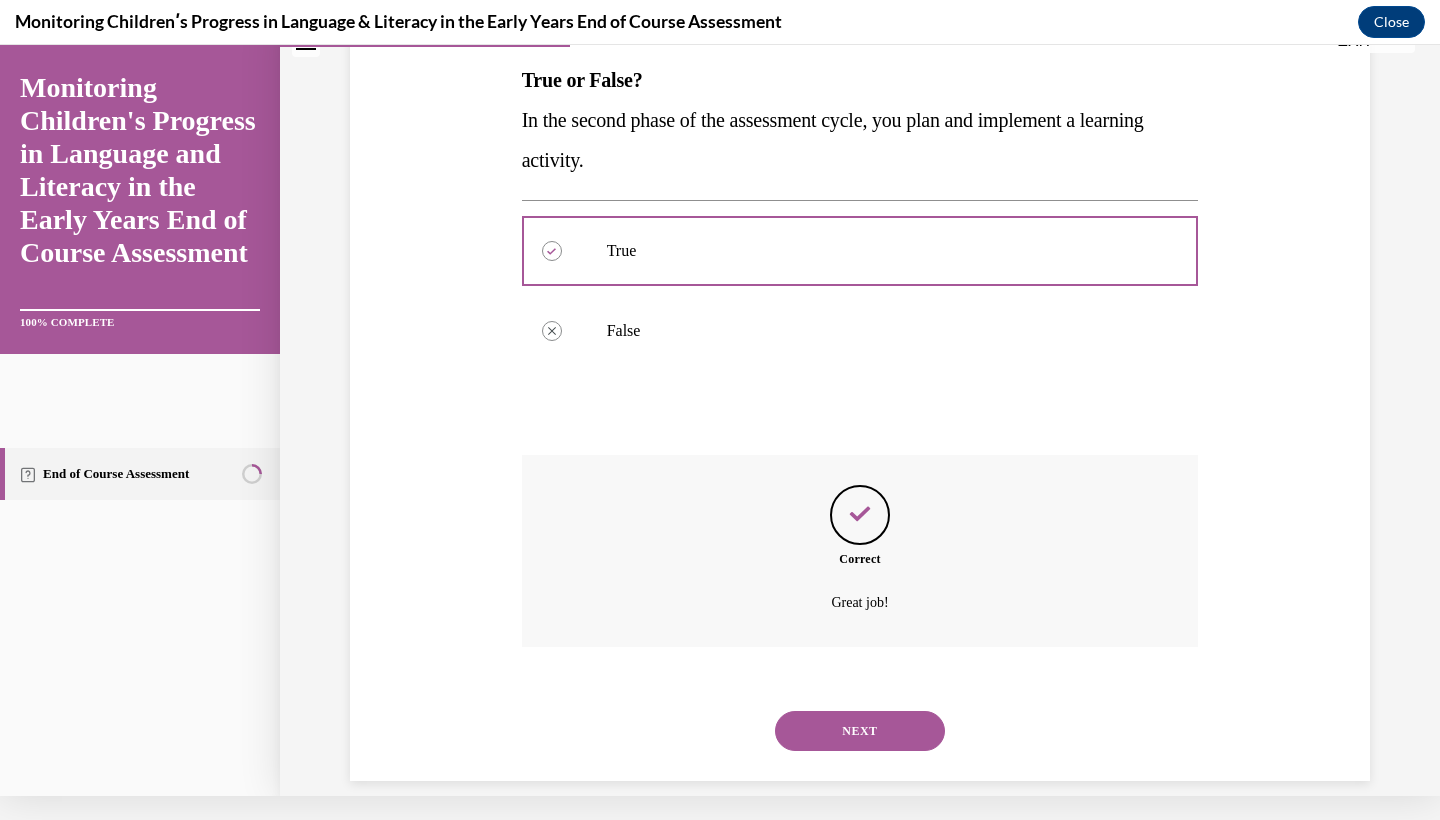
click at [831, 711] on button "NEXT" at bounding box center [860, 731] width 170 height 40
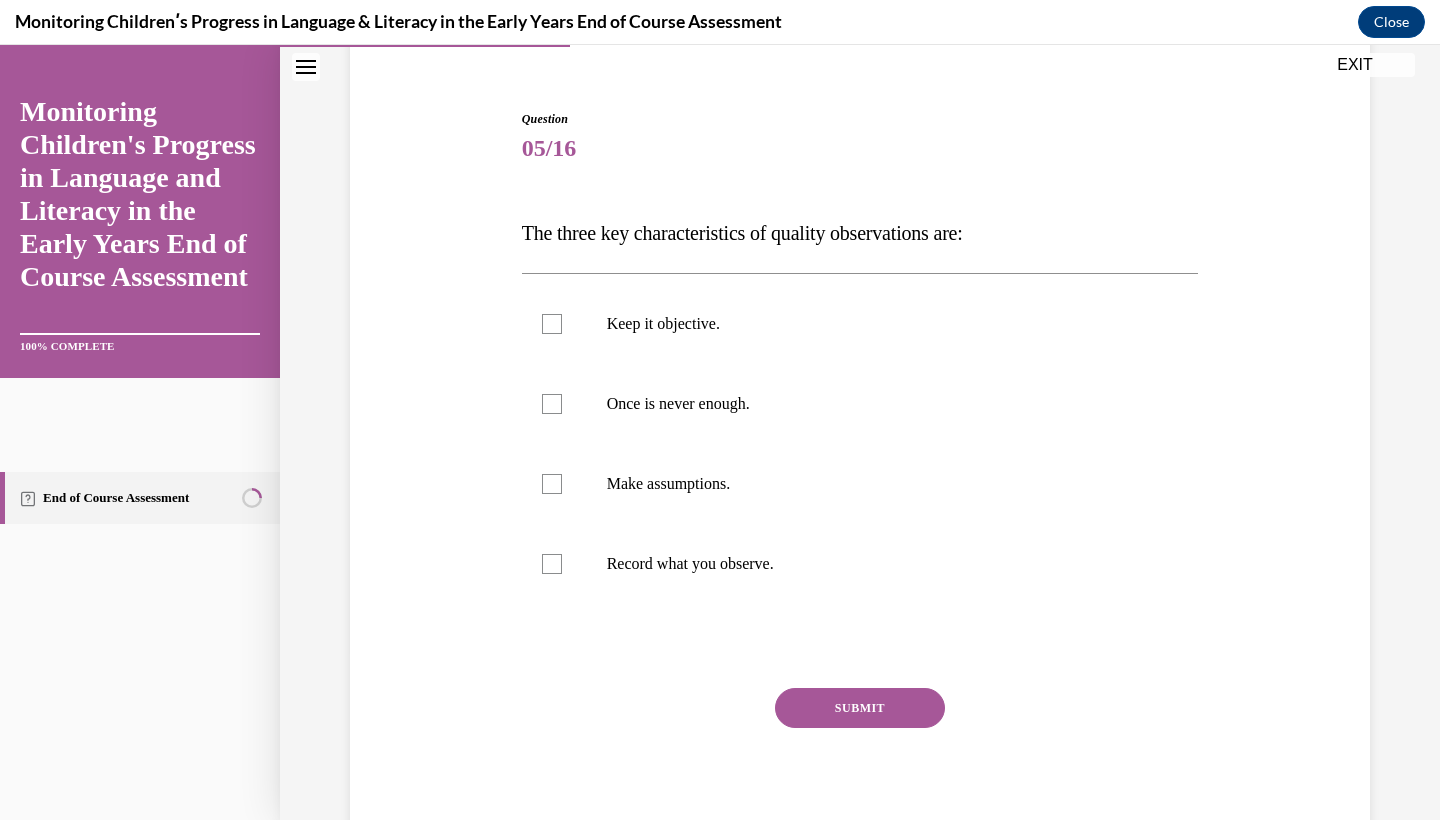
scroll to position [170, 0]
click at [768, 305] on label "Keep it objective." at bounding box center [860, 322] width 677 height 80
click at [562, 312] on input "Keep it objective." at bounding box center [552, 322] width 20 height 20
checkbox input "true"
click at [770, 403] on p "Once is never enough." at bounding box center [878, 402] width 542 height 20
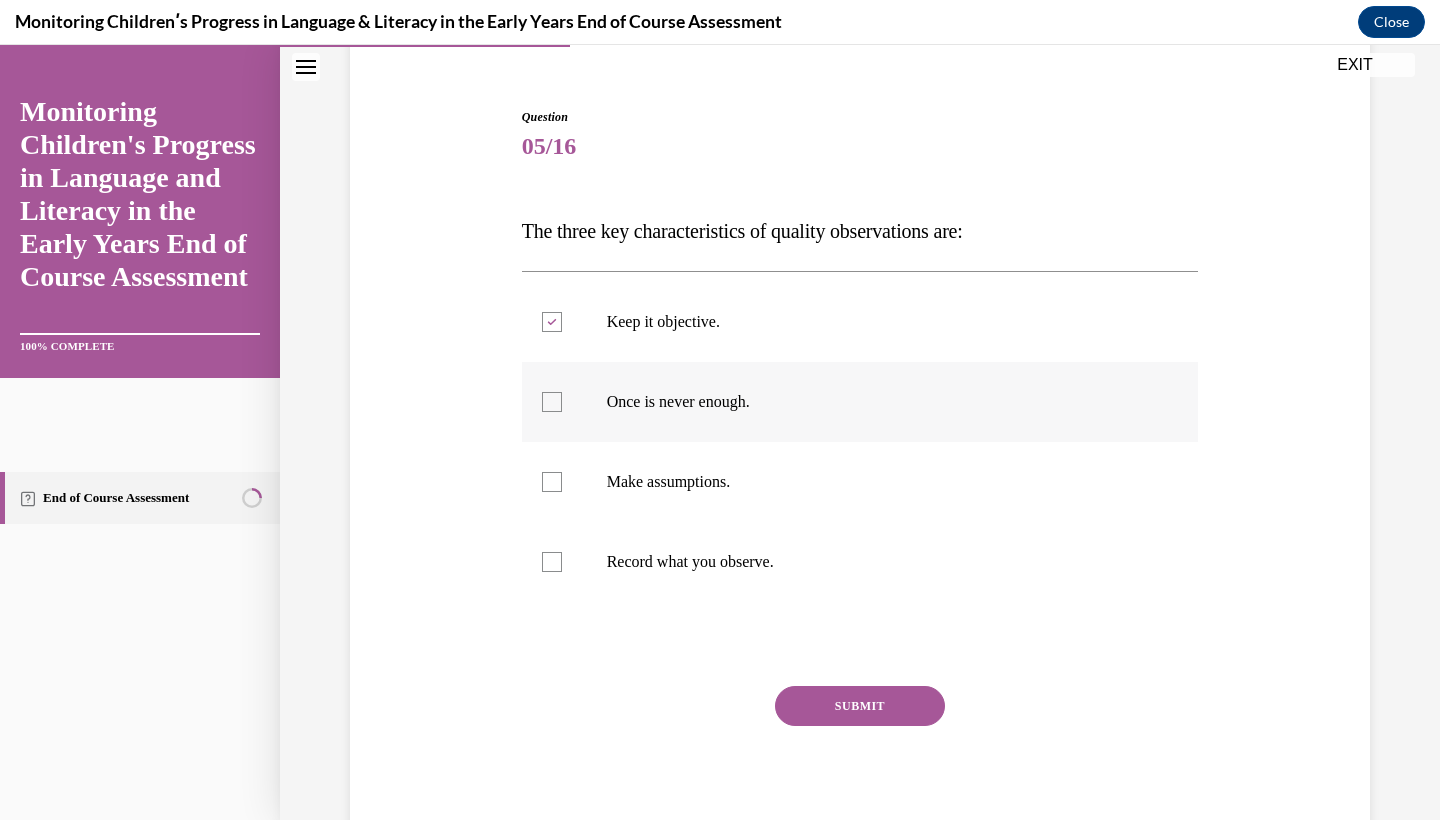
click at [562, 403] on input "Once is never enough." at bounding box center [552, 402] width 20 height 20
checkbox input "true"
click at [777, 560] on p "Record what you observe." at bounding box center [878, 562] width 542 height 20
click at [562, 560] on input "Record what you observe." at bounding box center [552, 562] width 20 height 20
checkbox input "true"
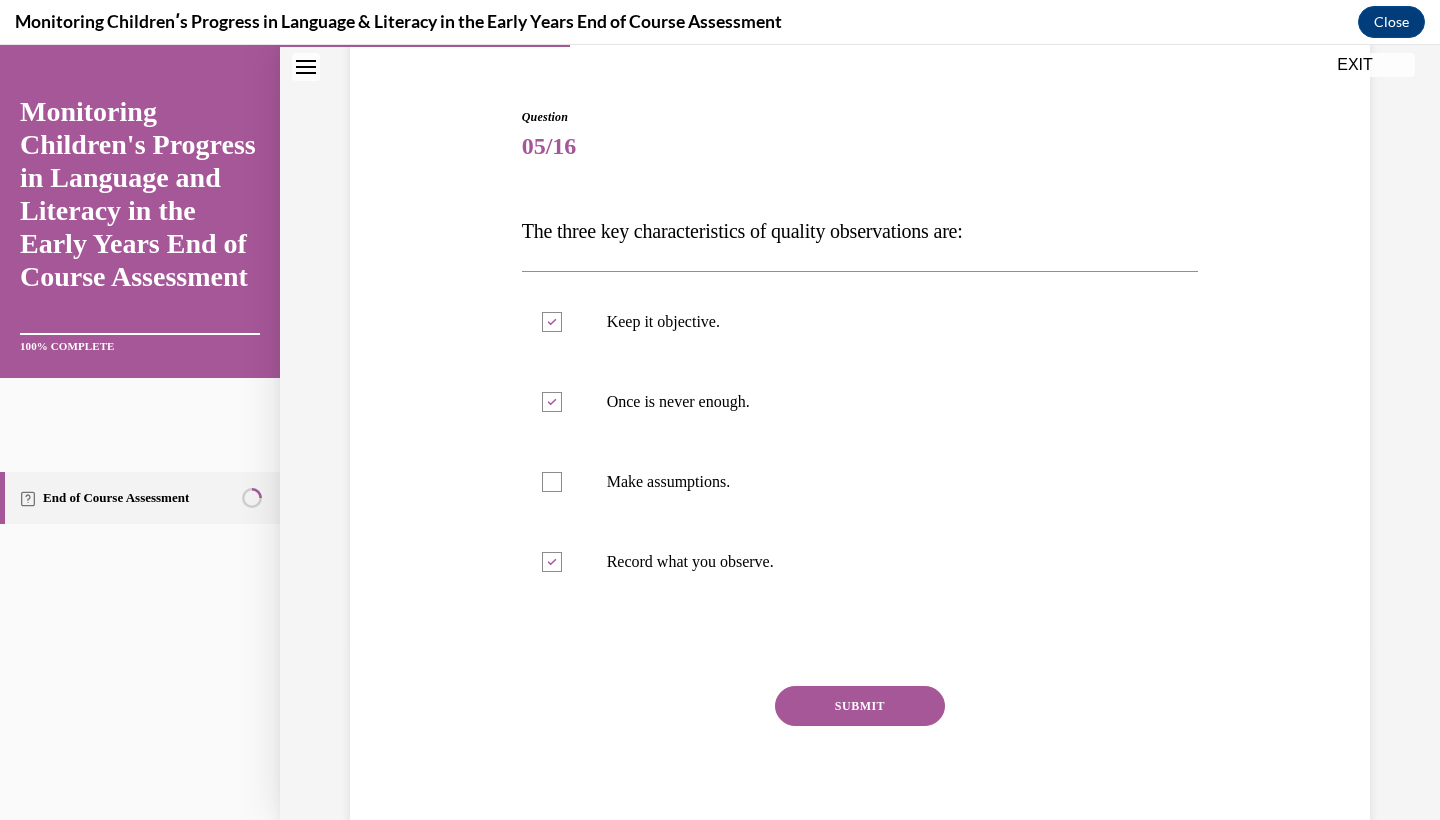
click at [834, 729] on div "SUBMIT" at bounding box center [860, 736] width 677 height 100
click at [834, 676] on div "Question 05/16 The three key characteristics of quality observations are: Keep …" at bounding box center [860, 479] width 677 height 742
click at [835, 688] on button "SUBMIT" at bounding box center [860, 706] width 170 height 40
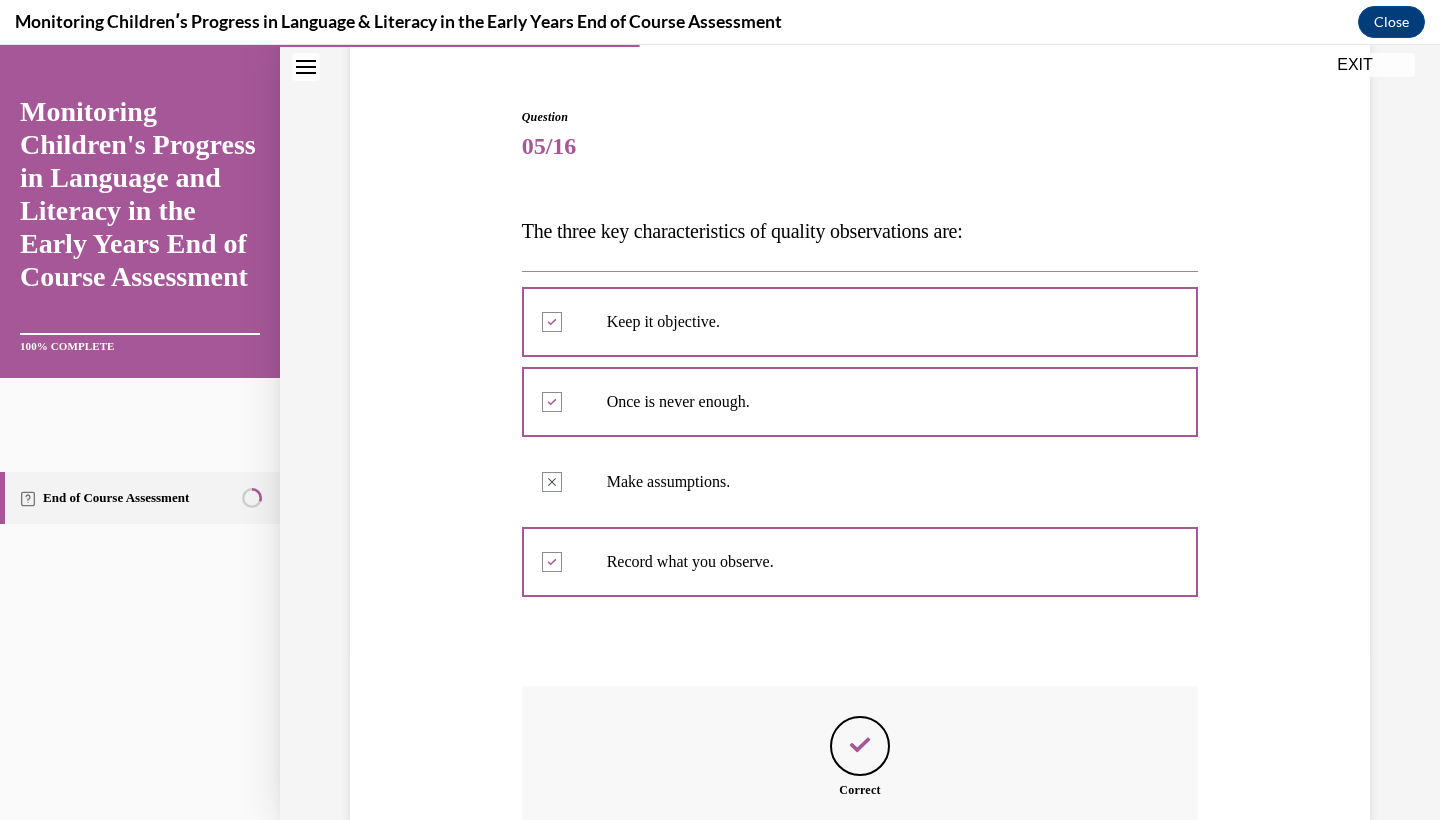
scroll to position [24, 0]
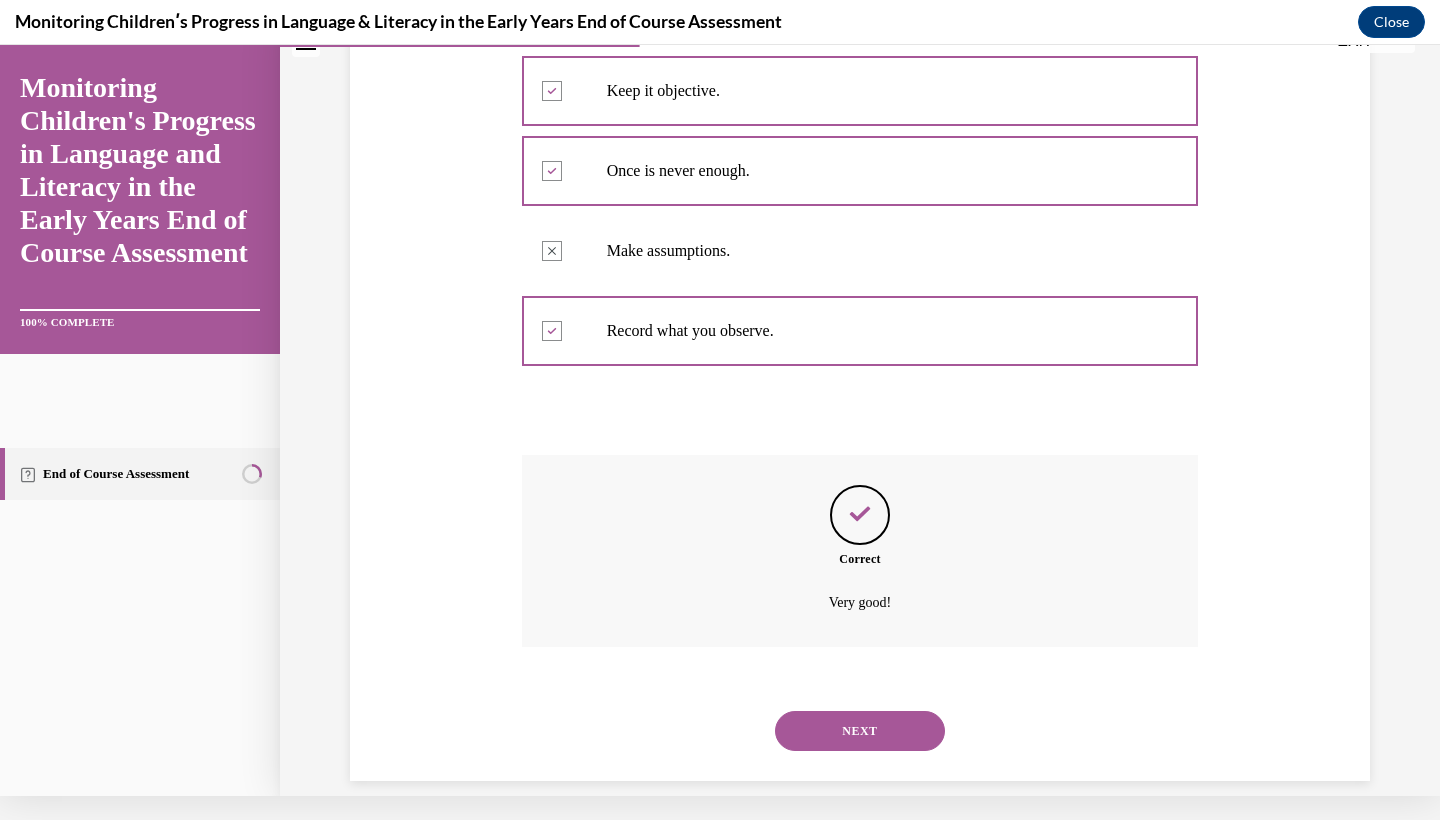
click at [835, 711] on button "NEXT" at bounding box center [860, 731] width 170 height 40
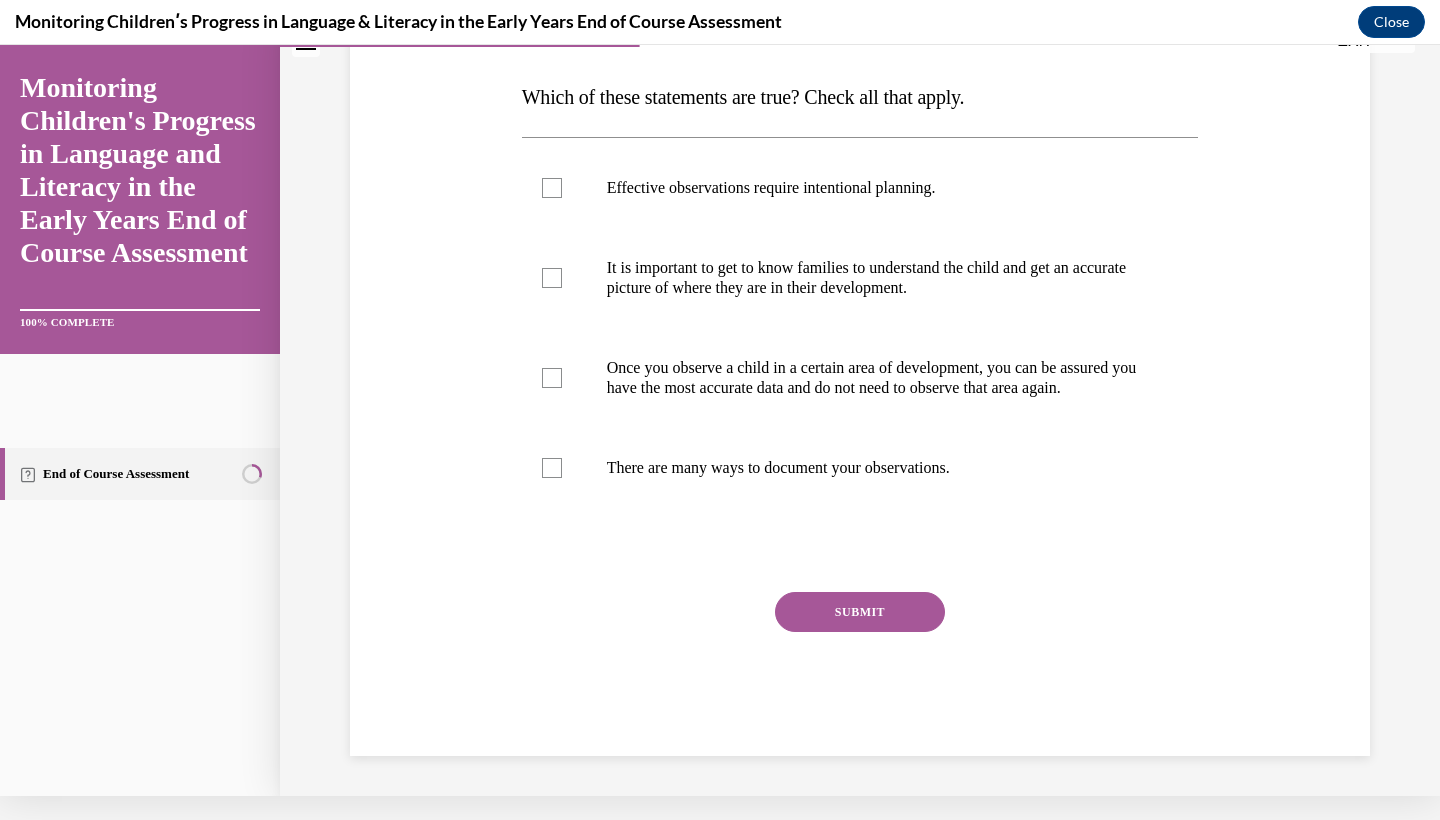
scroll to position [0, 0]
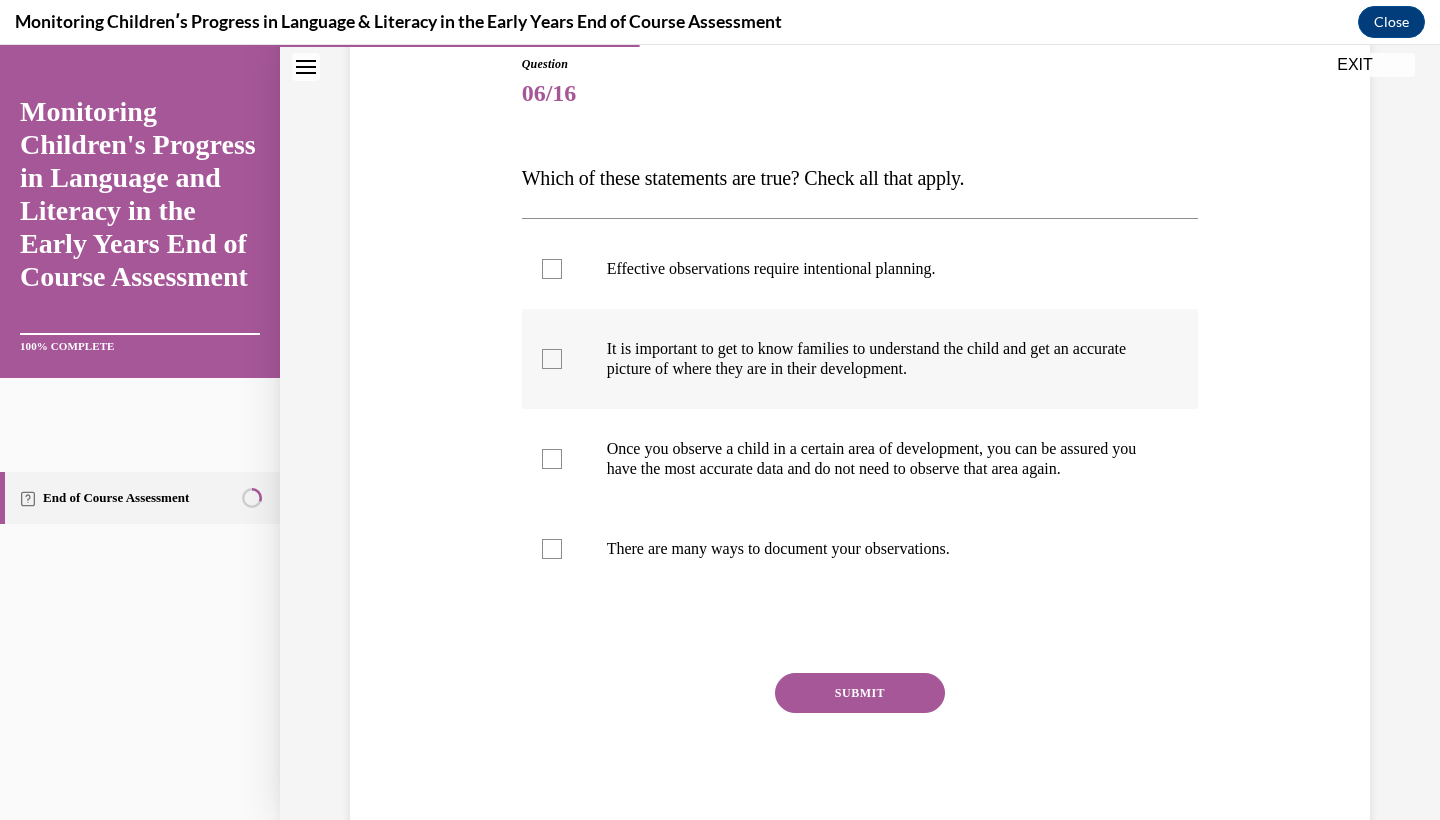
click at [832, 359] on p "It is important to get to know families to understand the child and get an accu…" at bounding box center [878, 359] width 542 height 40
click at [562, 359] on input "It is important to get to know families to understand the child and get an accu…" at bounding box center [552, 359] width 20 height 20
checkbox input "true"
click at [836, 257] on label "Effective observations require intentional planning." at bounding box center [860, 269] width 677 height 80
click at [562, 259] on input "Effective observations require intentional planning." at bounding box center [552, 269] width 20 height 20
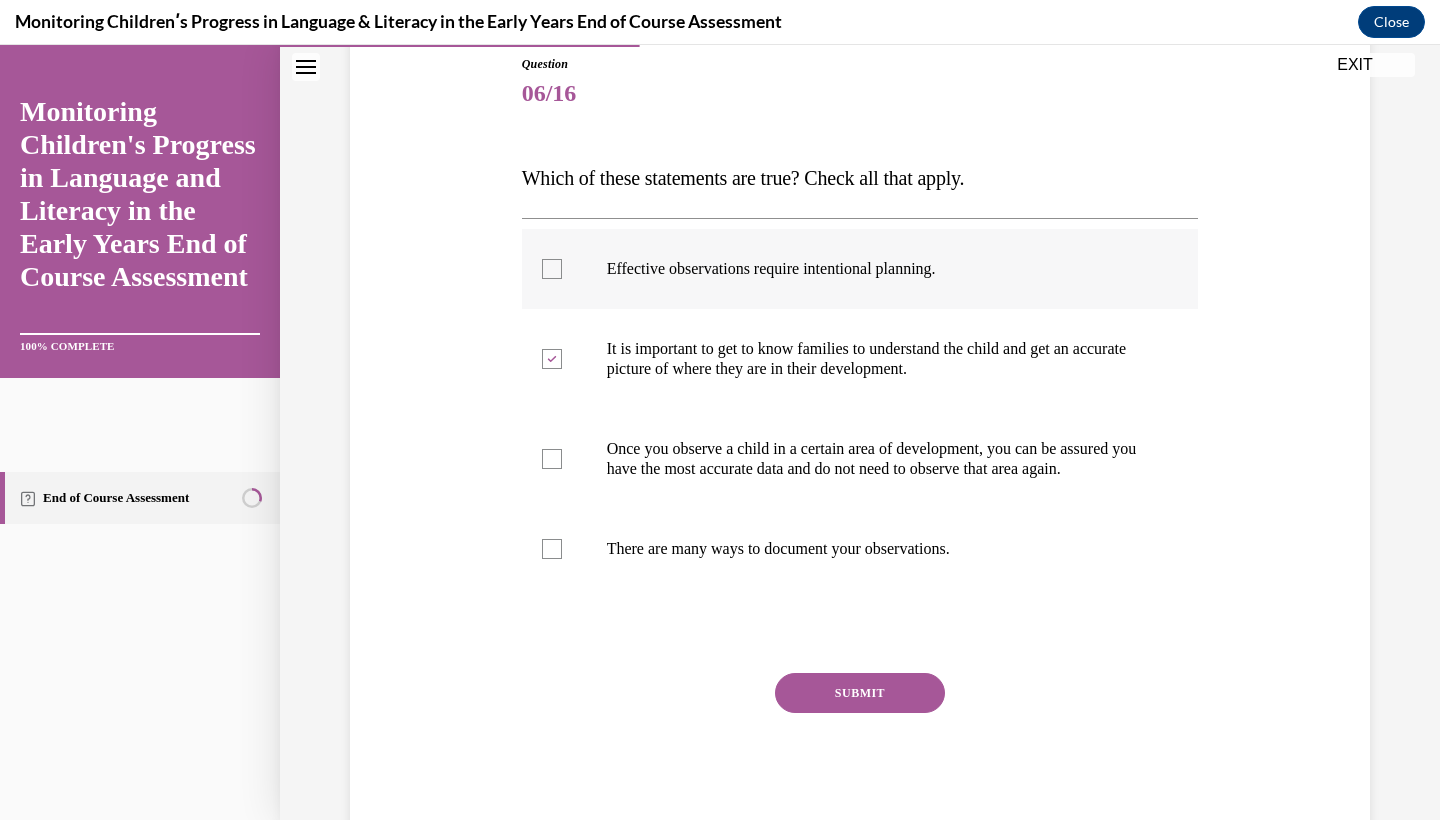
checkbox input "true"
click at [844, 589] on label "There are many ways to document your observations." at bounding box center [860, 549] width 677 height 80
click at [562, 559] on input "There are many ways to document your observations." at bounding box center [552, 549] width 20 height 20
checkbox input "true"
click at [875, 713] on button "SUBMIT" at bounding box center [860, 693] width 170 height 40
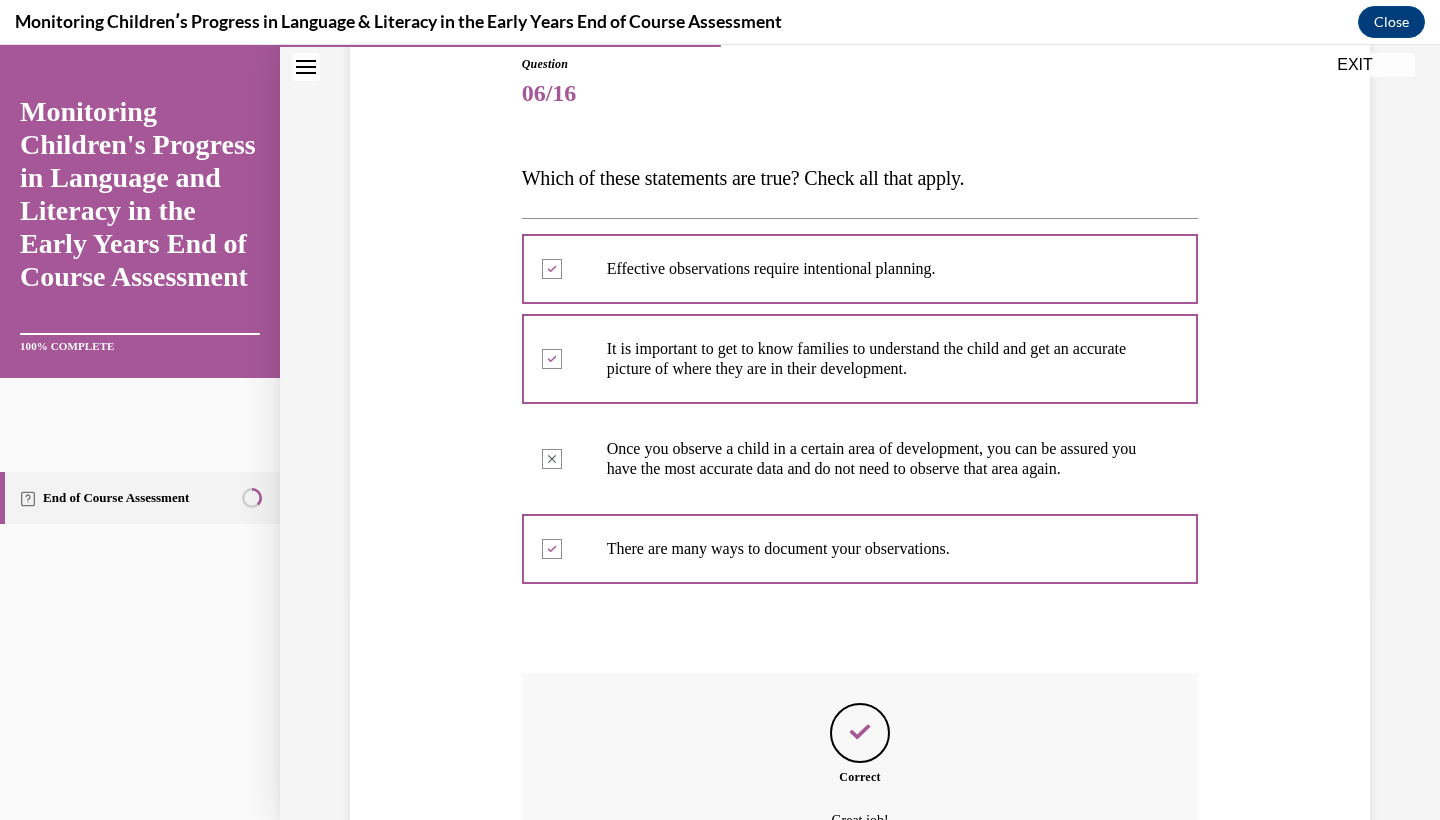
scroll to position [24, 0]
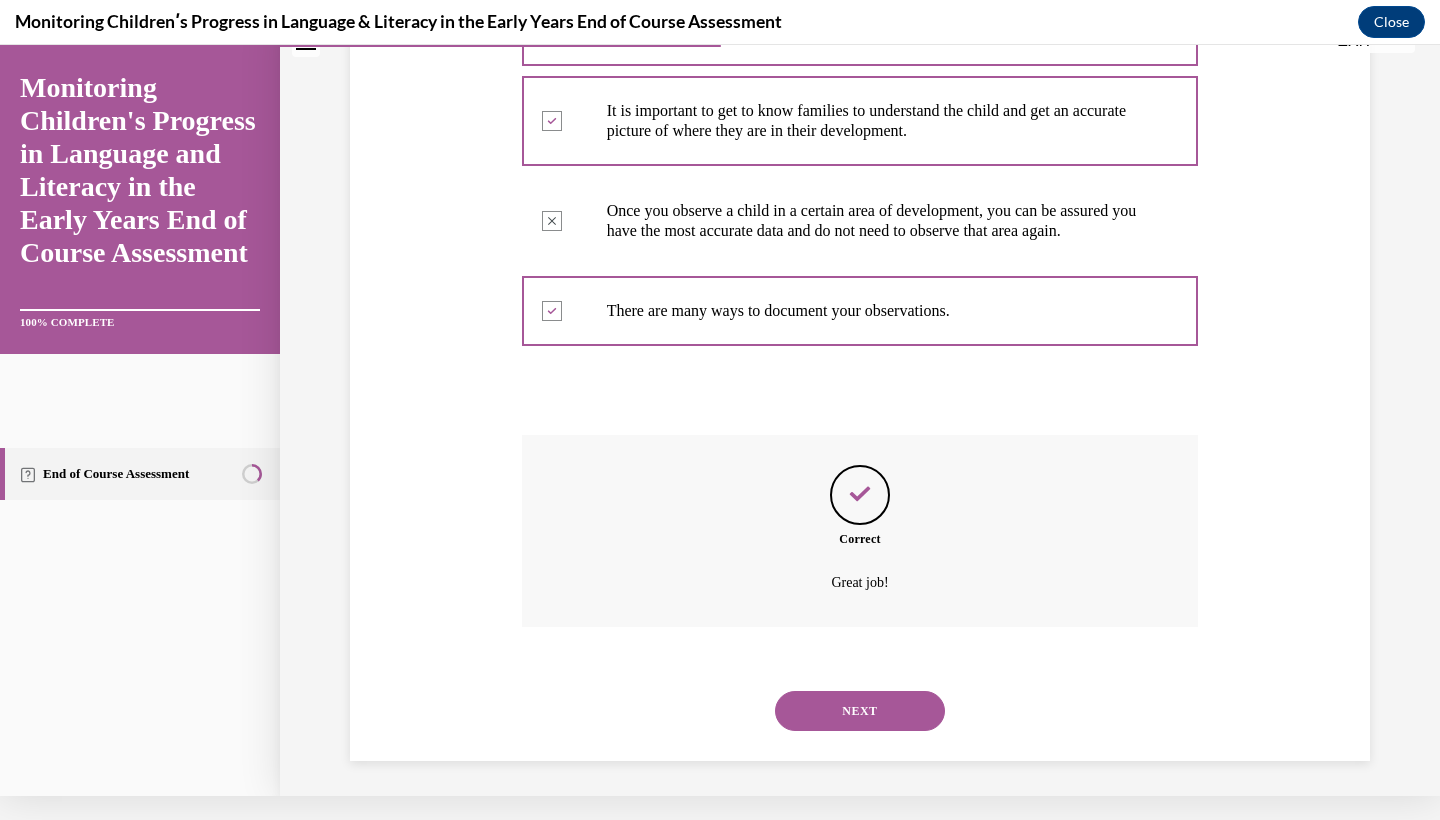
click at [876, 725] on button "NEXT" at bounding box center [860, 711] width 170 height 40
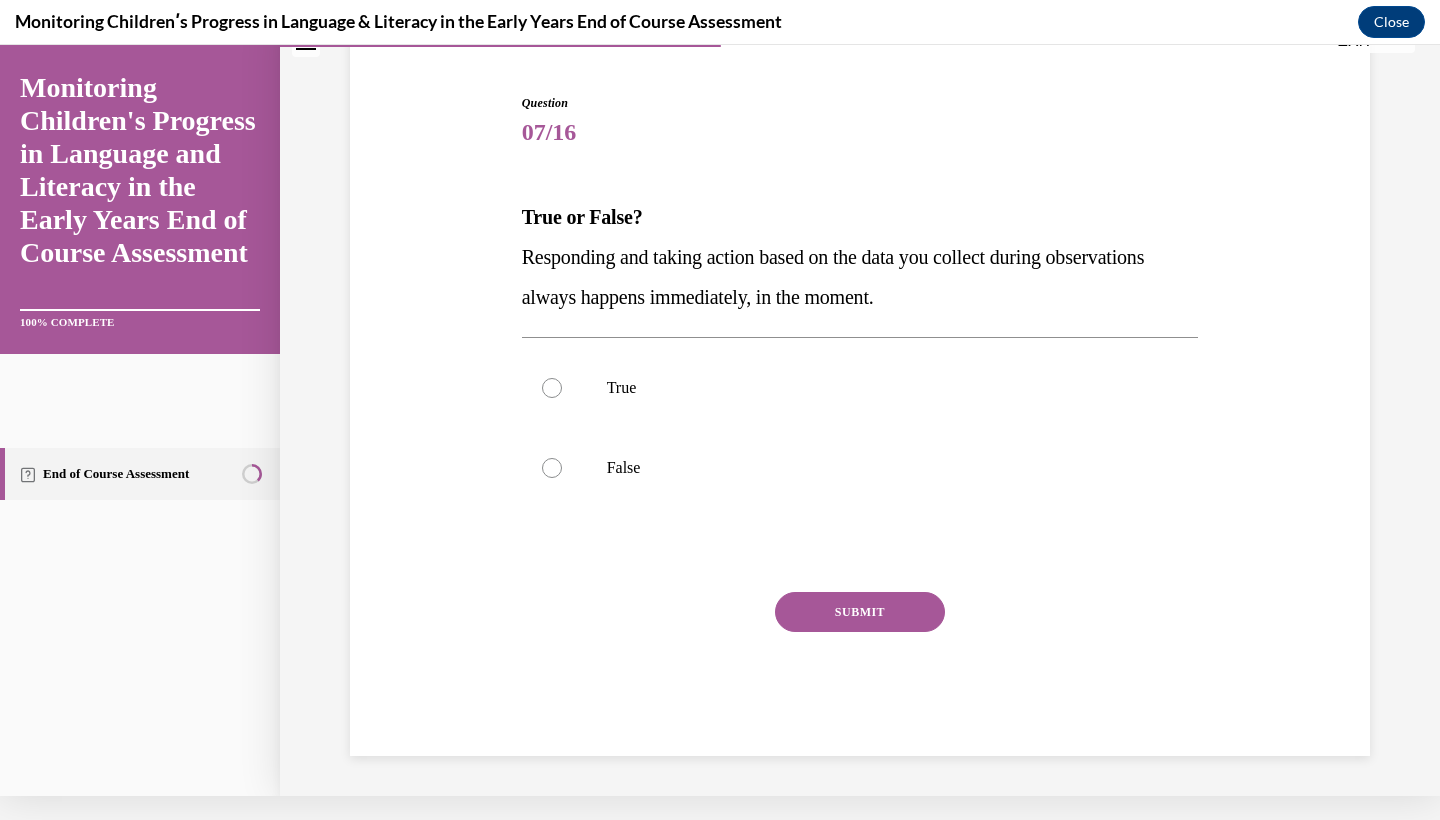
scroll to position [114, 0]
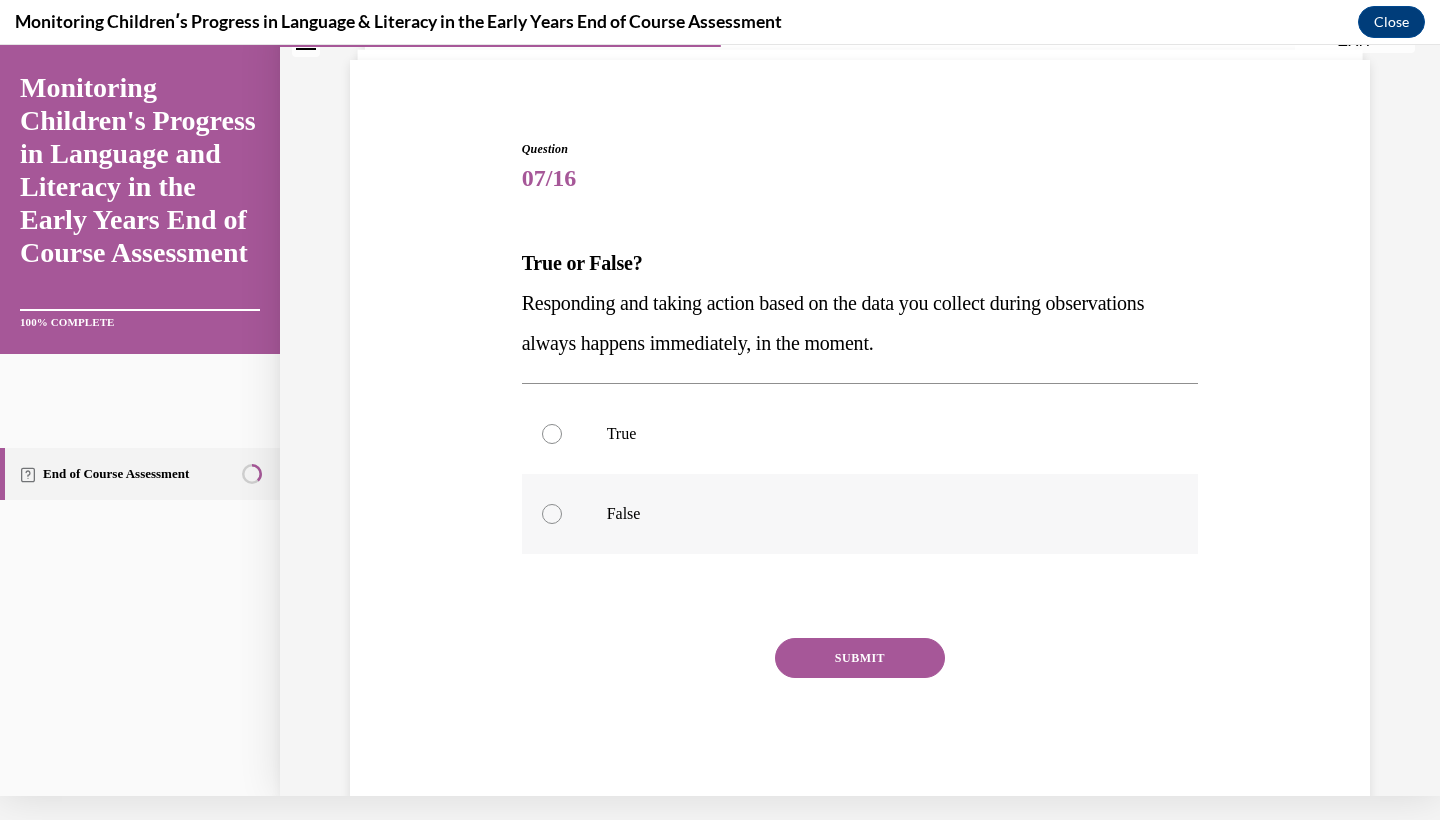
click at [854, 480] on label "False" at bounding box center [860, 514] width 677 height 80
click at [562, 504] on input "False" at bounding box center [552, 514] width 20 height 20
radio input "true"
click at [865, 660] on button "SUBMIT" at bounding box center [860, 658] width 170 height 40
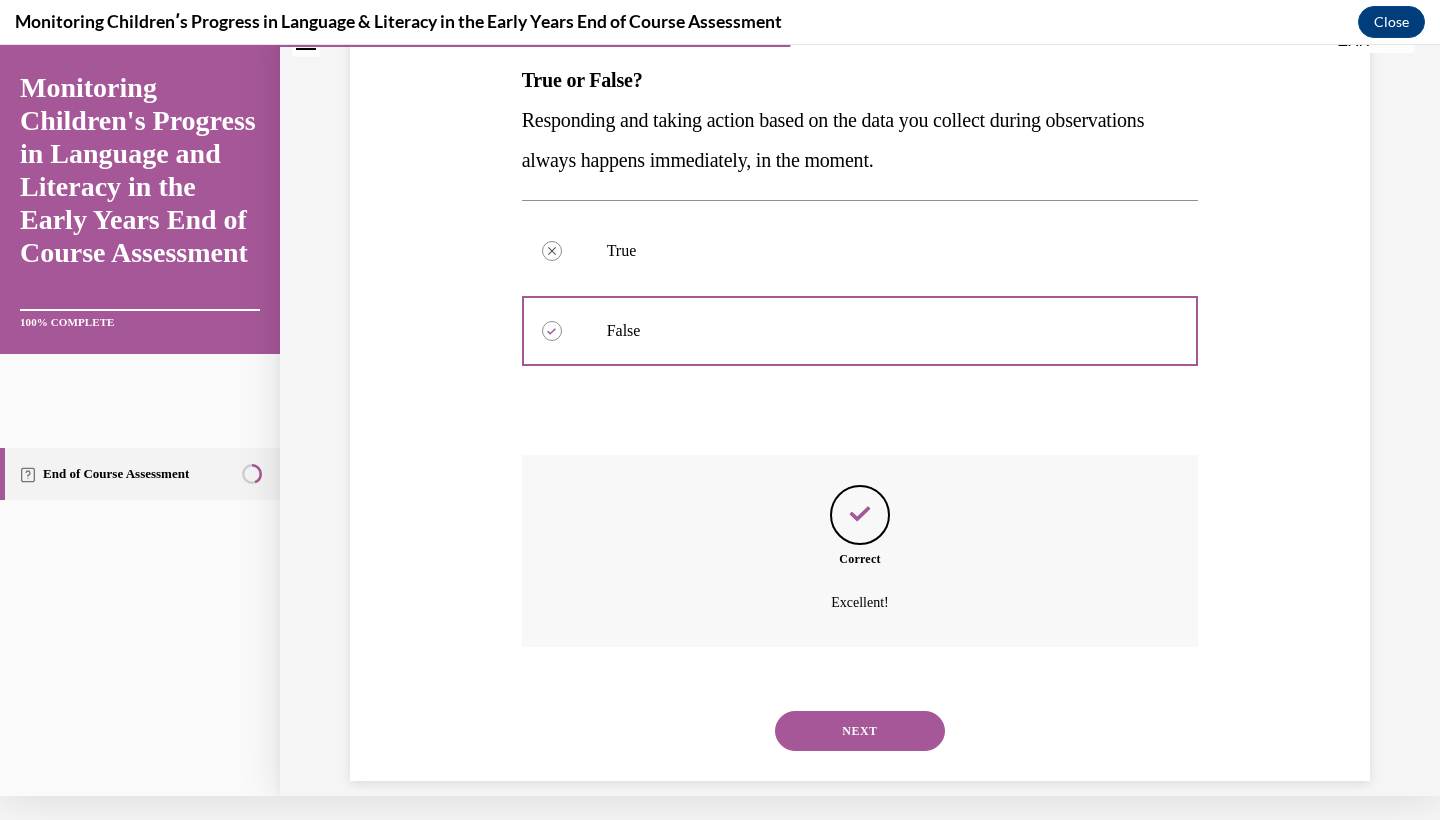
click at [871, 711] on button "NEXT" at bounding box center [860, 731] width 170 height 40
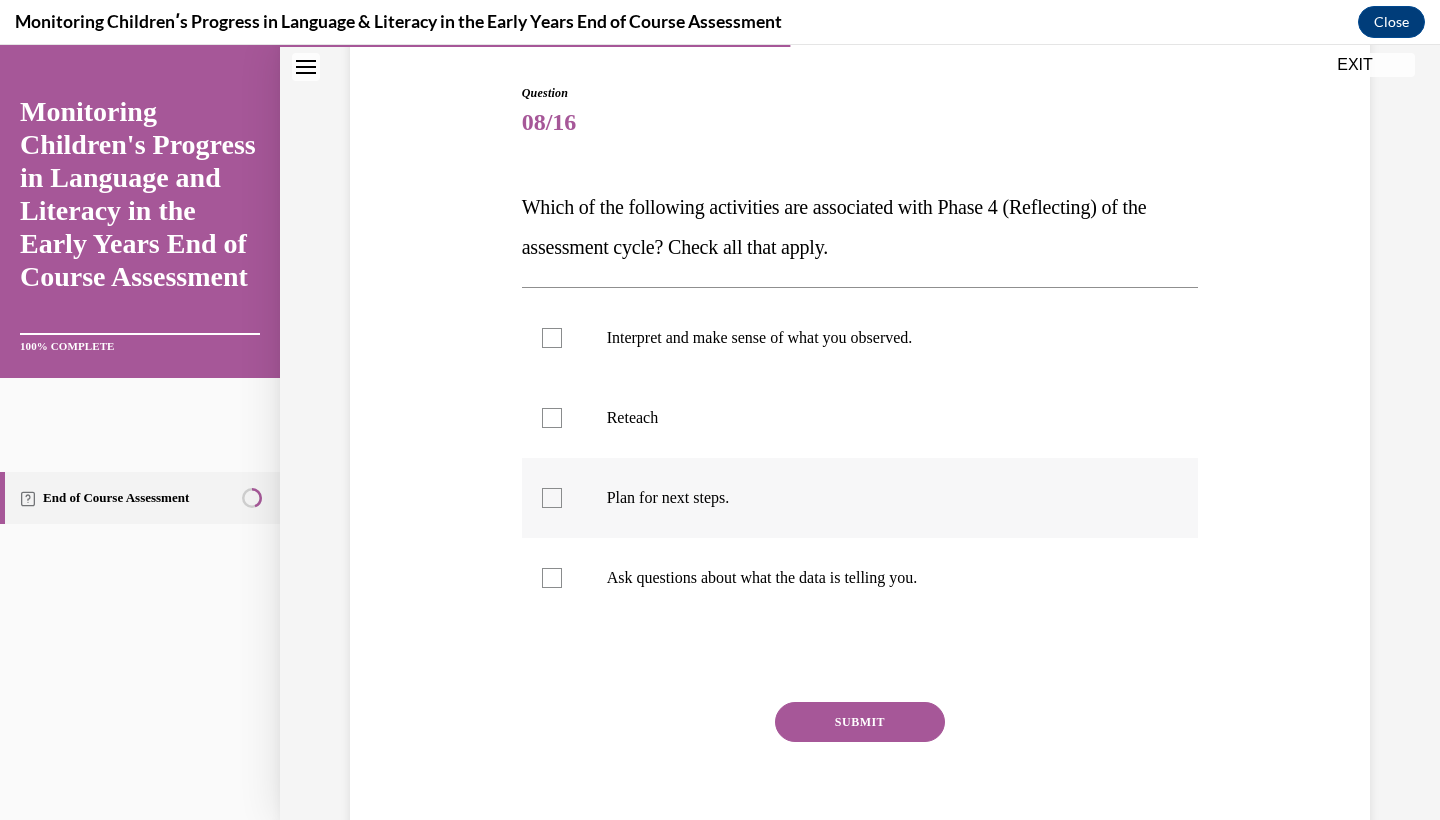
scroll to position [198, 0]
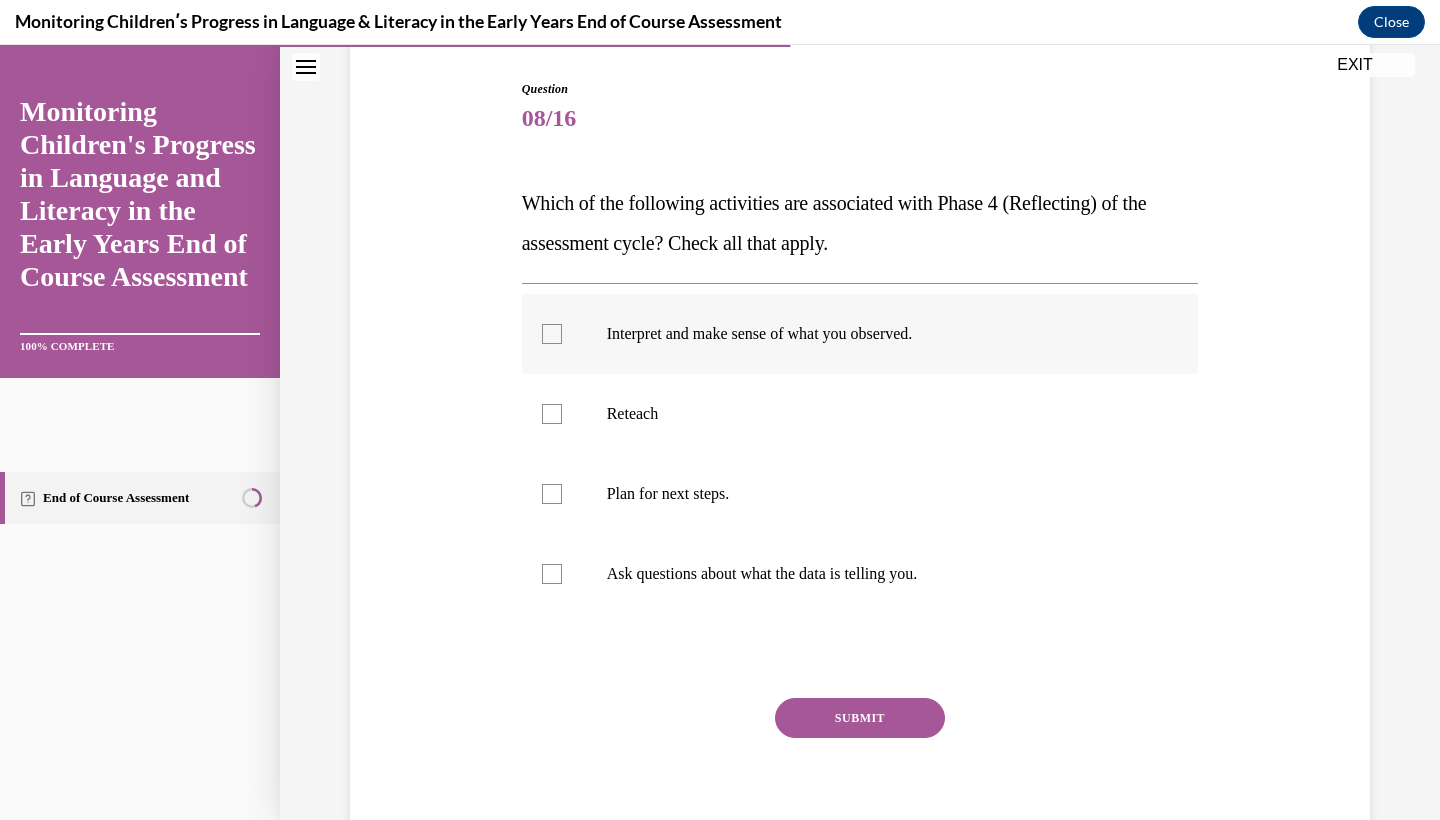
click at [862, 312] on label "Interpret and make sense of what you observed." at bounding box center [860, 334] width 677 height 80
click at [562, 324] on input "Interpret and make sense of what you observed." at bounding box center [552, 334] width 20 height 20
checkbox input "true"
click at [863, 523] on label "Plan for next steps." at bounding box center [860, 494] width 677 height 80
click at [562, 504] on input "Plan for next steps." at bounding box center [552, 494] width 20 height 20
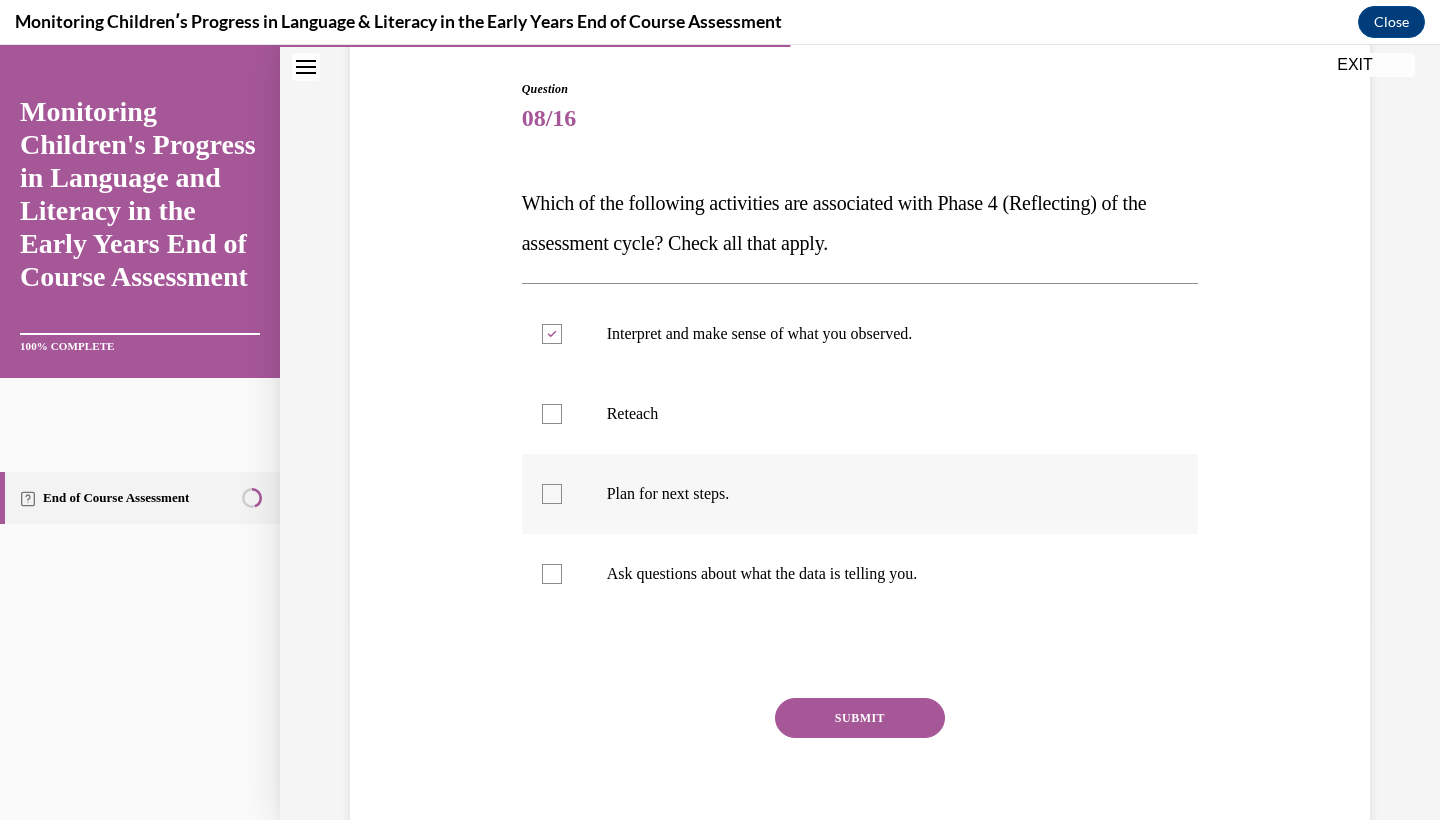
checkbox input "true"
click at [912, 728] on button "SUBMIT" at bounding box center [860, 718] width 170 height 40
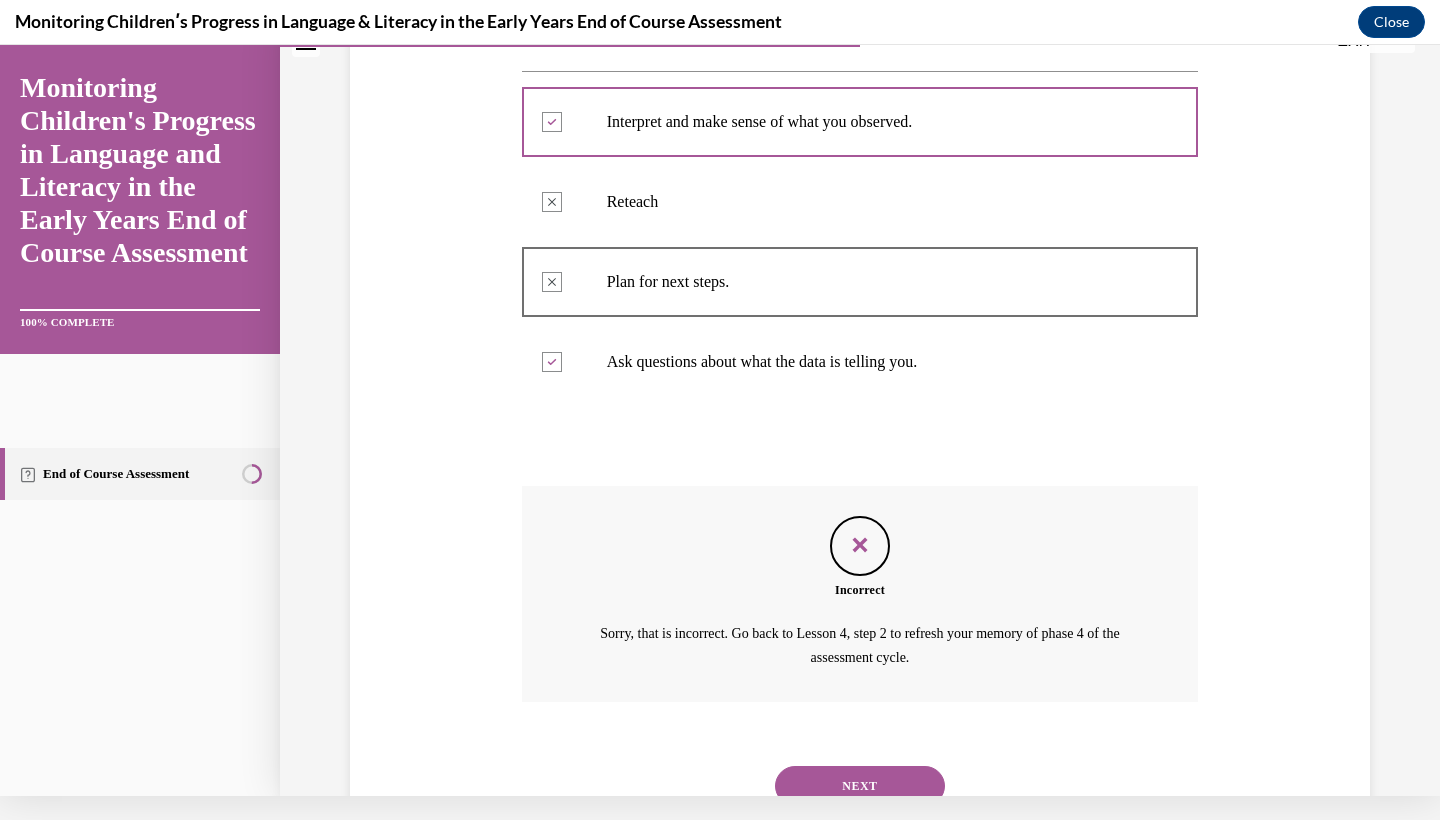
scroll to position [440, 0]
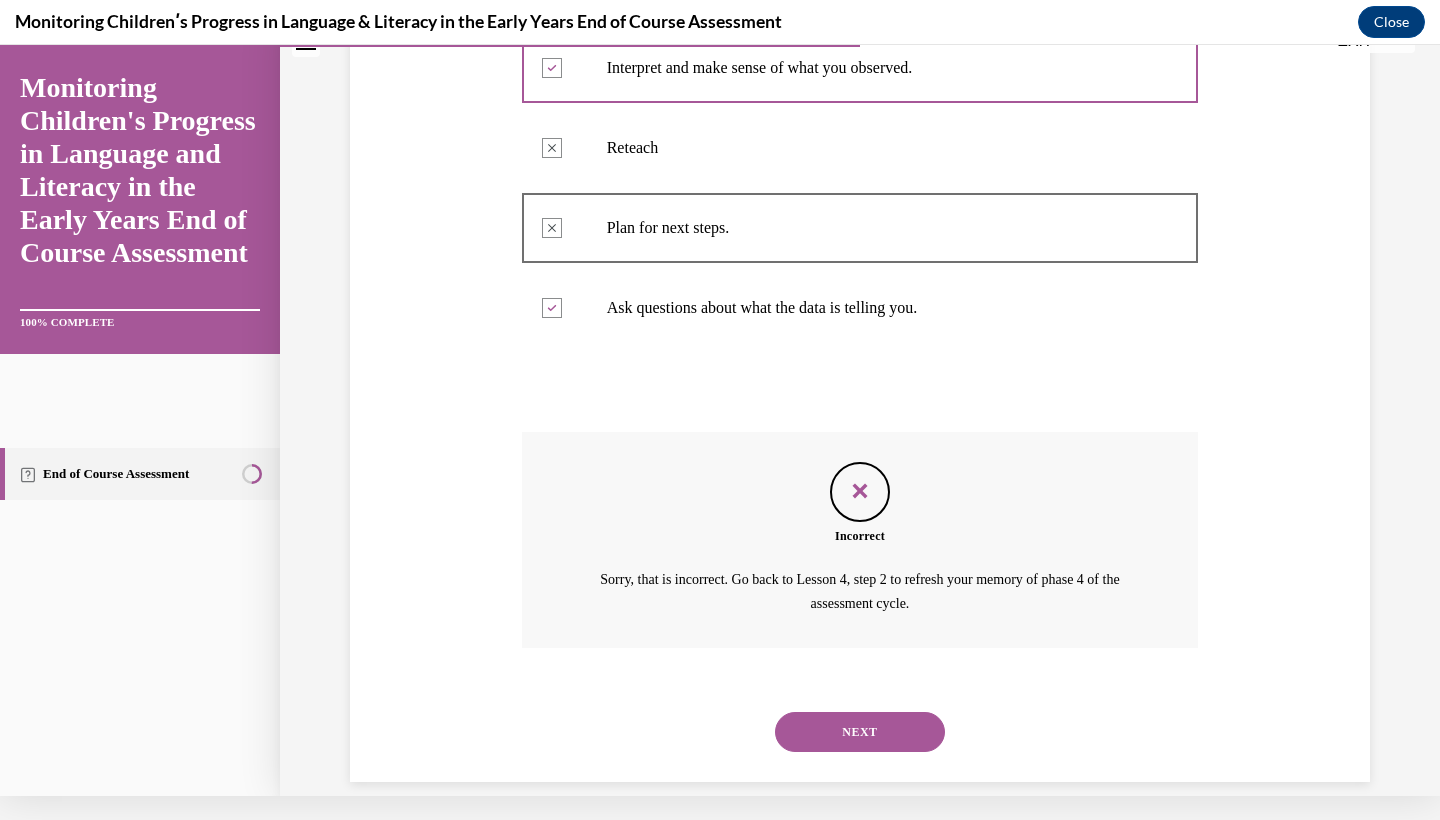
click at [905, 722] on button "NEXT" at bounding box center [860, 732] width 170 height 40
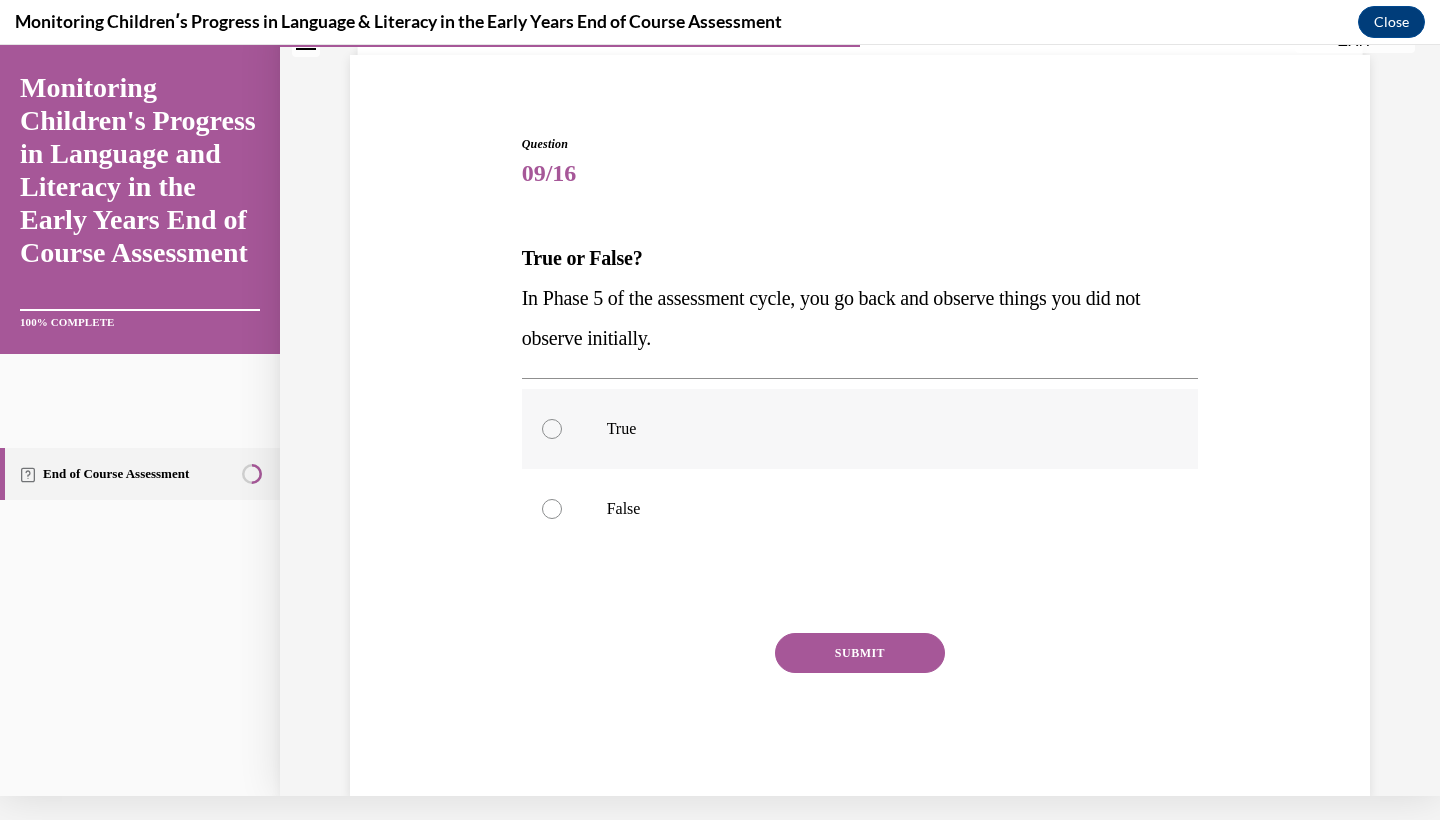
click at [887, 443] on label "True" at bounding box center [860, 429] width 677 height 80
click at [562, 439] on input "True" at bounding box center [552, 429] width 20 height 20
radio input "true"
click at [880, 659] on button "SUBMIT" at bounding box center [860, 653] width 170 height 40
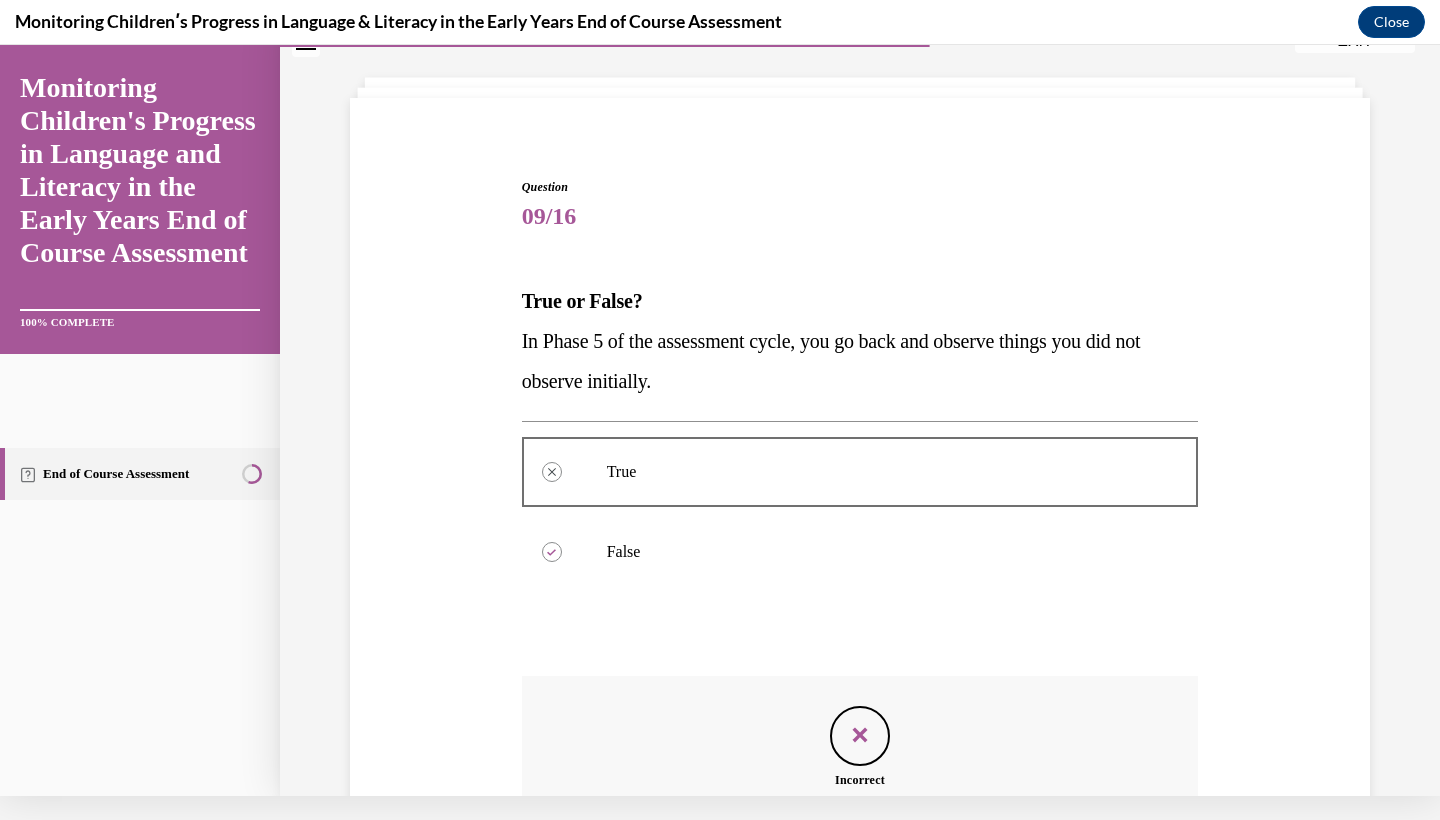
scroll to position [297, 0]
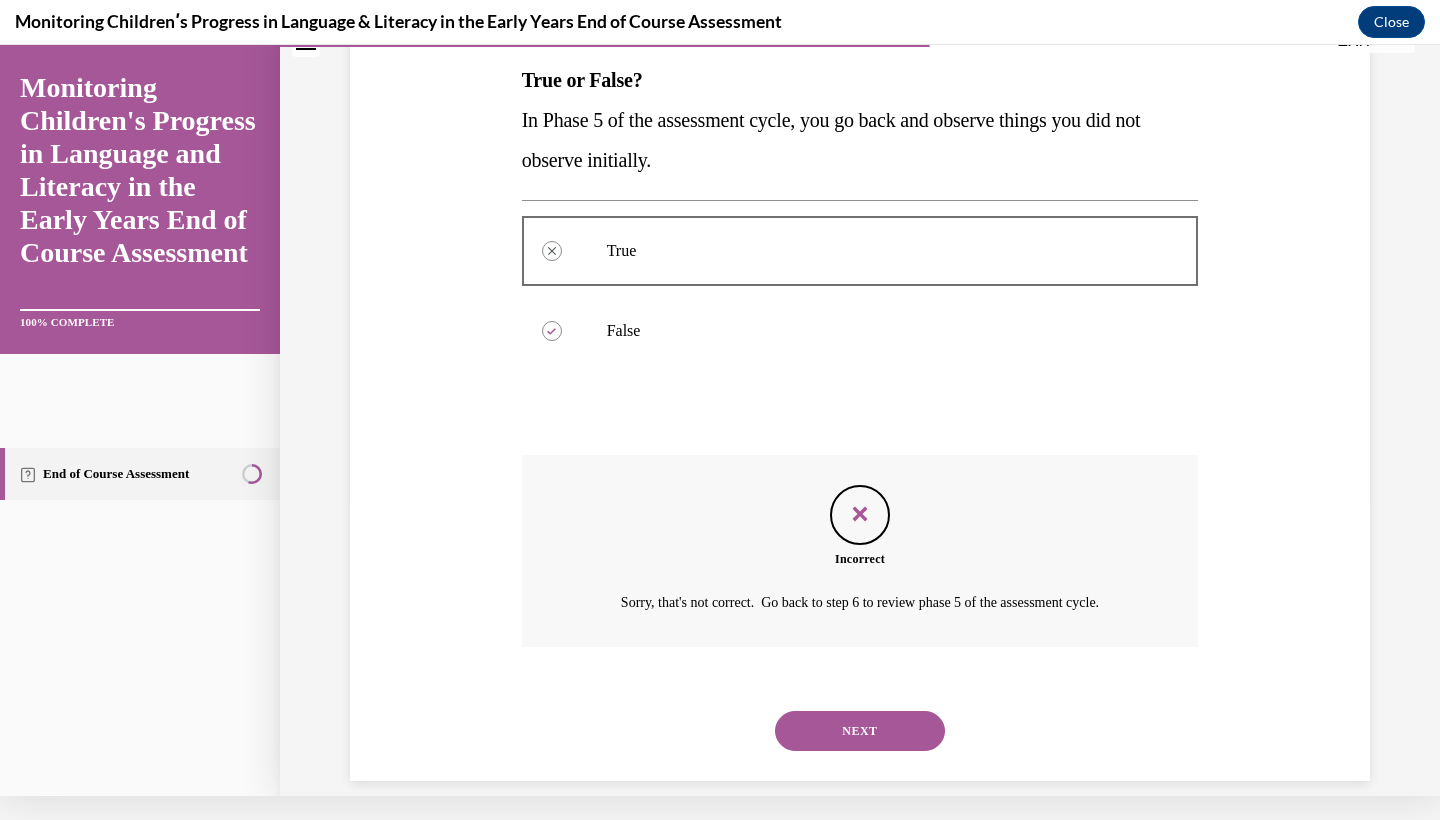
click at [884, 711] on button "NEXT" at bounding box center [860, 731] width 170 height 40
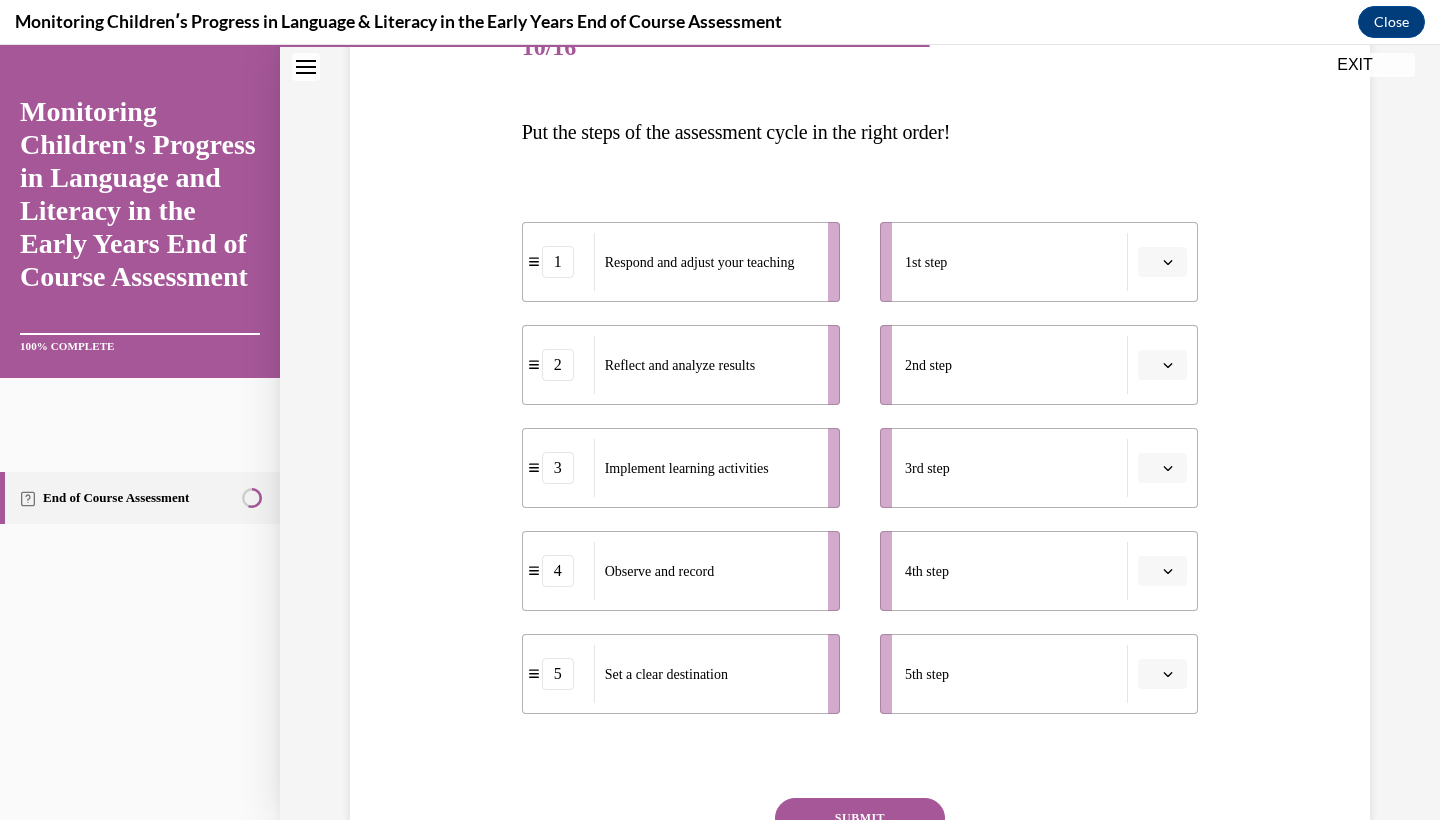
scroll to position [272, 0]
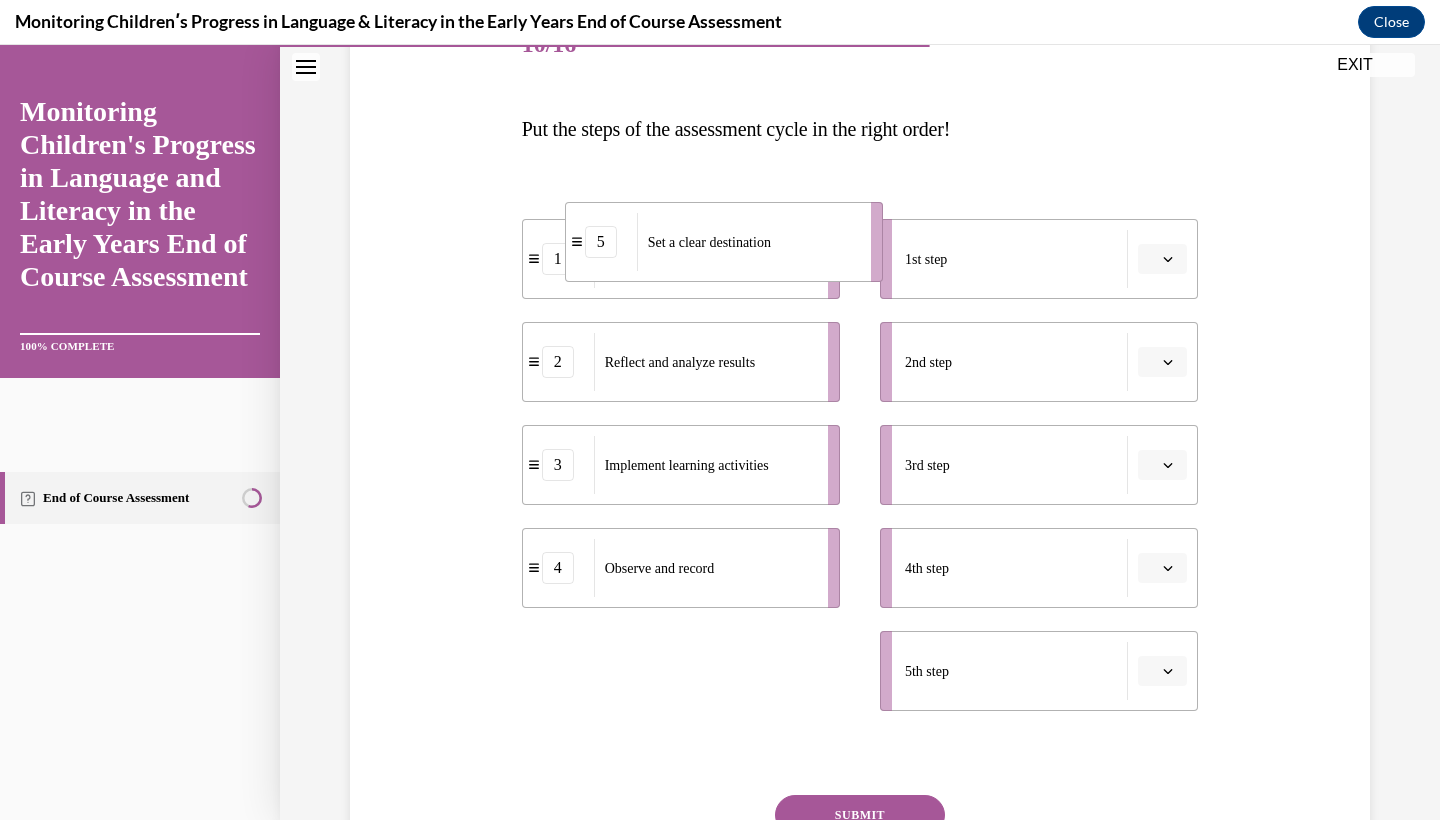
drag, startPoint x: 785, startPoint y: 695, endPoint x: 833, endPoint y: 266, distance: 431.5
click at [833, 266] on div "Set a clear destination" at bounding box center [747, 242] width 221 height 58
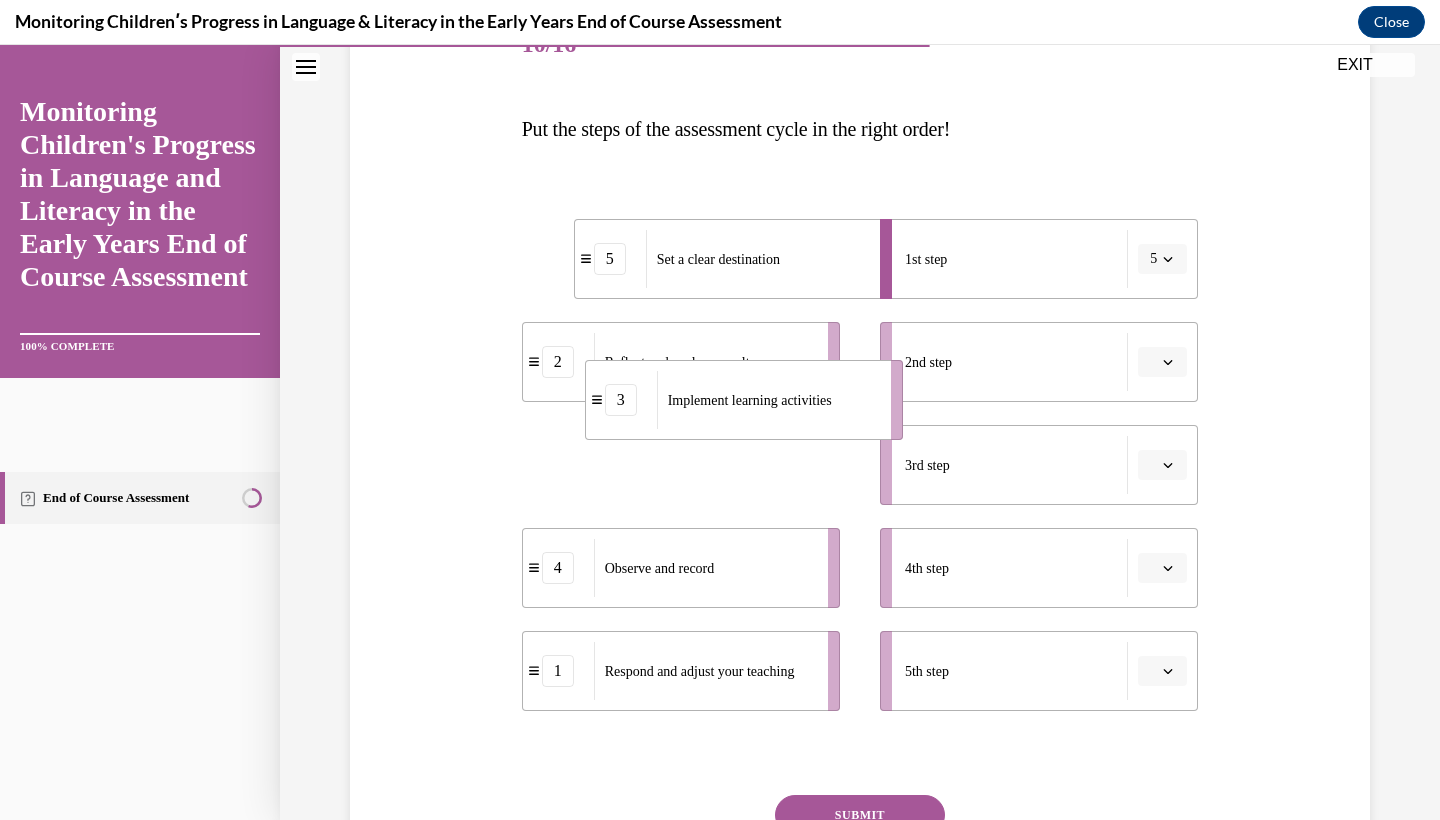
drag, startPoint x: 744, startPoint y: 504, endPoint x: 834, endPoint y: 402, distance: 136.0
click at [834, 402] on li "3 Implement learning activities" at bounding box center [744, 400] width 318 height 80
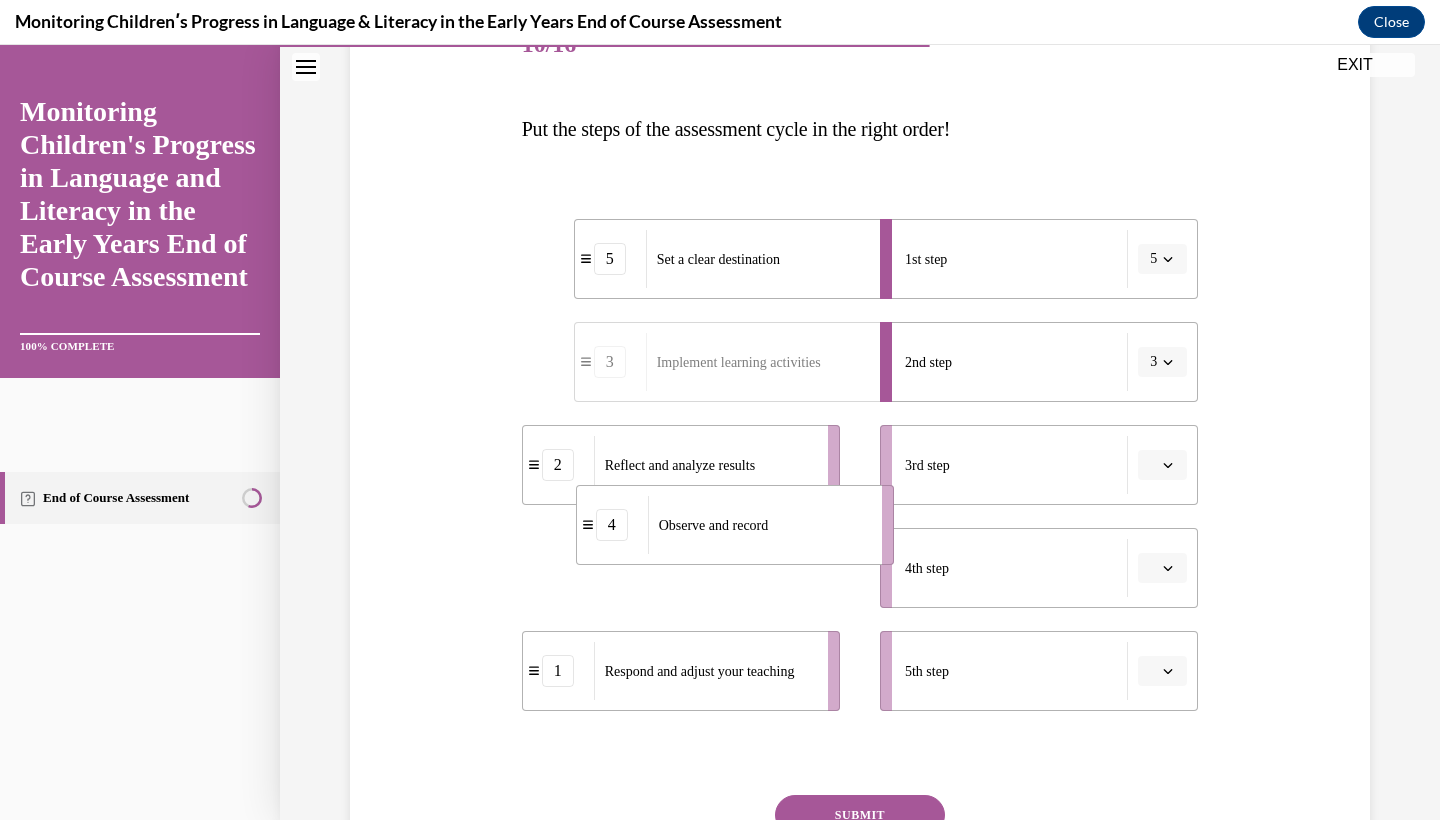
drag, startPoint x: 764, startPoint y: 603, endPoint x: 859, endPoint y: 483, distance: 153.0
click at [859, 485] on li "4 Observe and record" at bounding box center [735, 525] width 318 height 80
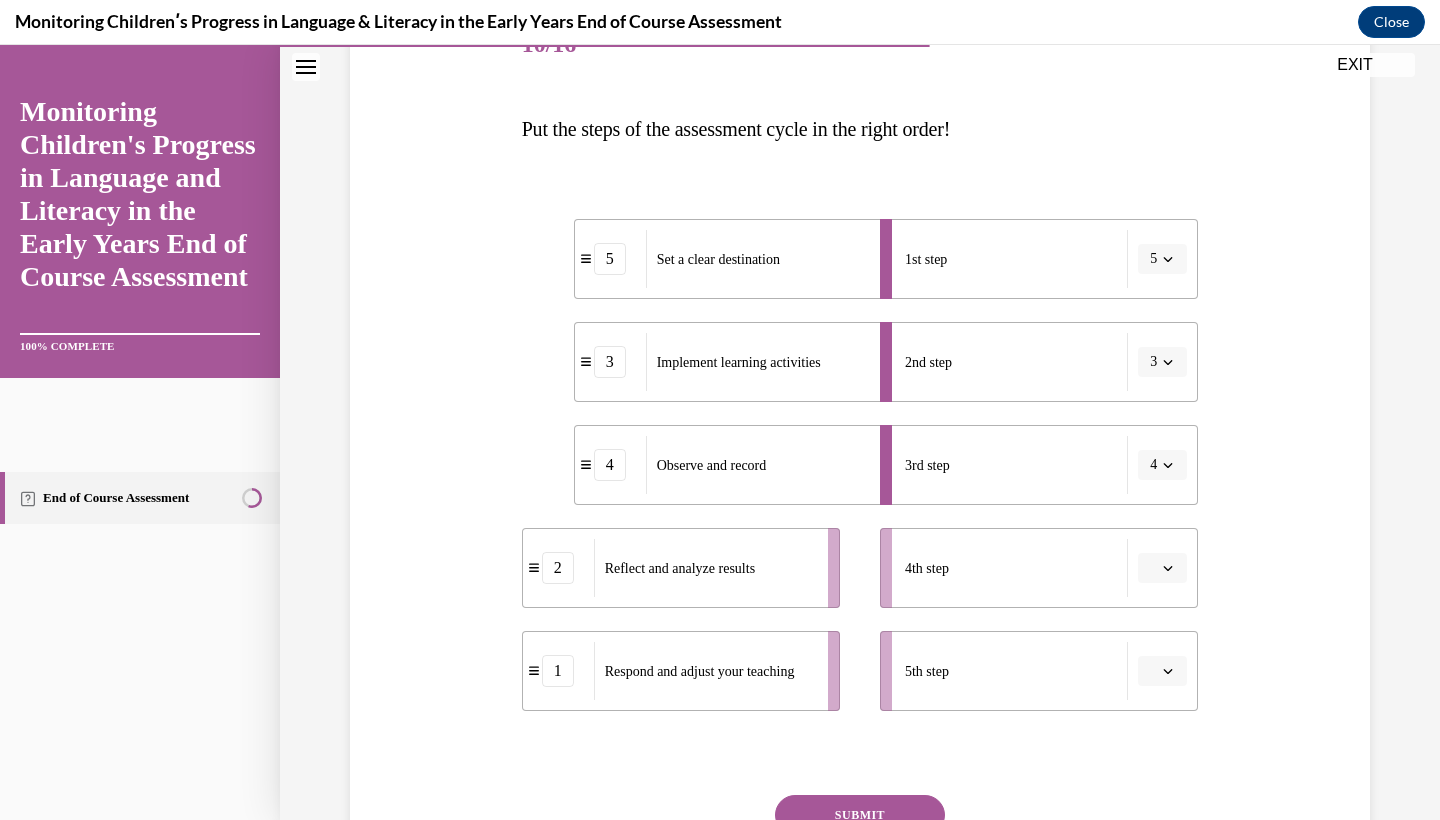
drag, startPoint x: 776, startPoint y: 593, endPoint x: 857, endPoint y: 596, distance: 81.0
click at [815, 593] on div "Reflect and analyze results" at bounding box center [704, 568] width 221 height 58
click at [743, 732] on div "Question 10/16 Put the steps of the assessment cycle in the right order! 5 Set …" at bounding box center [860, 482] width 677 height 953
drag, startPoint x: 761, startPoint y: 700, endPoint x: 911, endPoint y: 700, distance: 150.0
click at [840, 700] on li "1 Respond and adjust your teaching" at bounding box center [681, 671] width 318 height 80
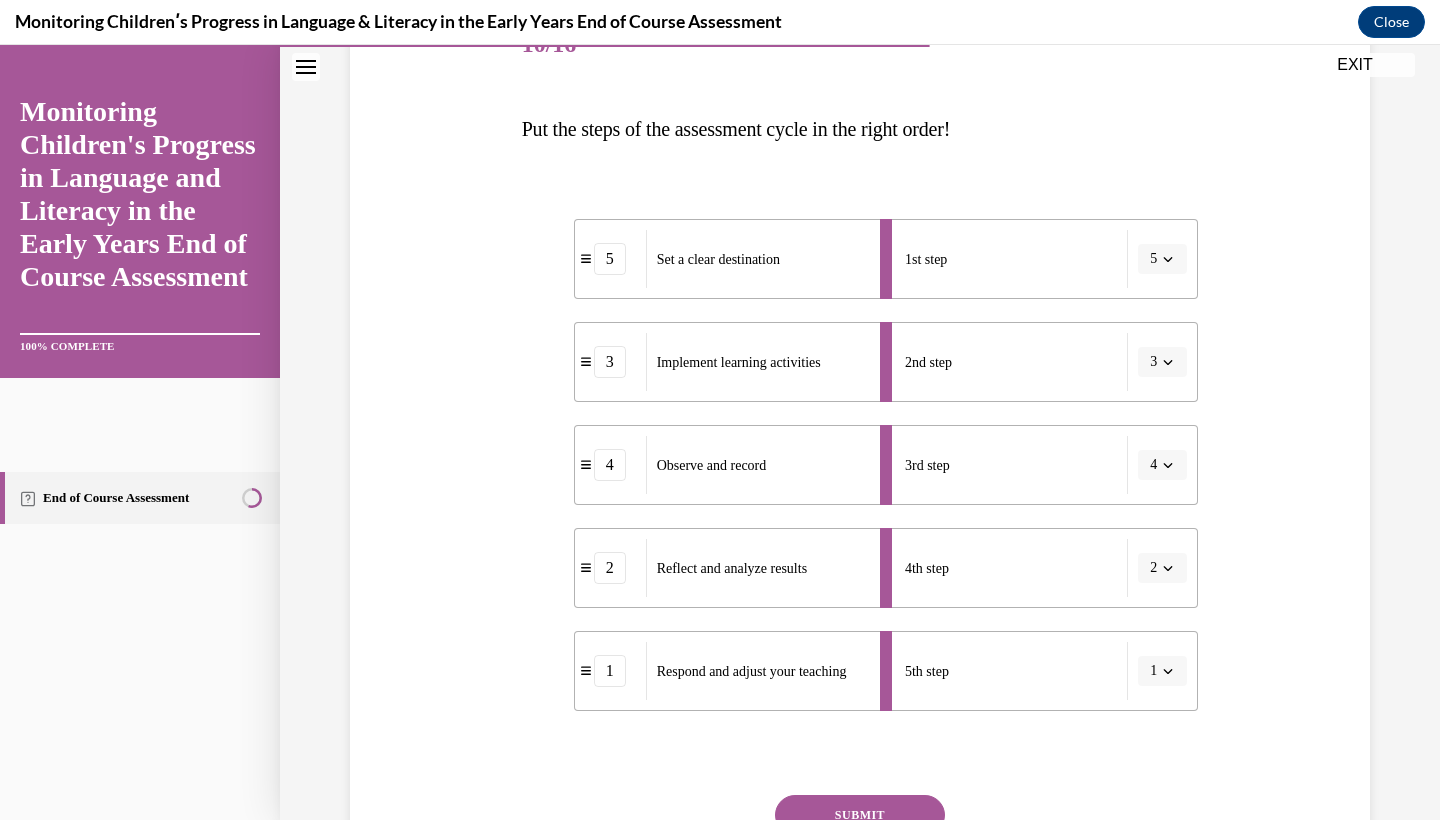
click at [881, 813] on button "SUBMIT" at bounding box center [860, 815] width 170 height 40
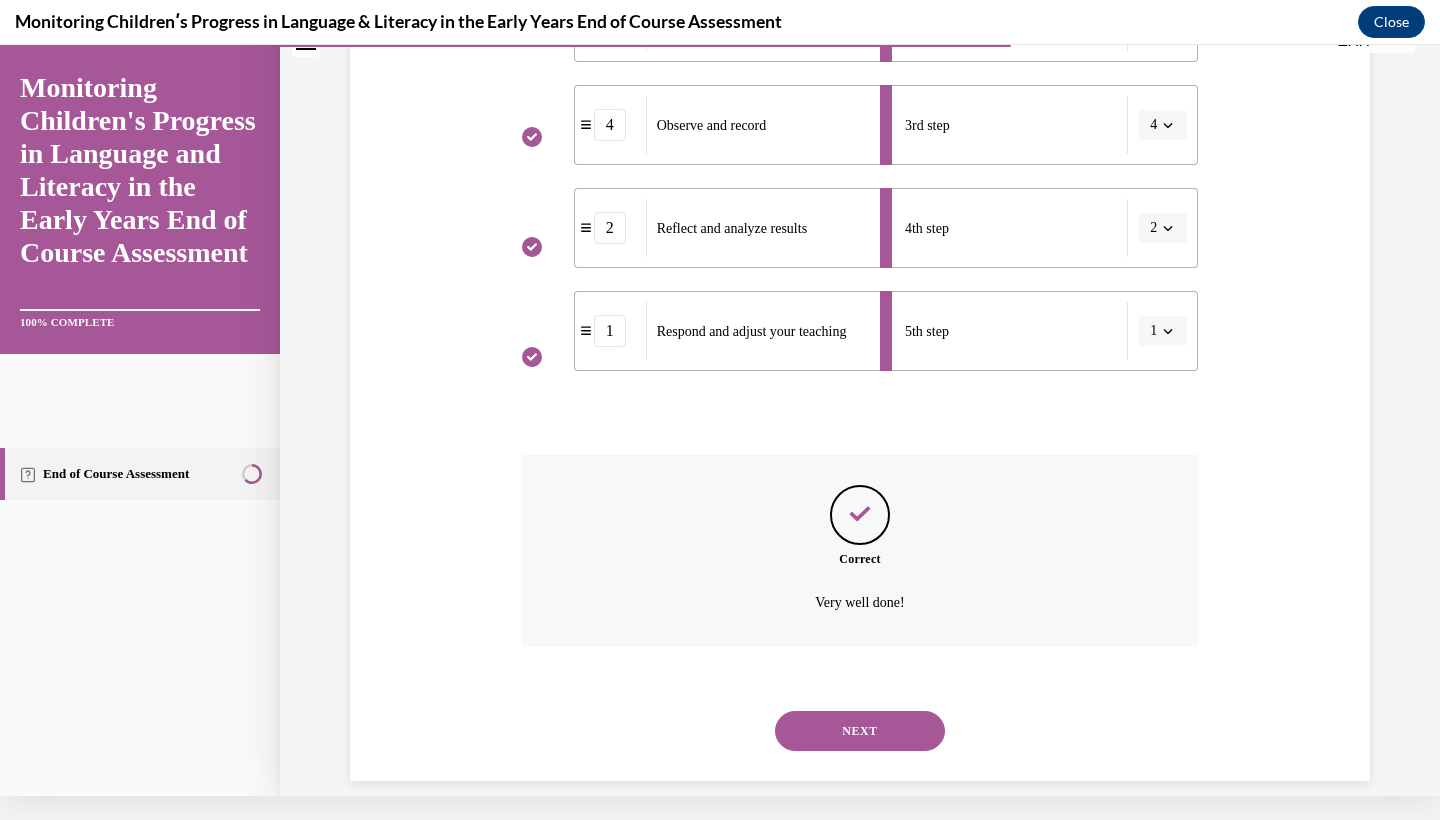
click at [859, 711] on button "NEXT" at bounding box center [860, 731] width 170 height 40
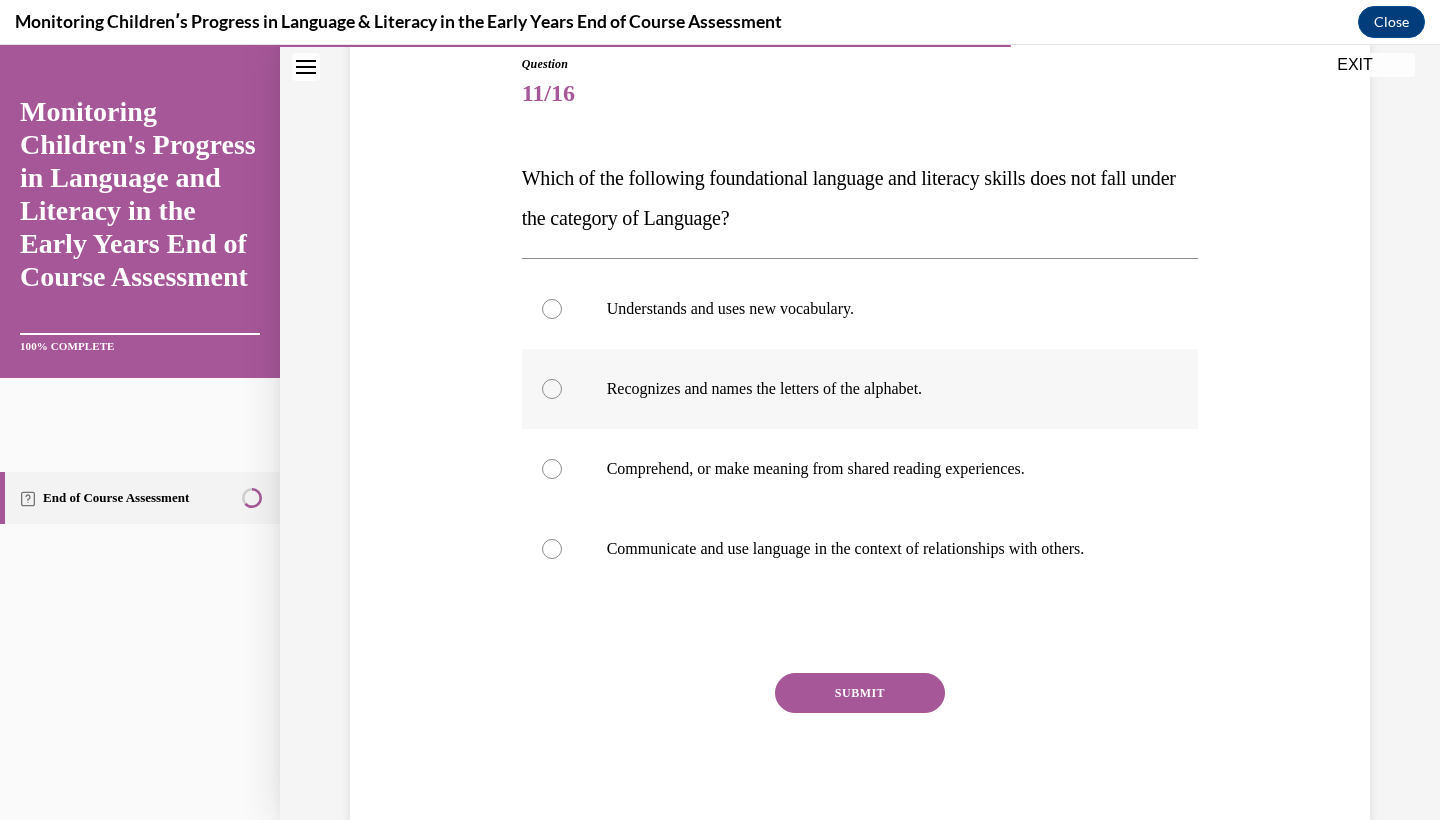
click at [782, 405] on label "Recognizes and names the letters of the alphabet." at bounding box center [860, 389] width 677 height 80
click at [562, 399] on input "Recognizes and names the letters of the alphabet." at bounding box center [552, 389] width 20 height 20
radio input "true"
click at [882, 701] on button "SUBMIT" at bounding box center [860, 693] width 170 height 40
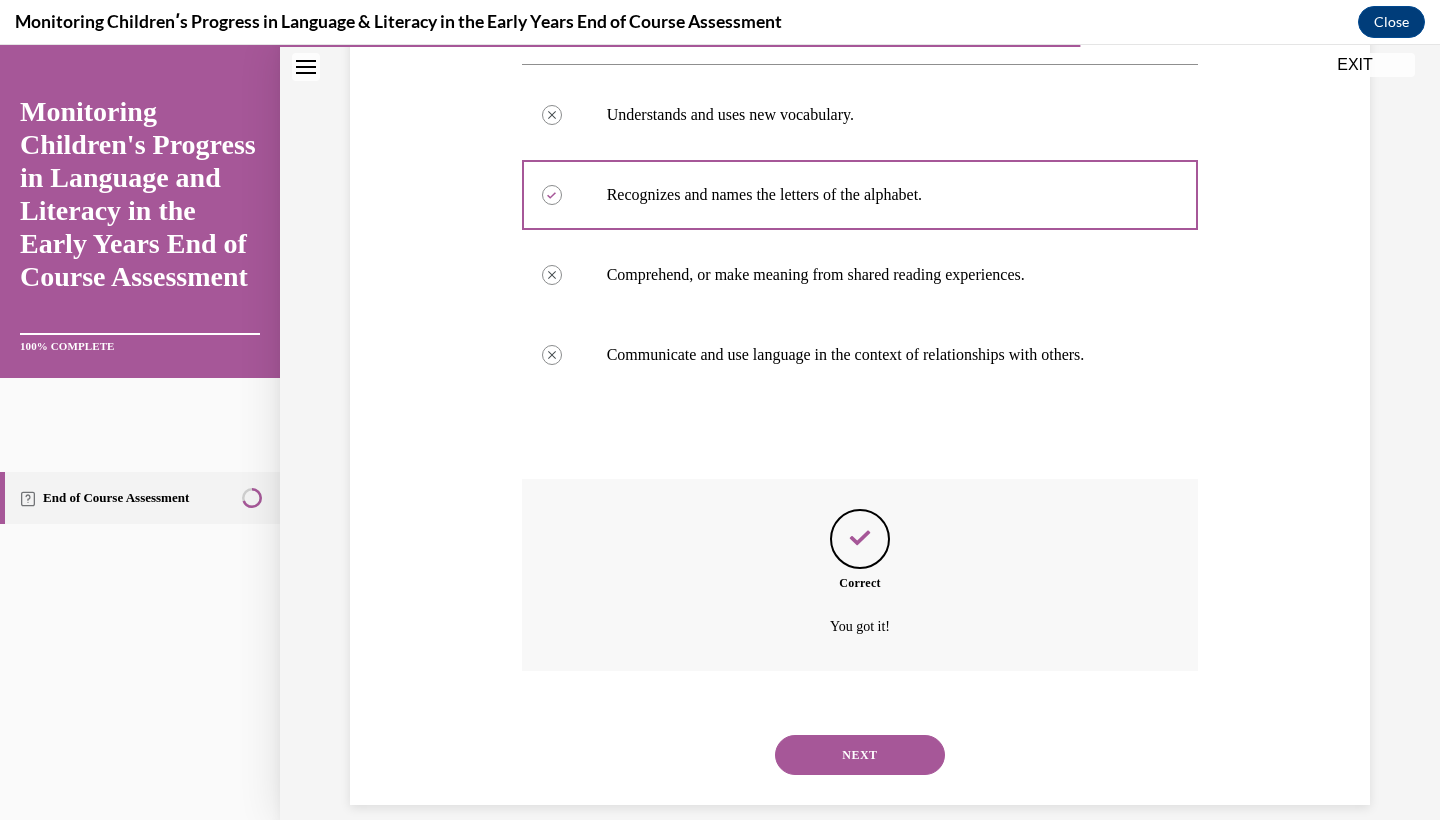
click at [881, 735] on button "NEXT" at bounding box center [860, 755] width 170 height 40
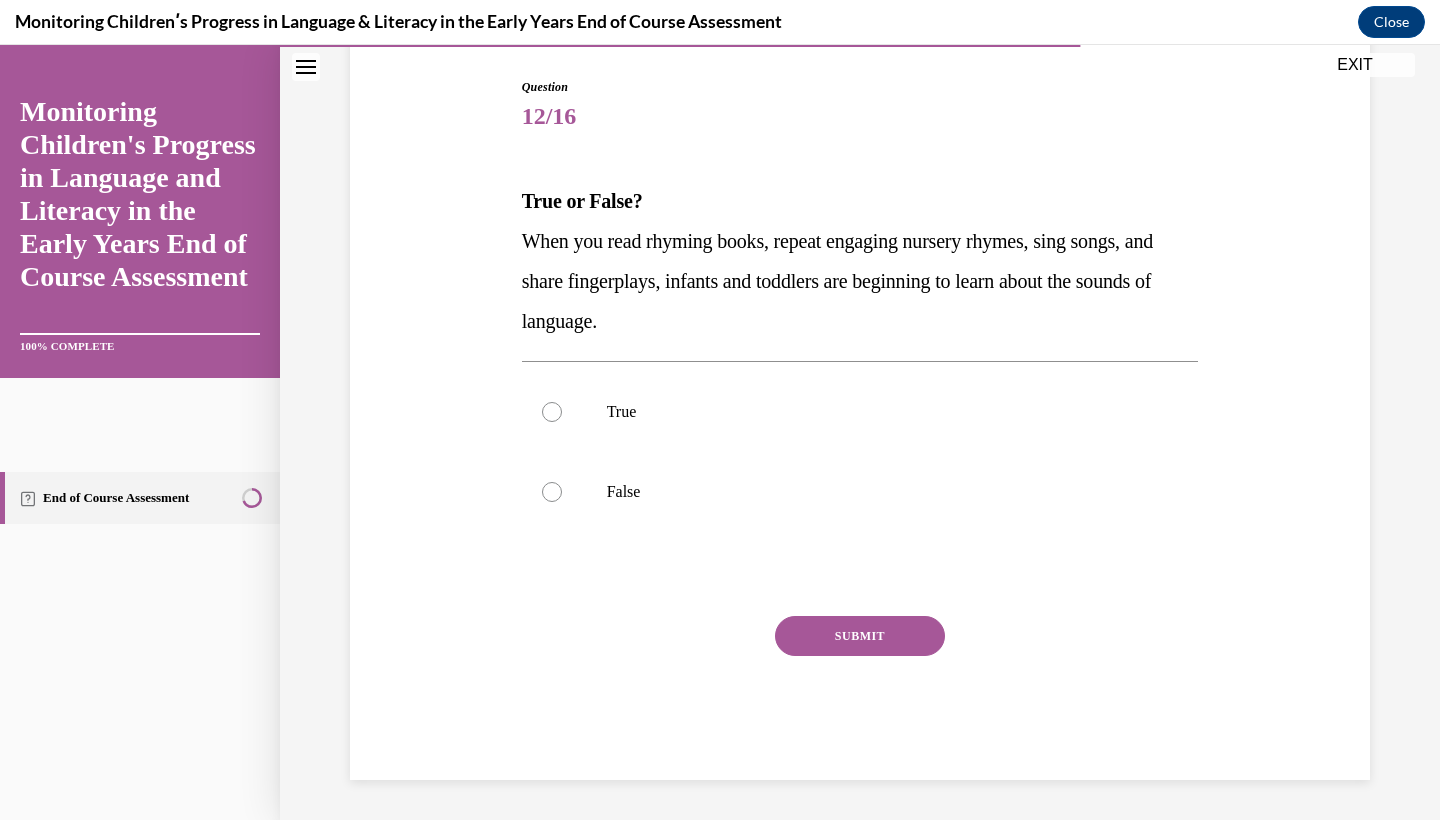
scroll to position [167, 0]
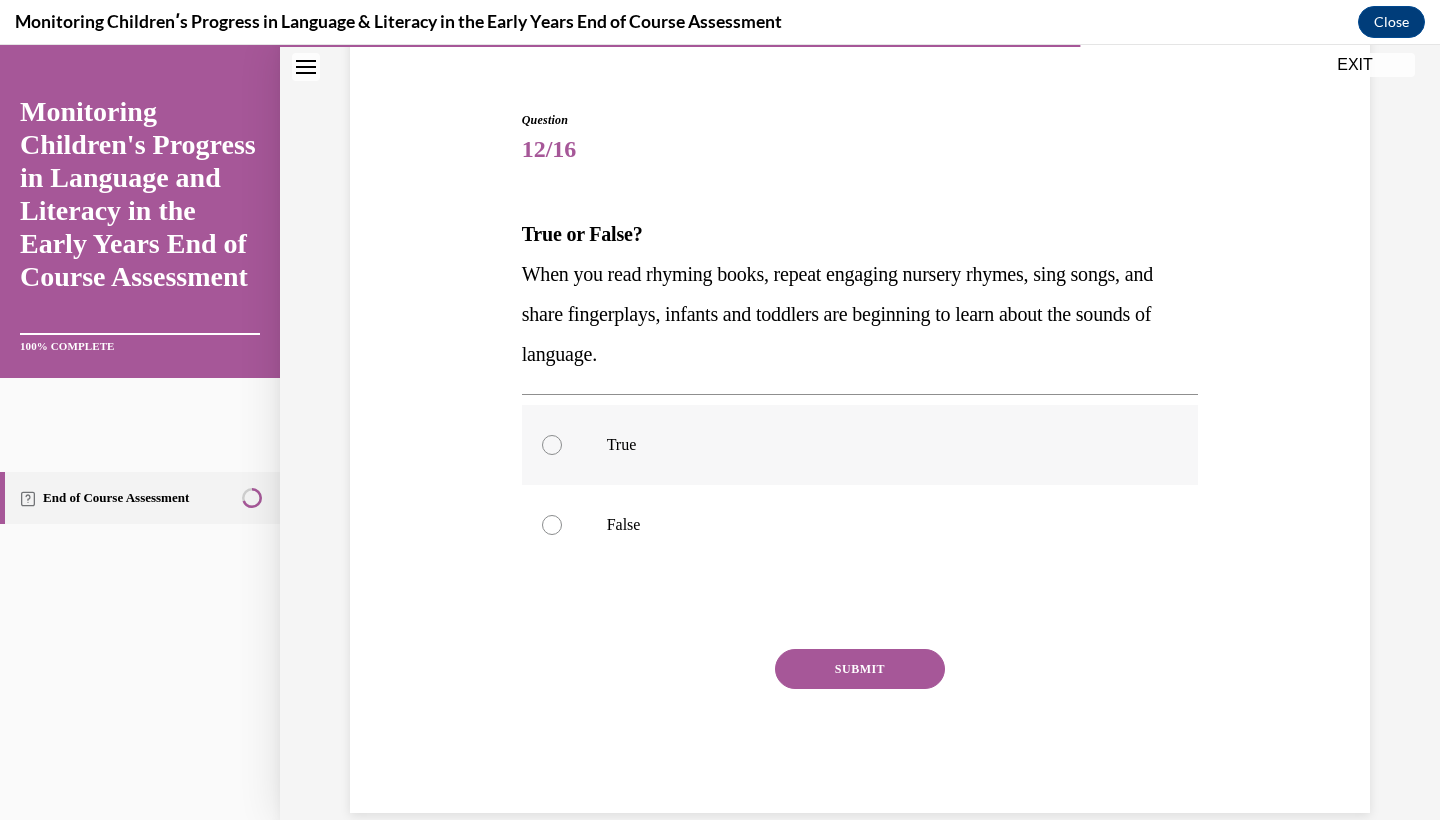
click at [798, 479] on label "True" at bounding box center [860, 445] width 677 height 80
click at [562, 455] on input "True" at bounding box center [552, 445] width 20 height 20
radio input "true"
click at [836, 665] on button "SUBMIT" at bounding box center [860, 669] width 170 height 40
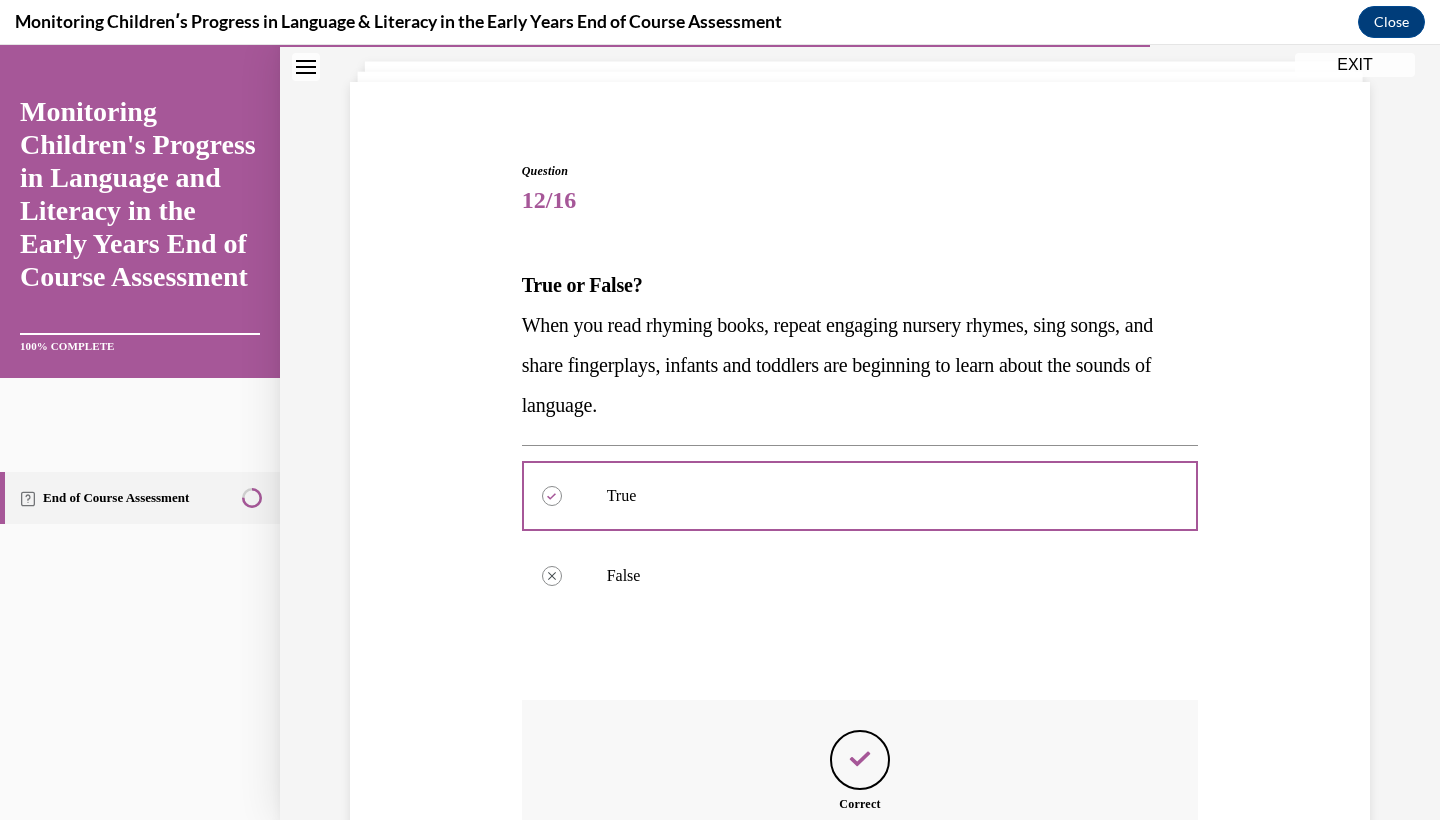
scroll to position [337, 0]
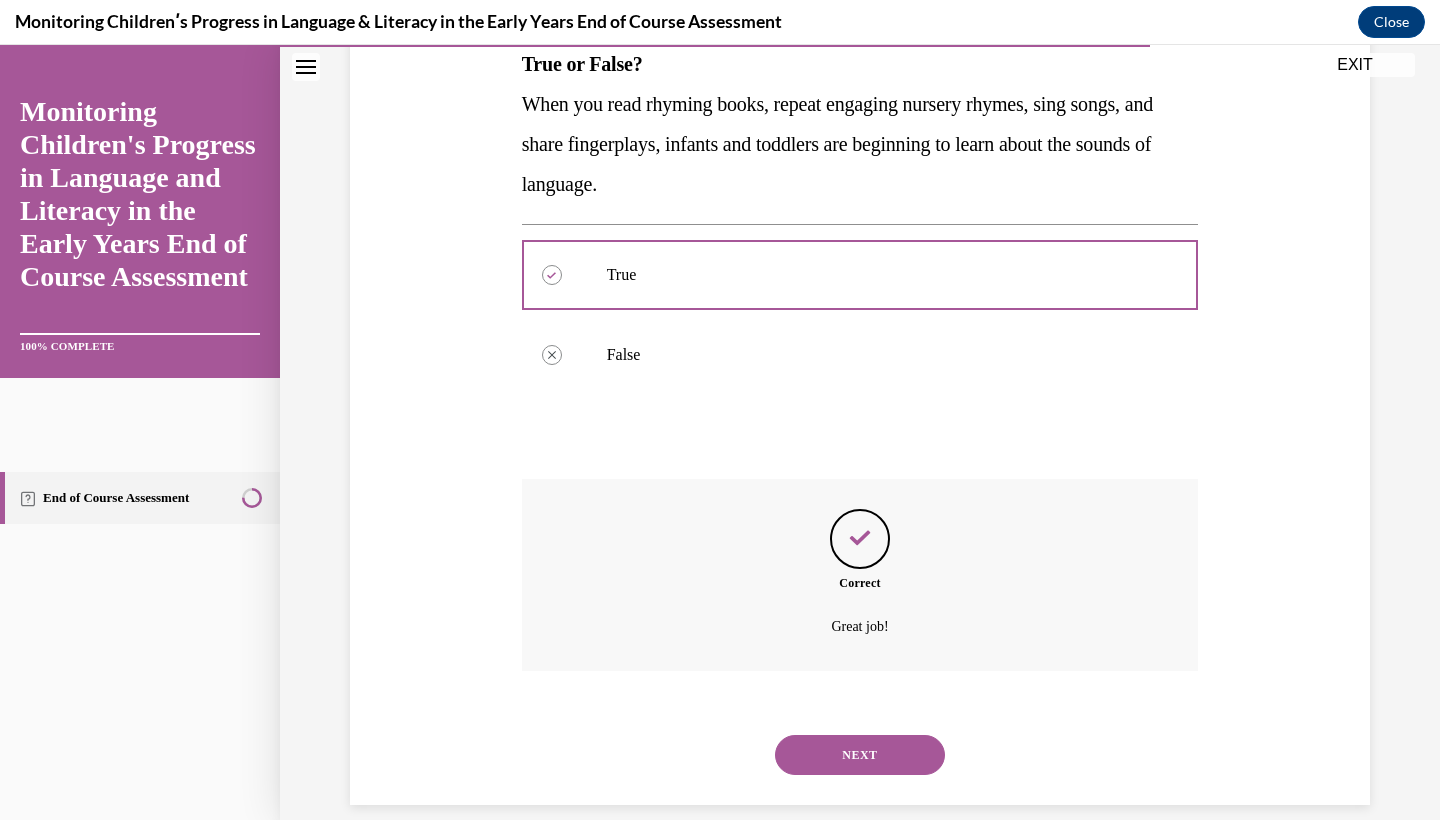
click at [886, 715] on div "NEXT" at bounding box center [860, 755] width 677 height 80
click at [890, 735] on button "NEXT" at bounding box center [860, 755] width 170 height 40
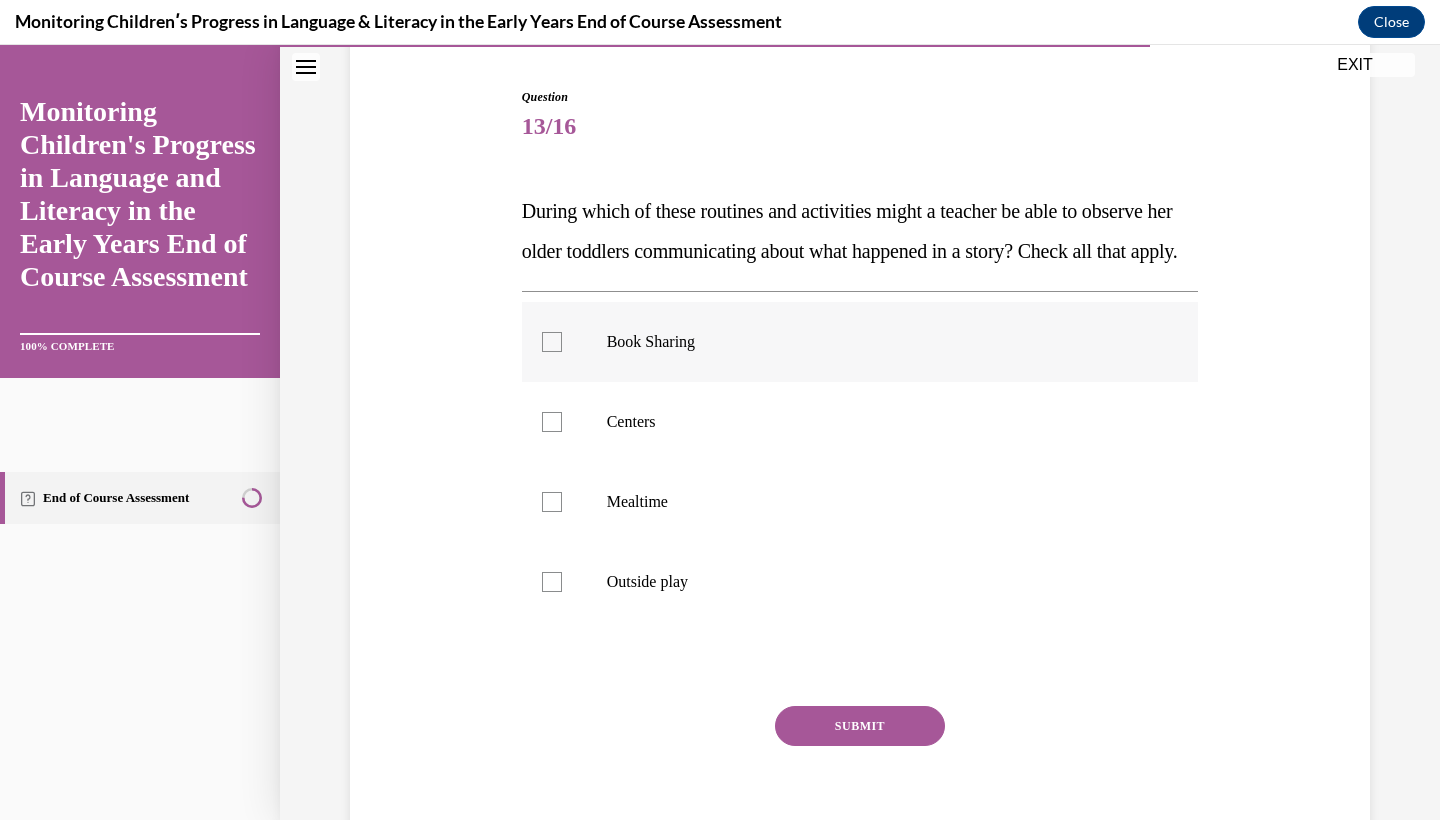
scroll to position [193, 0]
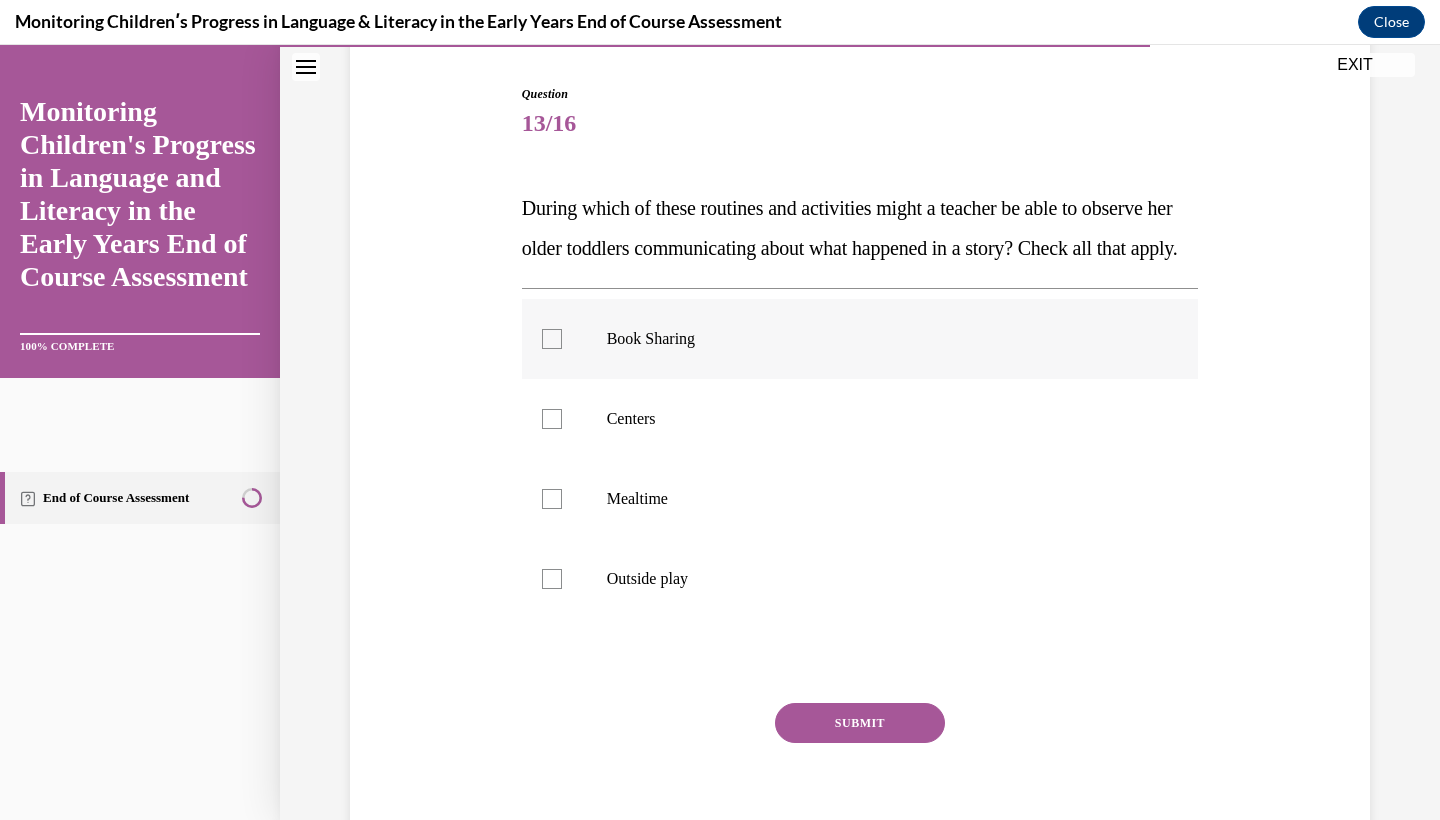
click at [822, 349] on p "Book Sharing" at bounding box center [878, 339] width 542 height 20
click at [562, 349] on input "Book Sharing" at bounding box center [552, 339] width 20 height 20
checkbox input "true"
click at [822, 459] on label "Centers" at bounding box center [860, 419] width 677 height 80
click at [562, 429] on input "Centers" at bounding box center [552, 419] width 20 height 20
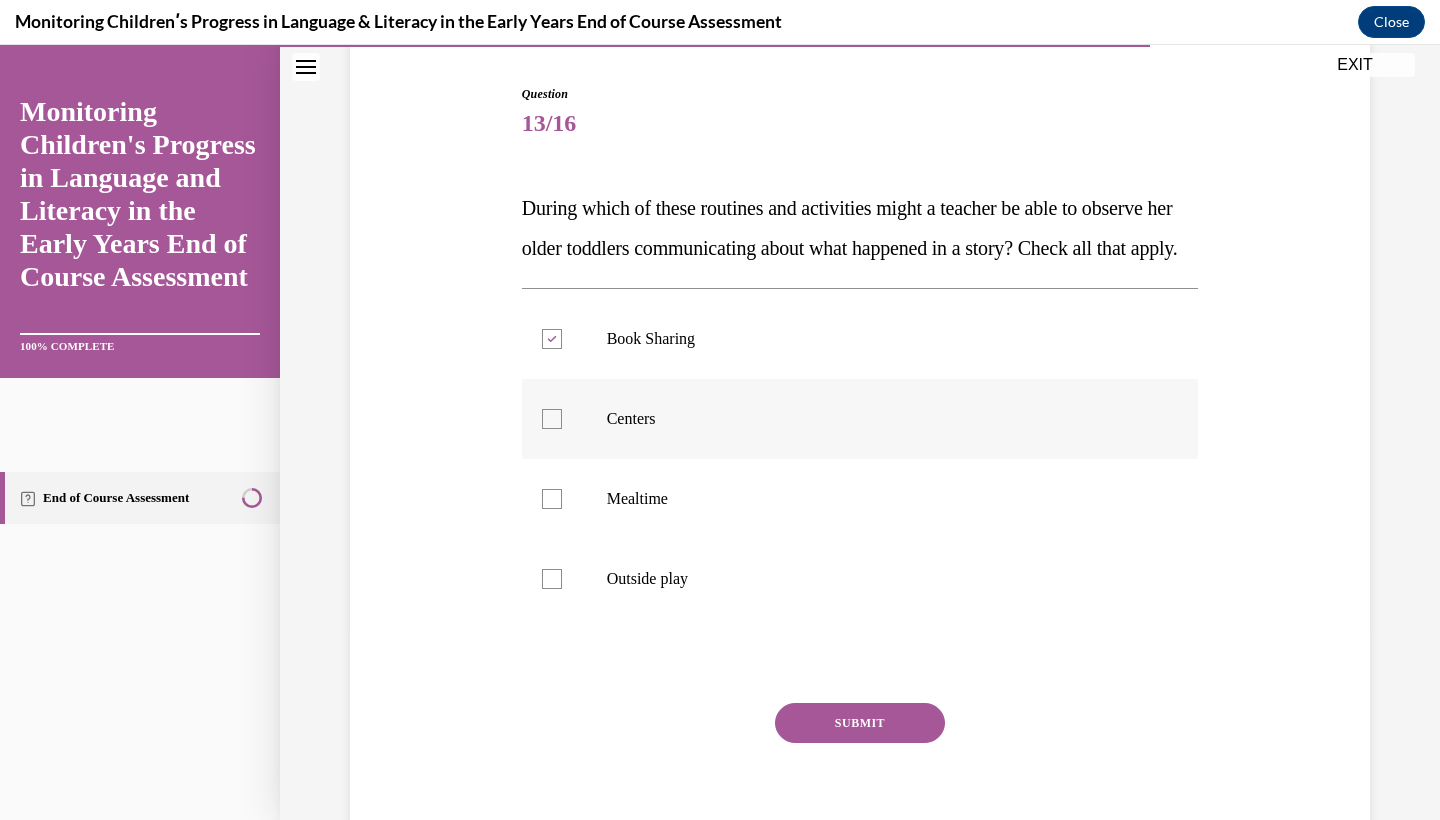
checkbox input "true"
click at [824, 509] on p "Mealtime" at bounding box center [878, 499] width 542 height 20
click at [562, 509] on input "Mealtime" at bounding box center [552, 499] width 20 height 20
checkbox input "true"
click at [865, 619] on label "Outside play" at bounding box center [860, 579] width 677 height 80
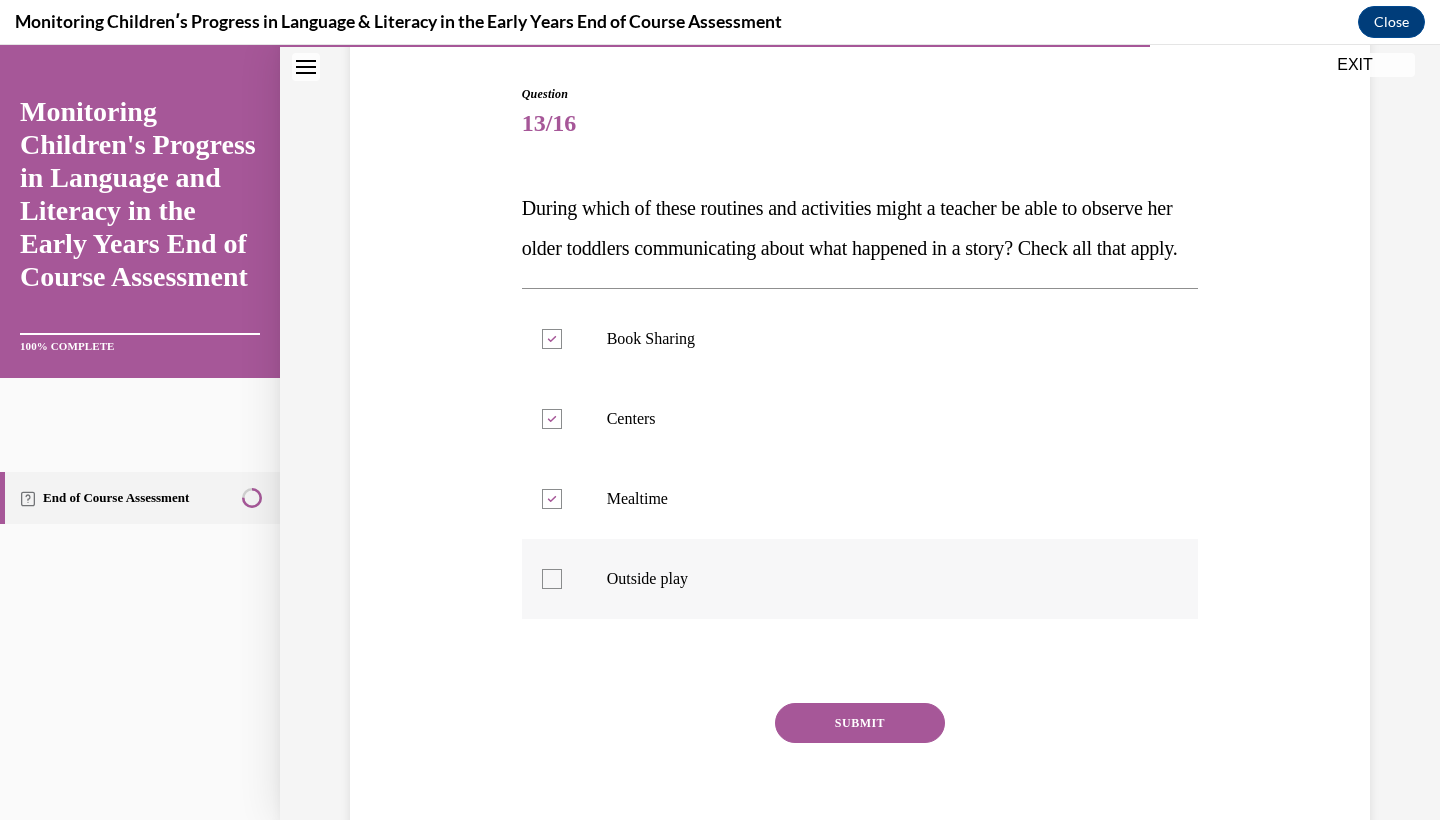
click at [562, 589] on input "Outside play" at bounding box center [552, 579] width 20 height 20
checkbox input "true"
click at [867, 743] on button "SUBMIT" at bounding box center [860, 723] width 170 height 40
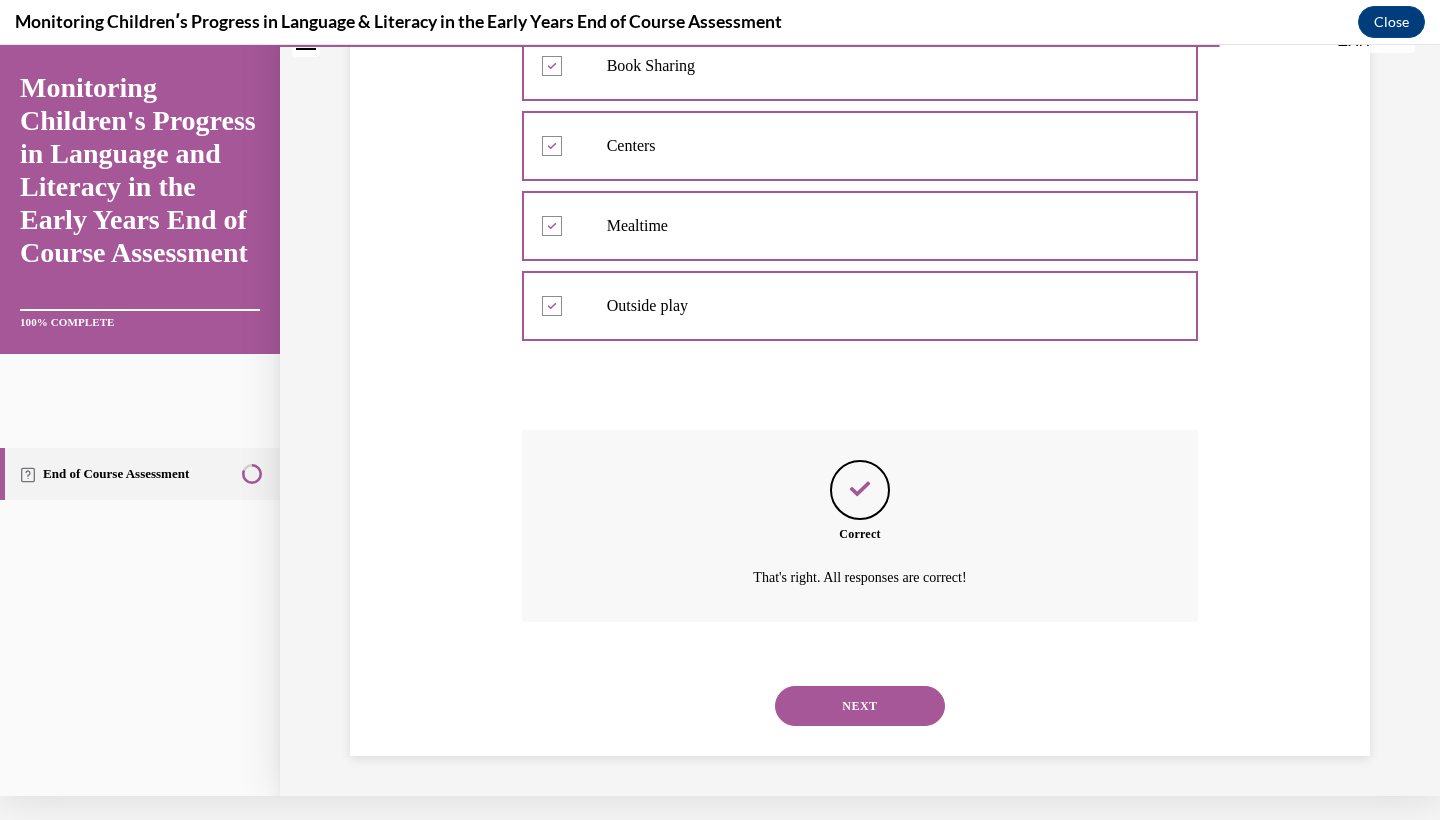
scroll to position [457, 0]
click at [870, 715] on button "NEXT" at bounding box center [860, 706] width 170 height 40
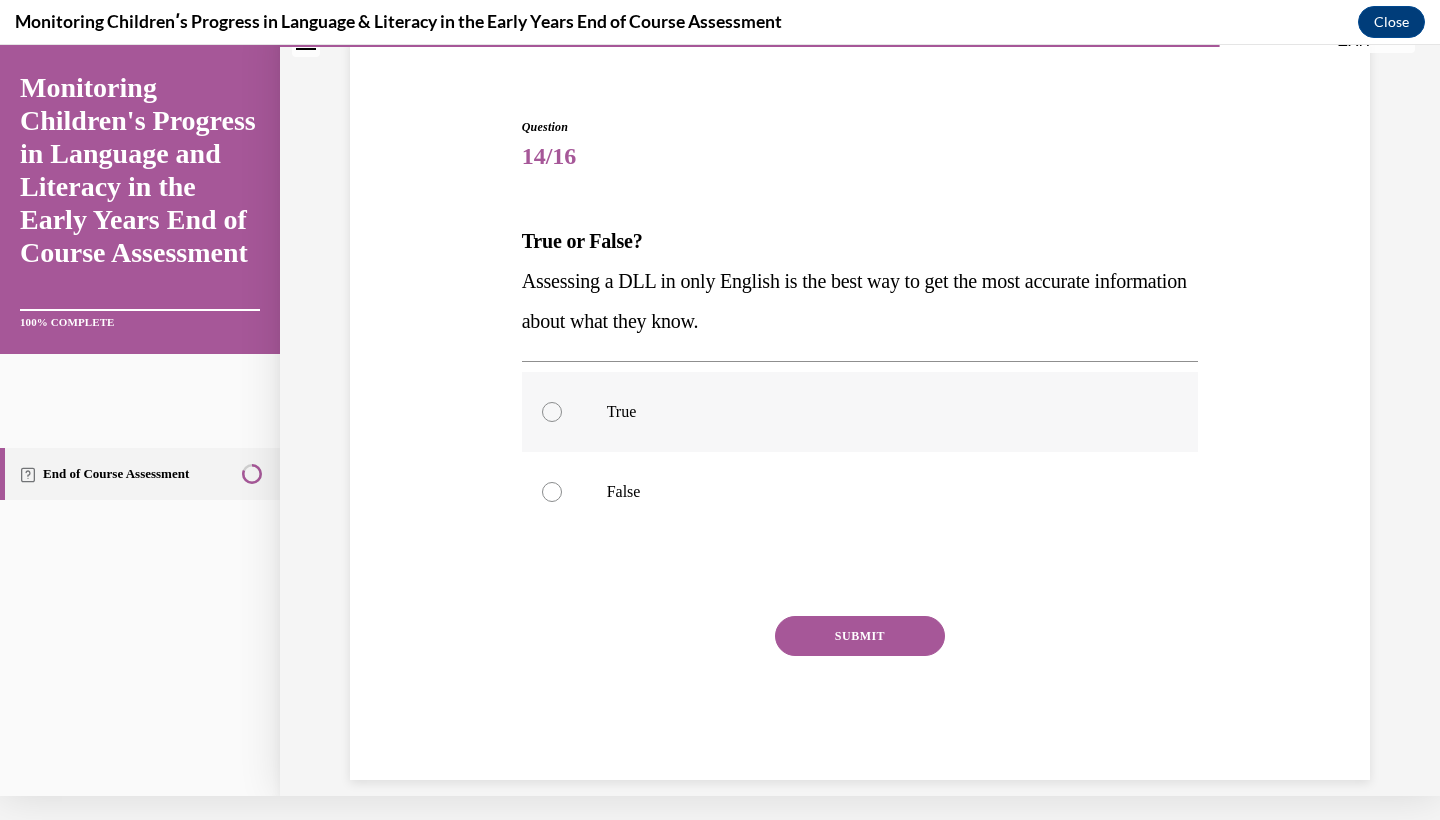
click at [797, 426] on label "True" at bounding box center [860, 412] width 677 height 80
click at [562, 422] on input "True" at bounding box center [552, 412] width 20 height 20
radio input "true"
click at [797, 528] on label "False" at bounding box center [860, 492] width 677 height 80
click at [562, 502] on input "False" at bounding box center [552, 492] width 20 height 20
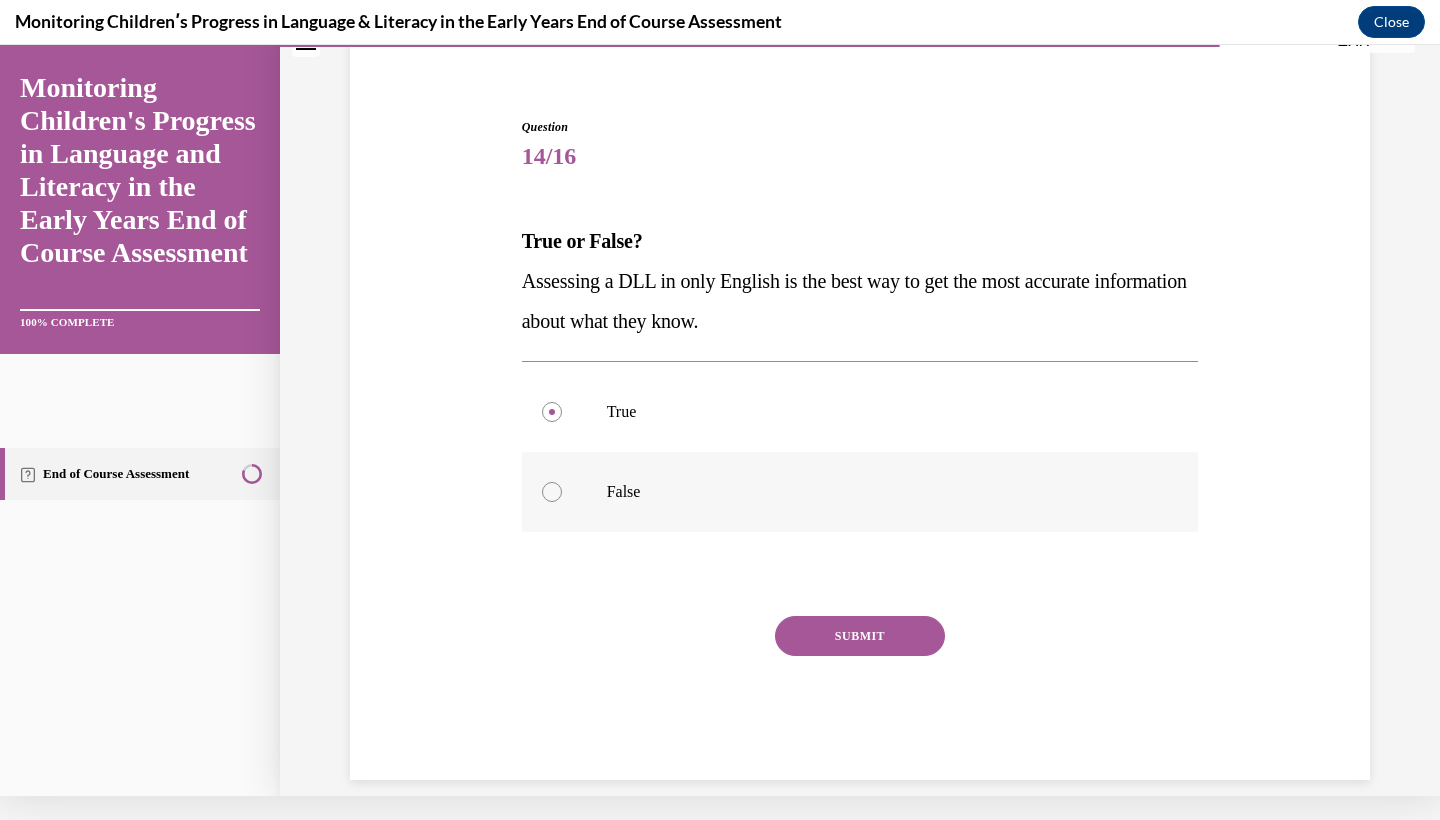
radio input "true"
click at [837, 627] on button "SUBMIT" at bounding box center [860, 636] width 170 height 40
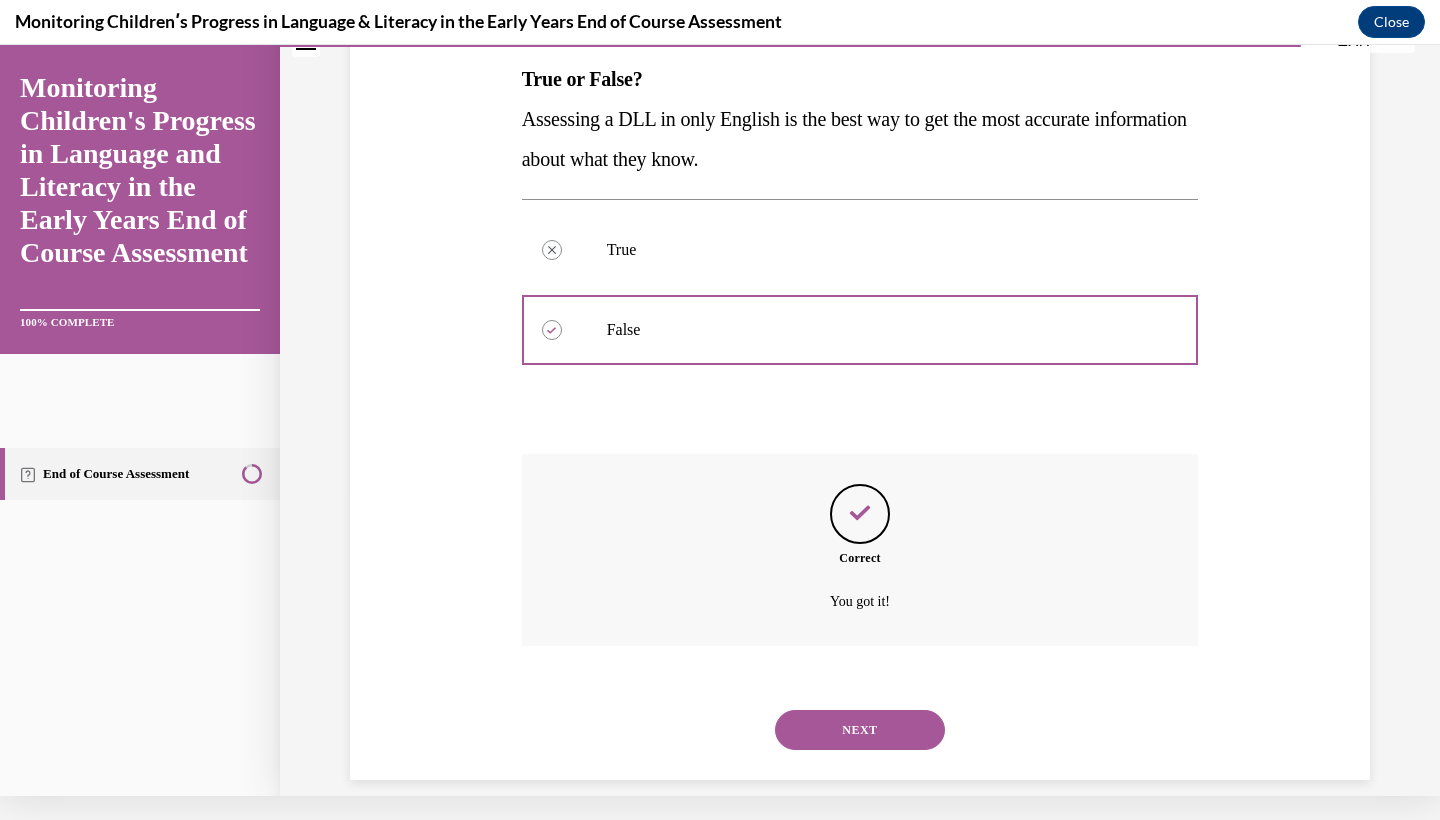
scroll to position [297, 0]
click at [851, 719] on button "NEXT" at bounding box center [860, 731] width 170 height 40
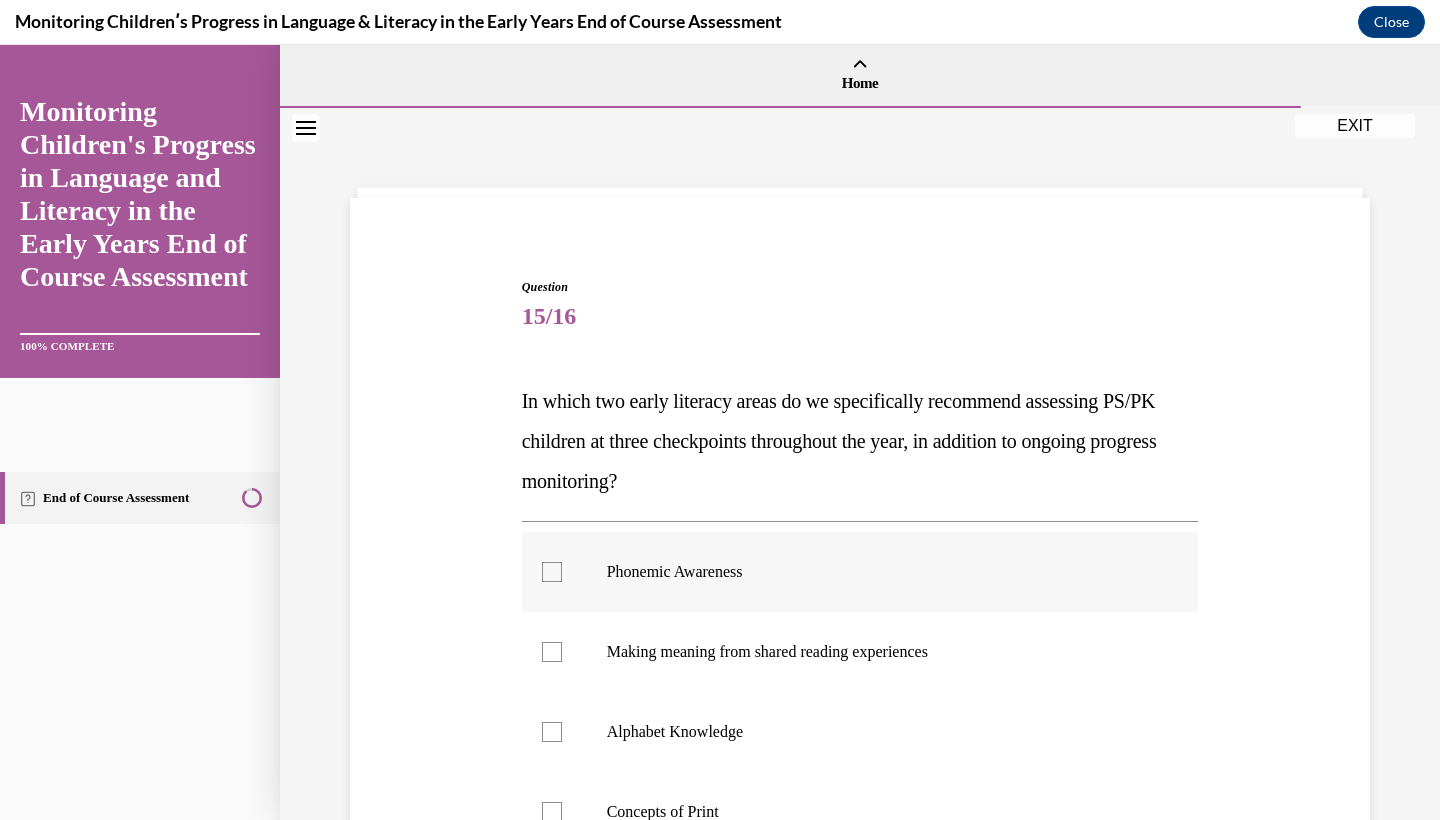
click at [825, 583] on label "Phonemic Awareness" at bounding box center [860, 572] width 677 height 80
click at [562, 582] on input "Phonemic Awareness" at bounding box center [552, 572] width 20 height 20
checkbox input "true"
click at [818, 724] on p "Alphabet Knowledge" at bounding box center [878, 732] width 542 height 20
click at [562, 724] on input "Alphabet Knowledge" at bounding box center [552, 732] width 20 height 20
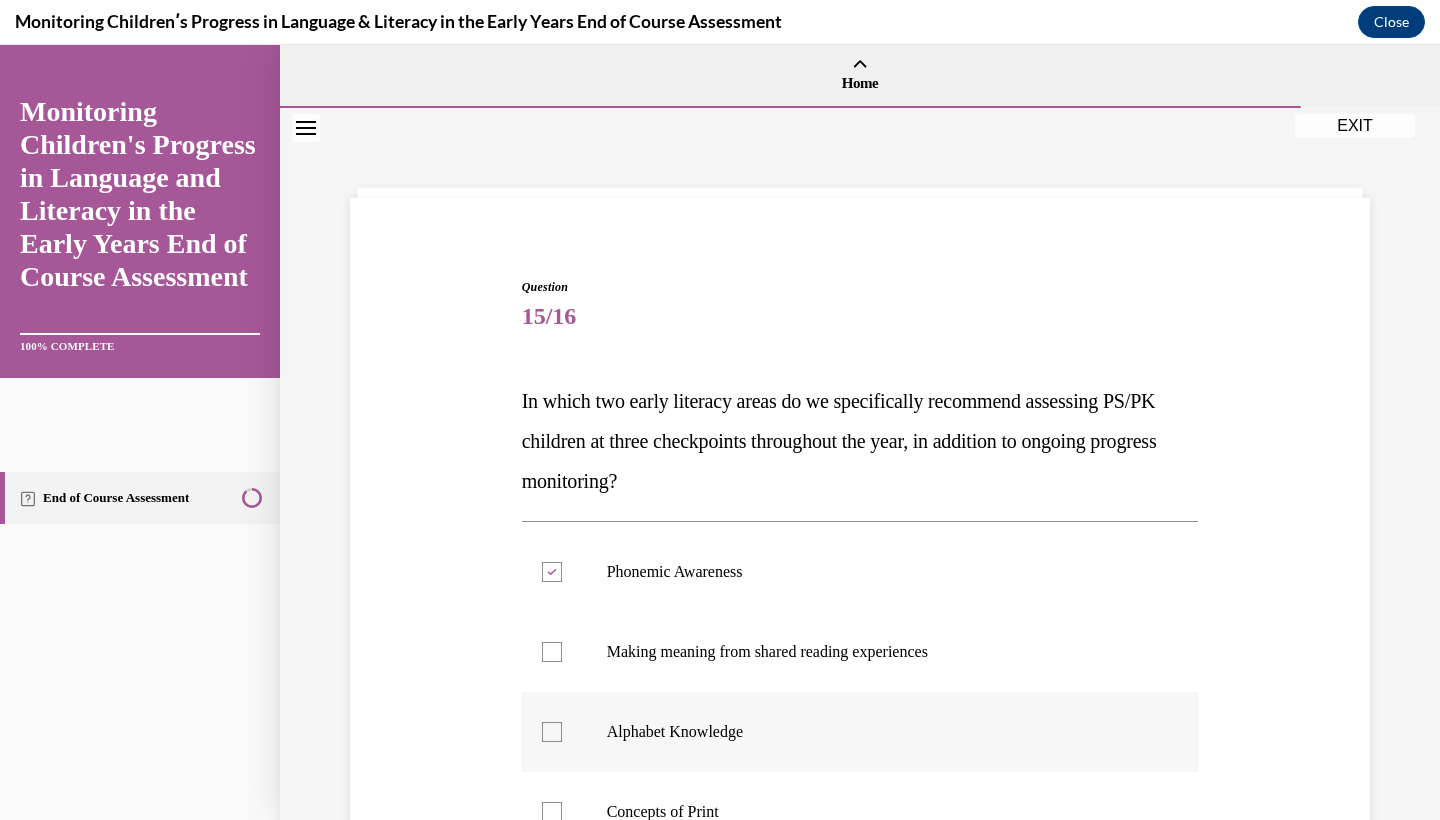
checkbox input "true"
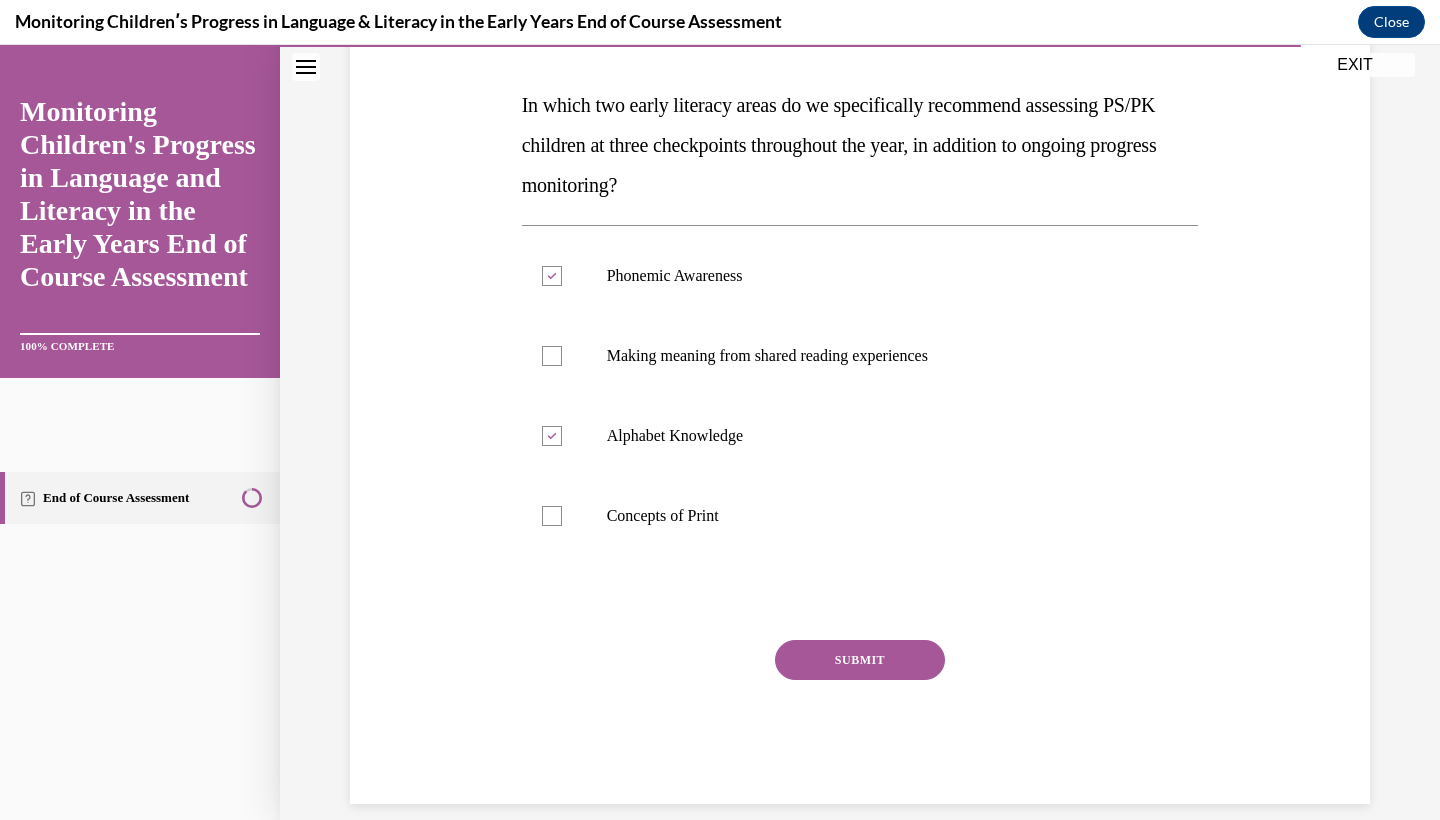
click at [837, 667] on button "SUBMIT" at bounding box center [860, 660] width 170 height 40
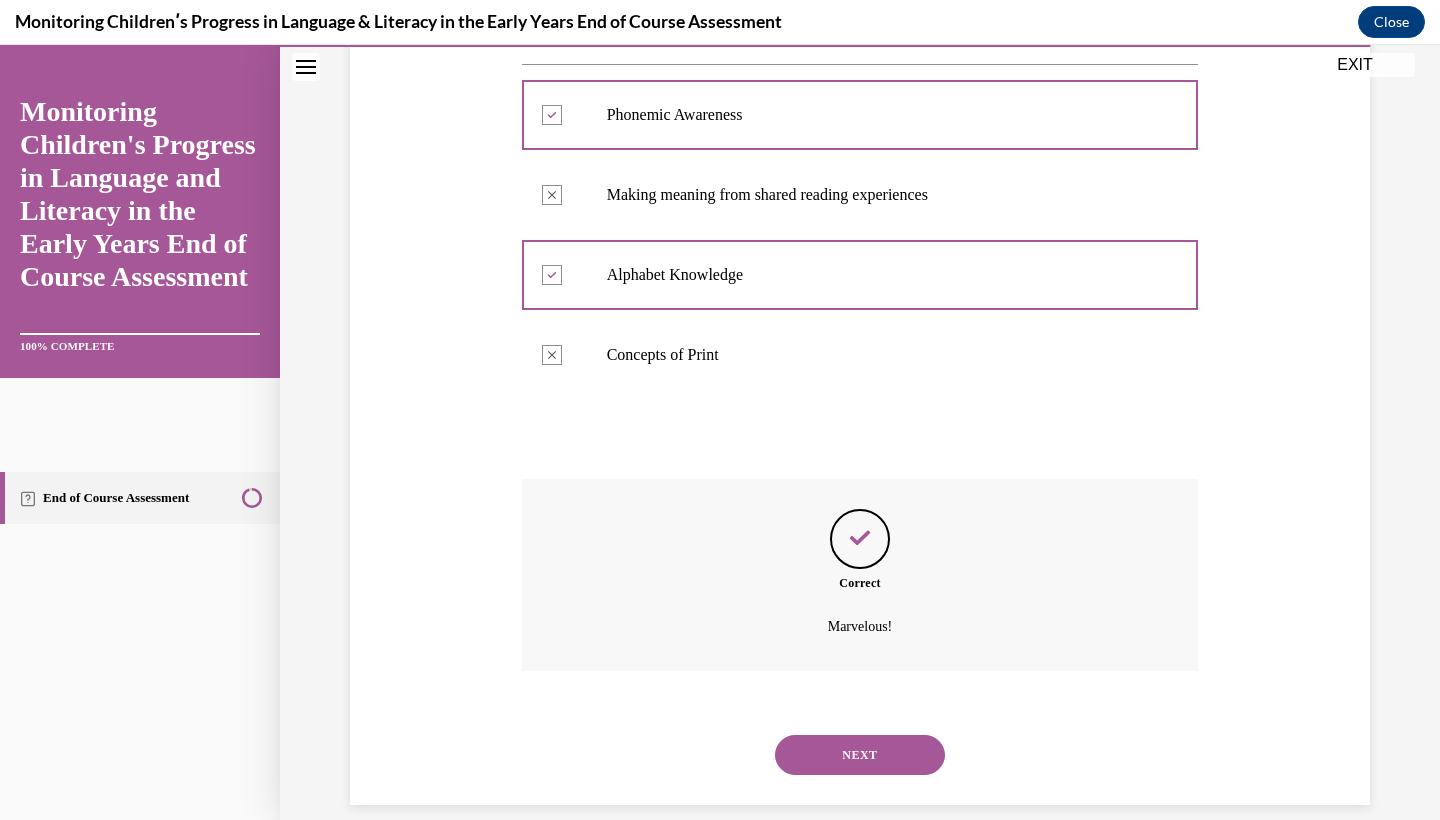
click at [862, 743] on button "NEXT" at bounding box center [860, 755] width 170 height 40
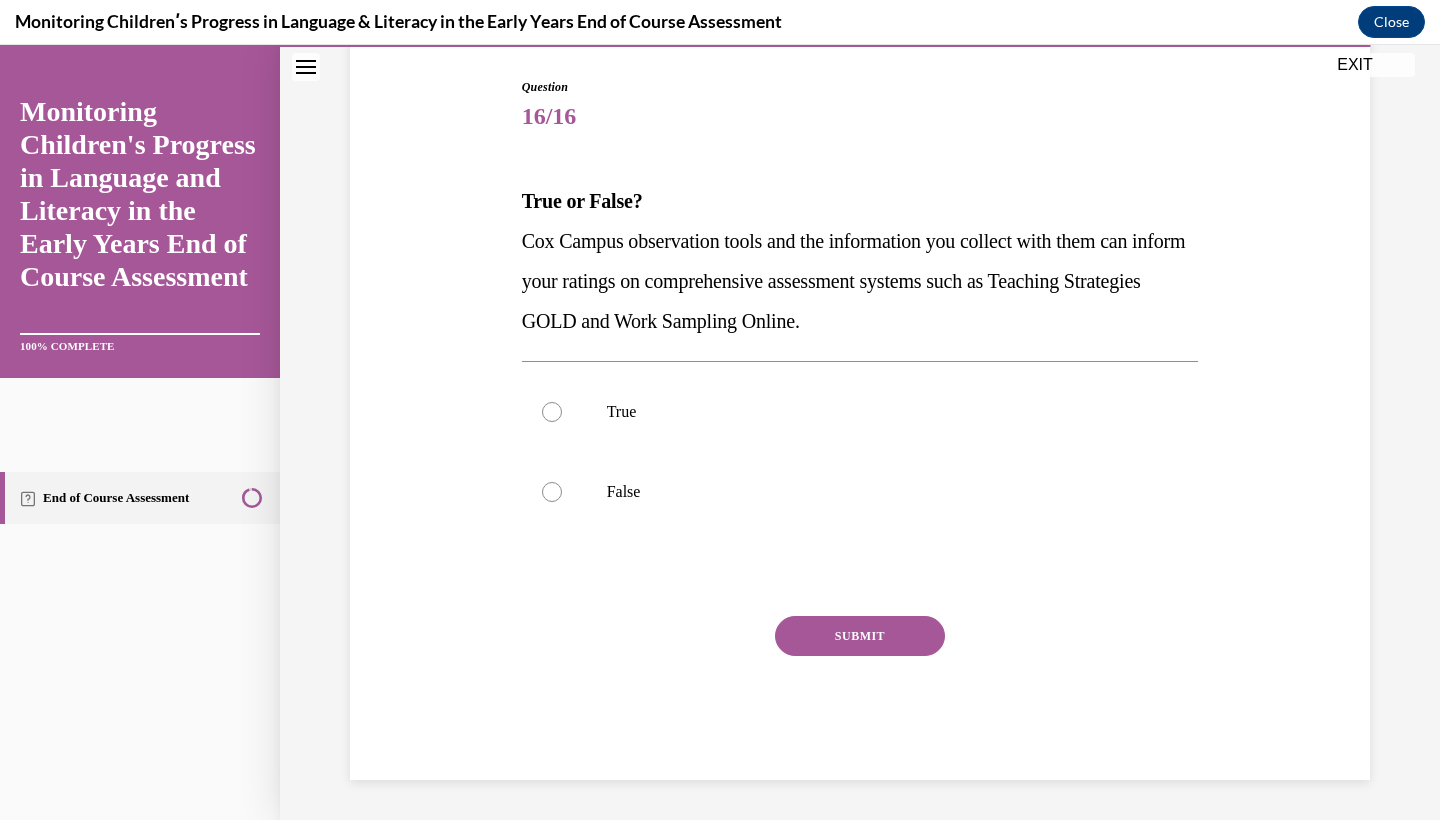
scroll to position [173, 0]
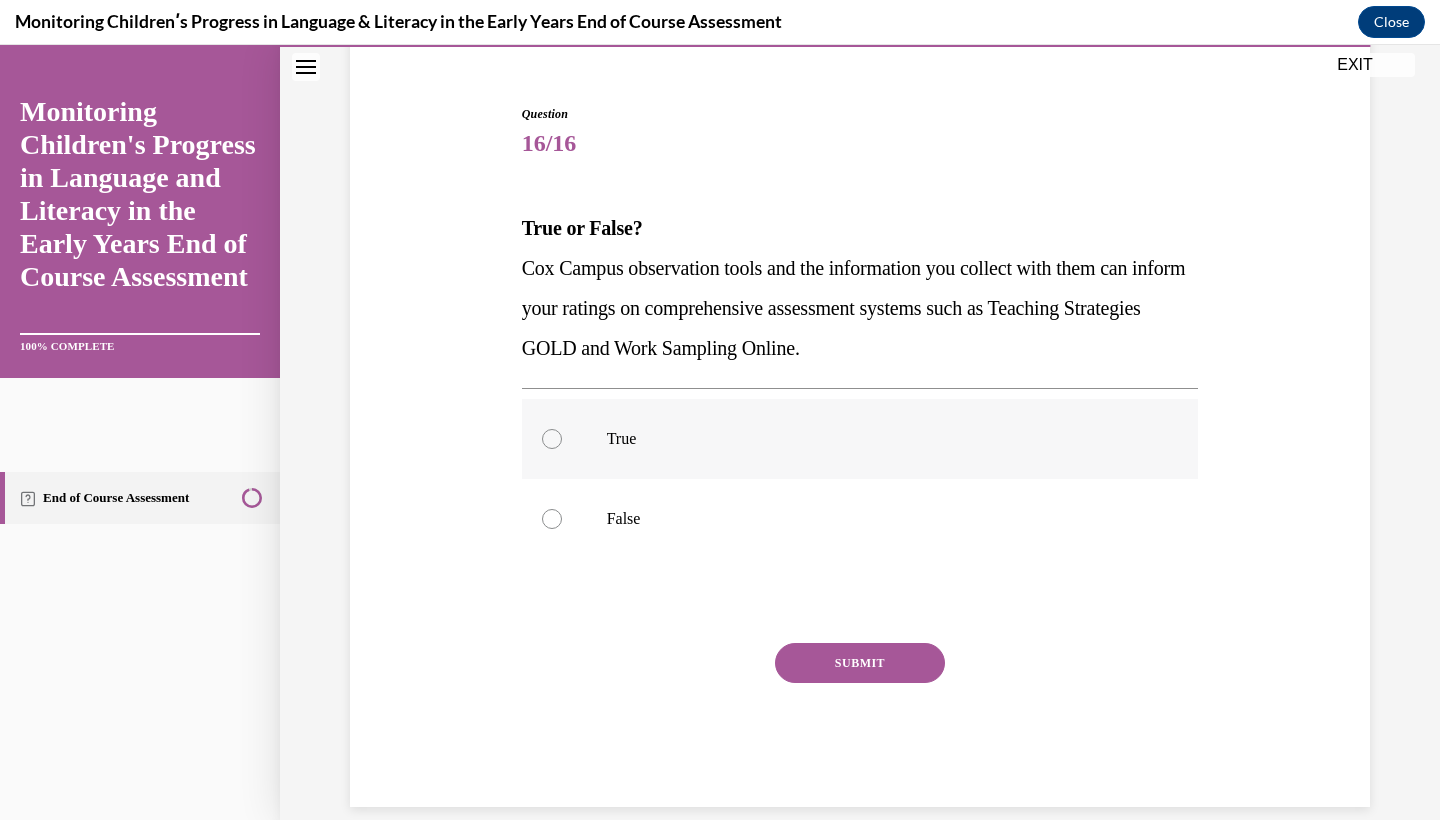
click at [802, 455] on label "True" at bounding box center [860, 439] width 677 height 80
click at [562, 449] on input "True" at bounding box center [552, 439] width 20 height 20
radio input "true"
click at [840, 668] on button "SUBMIT" at bounding box center [860, 663] width 170 height 40
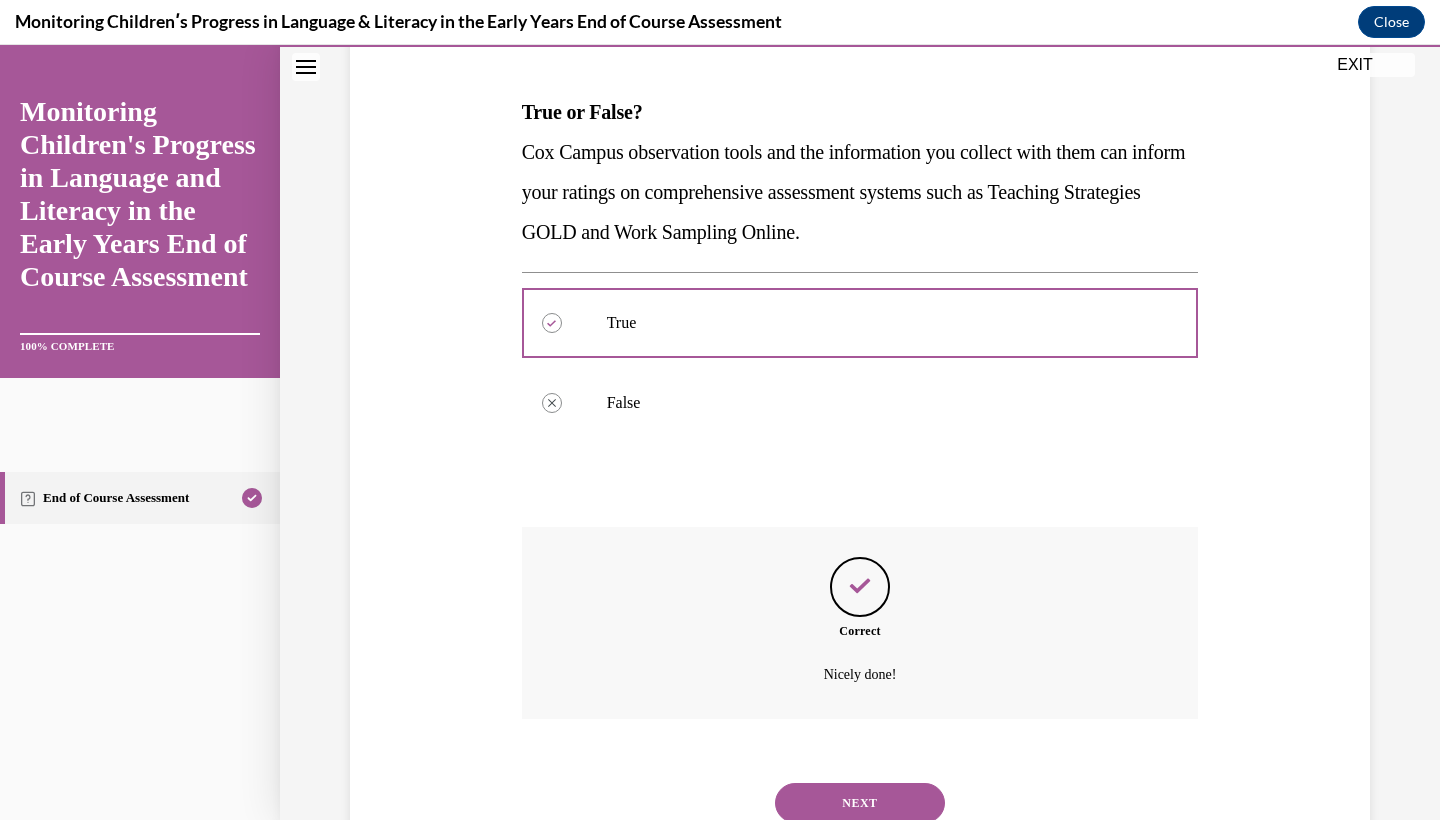
scroll to position [337, 0]
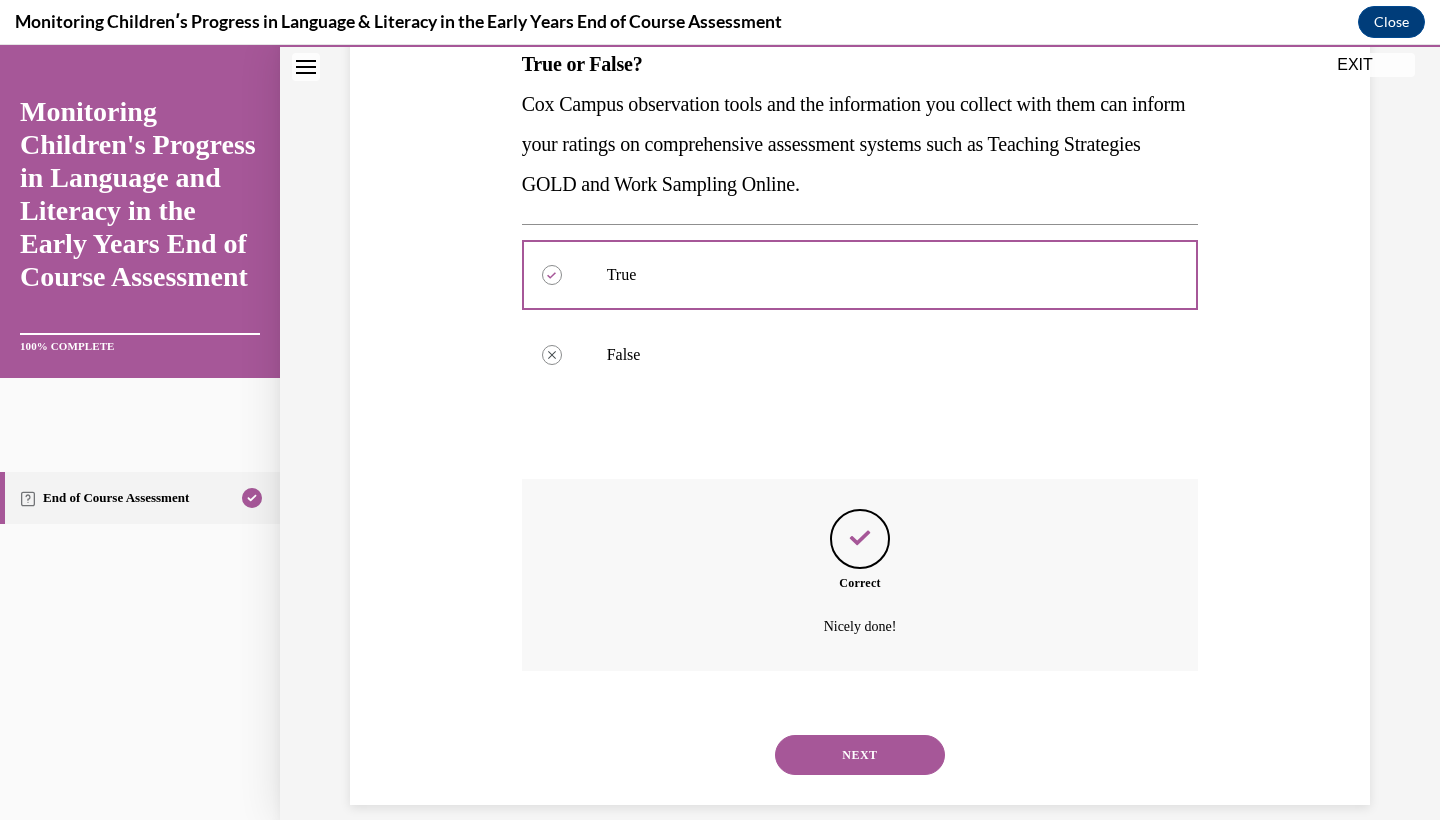
click at [863, 735] on button "NEXT" at bounding box center [860, 755] width 170 height 40
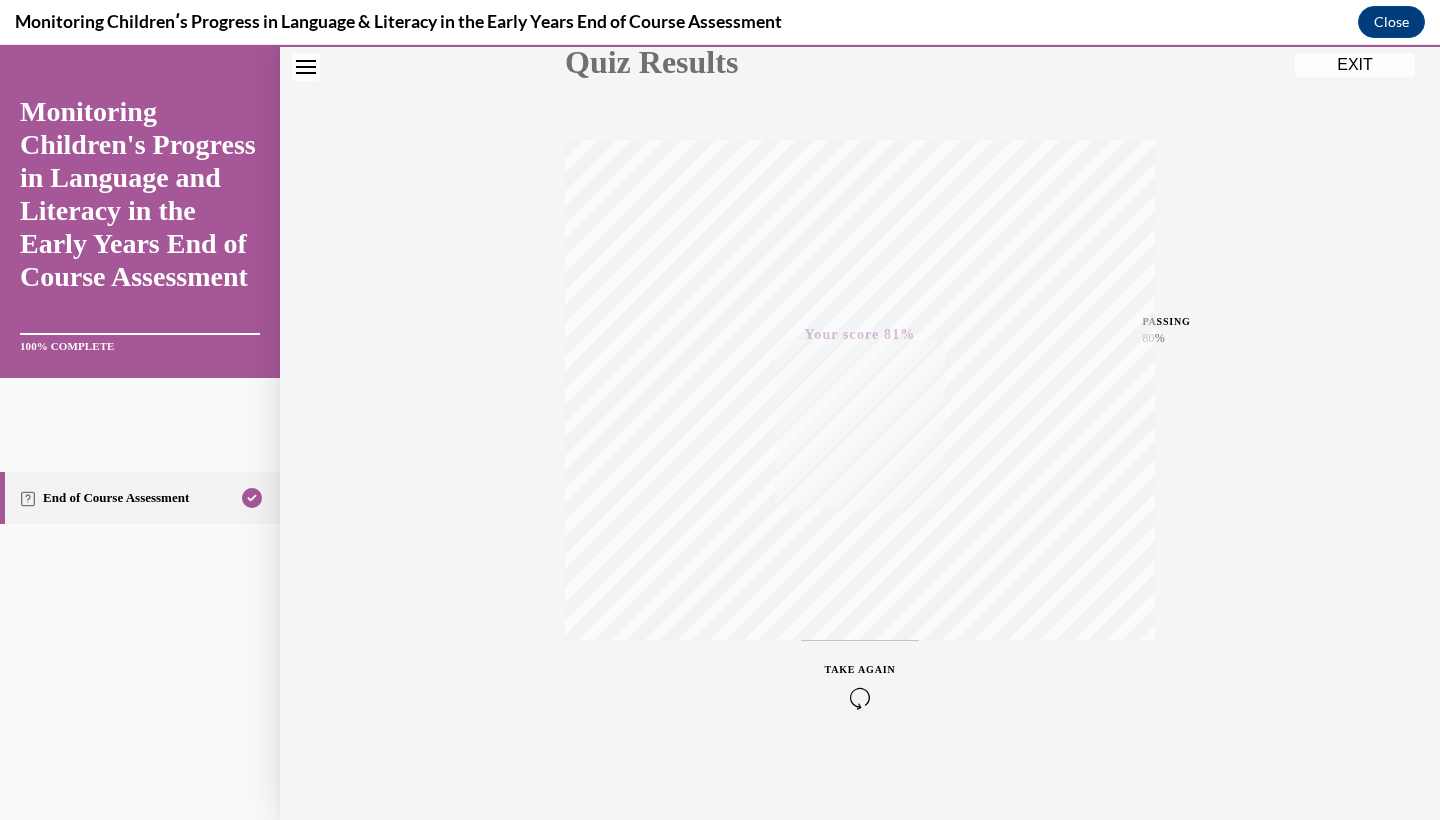
scroll to position [250, 0]
click at [1332, 49] on div "Quiz Results PASSING 80% Your score 81% Passed PASSING 80% Your score Your scor…" at bounding box center [860, 339] width 1160 height 962
click at [1328, 50] on div "Quiz Results PASSING 80% Your score 81% Passed PASSING 80% Your score Your scor…" at bounding box center [860, 339] width 1160 height 962
click at [1330, 65] on button "EXIT" at bounding box center [1355, 65] width 120 height 24
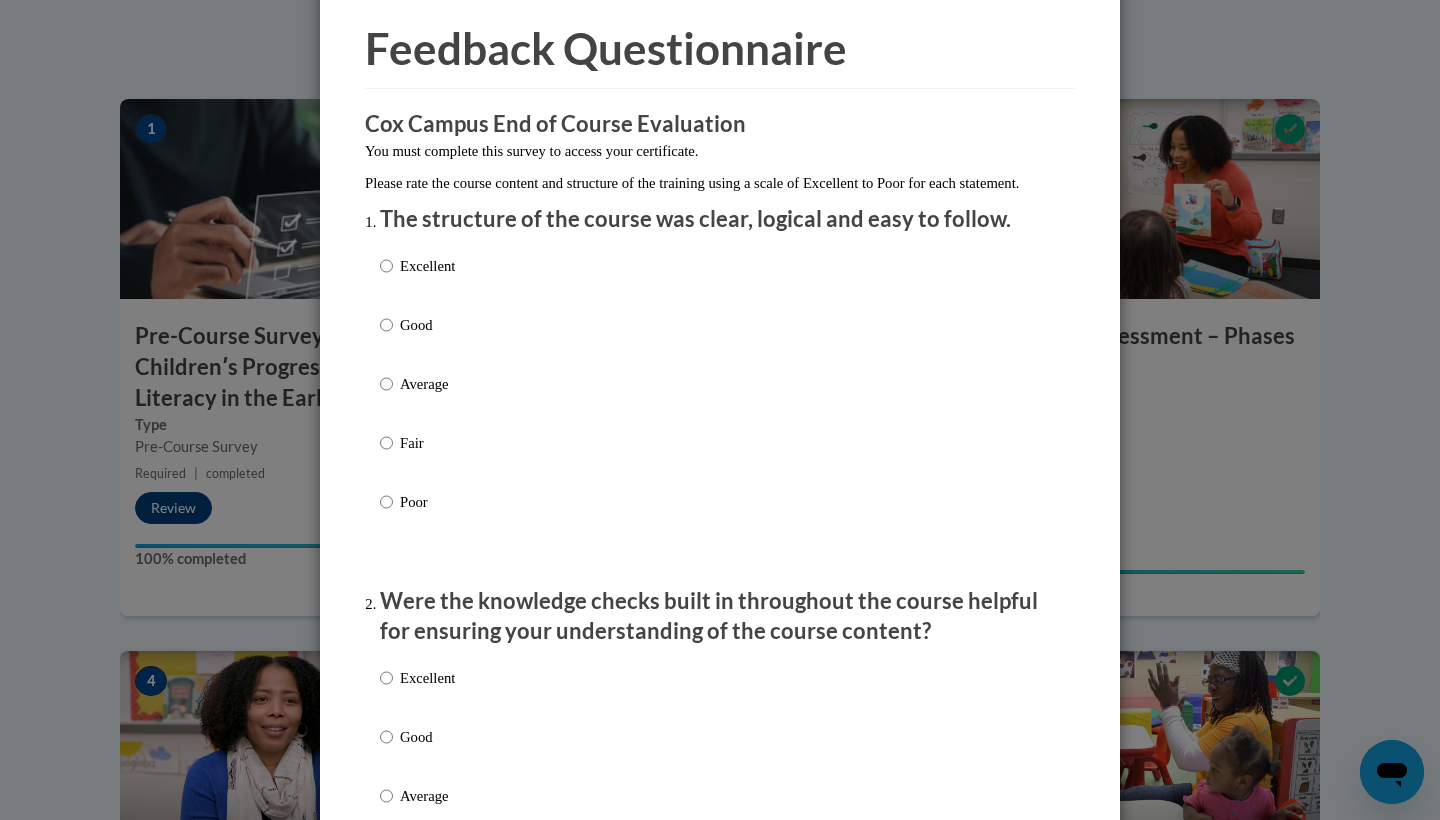
scroll to position [93, 0]
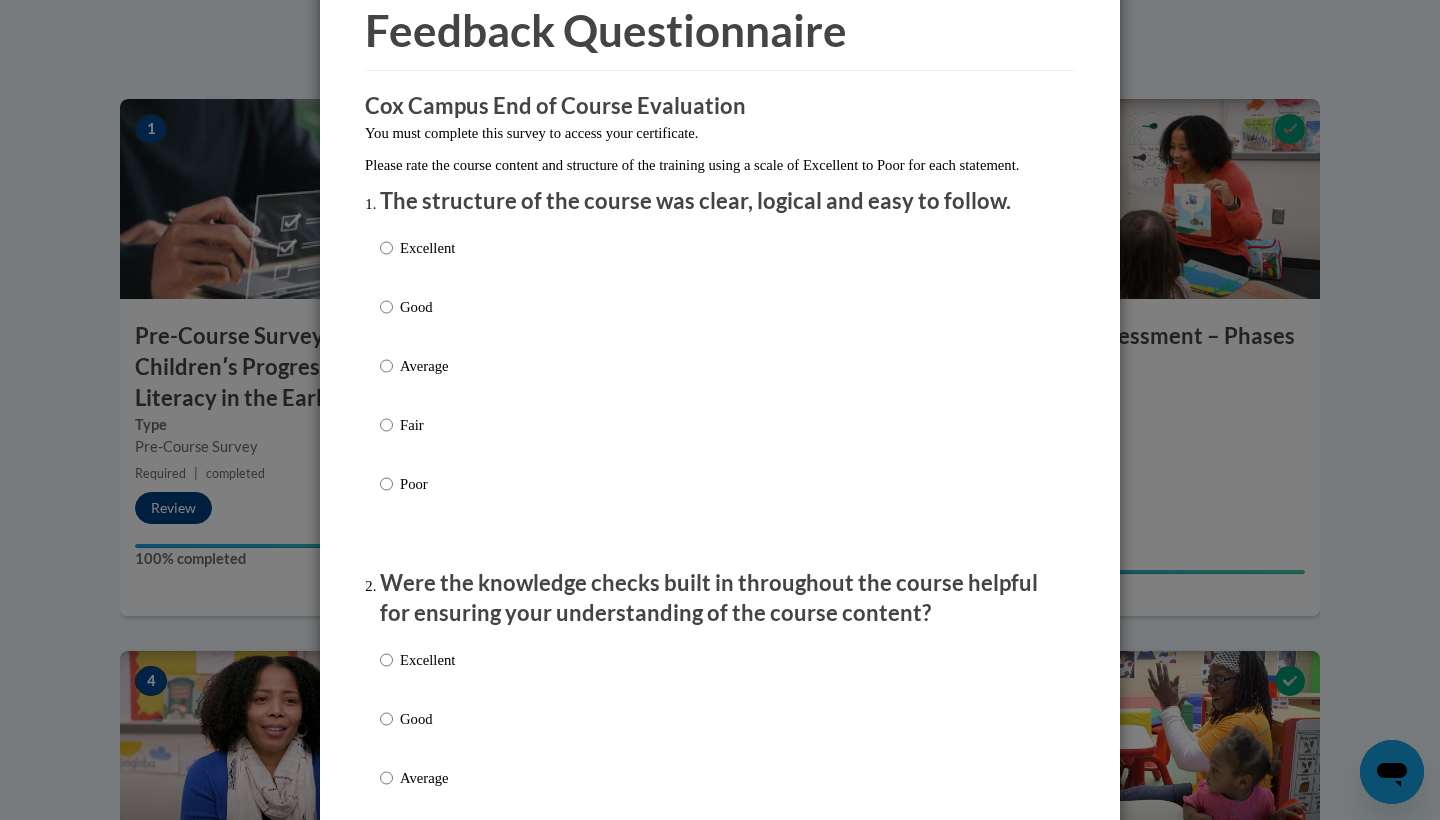
click at [424, 259] on p "Excellent" at bounding box center [427, 248] width 55 height 22
click at [393, 259] on input "Excellent" at bounding box center [386, 248] width 13 height 22
radio input "true"
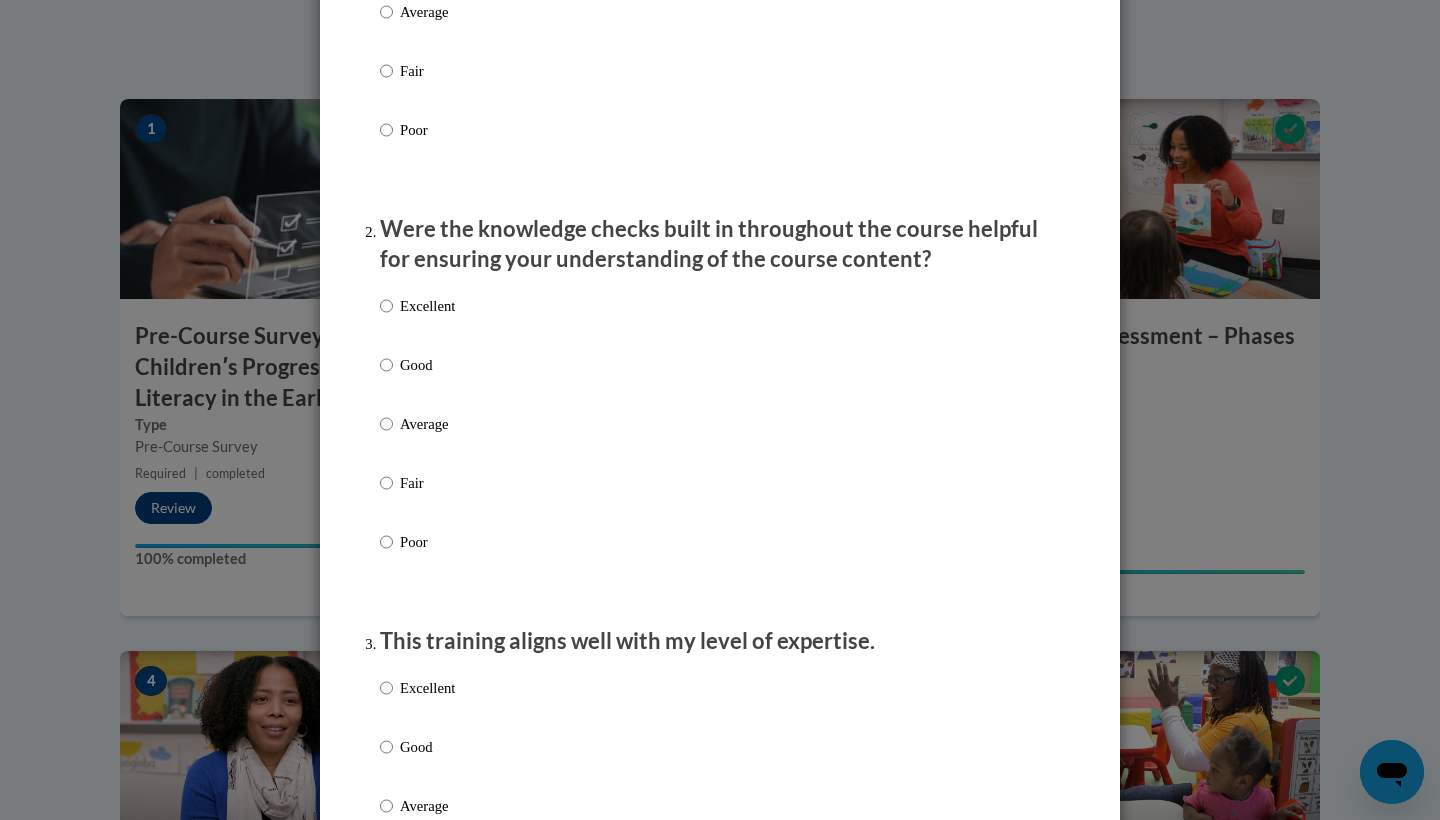
scroll to position [481, 0]
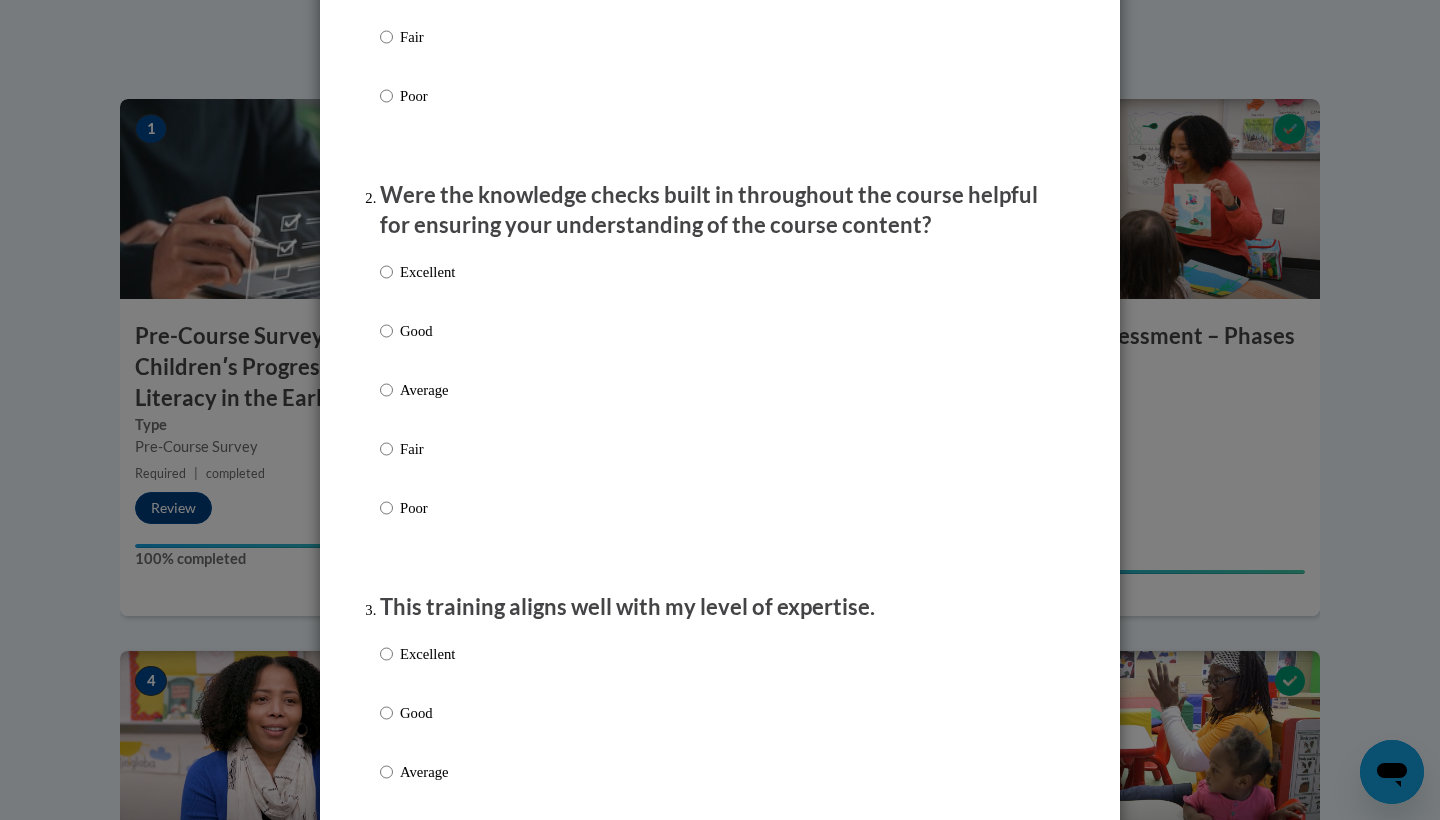
click at [434, 283] on p "Excellent" at bounding box center [427, 272] width 55 height 22
click at [393, 283] on input "Excellent" at bounding box center [386, 272] width 13 height 22
radio input "true"
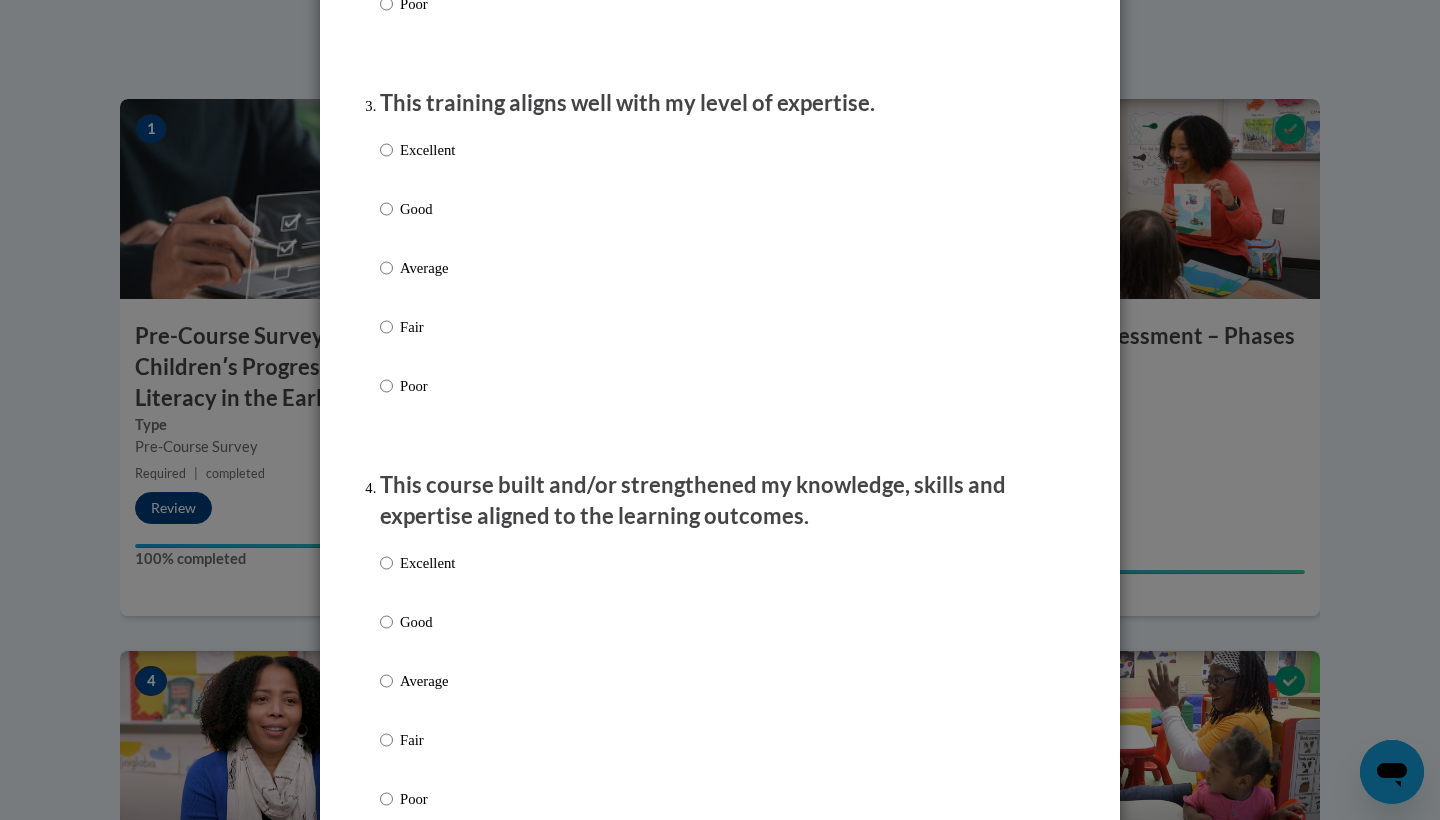
scroll to position [1025, 0]
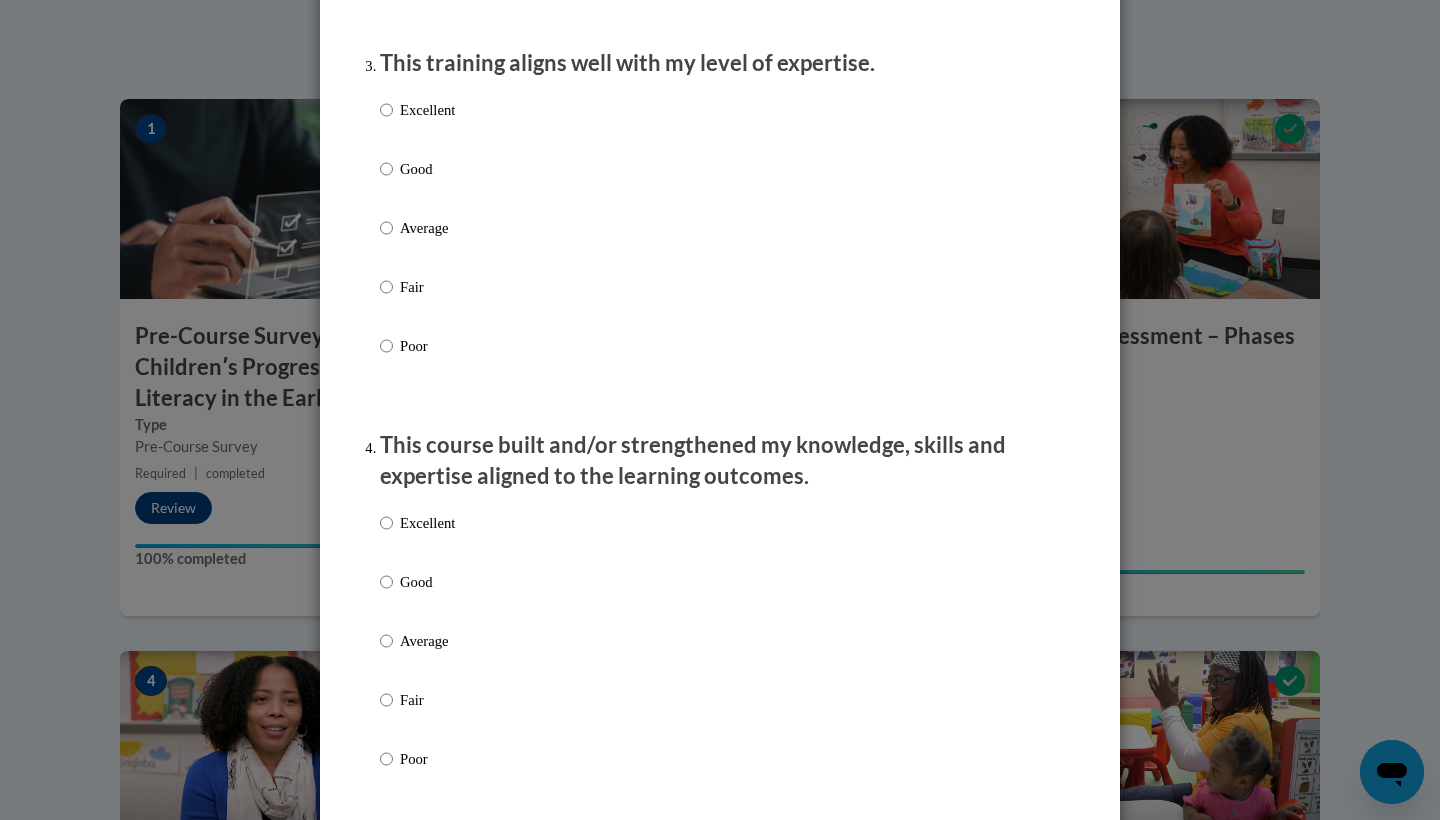
click at [430, 121] on p "Excellent" at bounding box center [427, 110] width 55 height 22
click at [393, 121] on input "Excellent" at bounding box center [386, 110] width 13 height 22
radio input "true"
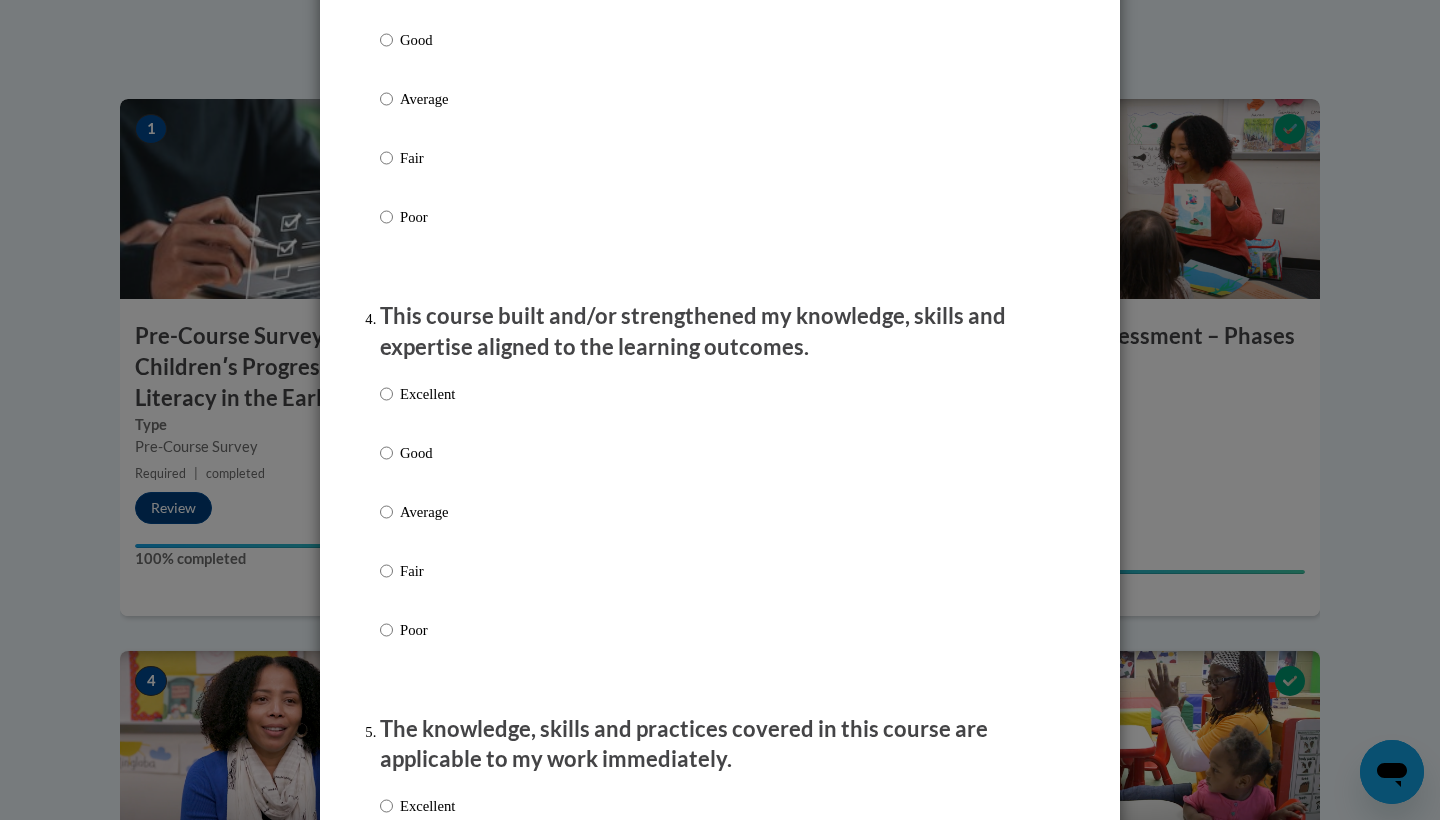
scroll to position [1189, 0]
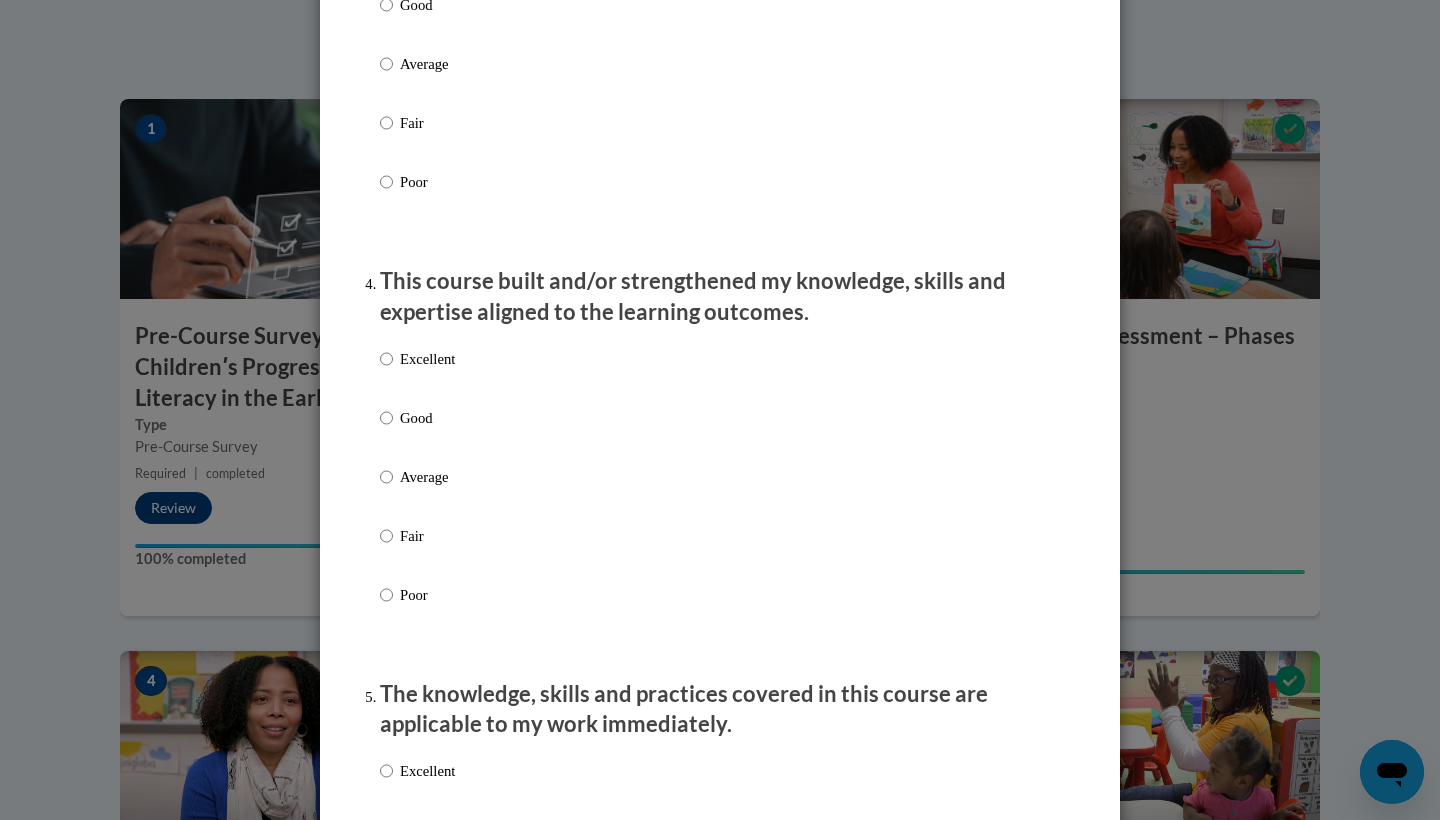
click at [436, 368] on p "Excellent" at bounding box center [427, 359] width 55 height 22
click at [393, 368] on input "Excellent" at bounding box center [386, 359] width 13 height 22
radio input "true"
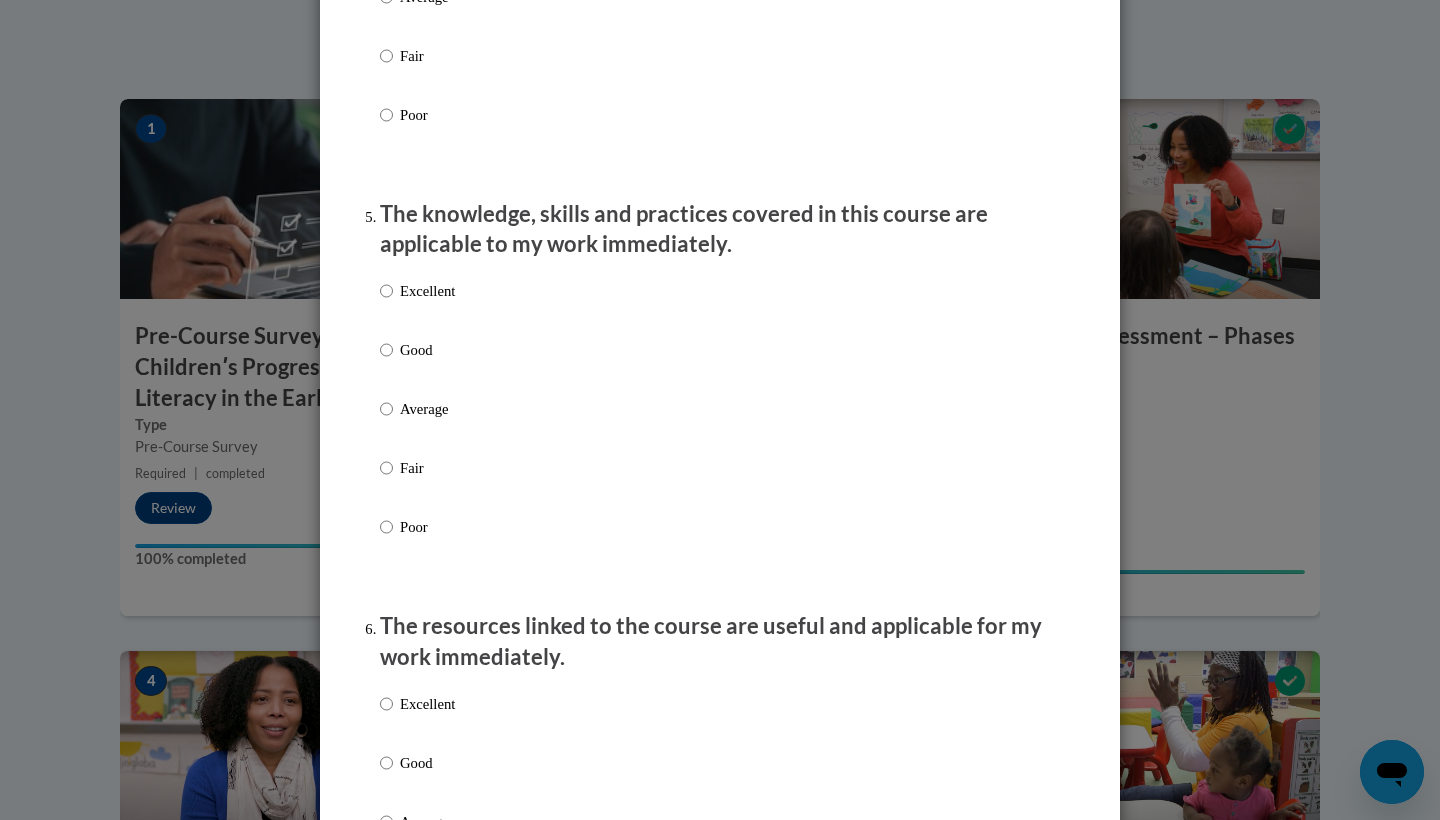
click at [450, 298] on p "Excellent" at bounding box center [427, 291] width 55 height 22
click at [393, 298] on input "Excellent" at bounding box center [386, 291] width 13 height 22
radio input "true"
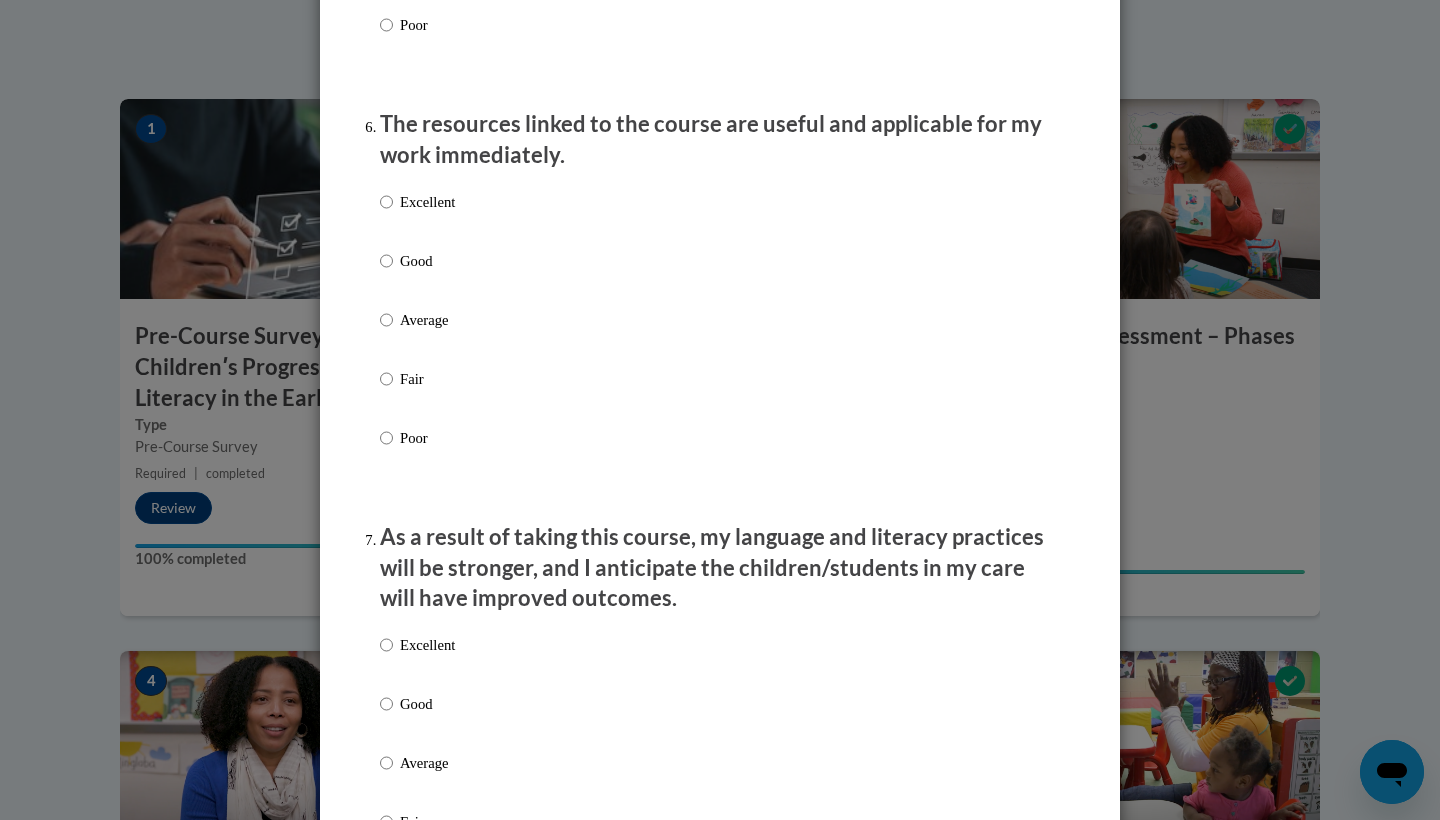
click at [448, 223] on label "Excellent" at bounding box center [417, 218] width 75 height 54
click at [393, 213] on input "Excellent" at bounding box center [386, 202] width 13 height 22
radio input "true"
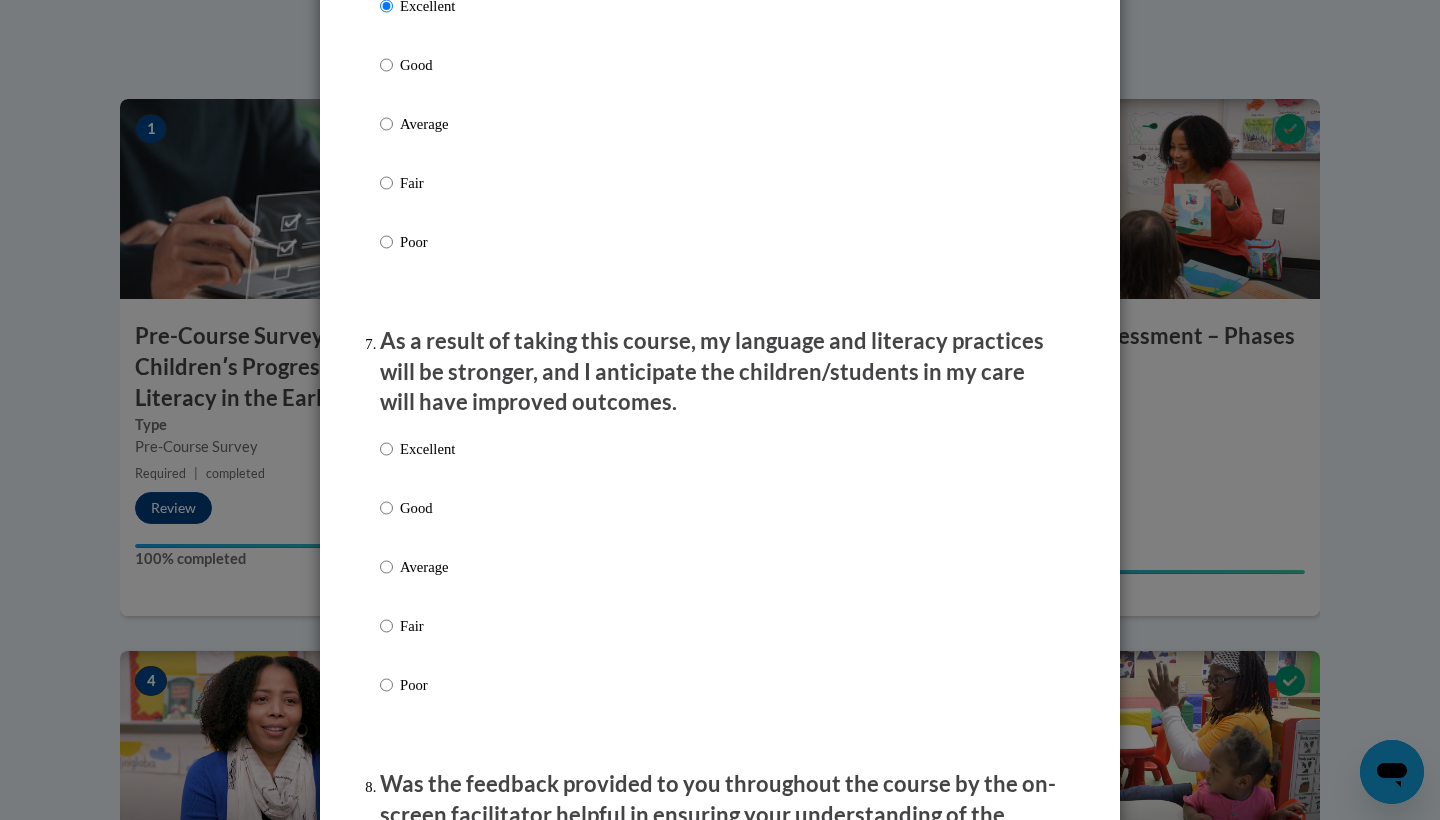
click at [409, 449] on p "Excellent" at bounding box center [427, 449] width 55 height 22
click at [393, 449] on input "Excellent" at bounding box center [386, 449] width 13 height 22
radio input "true"
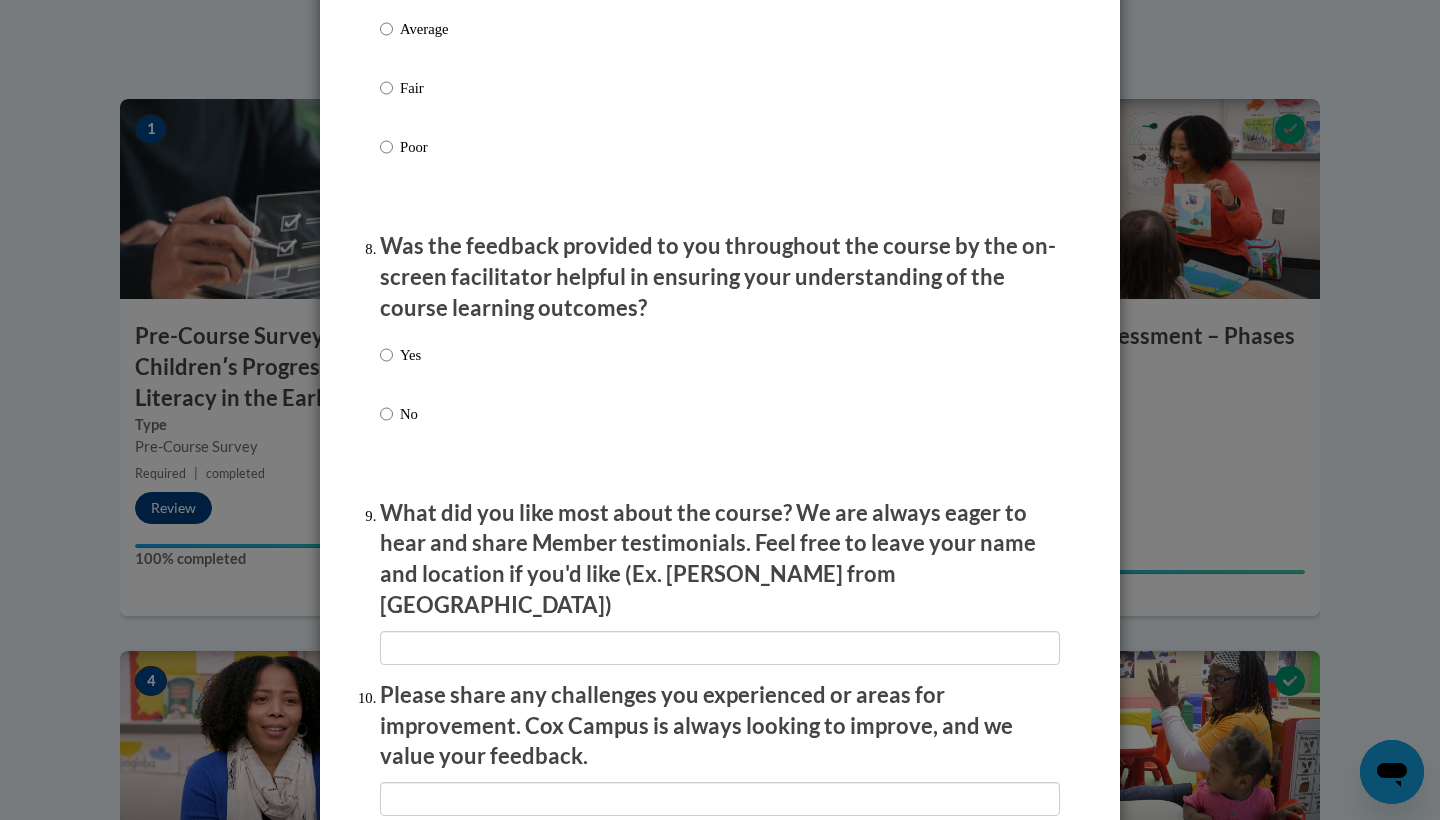
scroll to position [2971, 0]
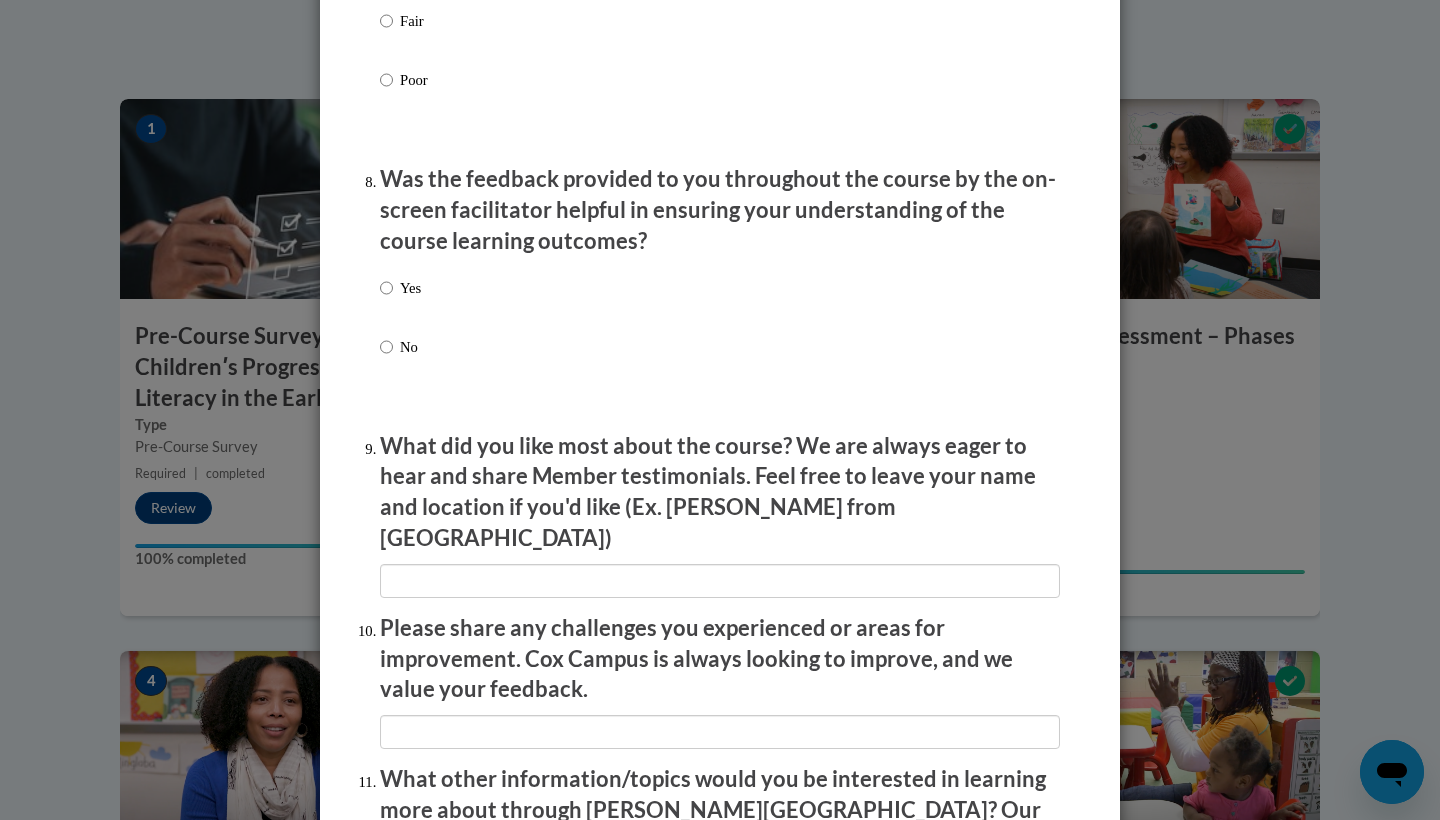
click at [438, 292] on div "Yes No" at bounding box center [720, 341] width 680 height 149
click at [421, 282] on p "Yes" at bounding box center [410, 288] width 21 height 22
click at [393, 282] on input "Yes" at bounding box center [386, 288] width 13 height 22
radio input "true"
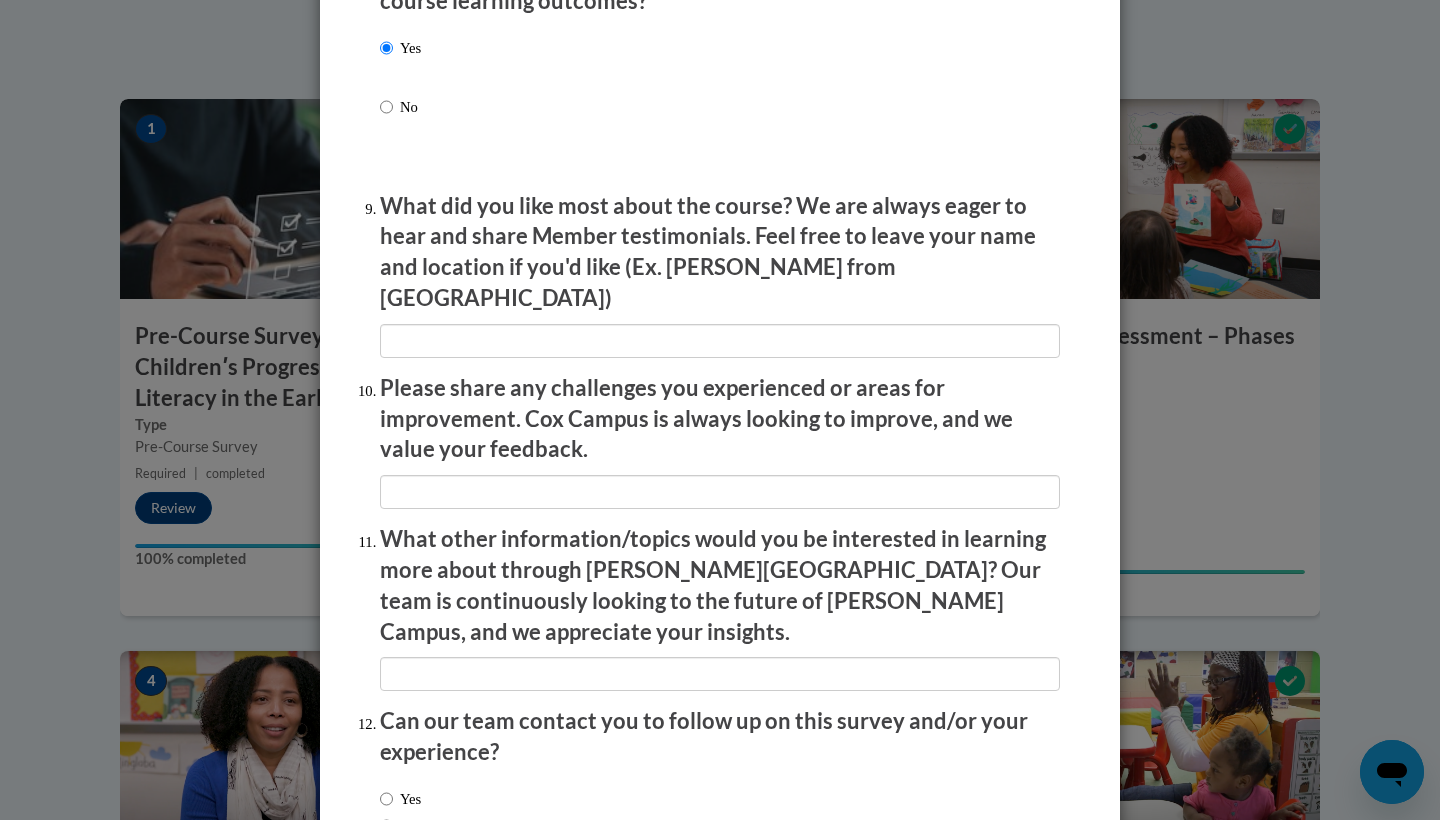
scroll to position [3311, 0]
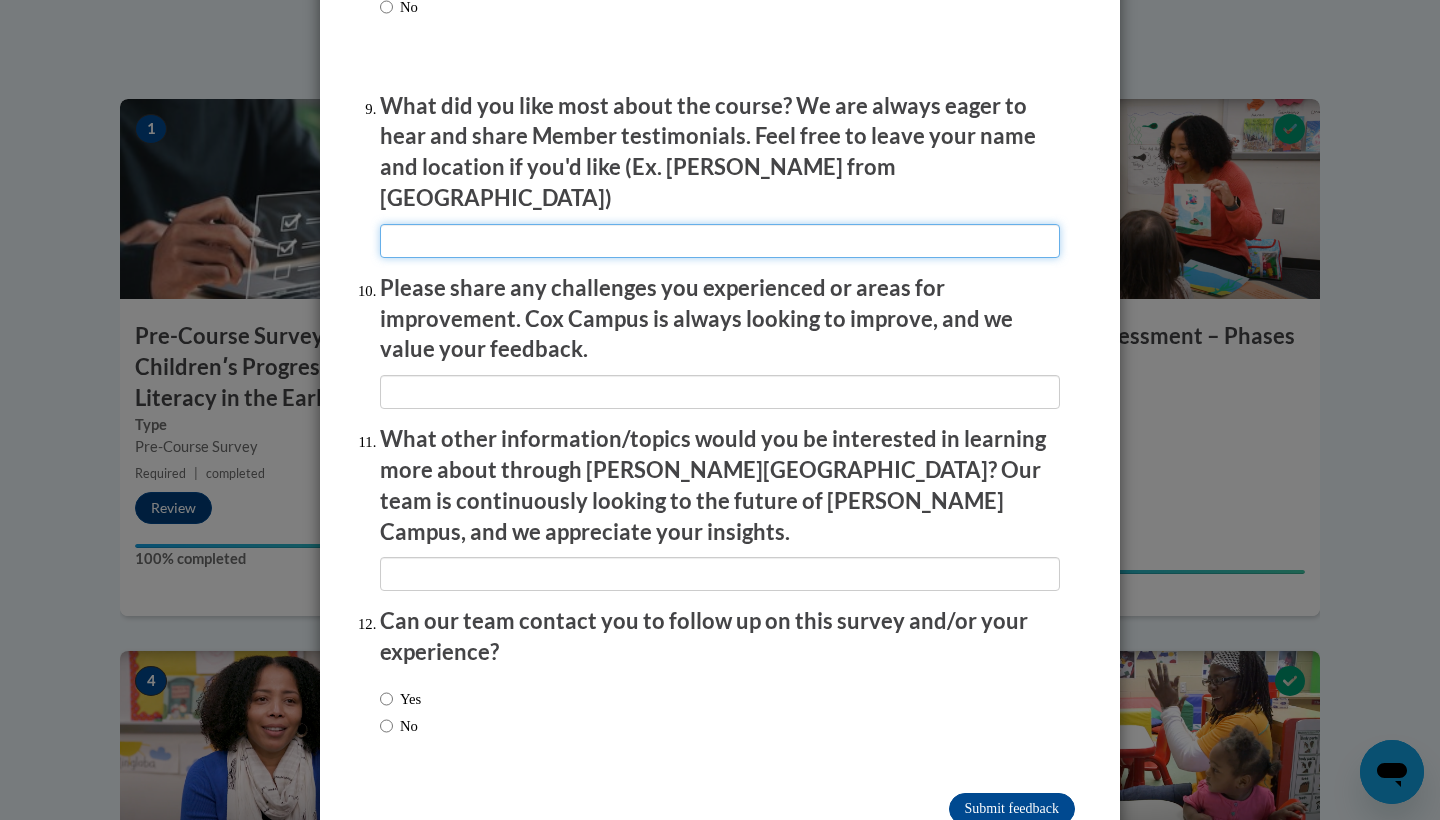
click at [436, 224] on input "textbox" at bounding box center [720, 241] width 680 height 34
type input "NA"
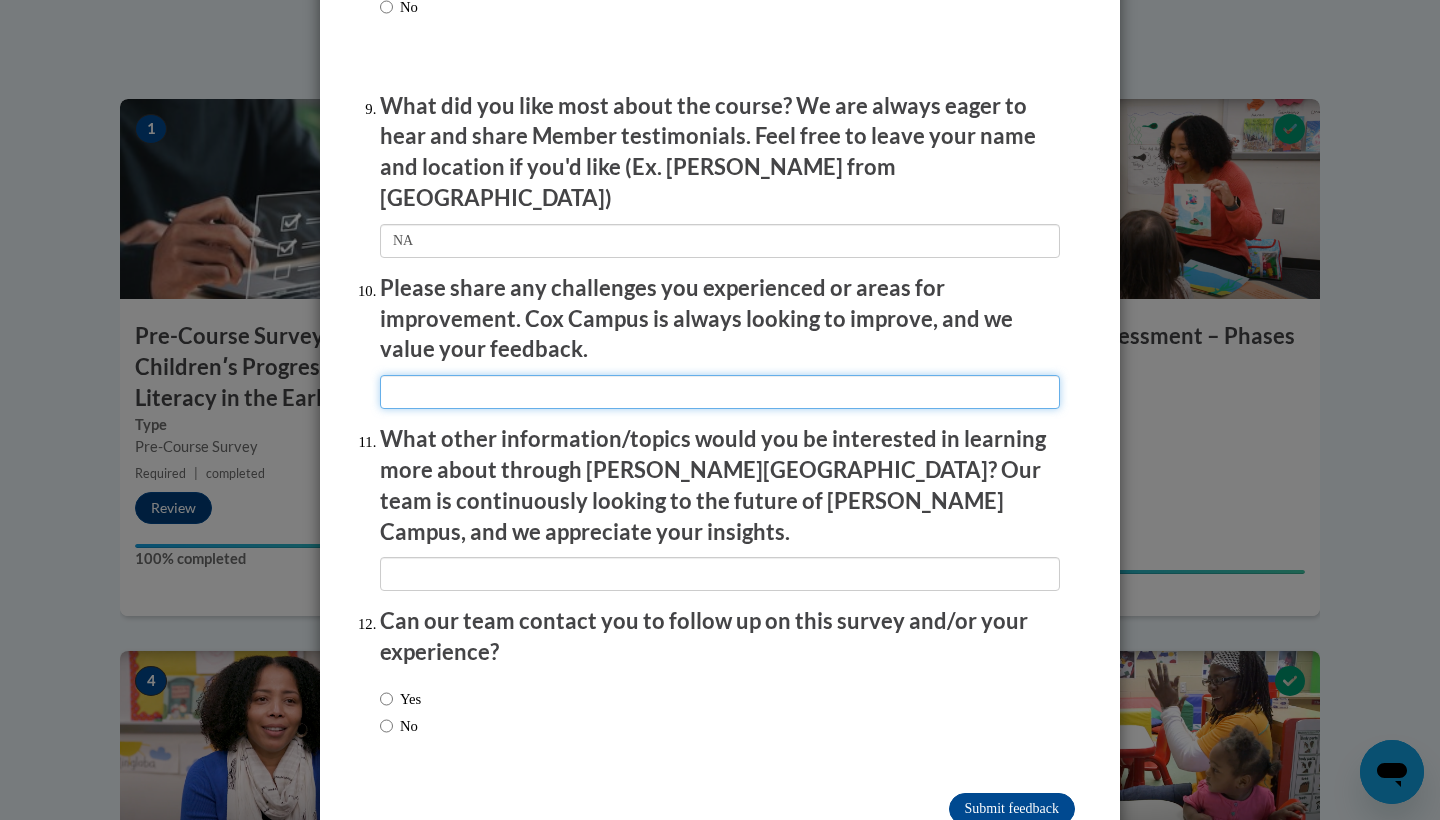
click at [478, 375] on input "textbox" at bounding box center [720, 392] width 680 height 34
type input "Na"
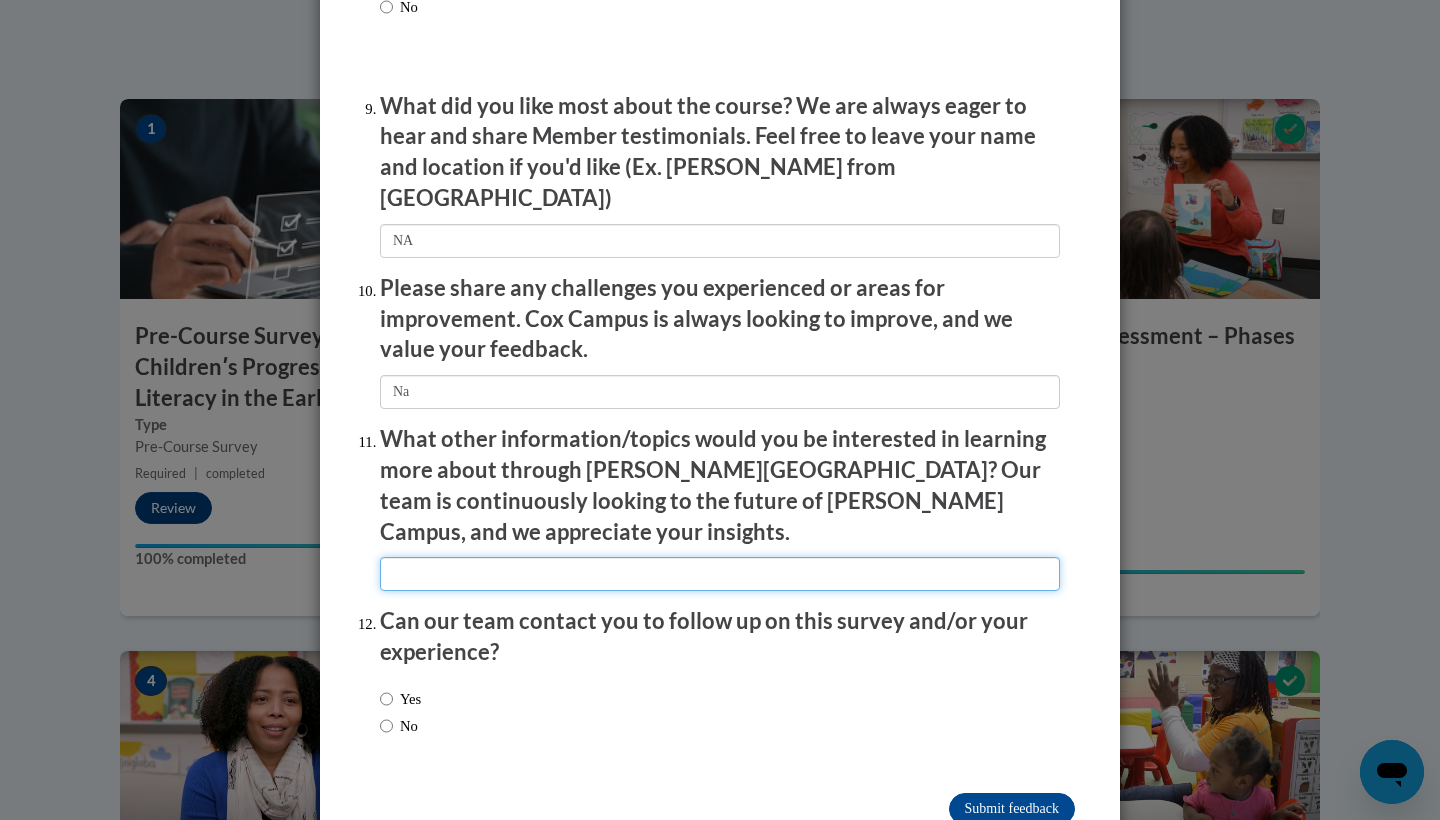
click at [483, 557] on input "textbox" at bounding box center [720, 574] width 680 height 34
type input "NA"
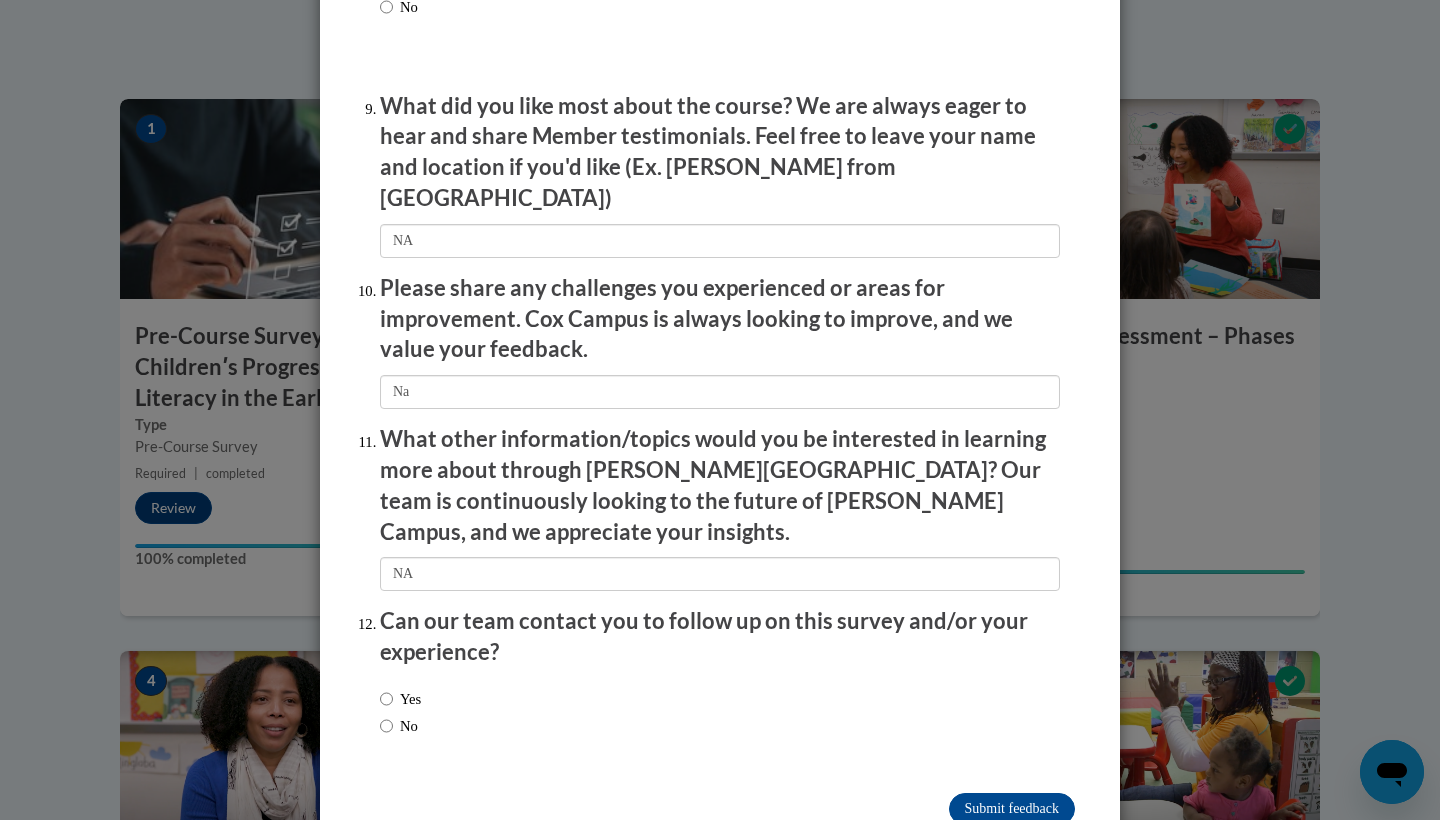
click at [418, 715] on label "No" at bounding box center [399, 726] width 38 height 22
click at [393, 715] on input "No" at bounding box center [386, 726] width 13 height 22
radio input "true"
click at [1060, 793] on input "Submit feedback" at bounding box center [1012, 809] width 126 height 32
